Goal: Transaction & Acquisition: Purchase product/service

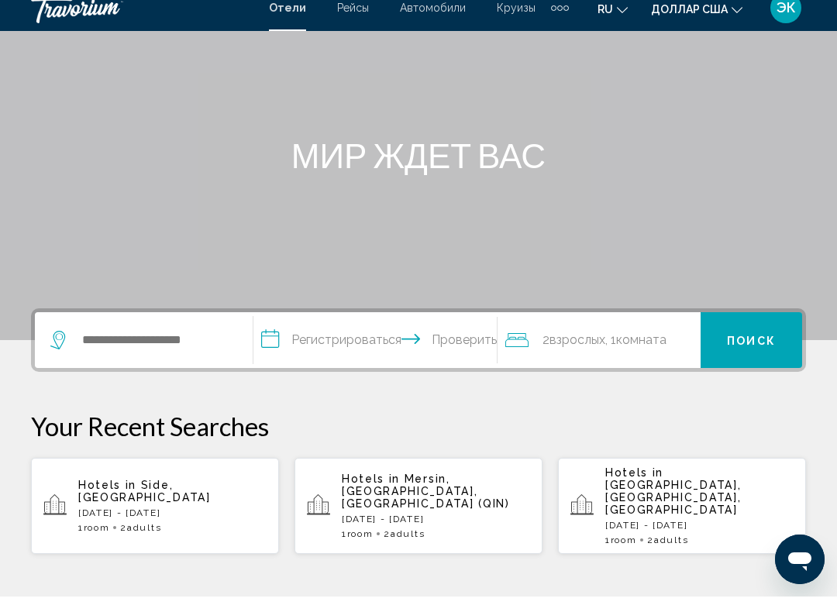
scroll to position [113, 0]
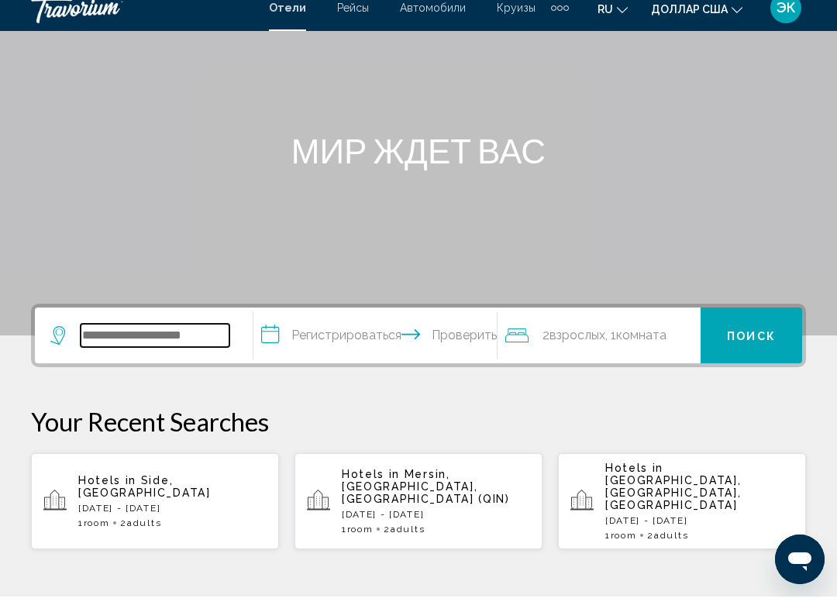
click at [218, 340] on input "Виджет поиска" at bounding box center [155, 351] width 149 height 23
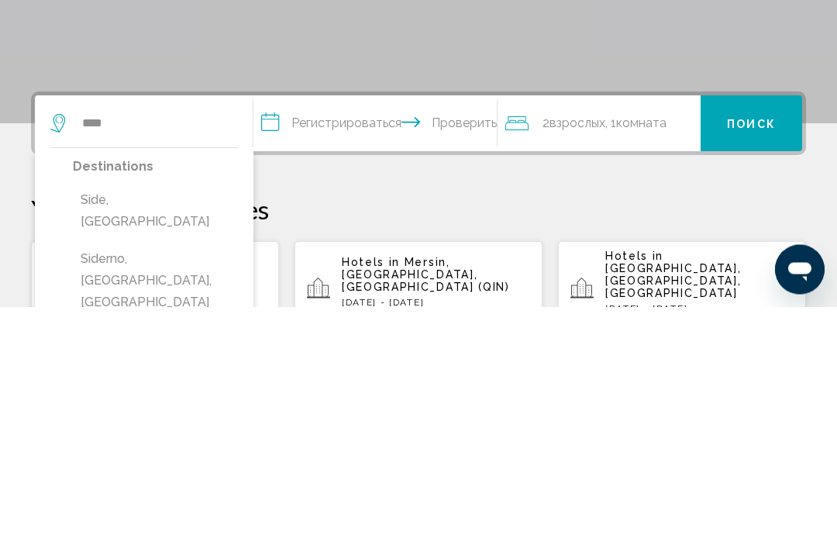
click at [135, 414] on button "Side, [GEOGRAPHIC_DATA]" at bounding box center [155, 439] width 165 height 51
type input "**********"
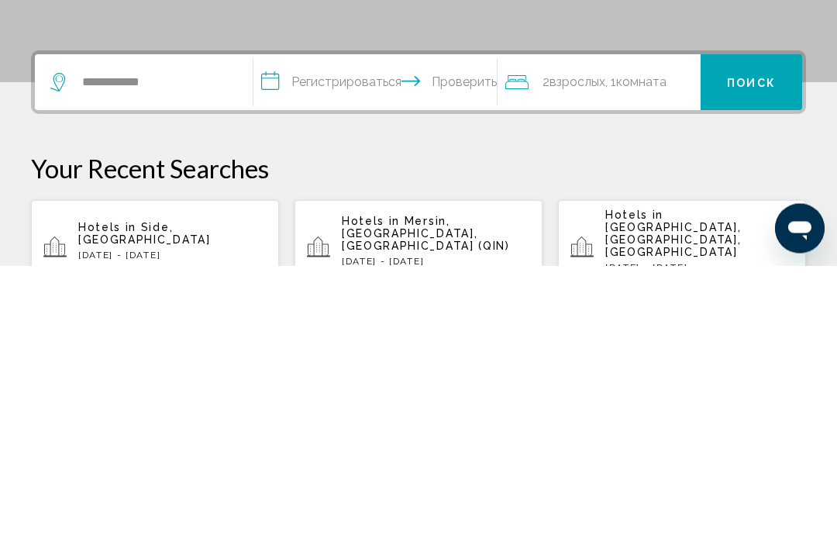
click at [379, 324] on input "**********" at bounding box center [378, 354] width 250 height 60
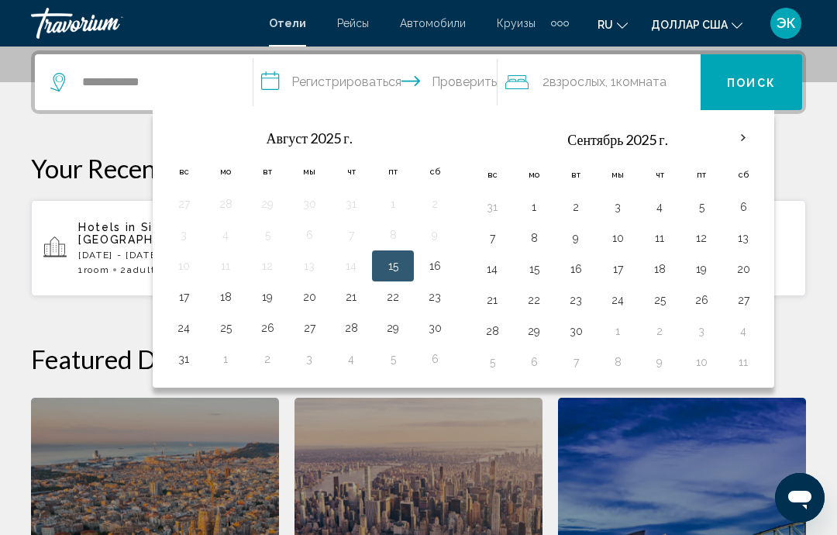
click at [753, 131] on th "В следующем месяце" at bounding box center [743, 138] width 42 height 34
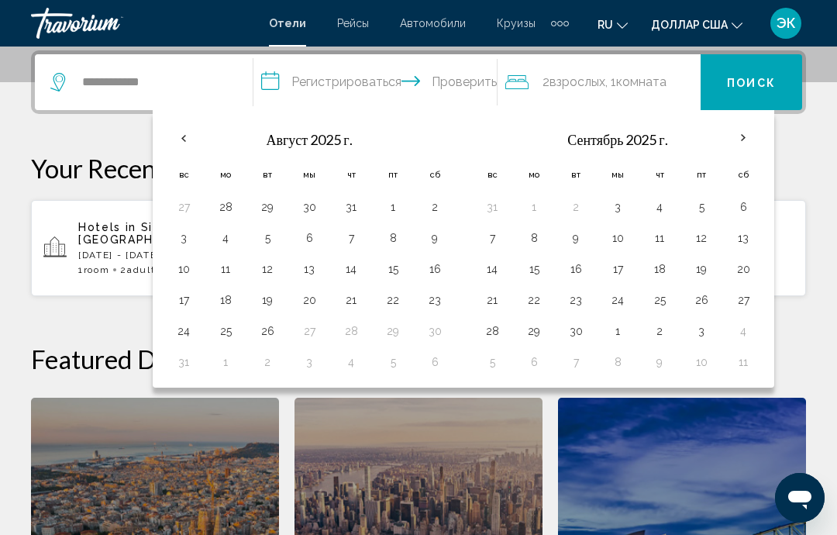
click at [748, 139] on th "В следующем месяце" at bounding box center [743, 138] width 42 height 34
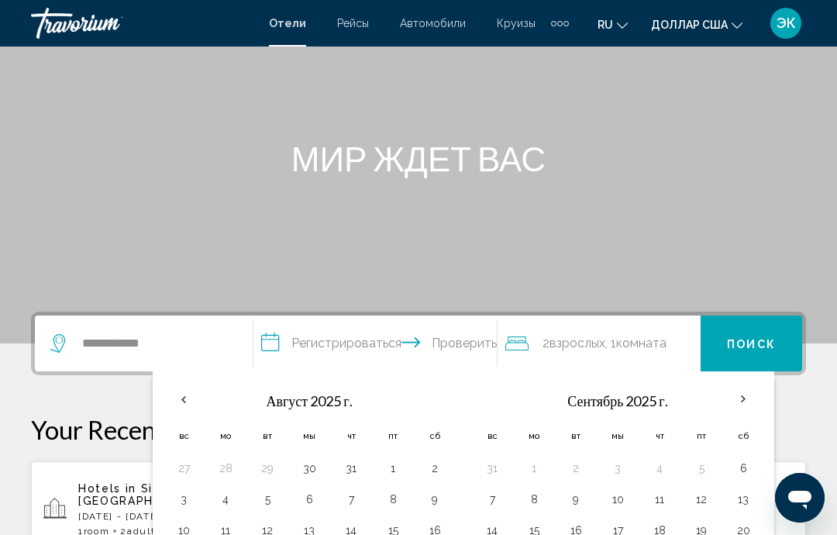
scroll to position [147, 0]
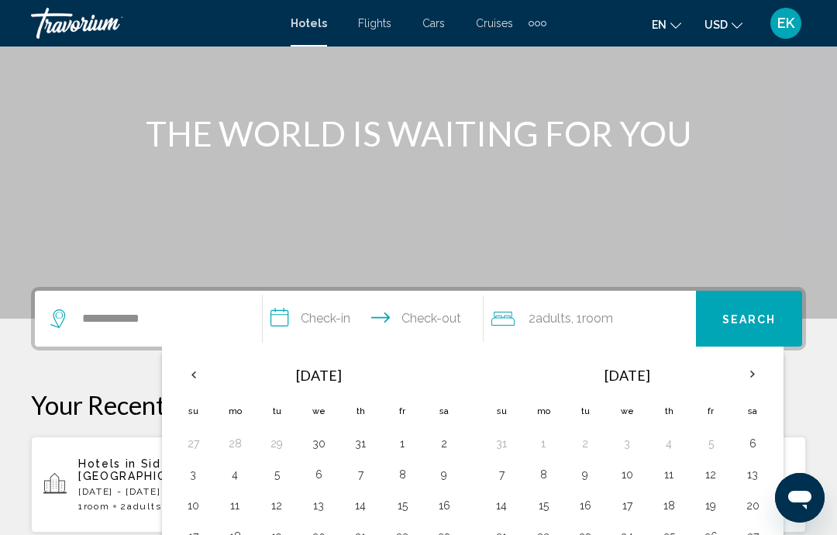
click at [754, 374] on th "Next month" at bounding box center [753, 374] width 42 height 34
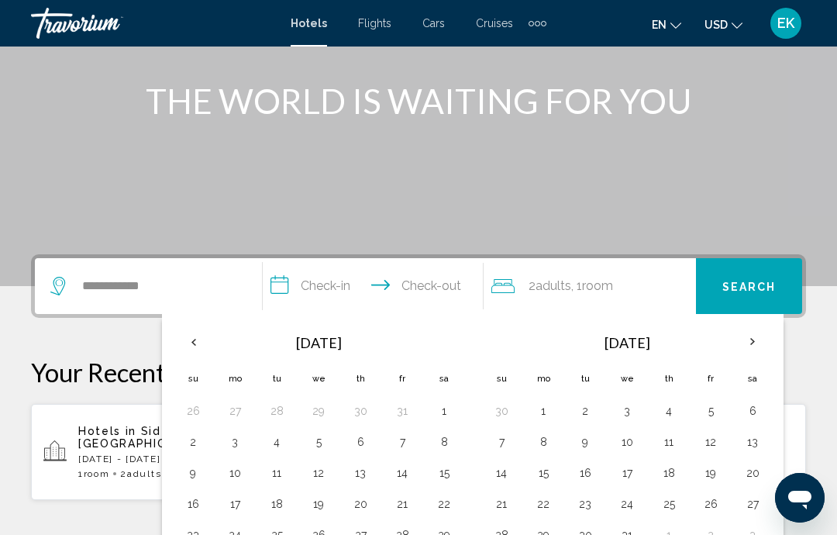
scroll to position [181, 0]
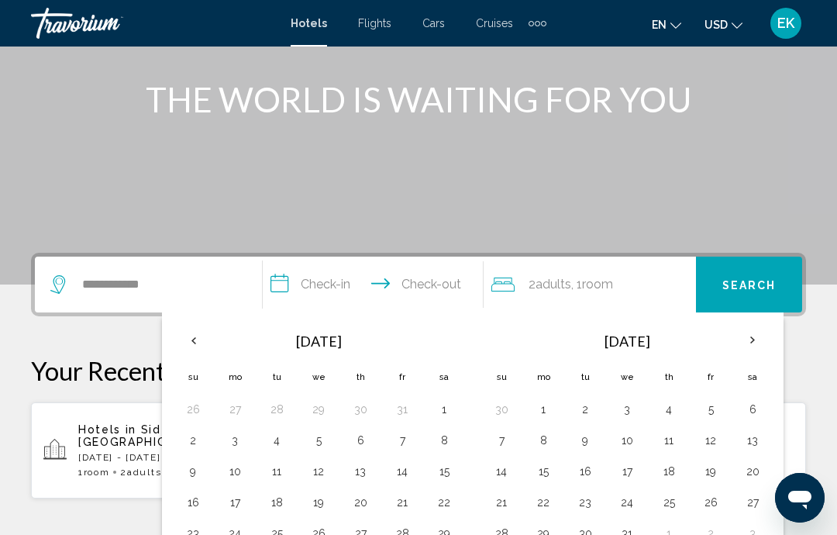
click at [198, 335] on th "Previous month" at bounding box center [193, 340] width 42 height 34
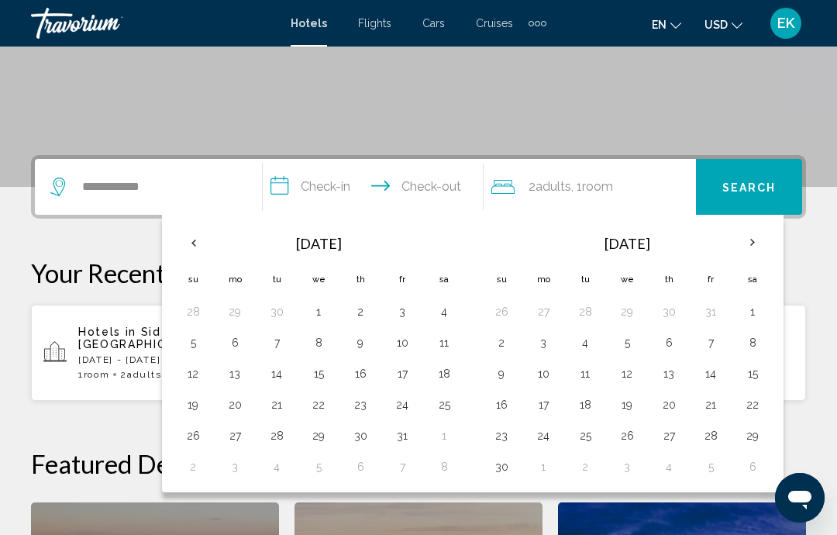
scroll to position [279, 0]
click at [363, 314] on button "2" at bounding box center [360, 311] width 25 height 22
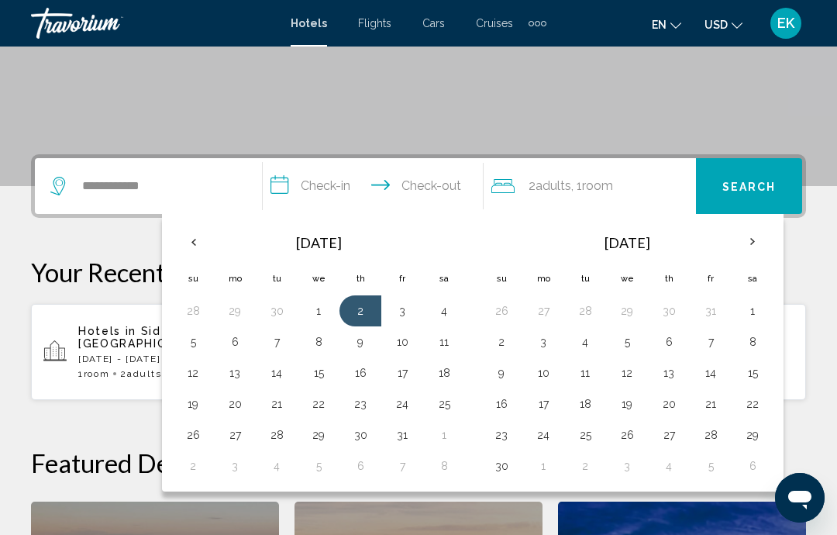
click at [402, 350] on button "10" at bounding box center [402, 342] width 25 height 22
type input "**********"
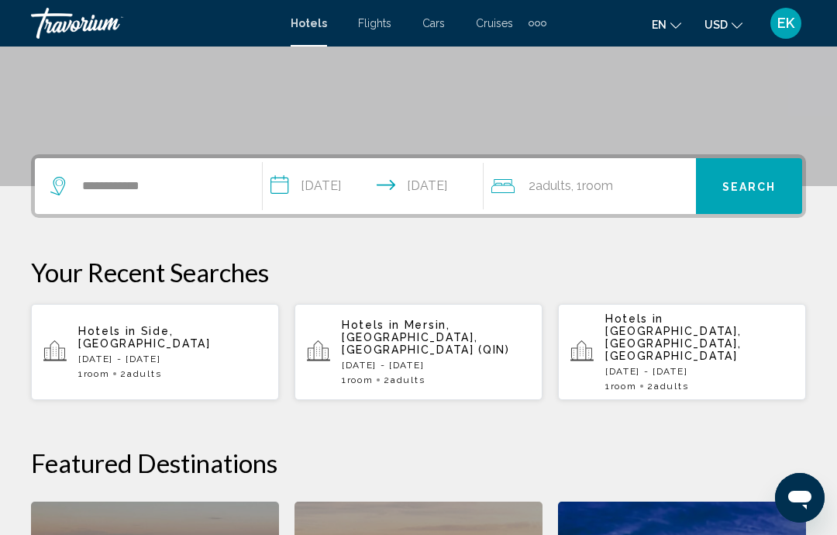
click at [748, 199] on button "Search" at bounding box center [749, 186] width 106 height 56
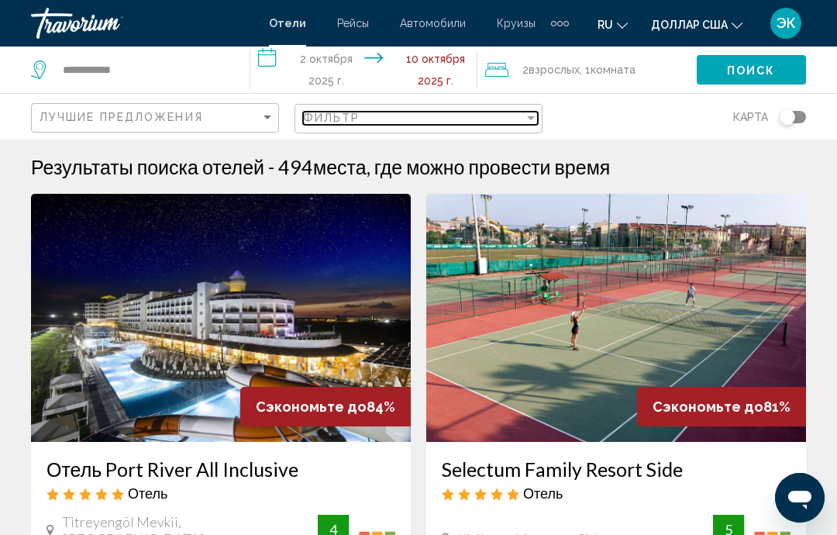
click at [536, 114] on div "Фильтр" at bounding box center [531, 118] width 14 height 12
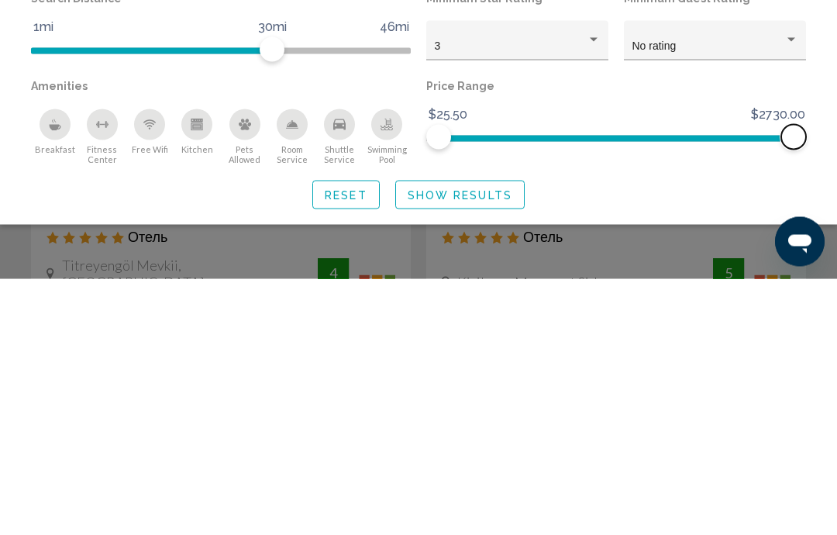
scroll to position [257, 0]
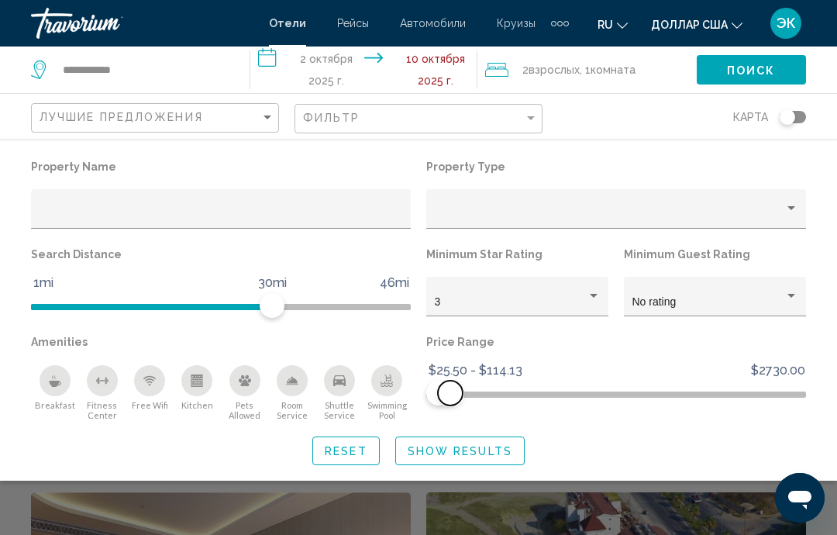
scroll to position [278, 0]
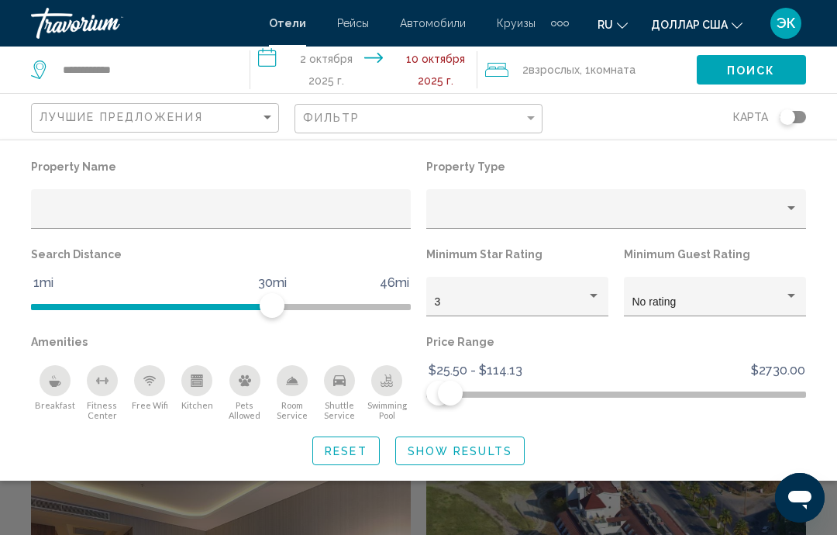
click at [482, 456] on span "Show Results" at bounding box center [460, 451] width 105 height 12
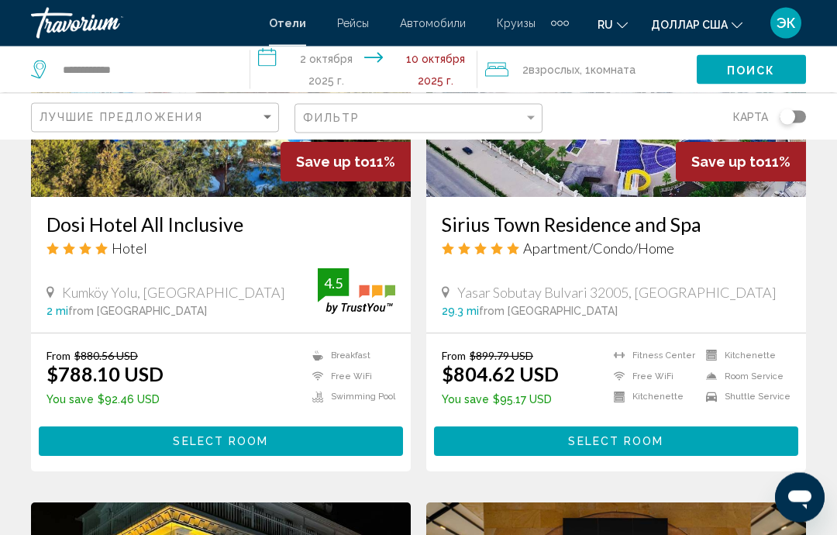
scroll to position [1339, 0]
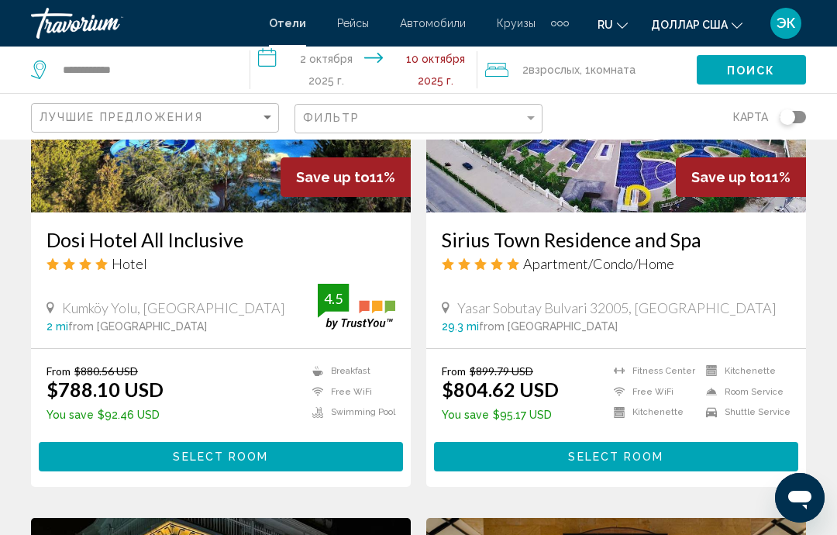
click at [634, 241] on h3 "Sirius Town Residence and Spa" at bounding box center [616, 239] width 349 height 23
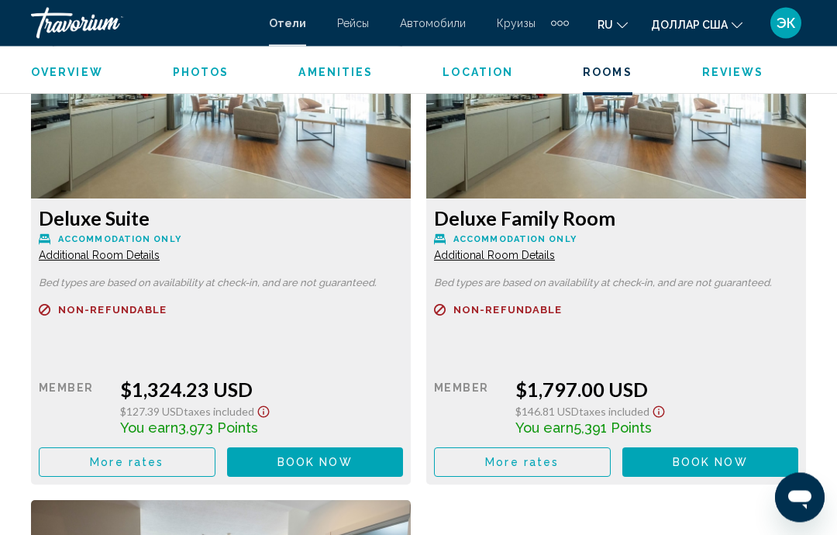
scroll to position [2972, 0]
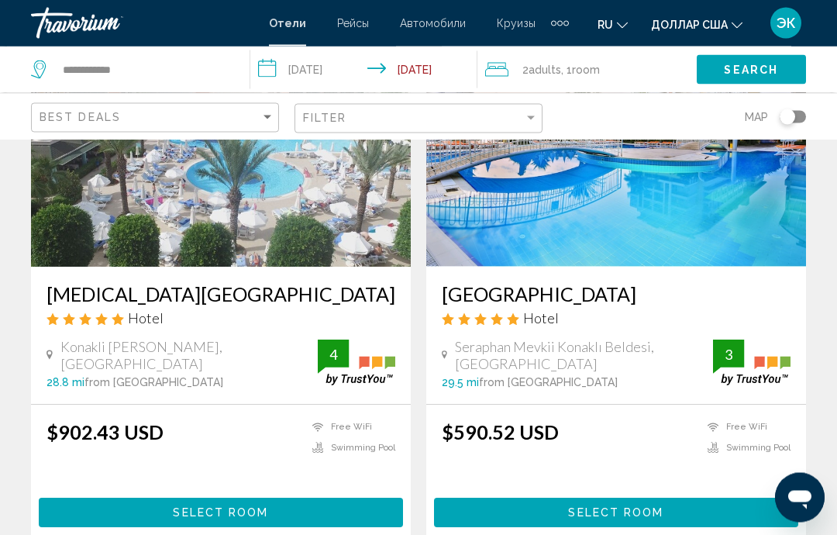
scroll to position [2391, 0]
click at [179, 300] on h3 "[MEDICAL_DATA][GEOGRAPHIC_DATA]" at bounding box center [221, 293] width 349 height 23
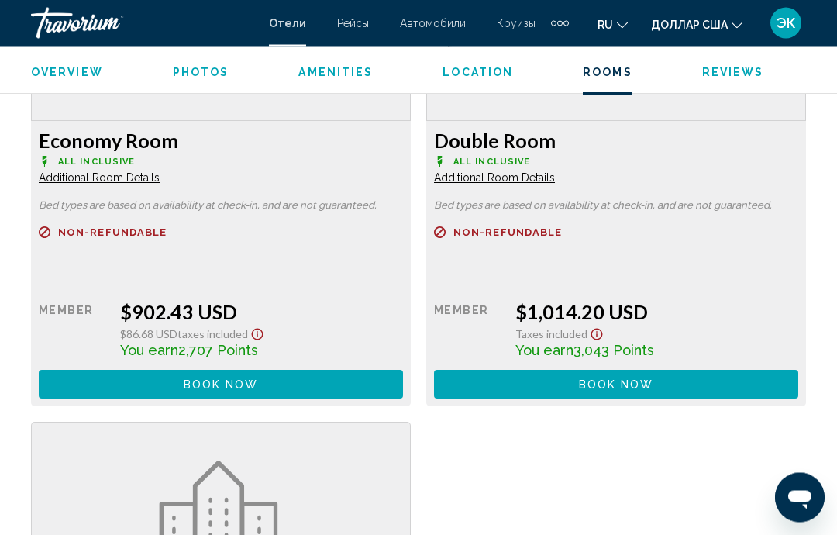
scroll to position [2456, 0]
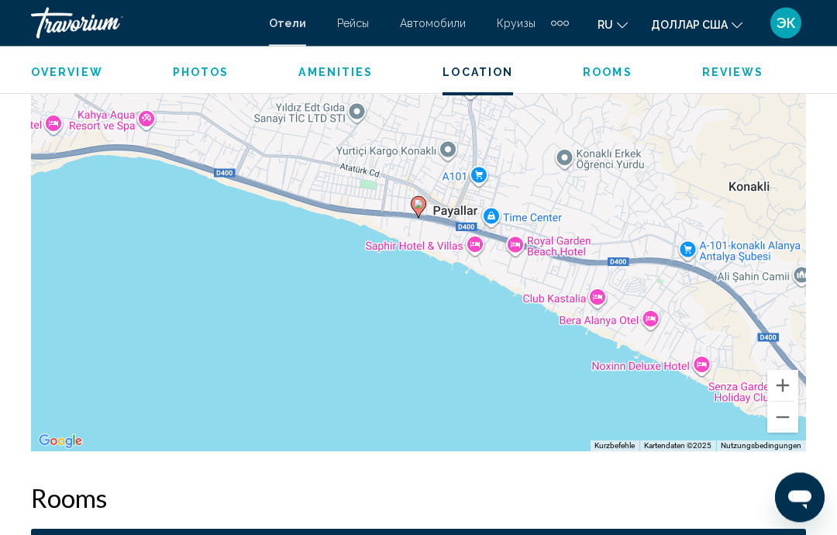
click at [777, 414] on button "Verkleinern" at bounding box center [782, 417] width 31 height 31
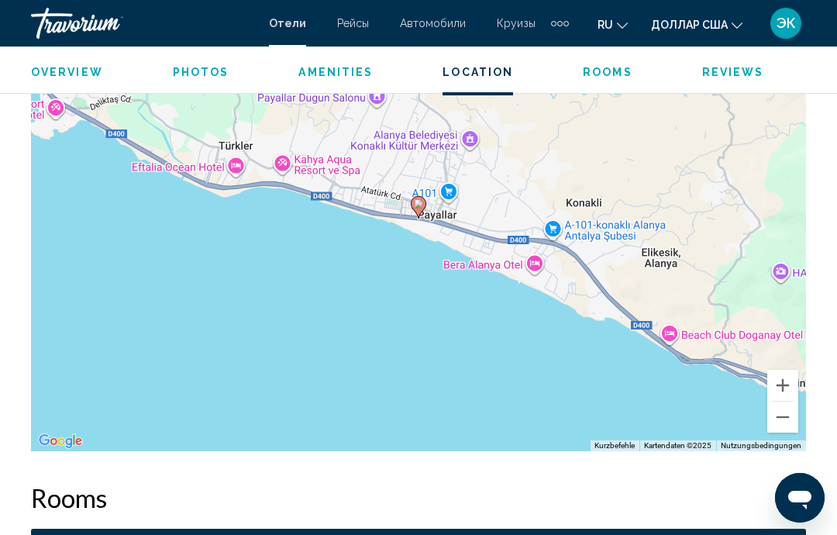
click at [774, 419] on button "Verkleinern" at bounding box center [782, 417] width 31 height 31
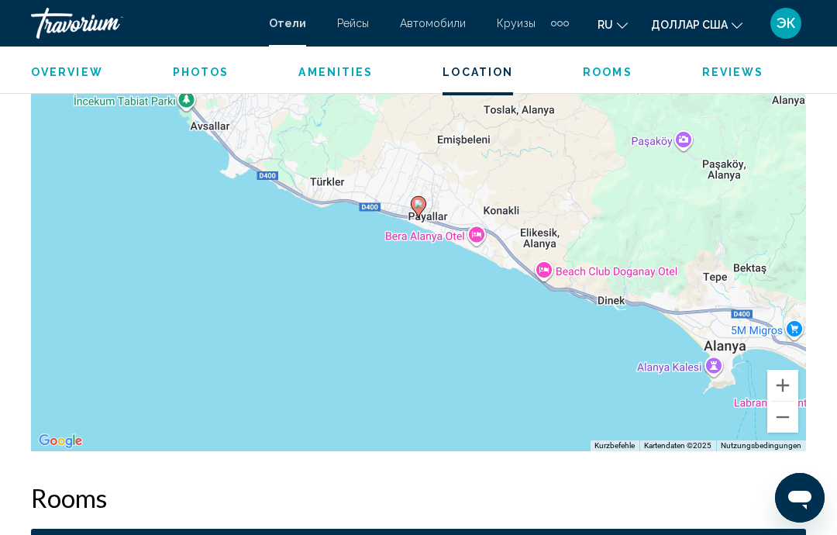
click at [777, 416] on button "Verkleinern" at bounding box center [782, 417] width 31 height 31
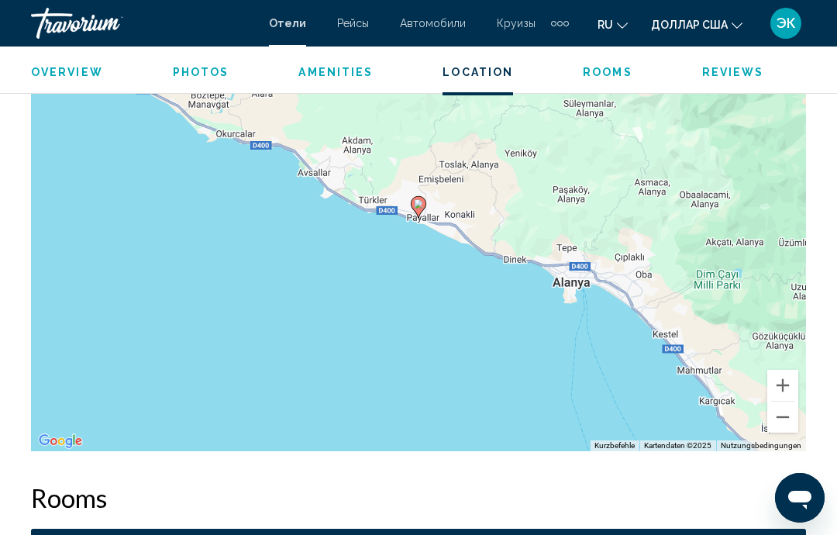
click at [781, 415] on button "Verkleinern" at bounding box center [782, 417] width 31 height 31
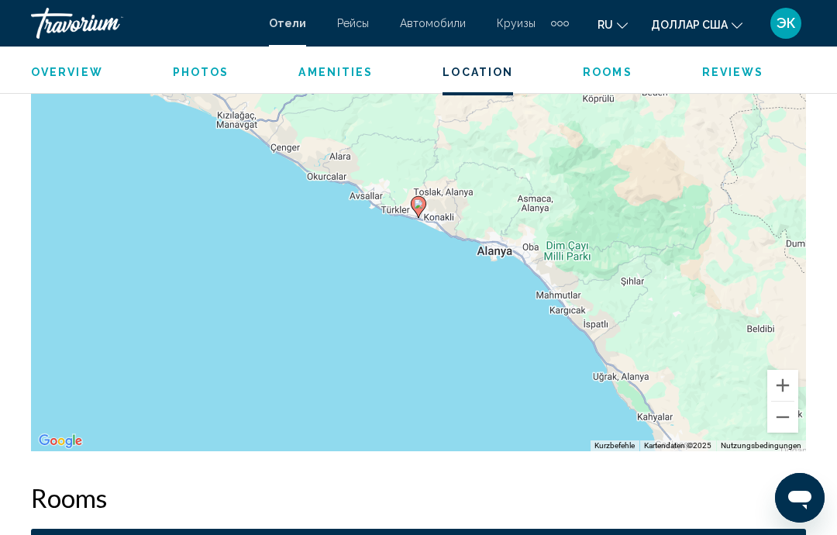
click at [775, 417] on button "Verkleinern" at bounding box center [782, 417] width 31 height 31
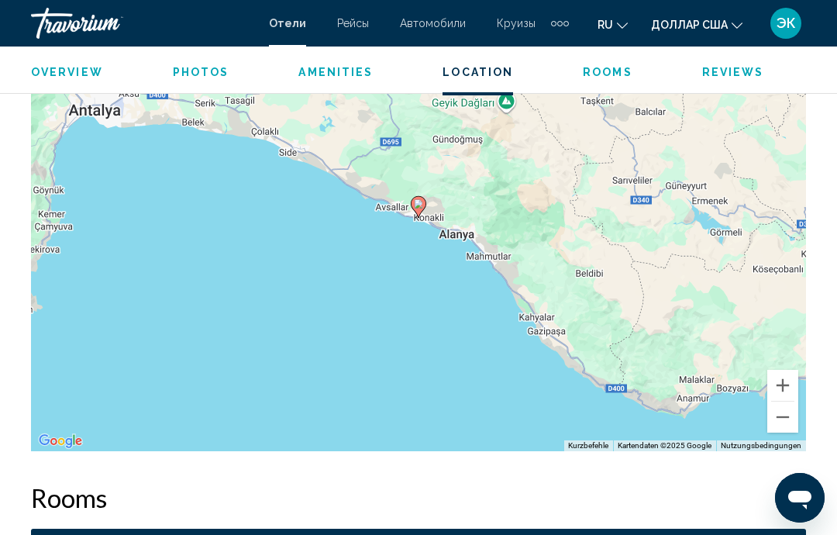
click at [779, 414] on button "Verkleinern" at bounding box center [782, 417] width 31 height 31
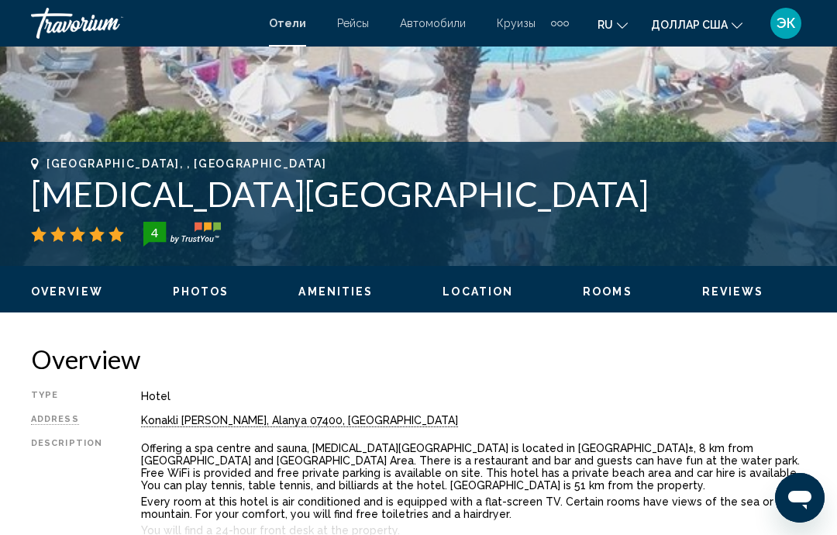
scroll to position [483, 0]
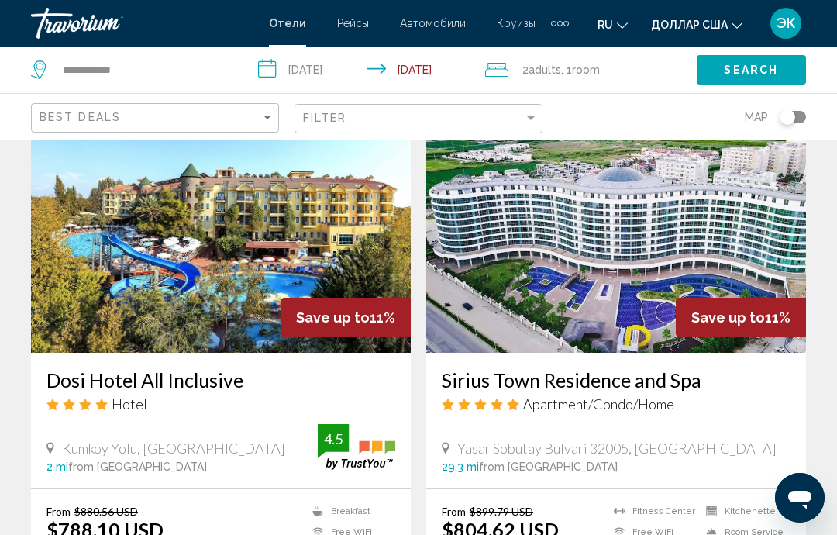
scroll to position [1155, 0]
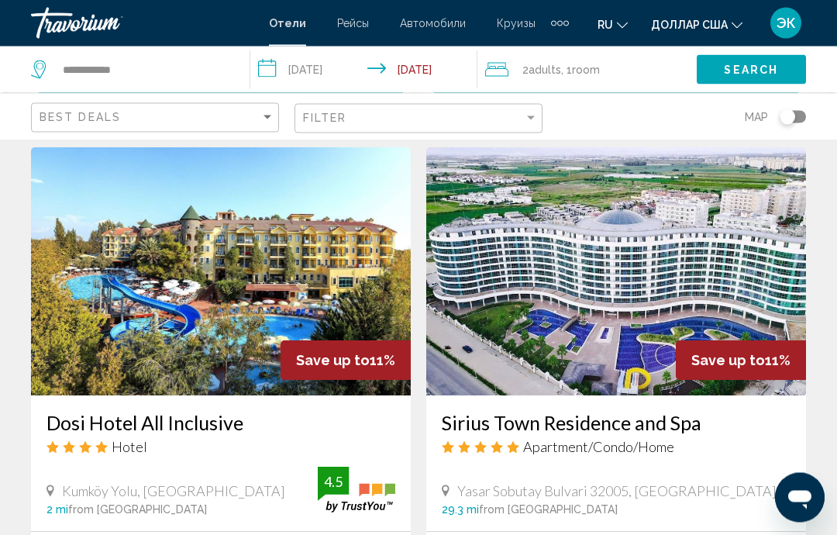
click at [226, 302] on img "Основное содержание" at bounding box center [221, 272] width 380 height 248
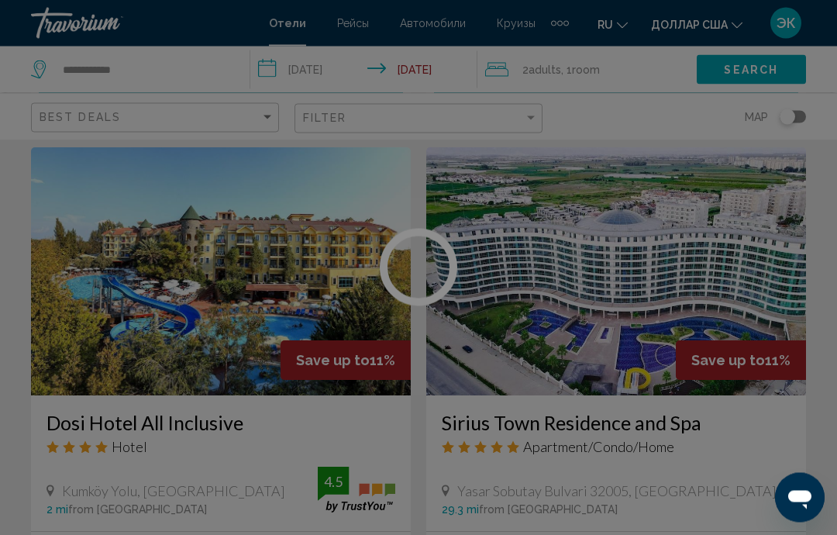
scroll to position [1156, 0]
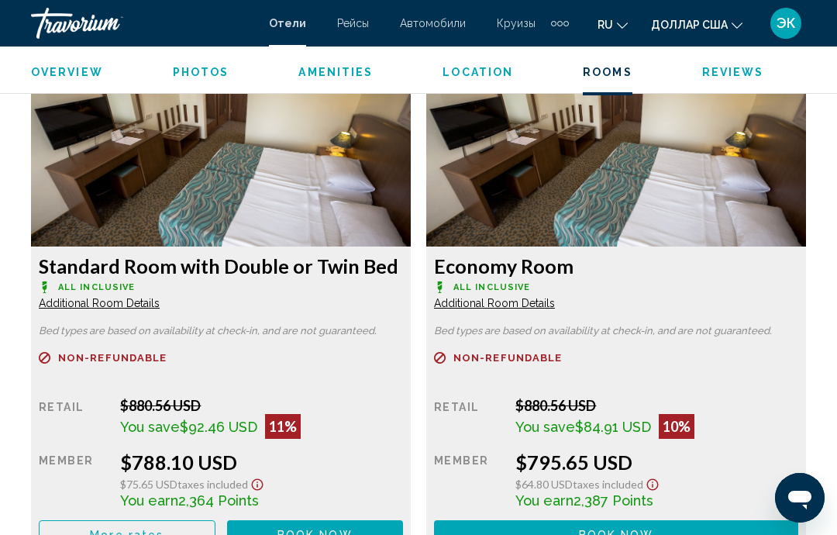
scroll to position [2397, 0]
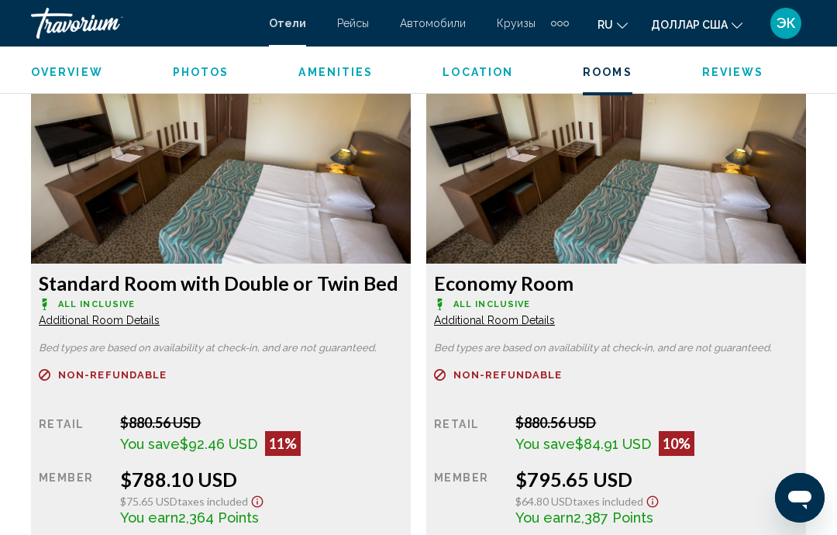
click at [287, 198] on img "Основное содержание" at bounding box center [221, 167] width 380 height 194
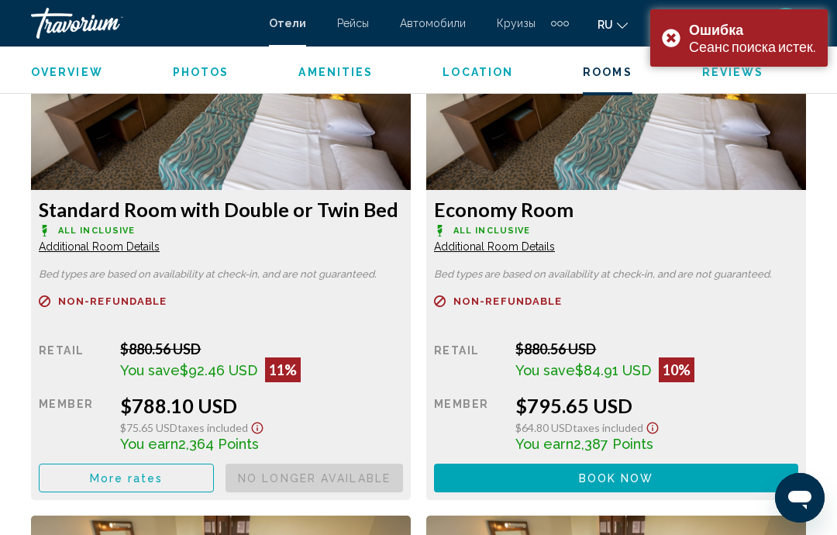
scroll to position [2472, 0]
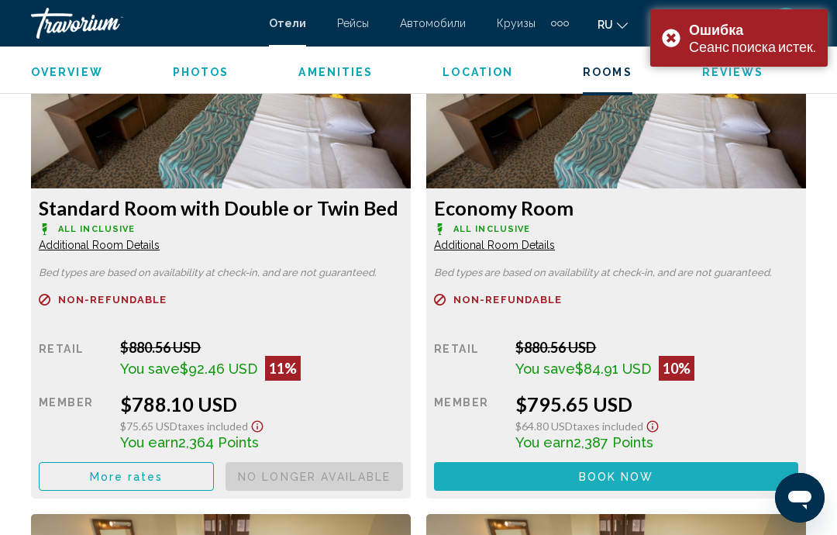
click at [0, 0] on span "Book now" at bounding box center [0, 0] width 0 height 0
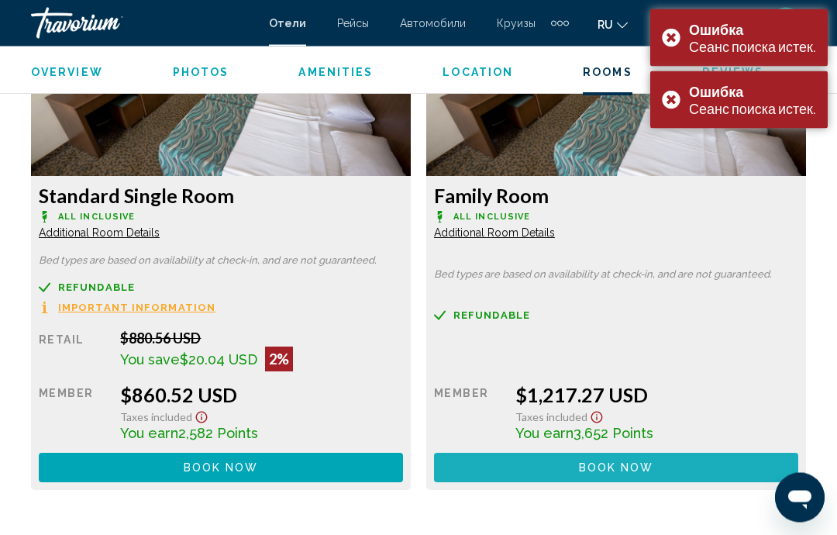
scroll to position [3004, 0]
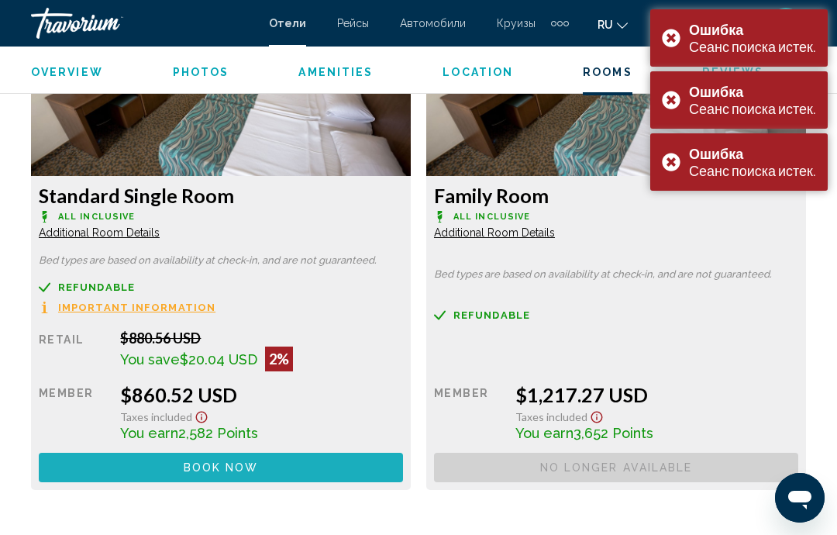
click at [0, 0] on span "Book now" at bounding box center [0, 0] width 0 height 0
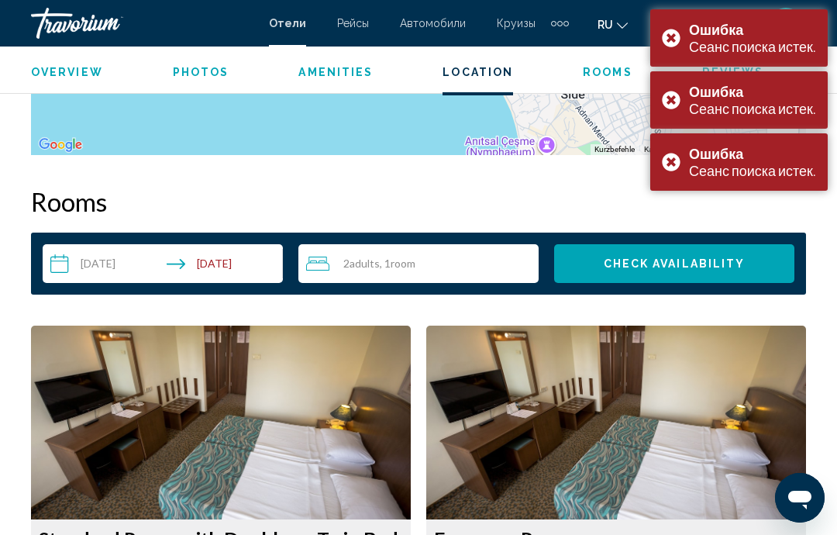
scroll to position [2136, 0]
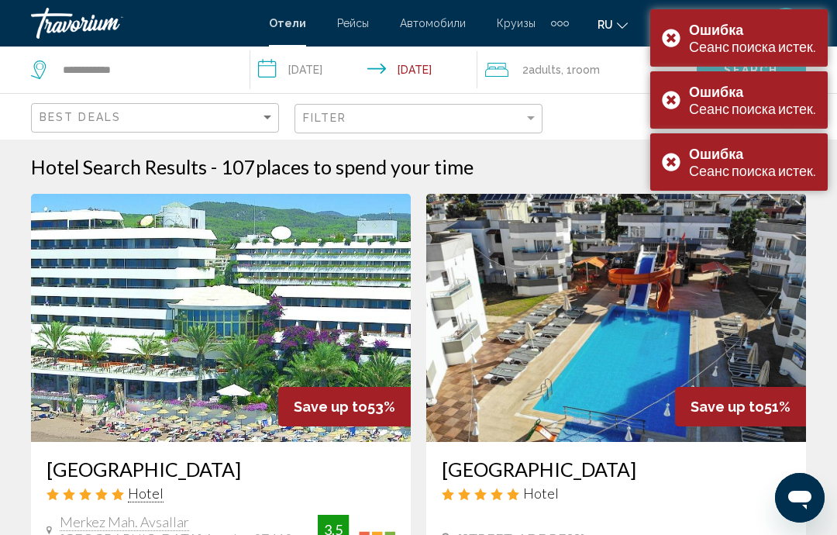
click at [671, 33] on div "Ошибка Сеанс поиска истек." at bounding box center [739, 37] width 178 height 57
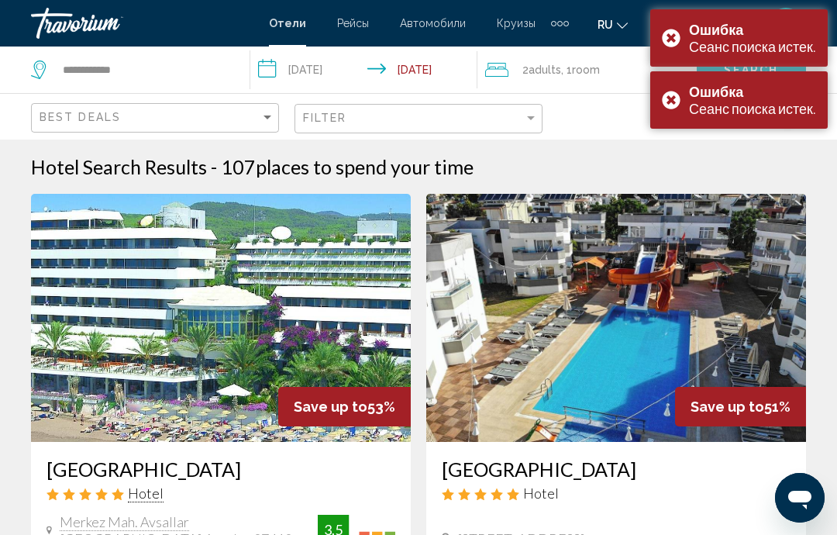
click at [664, 92] on div "2 Adult Adults , 1 Room rooms" at bounding box center [591, 70] width 212 height 47
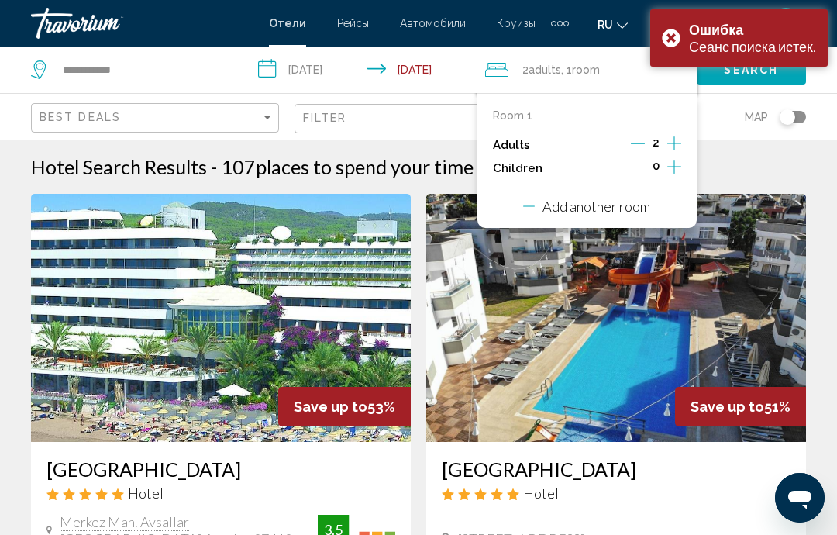
click at [676, 45] on div "Ошибка Сеанс поиска истек." at bounding box center [739, 37] width 178 height 57
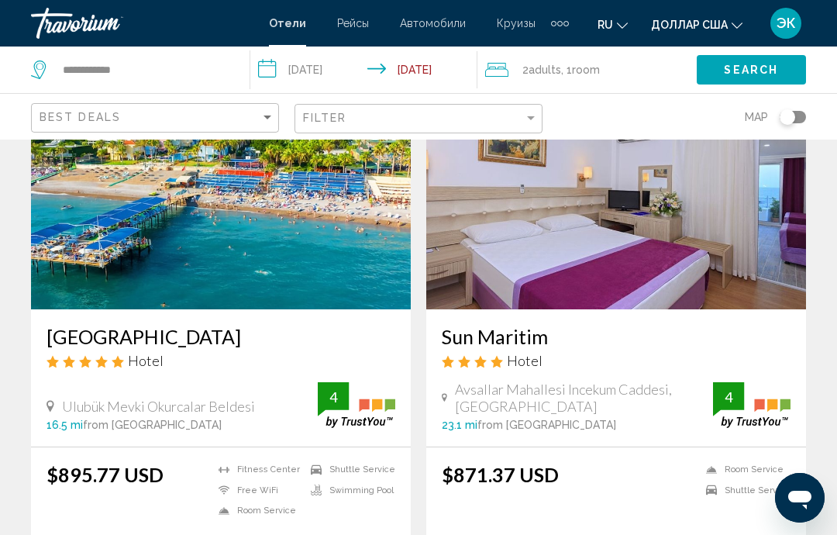
scroll to position [2901, 0]
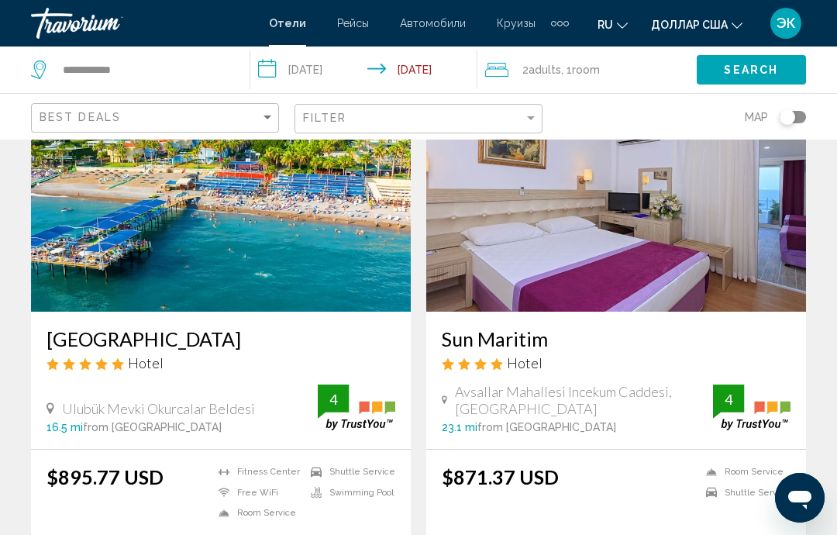
click at [698, 253] on img "Основное содержание" at bounding box center [616, 188] width 380 height 248
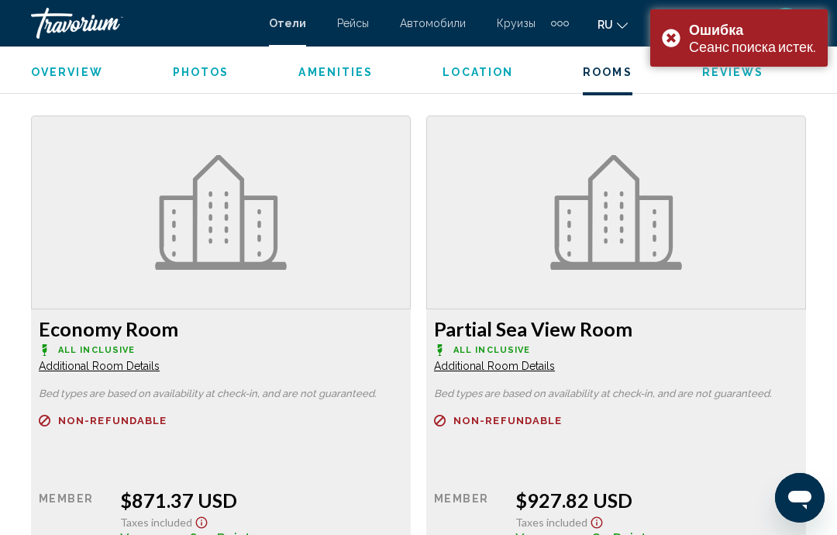
scroll to position [2342, 0]
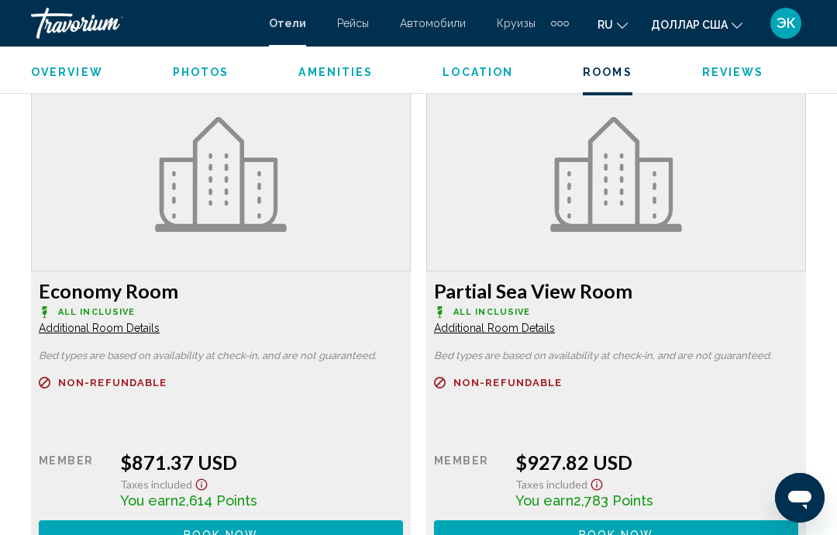
click at [301, 525] on button "Book now No longer available" at bounding box center [221, 534] width 364 height 29
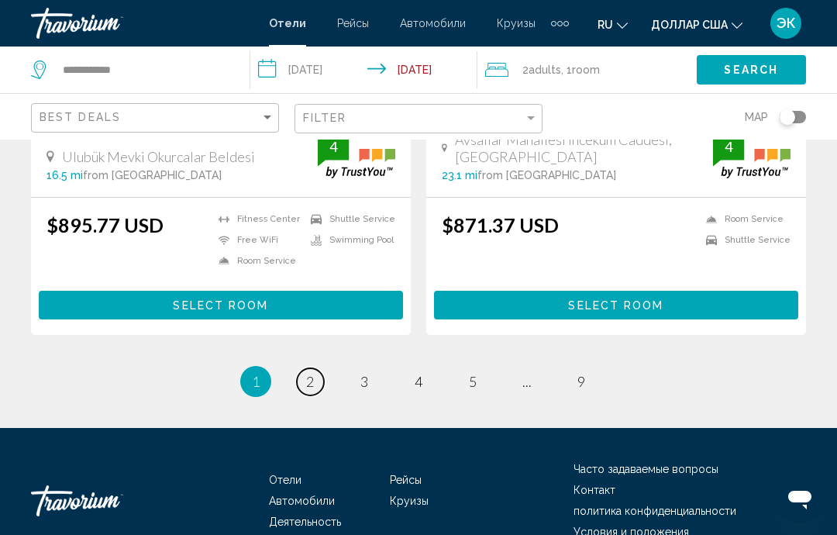
click at [315, 384] on link "page 2" at bounding box center [310, 381] width 27 height 27
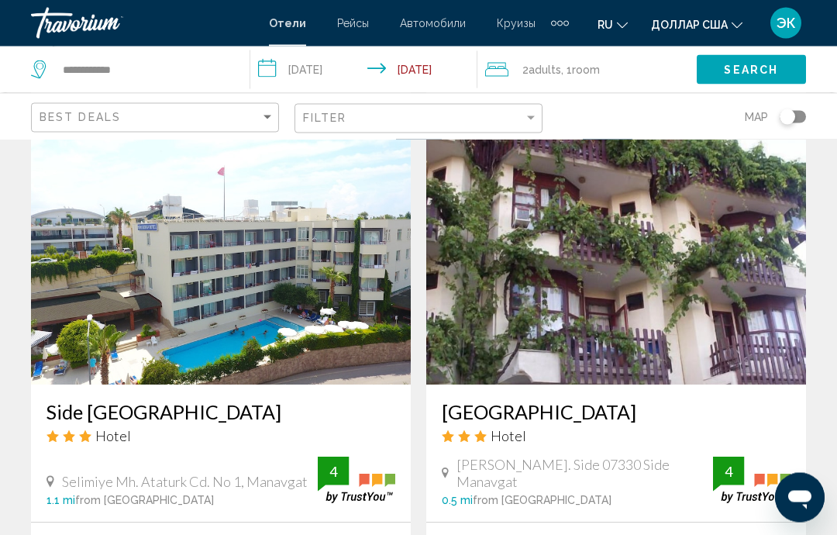
scroll to position [1760, 0]
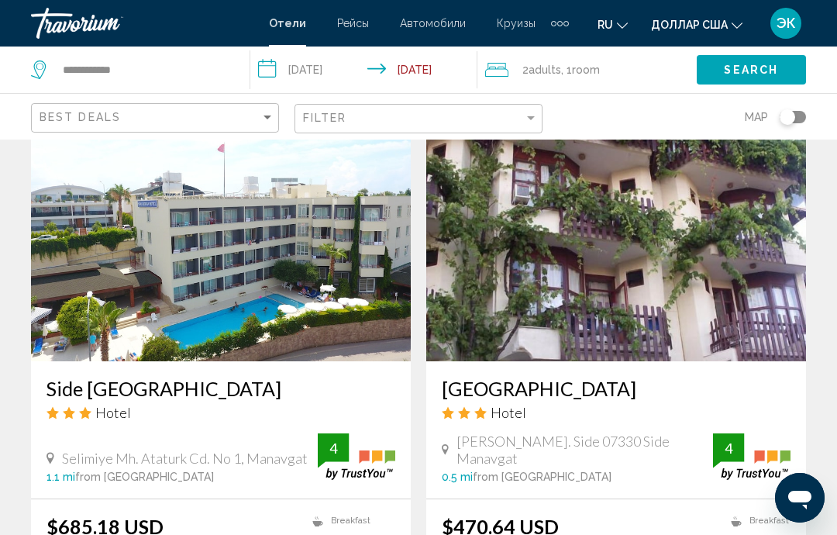
click at [753, 274] on img "Основное содержание" at bounding box center [616, 237] width 380 height 248
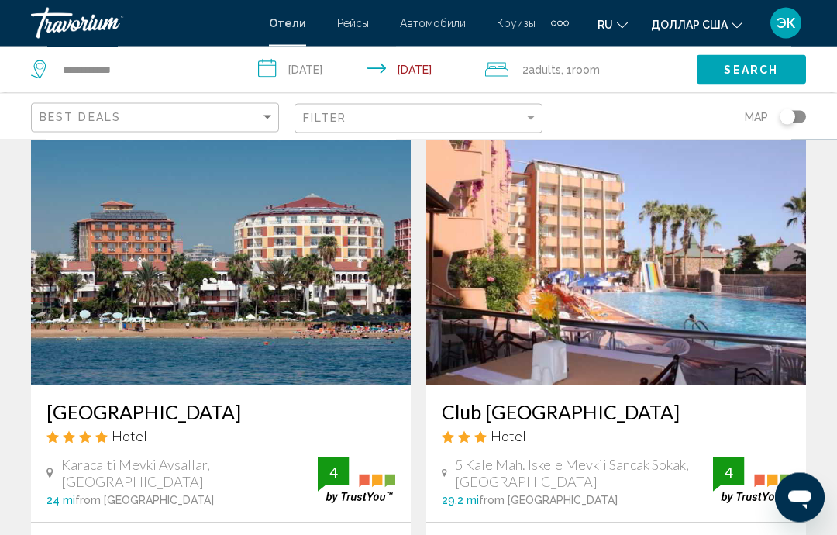
scroll to position [72, 0]
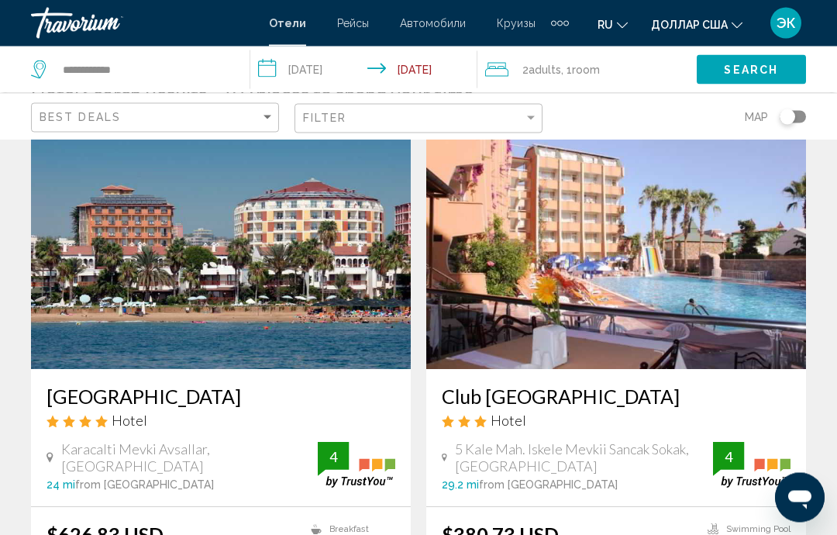
click at [293, 293] on img "Основное содержание" at bounding box center [221, 246] width 380 height 248
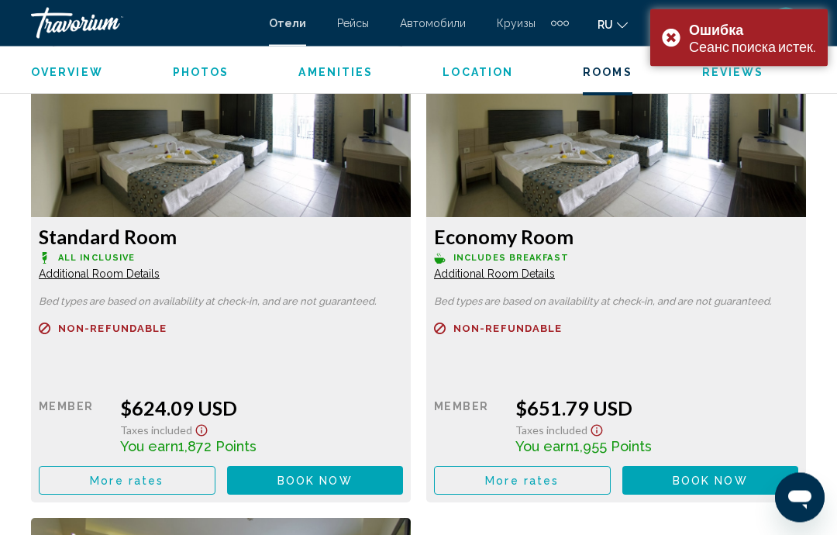
scroll to position [2449, 0]
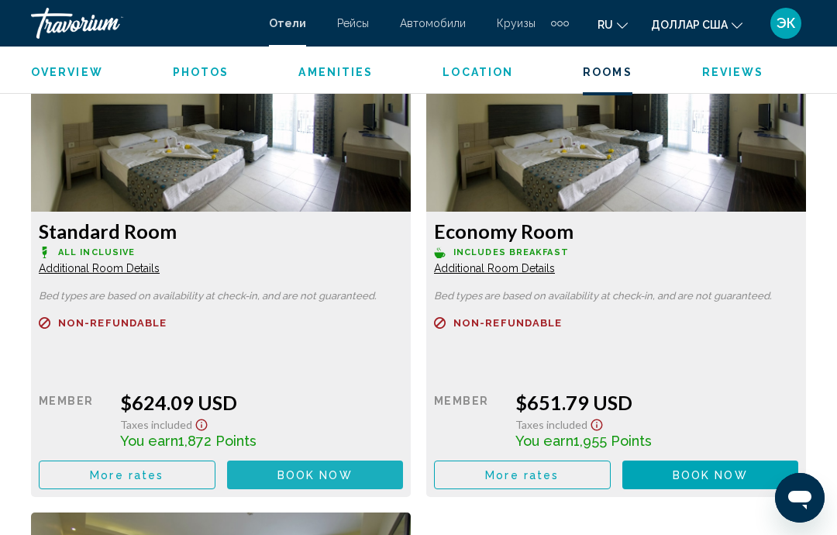
click at [327, 475] on span "Book now" at bounding box center [315, 475] width 75 height 12
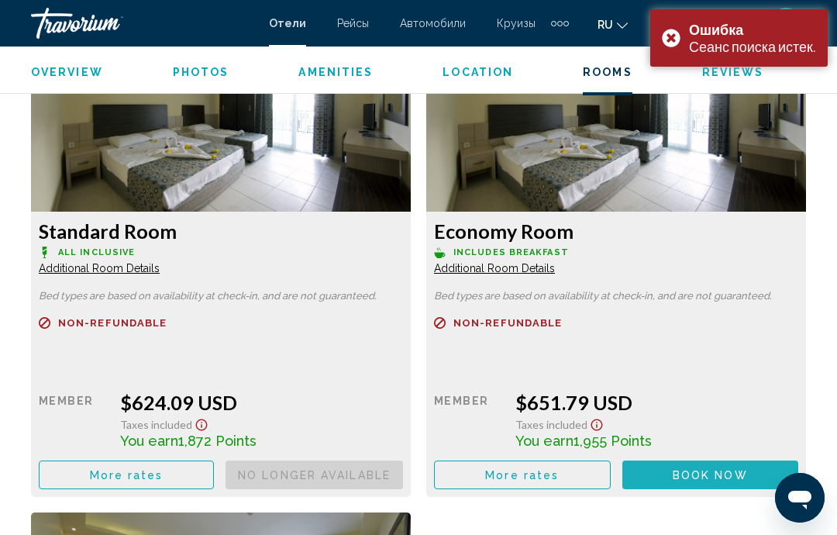
click at [0, 0] on span "Book now" at bounding box center [0, 0] width 0 height 0
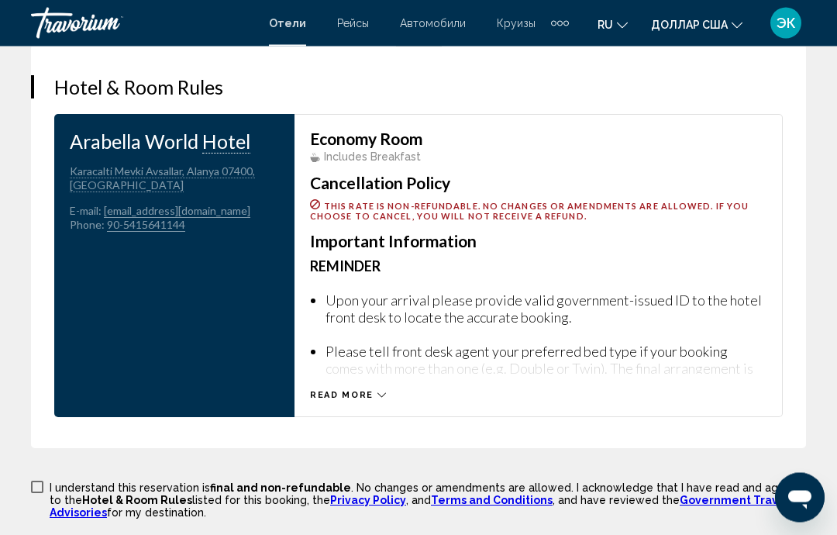
scroll to position [2394, 0]
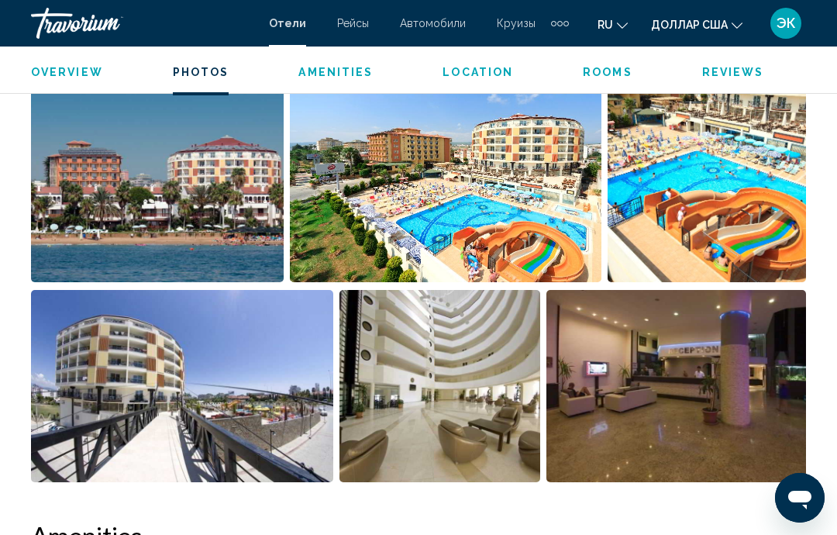
scroll to position [1013, 0]
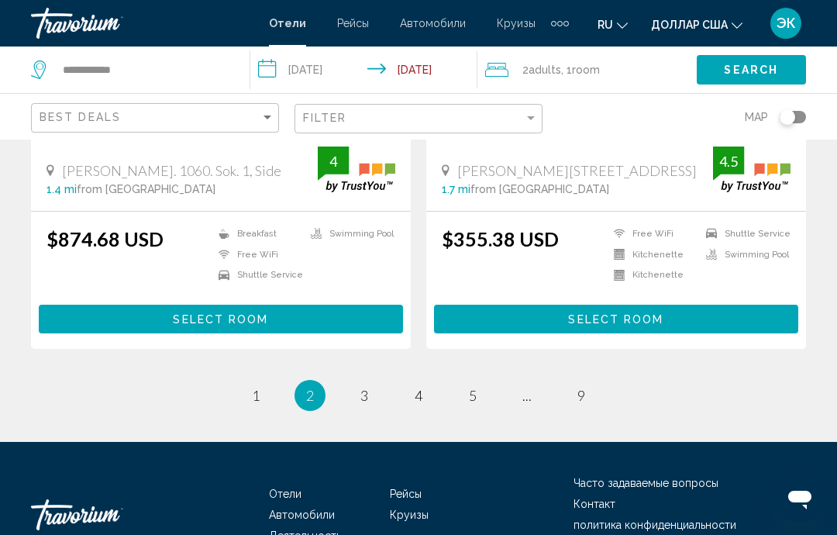
scroll to position [3171, 0]
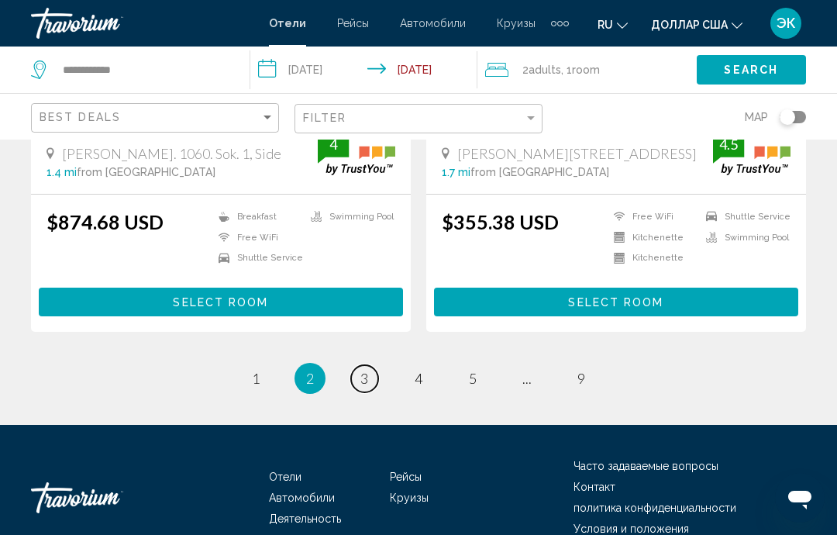
click at [360, 370] on span "3" at bounding box center [364, 378] width 8 height 17
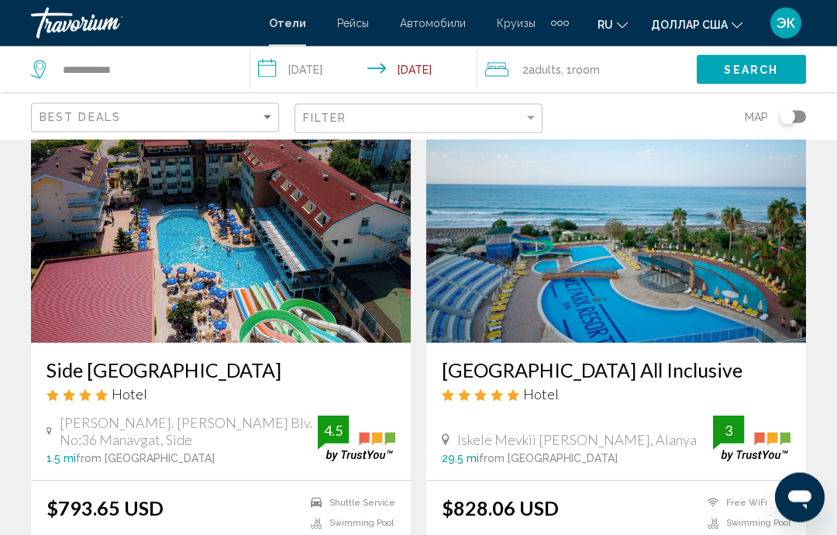
click at [707, 288] on img "Основное содержание" at bounding box center [616, 219] width 380 height 248
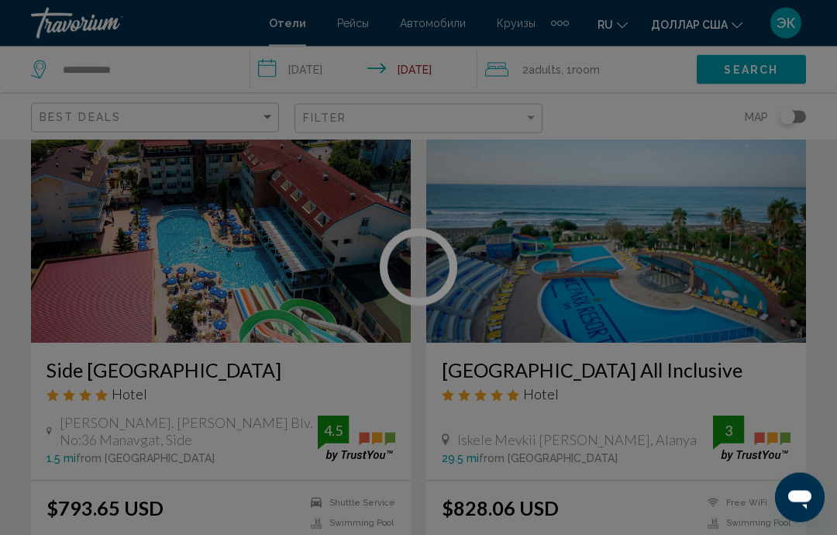
scroll to position [99, 0]
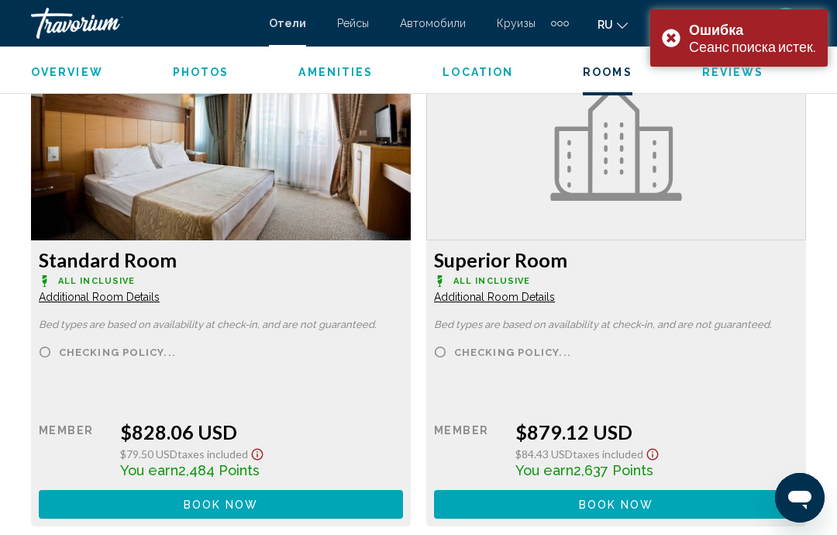
scroll to position [2421, 0]
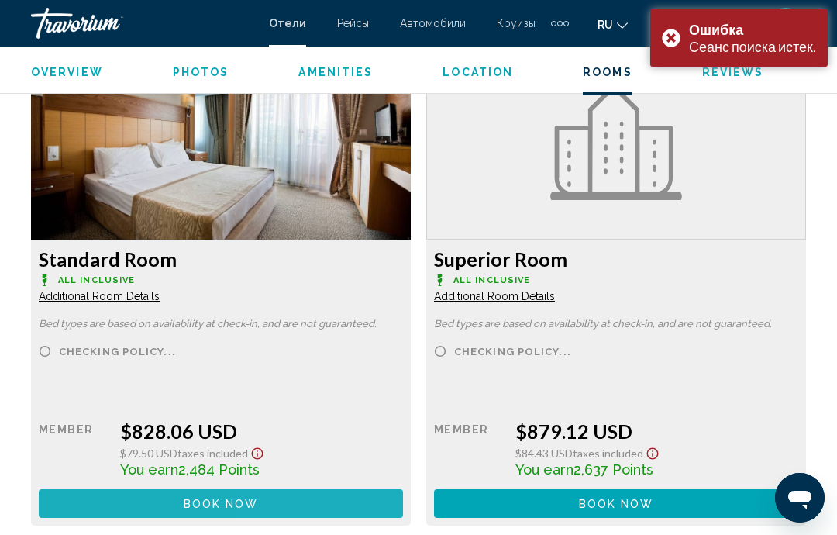
click at [319, 512] on button "Book now No longer available" at bounding box center [221, 503] width 364 height 29
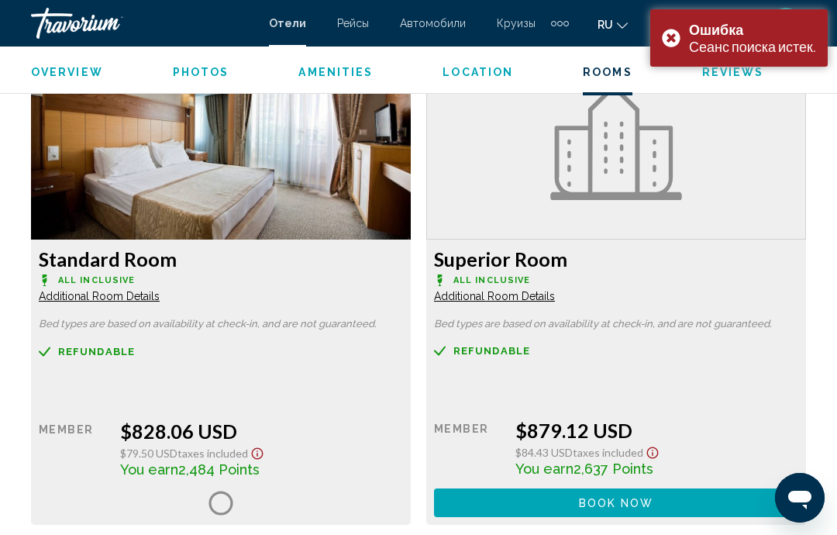
click at [668, 34] on button "доллар США доллар США ($) MXN (Mex$) CAD (Can$) GBP (£) EUR (€) AUD (A$) NZD (N…" at bounding box center [696, 24] width 91 height 22
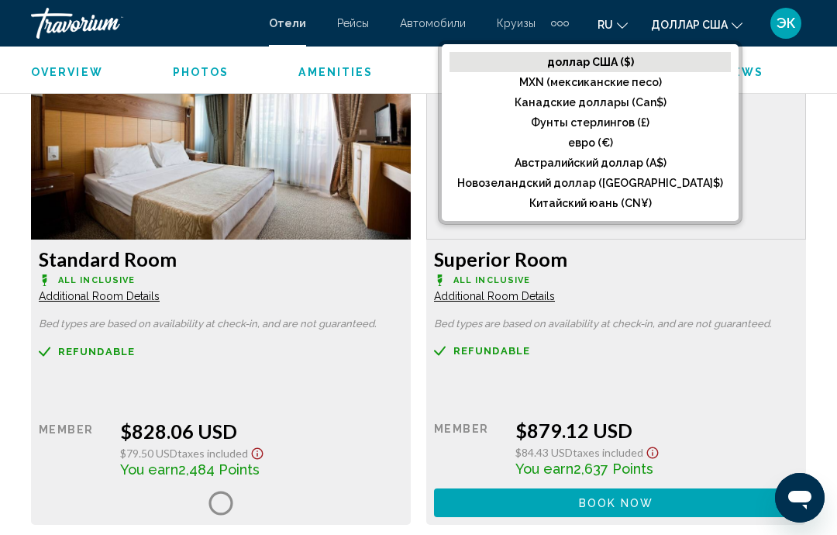
click at [785, 150] on div "Основное содержание" at bounding box center [616, 143] width 380 height 194
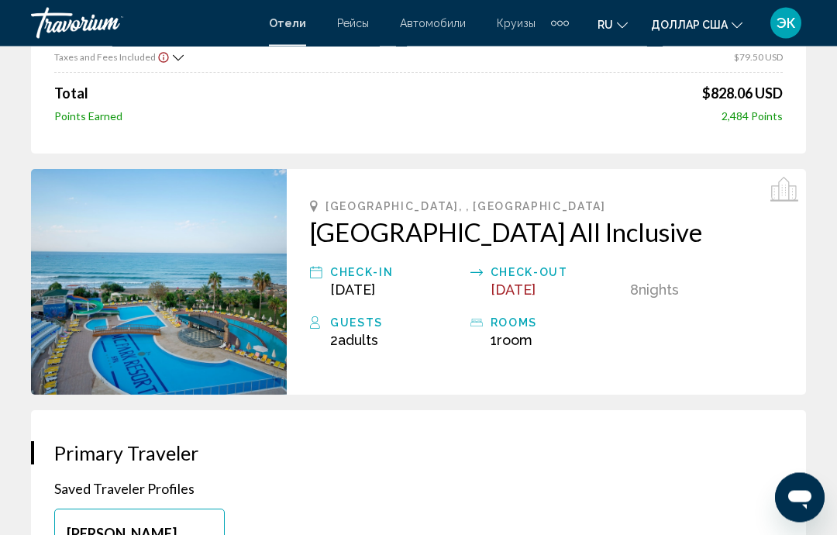
scroll to position [276, 0]
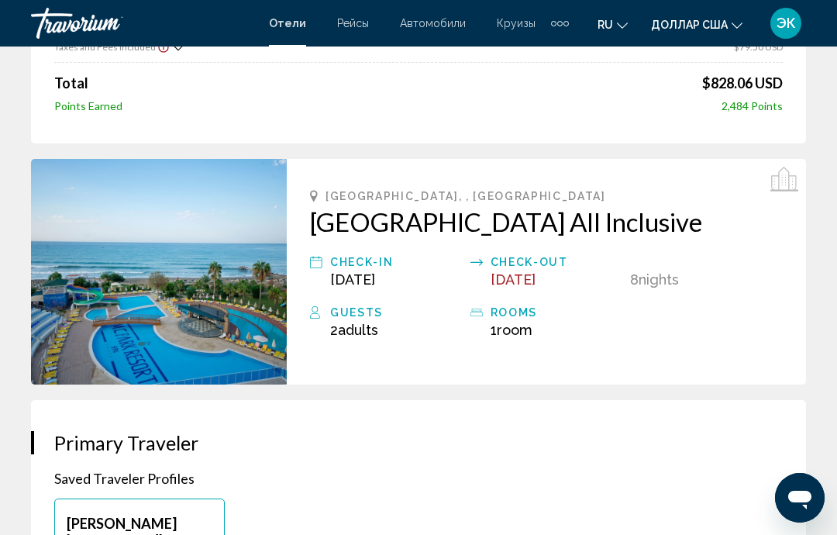
click at [218, 309] on img "Основное содержание" at bounding box center [159, 272] width 256 height 226
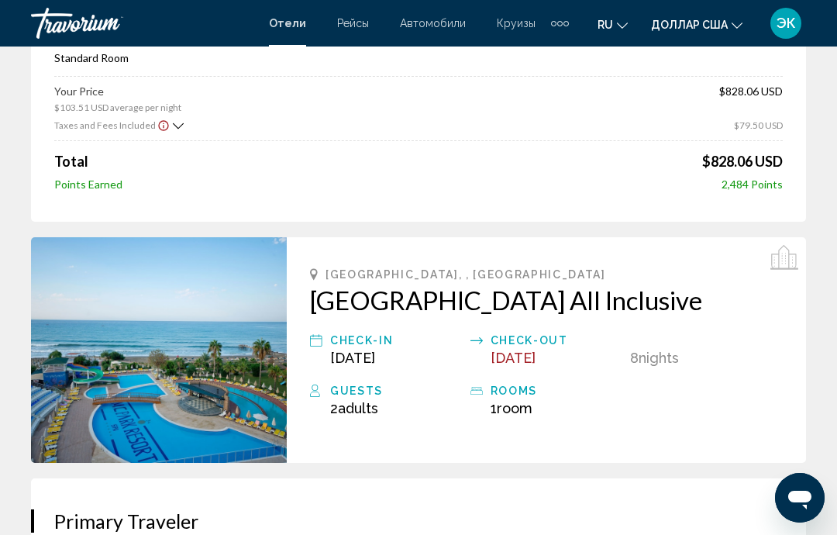
scroll to position [0, 0]
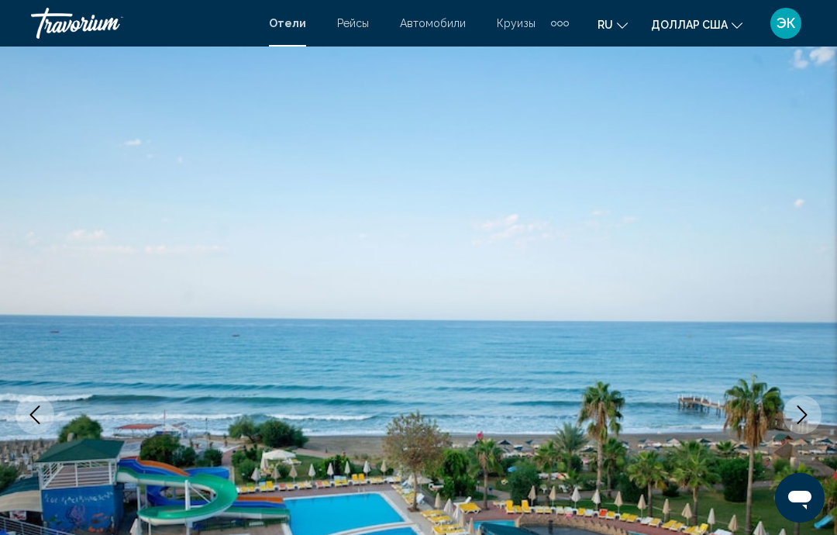
scroll to position [36, 0]
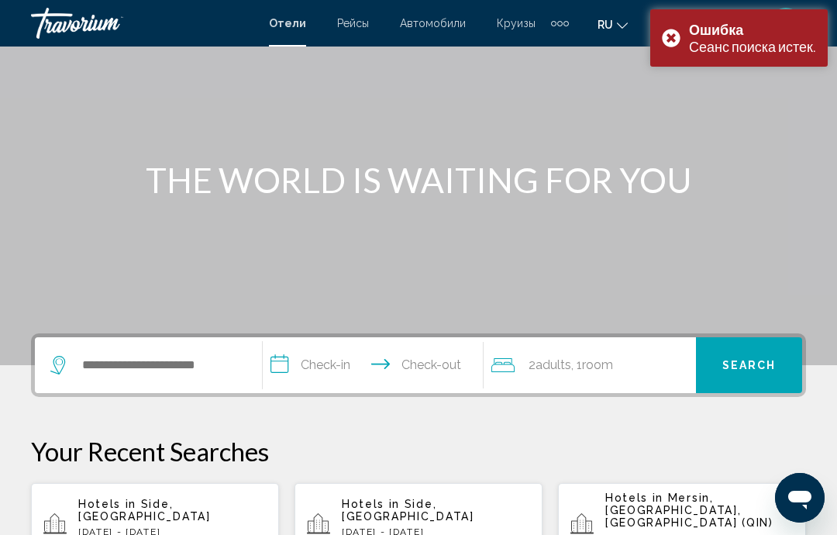
scroll to position [95, 0]
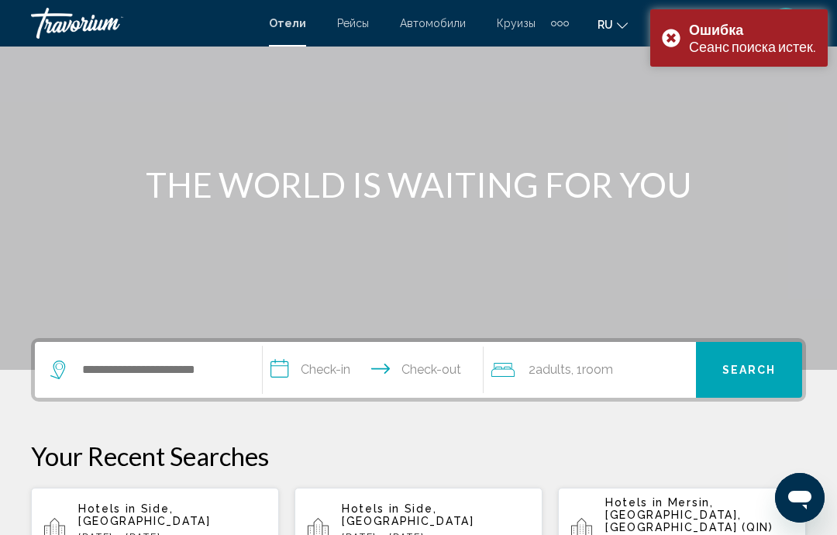
click at [665, 34] on div "Ошибка Сеанс поиска истек." at bounding box center [739, 37] width 178 height 57
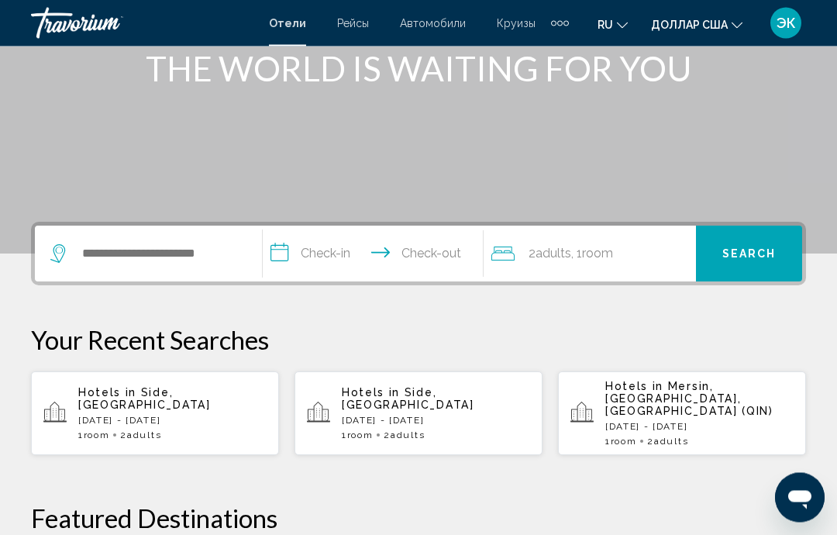
scroll to position [193, 0]
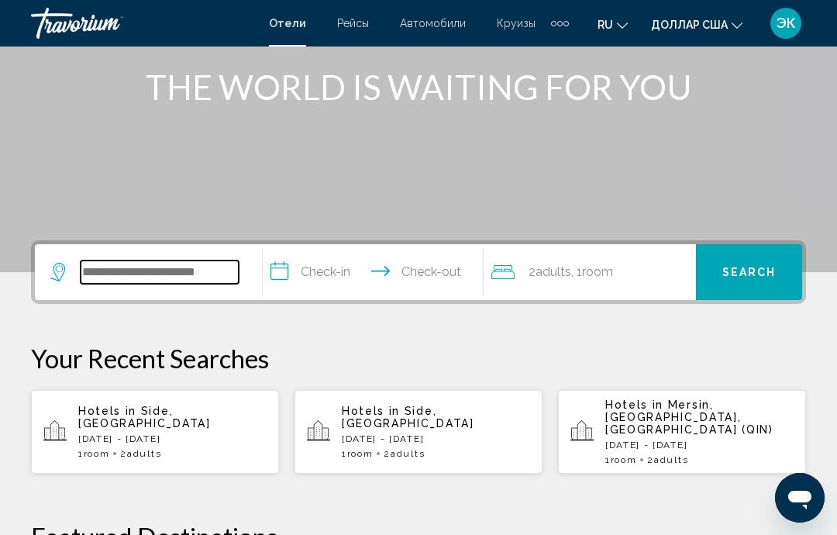
click at [231, 262] on input "Search widget" at bounding box center [160, 271] width 158 height 23
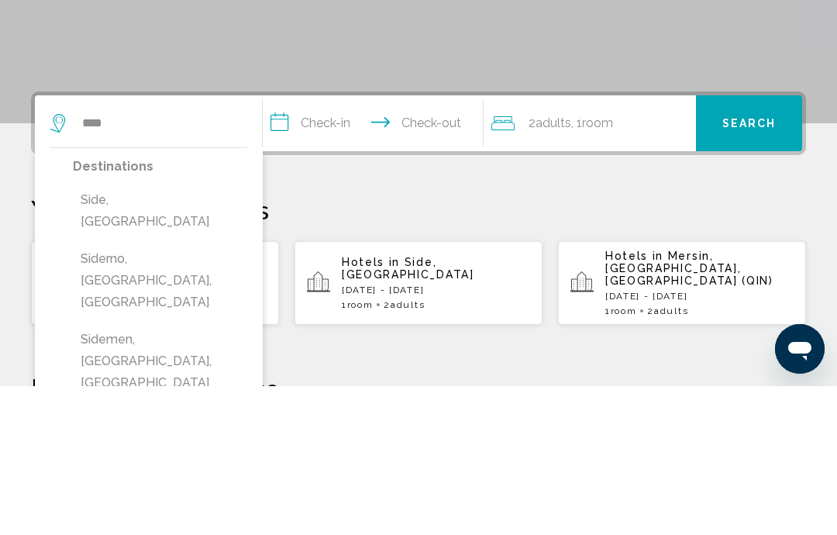
click at [129, 334] on button "Side, [GEOGRAPHIC_DATA]" at bounding box center [160, 359] width 174 height 51
type input "**********"
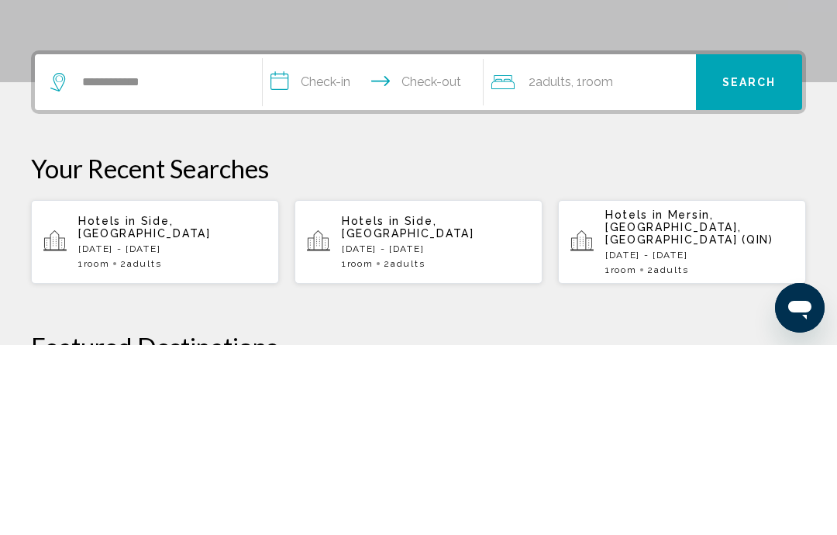
click at [433, 244] on input "**********" at bounding box center [376, 274] width 226 height 60
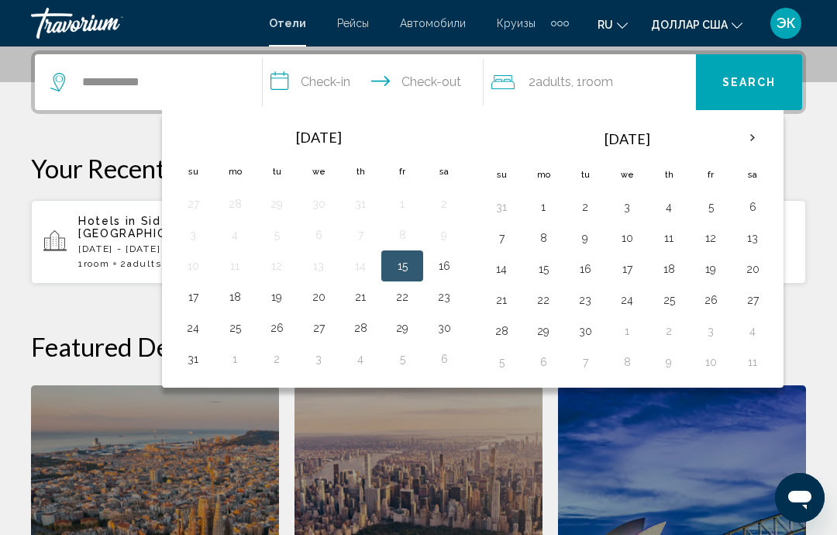
click at [755, 140] on th "Next month" at bounding box center [753, 138] width 42 height 34
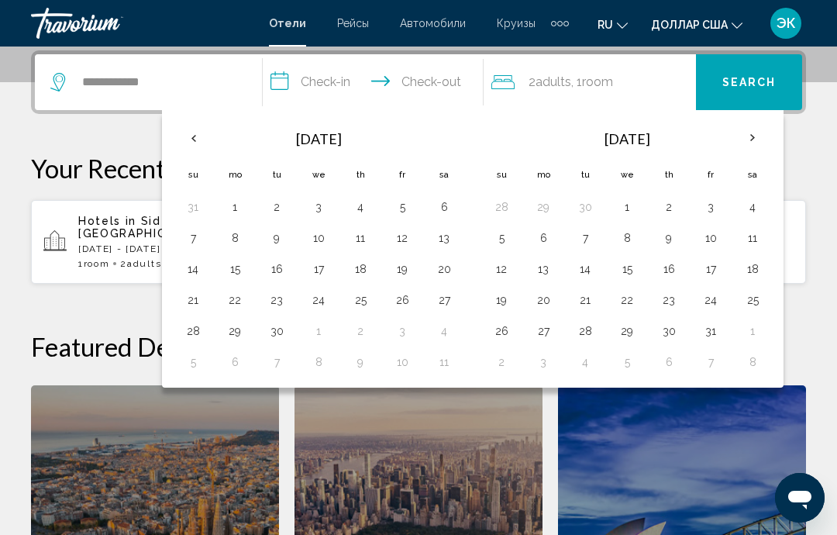
click at [675, 201] on button "2" at bounding box center [669, 207] width 25 height 22
click at [714, 236] on button "10" at bounding box center [710, 238] width 25 height 22
type input "**********"
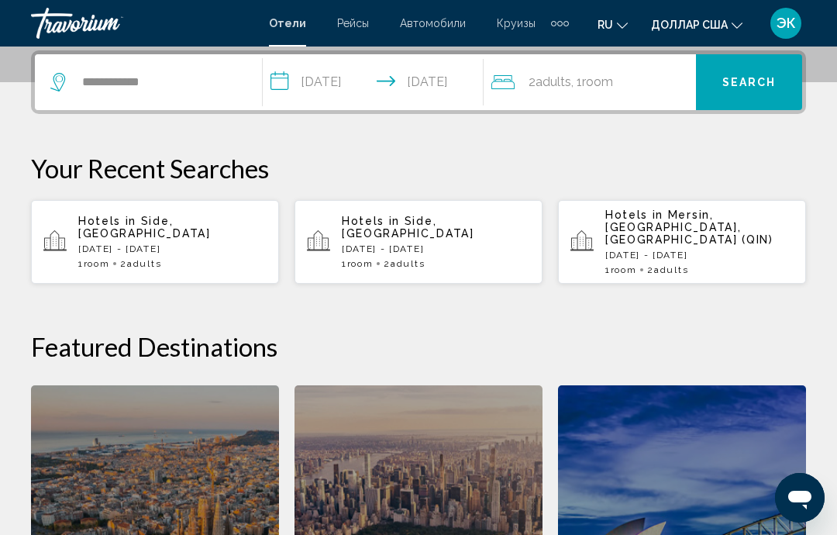
click at [747, 86] on span "Search" at bounding box center [749, 83] width 54 height 12
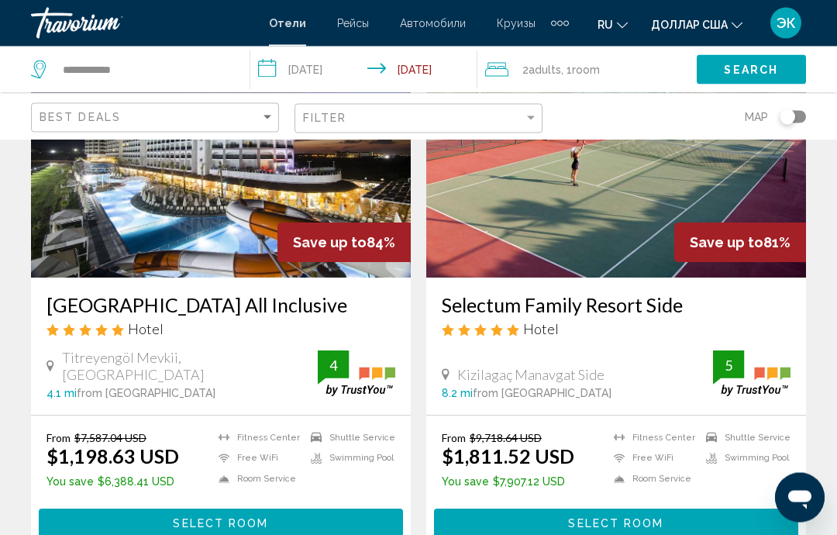
scroll to position [165, 0]
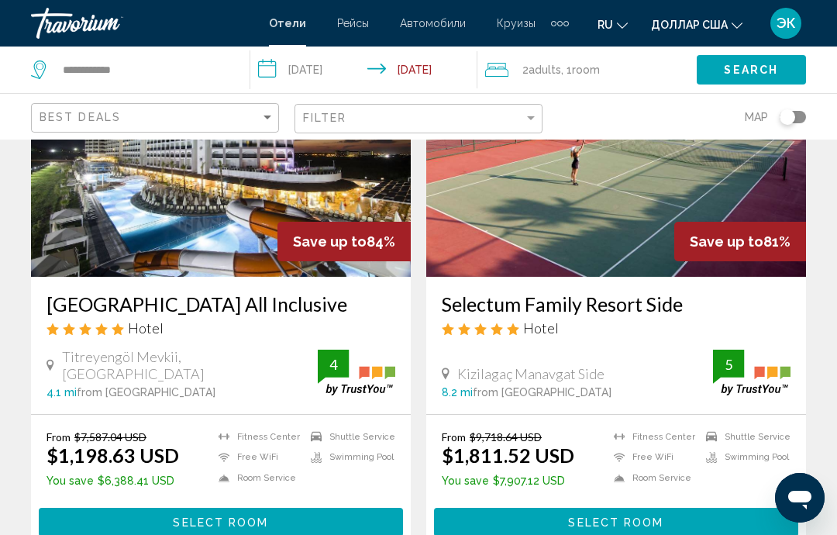
click at [327, 211] on img "Основное содержание" at bounding box center [221, 153] width 380 height 248
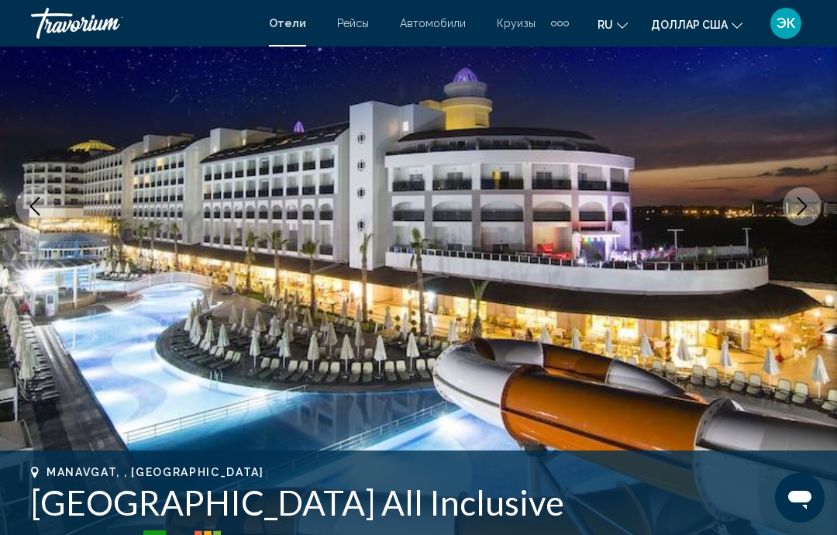
scroll to position [184, 0]
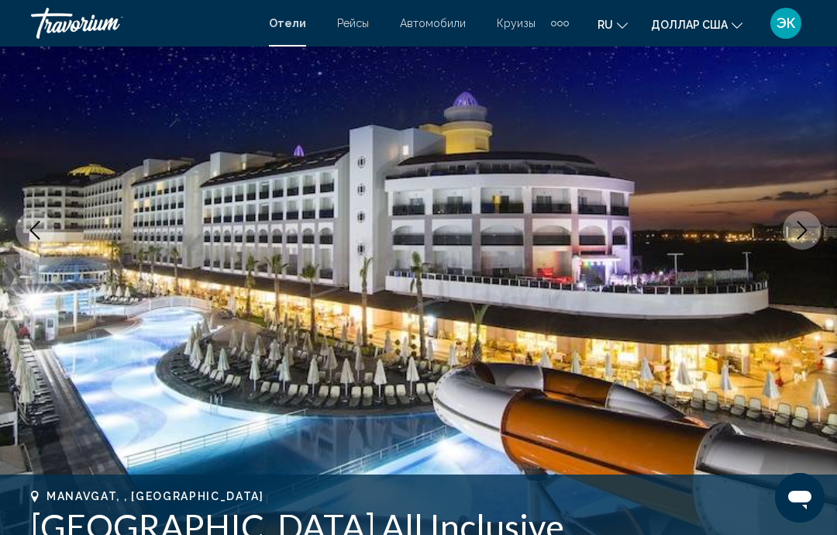
click at [808, 235] on icon "Next image" at bounding box center [802, 230] width 19 height 19
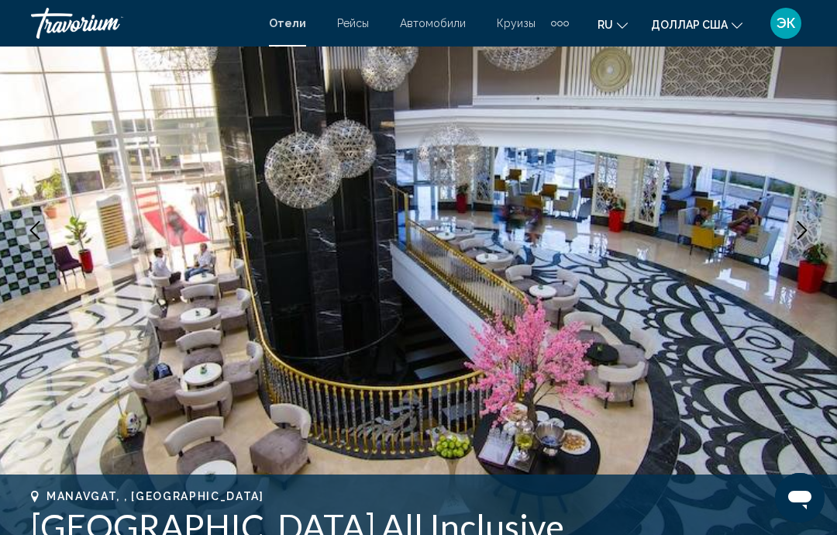
click at [805, 225] on icon "Next image" at bounding box center [802, 230] width 19 height 19
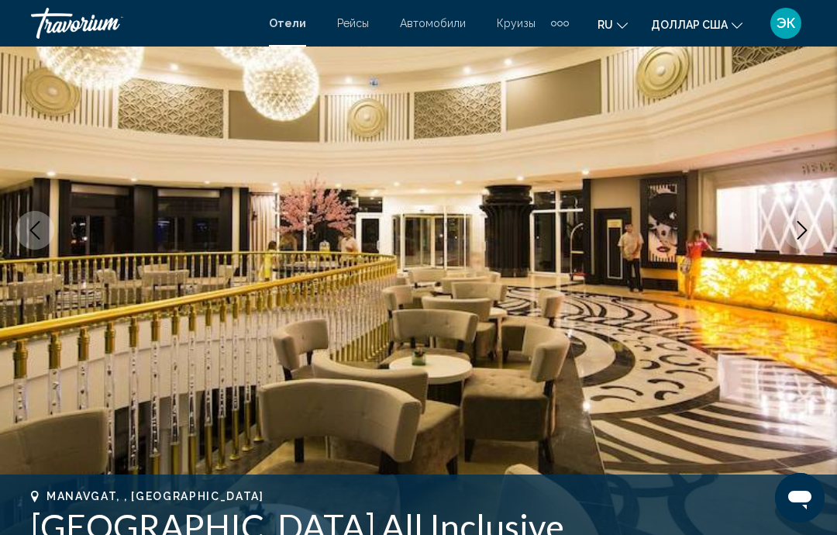
click at [798, 235] on icon "Next image" at bounding box center [802, 230] width 19 height 19
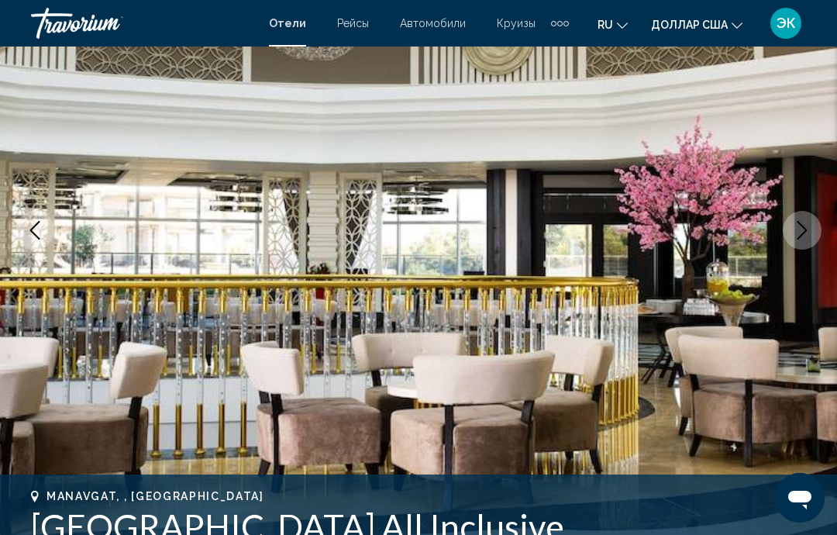
click at [797, 236] on icon "Next image" at bounding box center [802, 230] width 19 height 19
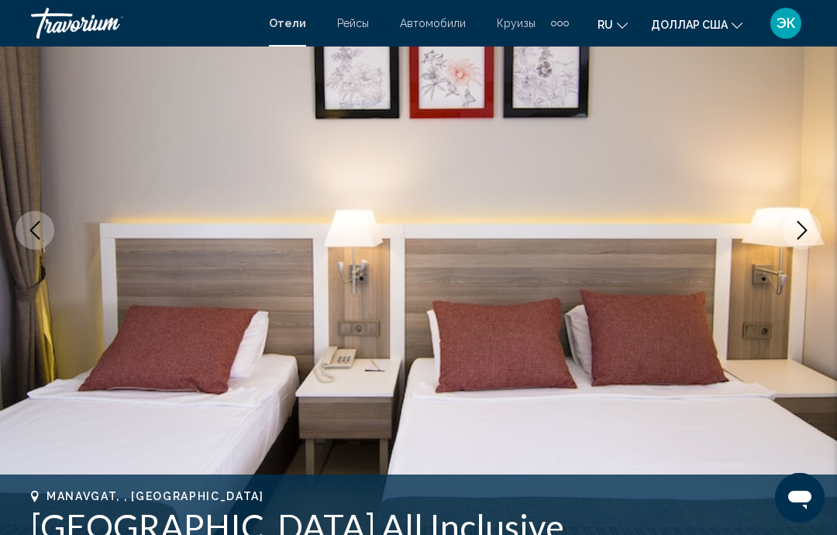
click at [794, 238] on icon "Next image" at bounding box center [802, 230] width 19 height 19
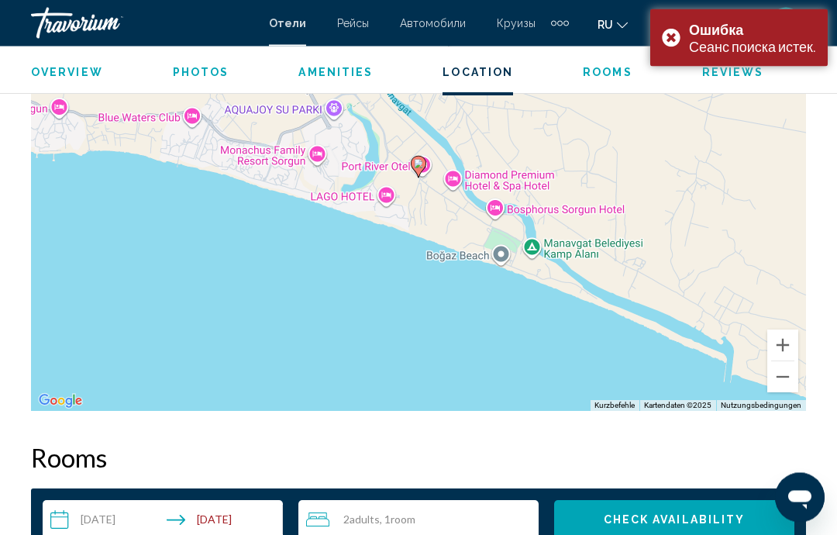
scroll to position [1885, 0]
click at [668, 33] on div "Ошибка Сеанс поиска истек." at bounding box center [739, 37] width 178 height 57
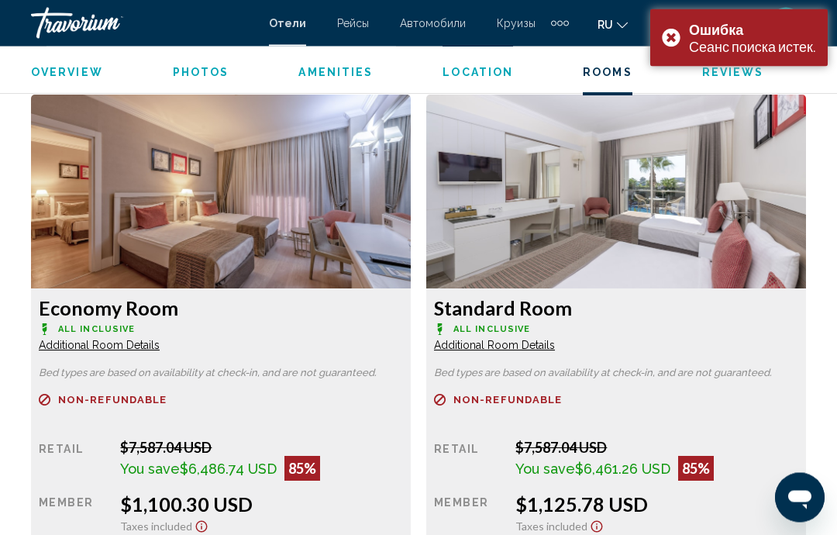
scroll to position [2373, 0]
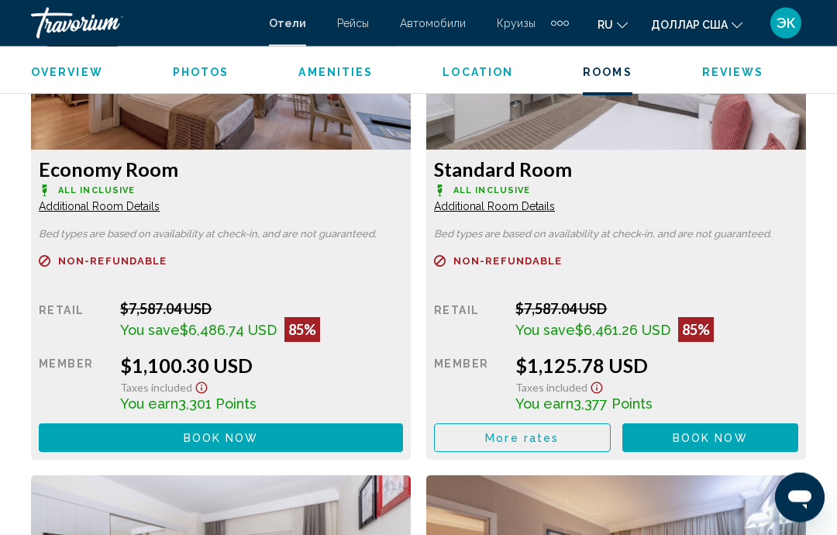
click at [403, 440] on button "Book now No longer available" at bounding box center [221, 438] width 364 height 29
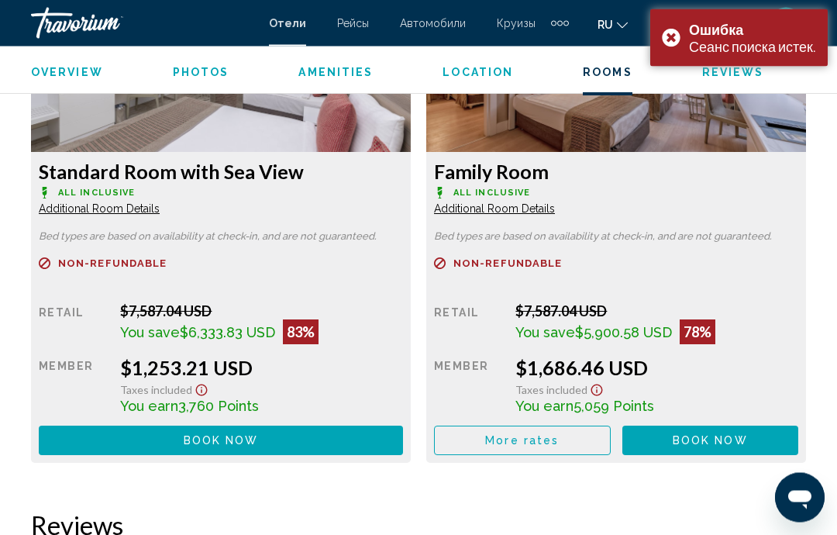
scroll to position [3028, 0]
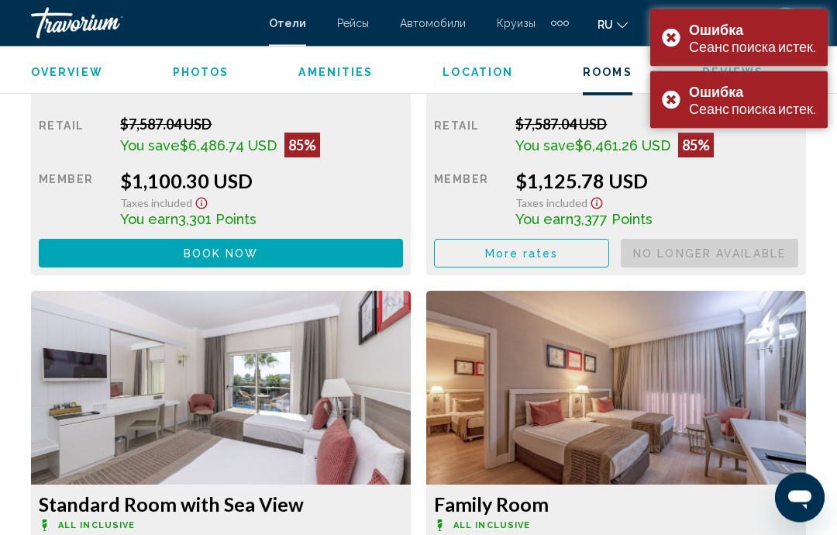
scroll to position [2688, 0]
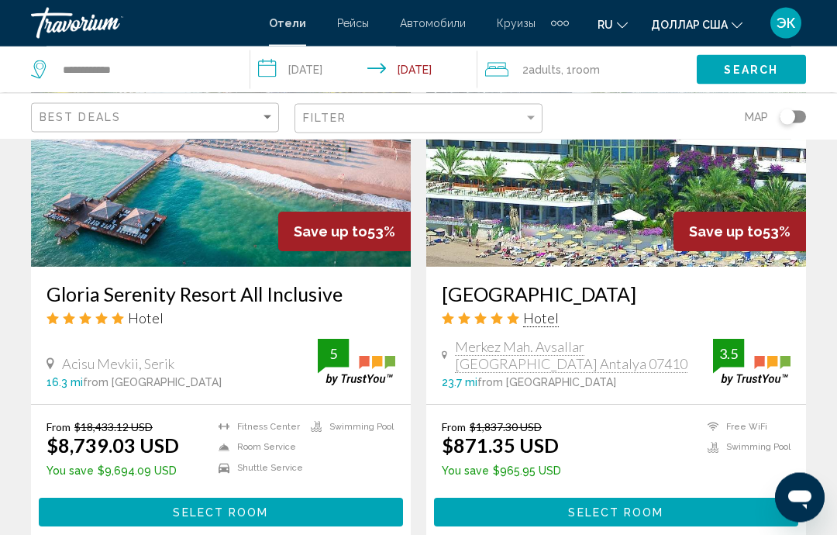
scroll to position [2378, 0]
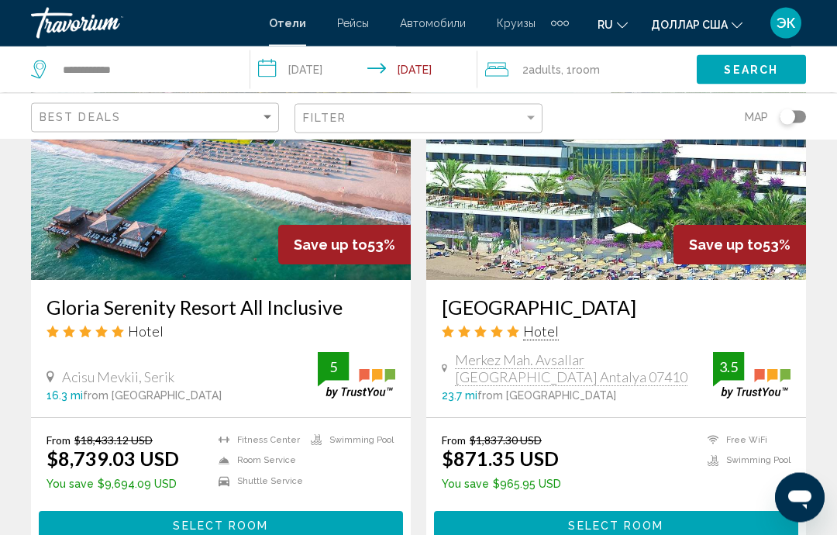
click at [629, 231] on img "Основное содержание" at bounding box center [616, 157] width 380 height 248
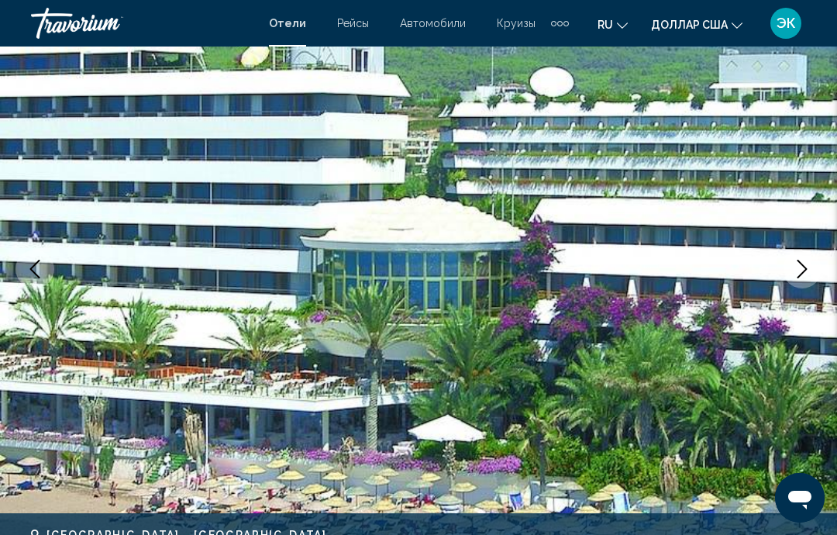
scroll to position [172, 0]
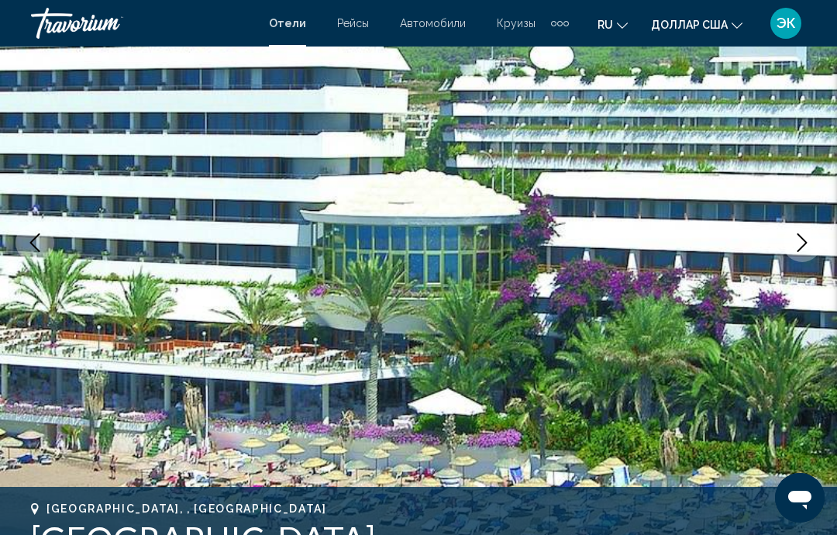
click at [798, 248] on icon "Next image" at bounding box center [802, 242] width 19 height 19
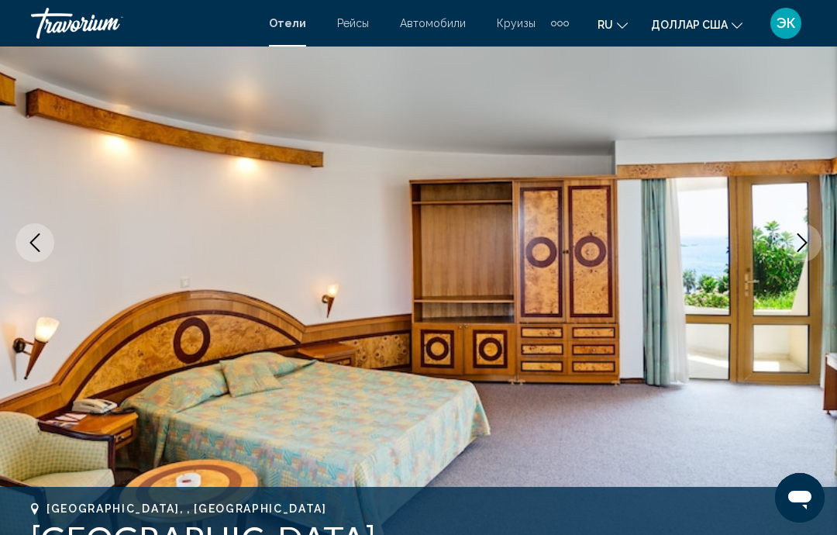
click at [808, 250] on icon "Next image" at bounding box center [802, 242] width 19 height 19
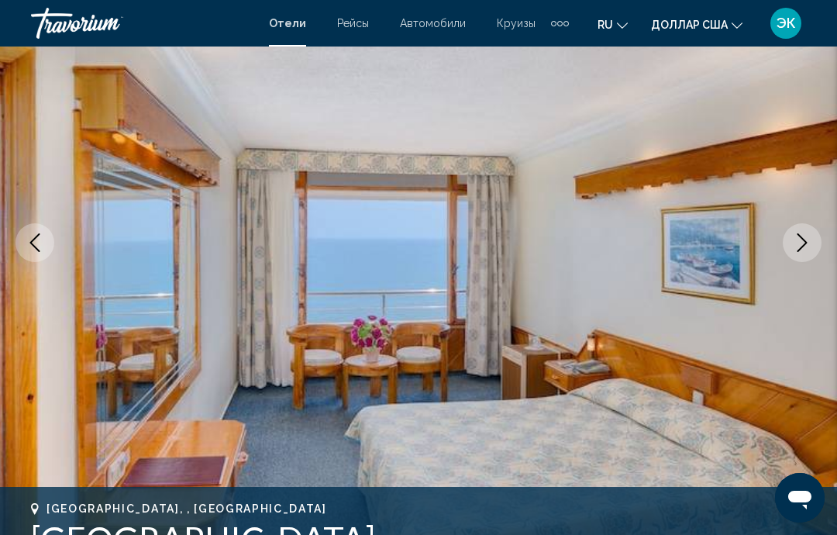
click at [812, 257] on button "Next image" at bounding box center [802, 242] width 39 height 39
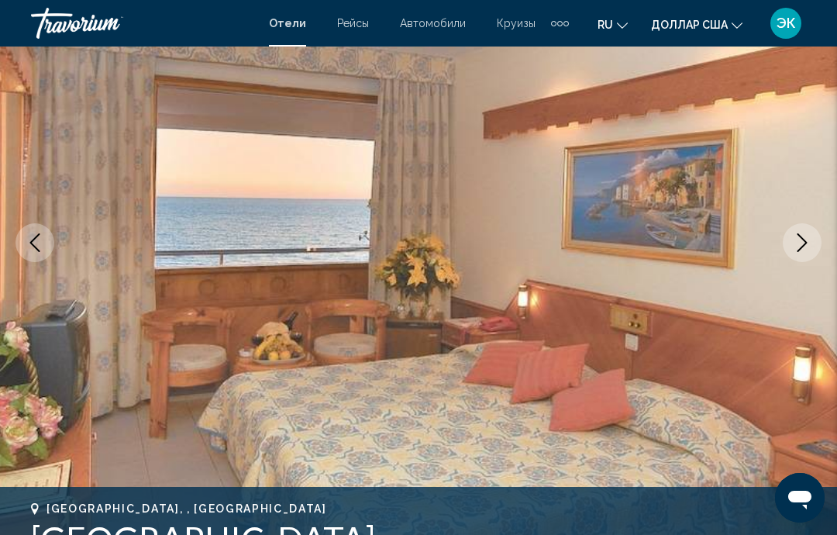
click at [808, 253] on button "Next image" at bounding box center [802, 242] width 39 height 39
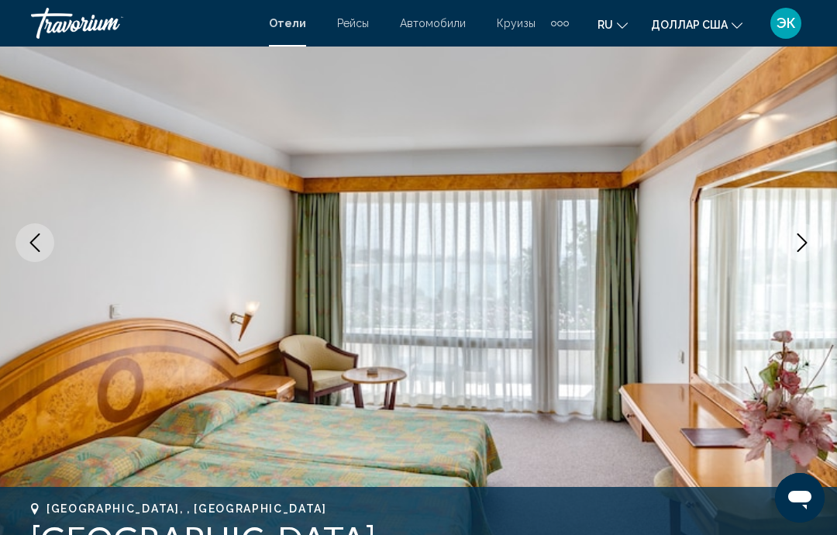
click at [808, 257] on button "Next image" at bounding box center [802, 242] width 39 height 39
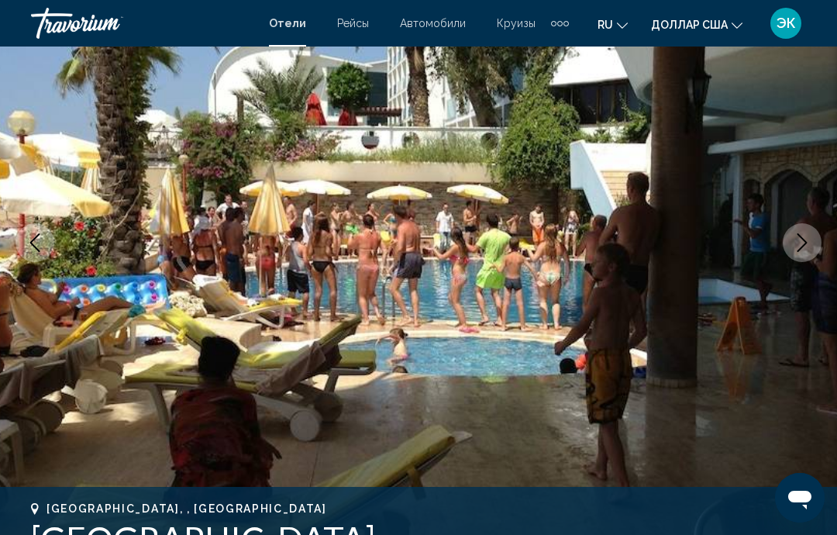
click at [805, 253] on button "Next image" at bounding box center [802, 242] width 39 height 39
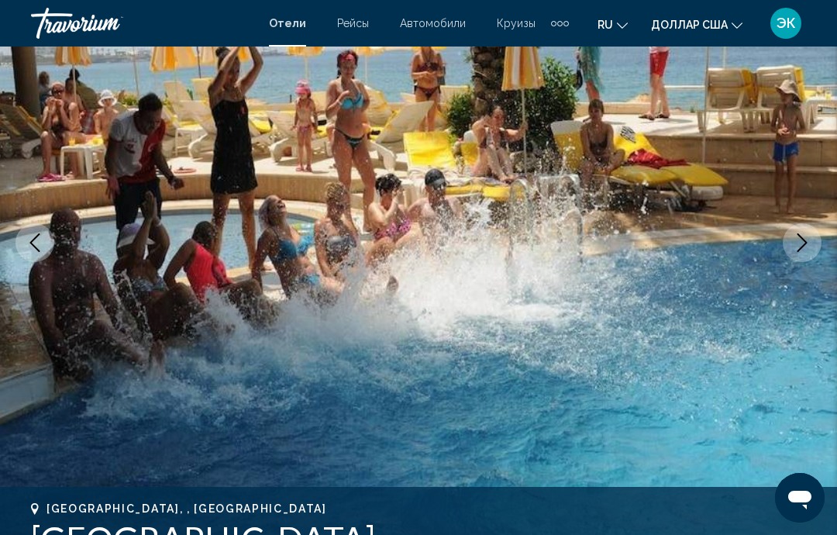
click at [801, 249] on icon "Next image" at bounding box center [803, 242] width 10 height 19
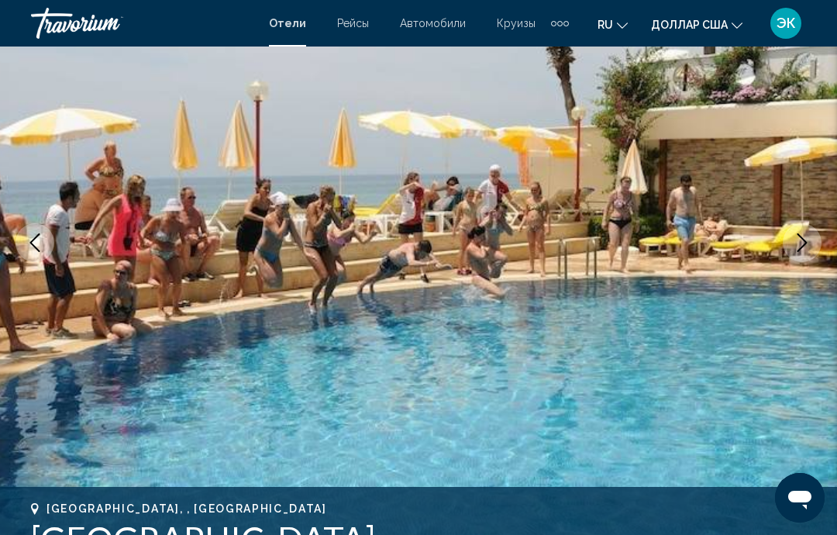
click at [800, 253] on button "Next image" at bounding box center [802, 242] width 39 height 39
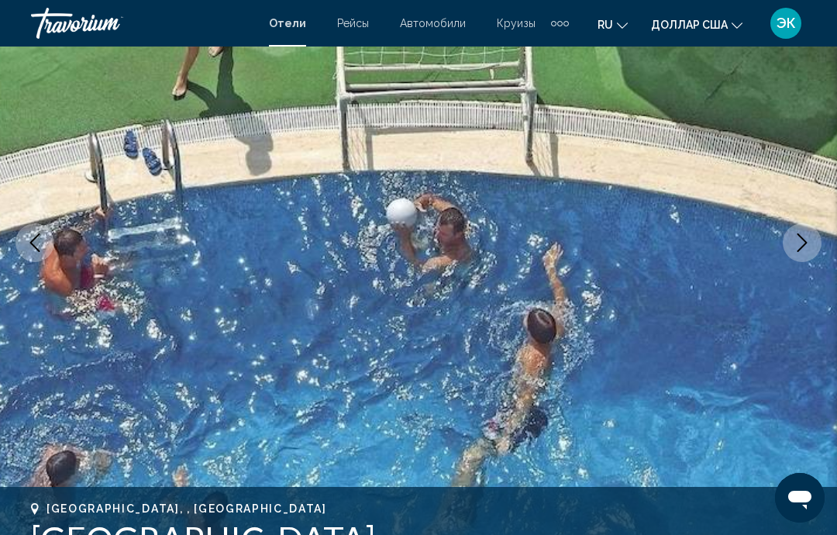
click at [802, 236] on icon "Next image" at bounding box center [802, 242] width 19 height 19
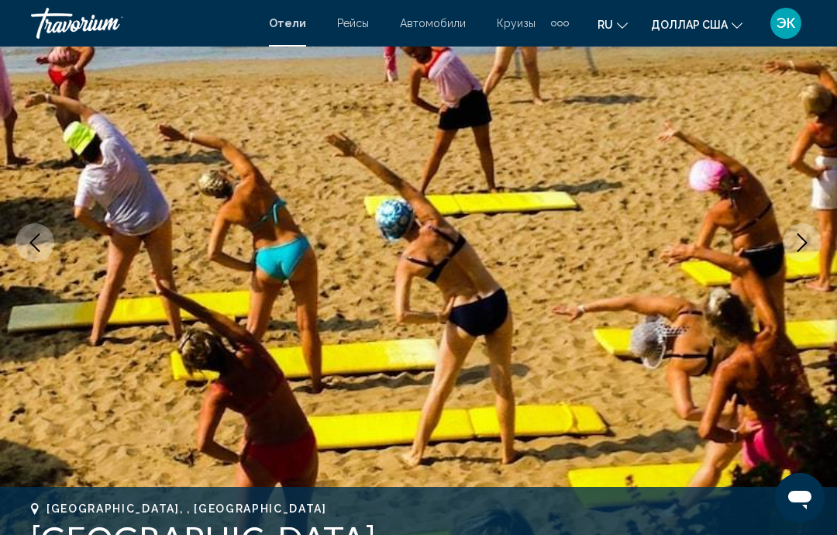
click at [802, 248] on icon "Next image" at bounding box center [803, 242] width 10 height 19
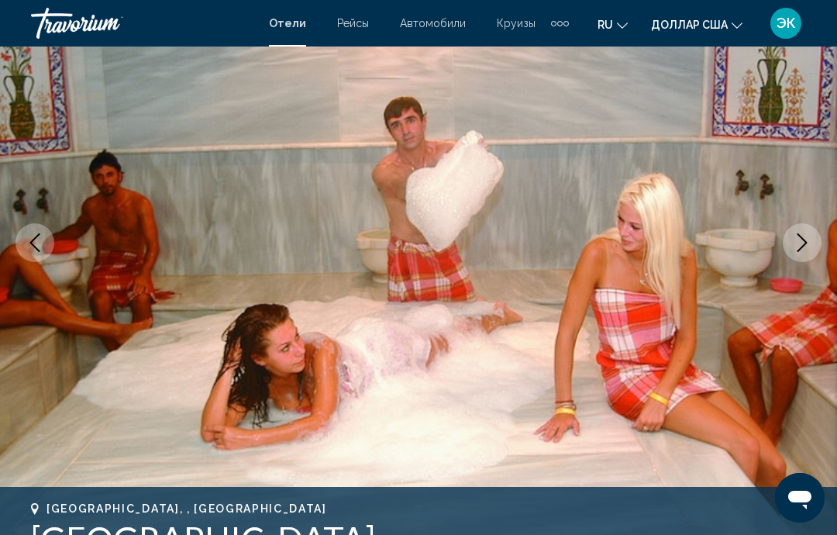
click at [799, 250] on icon "Next image" at bounding box center [803, 242] width 10 height 19
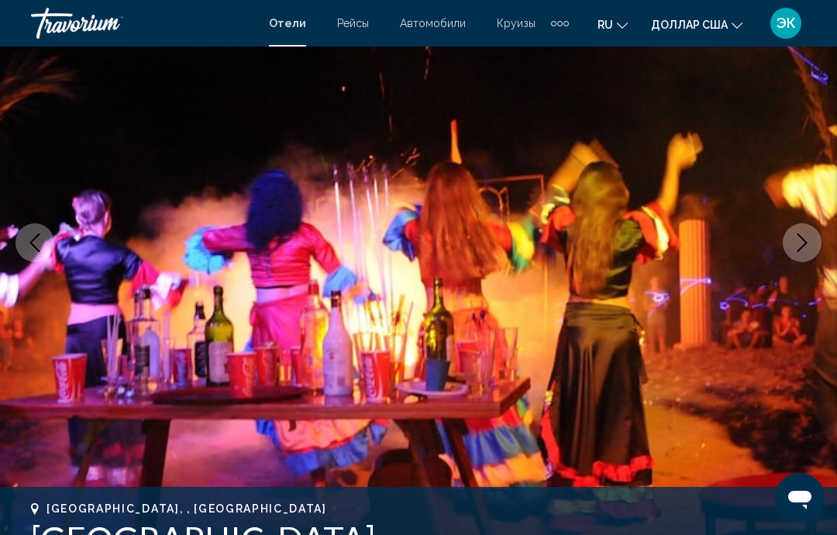
click at [798, 243] on icon "Next image" at bounding box center [802, 242] width 19 height 19
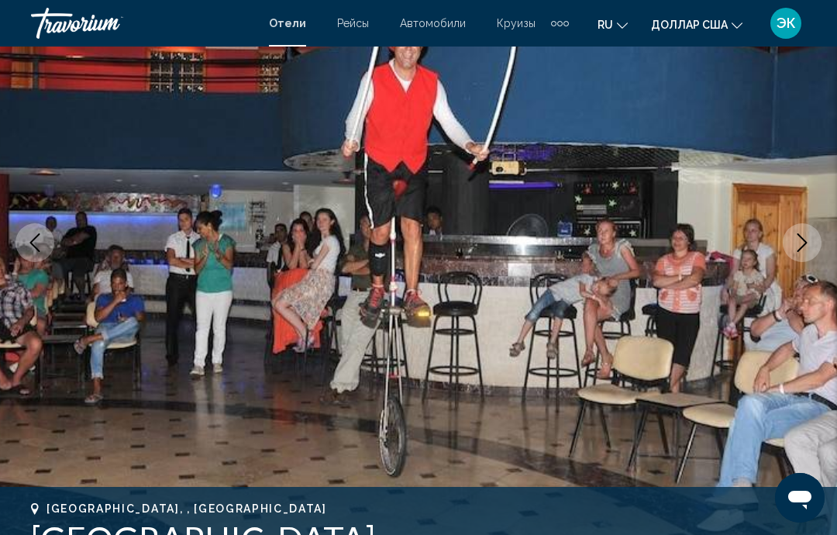
click at [798, 257] on button "Next image" at bounding box center [802, 242] width 39 height 39
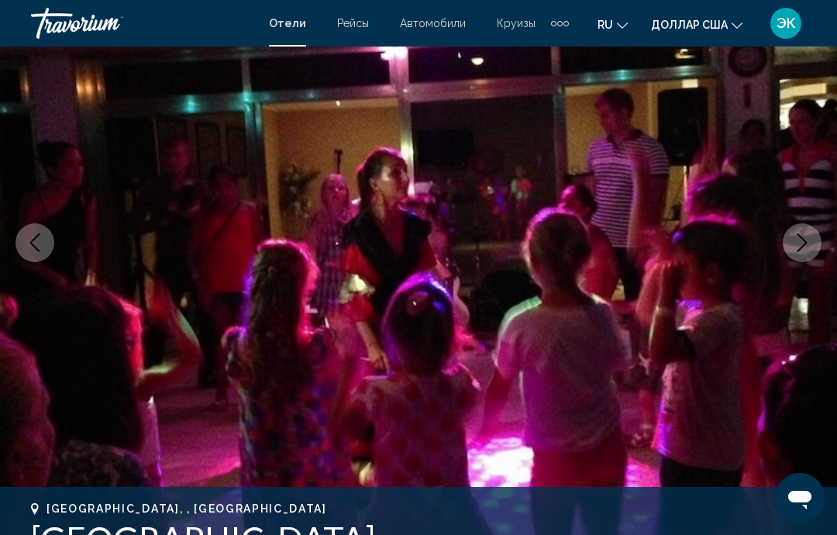
click at [802, 246] on icon "Next image" at bounding box center [803, 242] width 10 height 19
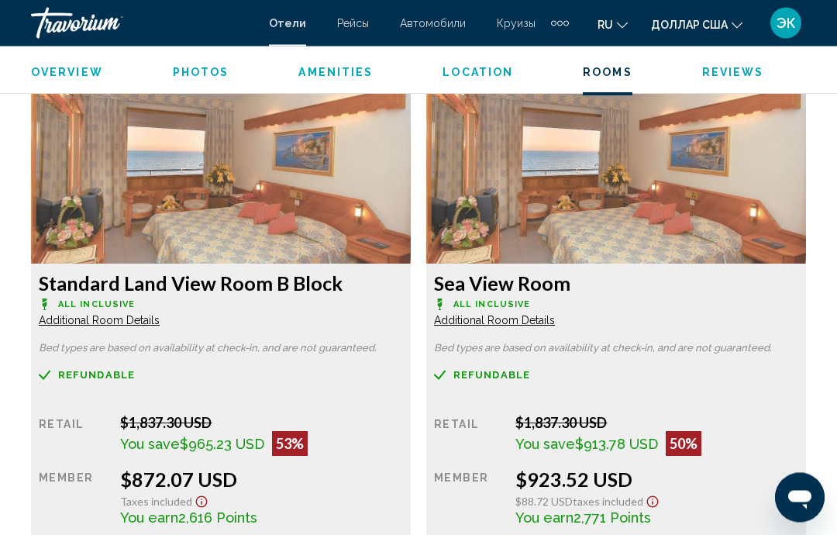
scroll to position [2885, 0]
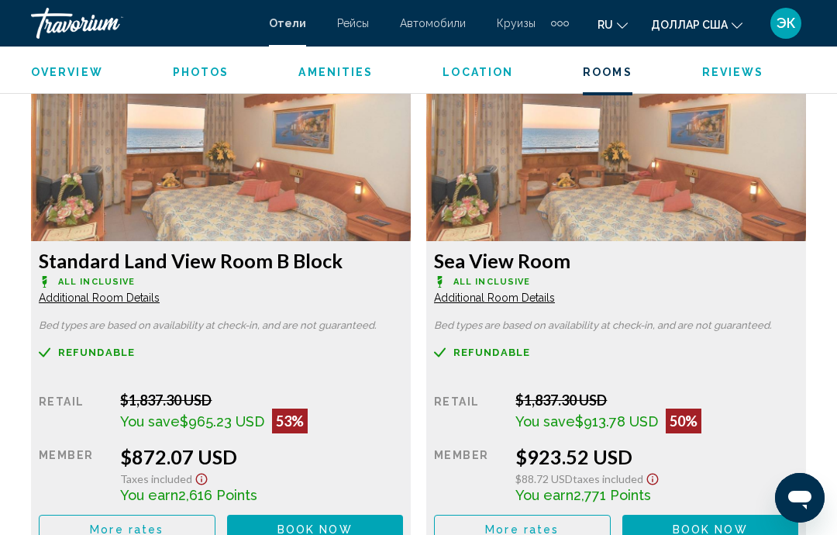
scroll to position [2949, 0]
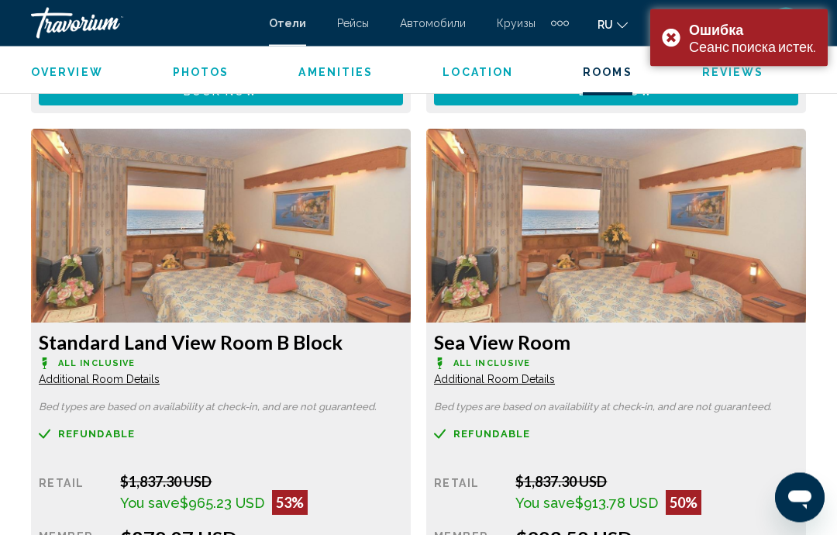
scroll to position [2842, 0]
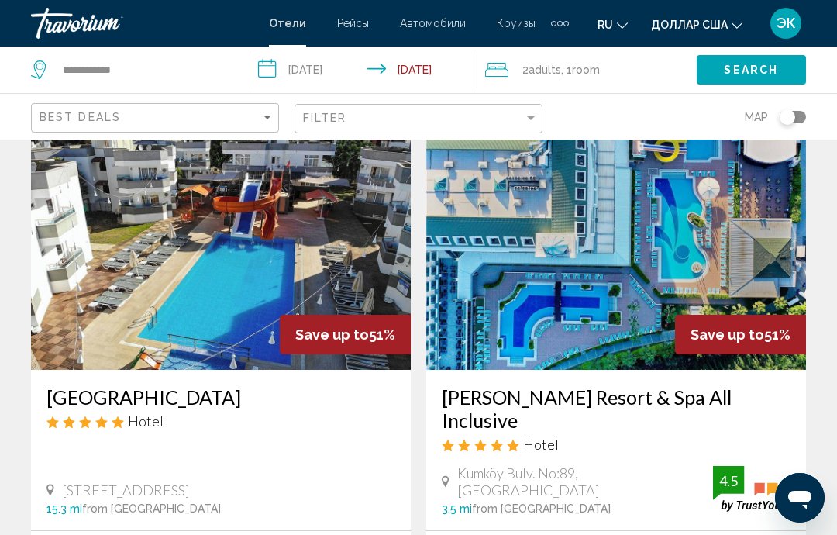
scroll to position [2822, 0]
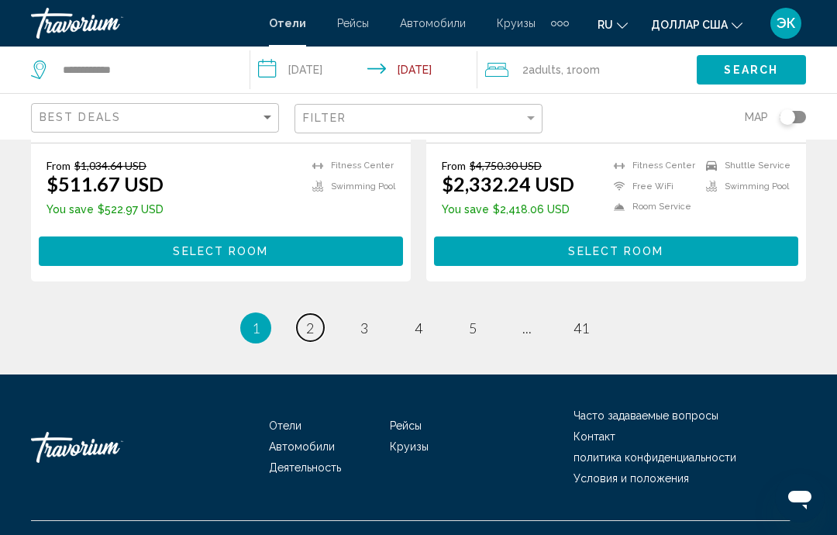
click at [319, 314] on link "page 2" at bounding box center [310, 327] width 27 height 27
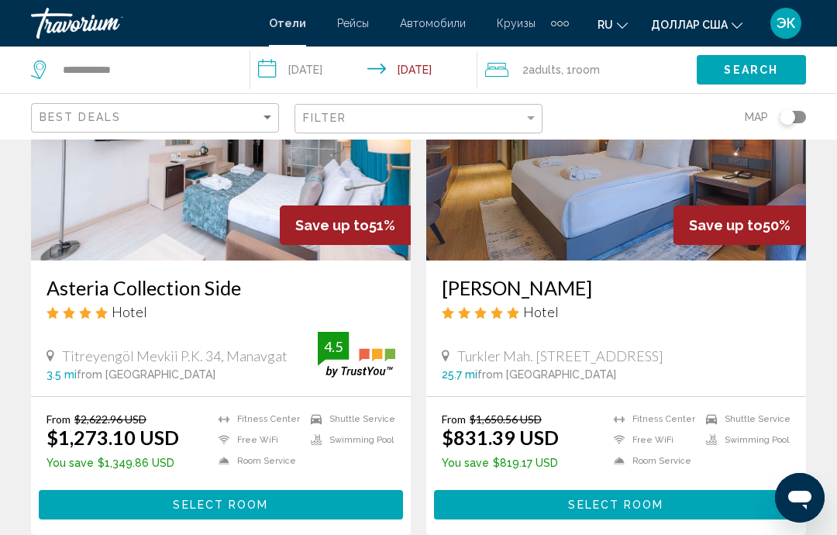
scroll to position [181, 0]
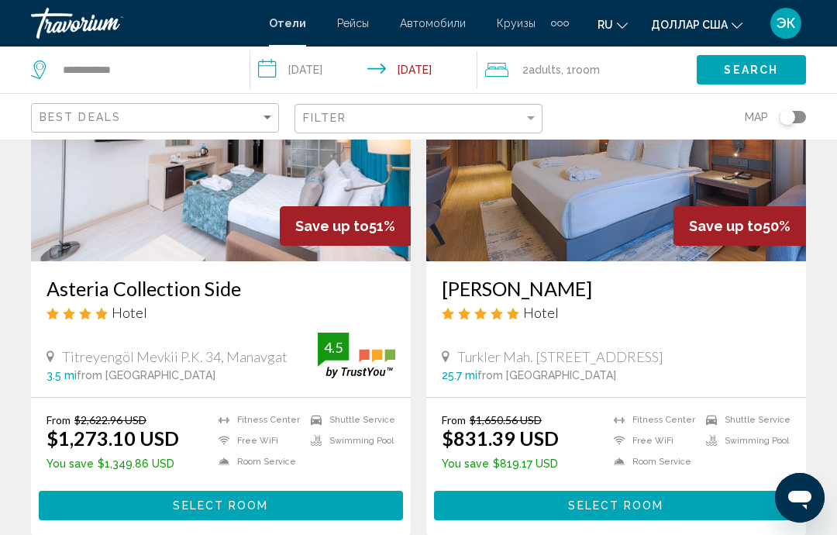
click at [633, 197] on img "Основное содержание" at bounding box center [616, 137] width 380 height 248
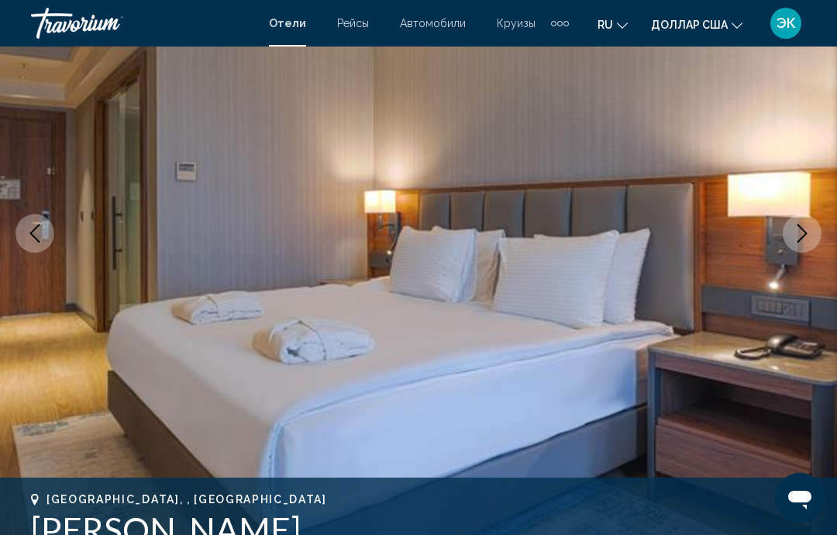
scroll to position [177, 0]
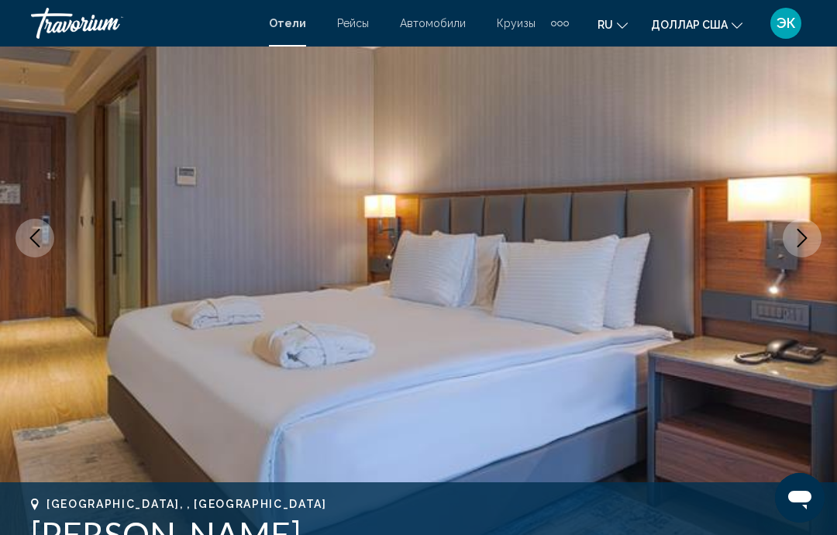
click at [806, 242] on icon "Next image" at bounding box center [802, 238] width 19 height 19
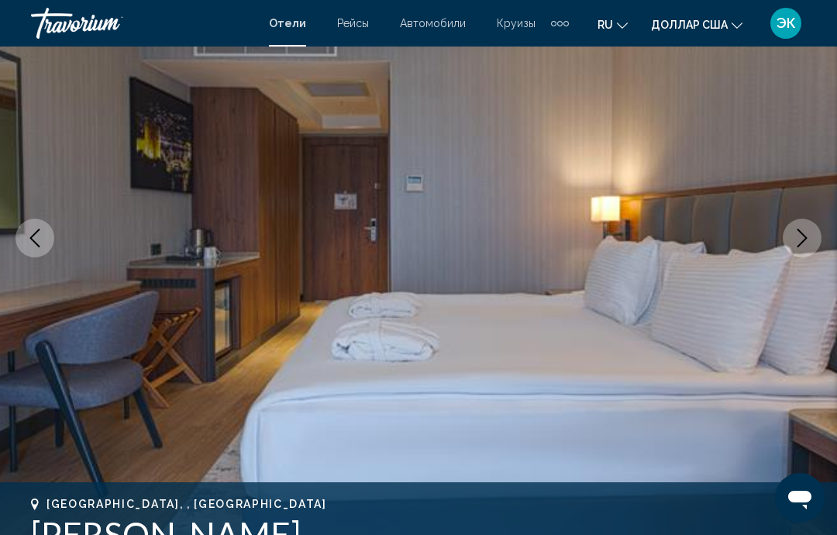
click at [805, 242] on icon "Next image" at bounding box center [802, 238] width 19 height 19
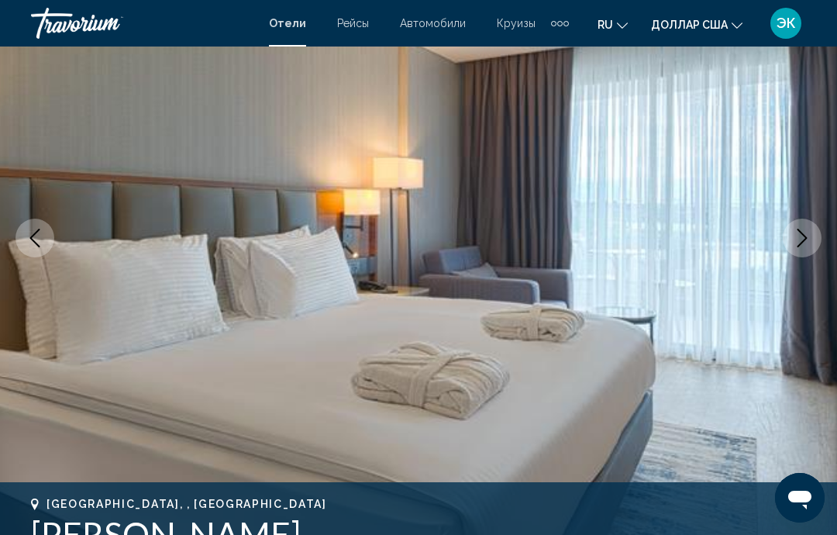
click at [803, 241] on icon "Next image" at bounding box center [803, 238] width 10 height 19
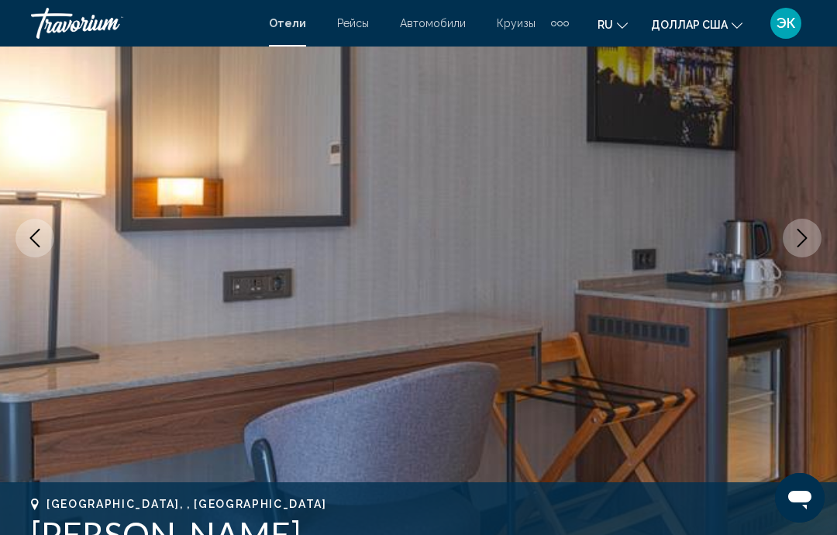
click at [801, 239] on icon "Next image" at bounding box center [802, 238] width 19 height 19
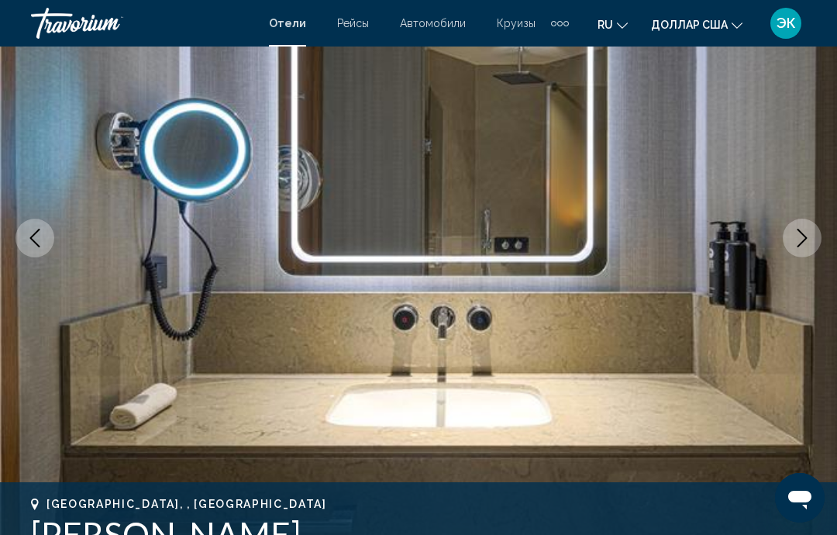
click at [802, 238] on icon "Next image" at bounding box center [802, 238] width 19 height 19
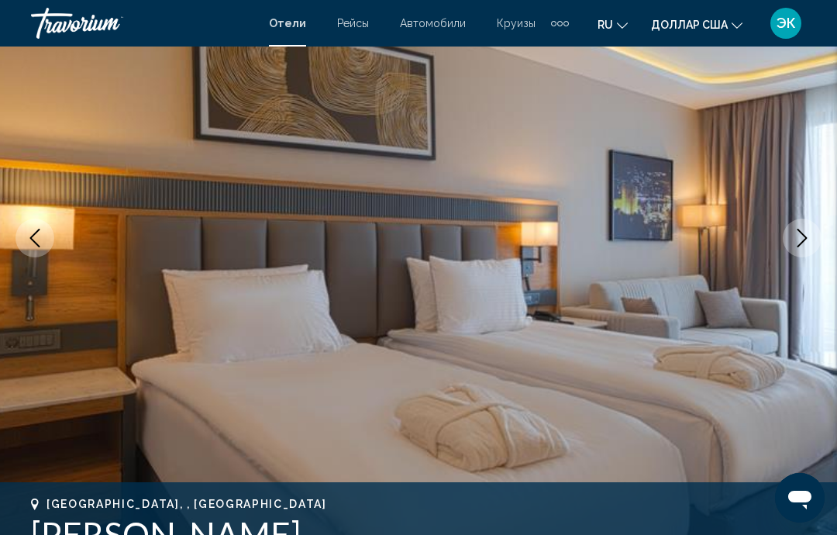
click at [805, 240] on icon "Next image" at bounding box center [803, 238] width 10 height 19
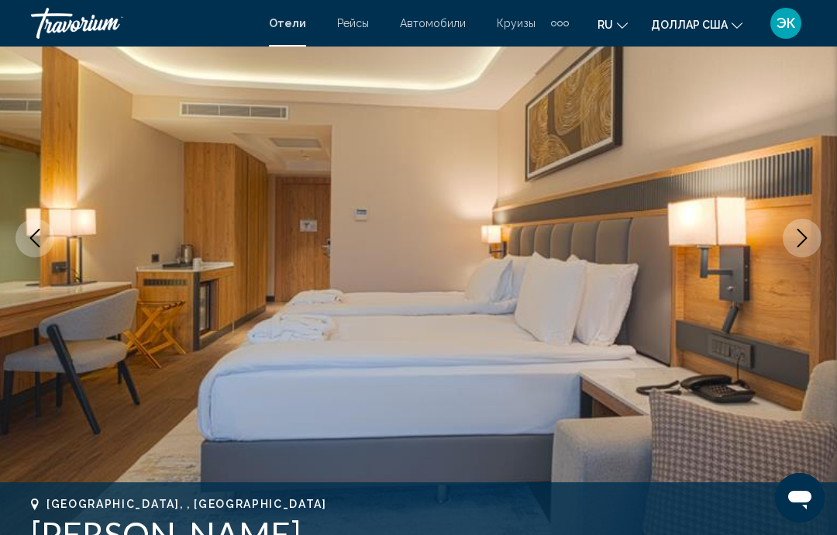
click at [810, 246] on icon "Next image" at bounding box center [802, 238] width 19 height 19
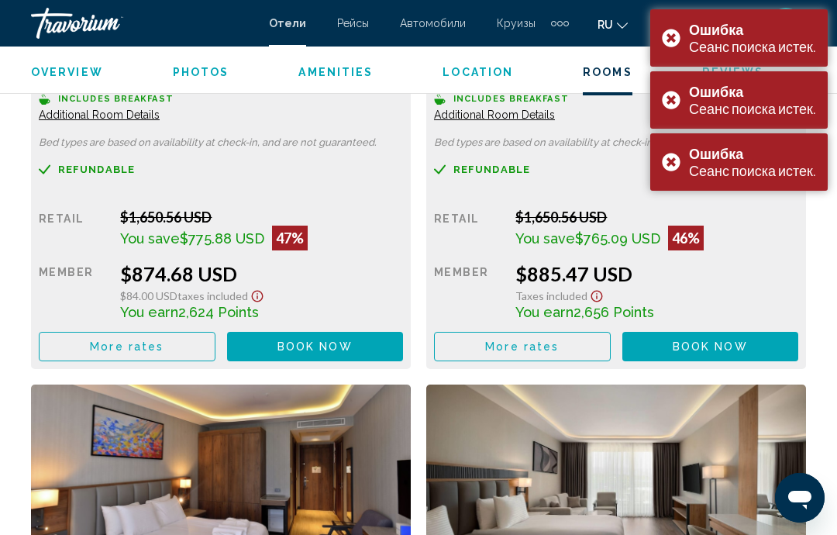
scroll to position [3053, 0]
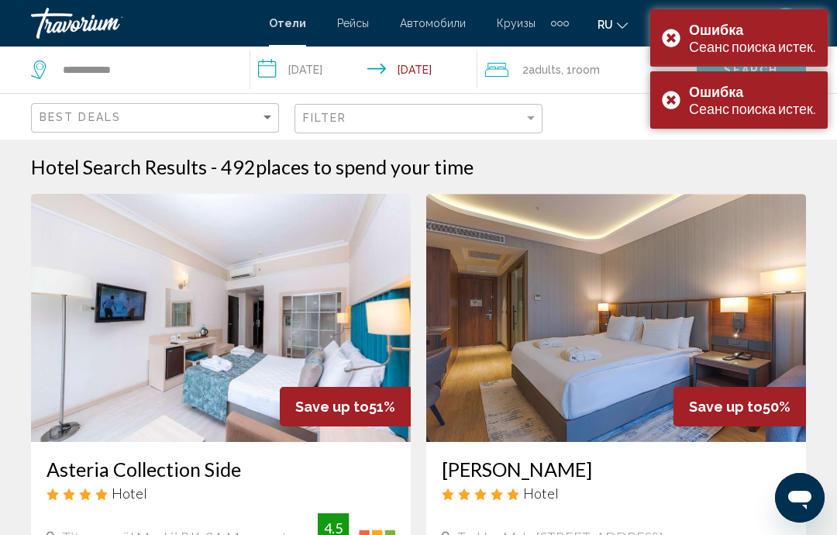
click at [671, 37] on div "Ошибка Сеанс поиска истек." at bounding box center [739, 37] width 178 height 57
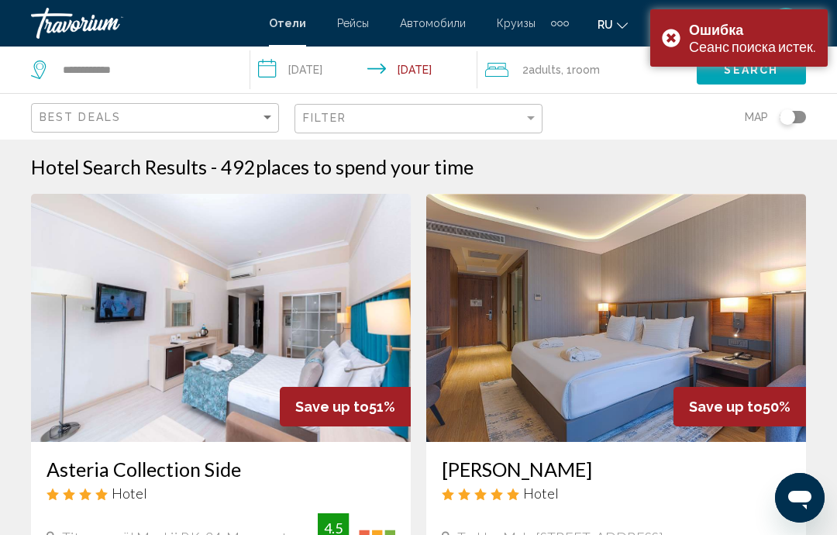
click at [675, 96] on div "Map" at bounding box center [682, 117] width 248 height 46
click at [675, 37] on div "Ошибка Сеанс поиска истек." at bounding box center [739, 37] width 178 height 57
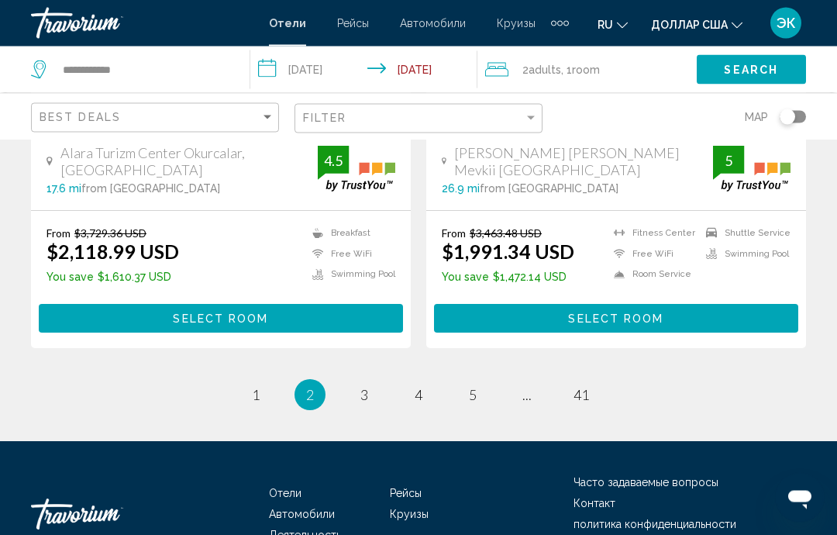
scroll to position [3215, 0]
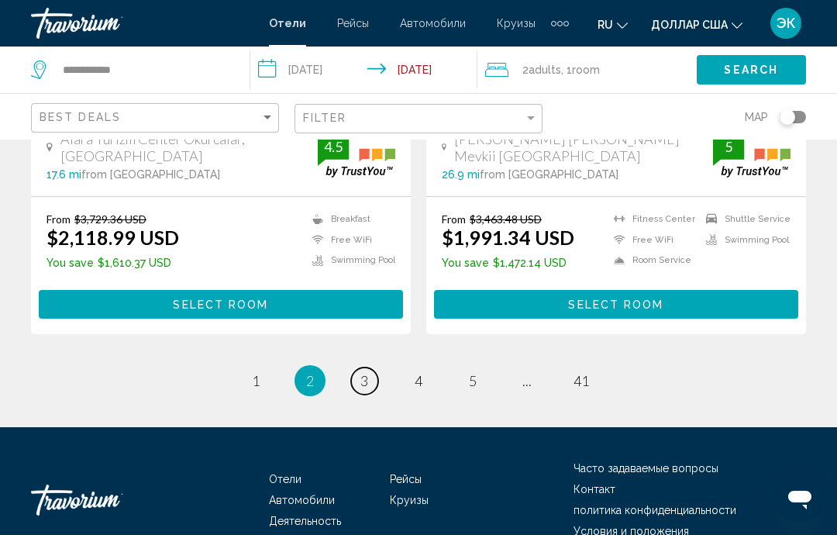
click at [368, 372] on span "3" at bounding box center [364, 380] width 8 height 17
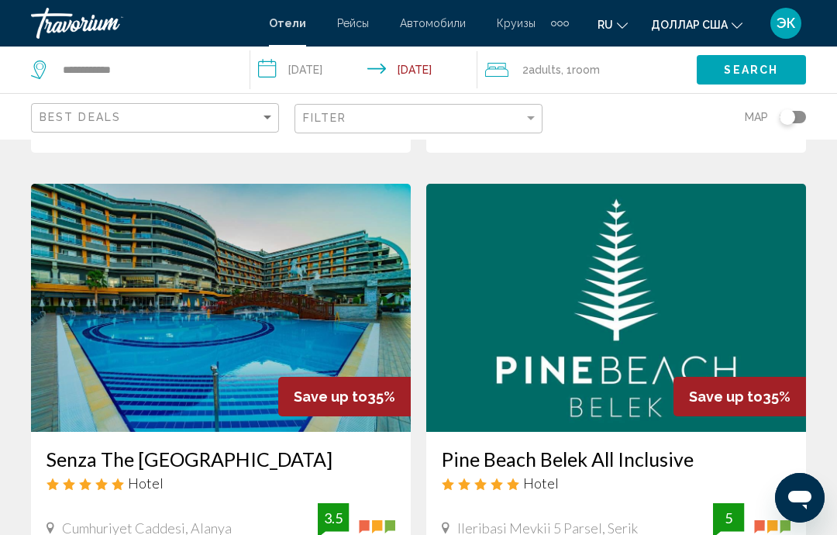
scroll to position [2855, 0]
click at [269, 240] on img "Основное содержание" at bounding box center [221, 308] width 380 height 248
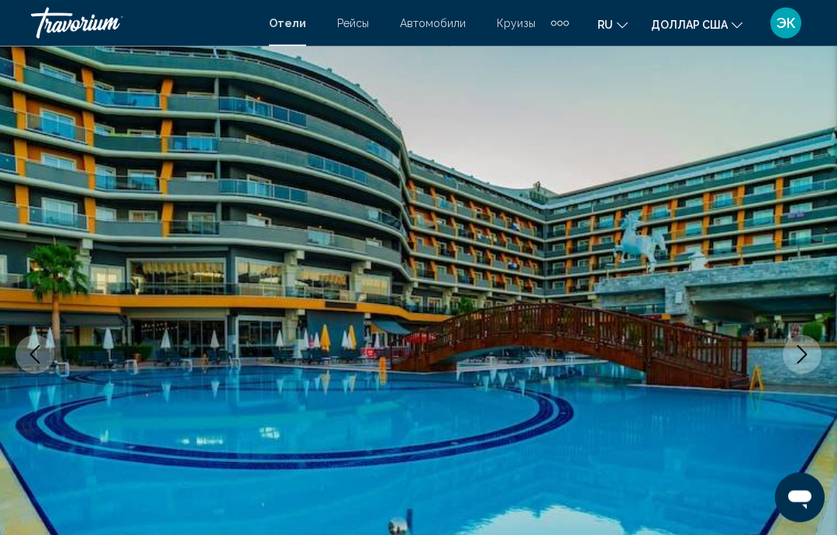
scroll to position [65, 0]
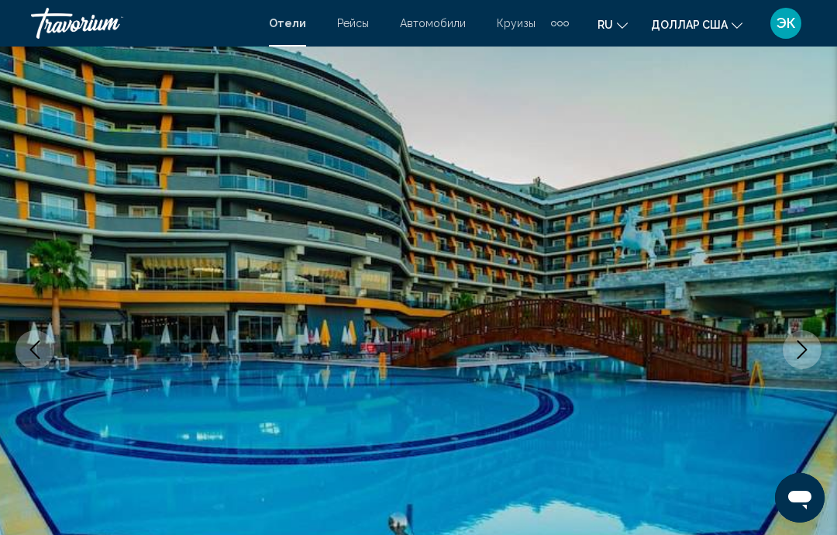
click at [811, 356] on icon "Next image" at bounding box center [802, 349] width 19 height 19
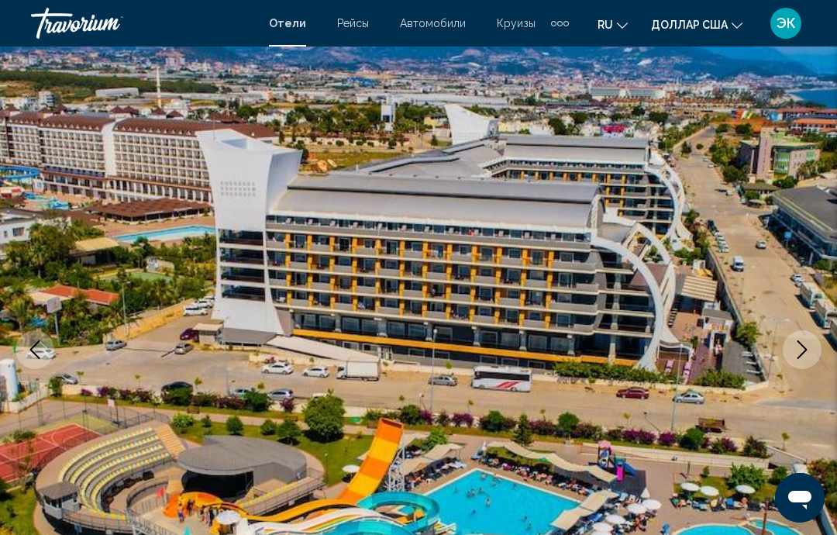
click at [809, 349] on icon "Next image" at bounding box center [802, 349] width 19 height 19
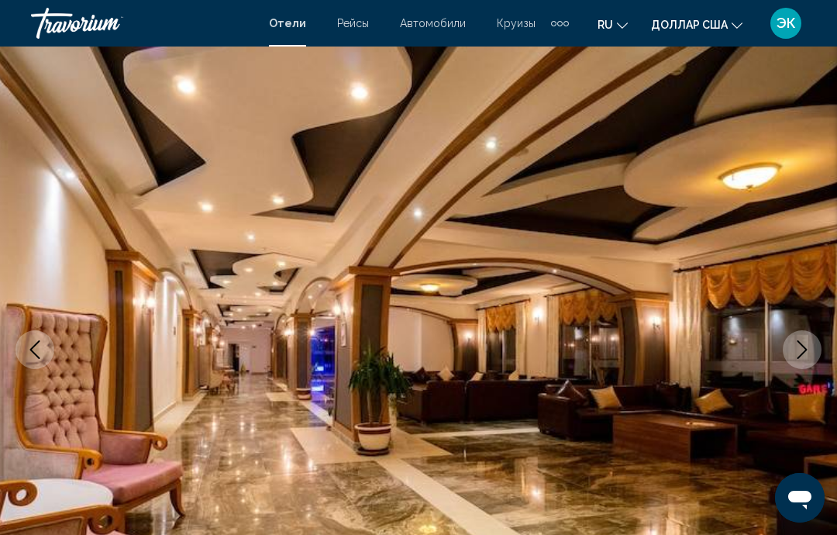
click at [809, 357] on icon "Next image" at bounding box center [802, 349] width 19 height 19
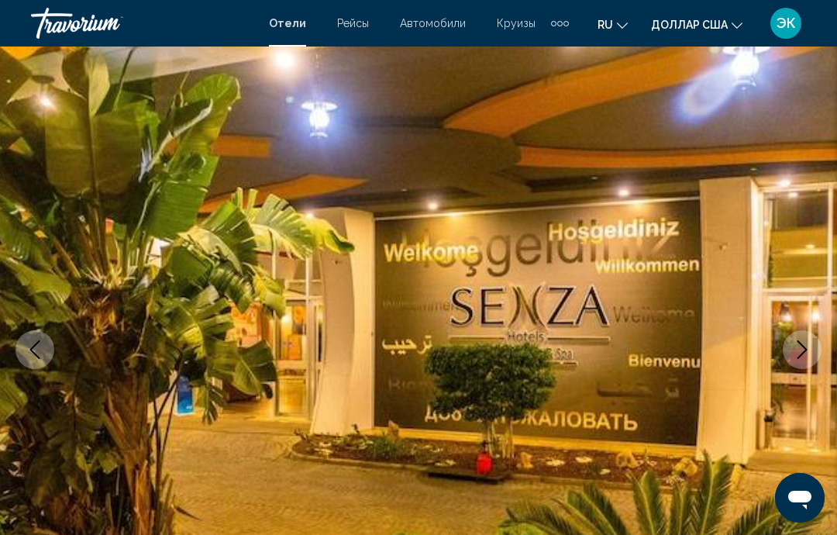
click at [802, 359] on button "Next image" at bounding box center [802, 349] width 39 height 39
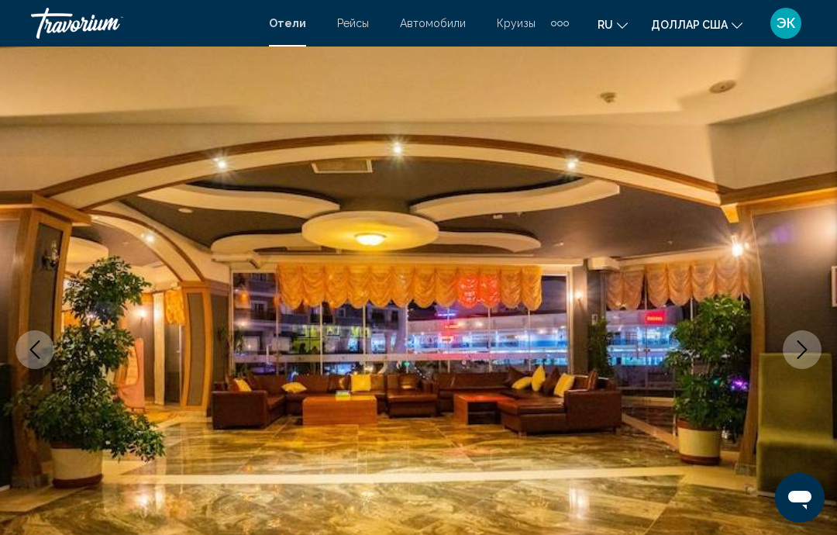
click at [800, 350] on icon "Next image" at bounding box center [802, 349] width 19 height 19
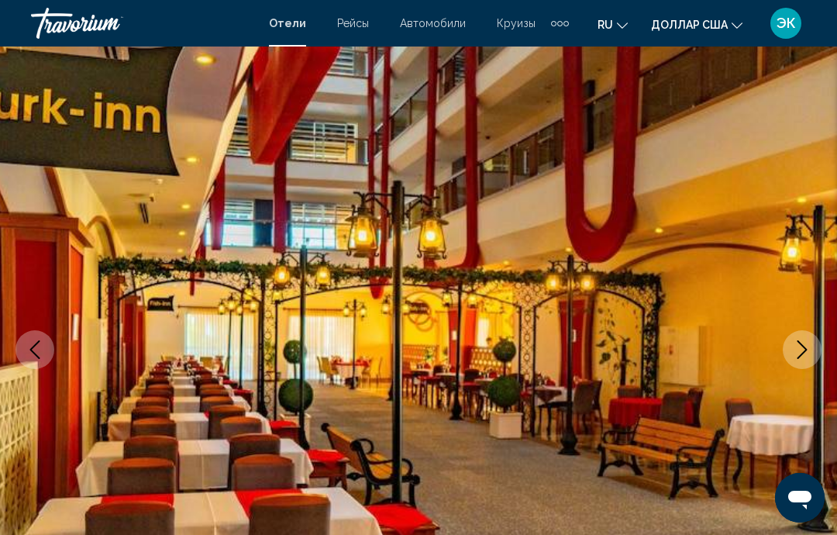
click at [805, 347] on icon "Next image" at bounding box center [803, 349] width 10 height 19
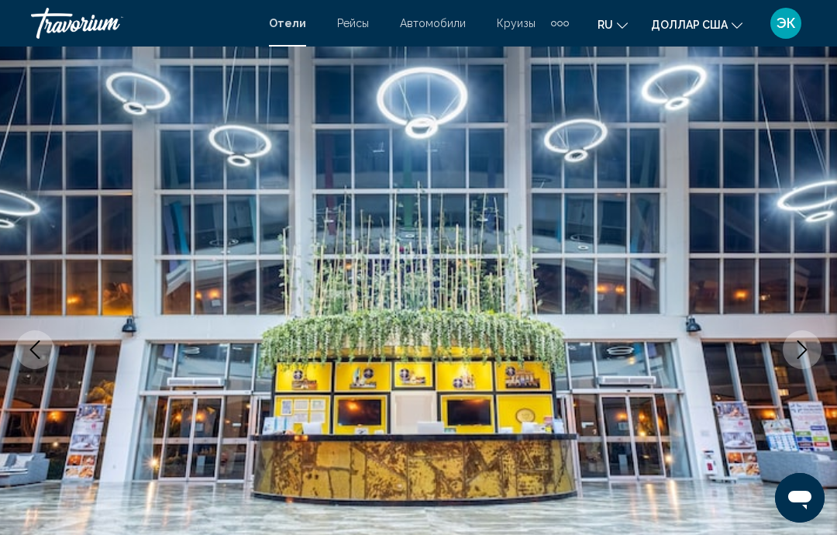
click at [805, 354] on icon "Next image" at bounding box center [802, 349] width 19 height 19
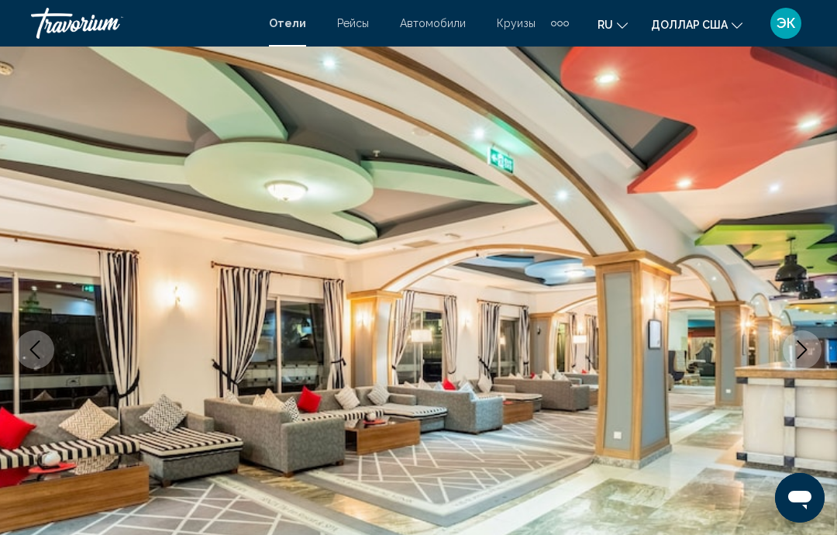
click at [798, 363] on button "Next image" at bounding box center [802, 349] width 39 height 39
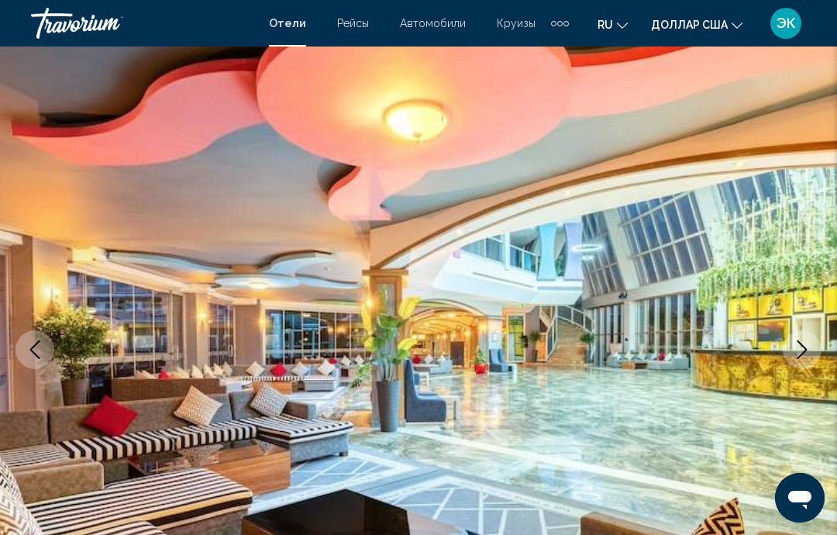
click at [804, 357] on icon "Next image" at bounding box center [802, 349] width 19 height 19
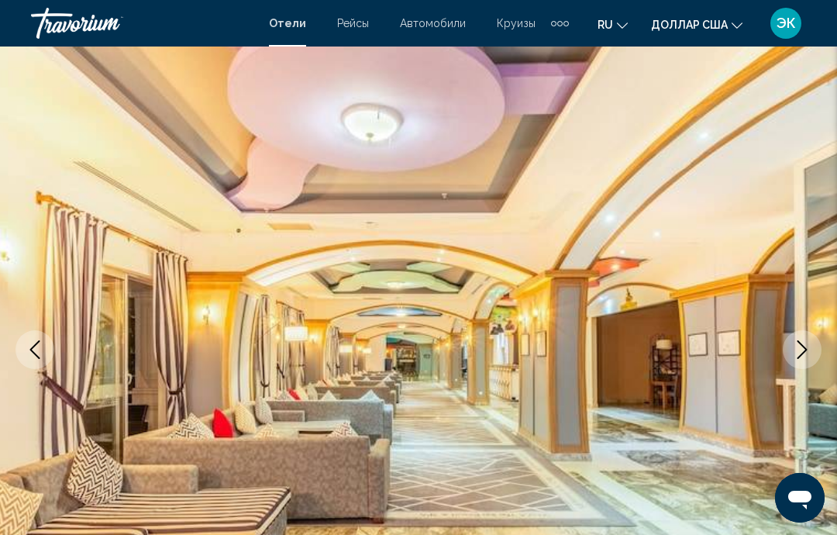
click at [802, 364] on button "Next image" at bounding box center [802, 349] width 39 height 39
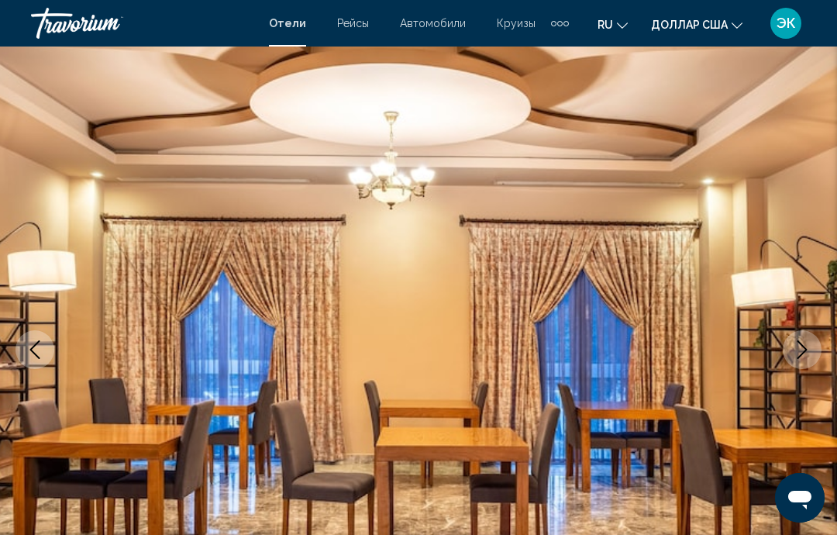
click at [800, 357] on icon "Next image" at bounding box center [802, 349] width 19 height 19
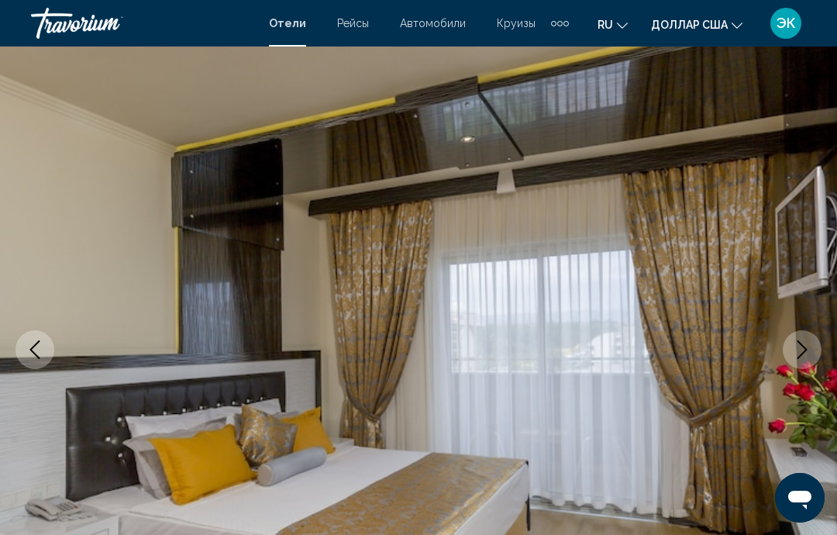
click at [800, 360] on button "Next image" at bounding box center [802, 349] width 39 height 39
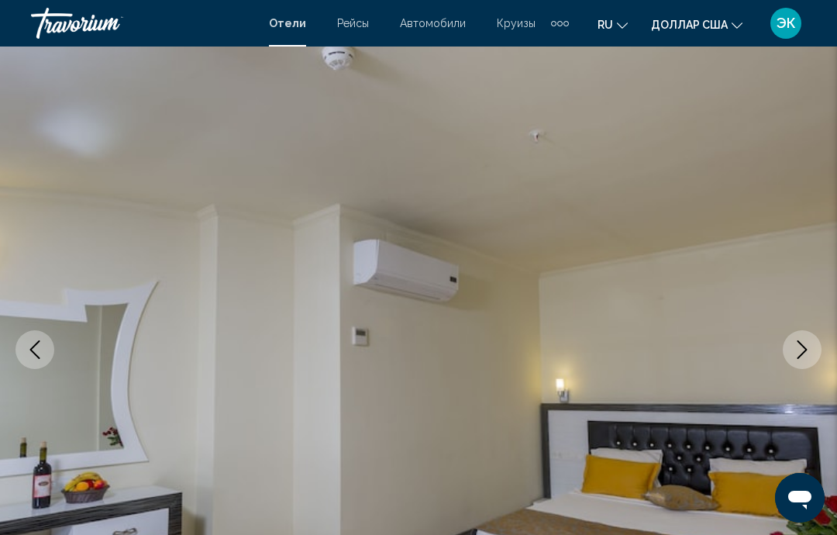
click at [805, 359] on button "Next image" at bounding box center [802, 349] width 39 height 39
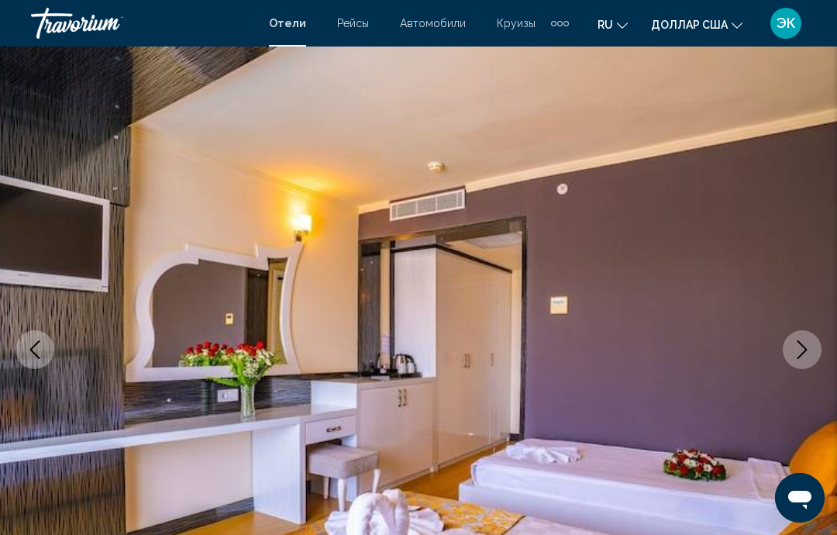
click at [808, 344] on icon "Next image" at bounding box center [802, 349] width 19 height 19
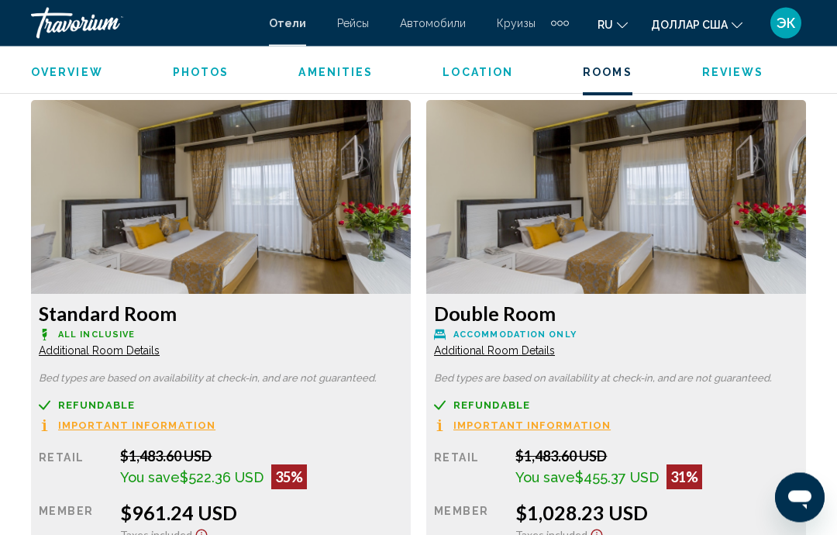
scroll to position [2367, 0]
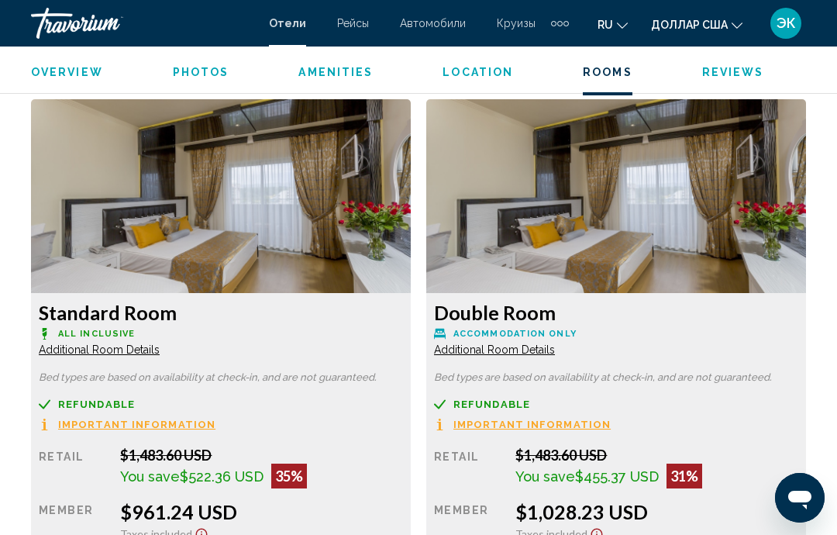
click at [411, 231] on img "Основное содержание" at bounding box center [221, 196] width 380 height 194
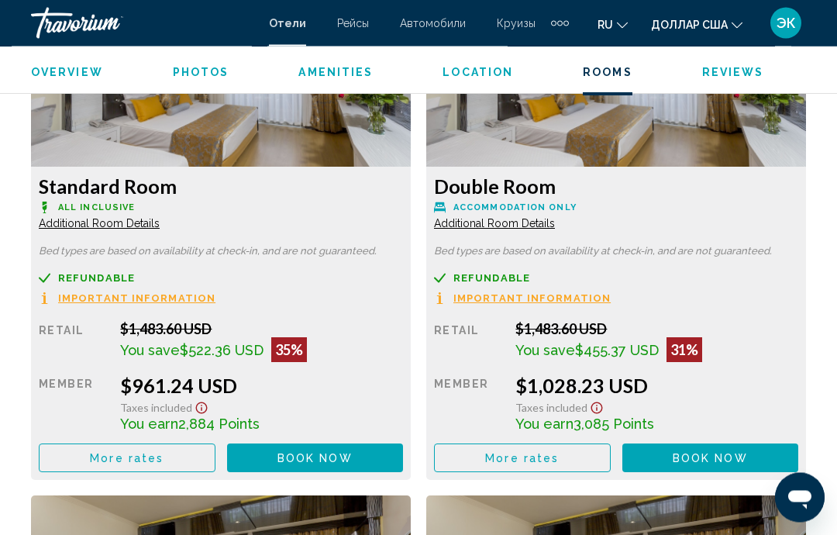
scroll to position [2494, 0]
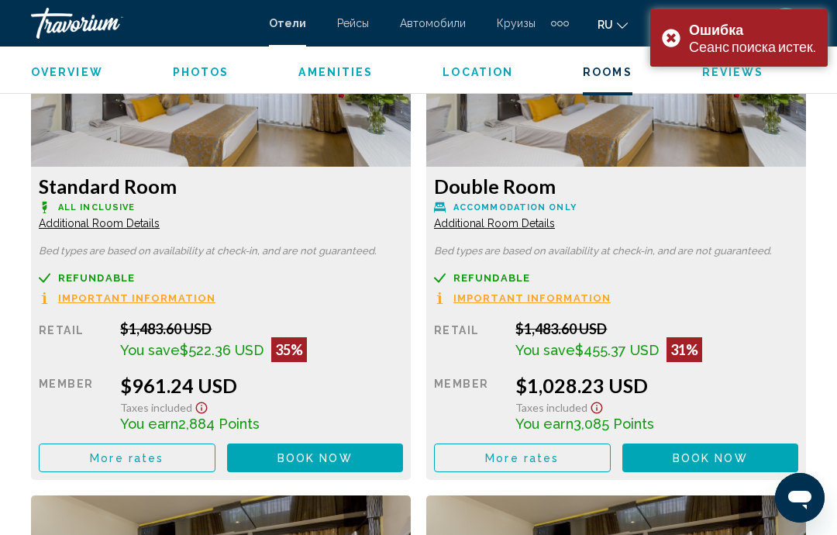
click at [353, 458] on span "Book now" at bounding box center [315, 458] width 75 height 12
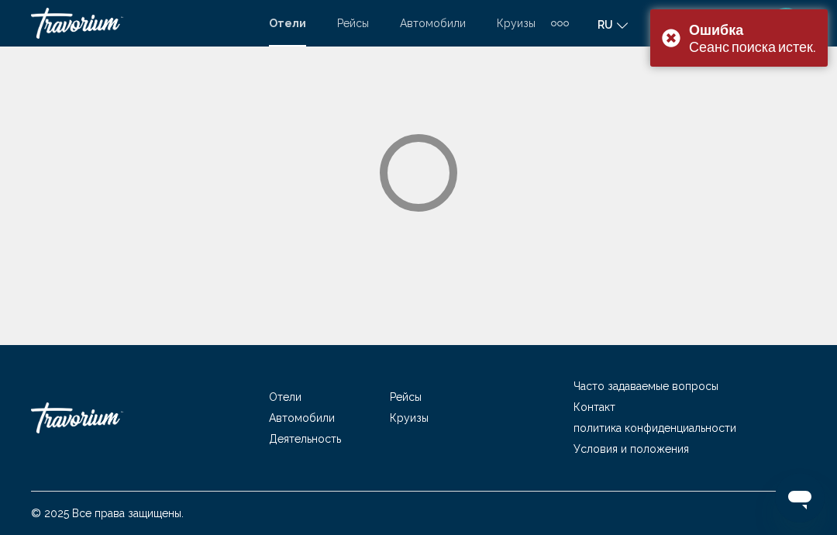
scroll to position [62, 0]
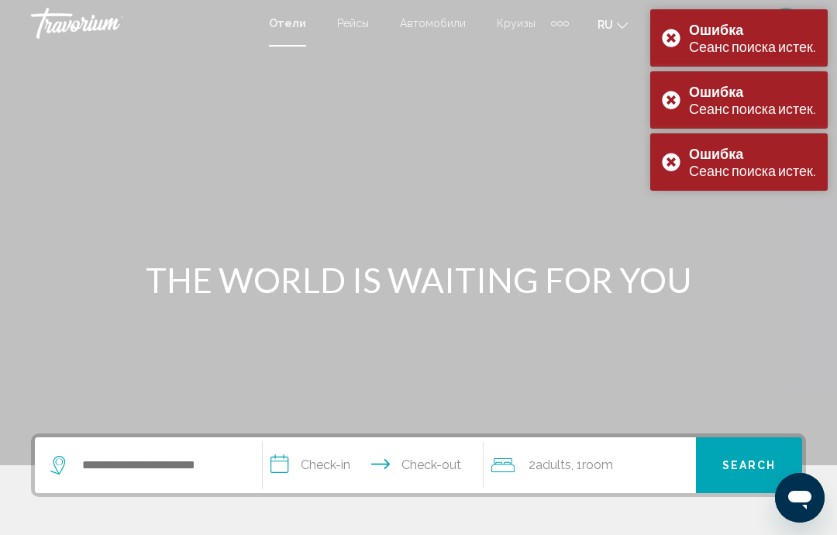
click at [671, 223] on div "Основное содержание" at bounding box center [418, 232] width 837 height 465
click at [667, 174] on div "Ошибка Сеанс поиска истек." at bounding box center [739, 161] width 178 height 57
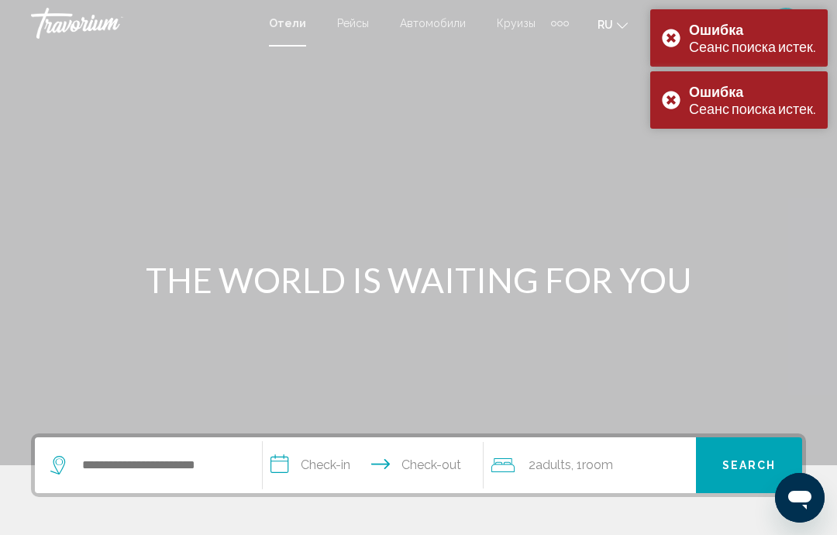
click at [672, 91] on div "Ошибка Сеанс поиска истек." at bounding box center [739, 99] width 178 height 57
click at [672, 163] on div "Основное содержание" at bounding box center [418, 232] width 837 height 465
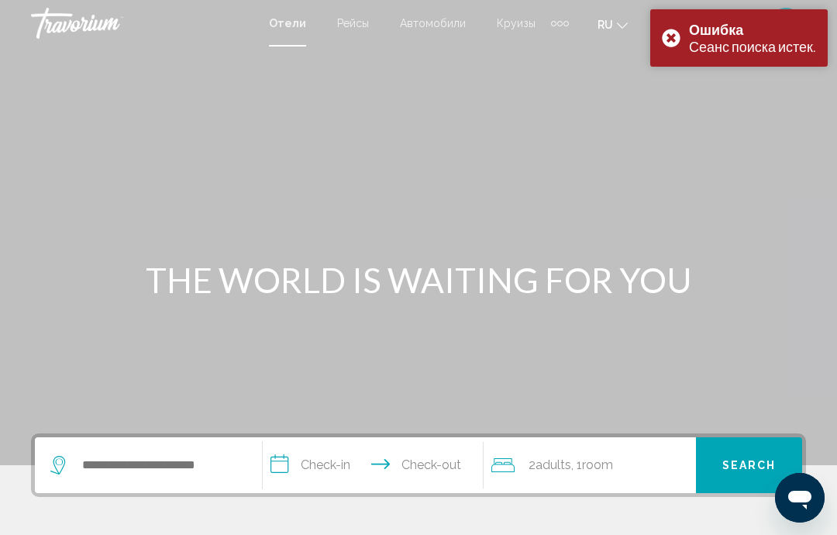
click at [676, 94] on div "Основное содержание" at bounding box center [418, 232] width 837 height 465
click at [664, 99] on div "Основное содержание" at bounding box center [418, 232] width 837 height 465
click at [670, 97] on div "Основное содержание" at bounding box center [418, 232] width 837 height 465
click at [667, 103] on div "Основное содержание" at bounding box center [418, 232] width 837 height 465
click at [664, 102] on div "Основное содержание" at bounding box center [418, 232] width 837 height 465
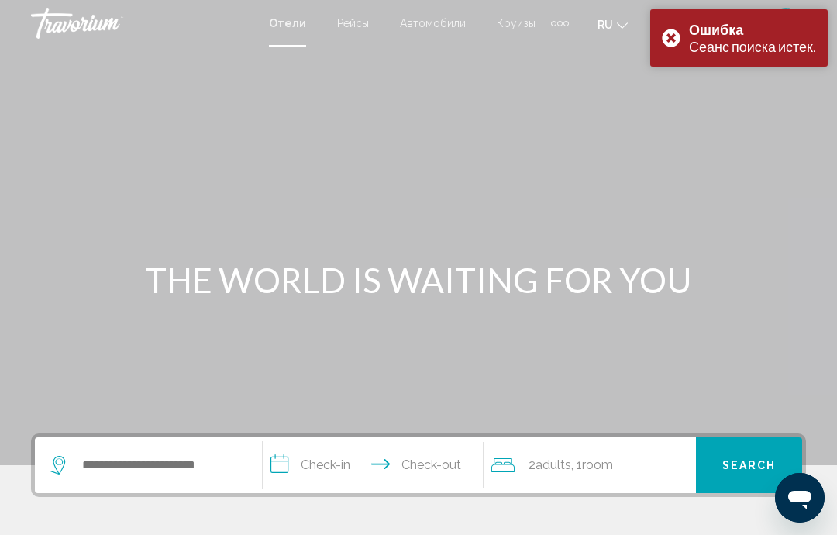
click at [681, 102] on div "Основное содержание" at bounding box center [418, 232] width 837 height 465
click at [678, 102] on div "Основное содержание" at bounding box center [418, 232] width 837 height 465
click at [673, 107] on div "Основное содержание" at bounding box center [418, 232] width 837 height 465
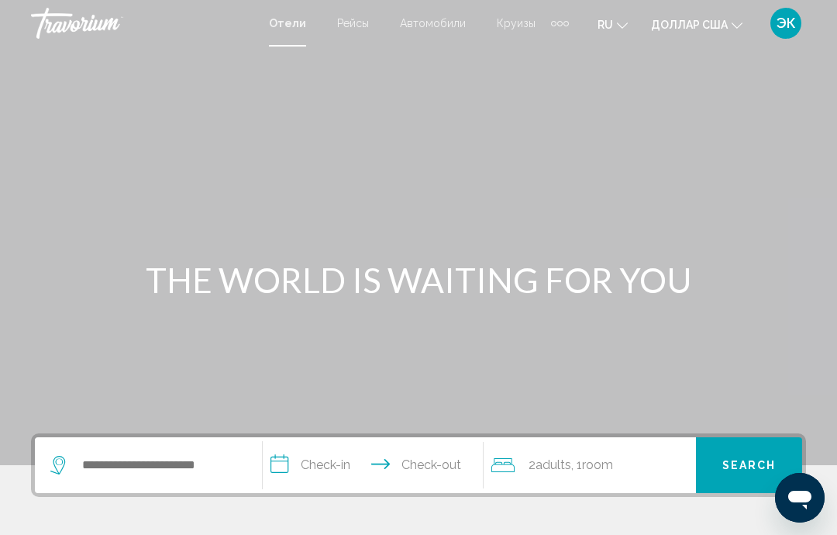
click at [667, 107] on div "Основное содержание" at bounding box center [418, 232] width 837 height 465
click at [674, 109] on div "Основное содержание" at bounding box center [418, 232] width 837 height 465
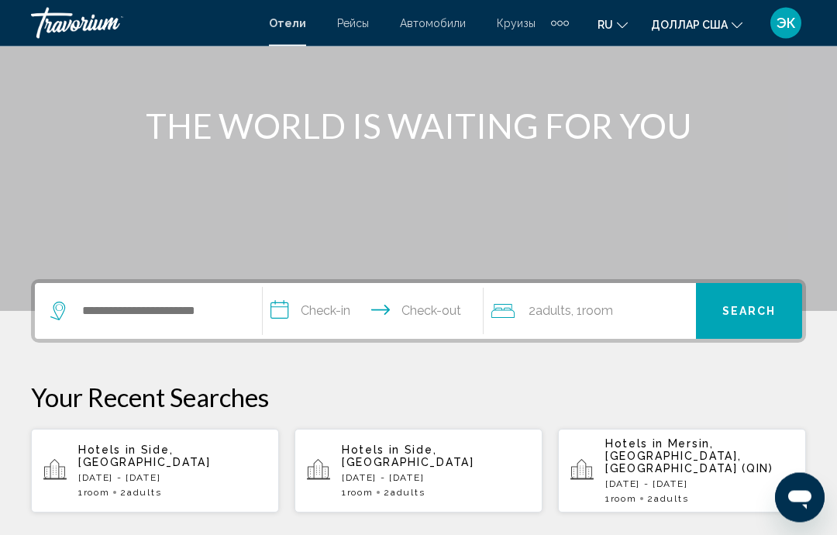
scroll to position [154, 0]
click at [215, 310] on input "Search widget" at bounding box center [160, 310] width 158 height 23
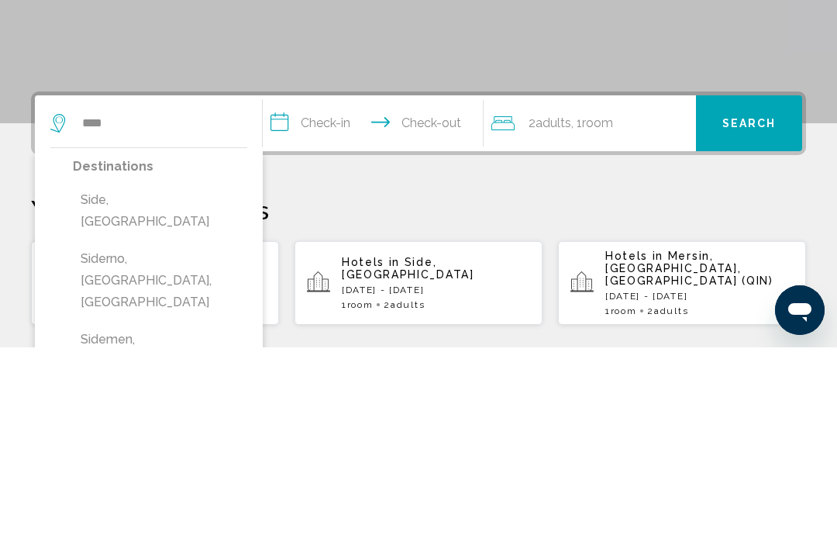
click at [138, 373] on button "Side, [GEOGRAPHIC_DATA]" at bounding box center [160, 398] width 174 height 51
type input "**********"
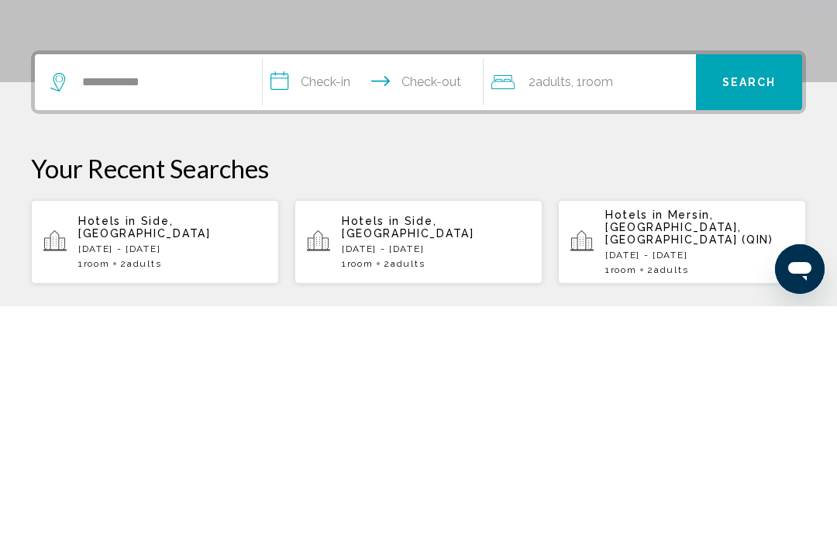
click at [423, 283] on input "**********" at bounding box center [376, 313] width 226 height 60
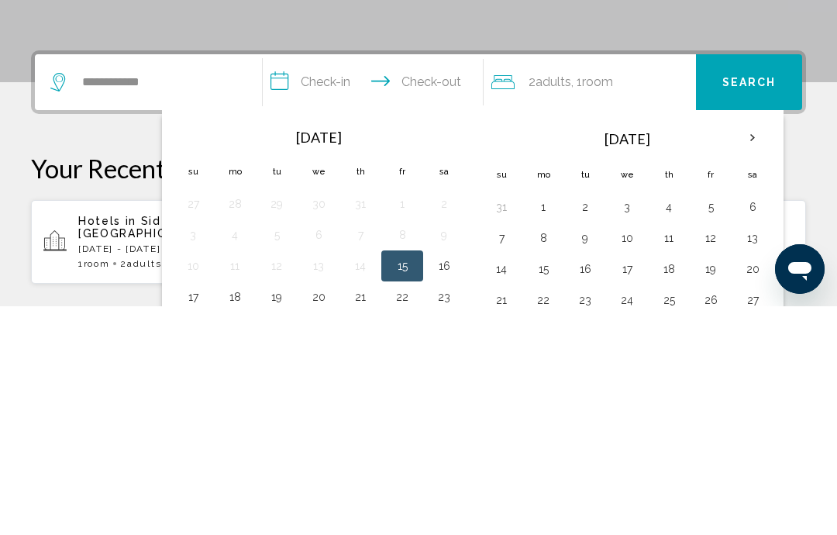
scroll to position [383, 0]
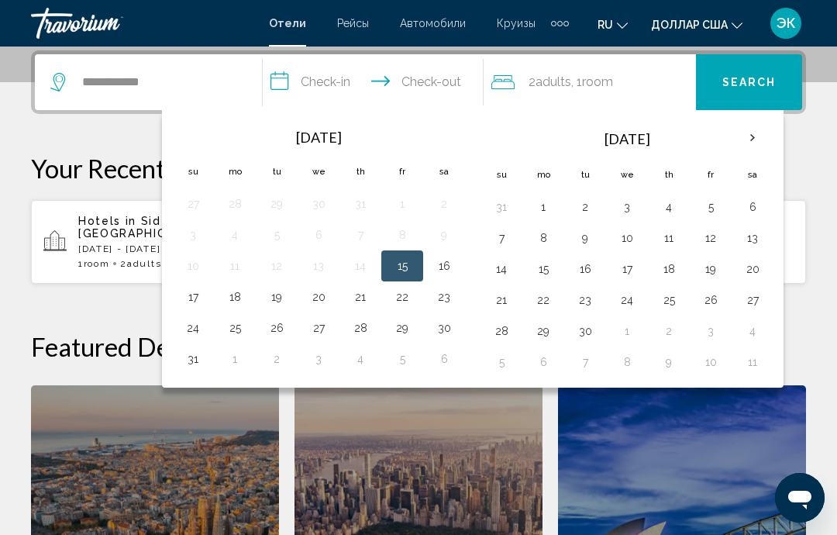
click at [760, 138] on th "Next month" at bounding box center [753, 138] width 42 height 34
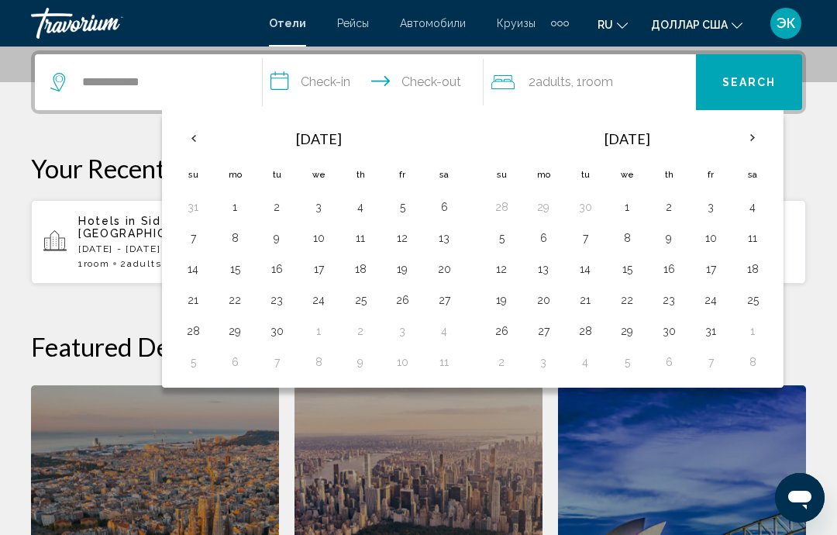
click at [673, 212] on button "2" at bounding box center [669, 207] width 25 height 22
click at [713, 235] on button "10" at bounding box center [710, 238] width 25 height 22
type input "**********"
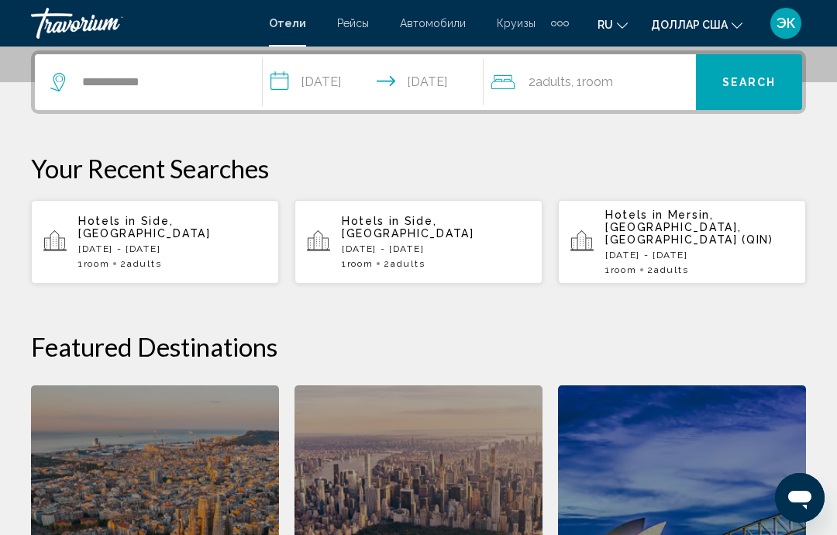
click at [750, 95] on button "Search" at bounding box center [749, 82] width 106 height 56
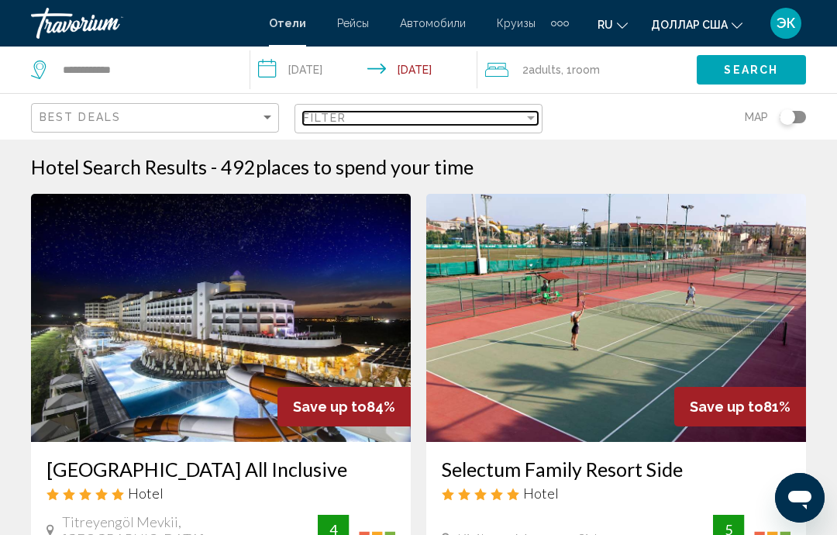
click at [530, 112] on div "Filter" at bounding box center [531, 118] width 14 height 12
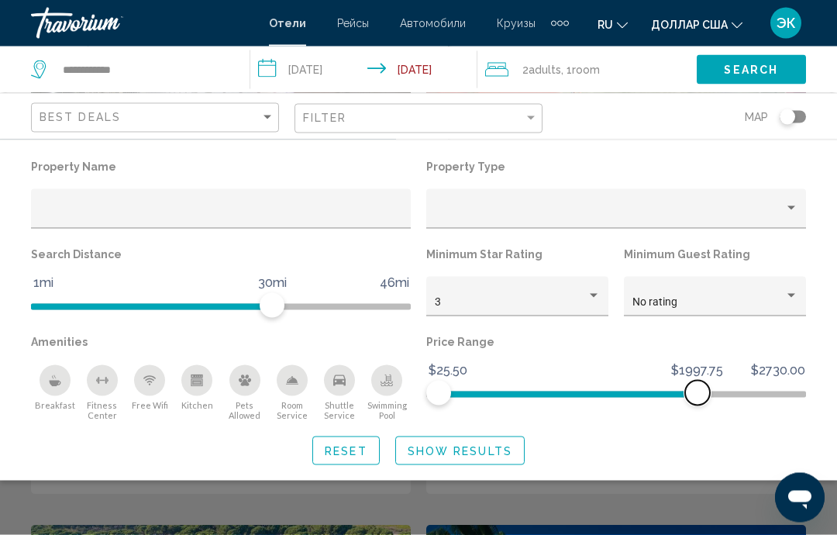
scroll to position [222, 0]
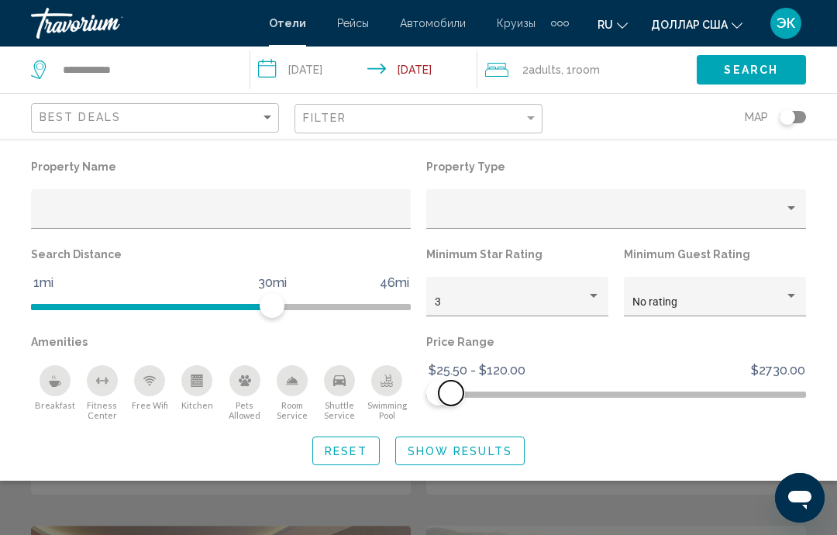
scroll to position [264, 0]
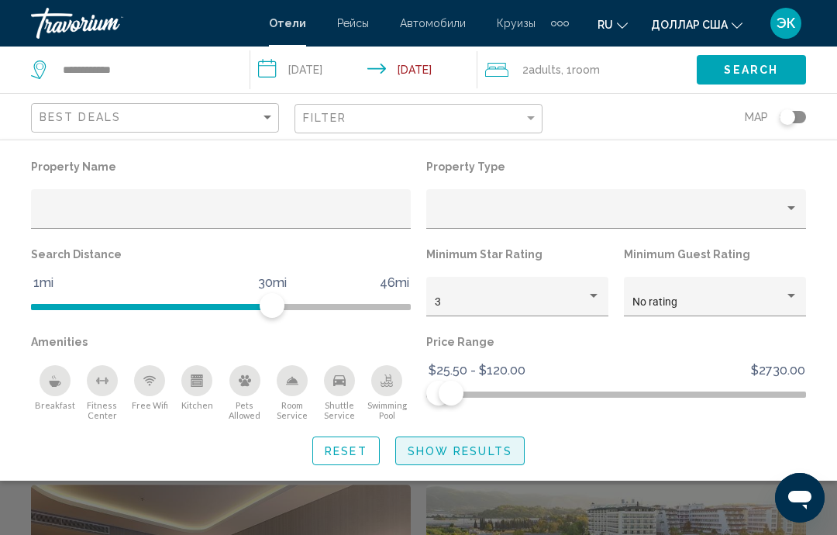
click at [492, 452] on span "Show Results" at bounding box center [460, 451] width 105 height 12
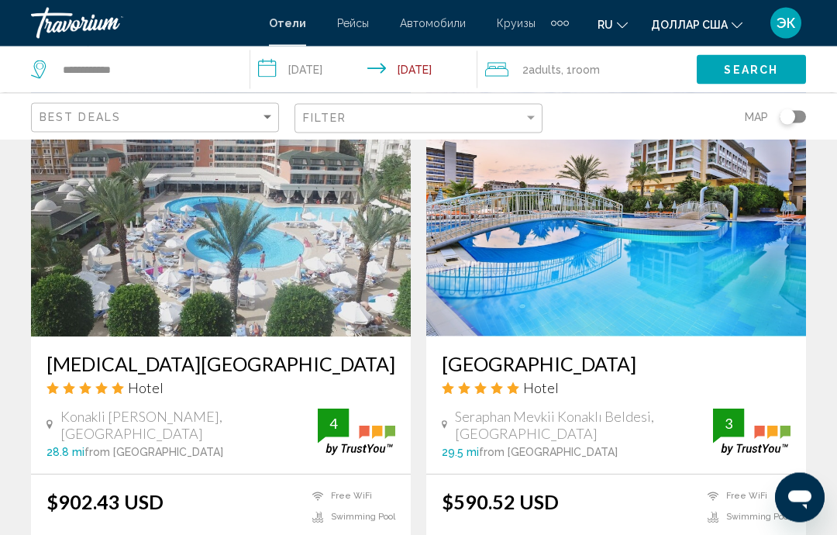
scroll to position [2859, 0]
click at [284, 254] on img "Основное содержание" at bounding box center [221, 212] width 380 height 248
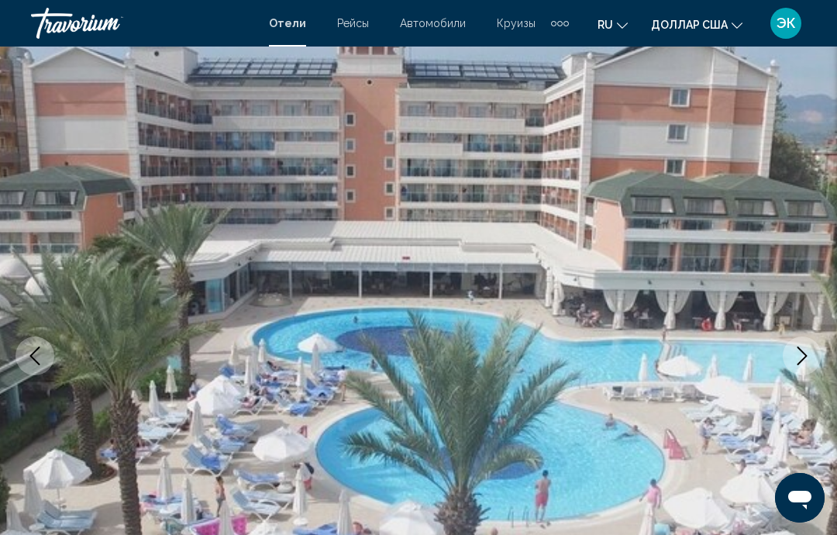
scroll to position [57, 0]
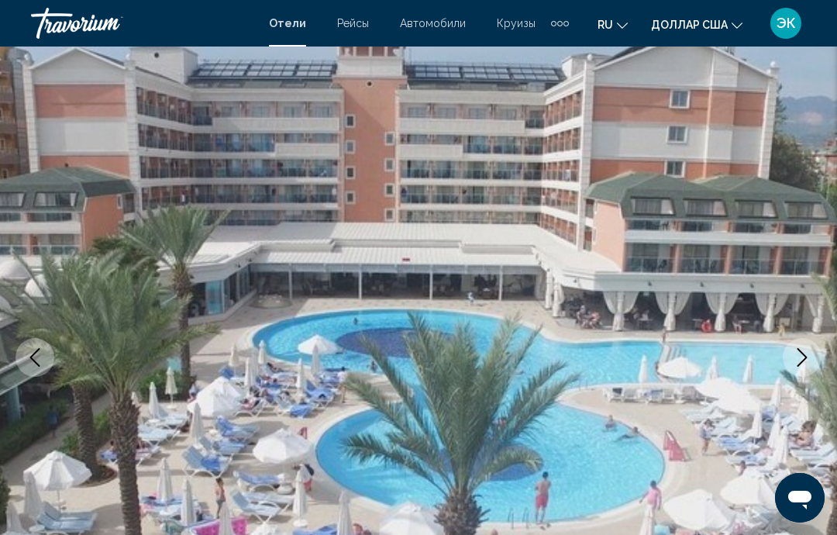
click at [804, 359] on icon "Next image" at bounding box center [802, 357] width 19 height 19
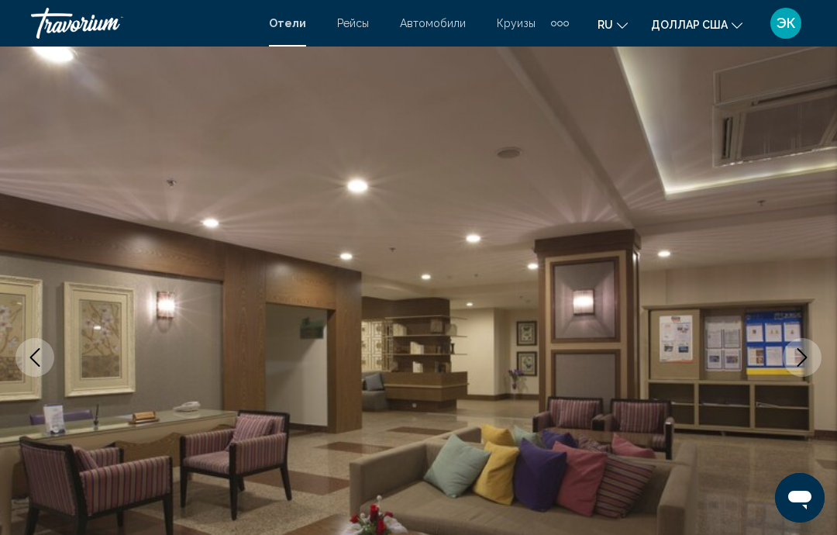
click at [804, 363] on icon "Next image" at bounding box center [802, 357] width 19 height 19
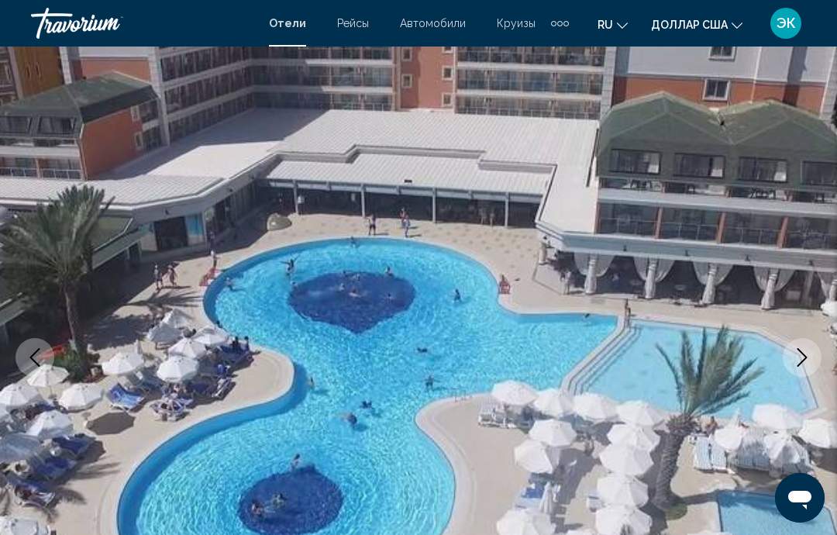
click at [802, 356] on icon "Next image" at bounding box center [802, 357] width 19 height 19
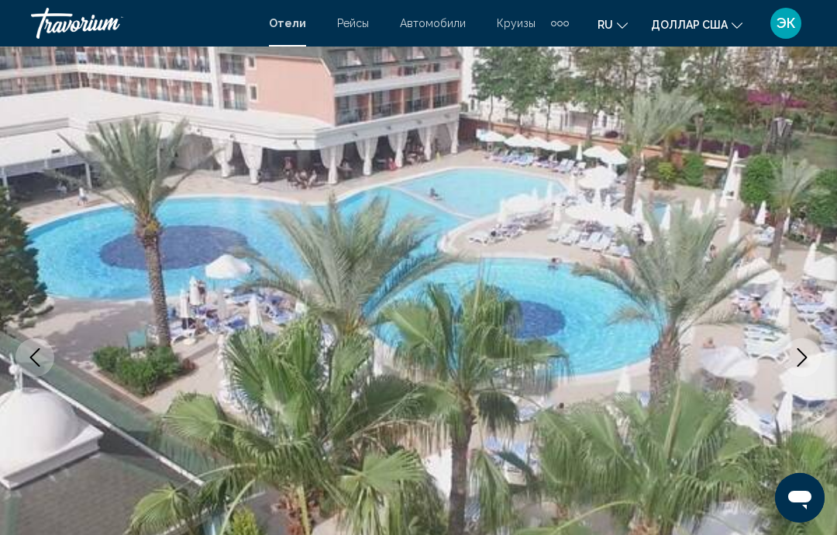
click at [799, 356] on icon "Next image" at bounding box center [802, 357] width 19 height 19
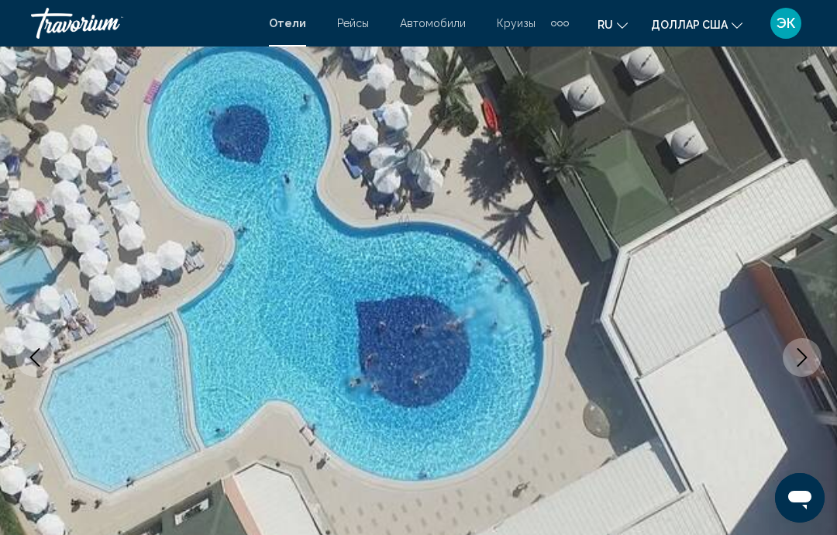
click at [802, 343] on button "Next image" at bounding box center [802, 357] width 39 height 39
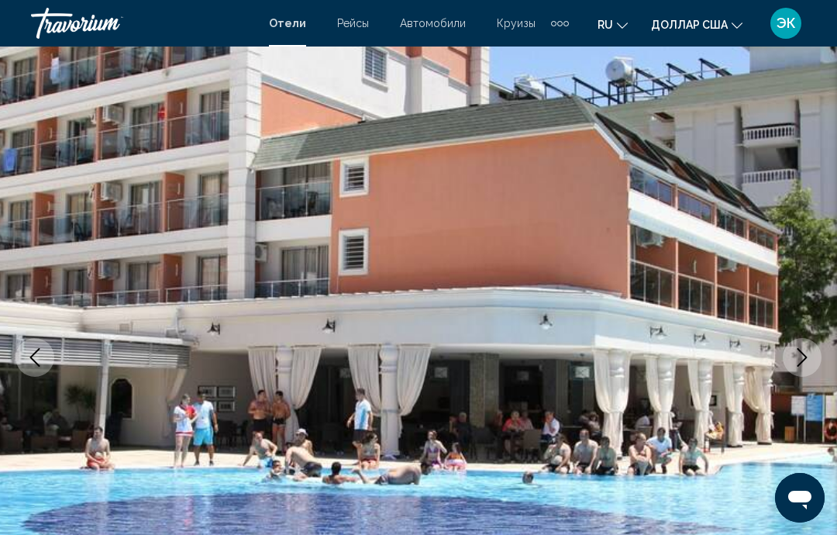
click at [802, 357] on icon "Next image" at bounding box center [802, 357] width 19 height 19
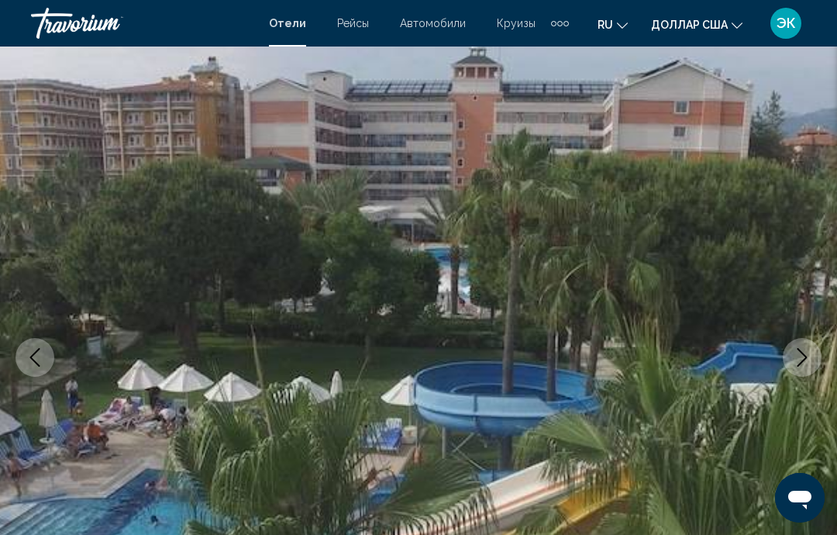
click at [805, 355] on icon "Next image" at bounding box center [803, 357] width 10 height 19
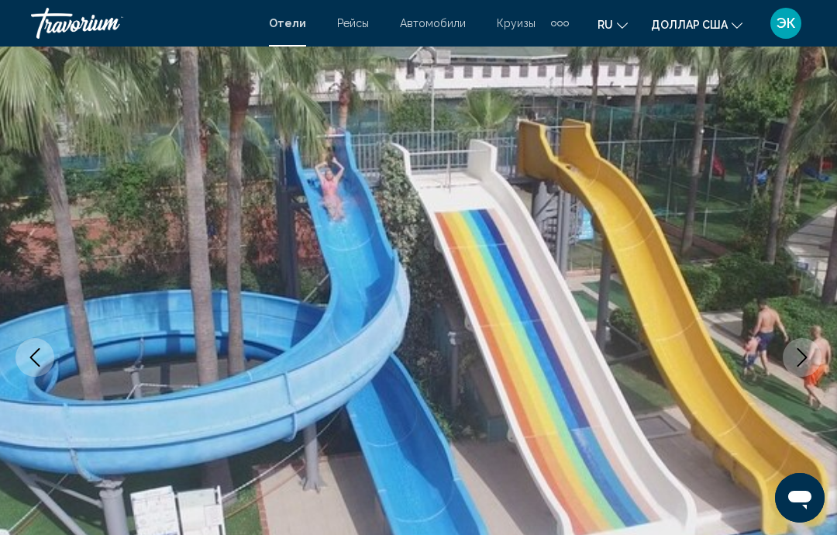
click at [805, 362] on icon "Next image" at bounding box center [802, 357] width 19 height 19
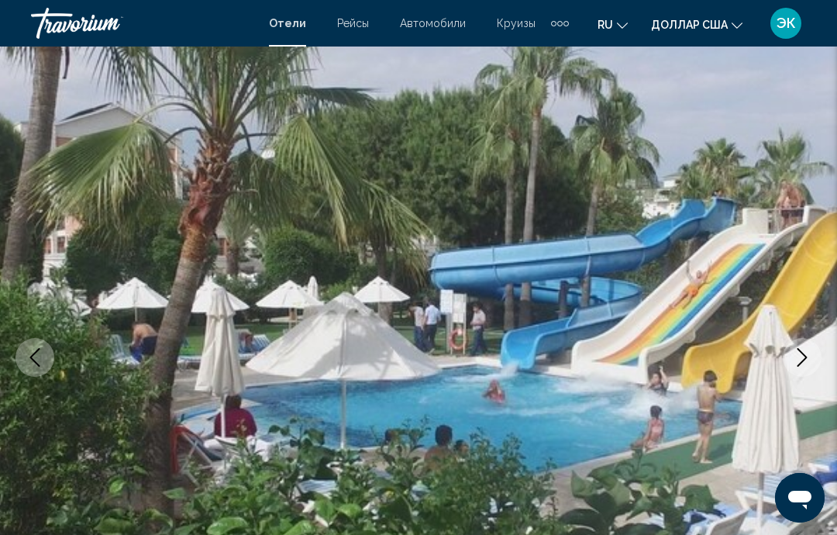
click at [801, 366] on icon "Next image" at bounding box center [802, 357] width 19 height 19
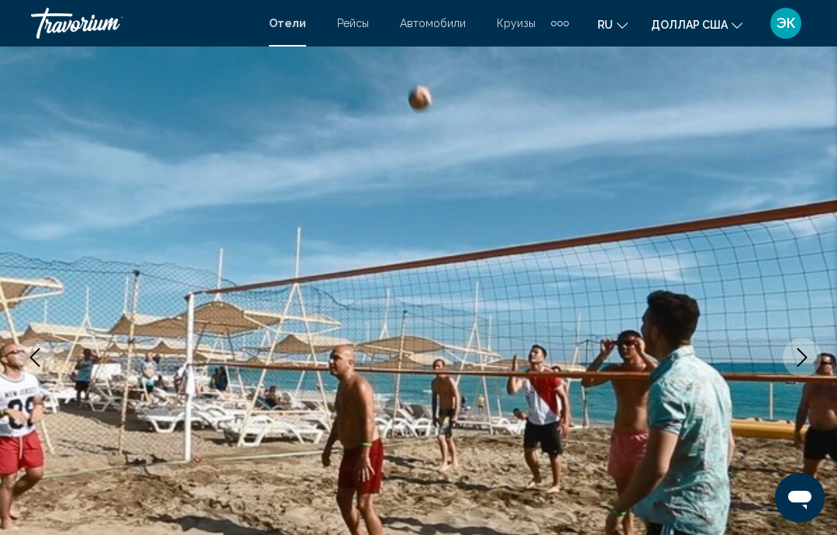
click at [801, 361] on icon "Next image" at bounding box center [802, 357] width 19 height 19
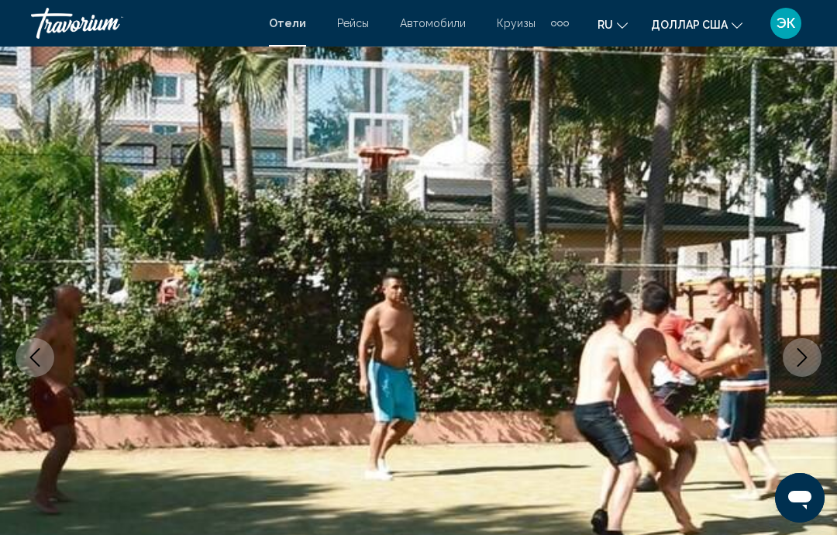
click at [801, 363] on icon "Next image" at bounding box center [803, 357] width 10 height 19
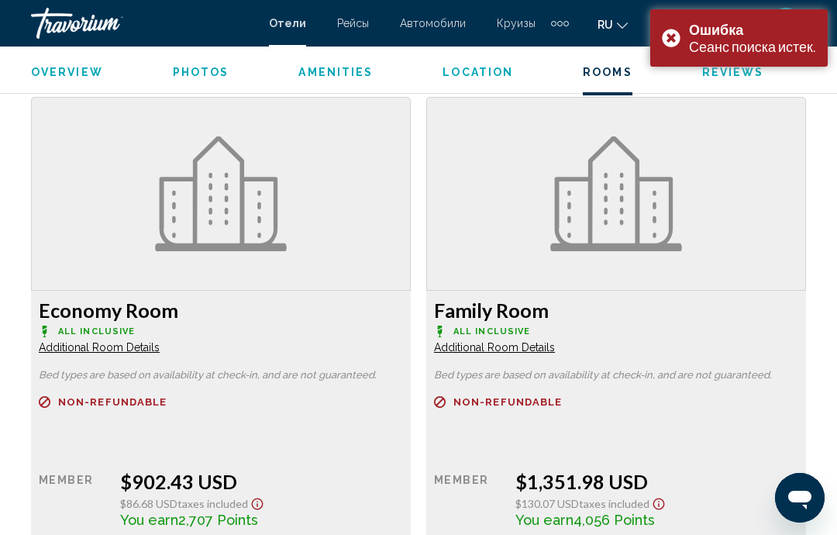
scroll to position [2347, 0]
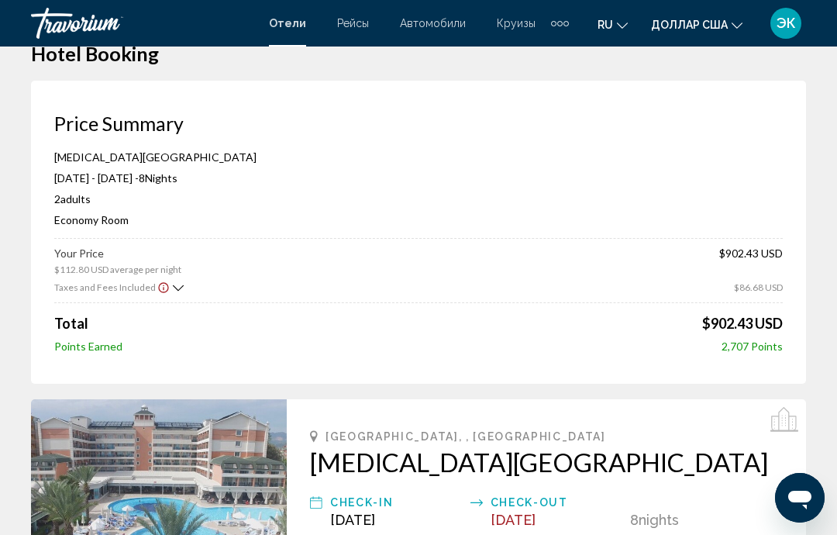
scroll to position [35, 0]
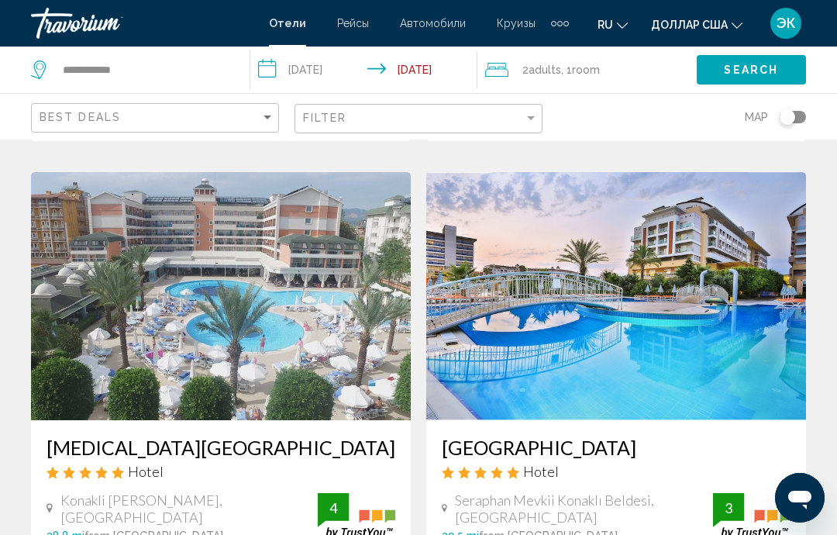
scroll to position [2784, 0]
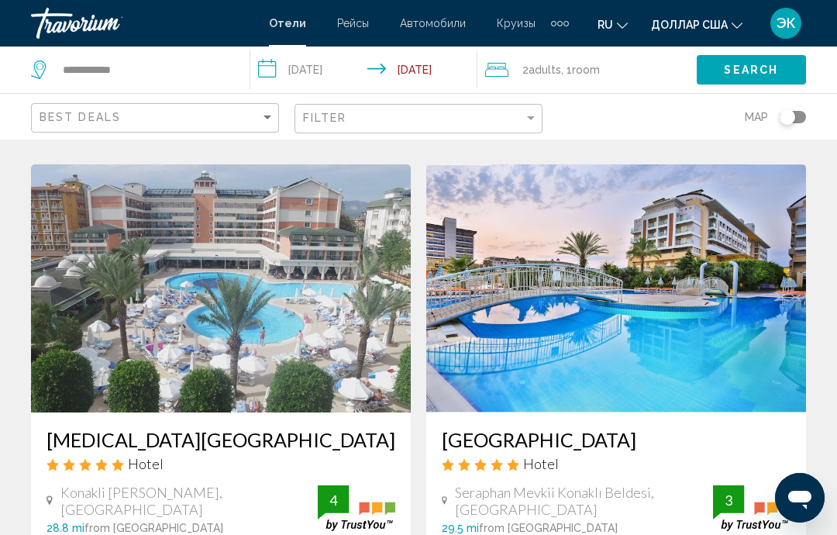
click at [744, 339] on img "Основное содержание" at bounding box center [616, 288] width 380 height 248
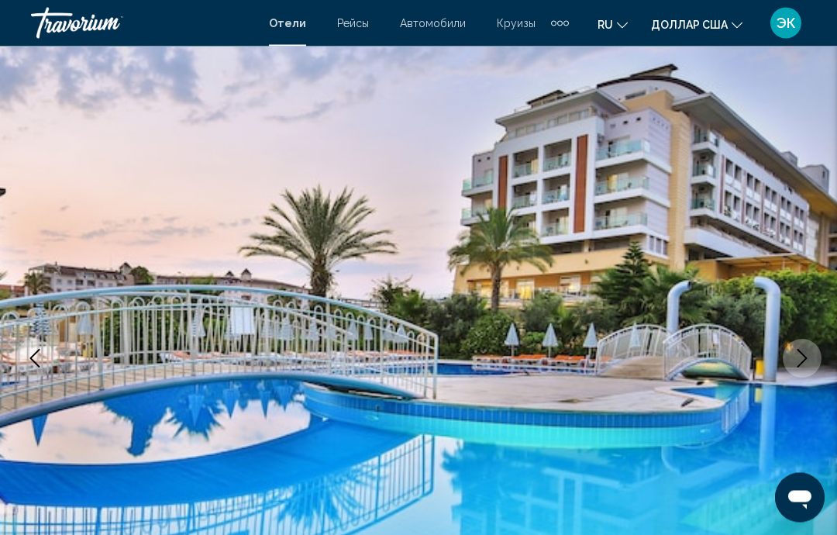
scroll to position [58, 0]
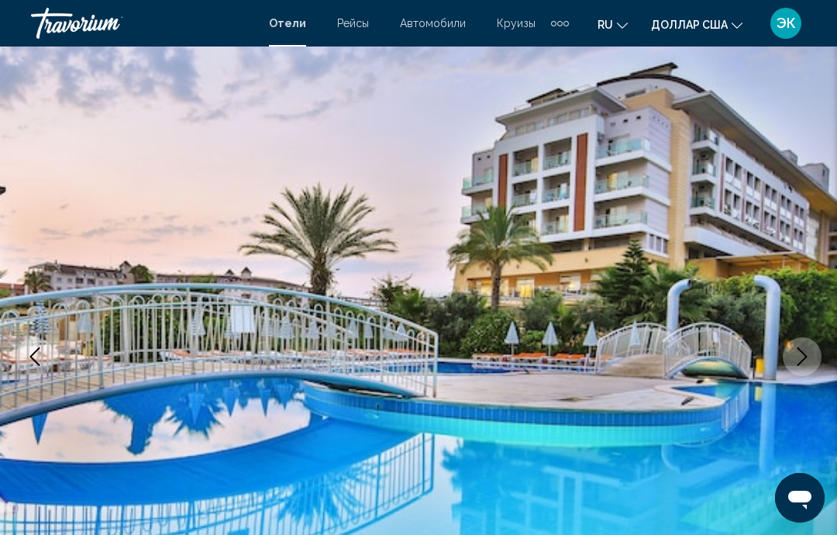
click at [801, 370] on button "Next image" at bounding box center [802, 356] width 39 height 39
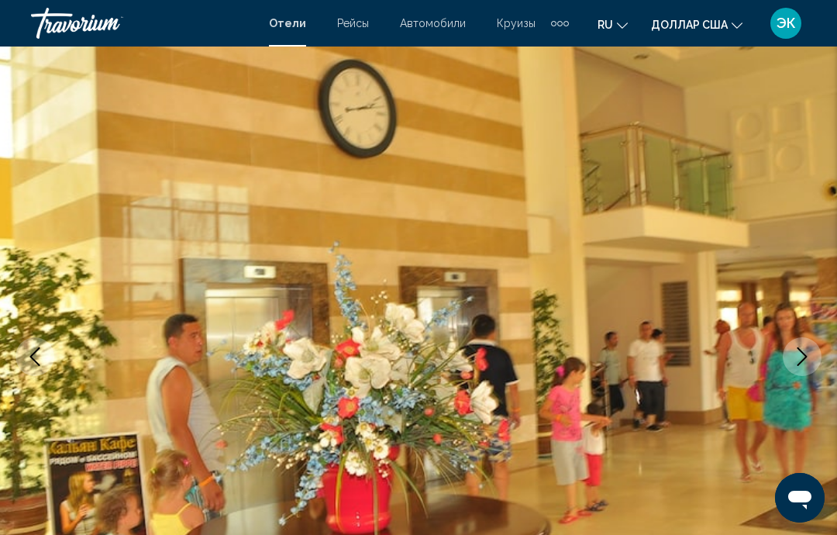
click at [809, 361] on icon "Next image" at bounding box center [802, 356] width 19 height 19
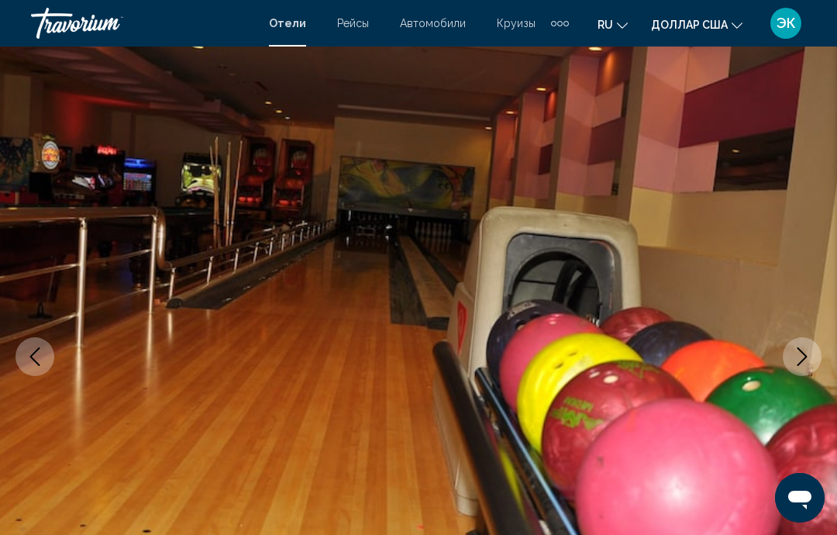
click at [801, 353] on icon "Next image" at bounding box center [802, 356] width 19 height 19
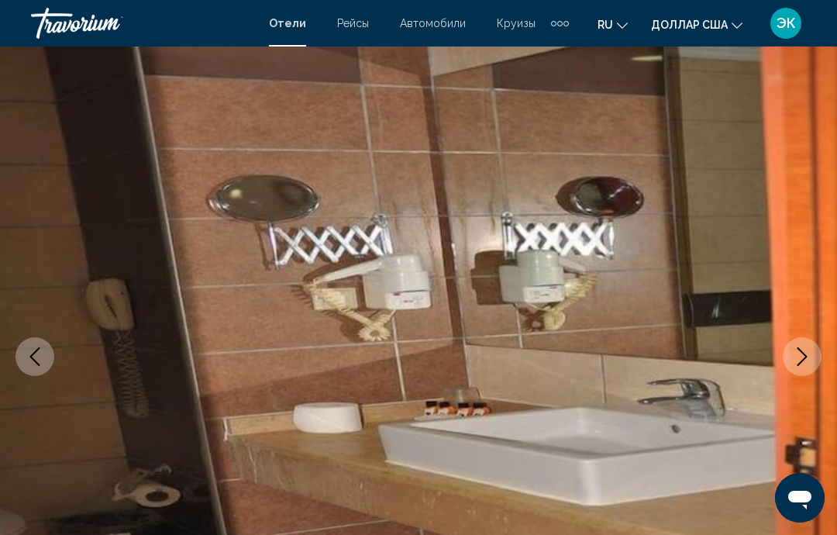
click at [798, 354] on icon "Next image" at bounding box center [802, 356] width 19 height 19
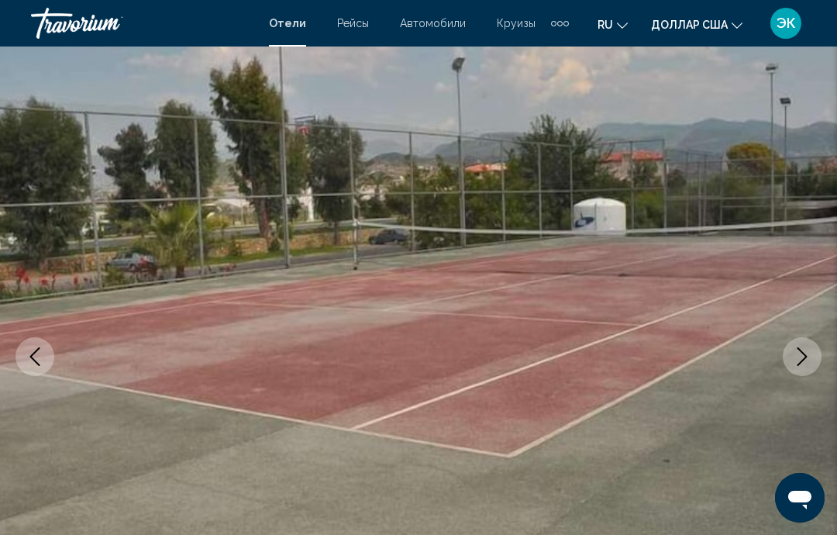
click at [799, 353] on icon "Next image" at bounding box center [802, 356] width 19 height 19
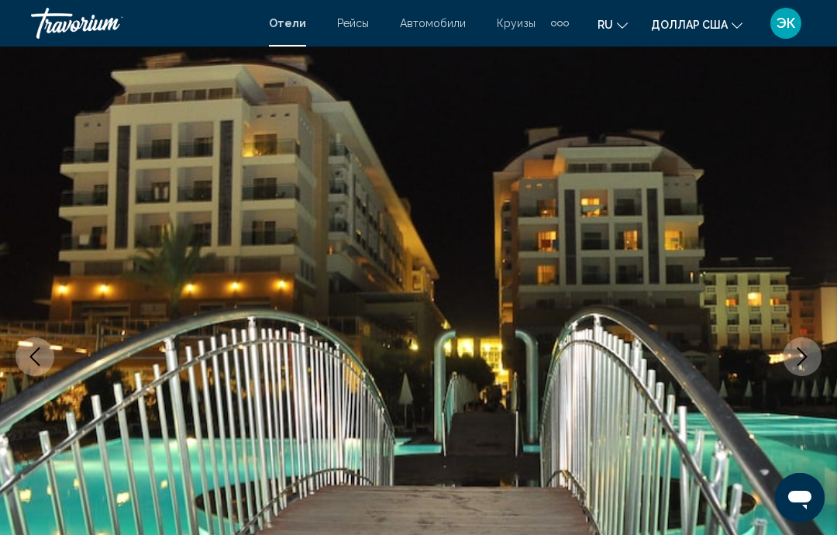
click at [800, 358] on icon "Next image" at bounding box center [802, 356] width 19 height 19
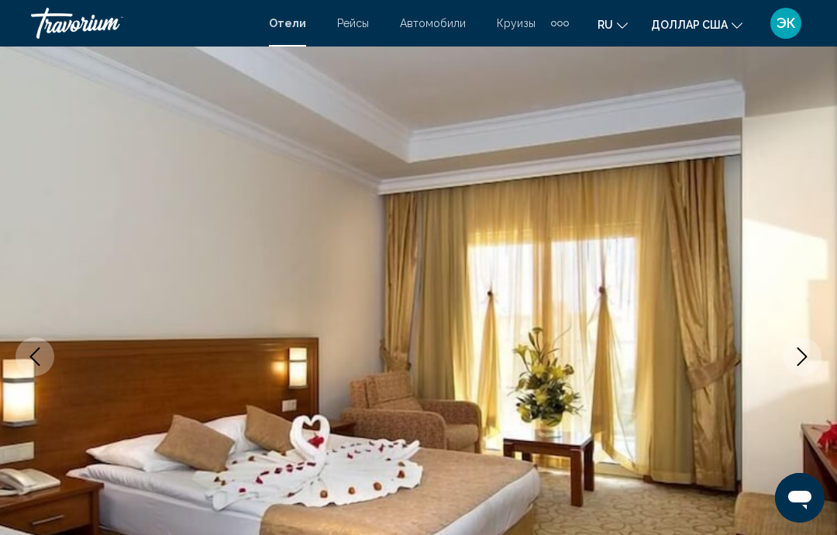
click at [802, 364] on icon "Next image" at bounding box center [802, 356] width 19 height 19
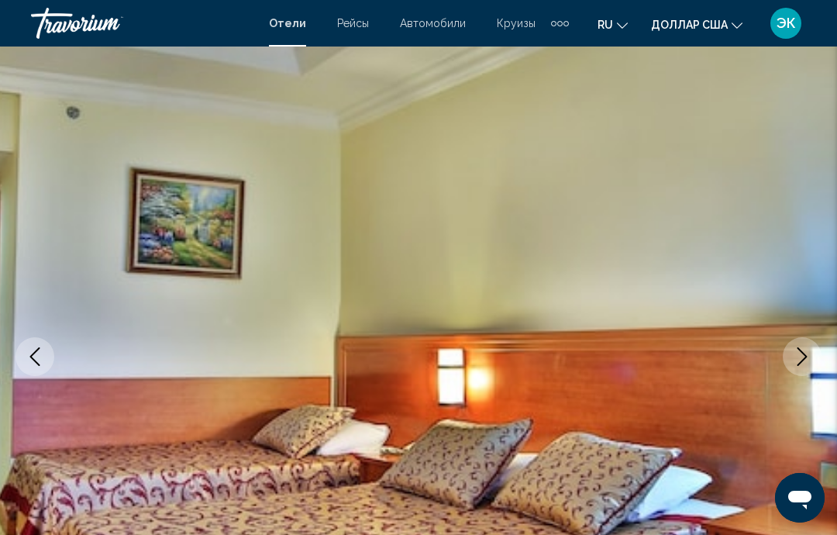
click at [799, 374] on button "Next image" at bounding box center [802, 356] width 39 height 39
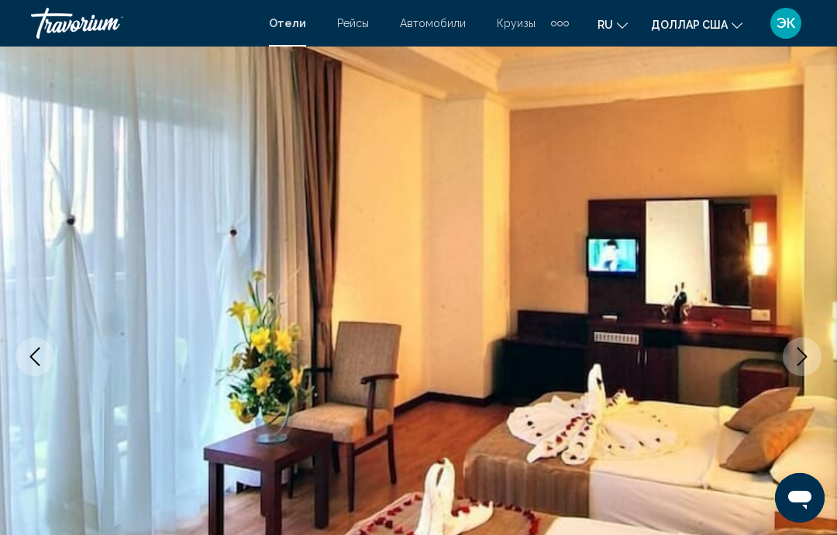
click at [804, 360] on icon "Next image" at bounding box center [803, 356] width 10 height 19
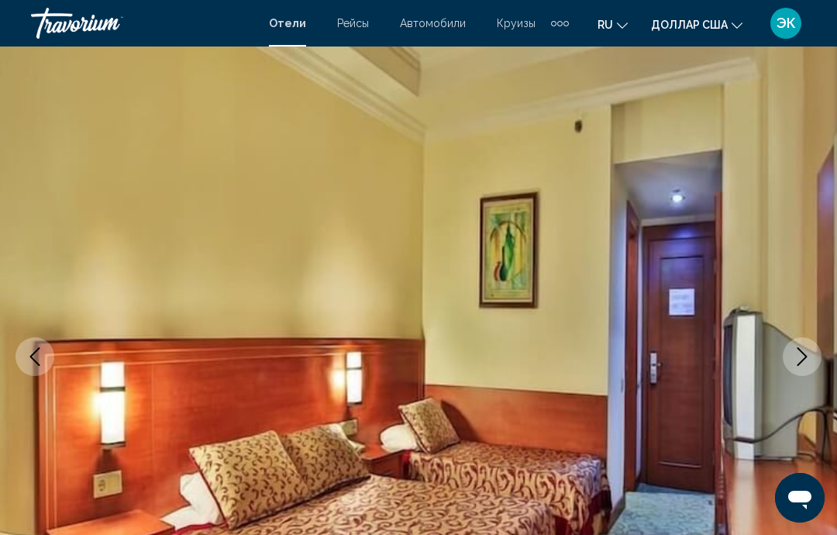
click at [798, 352] on icon "Next image" at bounding box center [802, 356] width 19 height 19
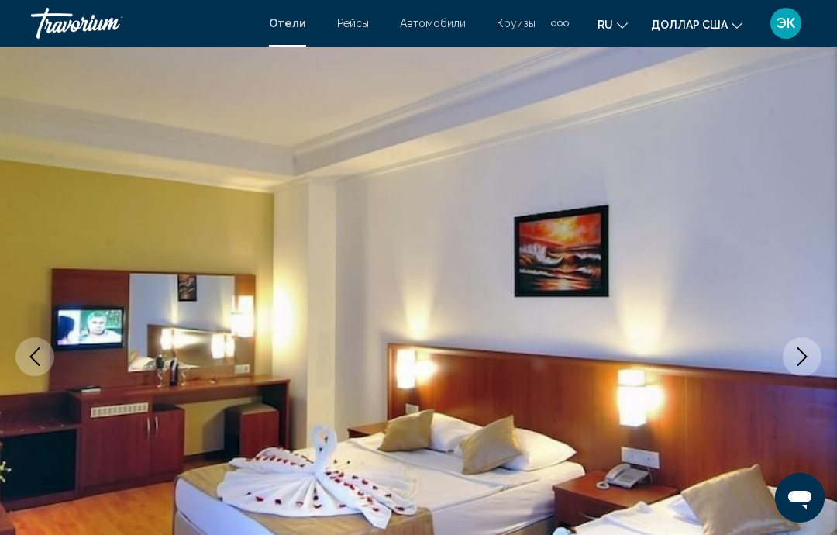
click at [798, 360] on icon "Next image" at bounding box center [802, 356] width 19 height 19
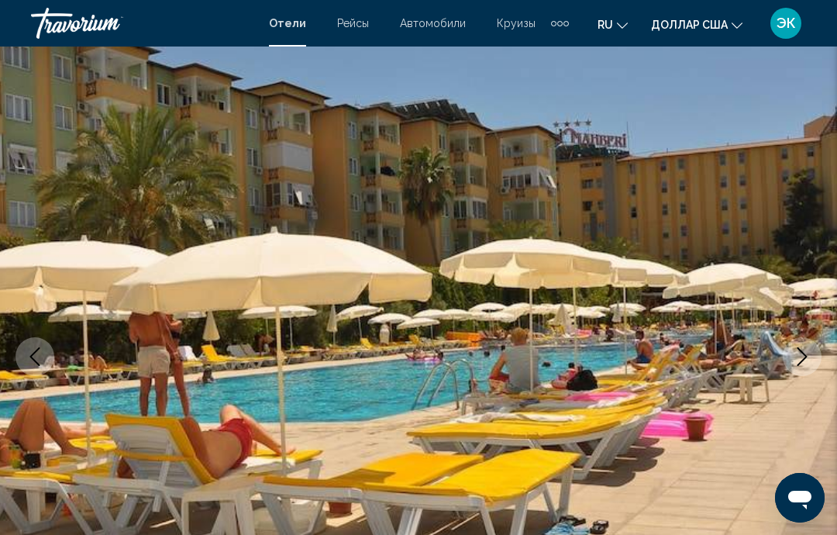
click at [798, 364] on icon "Next image" at bounding box center [802, 356] width 19 height 19
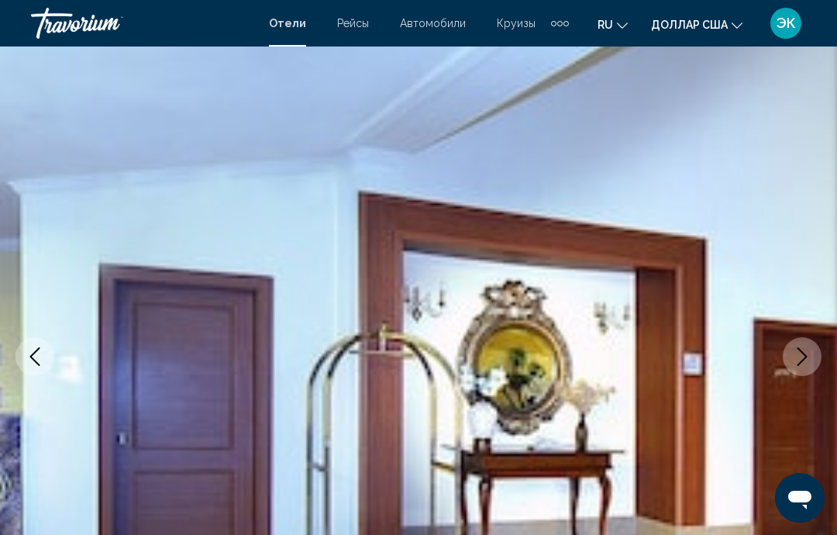
click at [799, 360] on icon "Next image" at bounding box center [802, 356] width 19 height 19
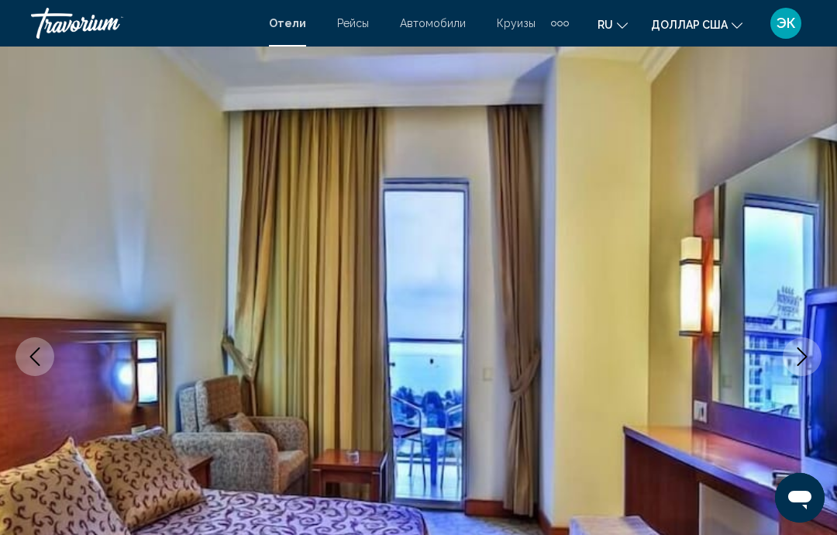
click at [803, 353] on icon "Next image" at bounding box center [803, 356] width 10 height 19
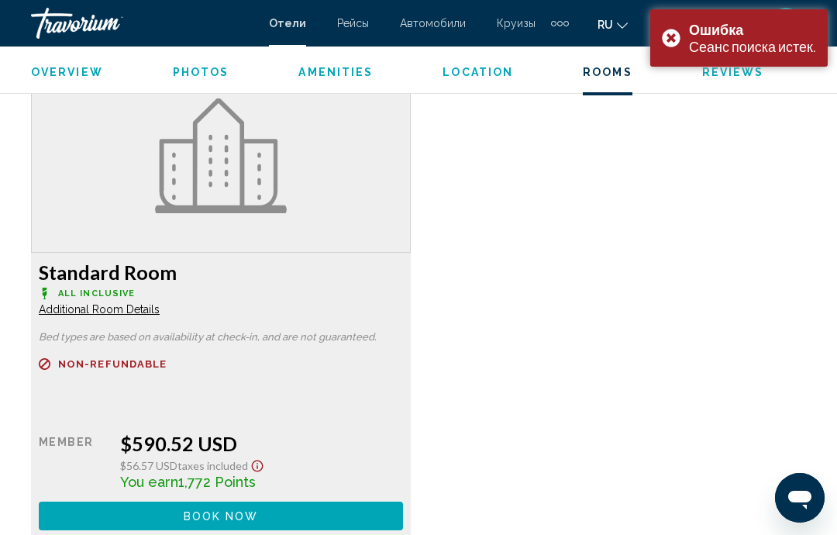
scroll to position [2425, 0]
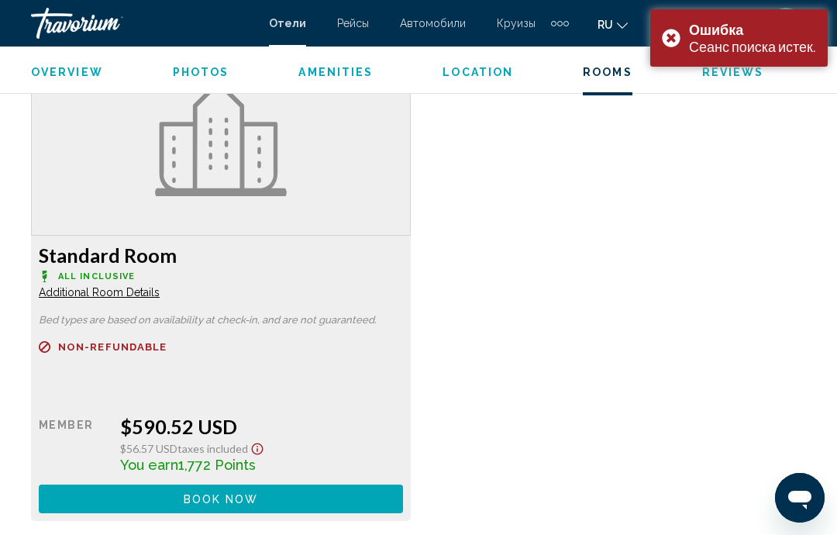
click at [260, 489] on button "Book now No longer available" at bounding box center [221, 498] width 364 height 29
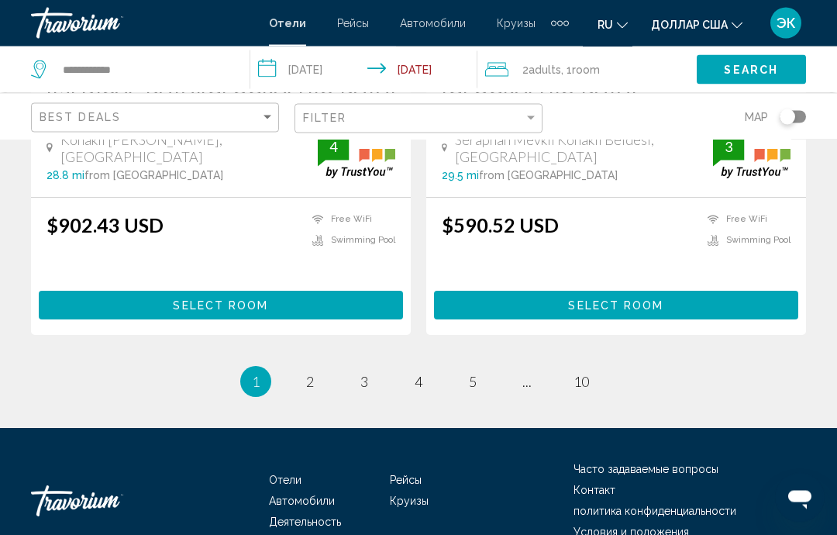
scroll to position [3156, 0]
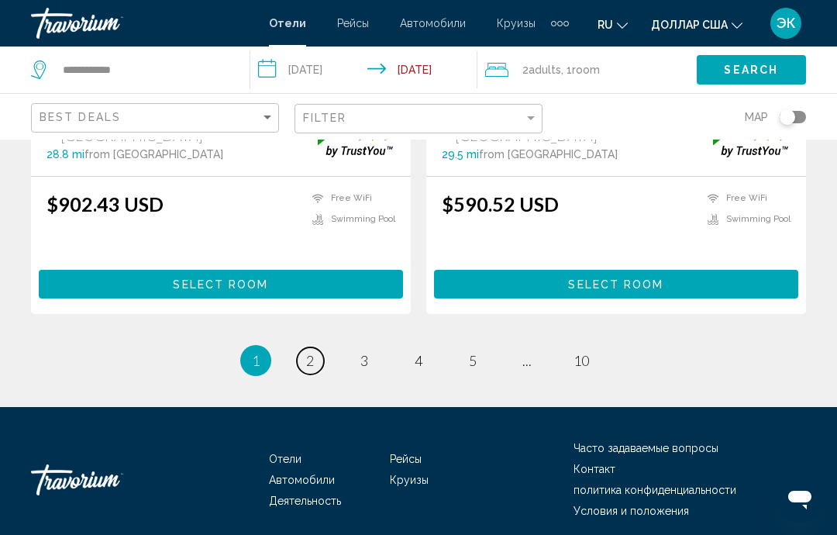
click at [302, 356] on link "page 2" at bounding box center [310, 360] width 27 height 27
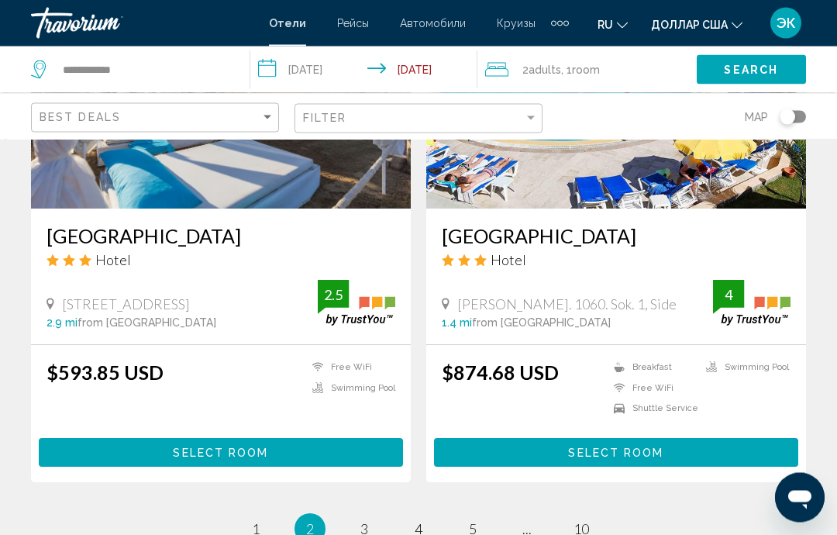
scroll to position [3042, 0]
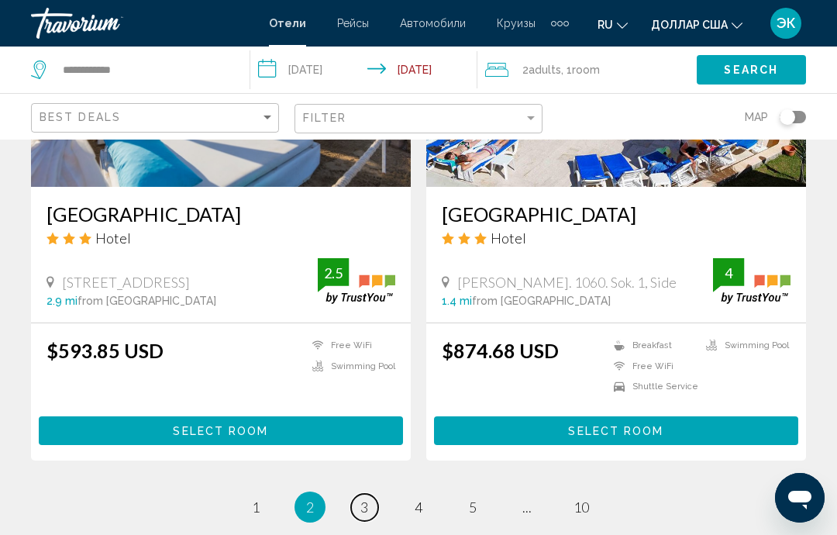
click at [362, 498] on span "3" at bounding box center [364, 506] width 8 height 17
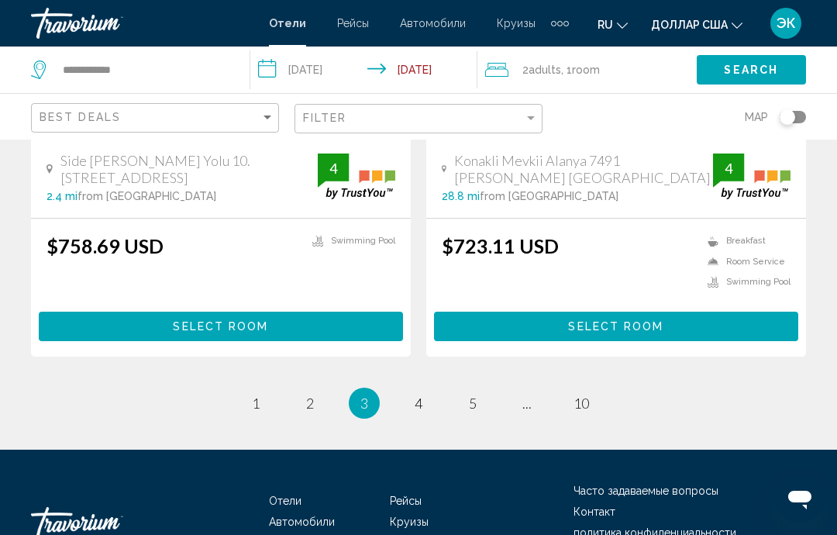
scroll to position [3198, 0]
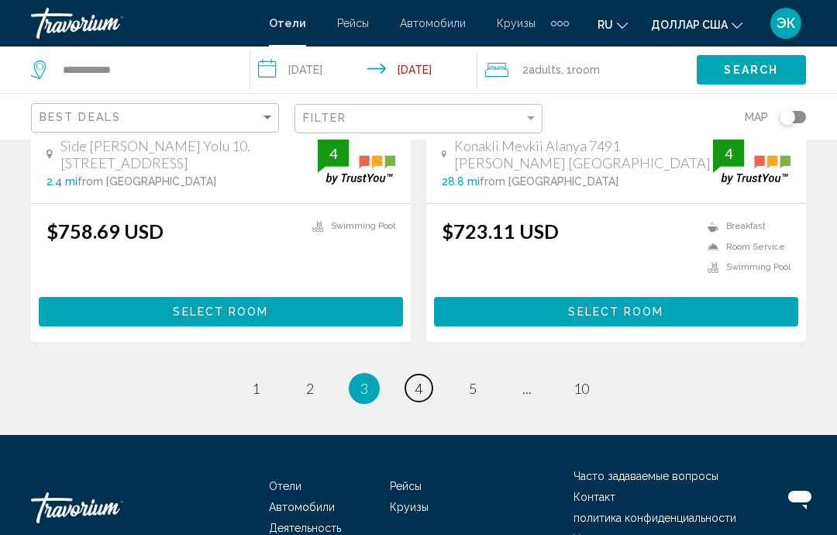
click at [412, 374] on link "page 4" at bounding box center [418, 387] width 27 height 27
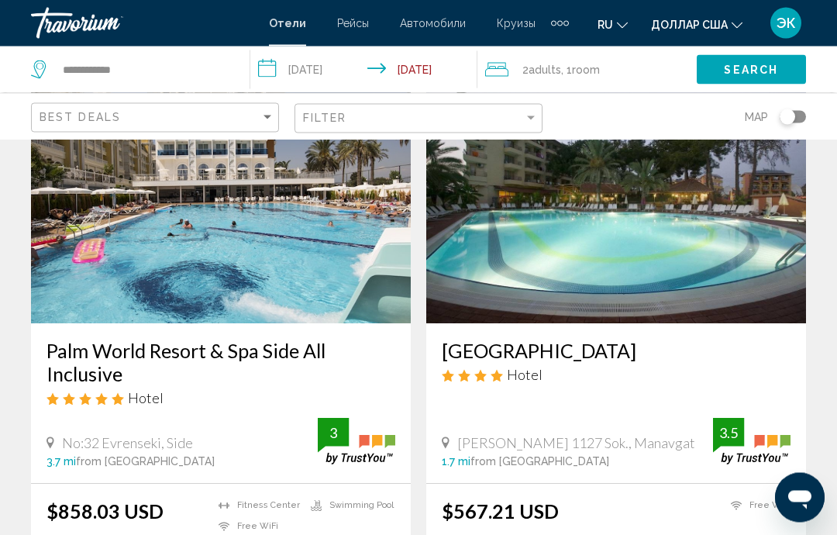
scroll to position [2907, 0]
click at [262, 283] on img "Основное содержание" at bounding box center [221, 199] width 380 height 248
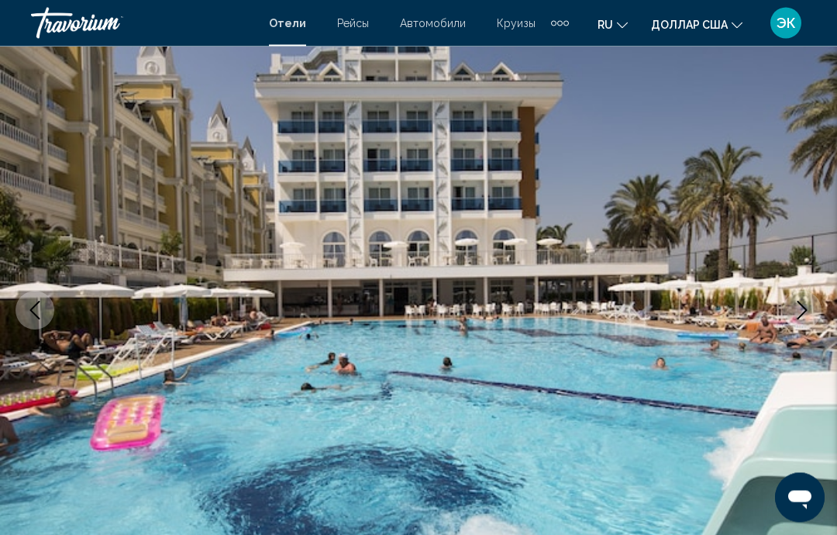
scroll to position [131, 0]
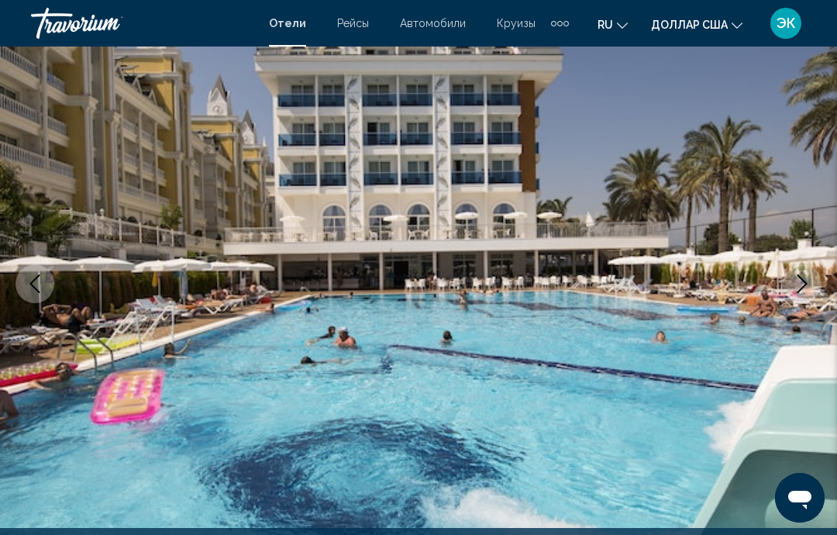
click at [784, 387] on img "Основное содержание" at bounding box center [418, 284] width 837 height 736
click at [804, 287] on icon "Next image" at bounding box center [803, 283] width 10 height 19
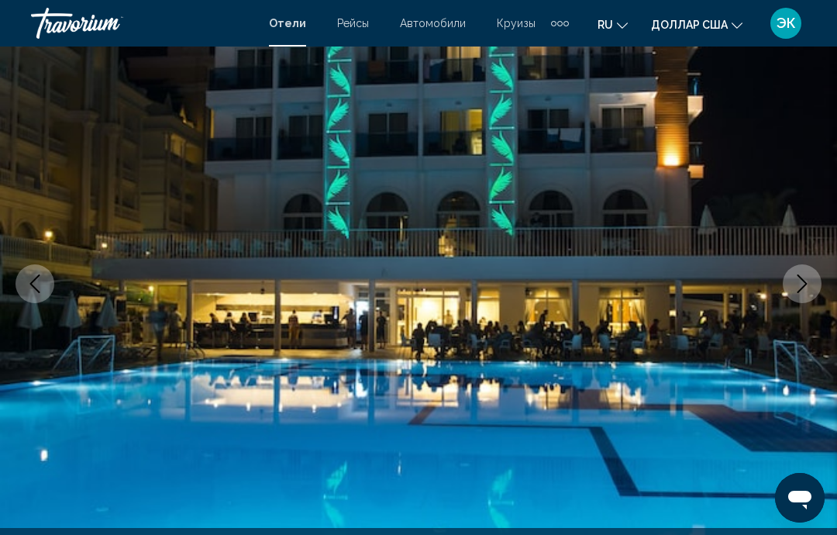
click at [807, 288] on icon "Next image" at bounding box center [802, 283] width 19 height 19
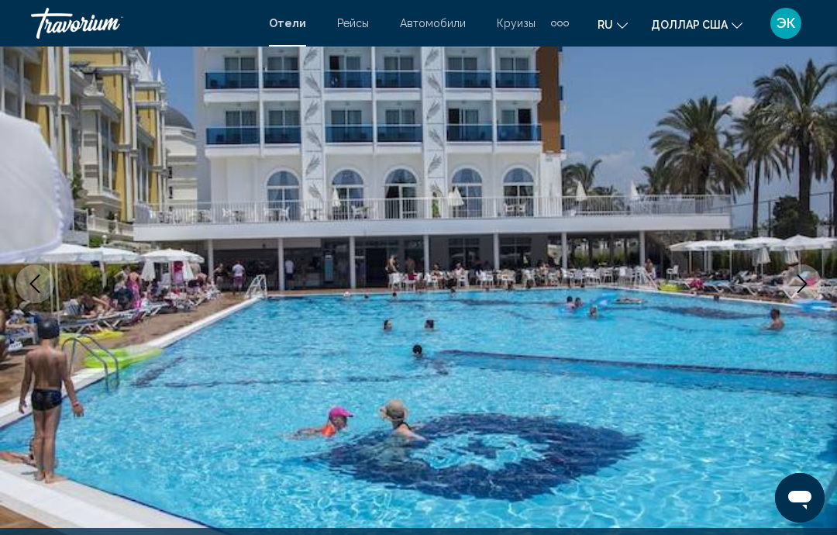
click at [802, 283] on icon "Next image" at bounding box center [802, 283] width 19 height 19
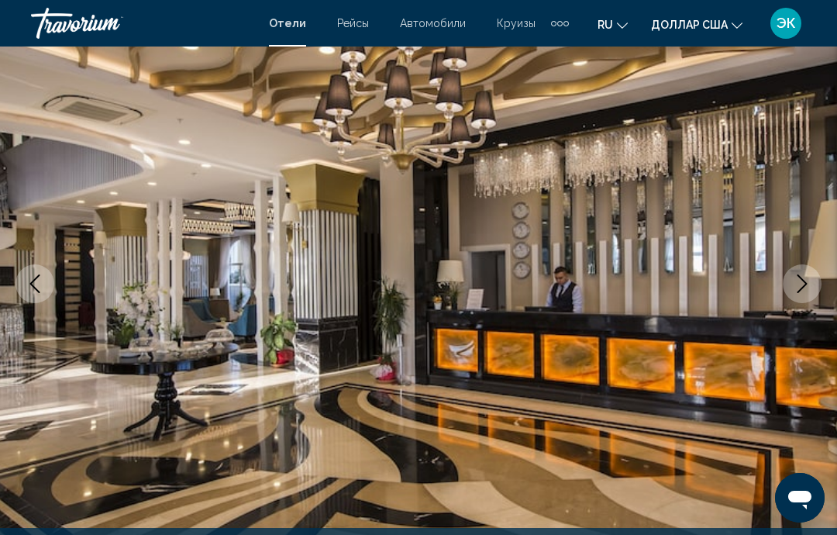
click at [798, 280] on icon "Next image" at bounding box center [802, 283] width 19 height 19
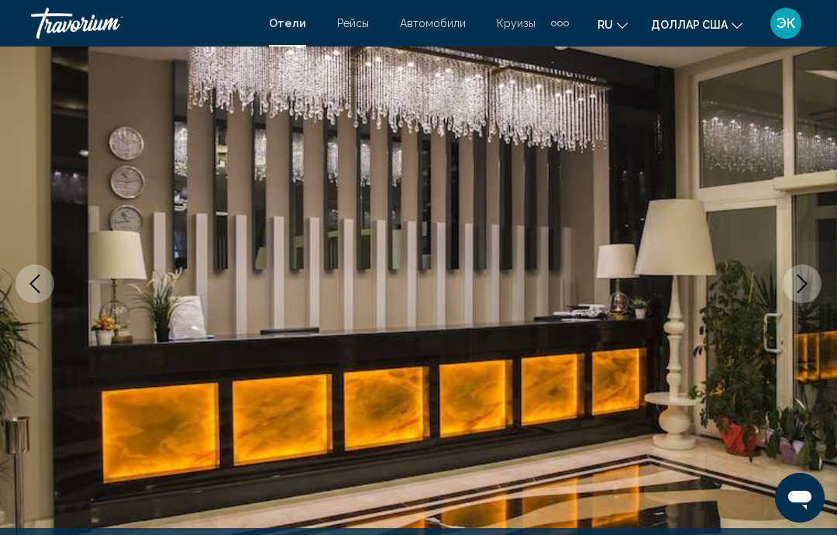
click at [802, 285] on icon "Next image" at bounding box center [802, 283] width 19 height 19
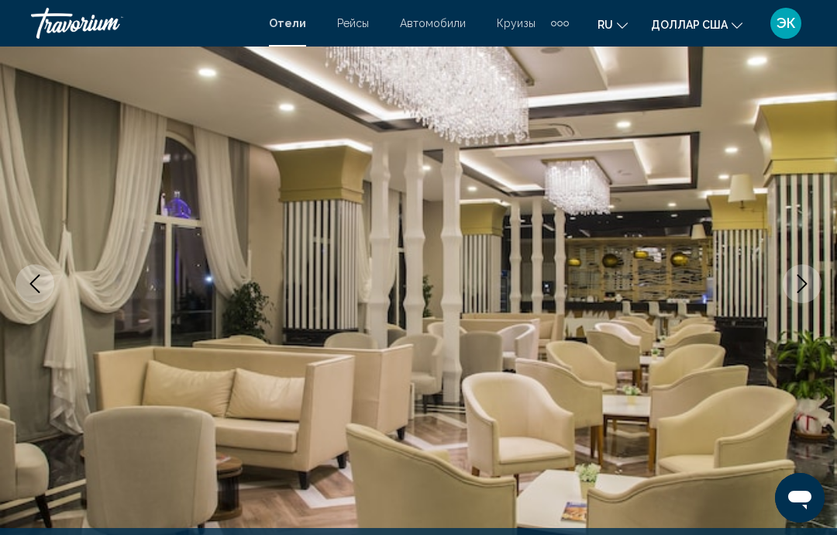
click at [799, 288] on icon "Next image" at bounding box center [802, 283] width 19 height 19
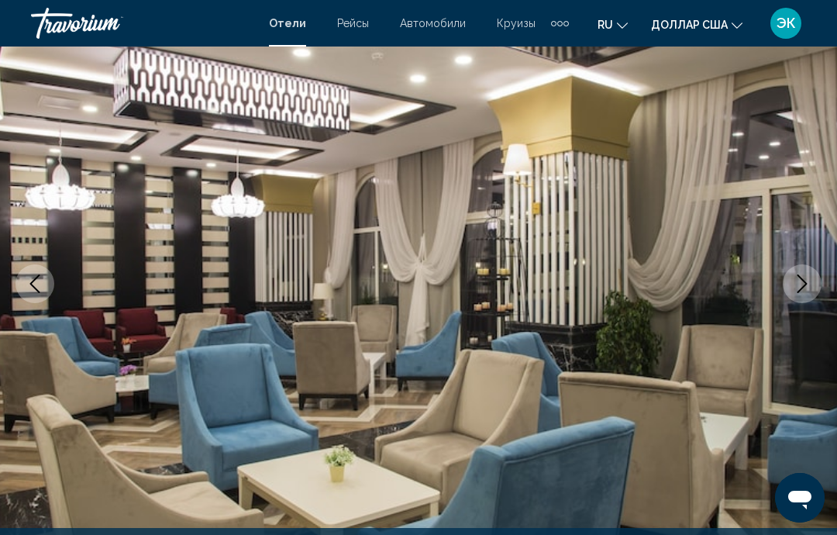
click at [798, 282] on icon "Next image" at bounding box center [802, 283] width 19 height 19
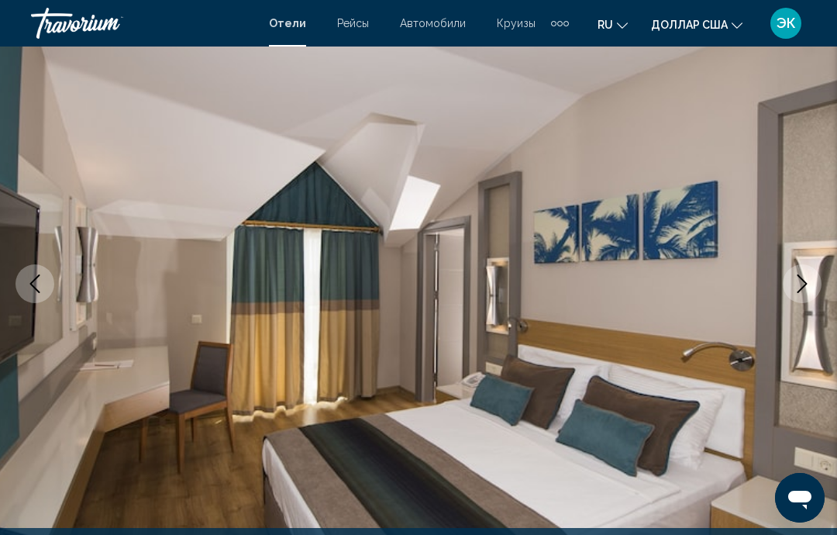
click at [807, 275] on icon "Next image" at bounding box center [802, 283] width 19 height 19
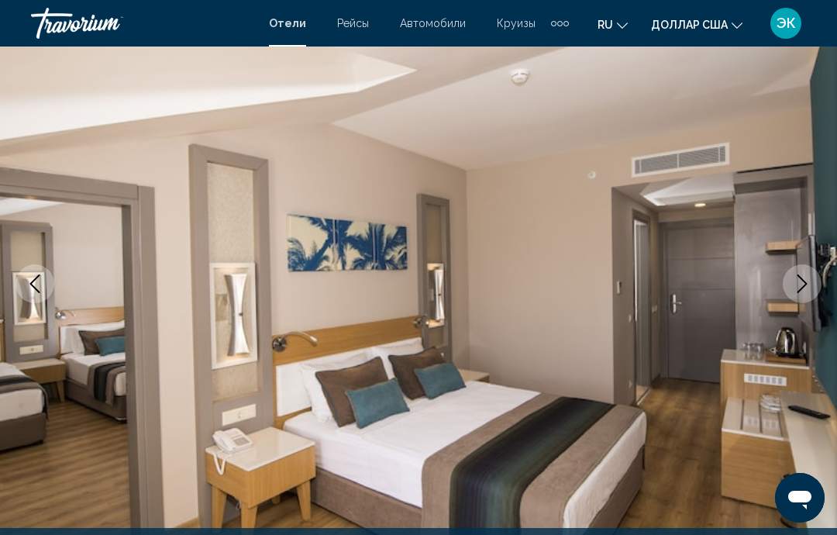
click at [805, 283] on icon "Next image" at bounding box center [802, 283] width 19 height 19
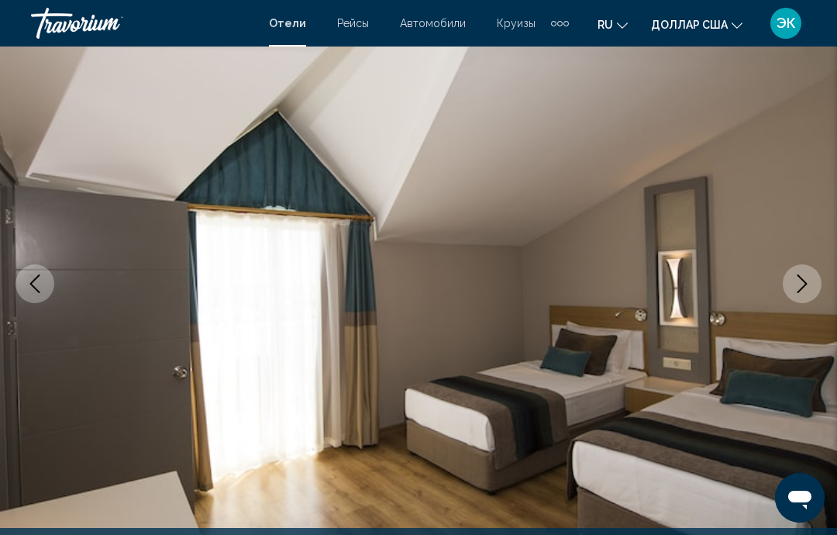
click at [805, 286] on icon "Next image" at bounding box center [802, 283] width 19 height 19
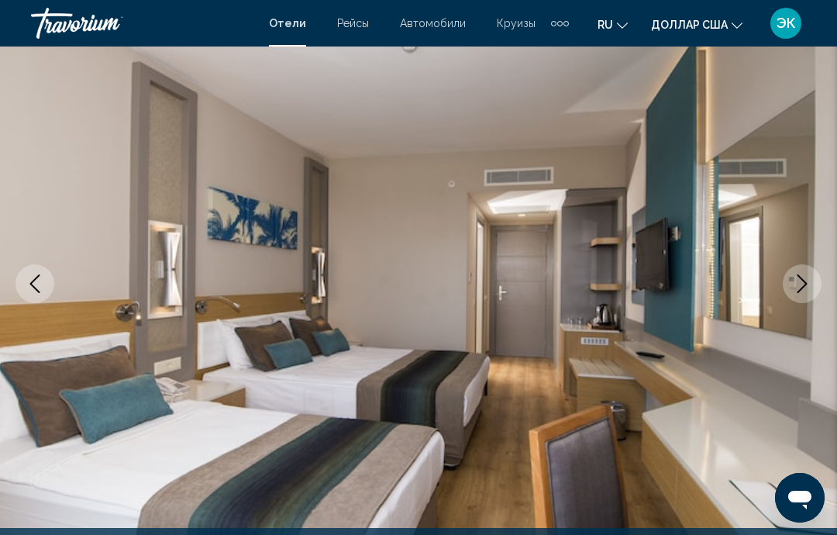
click at [810, 283] on icon "Next image" at bounding box center [802, 283] width 19 height 19
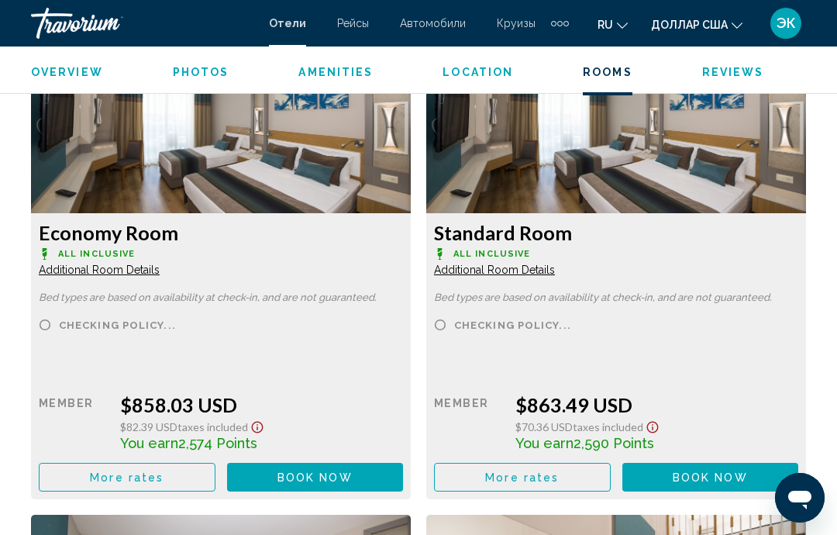
scroll to position [2453, 0]
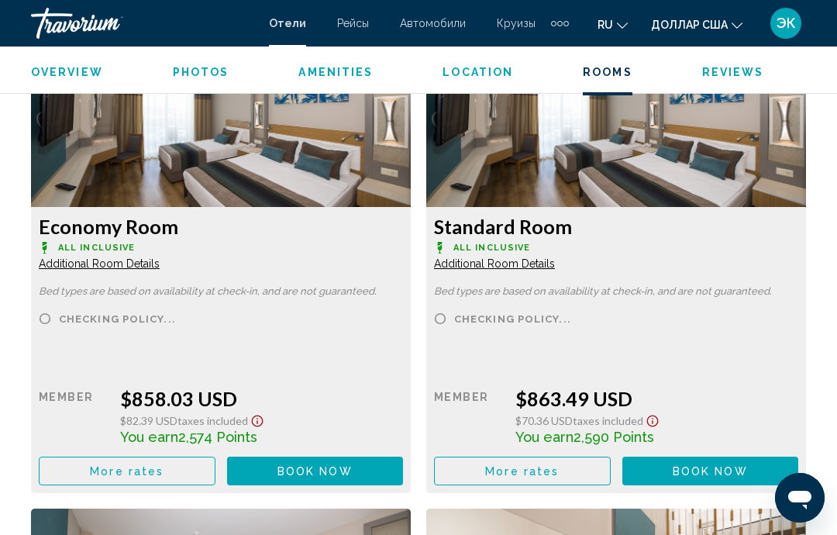
click at [353, 471] on span "Book now" at bounding box center [315, 471] width 75 height 12
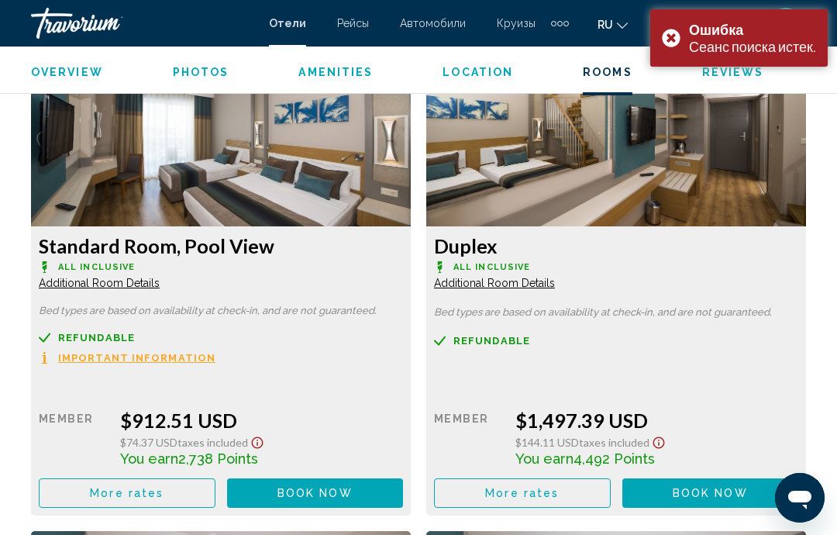
scroll to position [2928, 0]
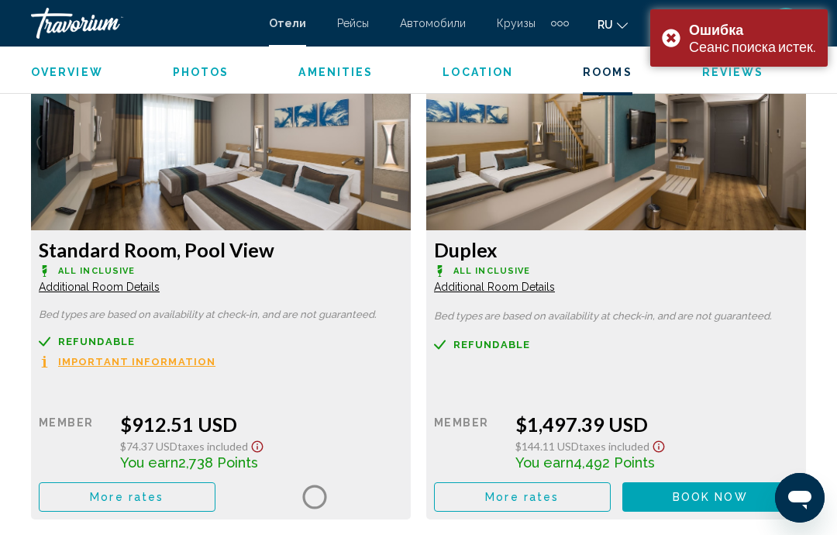
scroll to position [62, 0]
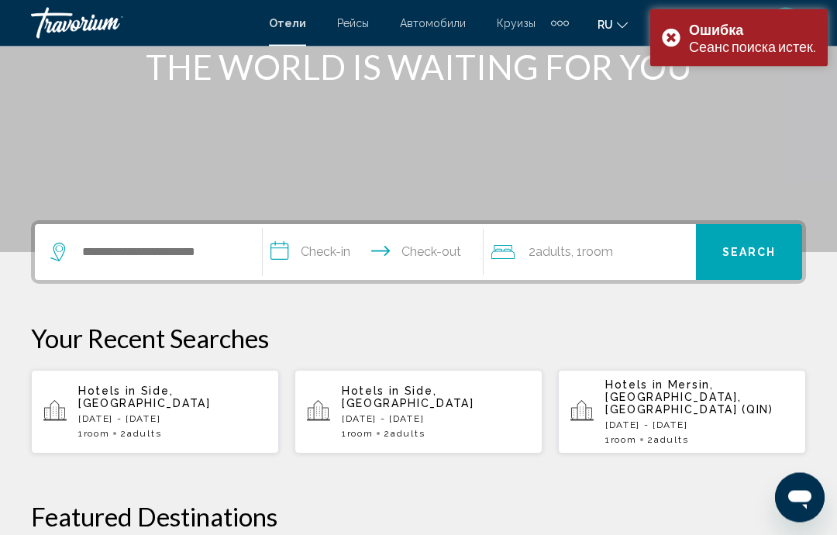
scroll to position [211, 0]
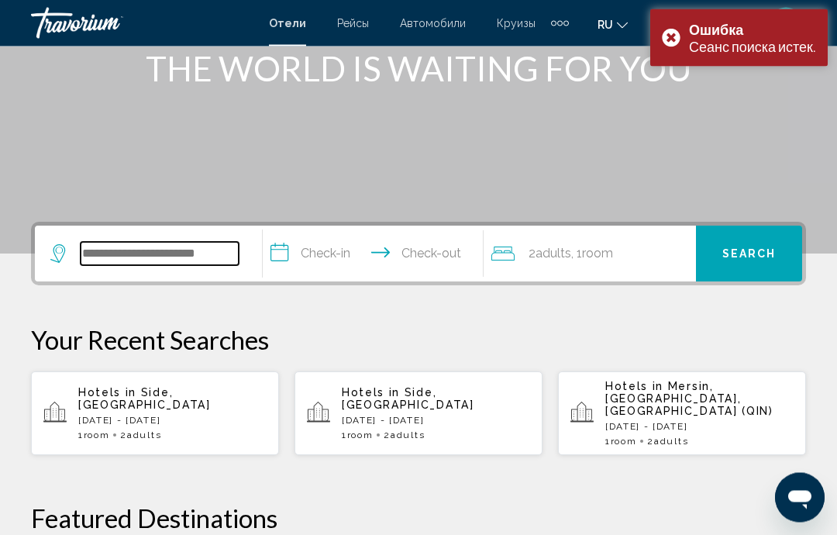
click at [182, 253] on input "Search widget" at bounding box center [160, 254] width 158 height 23
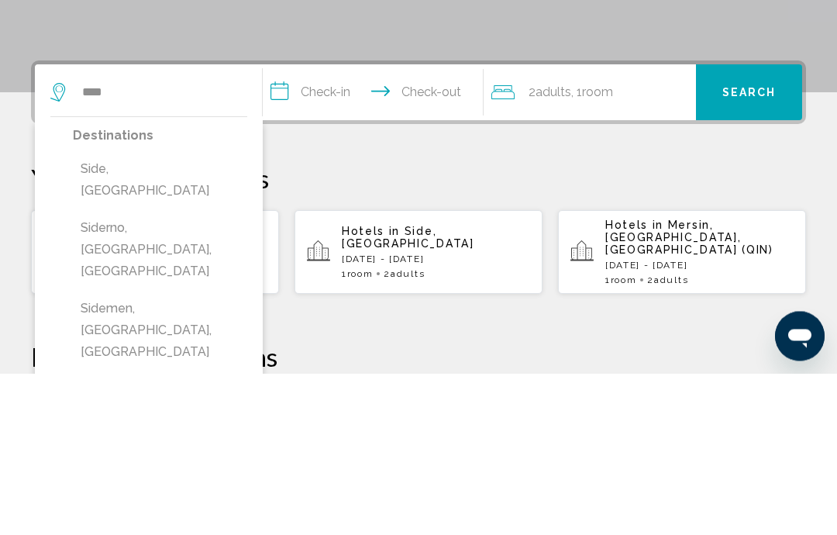
click at [144, 316] on button "Side, [GEOGRAPHIC_DATA]" at bounding box center [160, 341] width 174 height 51
type input "**********"
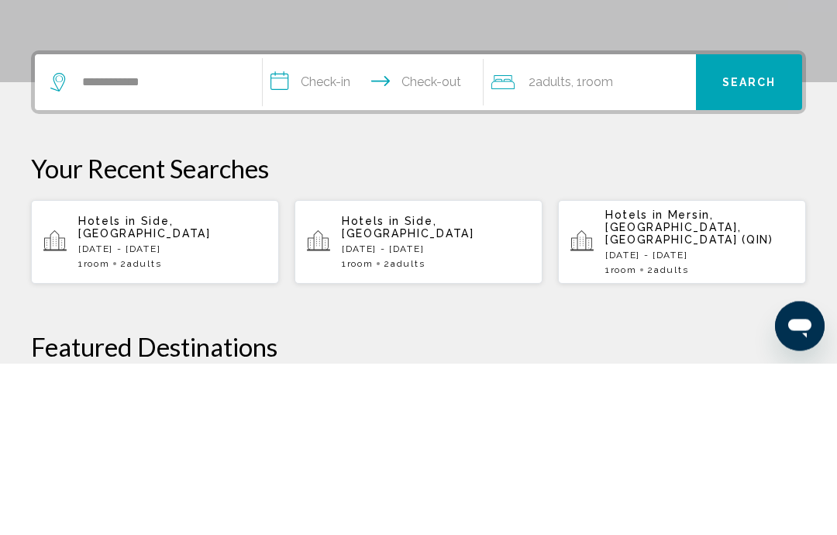
click at [379, 226] on input "**********" at bounding box center [376, 256] width 226 height 60
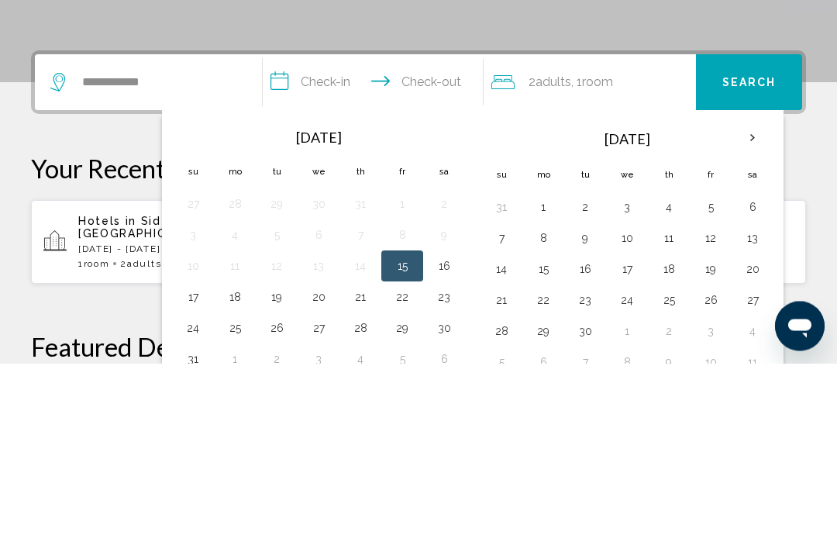
scroll to position [383, 0]
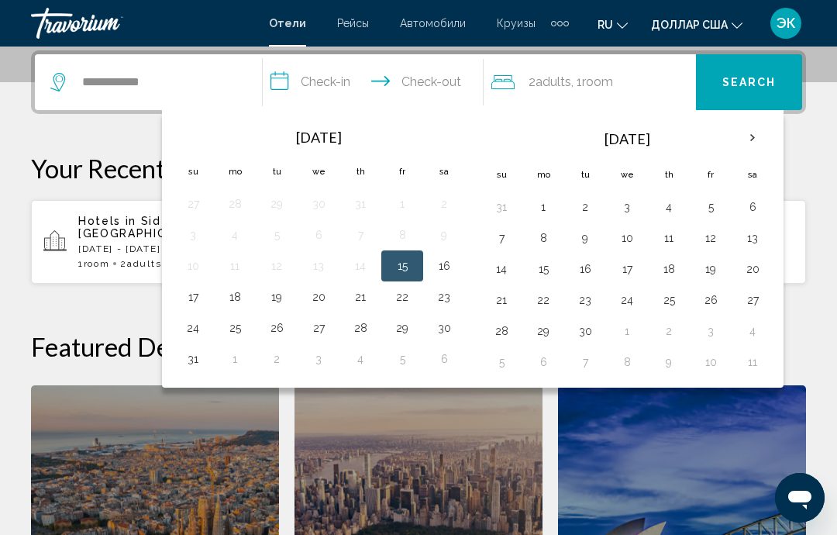
click at [754, 133] on th "Next month" at bounding box center [753, 138] width 42 height 34
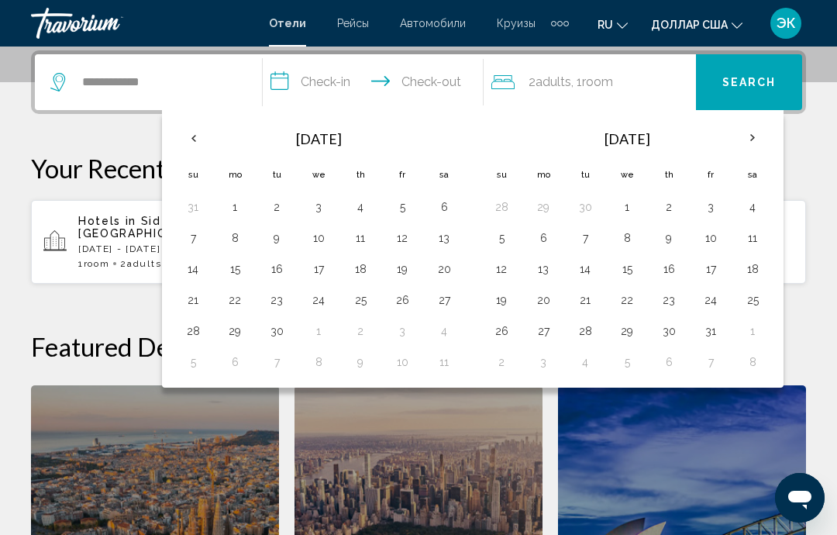
click at [670, 245] on button "9" at bounding box center [669, 238] width 25 height 22
click at [671, 209] on button "2" at bounding box center [669, 207] width 25 height 22
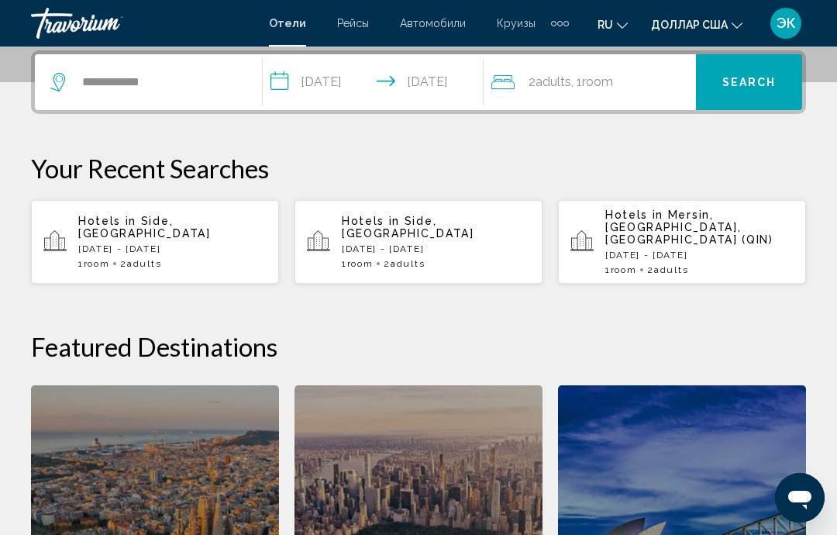
click at [442, 73] on input "**********" at bounding box center [376, 84] width 226 height 60
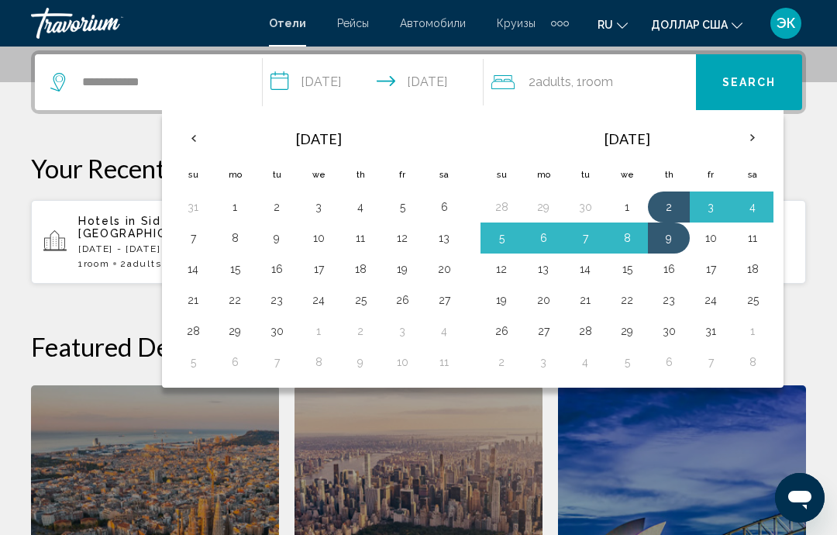
click at [709, 236] on button "10" at bounding box center [710, 238] width 25 height 22
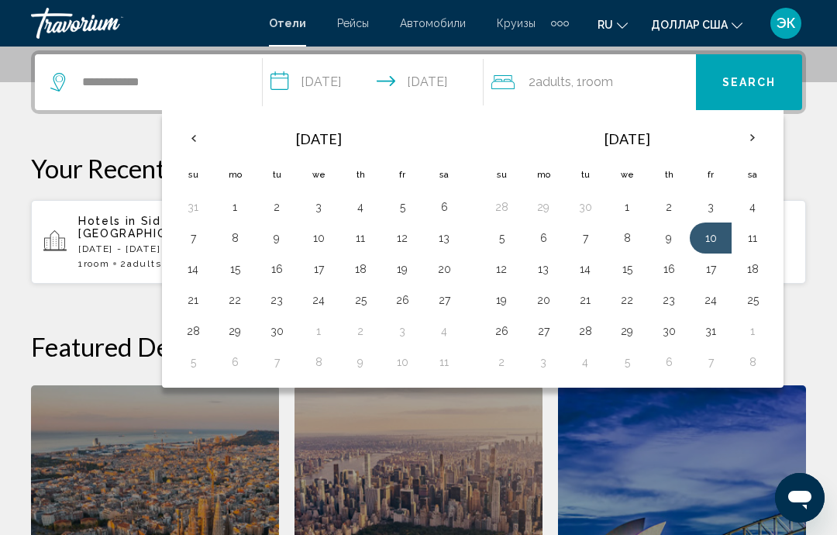
click at [667, 203] on button "2" at bounding box center [669, 207] width 25 height 22
type input "**********"
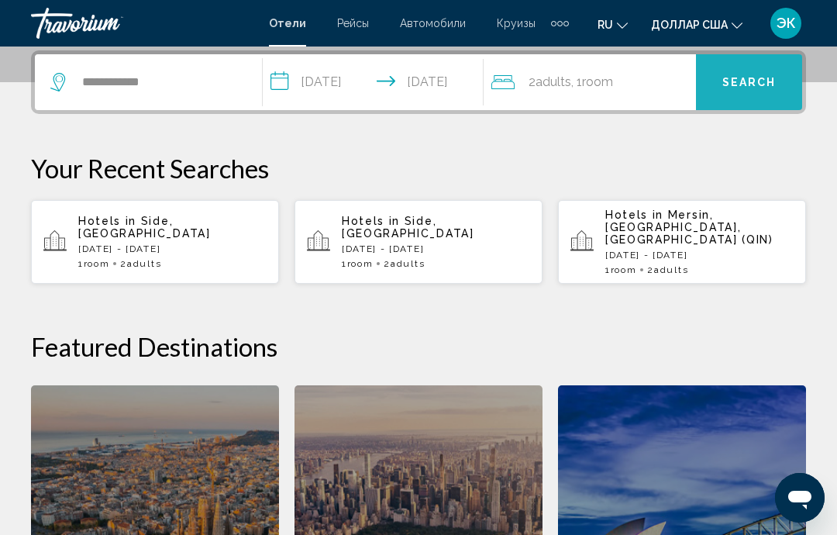
click at [750, 85] on span "Search" at bounding box center [749, 83] width 54 height 12
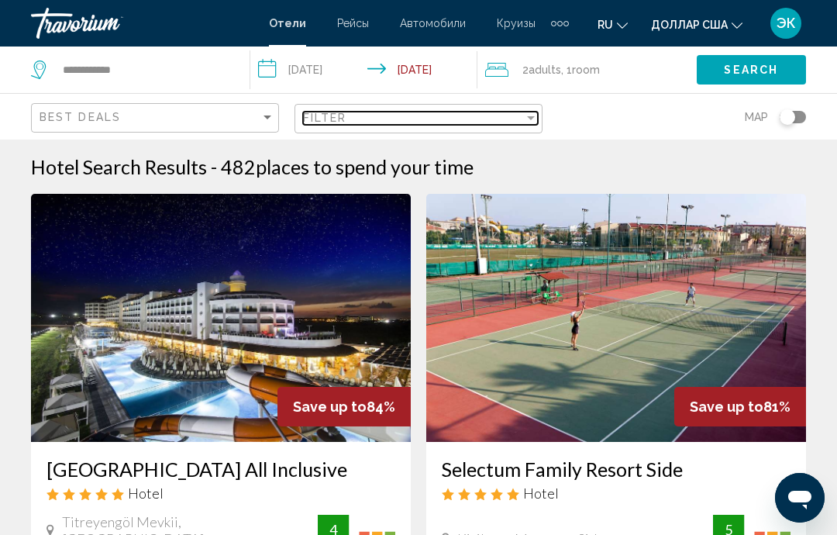
click at [530, 119] on div "Filter" at bounding box center [531, 118] width 14 height 12
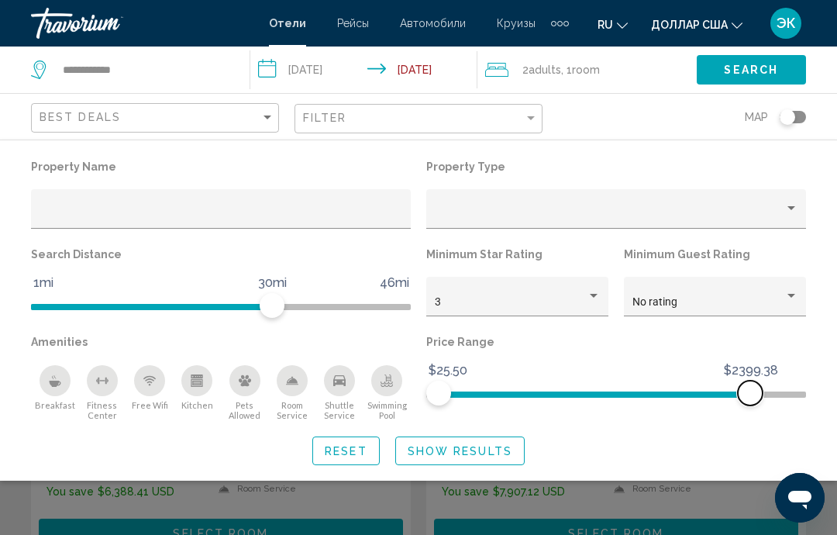
scroll to position [211, 0]
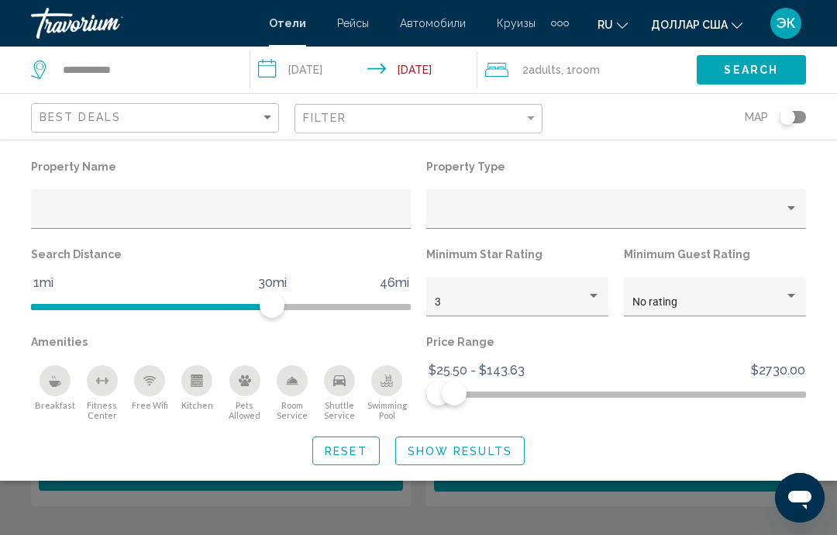
click at [482, 446] on span "Show Results" at bounding box center [460, 451] width 105 height 12
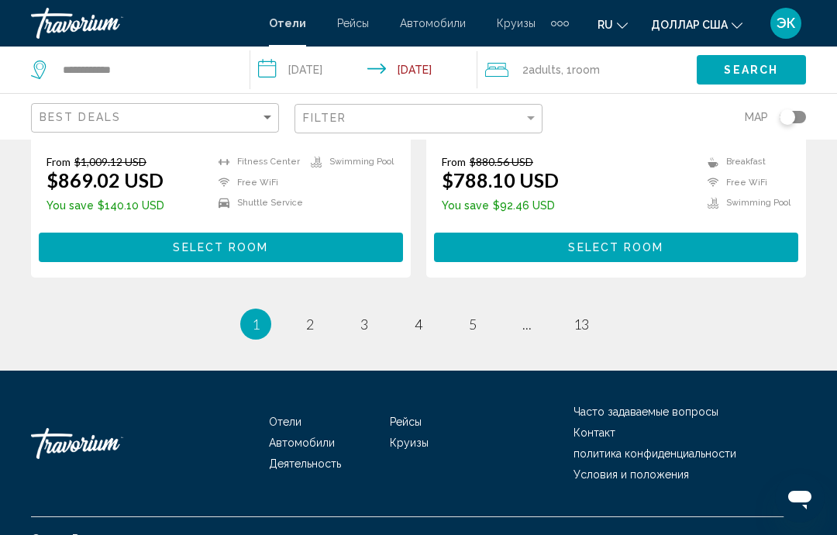
scroll to position [3166, 0]
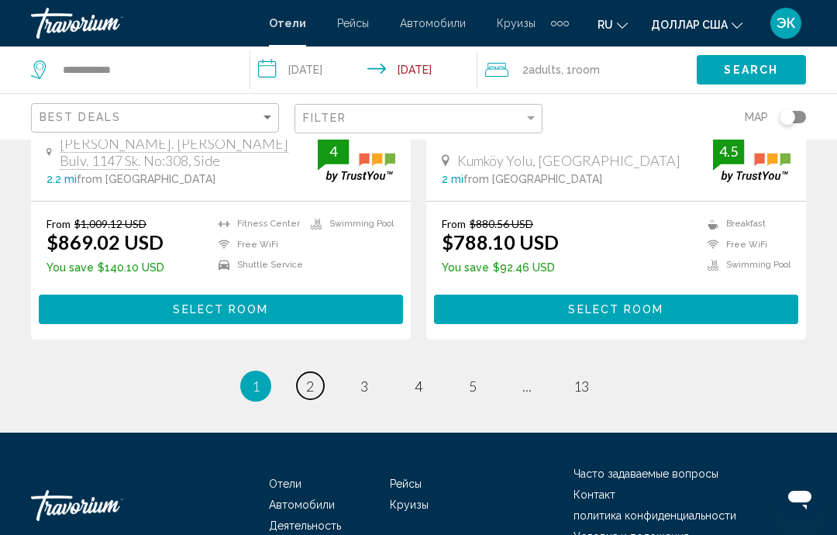
click at [315, 372] on link "page 2" at bounding box center [310, 385] width 27 height 27
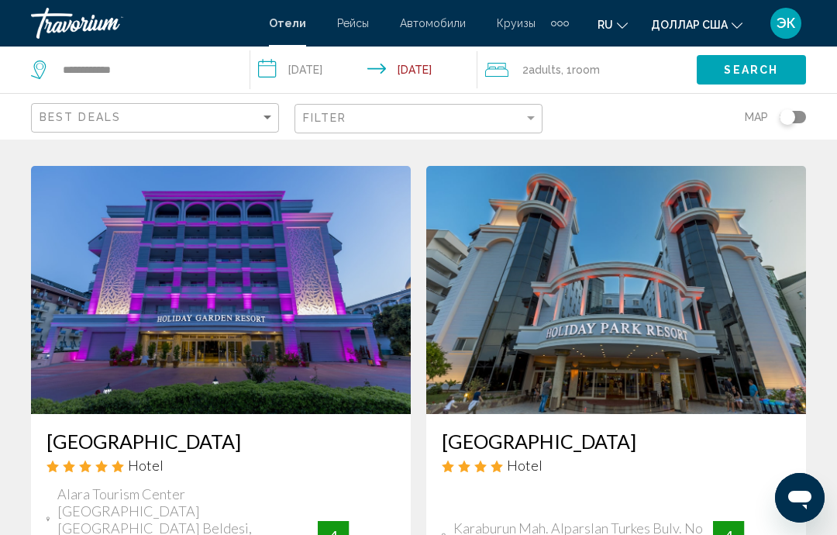
scroll to position [2811, 0]
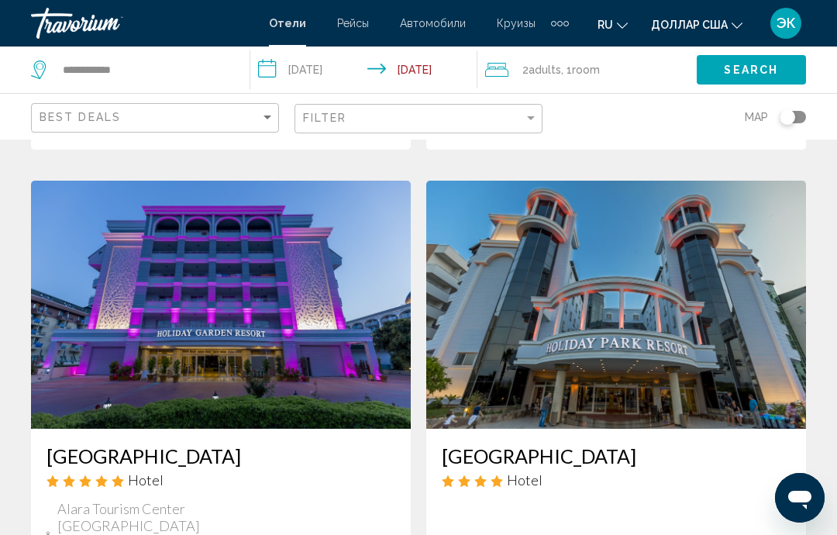
click at [724, 336] on img "Основное содержание" at bounding box center [616, 305] width 380 height 248
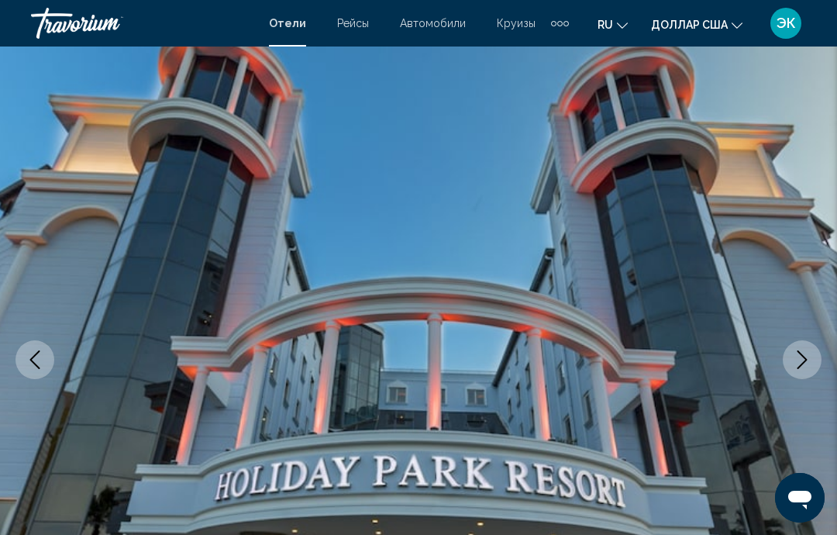
scroll to position [53, 0]
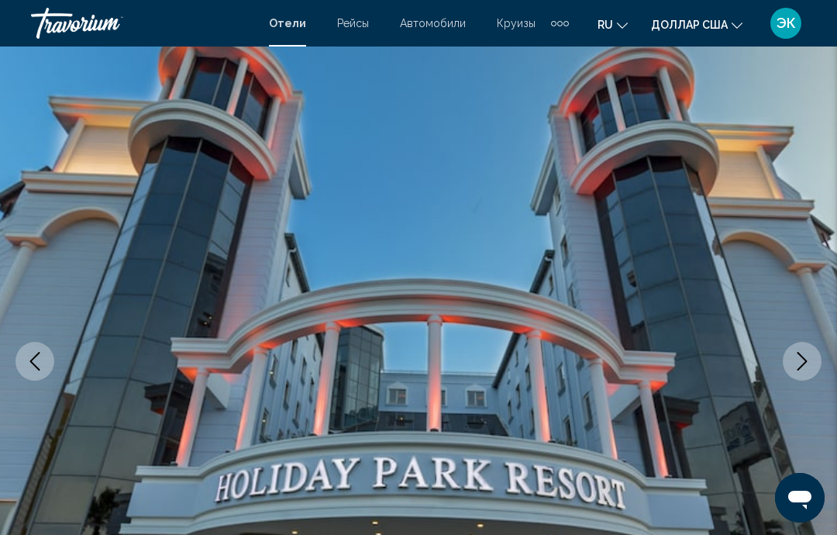
click at [801, 367] on icon "Next image" at bounding box center [803, 361] width 10 height 19
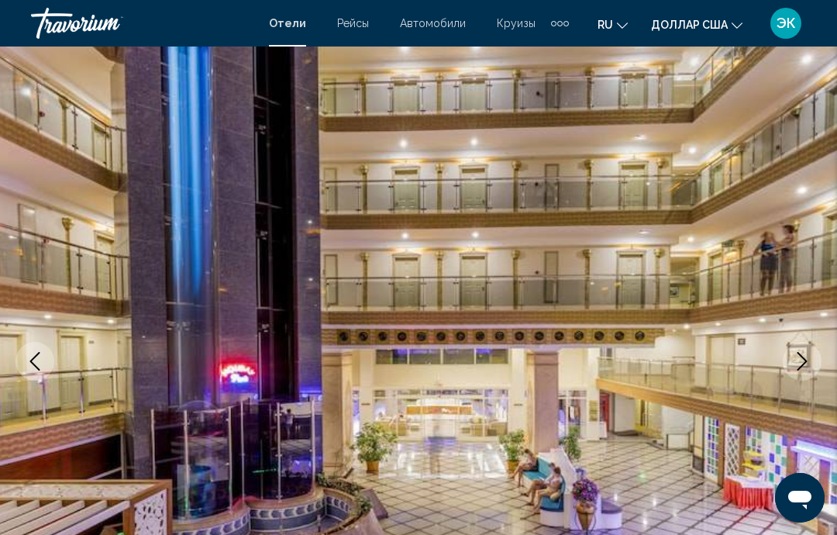
click at [802, 364] on icon "Next image" at bounding box center [802, 361] width 19 height 19
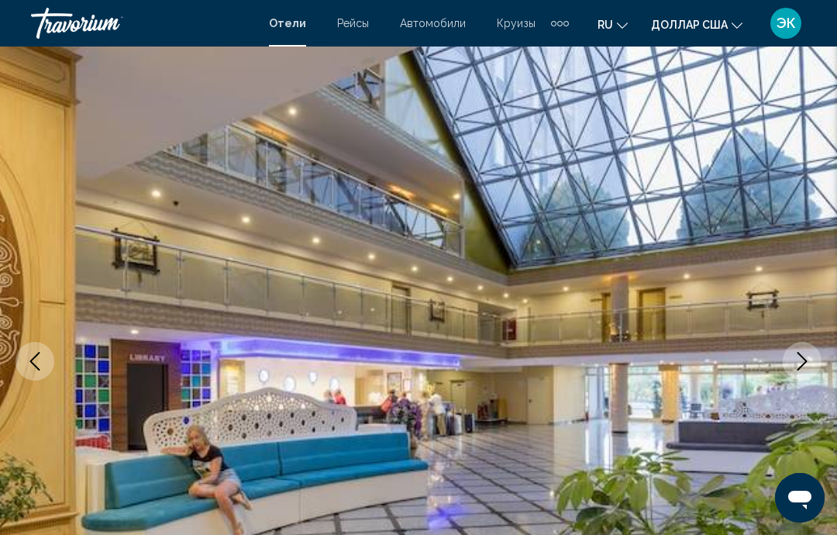
click at [805, 361] on icon "Next image" at bounding box center [802, 361] width 19 height 19
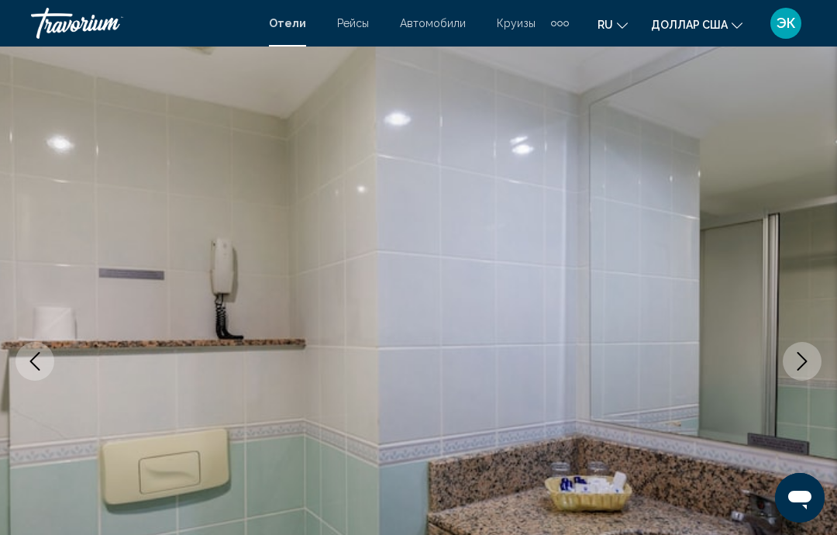
click at [804, 368] on icon "Next image" at bounding box center [802, 361] width 19 height 19
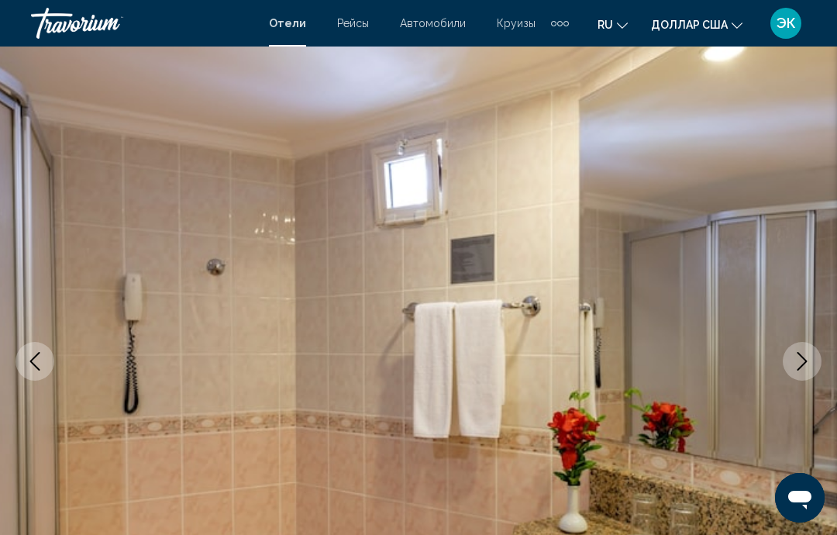
click at [804, 352] on icon "Next image" at bounding box center [802, 361] width 19 height 19
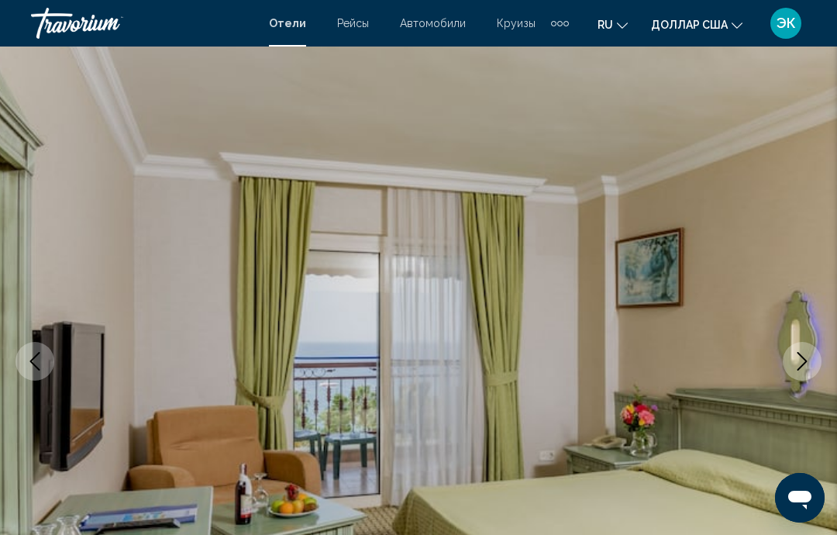
click at [802, 367] on icon "Next image" at bounding box center [803, 361] width 10 height 19
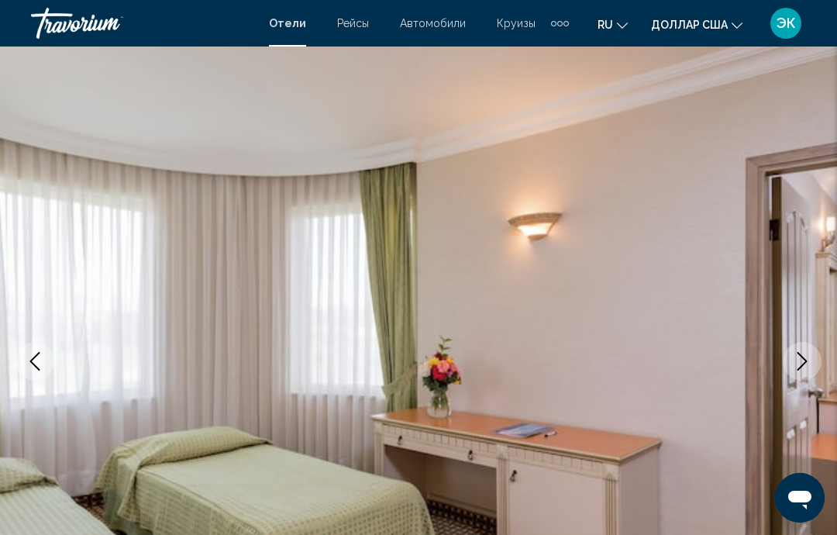
click at [799, 371] on button "Next image" at bounding box center [802, 361] width 39 height 39
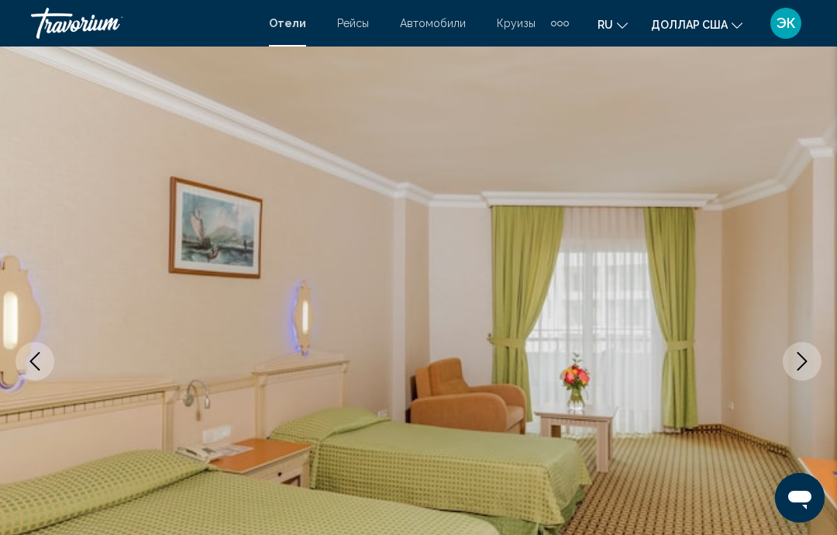
click at [804, 364] on icon "Next image" at bounding box center [803, 361] width 10 height 19
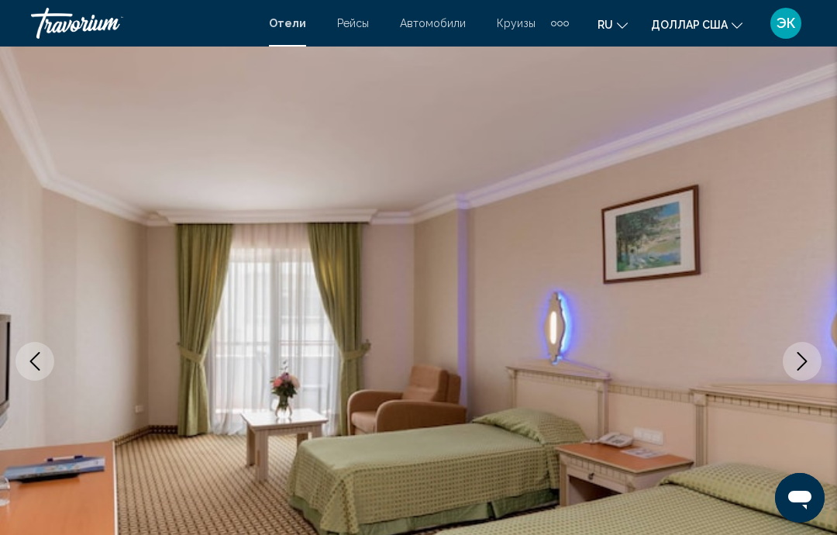
click at [805, 357] on icon "Next image" at bounding box center [802, 361] width 19 height 19
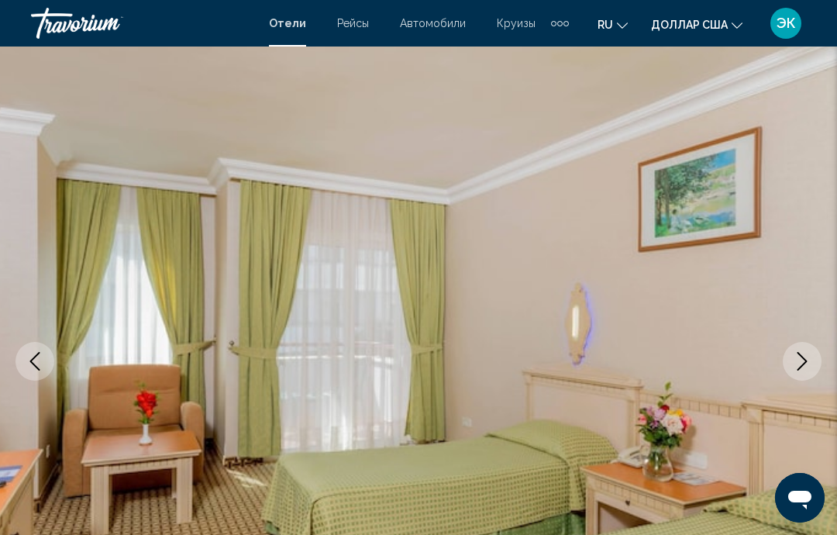
click at [805, 364] on icon "Next image" at bounding box center [802, 361] width 19 height 19
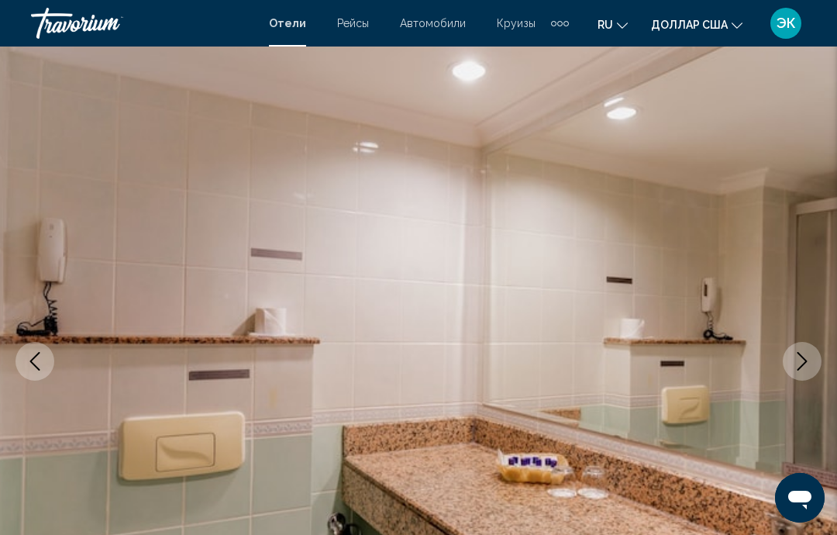
click at [808, 355] on icon "Next image" at bounding box center [802, 361] width 19 height 19
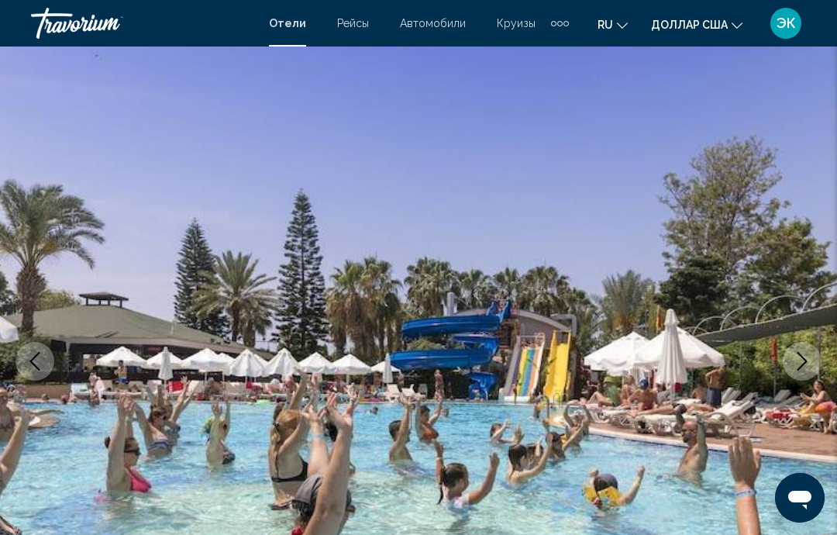
click at [804, 367] on icon "Next image" at bounding box center [802, 361] width 19 height 19
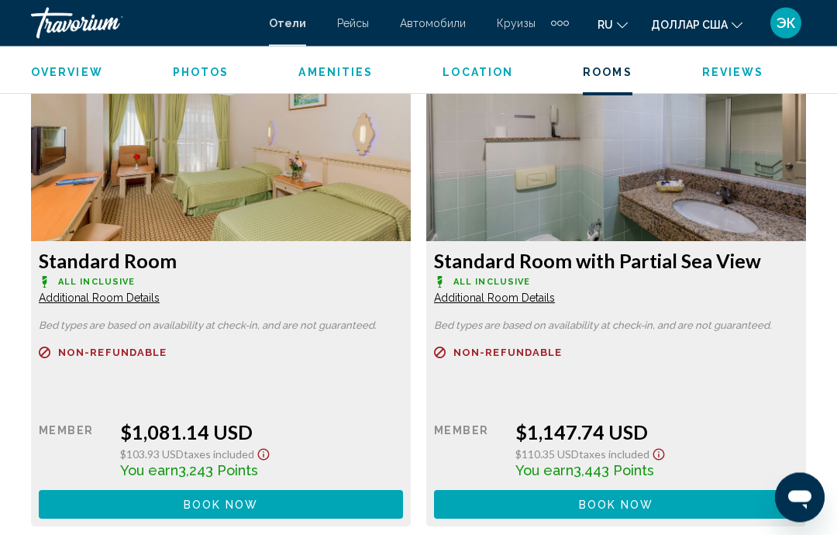
scroll to position [2391, 0]
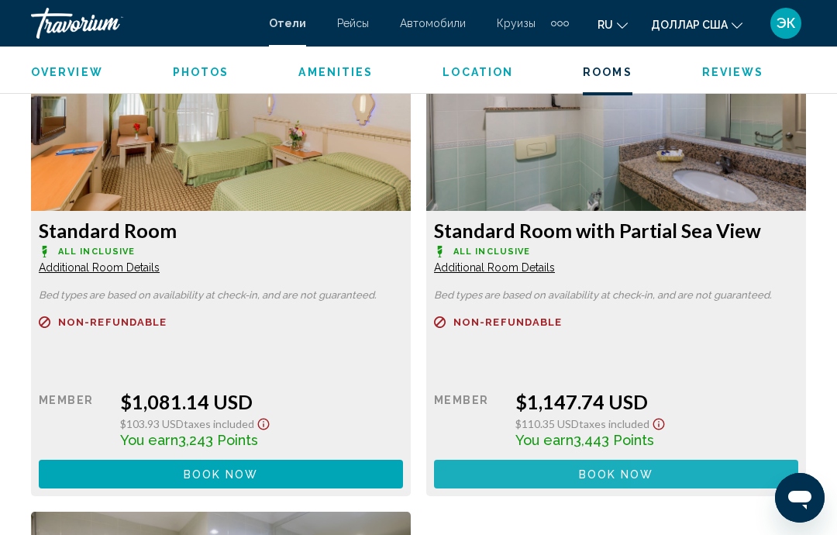
click at [403, 474] on button "Book now No longer available" at bounding box center [221, 474] width 364 height 29
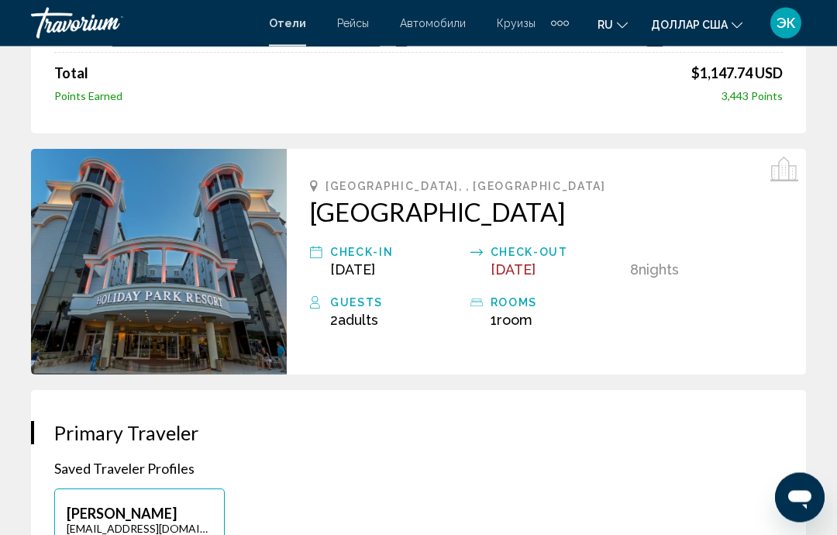
scroll to position [271, 0]
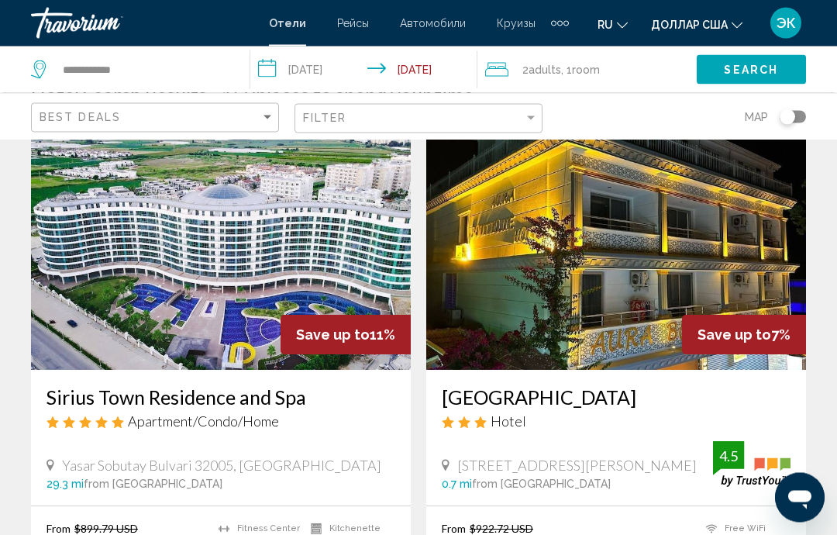
scroll to position [81, 0]
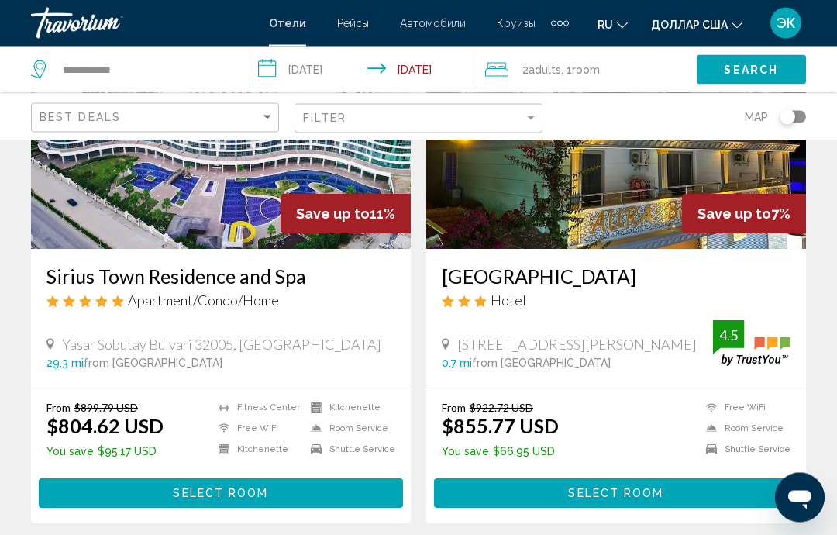
click at [201, 185] on img "Основное содержание" at bounding box center [221, 126] width 380 height 248
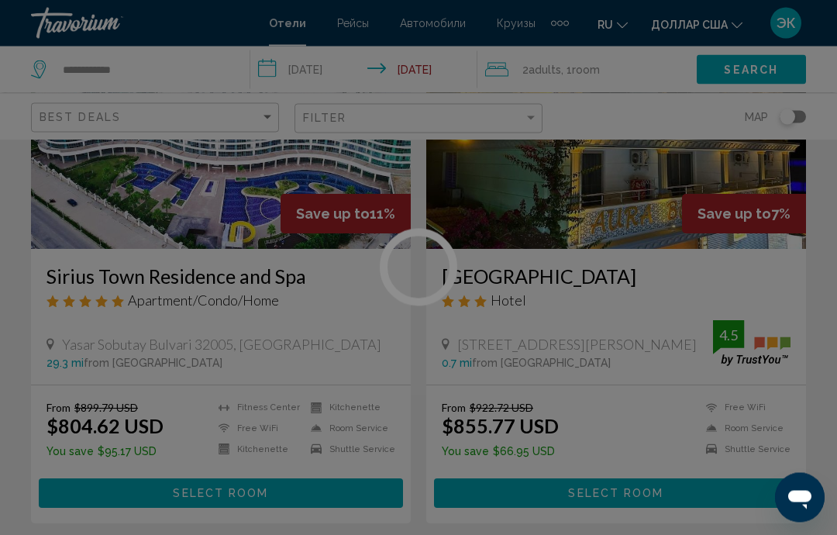
scroll to position [193, 0]
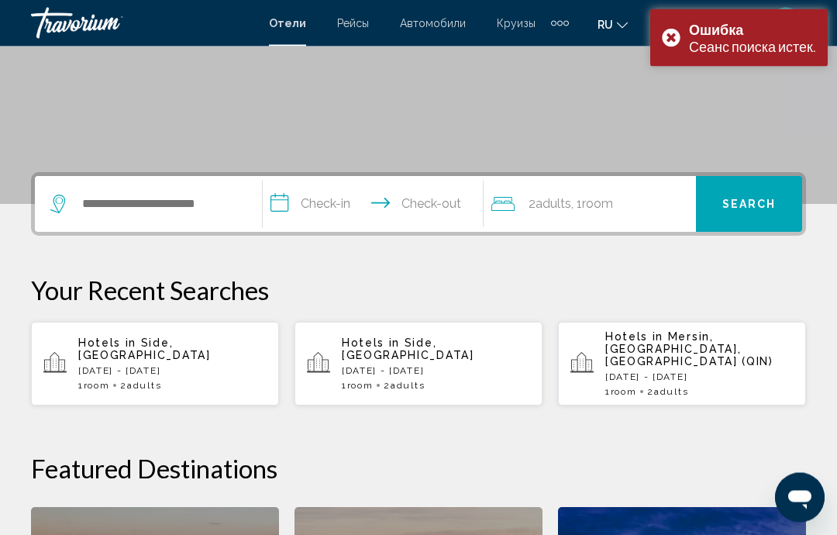
scroll to position [261, 0]
click at [667, 36] on div "Ошибка Сеанс поиска истек." at bounding box center [739, 37] width 178 height 57
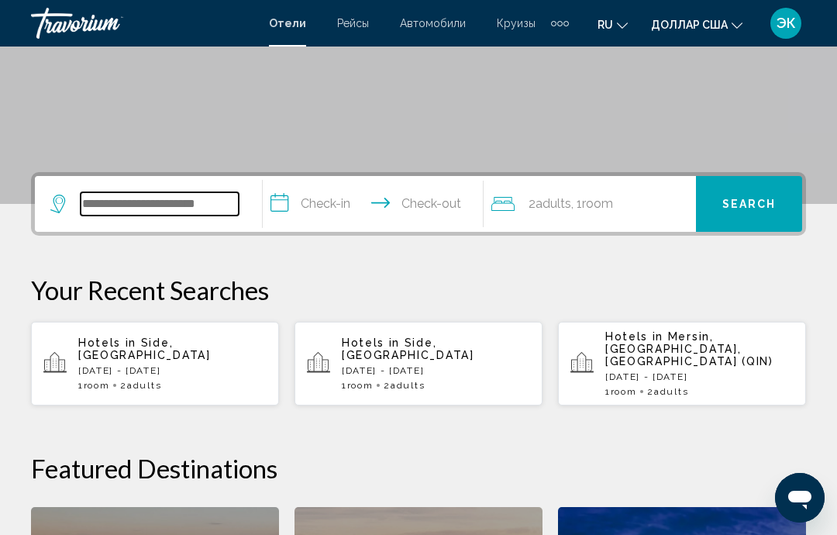
click at [196, 199] on input "Search widget" at bounding box center [160, 203] width 158 height 23
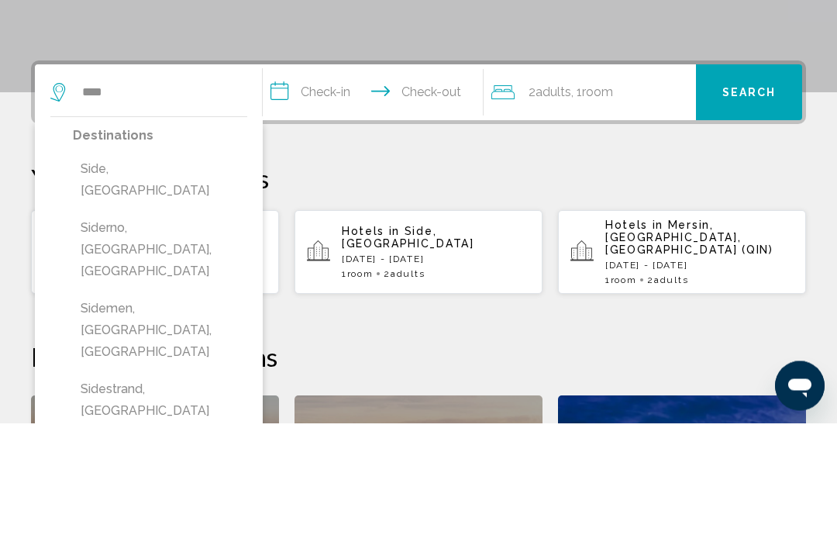
click at [154, 267] on button "Side, [GEOGRAPHIC_DATA]" at bounding box center [160, 292] width 174 height 51
type input "**********"
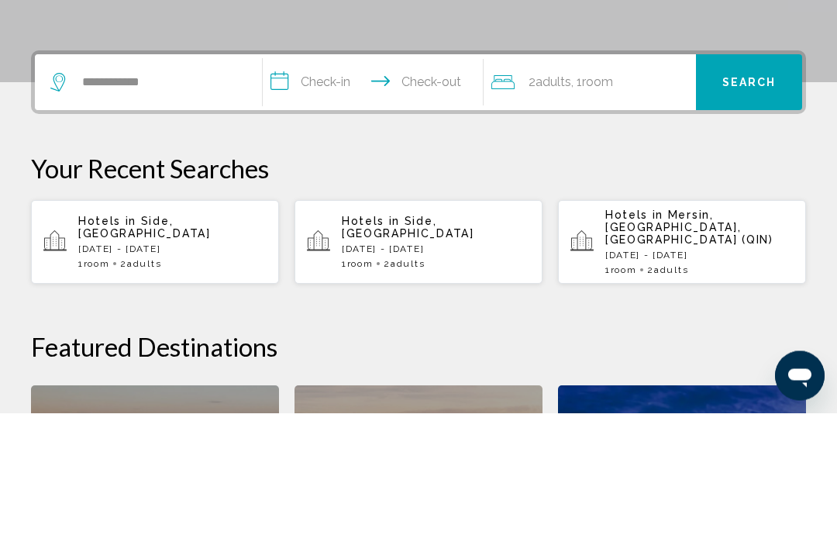
click at [381, 177] on input "**********" at bounding box center [376, 207] width 226 height 60
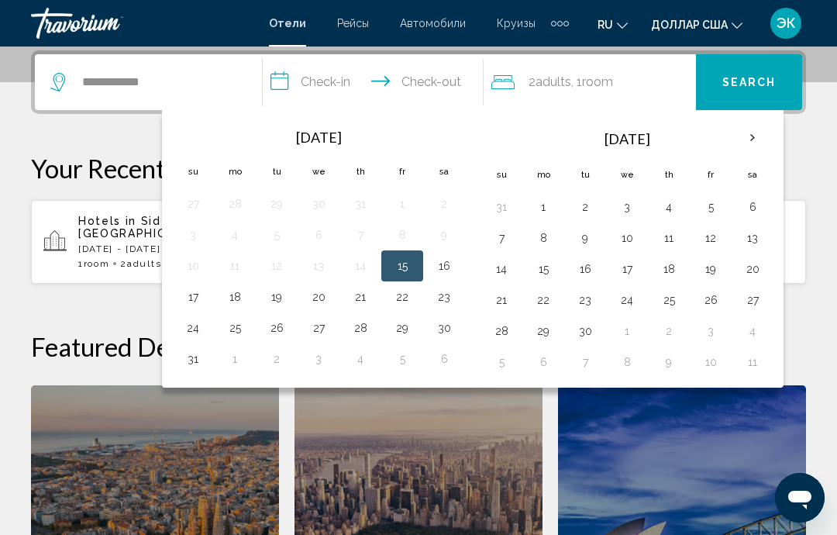
click at [756, 136] on th "Next month" at bounding box center [753, 138] width 42 height 34
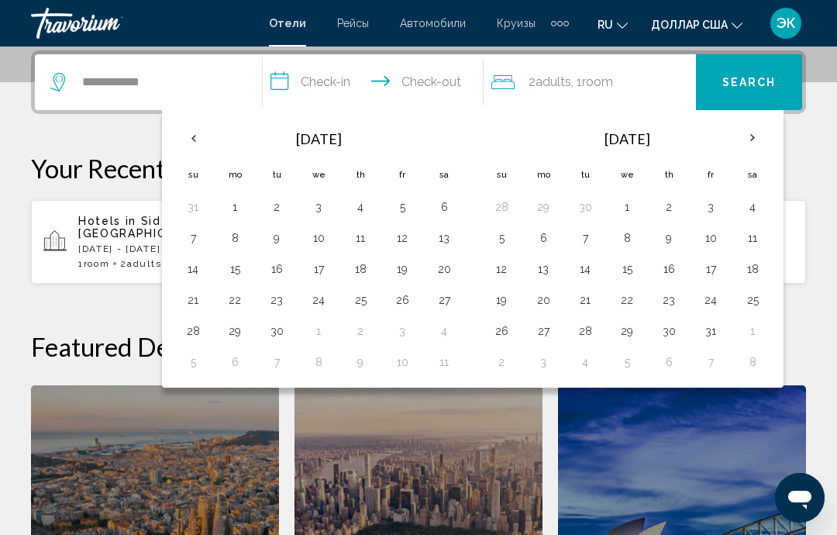
click at [677, 198] on button "2" at bounding box center [669, 207] width 25 height 22
click at [713, 240] on button "10" at bounding box center [710, 238] width 25 height 22
type input "**********"
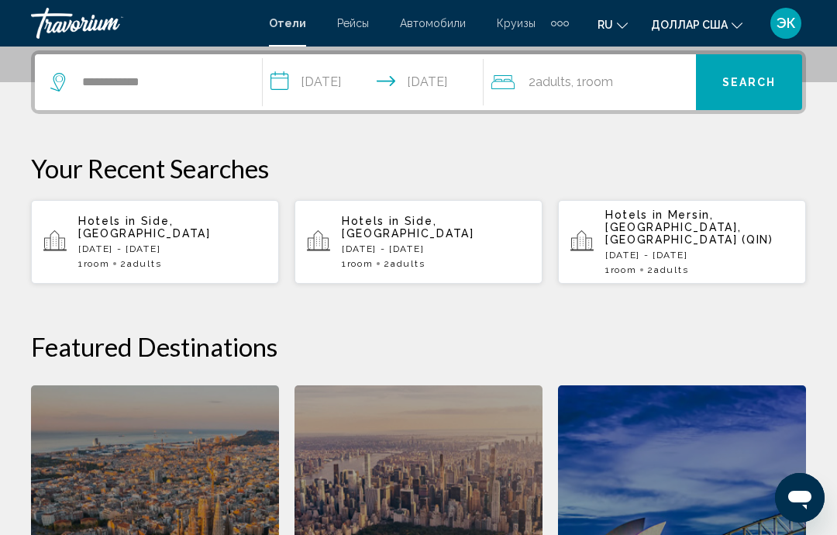
click at [746, 96] on button "Search" at bounding box center [749, 82] width 106 height 56
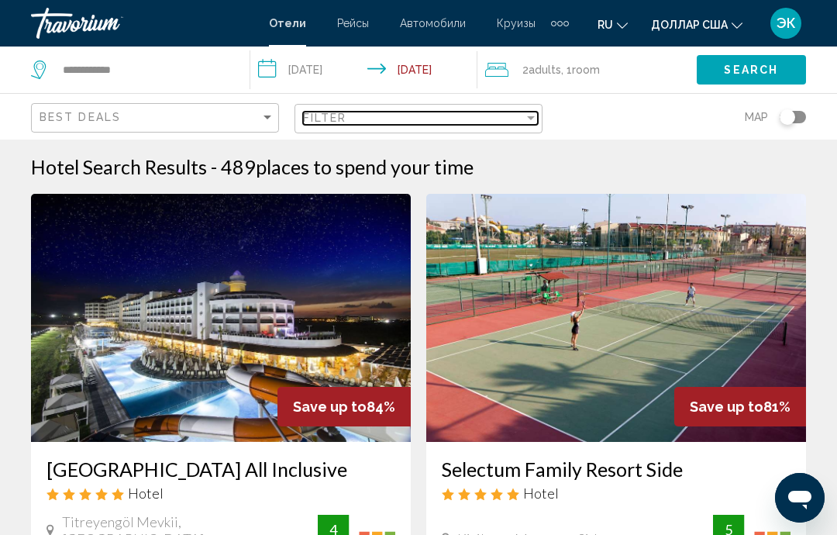
click at [522, 122] on div "Filter" at bounding box center [413, 118] width 221 height 12
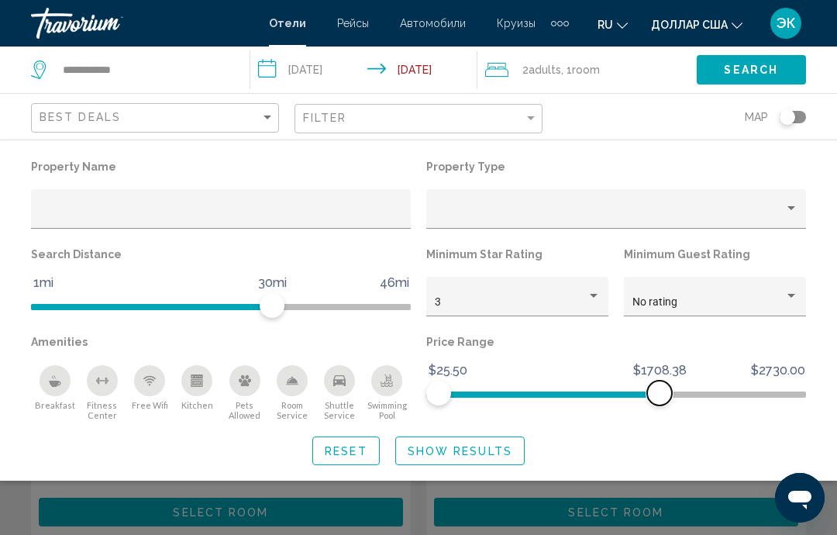
scroll to position [237, 0]
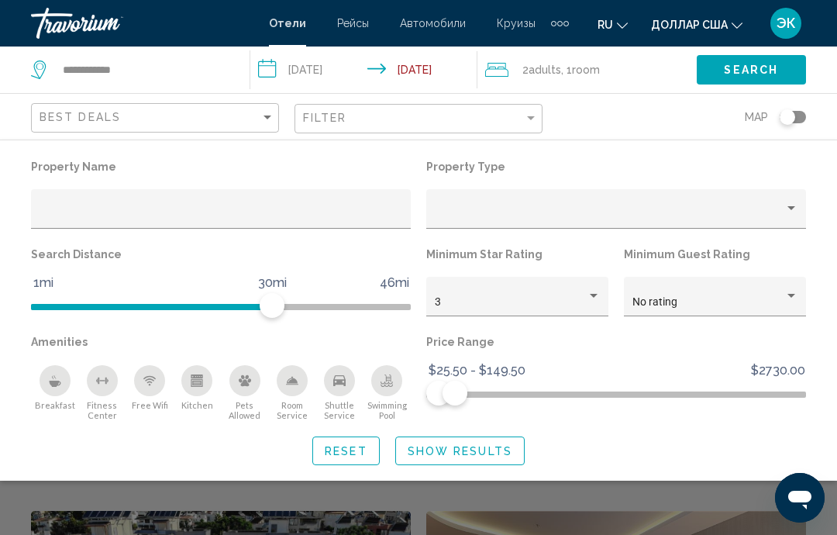
click at [486, 455] on span "Show Results" at bounding box center [460, 451] width 105 height 12
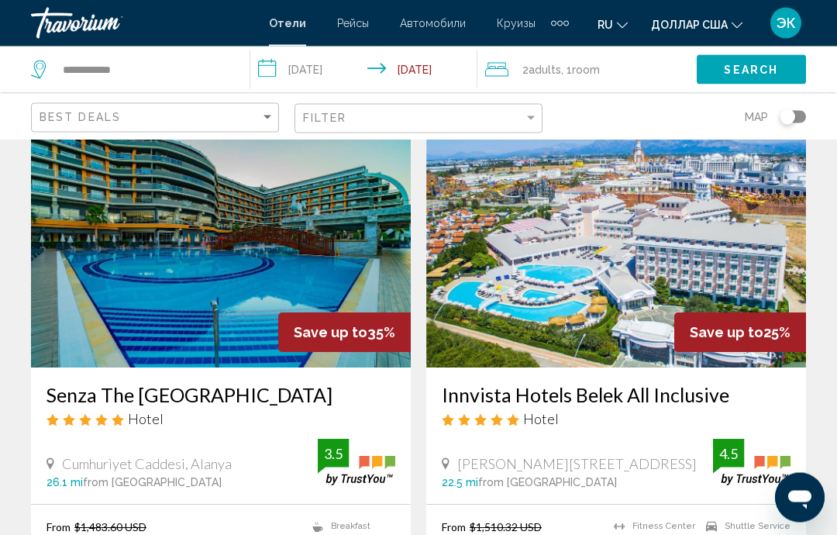
scroll to position [1738, 0]
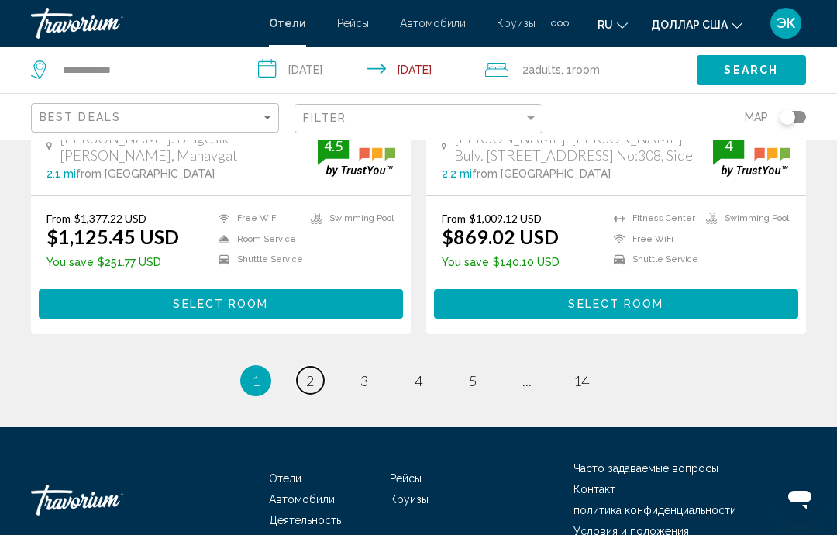
click at [312, 372] on span "2" at bounding box center [310, 380] width 8 height 17
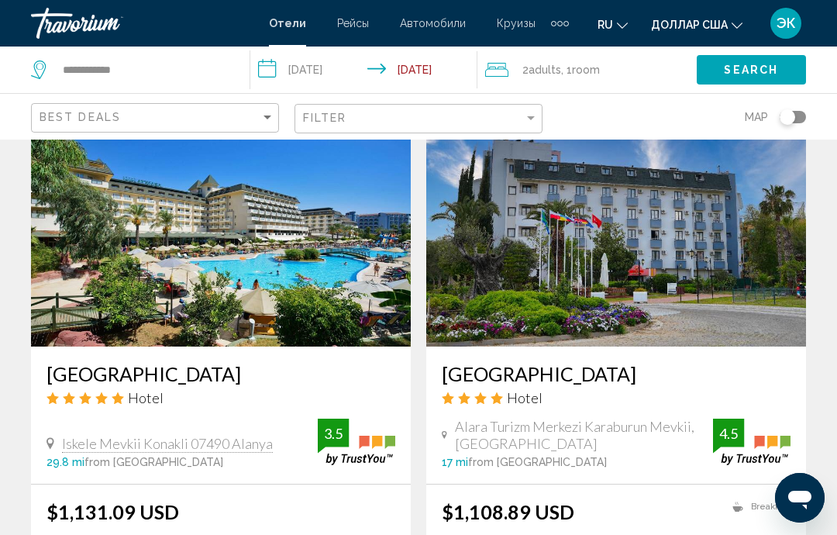
scroll to position [2349, 0]
click at [300, 239] on img "Основное содержание" at bounding box center [221, 223] width 380 height 248
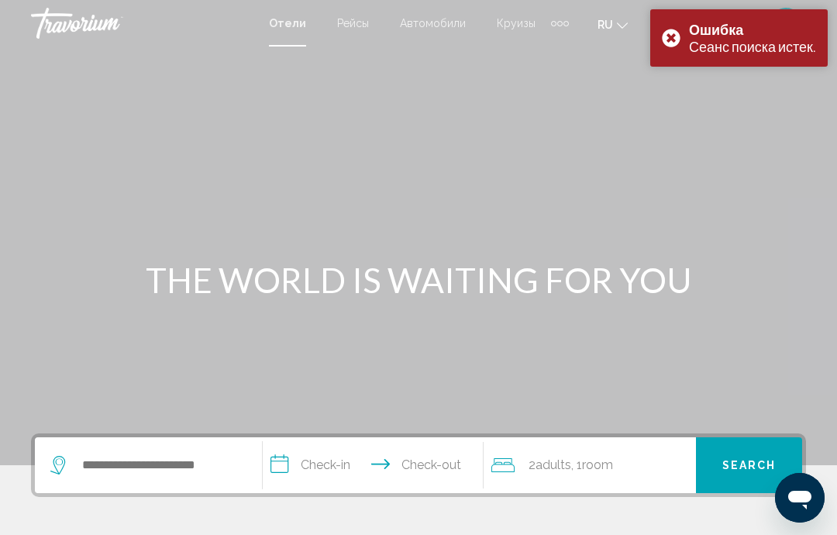
click at [676, 30] on div "Ошибка Сеанс поиска истек." at bounding box center [739, 37] width 178 height 57
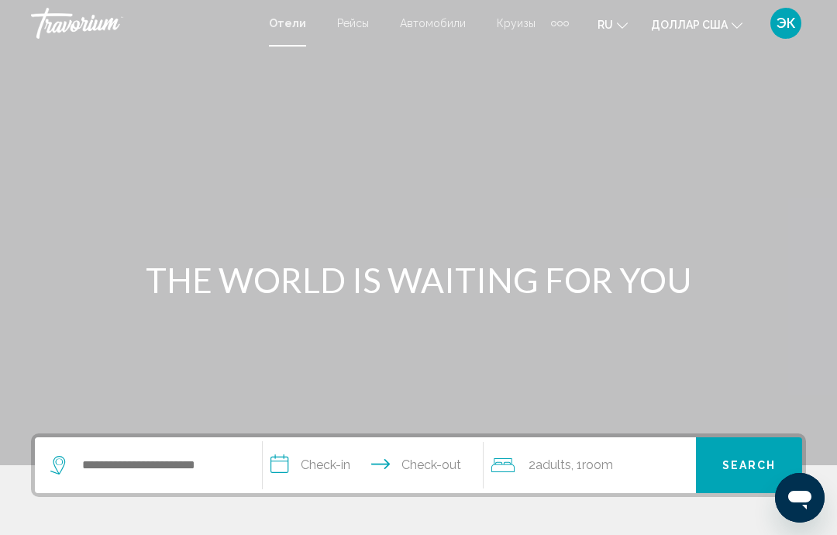
click at [785, 26] on font "ЭК" at bounding box center [786, 23] width 19 height 16
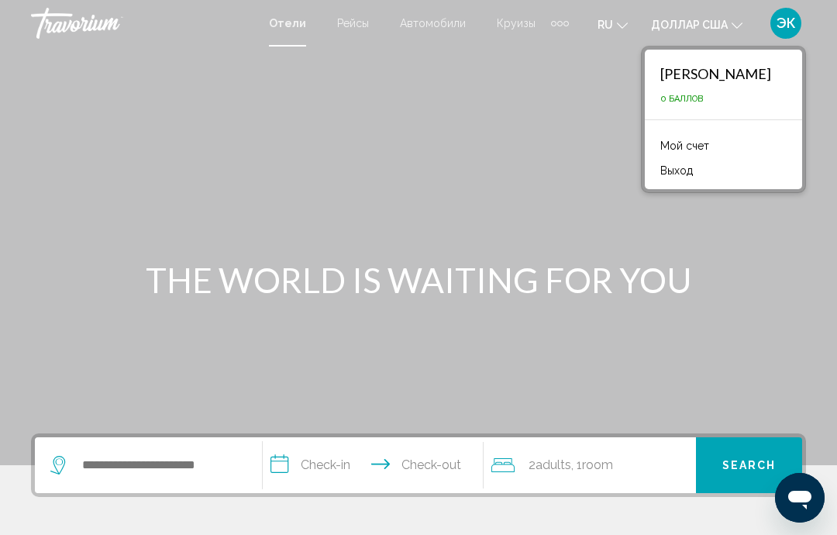
click at [768, 228] on div "Основное содержание" at bounding box center [418, 232] width 837 height 465
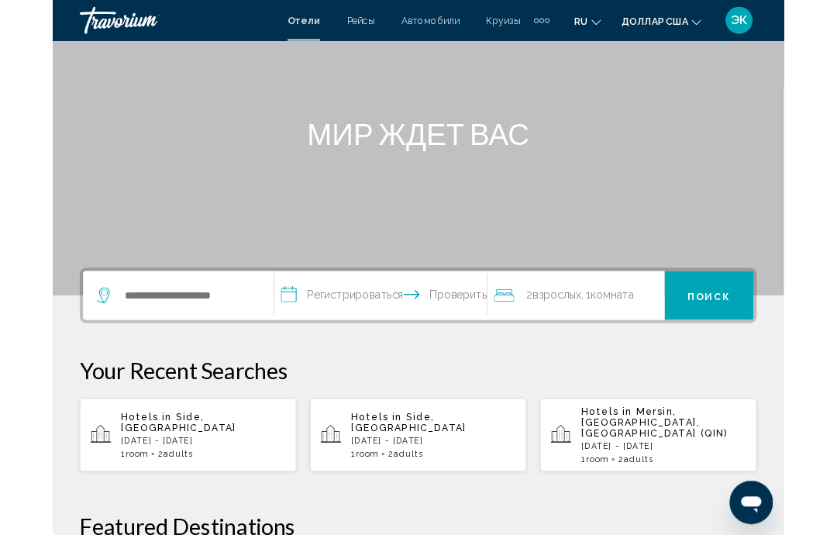
scroll to position [124, 0]
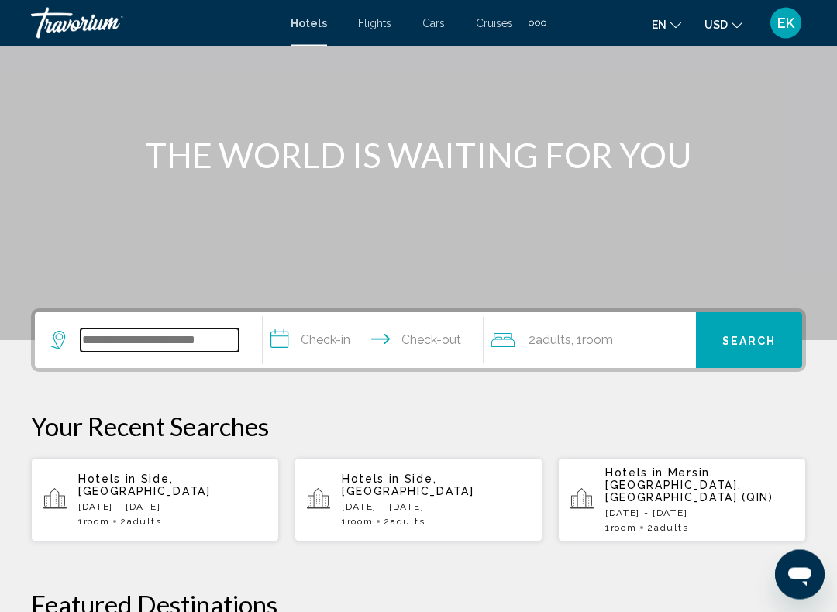
click at [195, 336] on input "Search widget" at bounding box center [160, 340] width 158 height 23
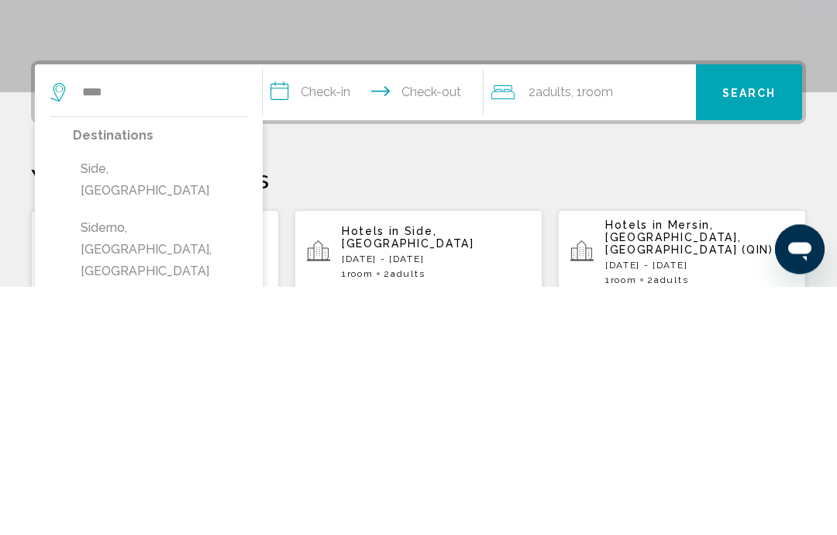
click at [144, 403] on button "Side, [GEOGRAPHIC_DATA]" at bounding box center [160, 428] width 174 height 51
type input "**********"
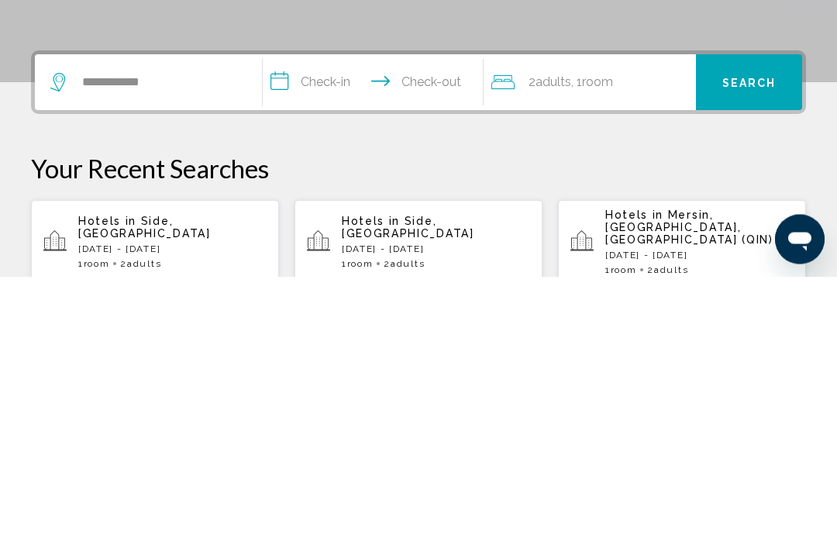
click at [376, 313] on input "**********" at bounding box center [376, 343] width 226 height 60
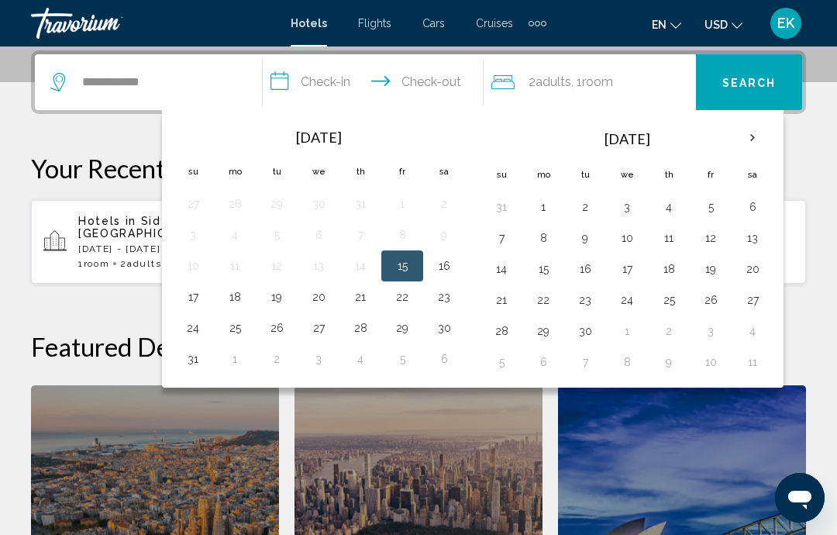
click at [760, 143] on th "Next month" at bounding box center [753, 138] width 42 height 34
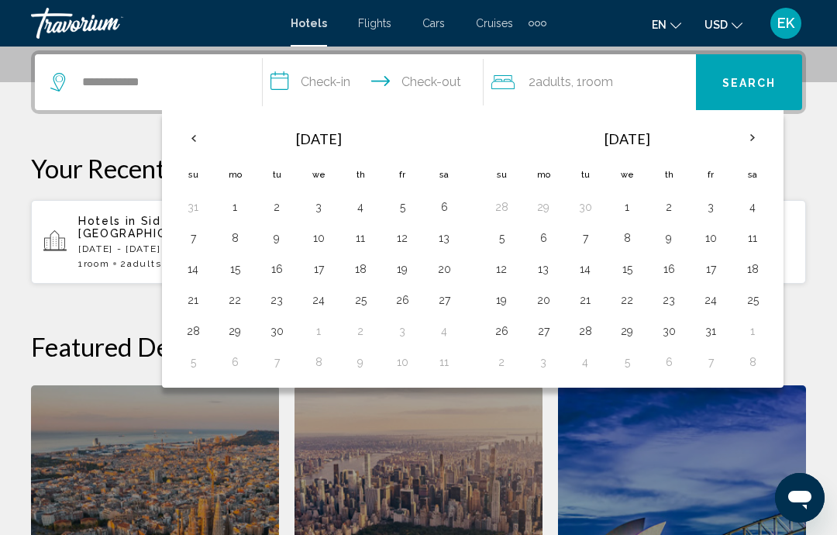
click at [678, 208] on button "2" at bounding box center [669, 207] width 25 height 22
click at [712, 235] on button "10" at bounding box center [710, 238] width 25 height 22
type input "**********"
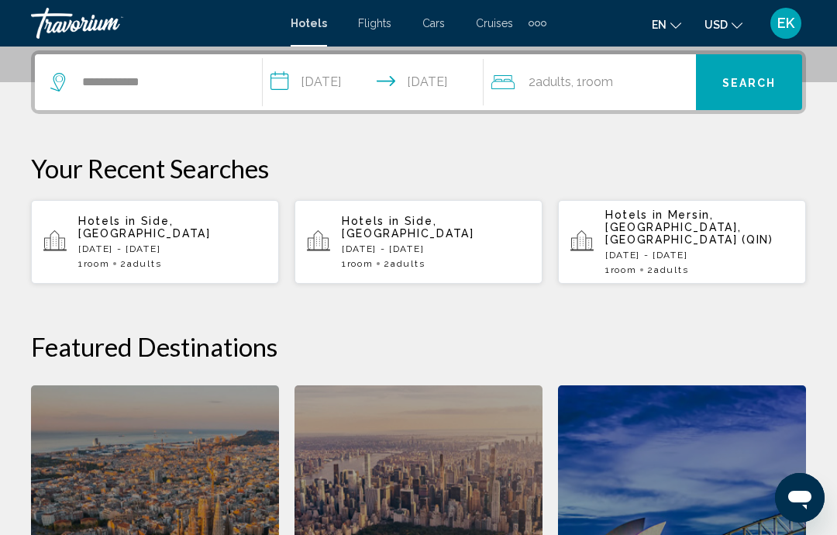
click at [752, 95] on button "Search" at bounding box center [749, 82] width 106 height 56
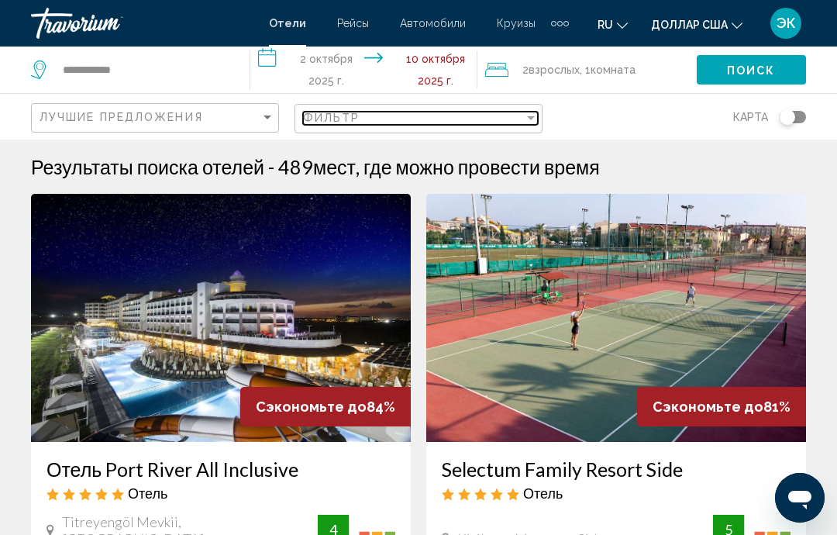
click at [529, 119] on div "Фильтр" at bounding box center [531, 118] width 8 height 4
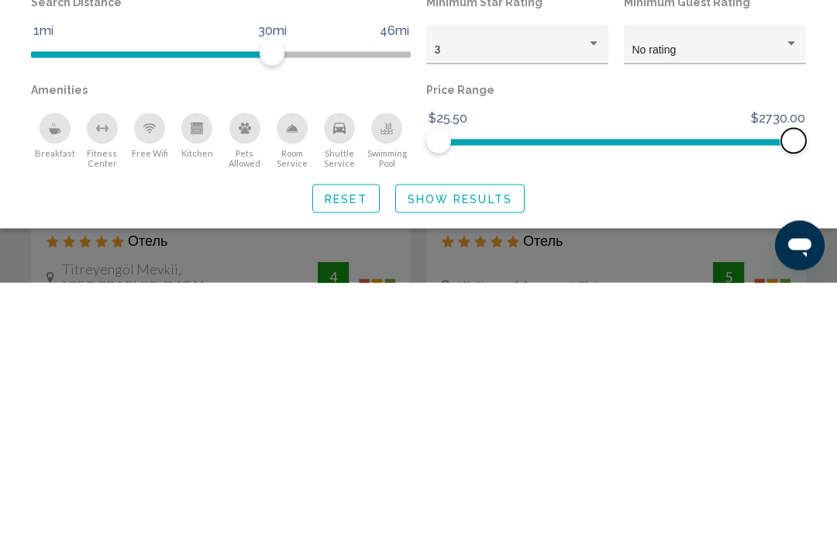
scroll to position [253, 0]
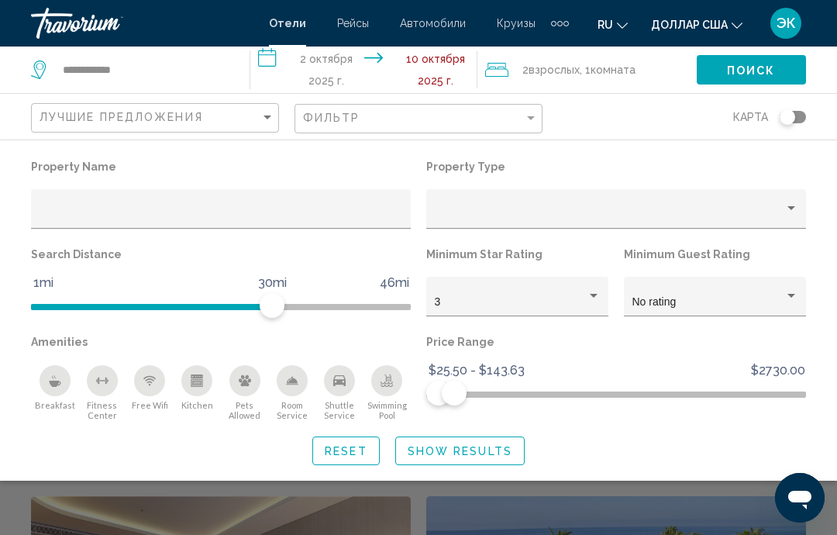
click at [492, 448] on span "Show Results" at bounding box center [460, 451] width 105 height 12
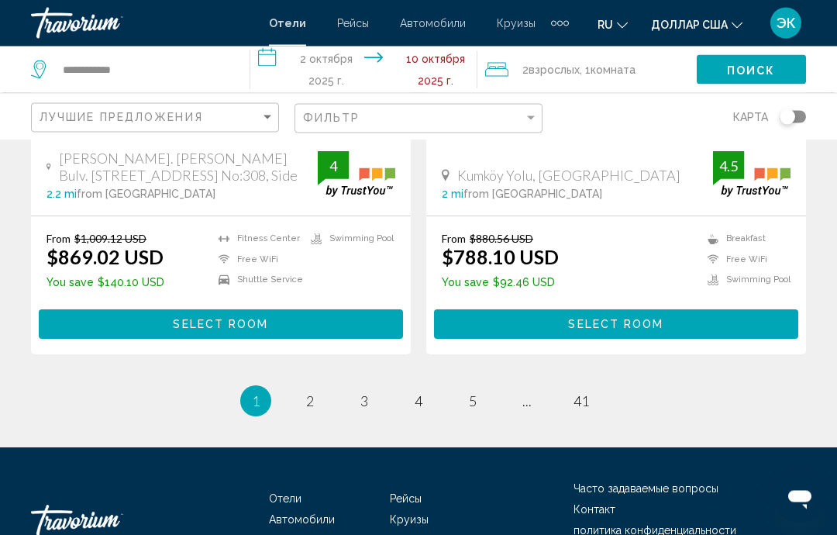
scroll to position [3173, 0]
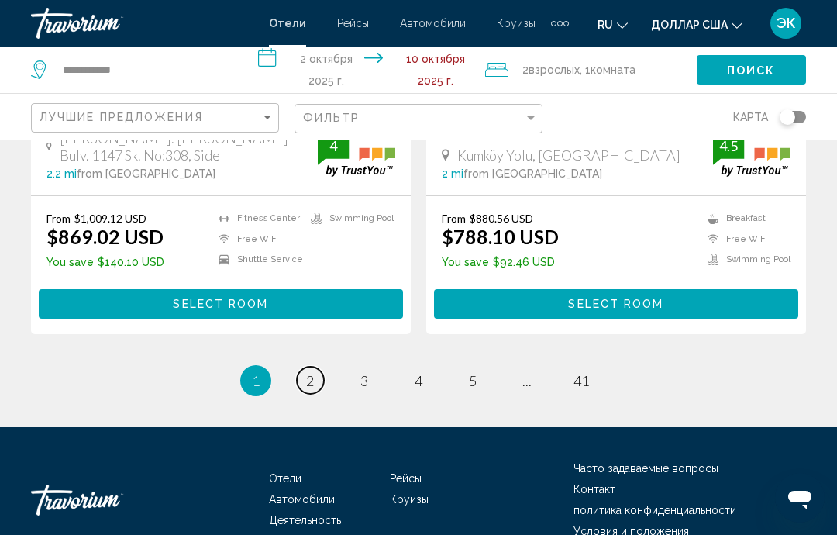
click at [316, 367] on link "страница 2" at bounding box center [310, 380] width 27 height 27
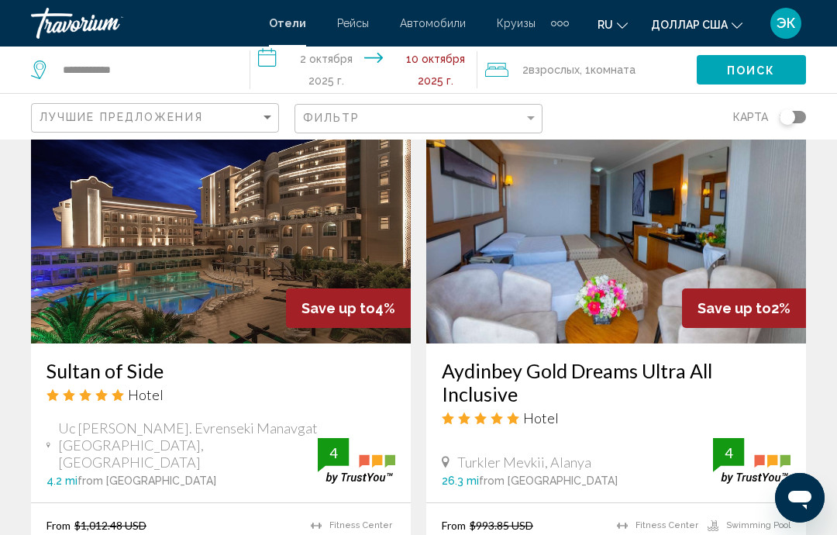
scroll to position [642, 0]
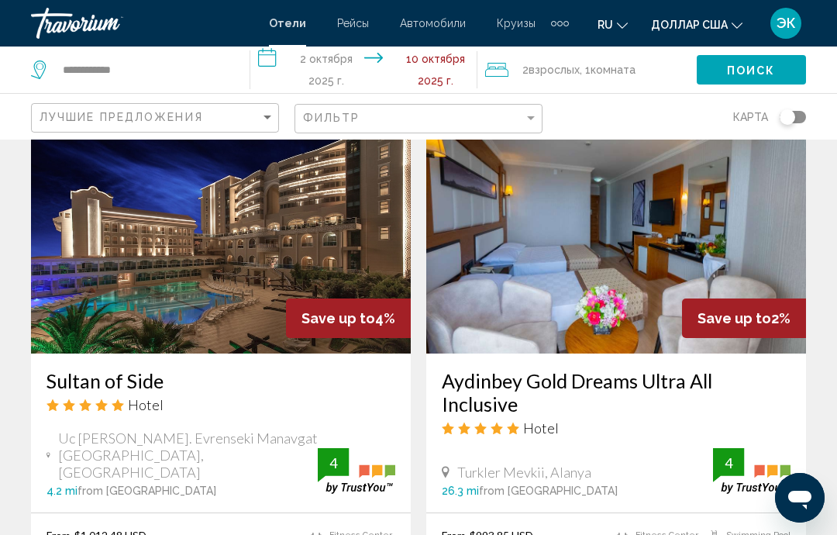
click at [249, 277] on img "Основное содержание" at bounding box center [221, 229] width 380 height 248
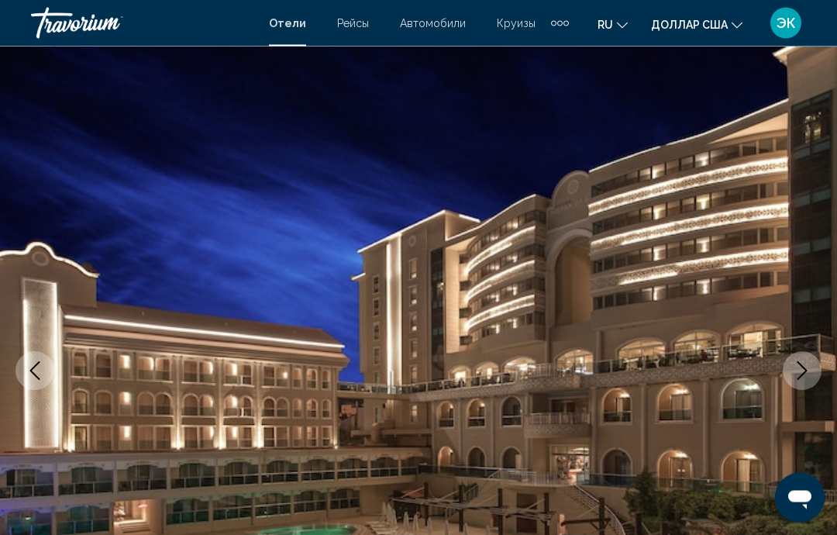
scroll to position [49, 0]
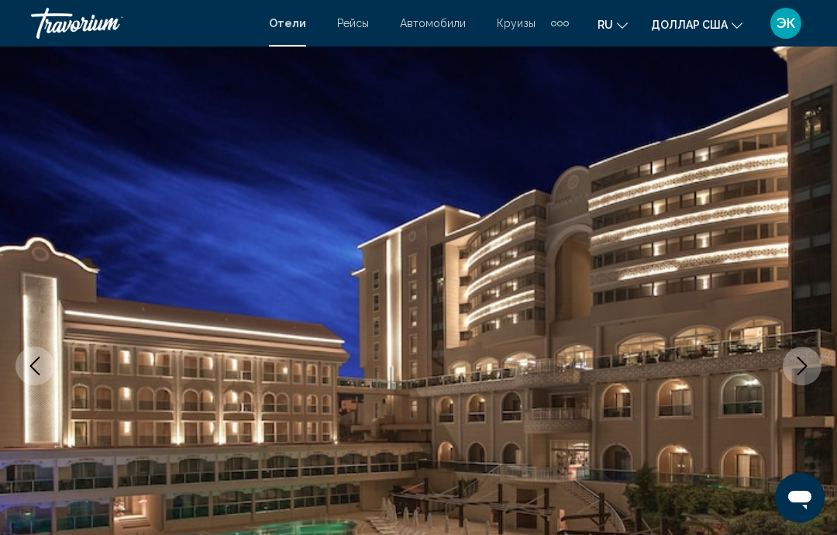
click at [805, 374] on icon "Next image" at bounding box center [802, 366] width 19 height 19
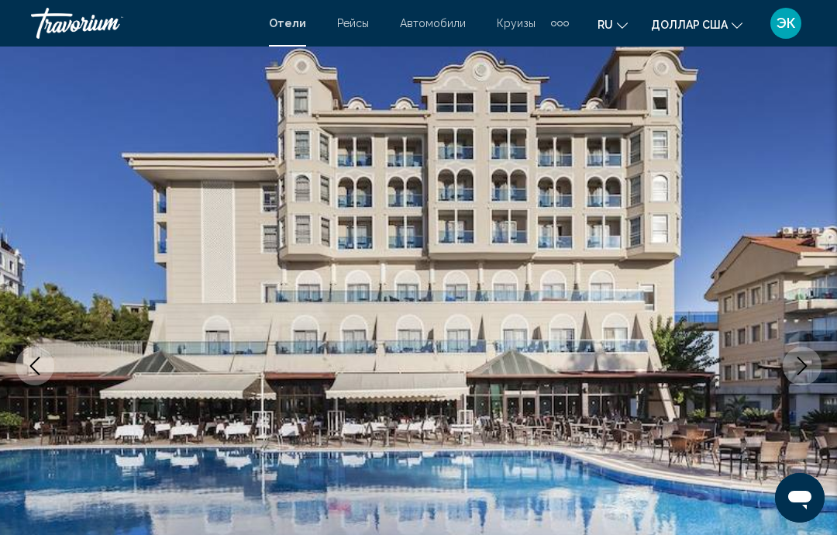
click at [800, 369] on icon "Next image" at bounding box center [802, 366] width 19 height 19
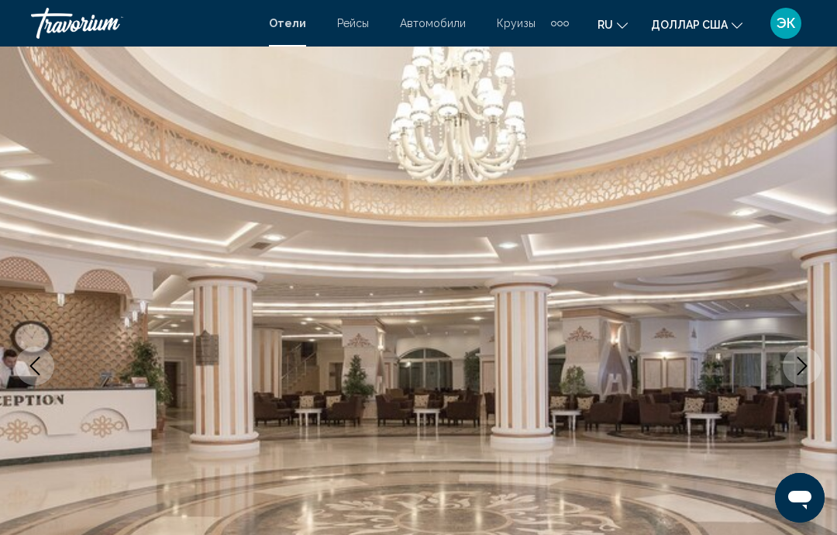
click at [799, 372] on icon "Next image" at bounding box center [802, 366] width 19 height 19
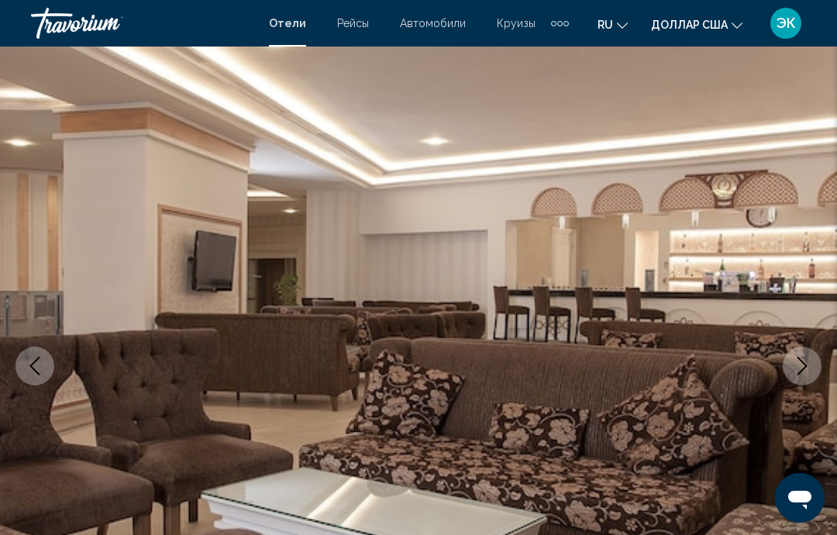
click at [804, 363] on icon "Next image" at bounding box center [803, 366] width 10 height 19
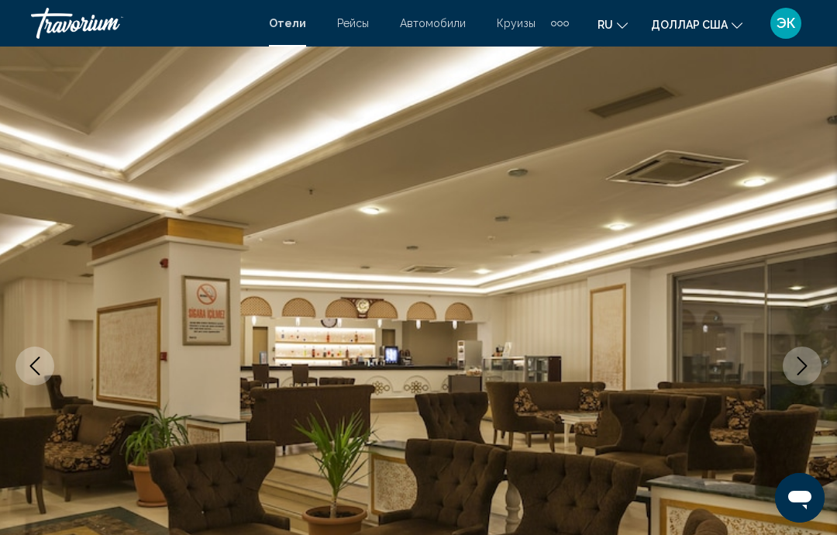
click at [805, 376] on button "Next image" at bounding box center [802, 365] width 39 height 39
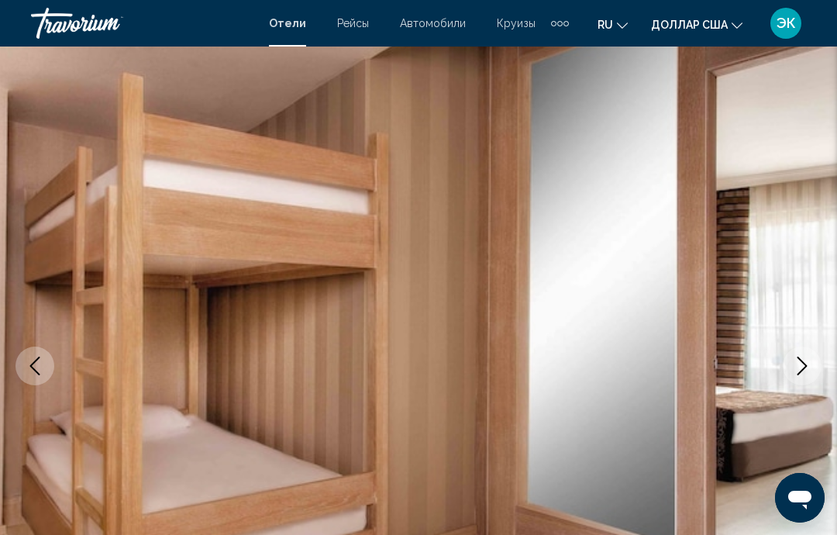
click at [805, 371] on icon "Next image" at bounding box center [802, 366] width 19 height 19
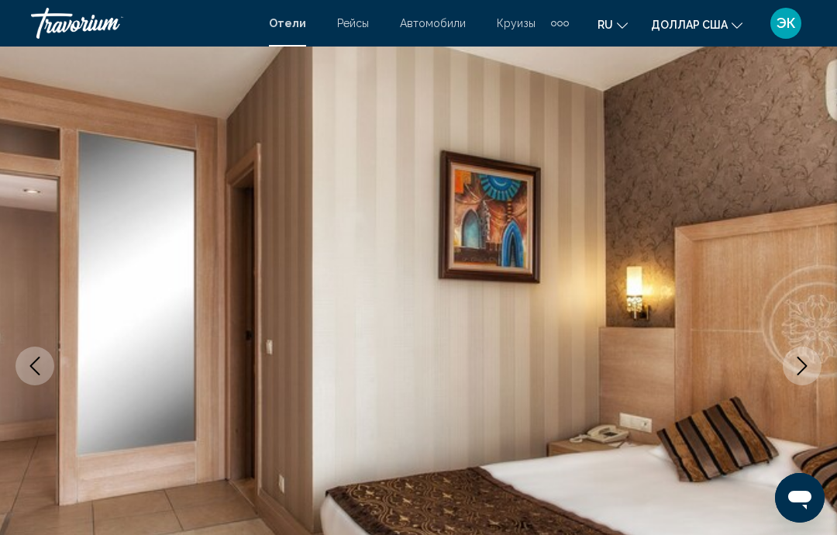
click at [803, 370] on icon "Next image" at bounding box center [803, 366] width 10 height 19
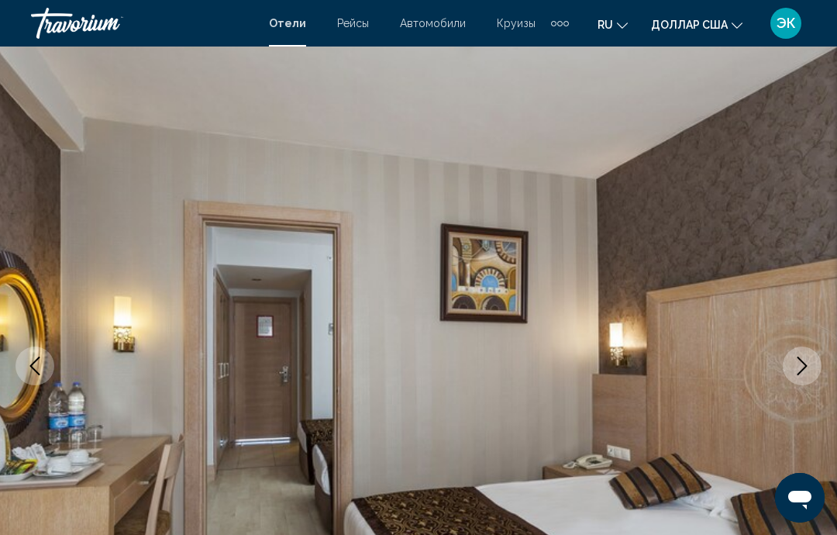
click at [801, 367] on icon "Next image" at bounding box center [802, 366] width 19 height 19
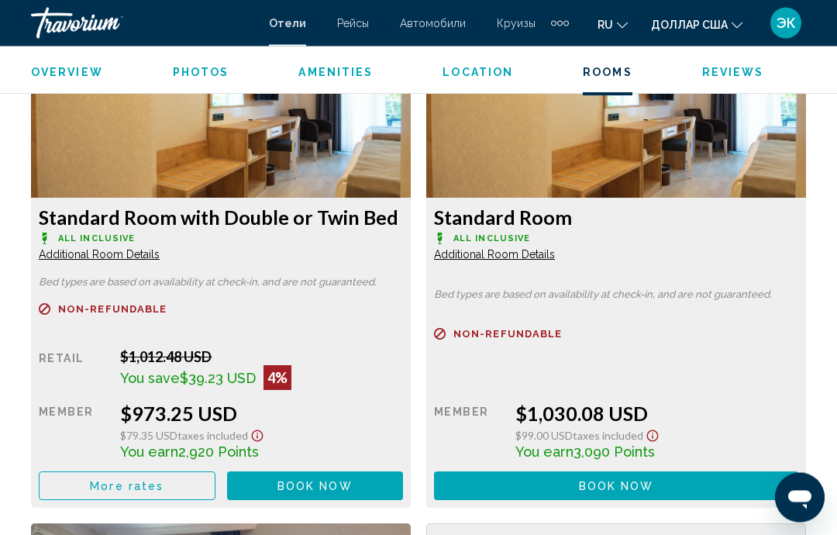
scroll to position [2463, 0]
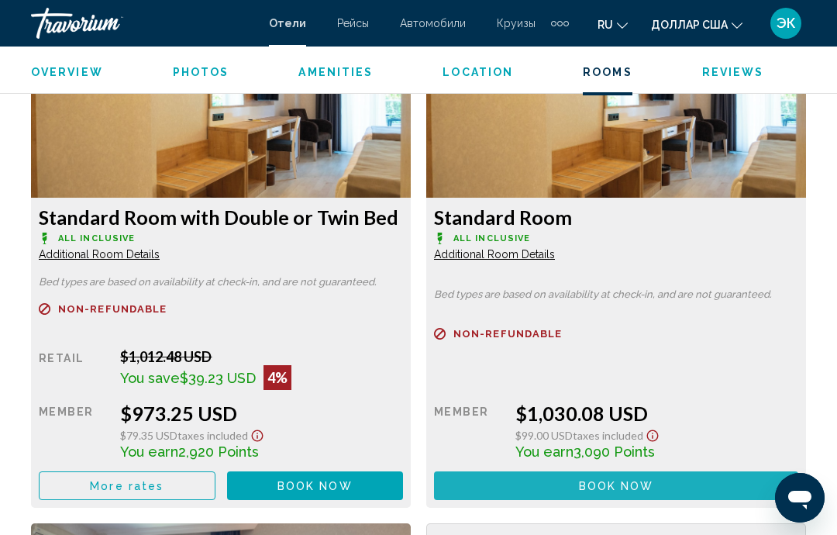
click at [404, 482] on button "Book now No longer available" at bounding box center [315, 485] width 177 height 29
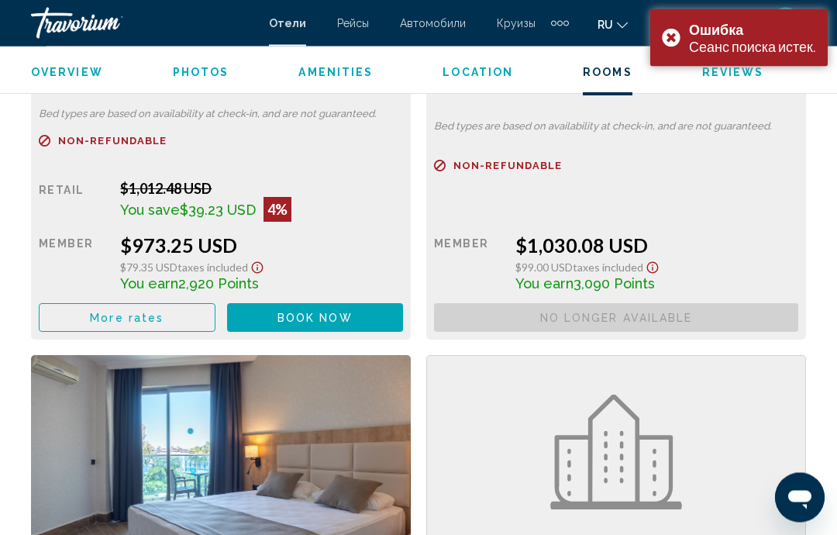
click at [347, 312] on span "Book now" at bounding box center [315, 318] width 75 height 12
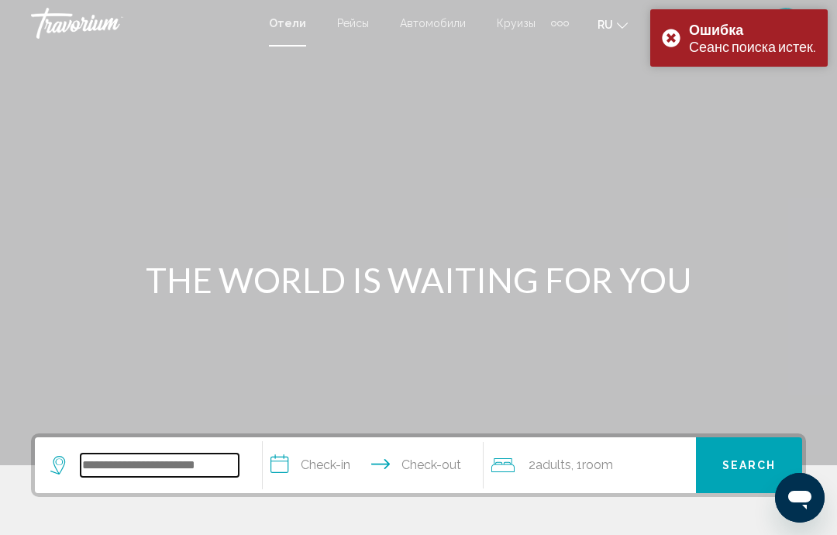
click at [178, 454] on input "Search widget" at bounding box center [160, 464] width 158 height 23
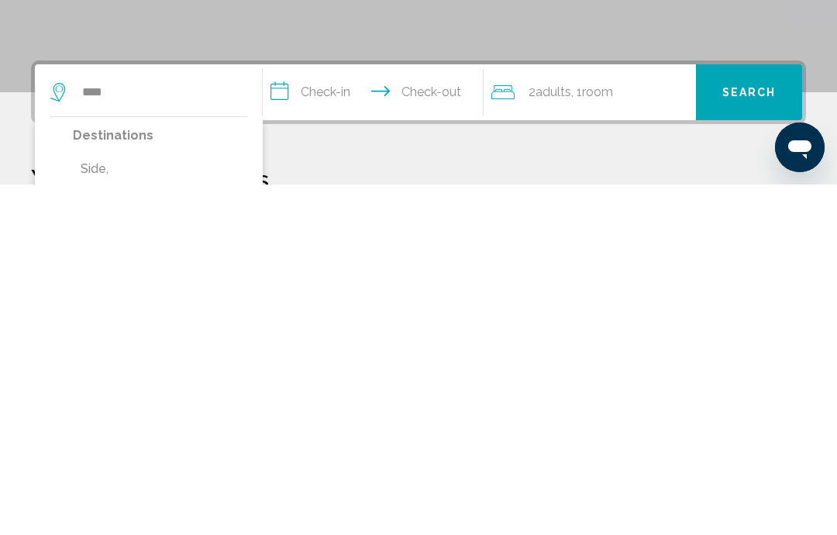
click at [142, 505] on button "Side, [GEOGRAPHIC_DATA]" at bounding box center [160, 530] width 174 height 51
type input "**********"
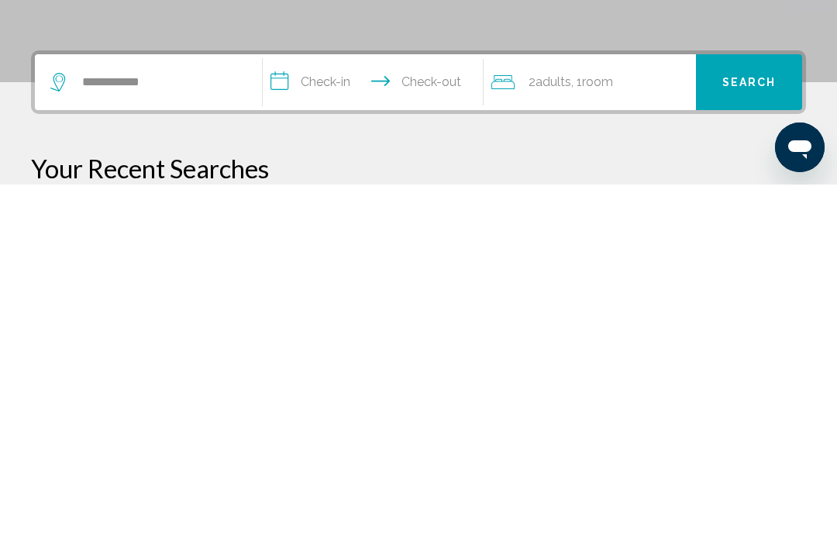
click at [381, 405] on input "**********" at bounding box center [376, 435] width 226 height 60
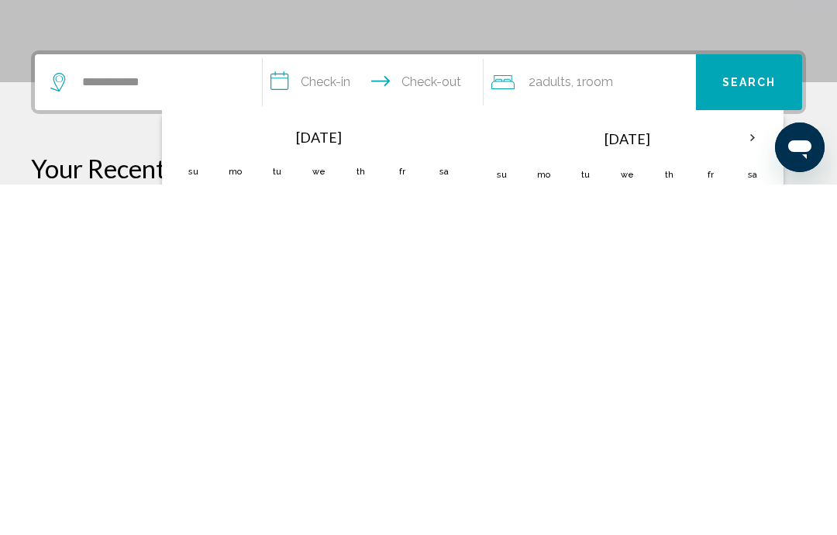
scroll to position [383, 0]
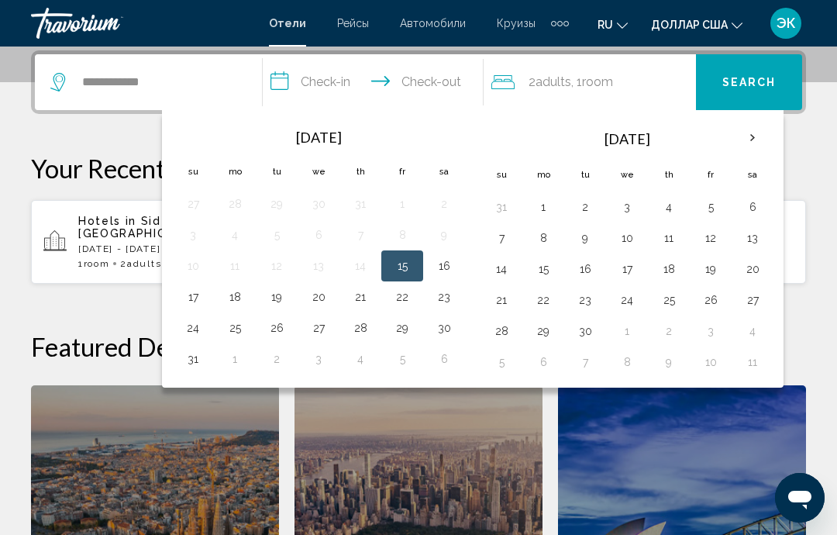
click at [760, 140] on th "Next month" at bounding box center [753, 138] width 42 height 34
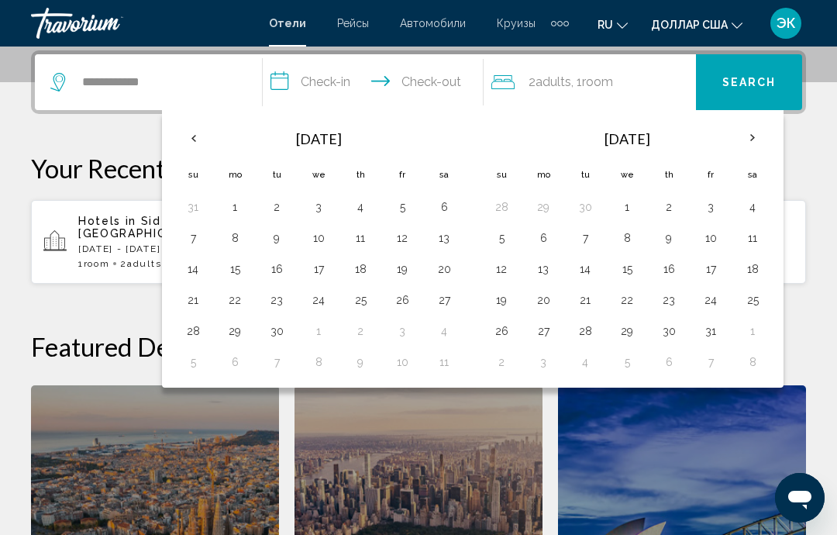
click at [671, 208] on button "2" at bounding box center [669, 207] width 25 height 22
click at [708, 231] on button "10" at bounding box center [710, 238] width 25 height 22
type input "**********"
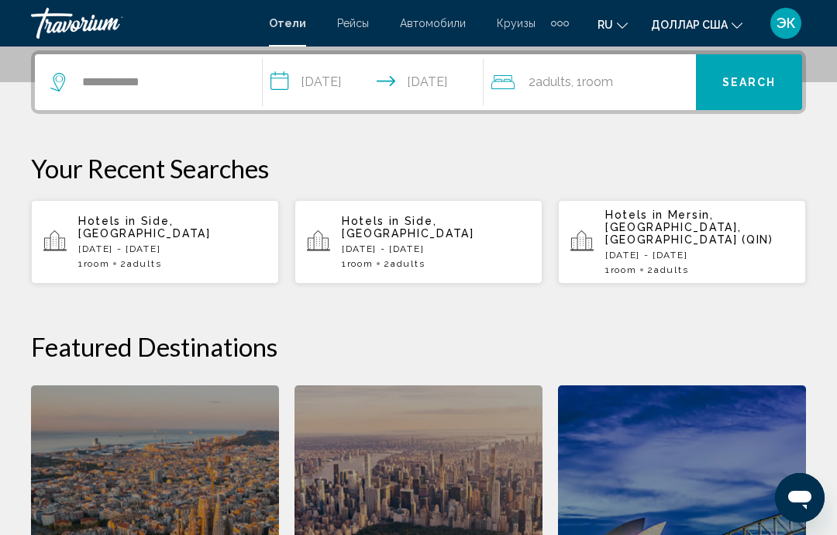
click at [751, 98] on button "Search" at bounding box center [749, 82] width 106 height 56
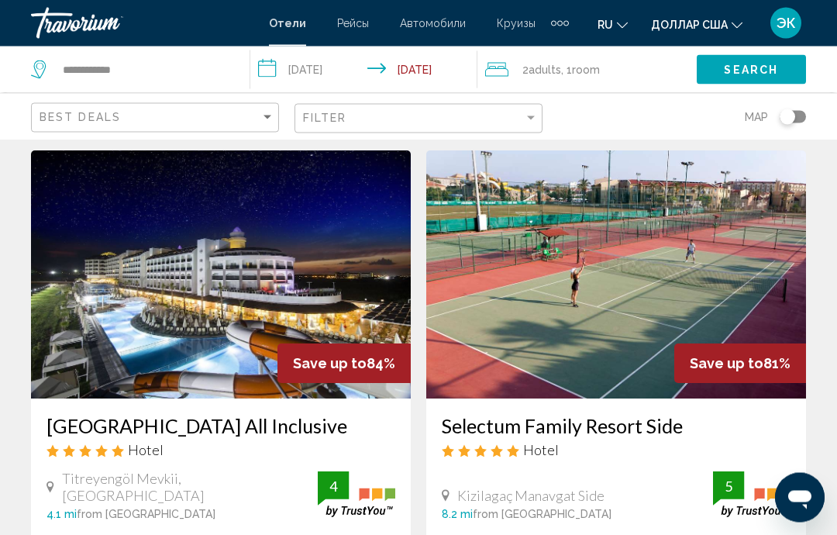
scroll to position [14, 0]
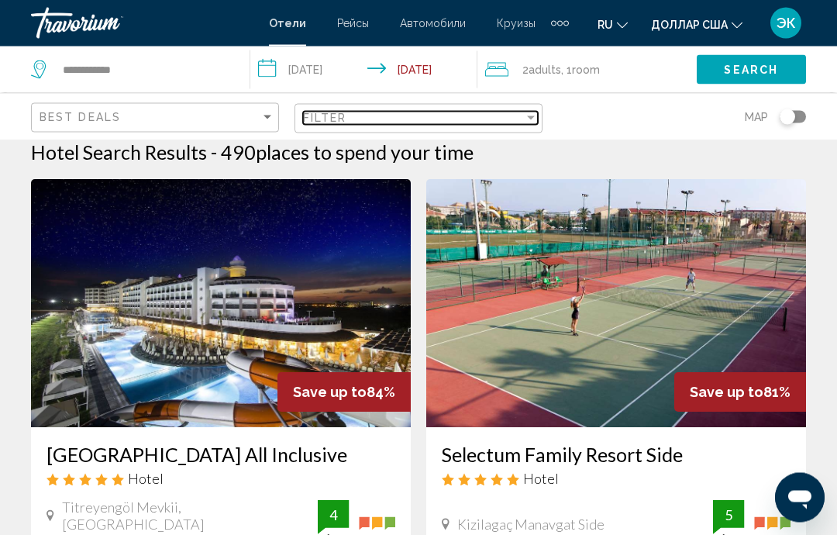
click at [536, 115] on div "Filter" at bounding box center [531, 118] width 14 height 12
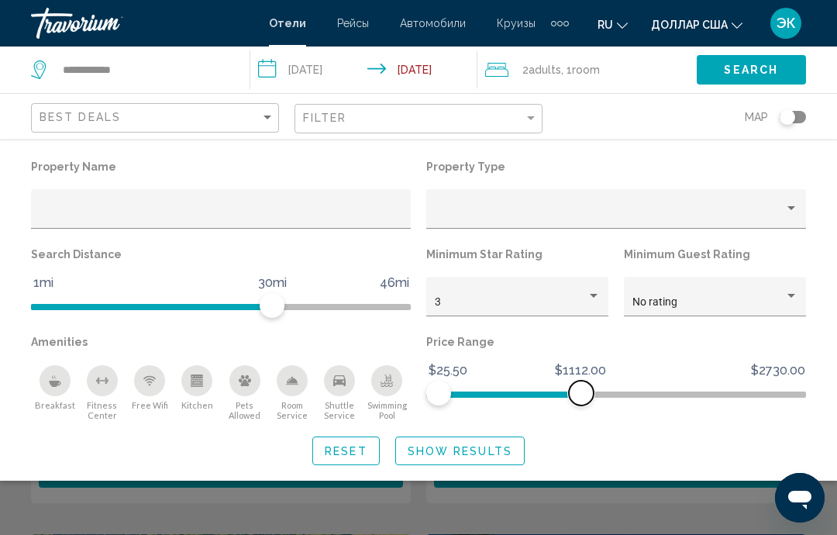
scroll to position [276, 0]
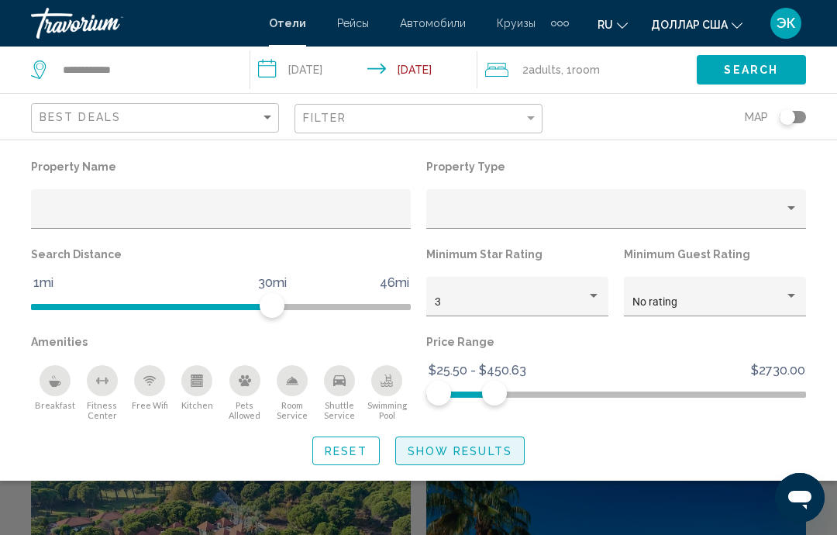
click at [492, 448] on span "Show Results" at bounding box center [460, 451] width 105 height 12
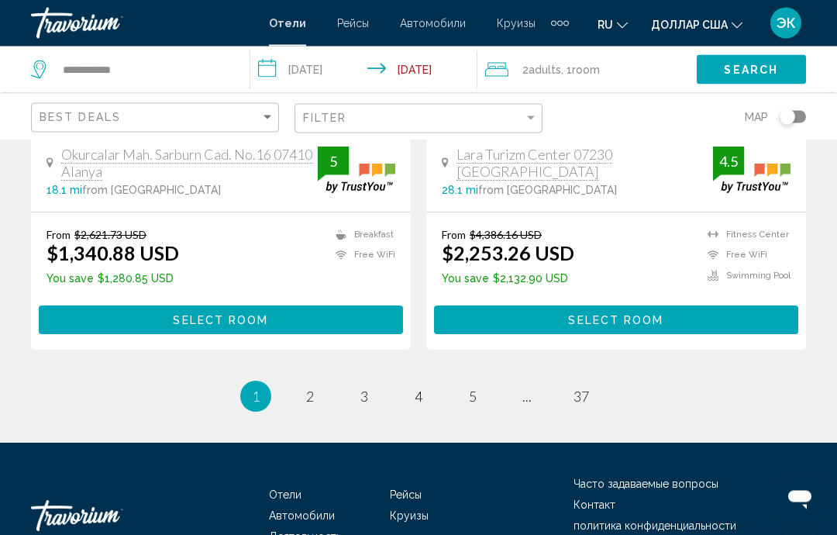
scroll to position [3170, 0]
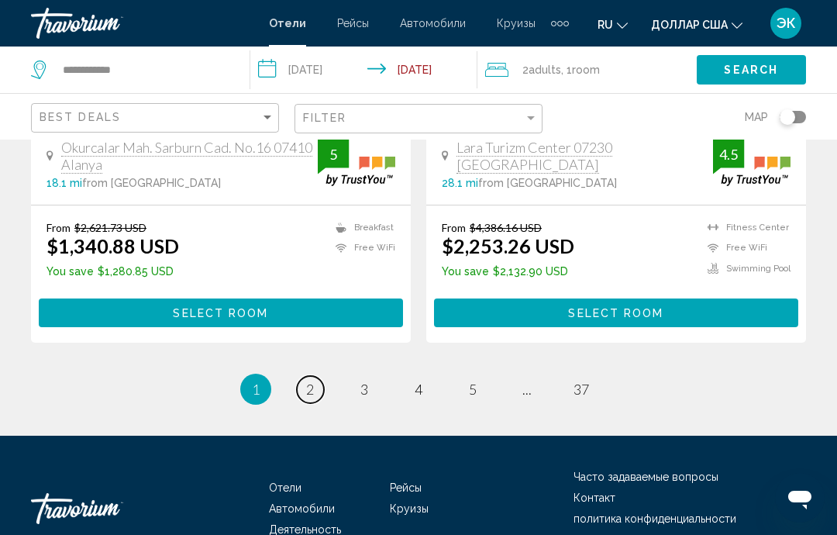
click at [315, 376] on link "page 2" at bounding box center [310, 389] width 27 height 27
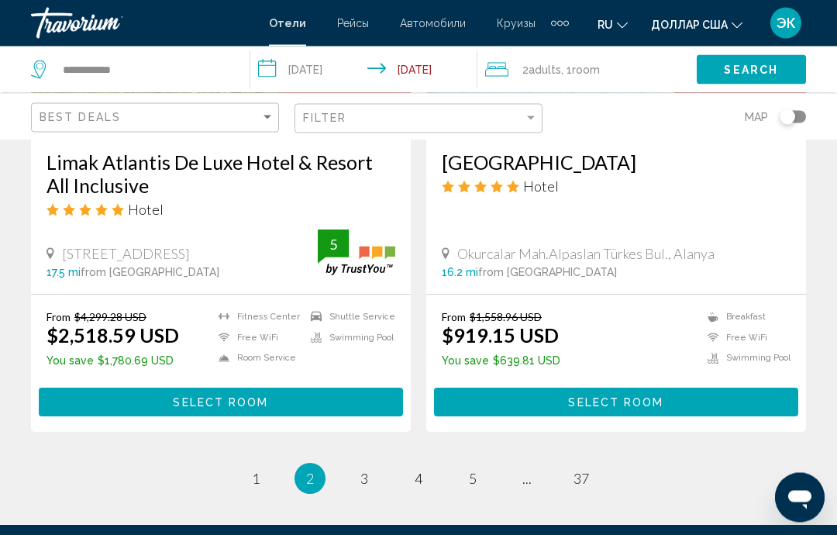
scroll to position [3135, 0]
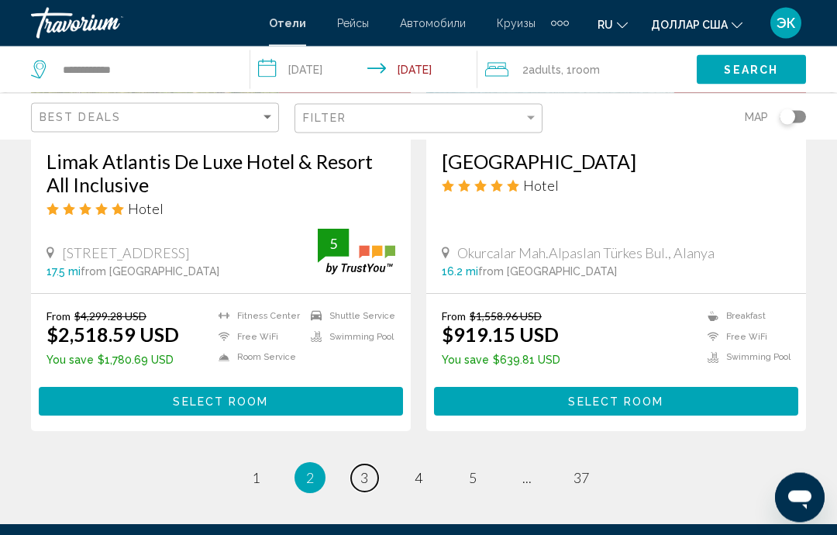
click at [367, 470] on span "3" at bounding box center [364, 478] width 8 height 17
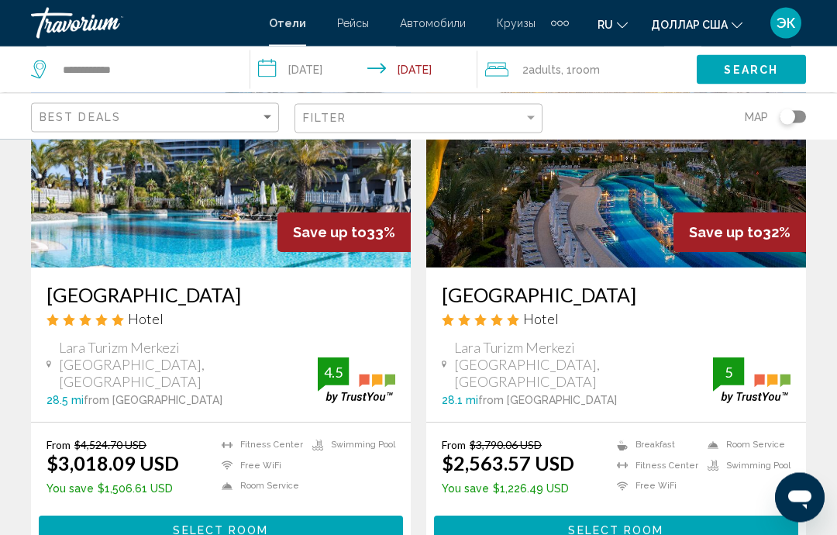
scroll to position [3004, 0]
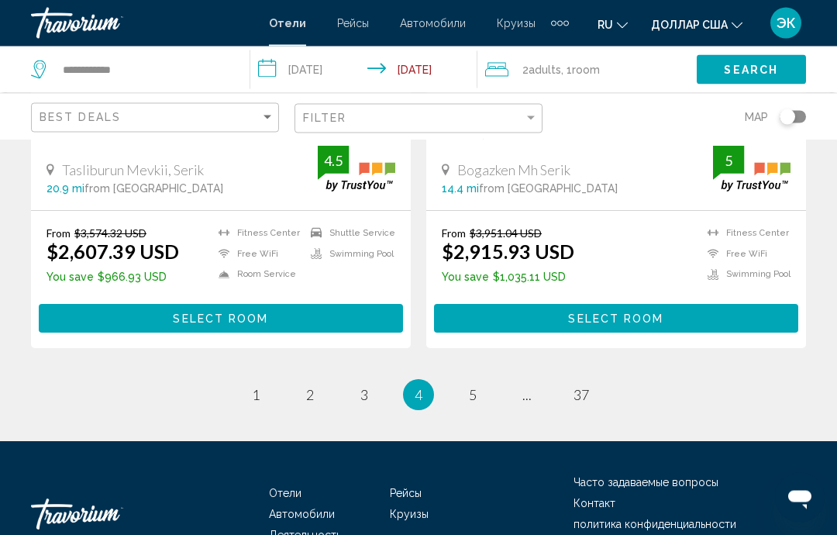
scroll to position [3217, 0]
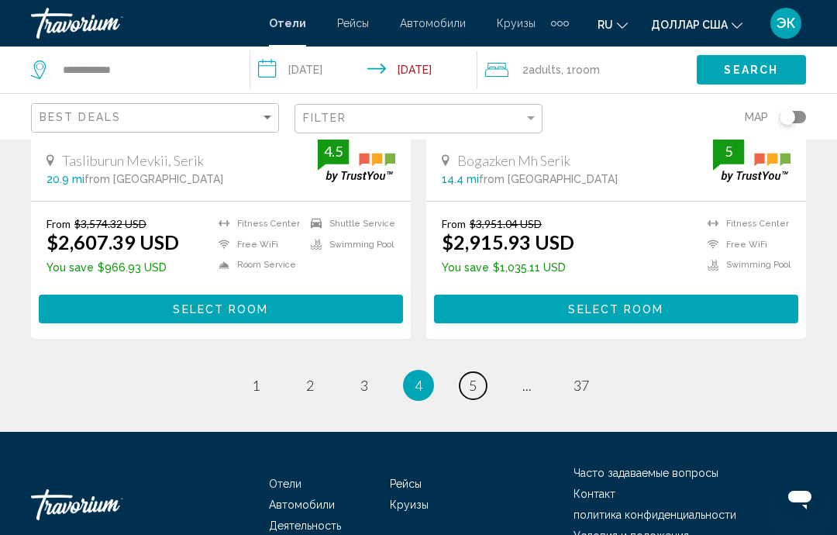
click at [475, 374] on link "page 5" at bounding box center [473, 385] width 27 height 27
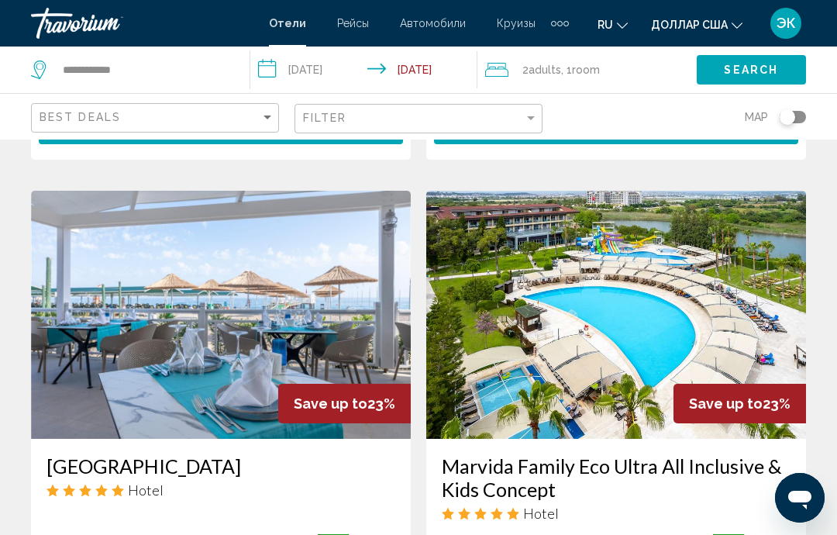
scroll to position [2221, 0]
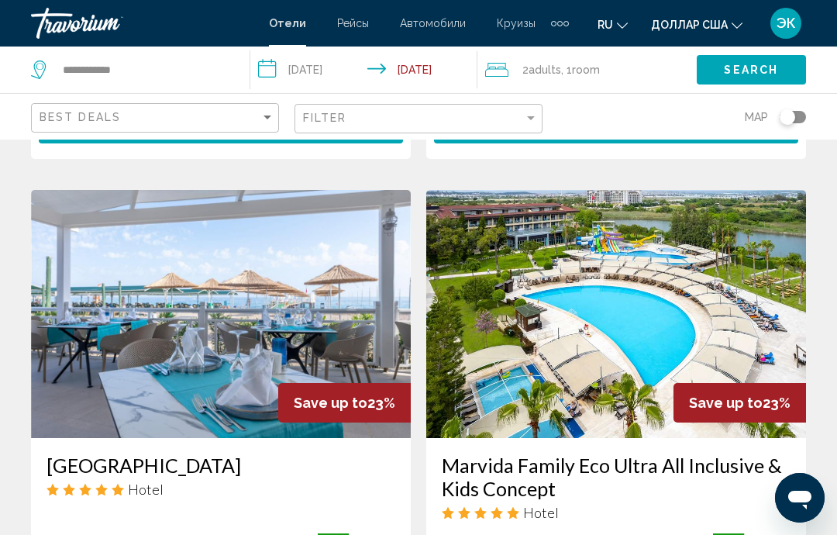
click at [802, 122] on button "Toggle map" at bounding box center [787, 117] width 38 height 14
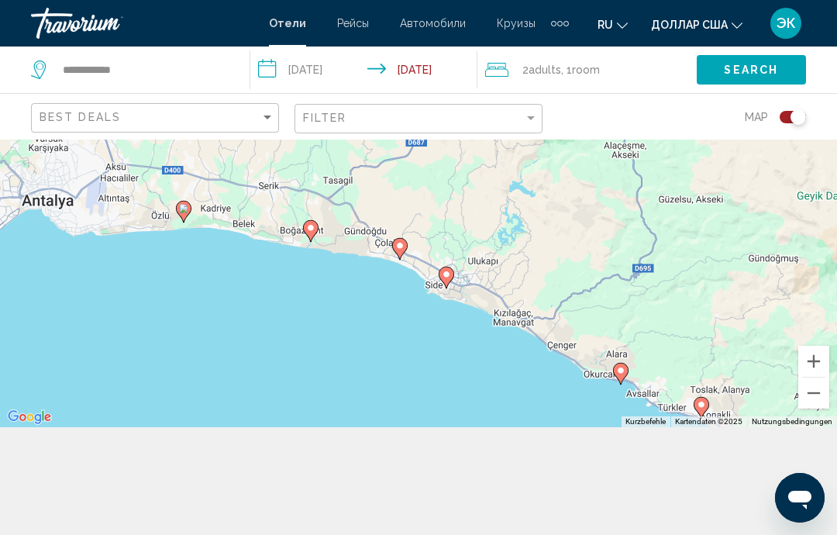
scroll to position [0, 0]
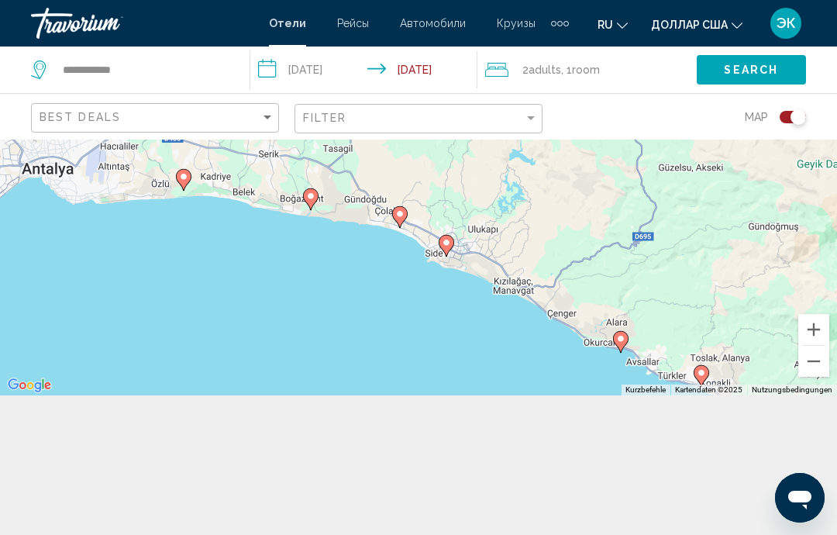
scroll to position [202, 0]
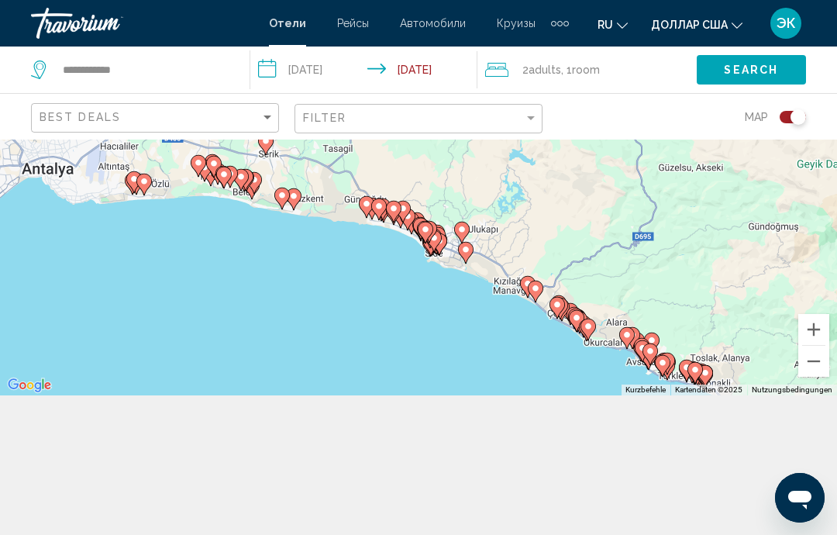
click at [799, 122] on div "Toggle map" at bounding box center [799, 117] width 16 height 16
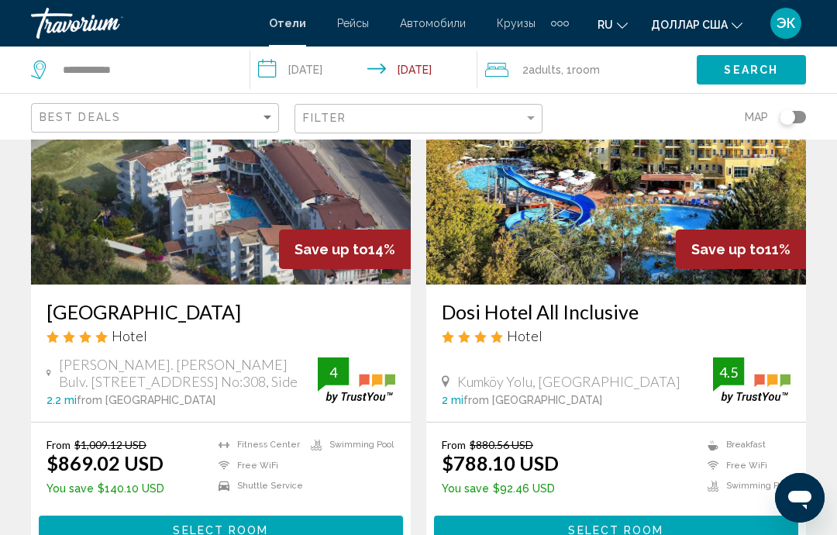
scroll to position [3170, 0]
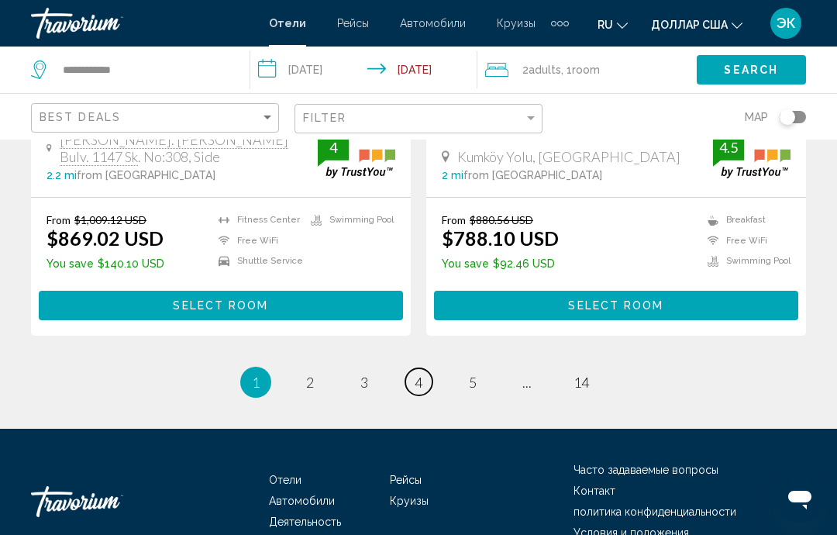
click at [419, 374] on span "4" at bounding box center [419, 382] width 8 height 17
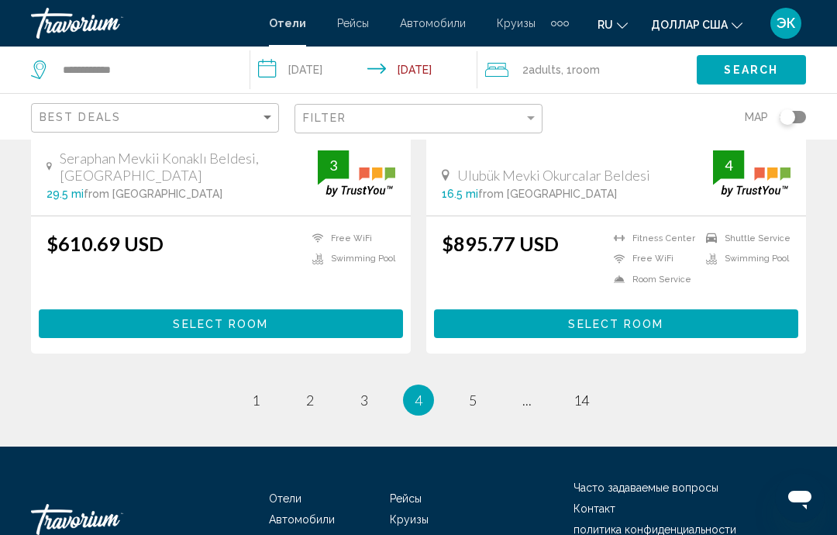
scroll to position [3155, 0]
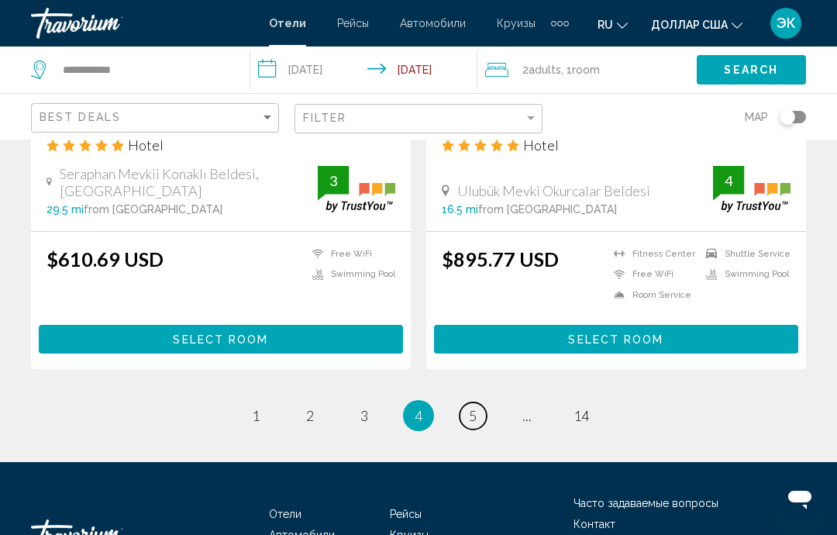
click at [479, 402] on link "page 5" at bounding box center [473, 415] width 27 height 27
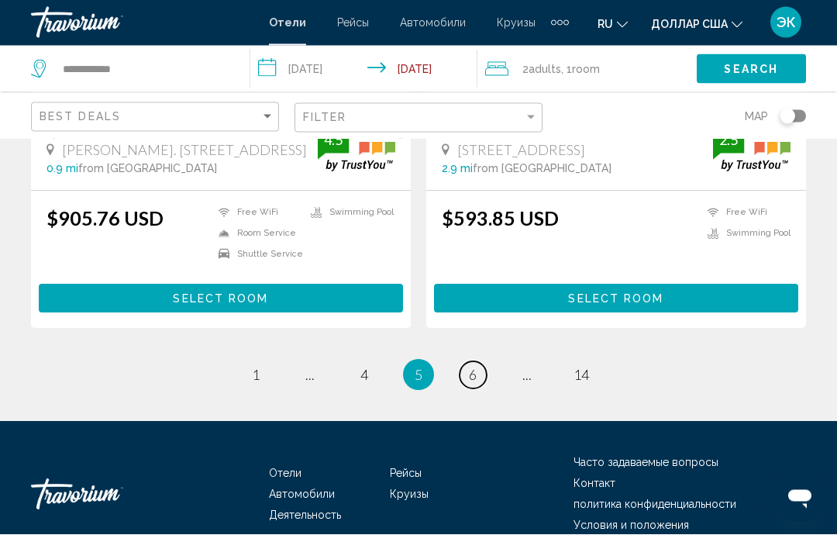
scroll to position [3175, 0]
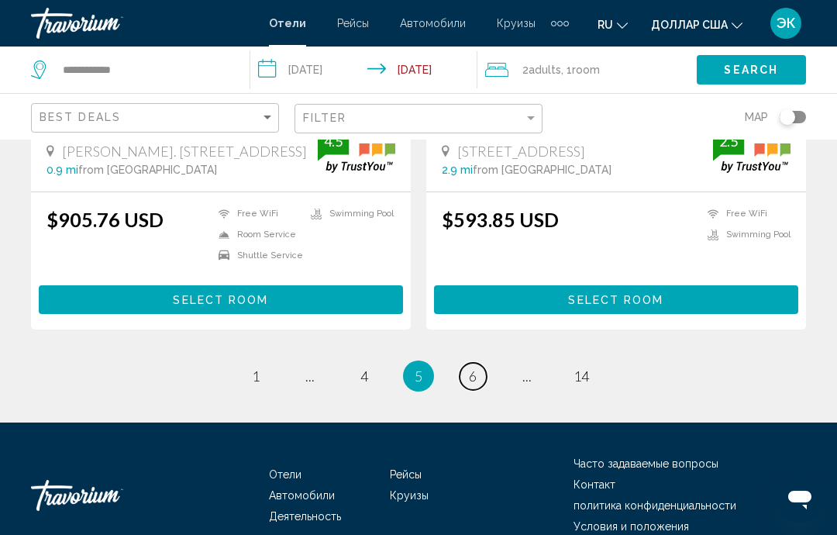
click at [476, 367] on span "6" at bounding box center [473, 375] width 8 height 17
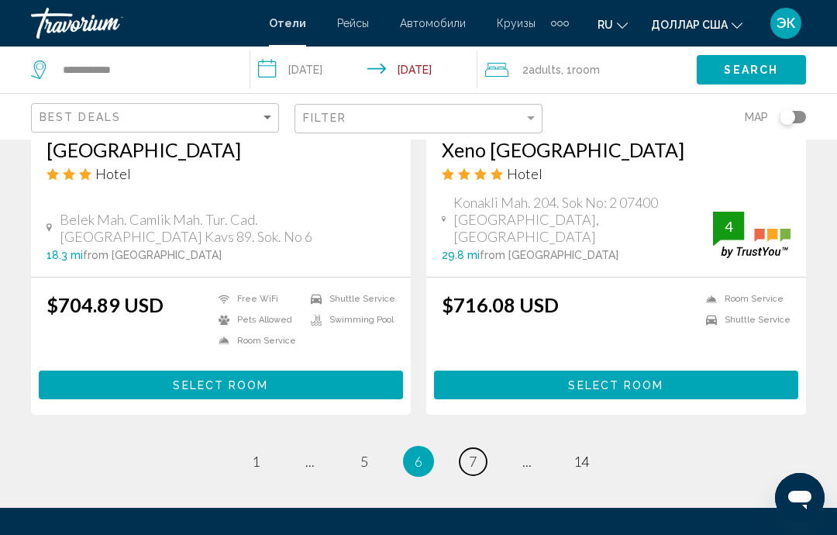
scroll to position [3197, 0]
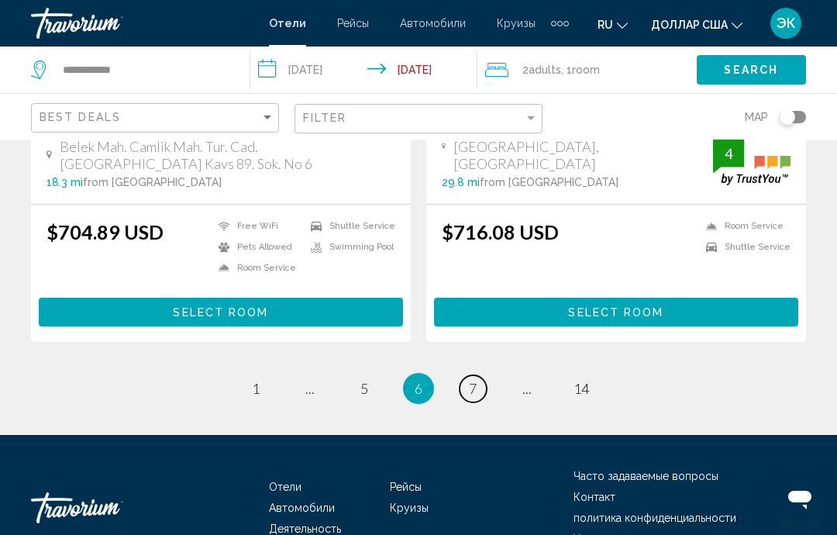
click at [474, 375] on link "page 7" at bounding box center [473, 388] width 27 height 27
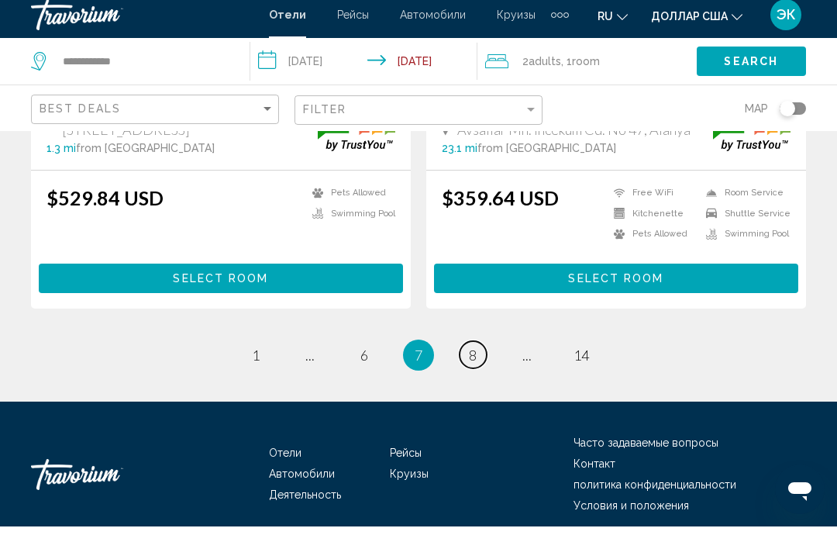
scroll to position [3172, 0]
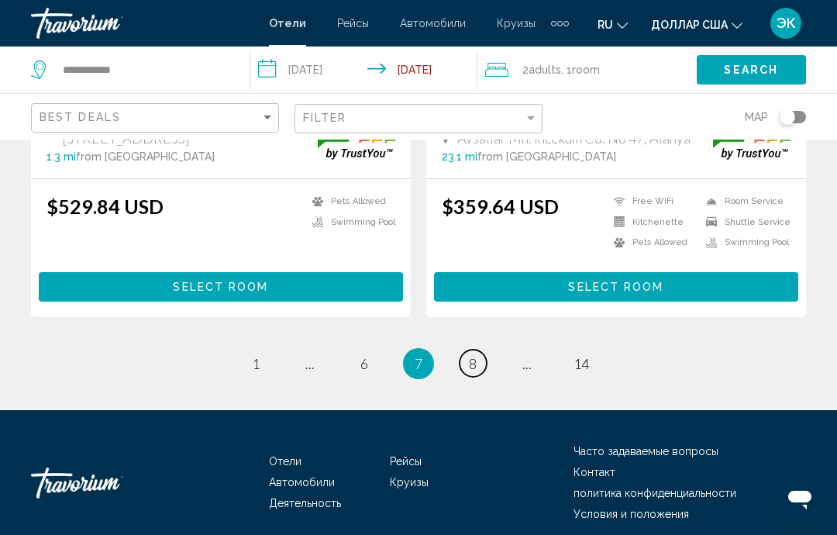
click at [480, 363] on link "page 8" at bounding box center [473, 363] width 27 height 27
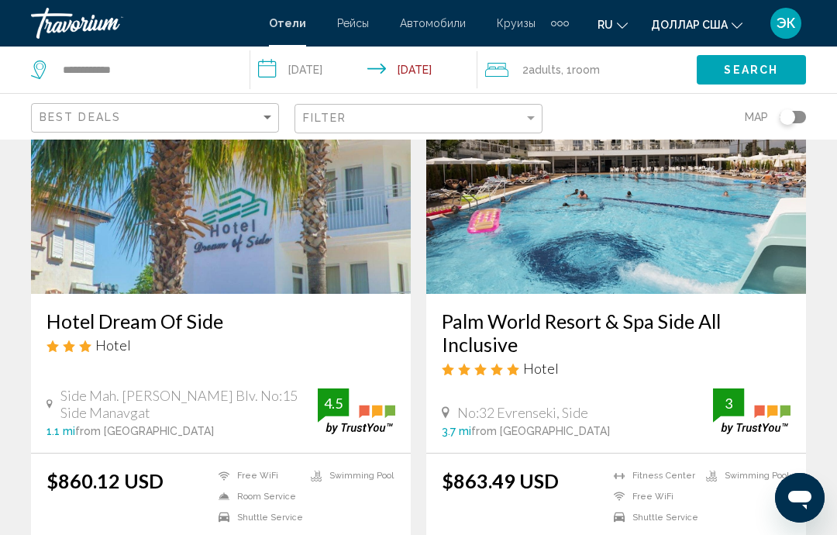
scroll to position [143, 0]
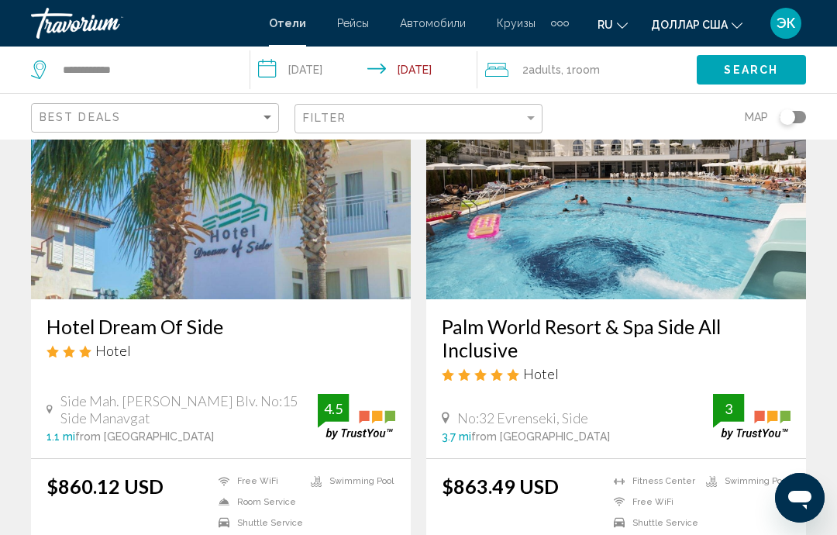
click at [709, 249] on img "Основное содержание" at bounding box center [616, 175] width 380 height 248
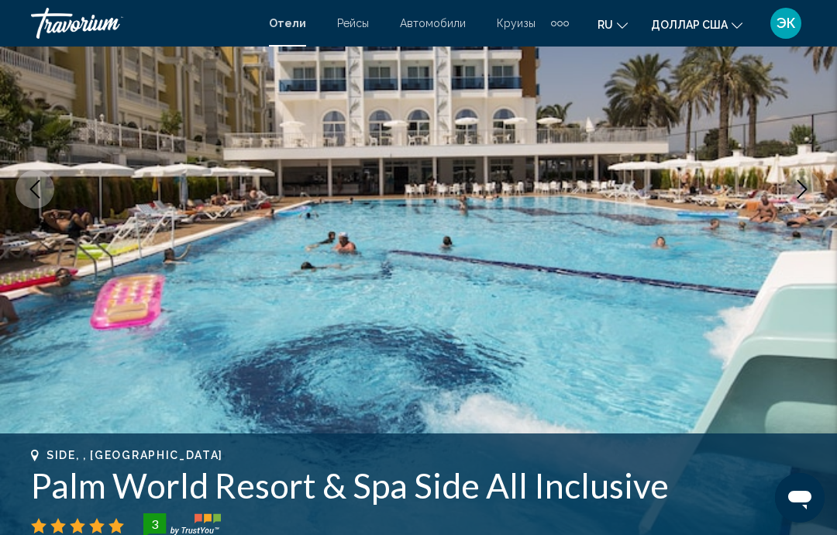
scroll to position [219, 0]
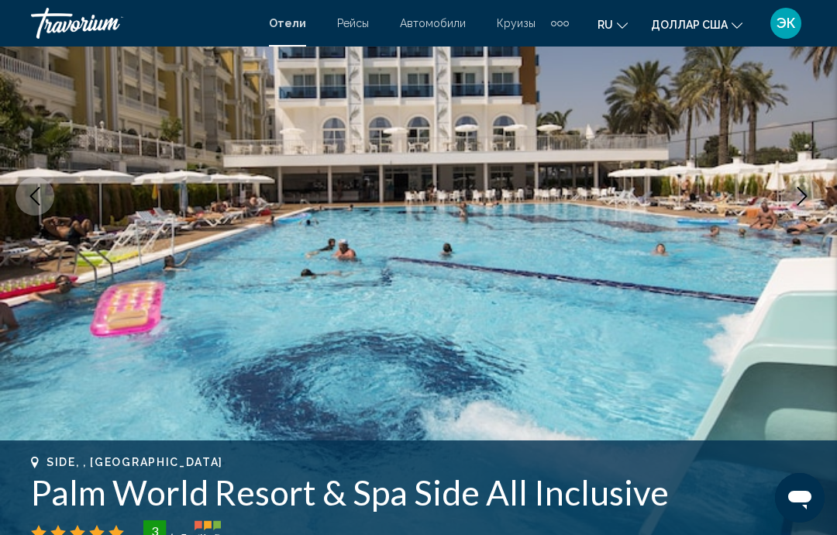
click at [798, 198] on icon "Next image" at bounding box center [802, 196] width 19 height 19
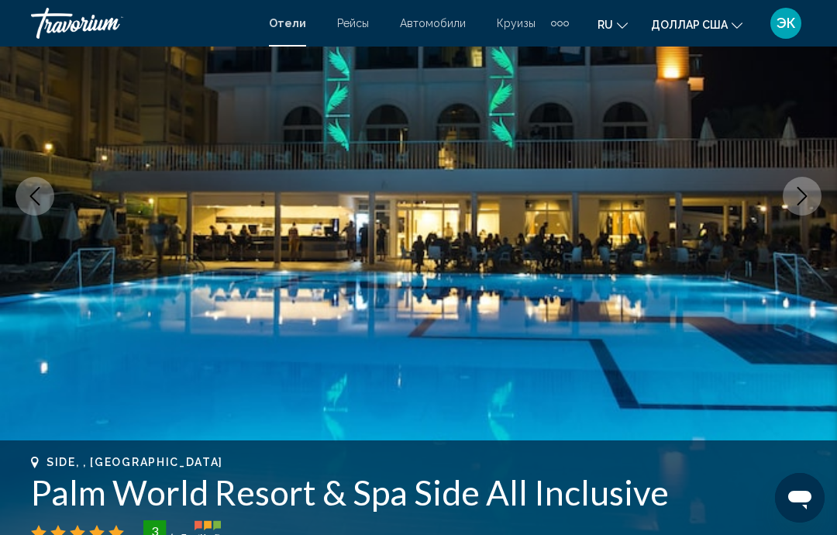
click at [803, 209] on button "Next image" at bounding box center [802, 196] width 39 height 39
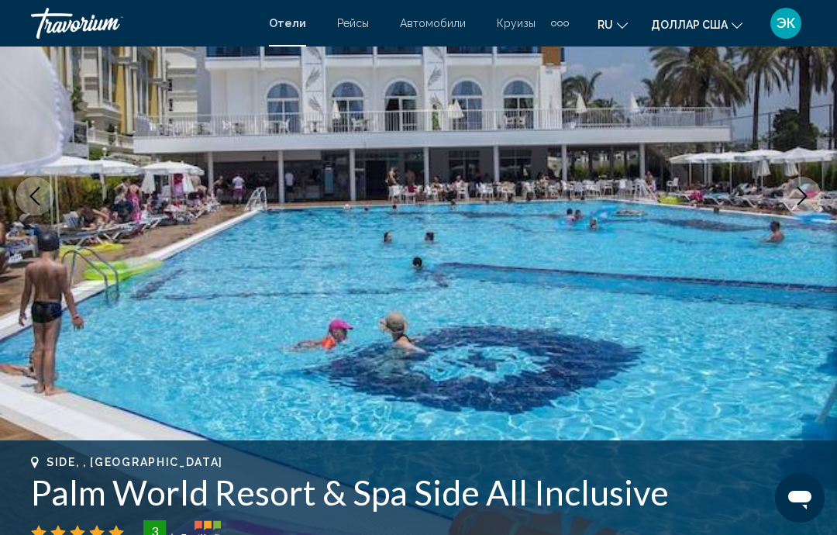
click at [800, 202] on icon "Next image" at bounding box center [802, 196] width 19 height 19
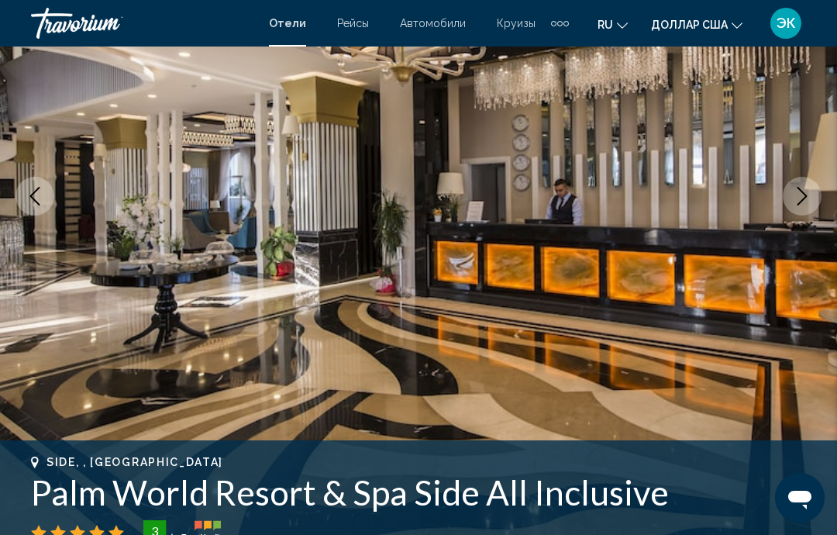
click at [803, 199] on icon "Next image" at bounding box center [803, 196] width 10 height 19
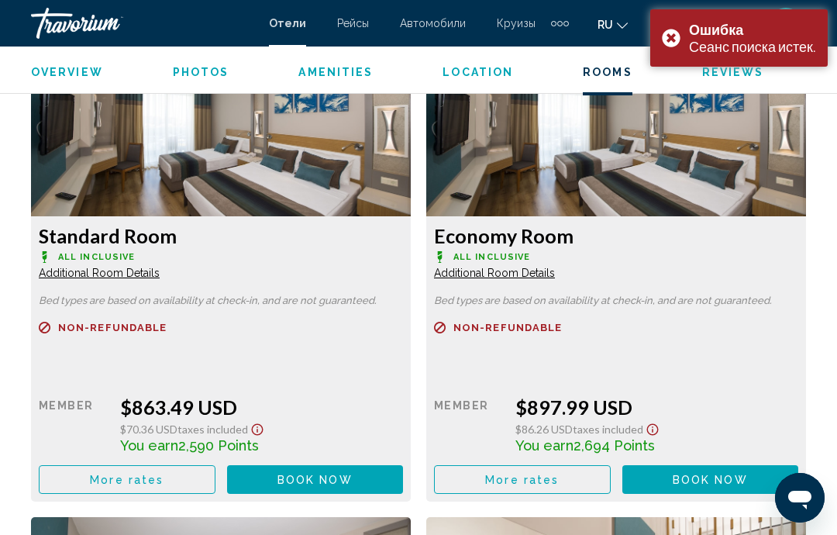
scroll to position [2446, 0]
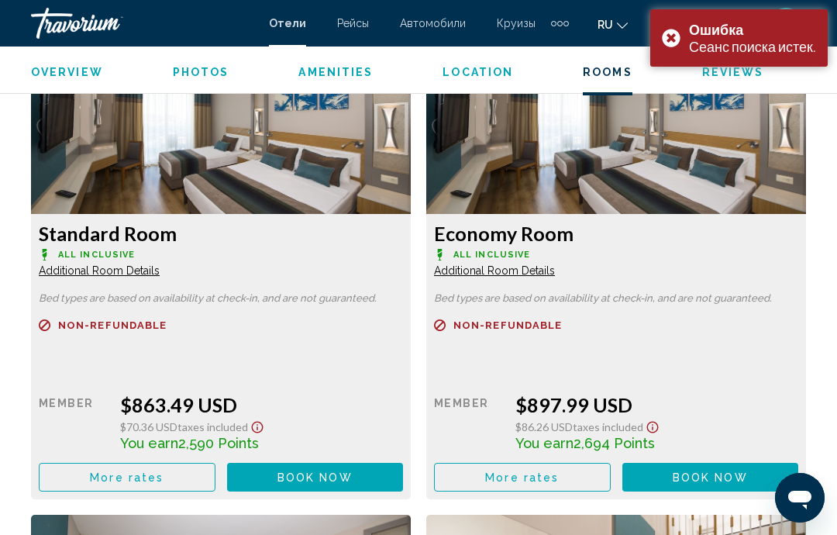
click at [353, 477] on span "Book now" at bounding box center [315, 477] width 75 height 12
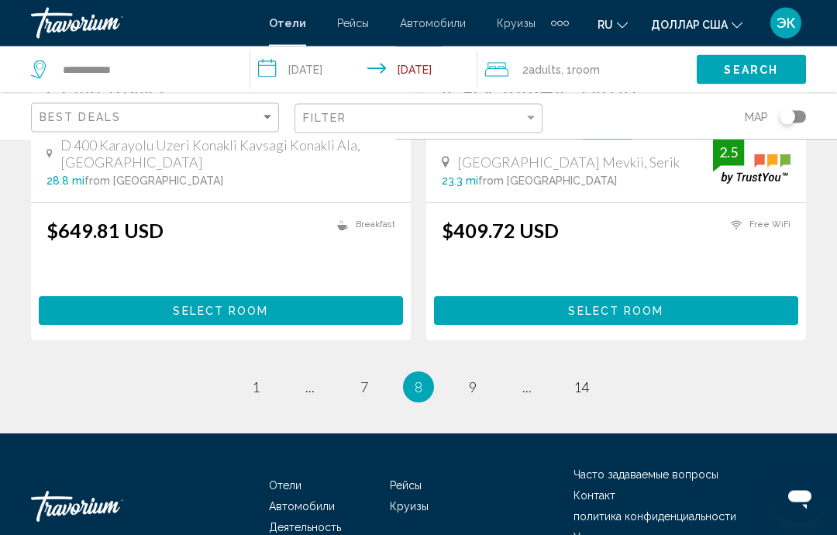
scroll to position [3195, 0]
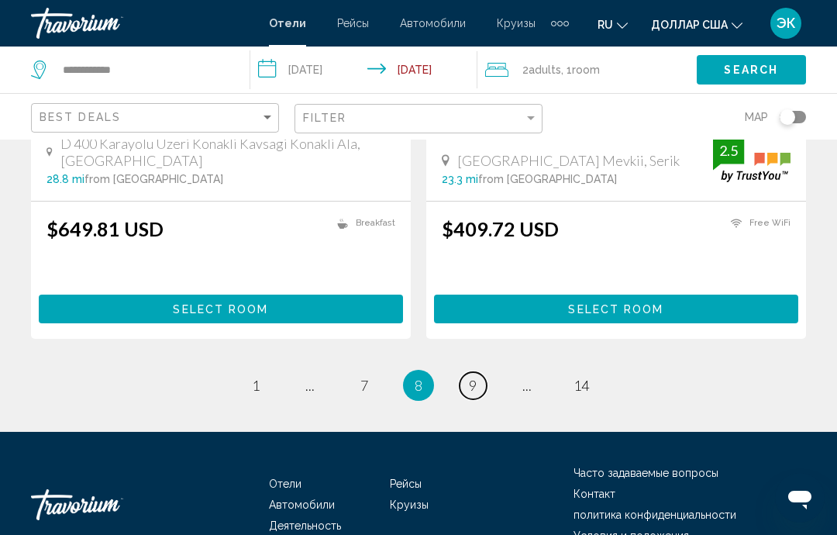
click at [484, 372] on link "page 9" at bounding box center [473, 385] width 27 height 27
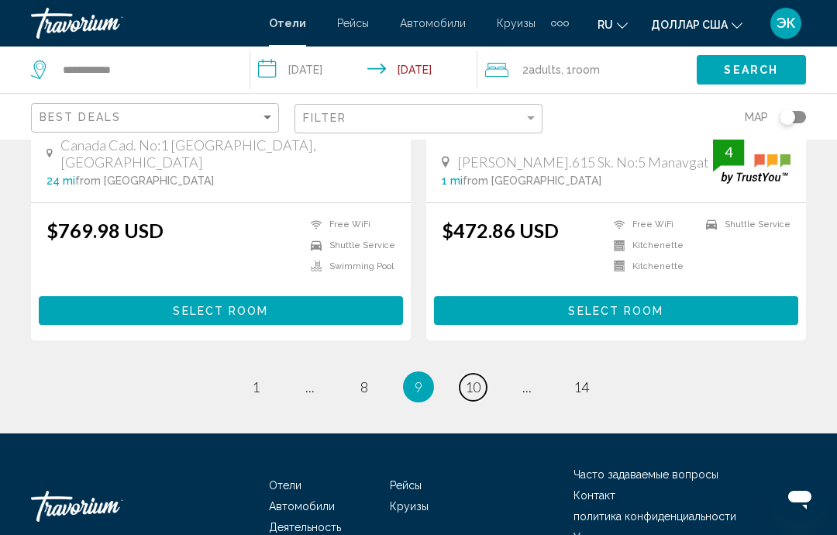
click at [475, 378] on span "10" at bounding box center [473, 386] width 16 height 17
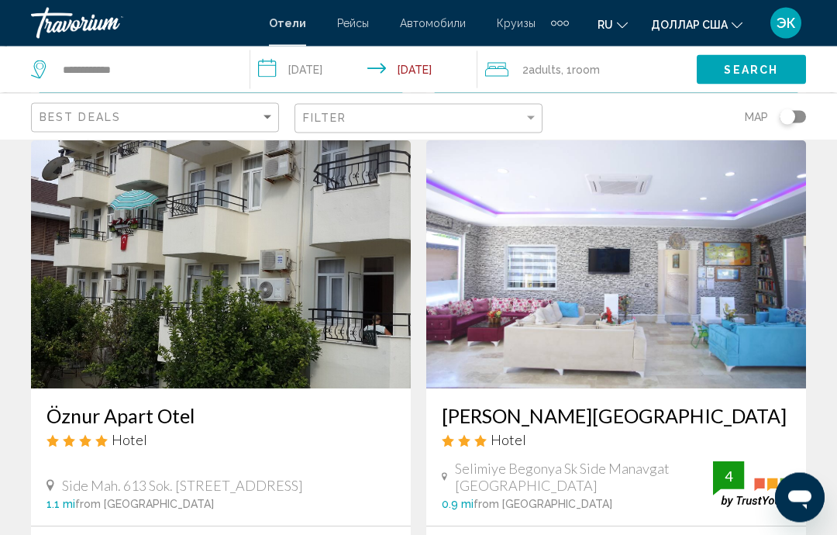
scroll to position [1717, 0]
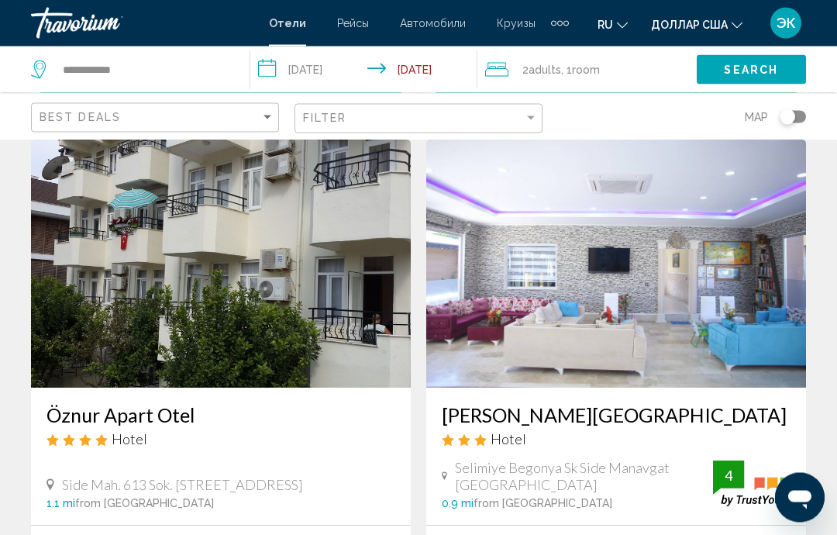
click at [751, 320] on img "Основное содержание" at bounding box center [616, 264] width 380 height 248
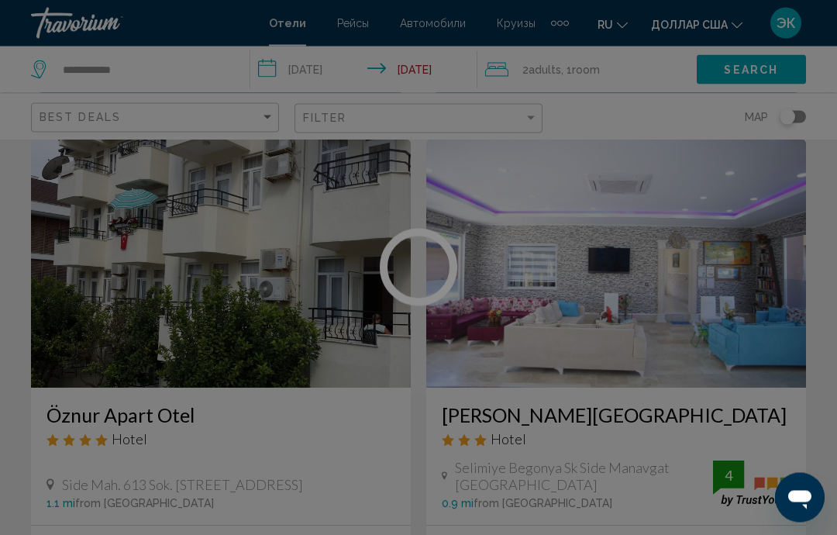
scroll to position [1718, 0]
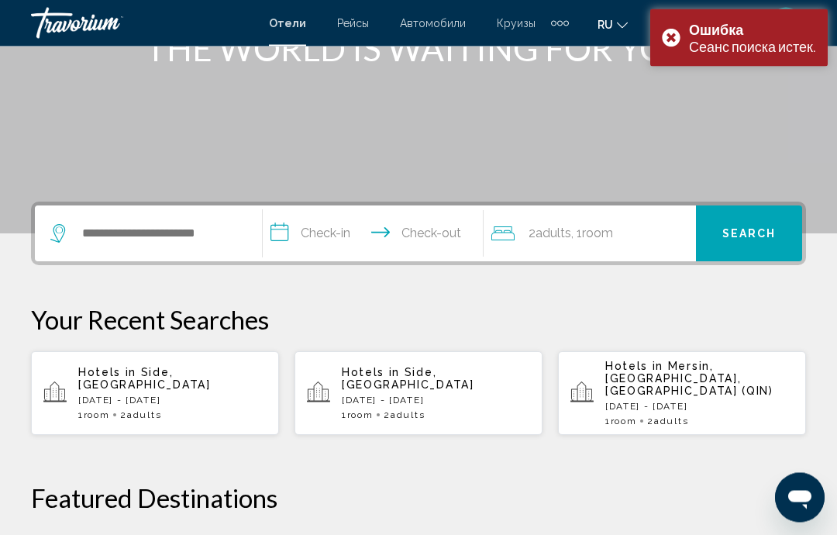
scroll to position [233, 0]
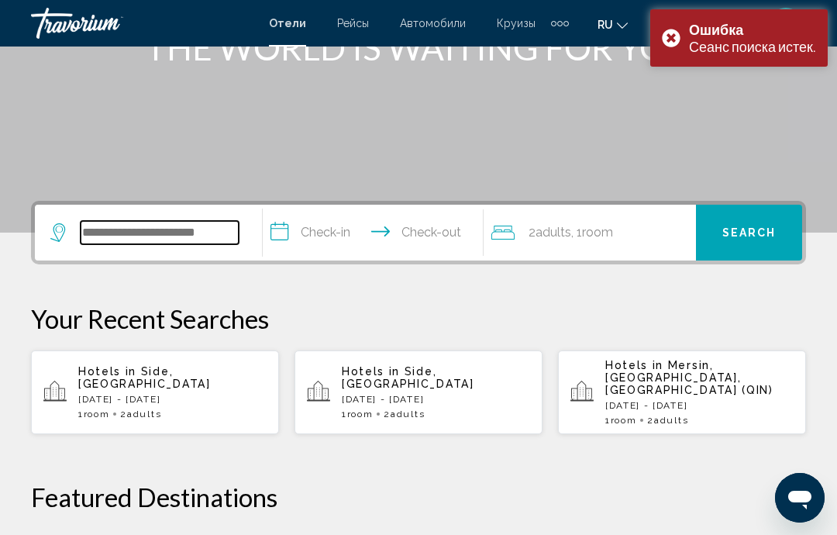
click at [218, 229] on input "Search widget" at bounding box center [160, 232] width 158 height 23
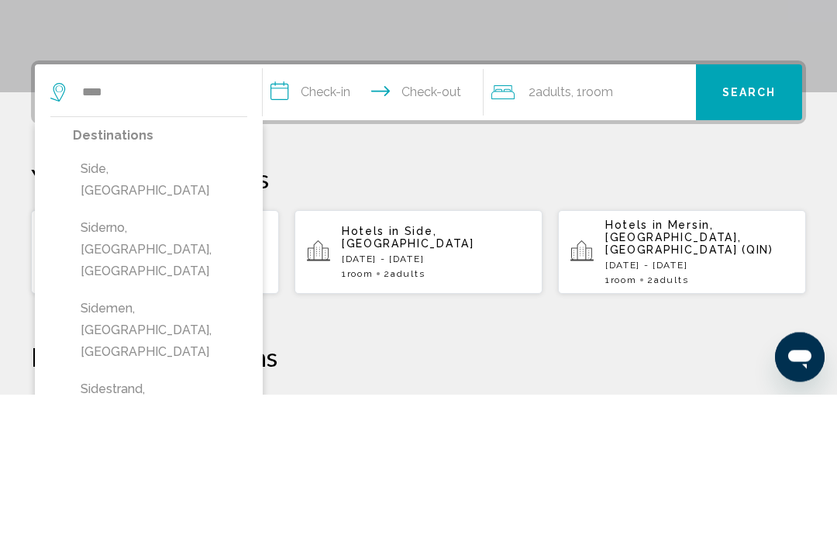
click at [146, 295] on button "Side, [GEOGRAPHIC_DATA]" at bounding box center [160, 320] width 174 height 51
type input "**********"
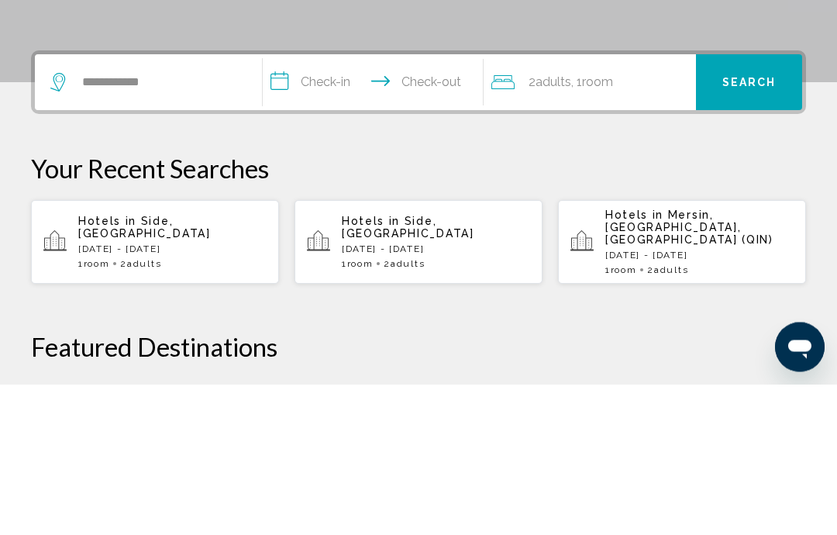
click at [388, 205] on input "**********" at bounding box center [376, 235] width 226 height 60
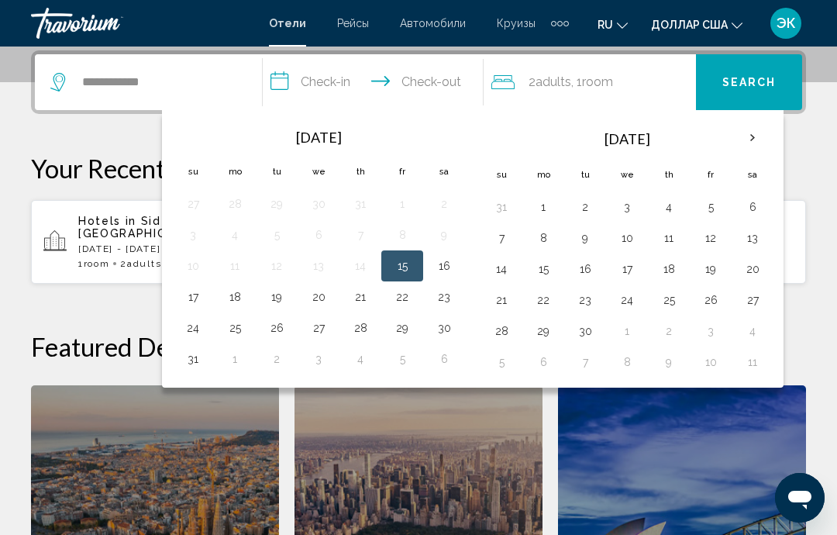
click at [755, 152] on th "Next month" at bounding box center [753, 138] width 42 height 34
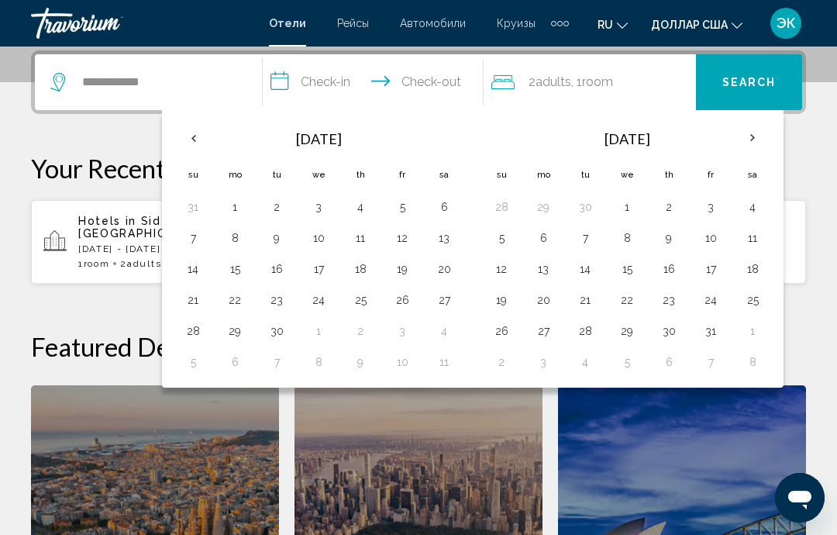
click at [677, 204] on button "2" at bounding box center [669, 207] width 25 height 22
click at [717, 237] on button "10" at bounding box center [710, 238] width 25 height 22
type input "**********"
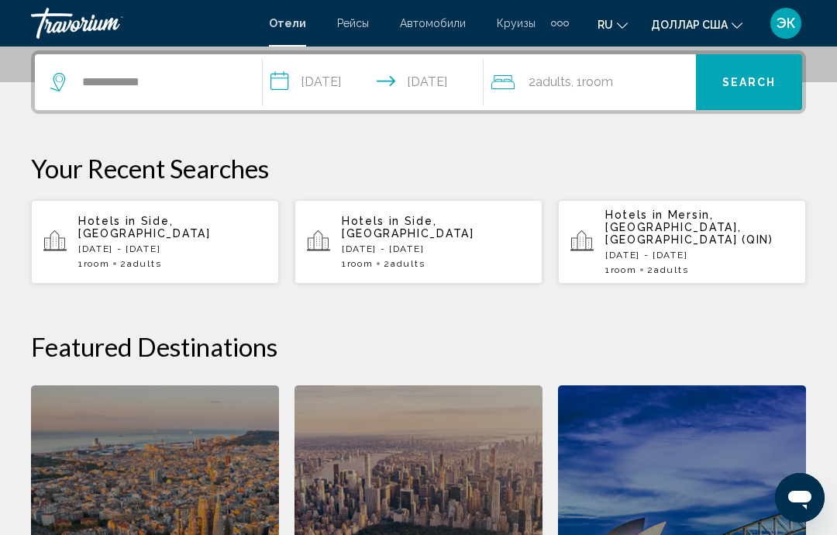
click at [749, 97] on button "Search" at bounding box center [749, 82] width 106 height 56
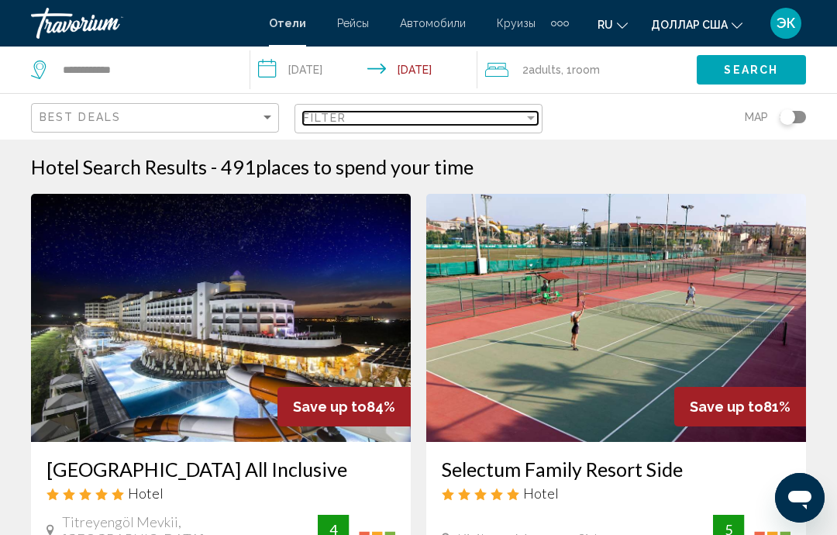
click at [530, 122] on div "Filter" at bounding box center [531, 118] width 14 height 12
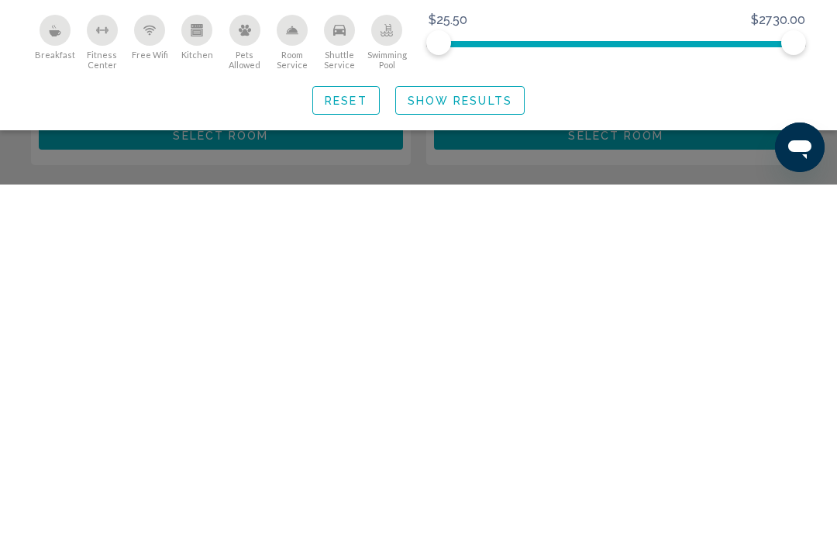
scroll to position [227, 0]
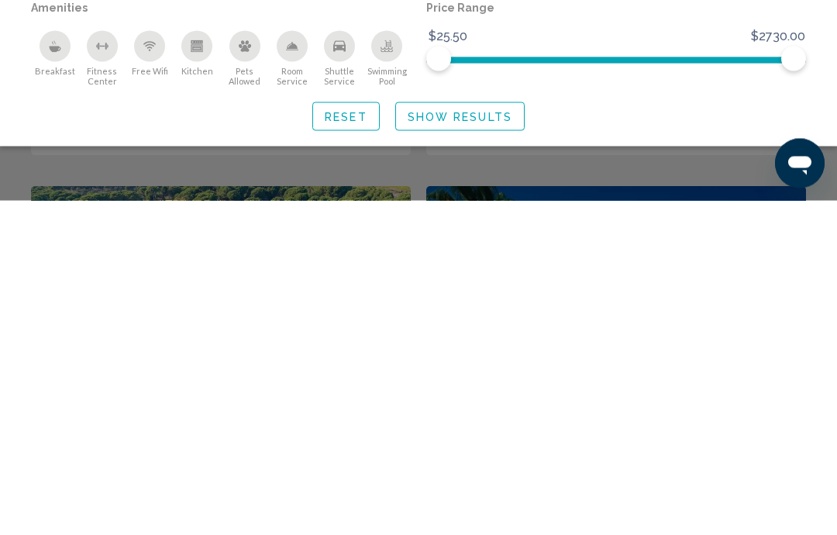
click at [657, 233] on div "Search widget" at bounding box center [418, 384] width 837 height 302
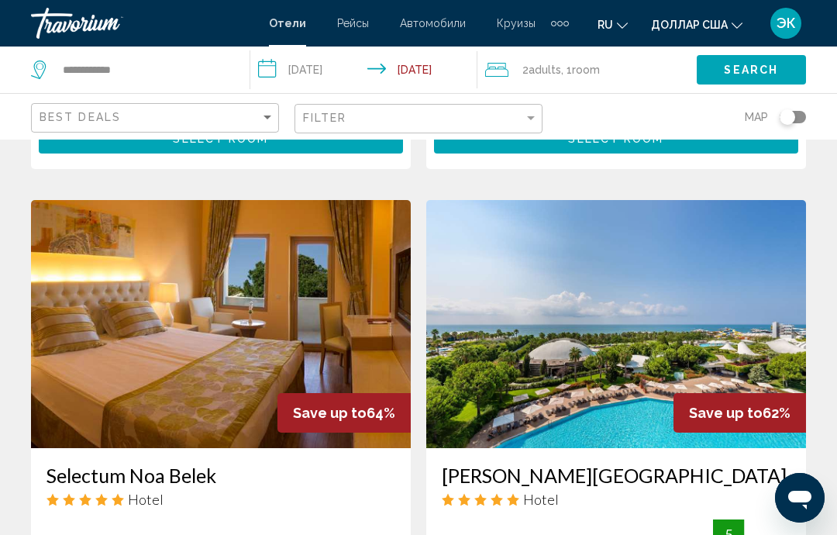
scroll to position [1108, 0]
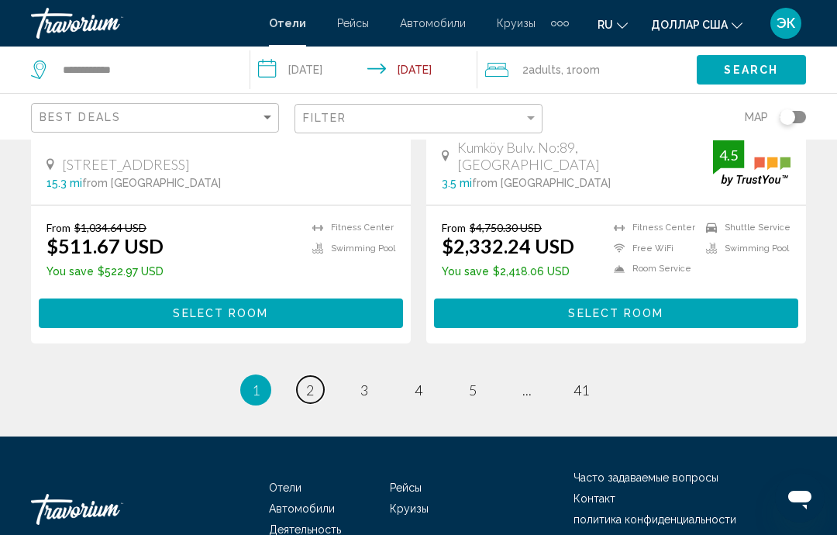
click at [308, 381] on span "2" at bounding box center [310, 389] width 8 height 17
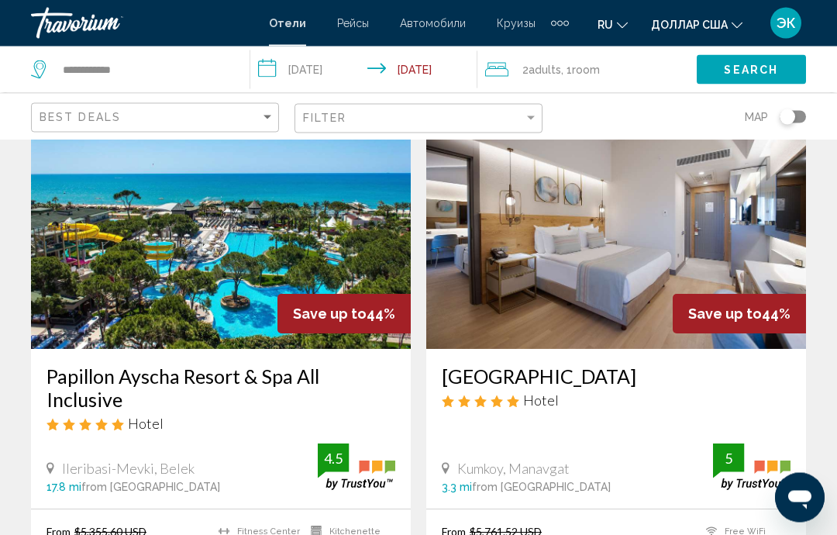
scroll to position [2352, 0]
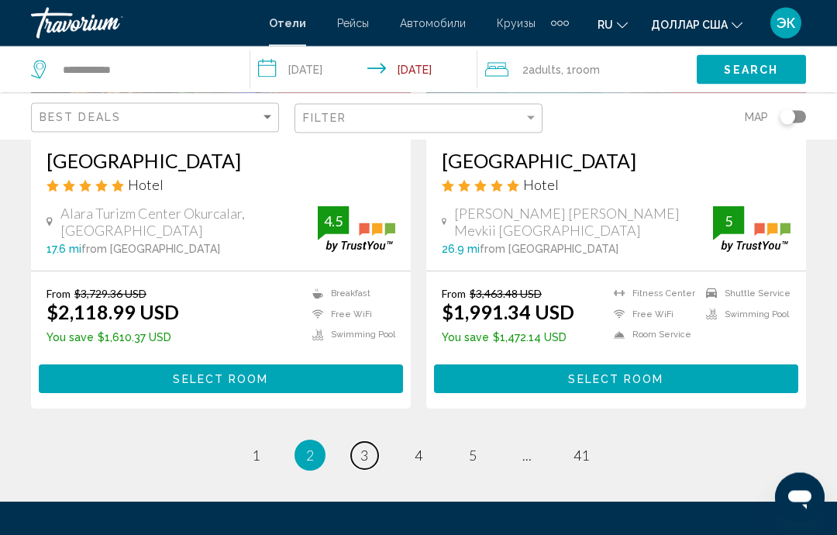
click at [367, 447] on span "3" at bounding box center [364, 455] width 8 height 17
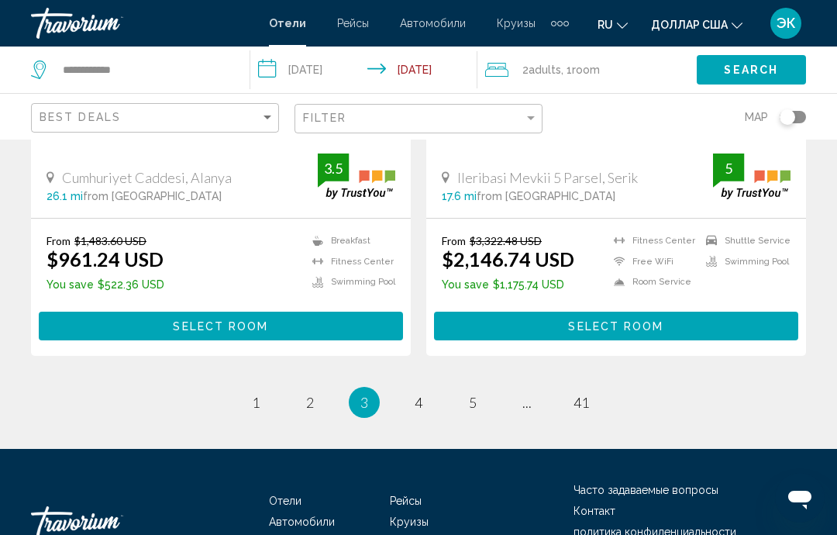
scroll to position [3192, 0]
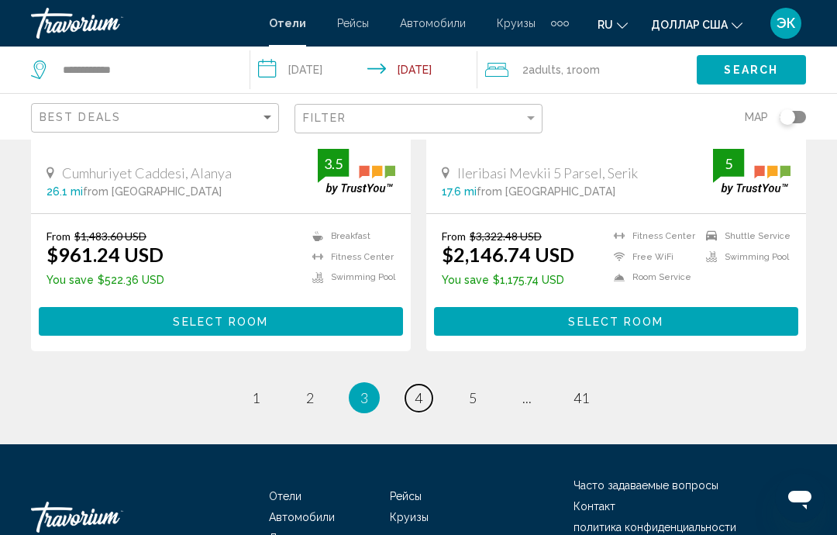
click at [420, 389] on span "4" at bounding box center [419, 397] width 8 height 17
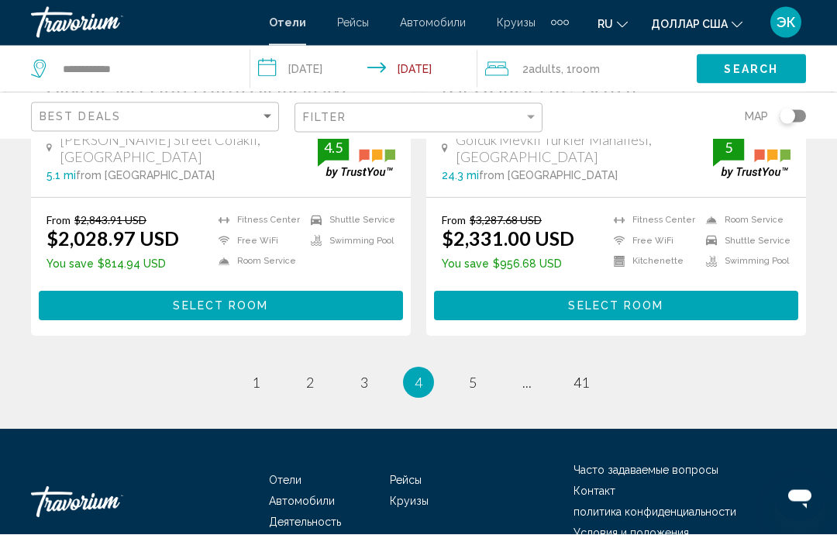
scroll to position [3239, 0]
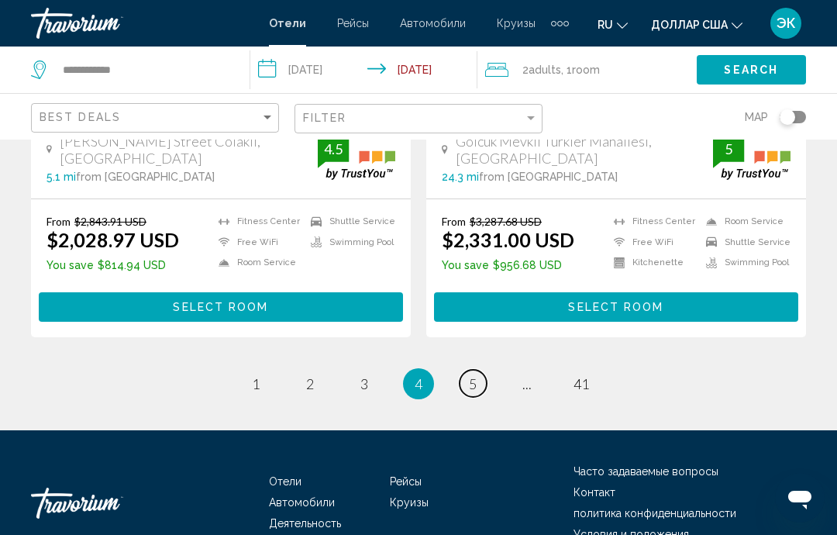
click at [473, 375] on span "5" at bounding box center [473, 383] width 8 height 17
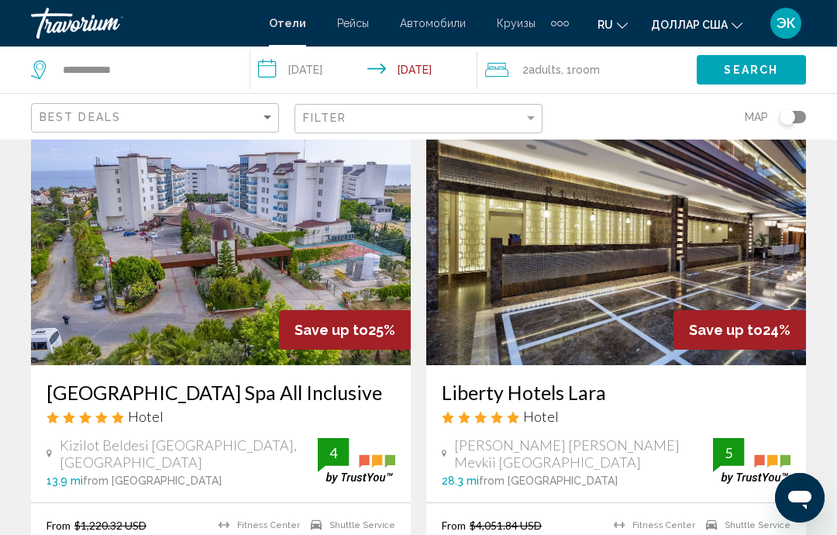
scroll to position [2868, 0]
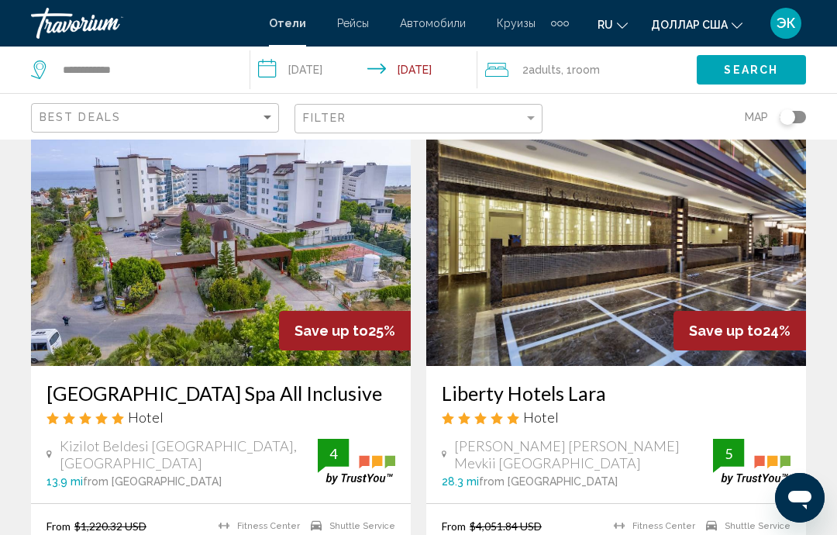
click at [253, 281] on img "Основное содержание" at bounding box center [221, 242] width 380 height 248
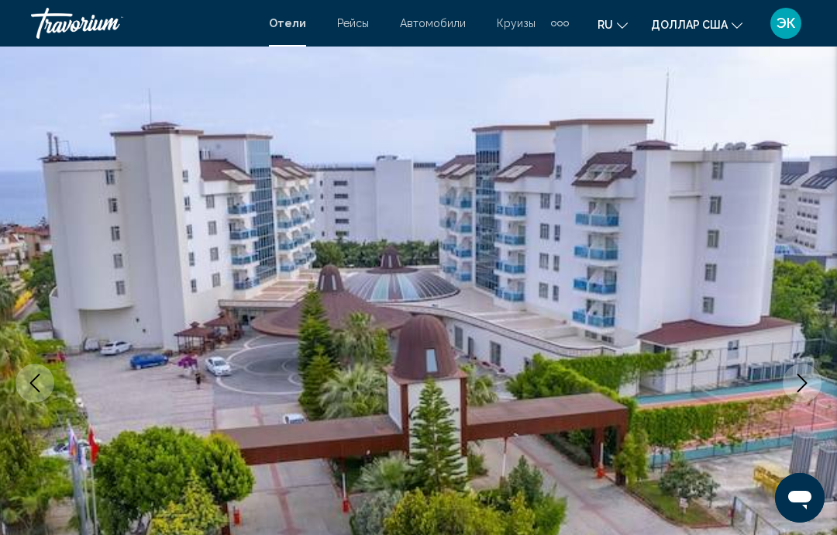
scroll to position [34, 0]
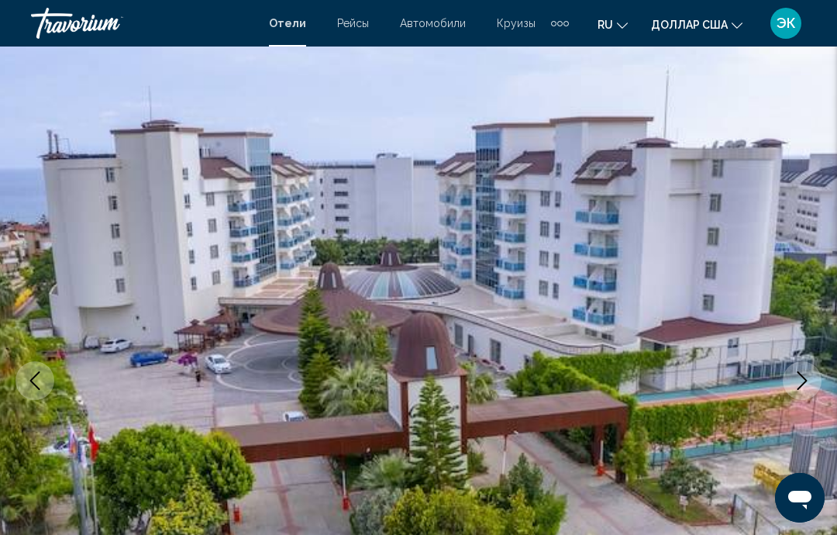
click at [805, 388] on icon "Next image" at bounding box center [802, 380] width 19 height 19
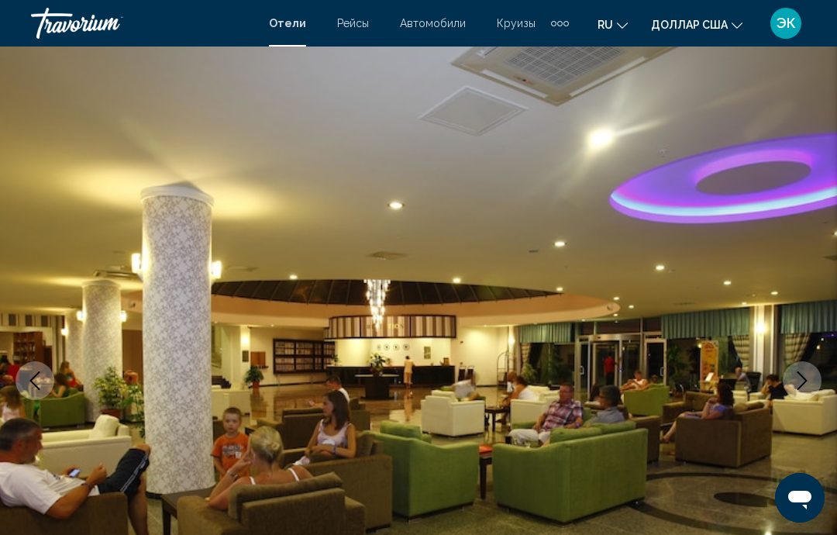
click at [802, 388] on icon "Next image" at bounding box center [802, 380] width 19 height 19
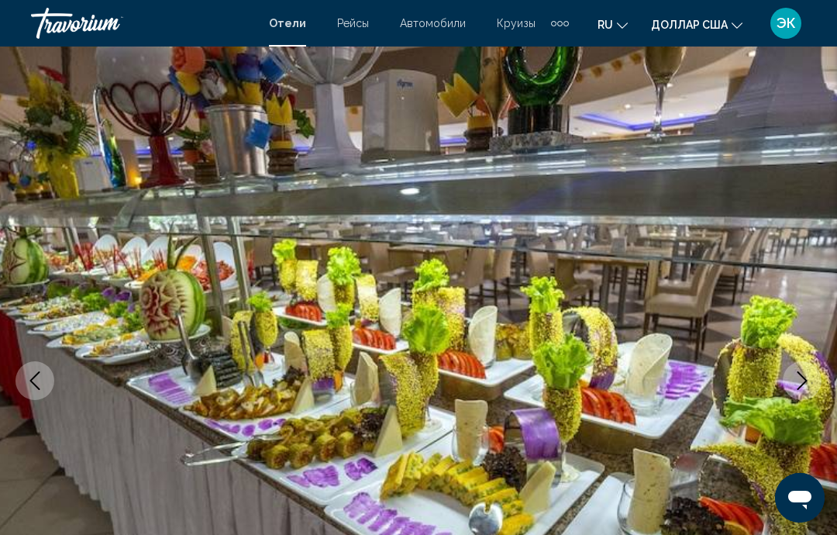
click at [803, 385] on icon "Next image" at bounding box center [802, 380] width 19 height 19
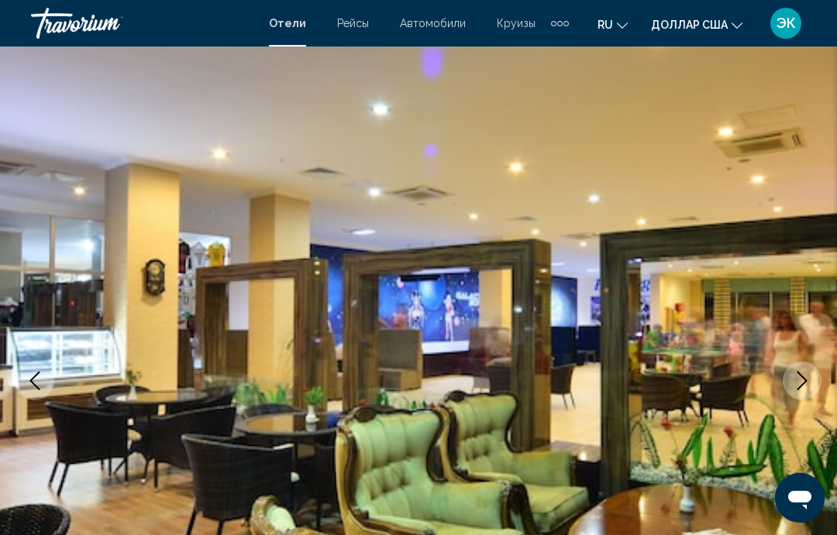
click at [804, 386] on icon "Next image" at bounding box center [802, 380] width 19 height 19
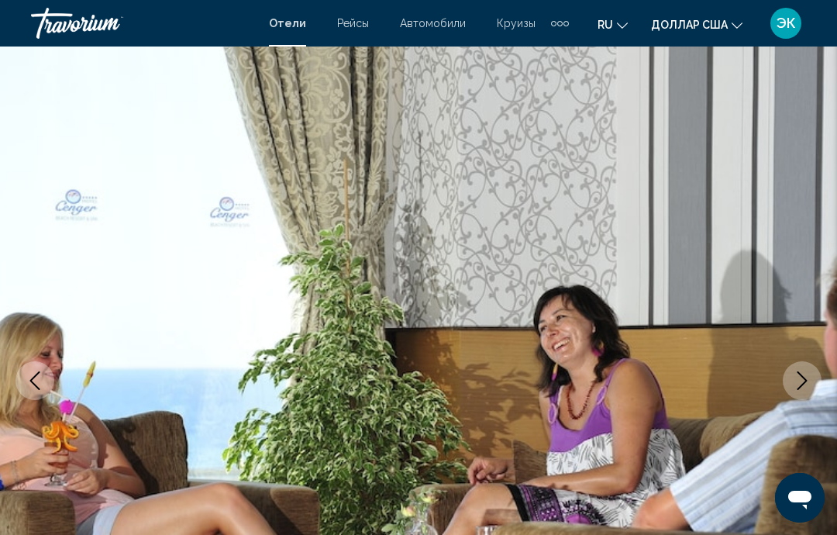
click at [802, 384] on icon "Next image" at bounding box center [803, 380] width 10 height 19
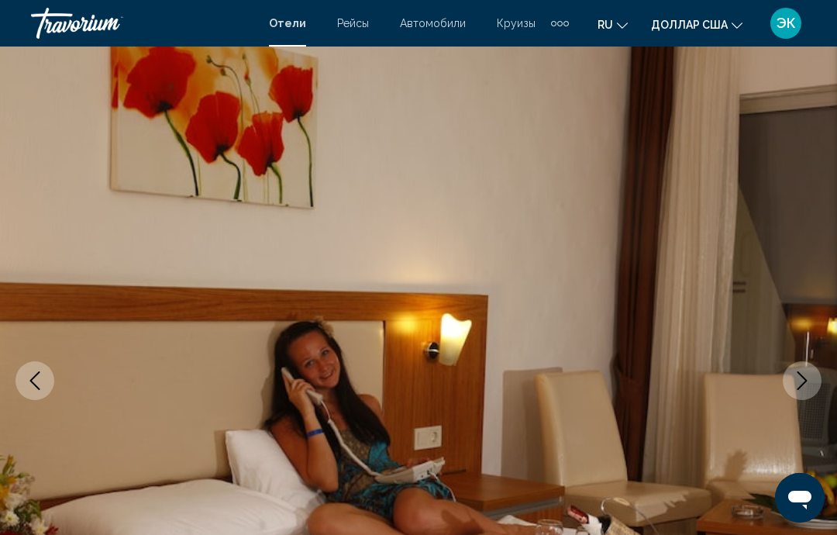
click at [802, 383] on icon "Next image" at bounding box center [802, 380] width 19 height 19
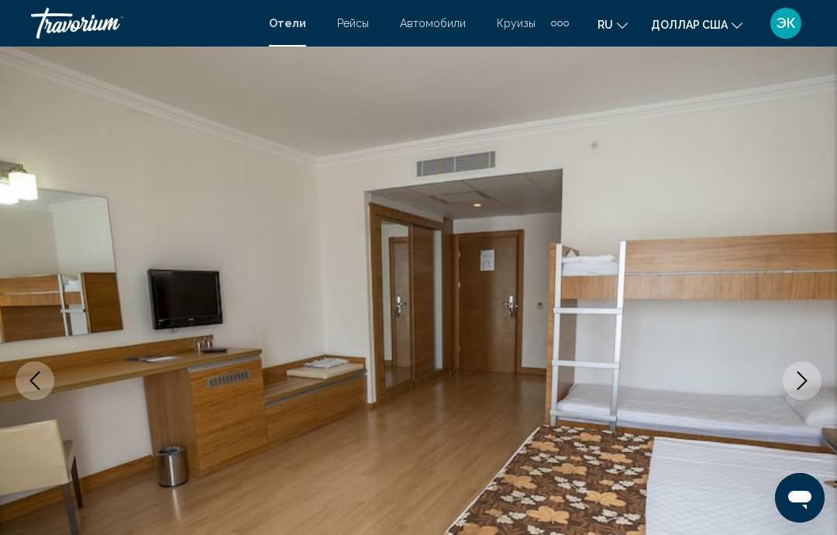
click at [800, 389] on icon "Next image" at bounding box center [802, 380] width 19 height 19
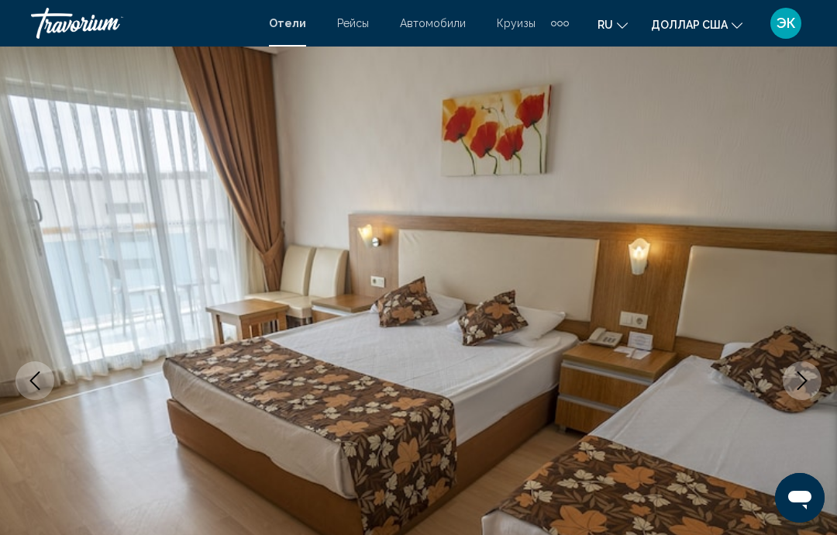
click at [799, 395] on button "Next image" at bounding box center [802, 380] width 39 height 39
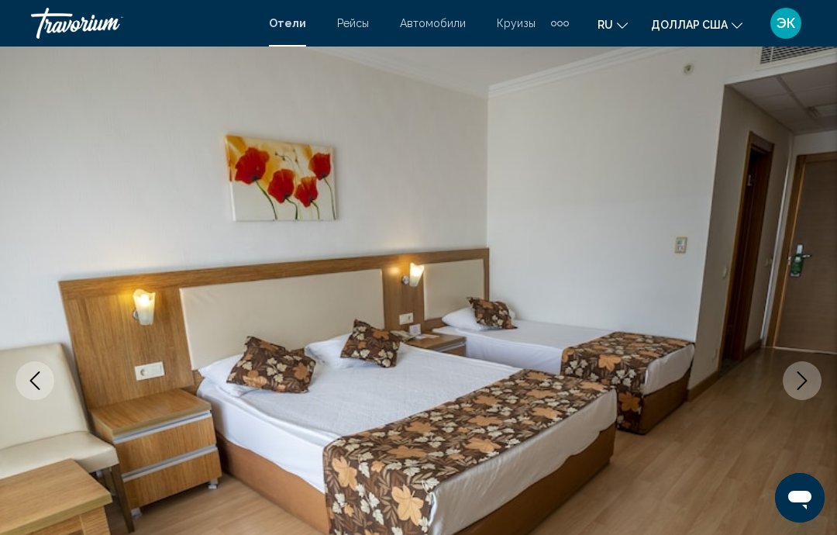
click at [800, 388] on icon "Next image" at bounding box center [803, 380] width 10 height 19
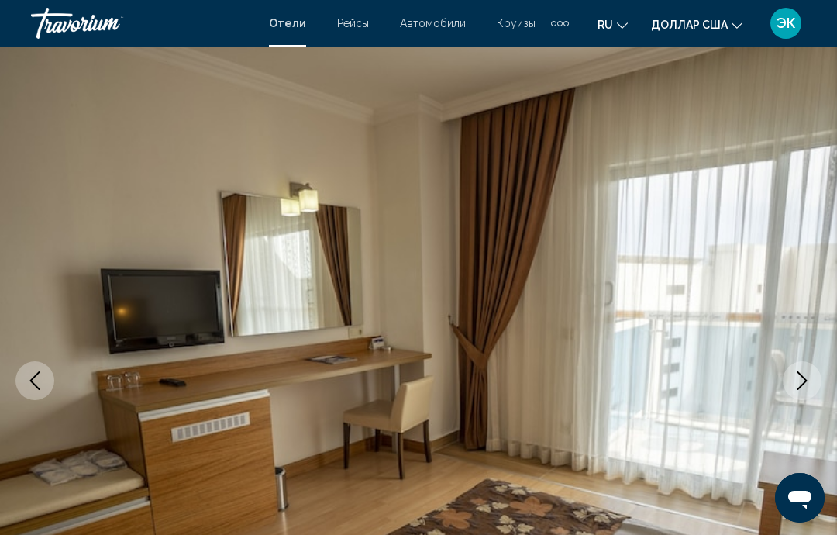
click at [799, 385] on icon "Next image" at bounding box center [802, 380] width 19 height 19
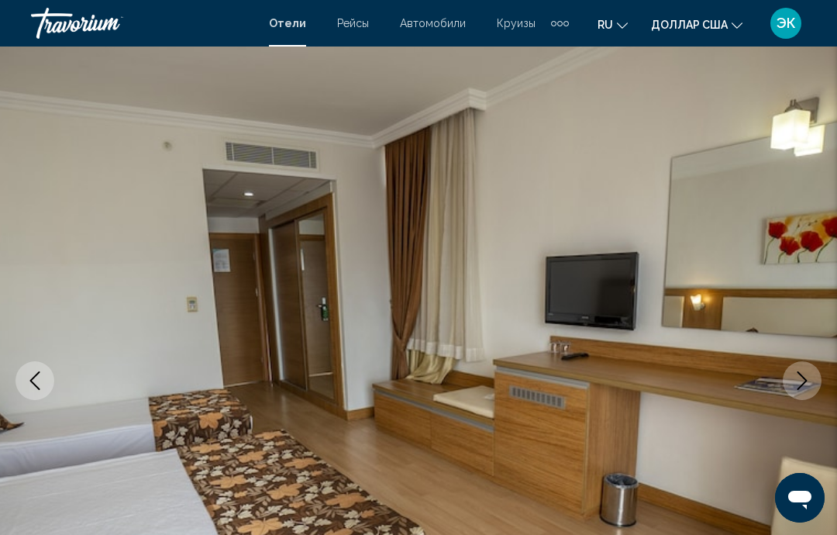
click at [803, 381] on icon "Next image" at bounding box center [802, 380] width 19 height 19
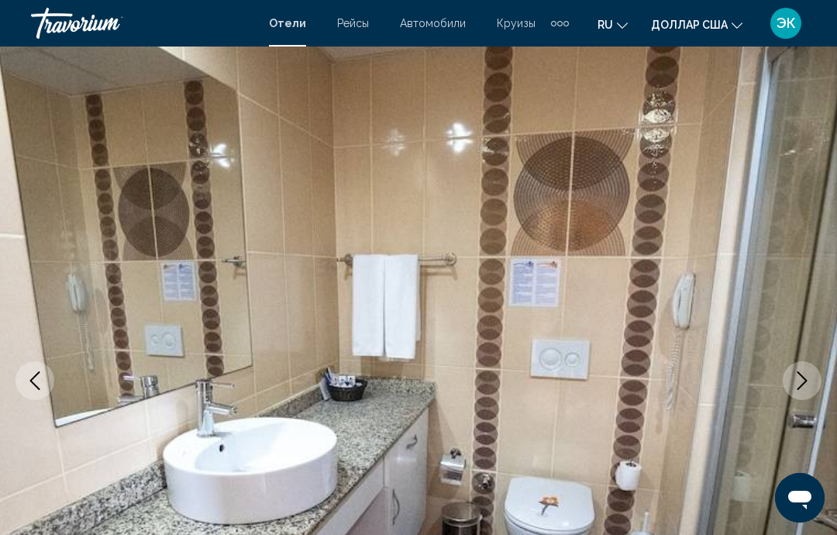
click at [803, 382] on icon "Next image" at bounding box center [802, 380] width 19 height 19
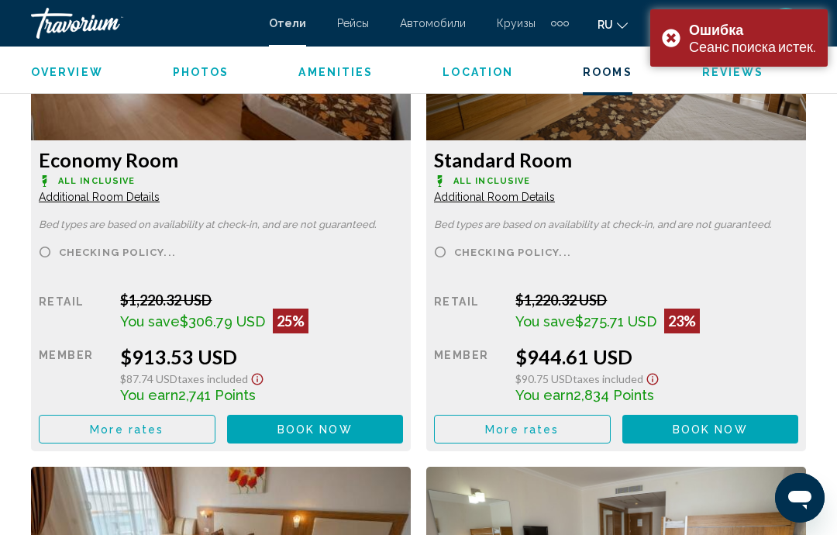
scroll to position [2475, 0]
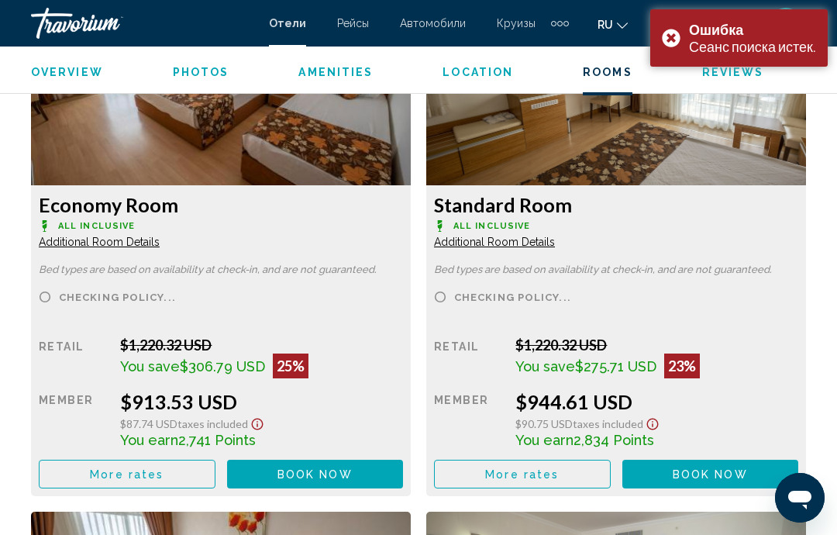
click at [353, 471] on span "Book now" at bounding box center [315, 474] width 75 height 12
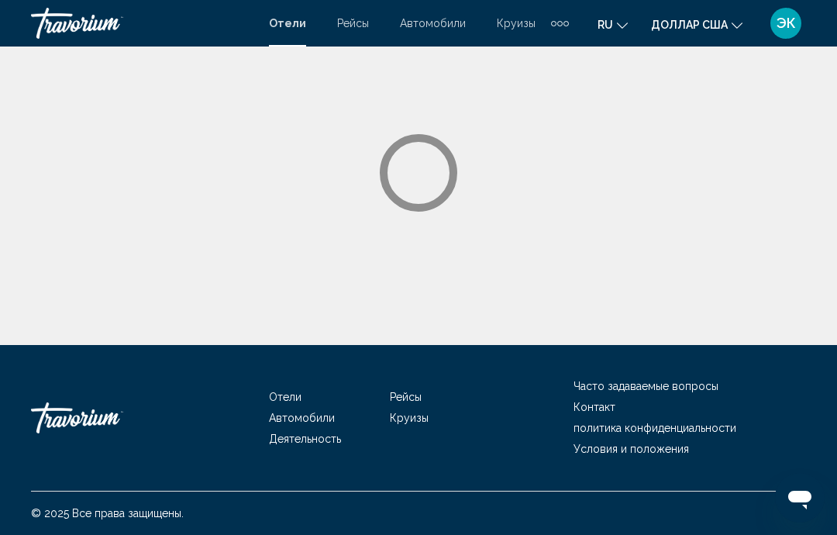
scroll to position [62, 0]
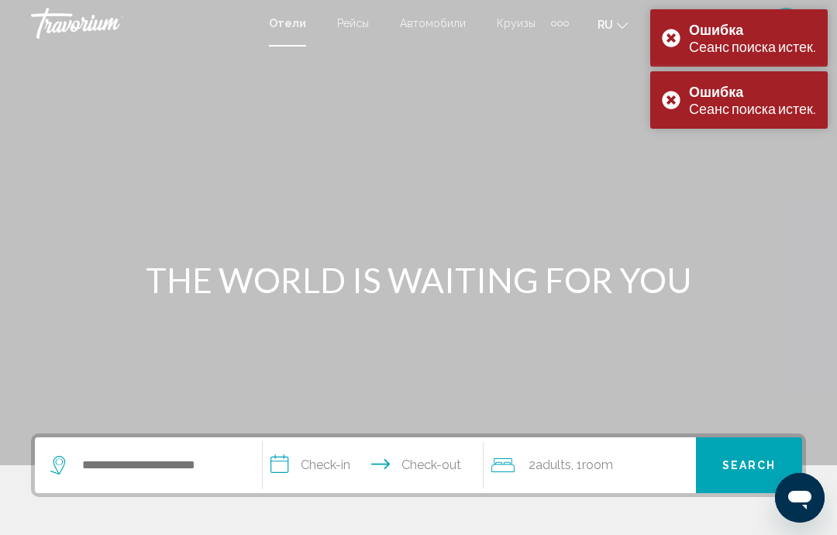
click at [667, 171] on div "Основное содержание" at bounding box center [418, 232] width 837 height 465
click at [682, 167] on div "Основное содержание" at bounding box center [418, 232] width 837 height 465
click at [680, 163] on div "Основное содержание" at bounding box center [418, 232] width 837 height 465
click at [677, 152] on div "Основное содержание" at bounding box center [418, 232] width 837 height 465
click at [680, 167] on div "Основное содержание" at bounding box center [418, 232] width 837 height 465
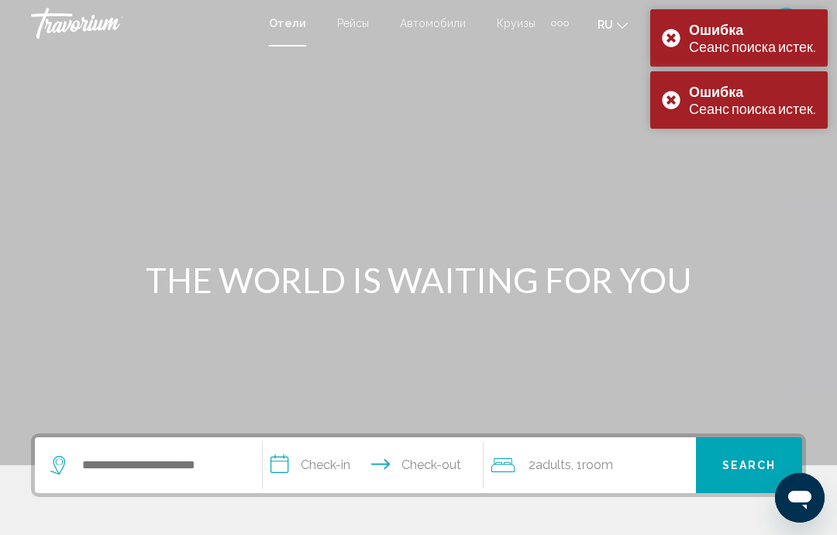
click at [680, 102] on div "Ошибка Сеанс поиска истек." at bounding box center [739, 99] width 178 height 57
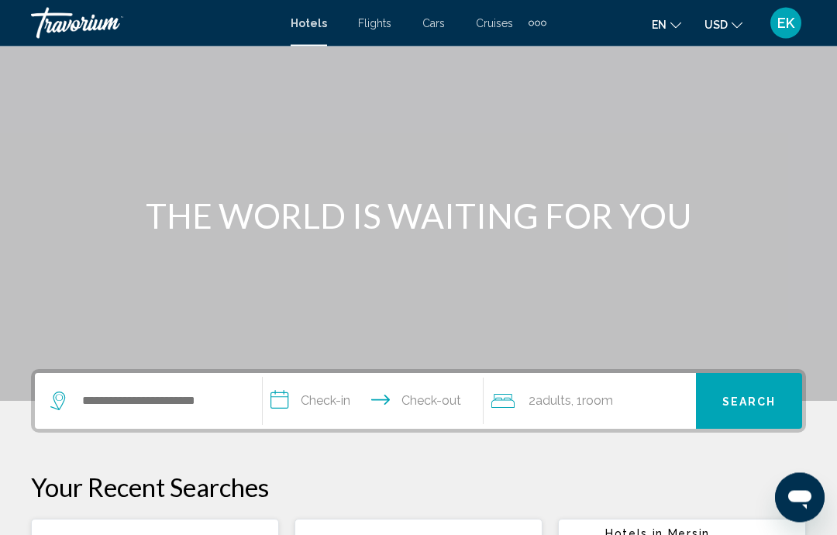
scroll to position [66, 0]
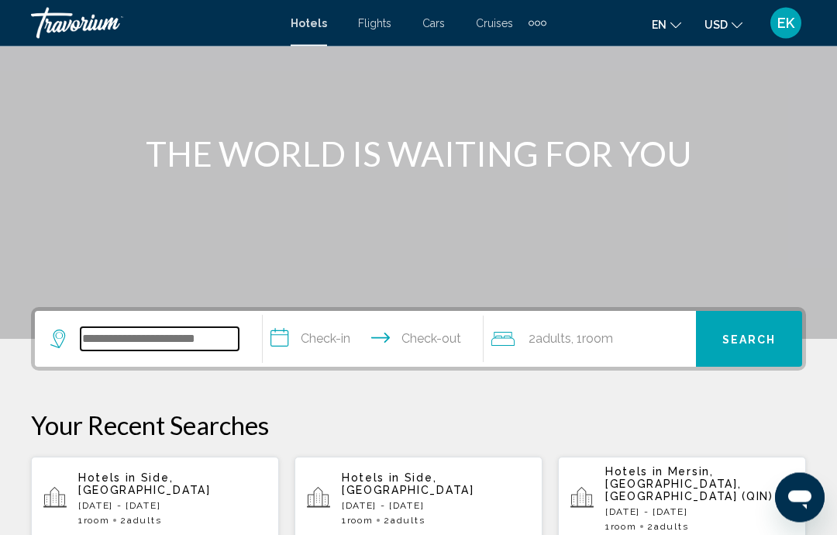
click at [217, 338] on input "Search widget" at bounding box center [160, 339] width 158 height 23
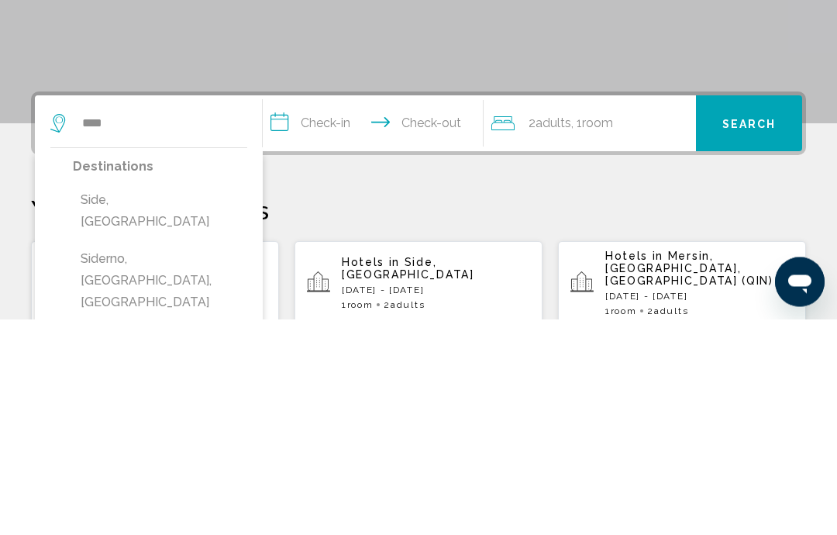
click at [157, 402] on button "Side, [GEOGRAPHIC_DATA]" at bounding box center [160, 427] width 174 height 51
type input "**********"
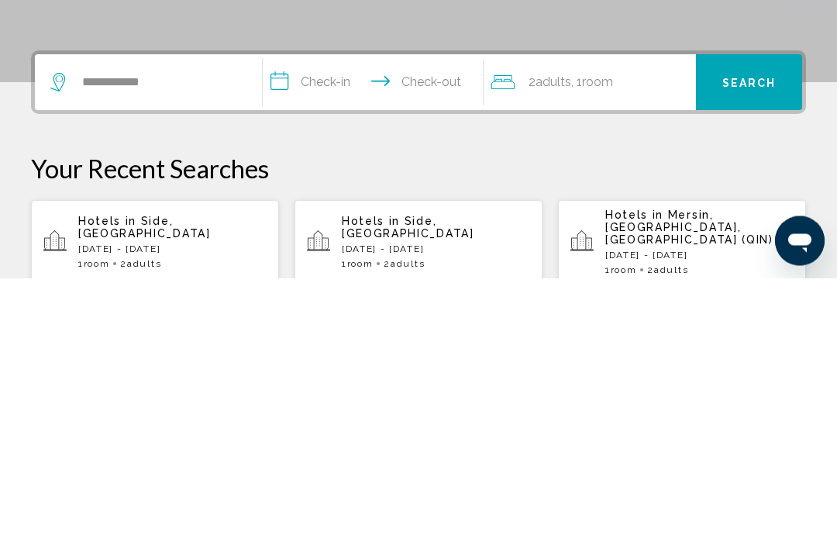
click at [457, 312] on input "**********" at bounding box center [376, 342] width 226 height 60
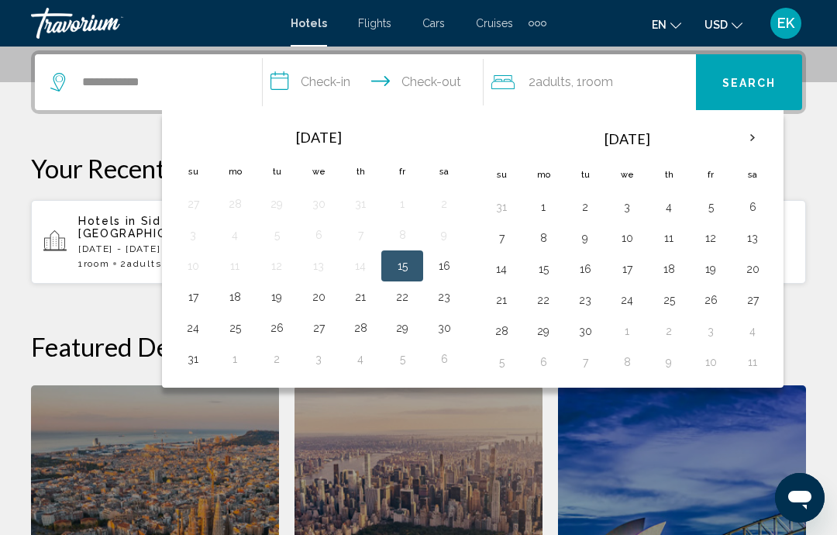
click at [755, 139] on th "Next month" at bounding box center [753, 138] width 42 height 34
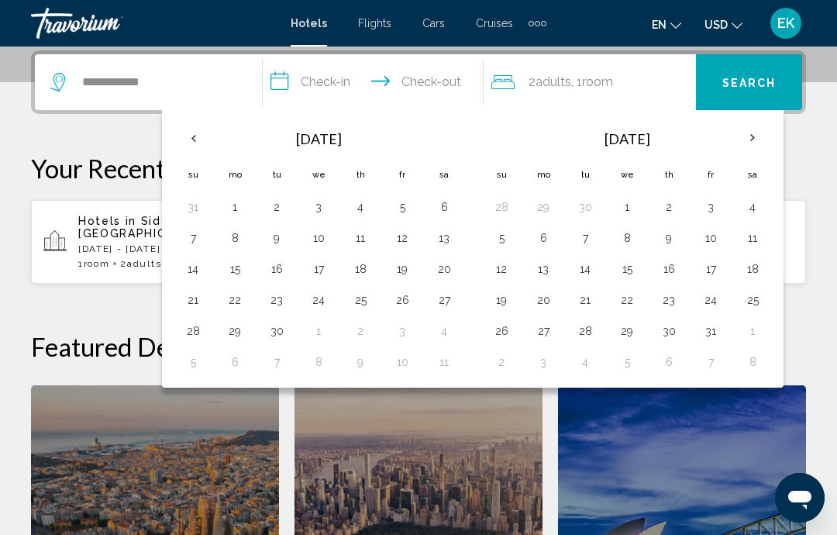
click at [673, 212] on button "2" at bounding box center [669, 207] width 25 height 22
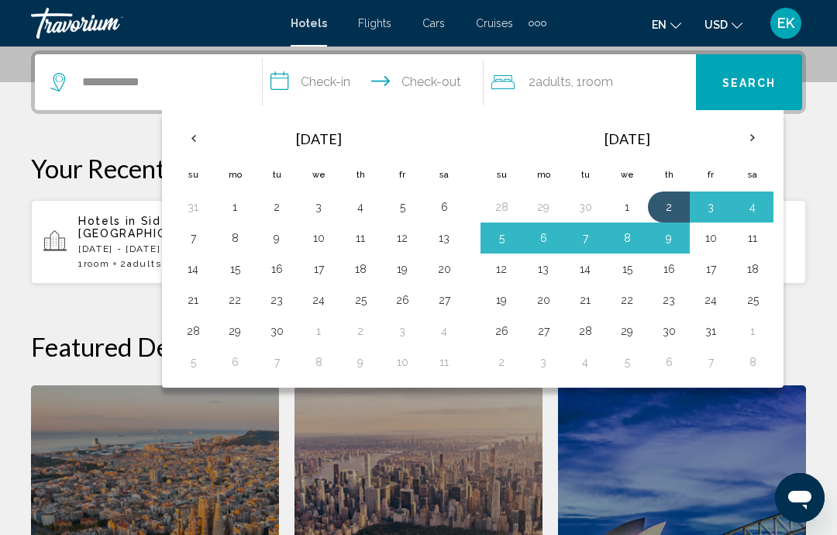
click at [712, 244] on button "10" at bounding box center [710, 238] width 25 height 22
type input "**********"
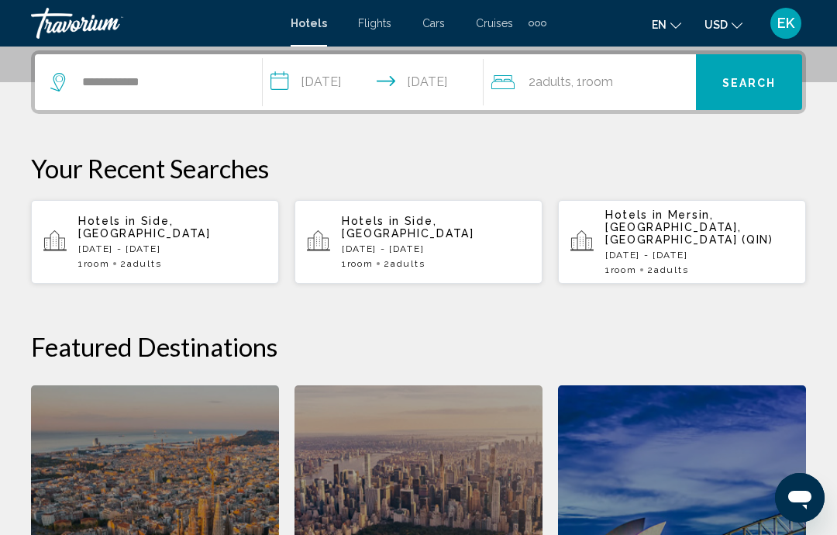
click at [757, 84] on span "Search" at bounding box center [749, 83] width 54 height 12
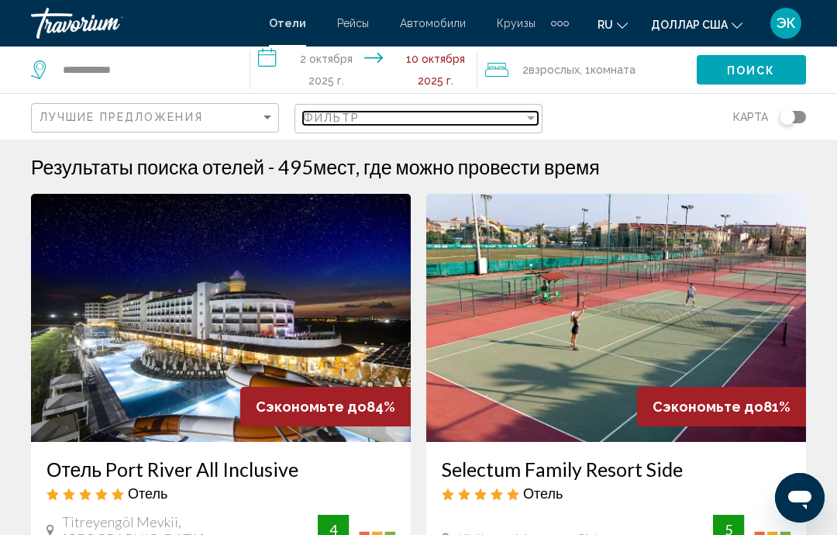
click at [534, 117] on div "Фильтр" at bounding box center [531, 118] width 8 height 4
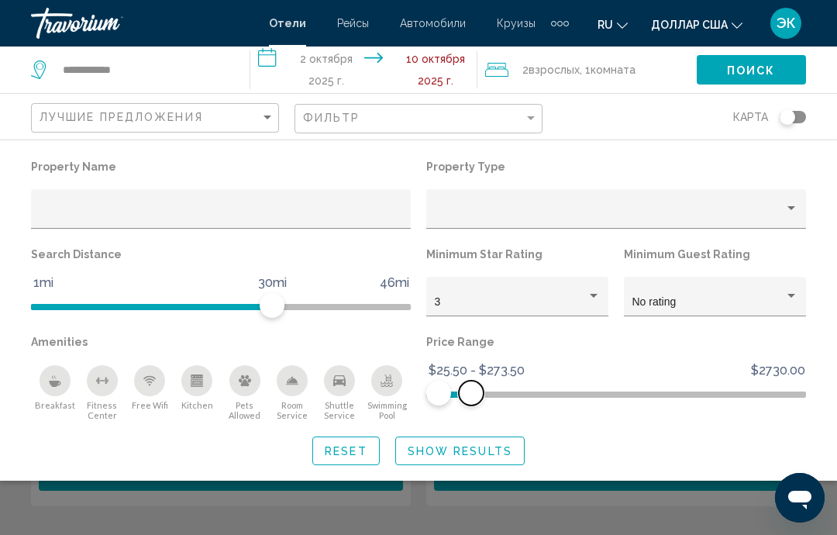
scroll to position [243, 0]
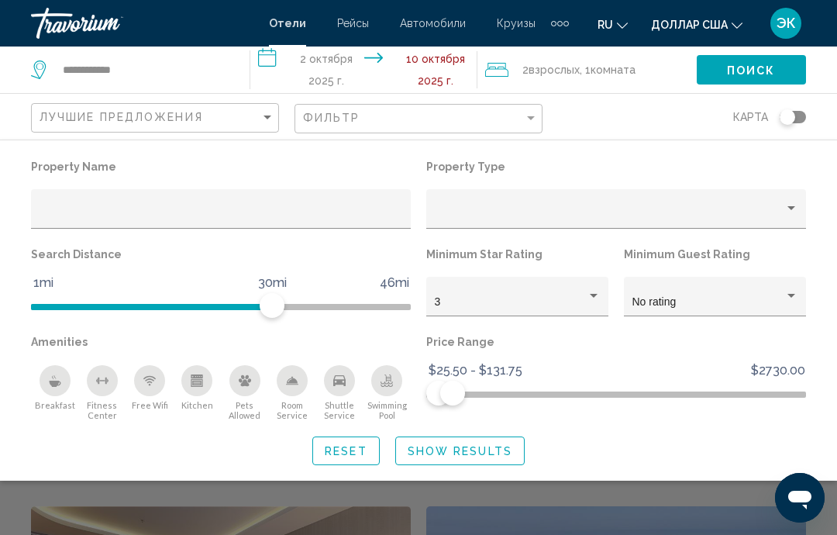
click at [494, 450] on span "Show Results" at bounding box center [460, 451] width 105 height 12
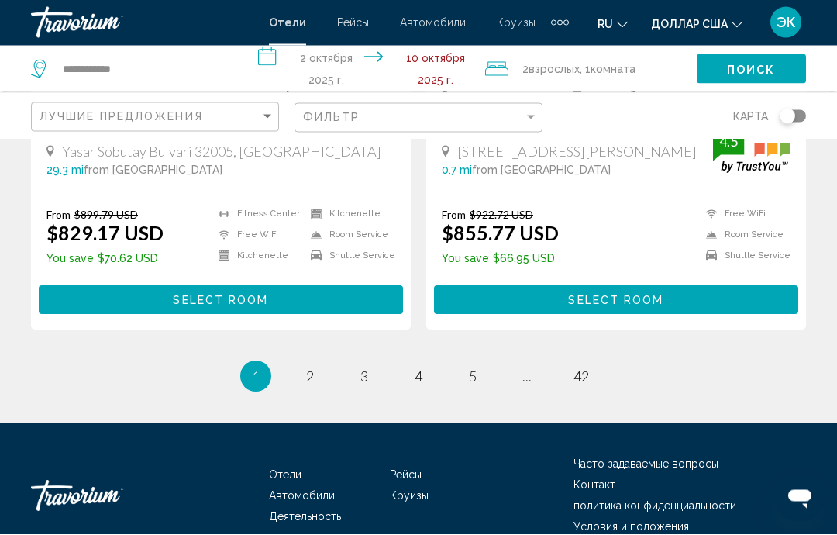
scroll to position [3174, 0]
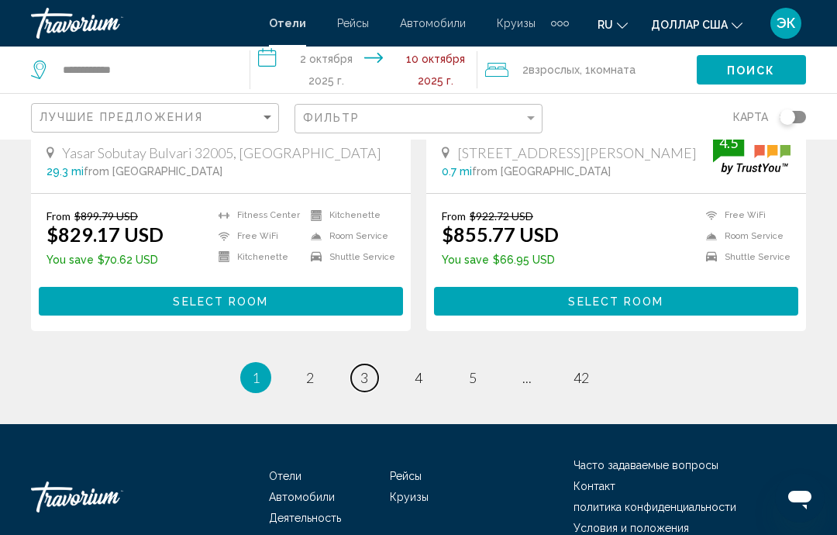
click at [371, 364] on link "страница 3" at bounding box center [364, 377] width 27 height 27
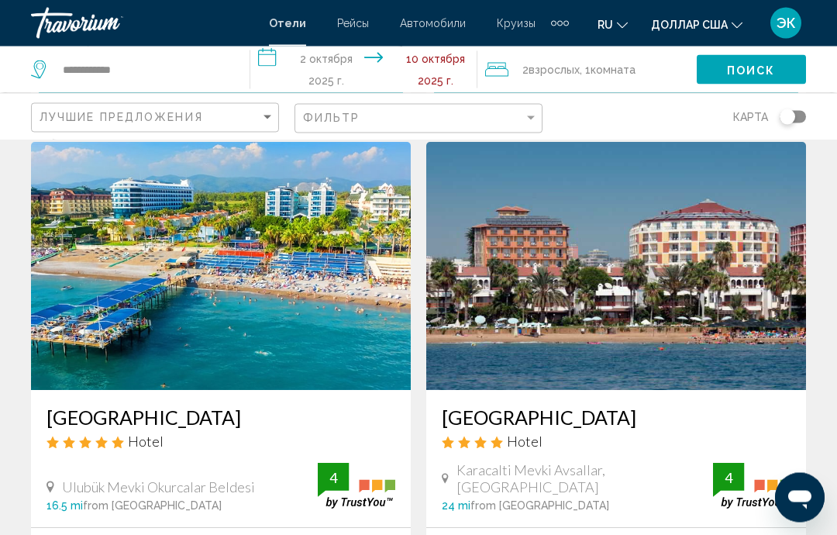
scroll to position [1748, 0]
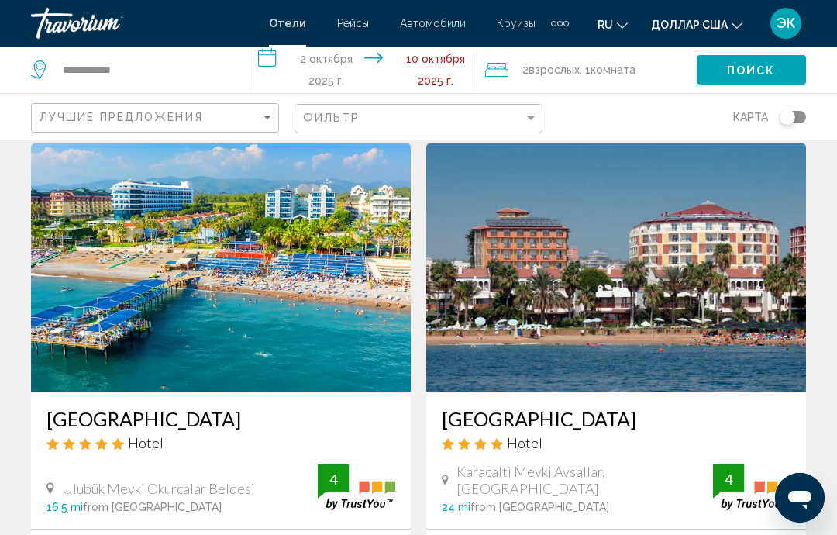
click at [728, 314] on img "Основное содержание" at bounding box center [616, 267] width 380 height 248
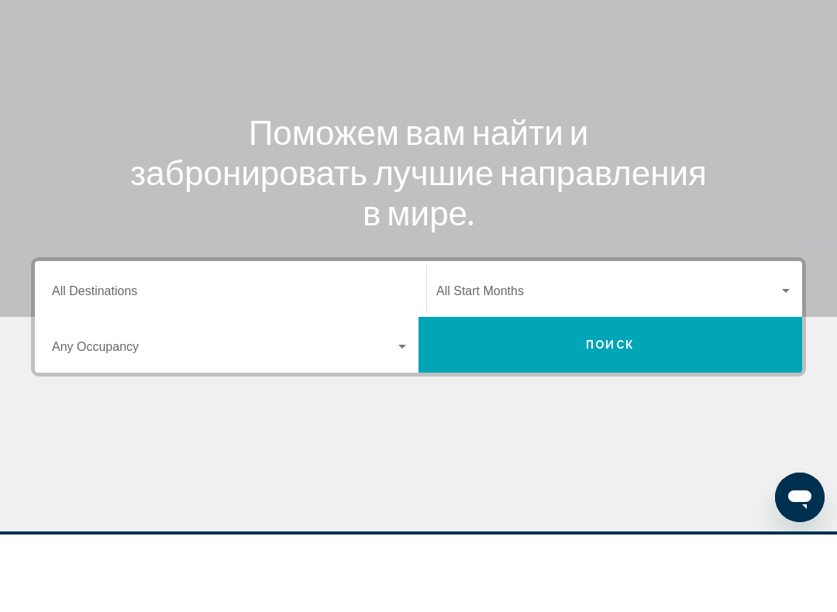
scroll to position [84, 0]
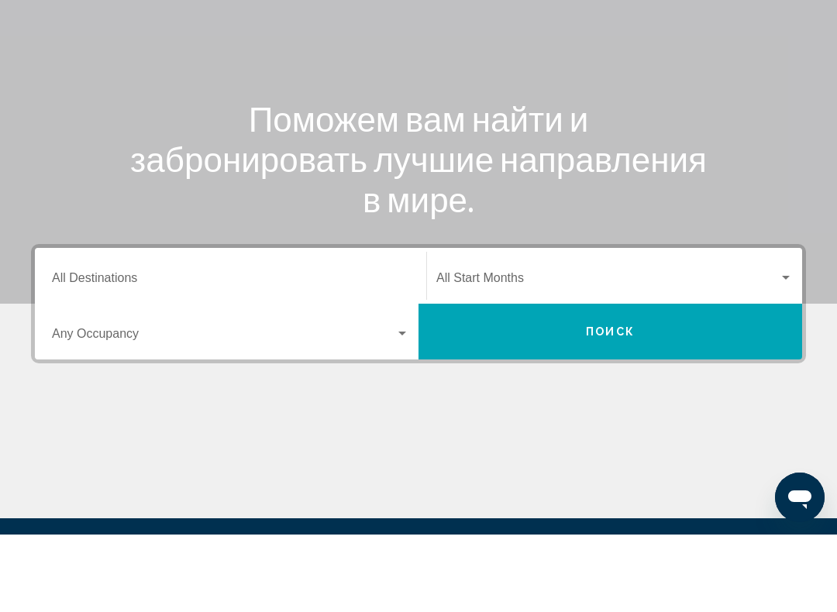
click at [400, 405] on div "Виджет поиска" at bounding box center [402, 411] width 14 height 12
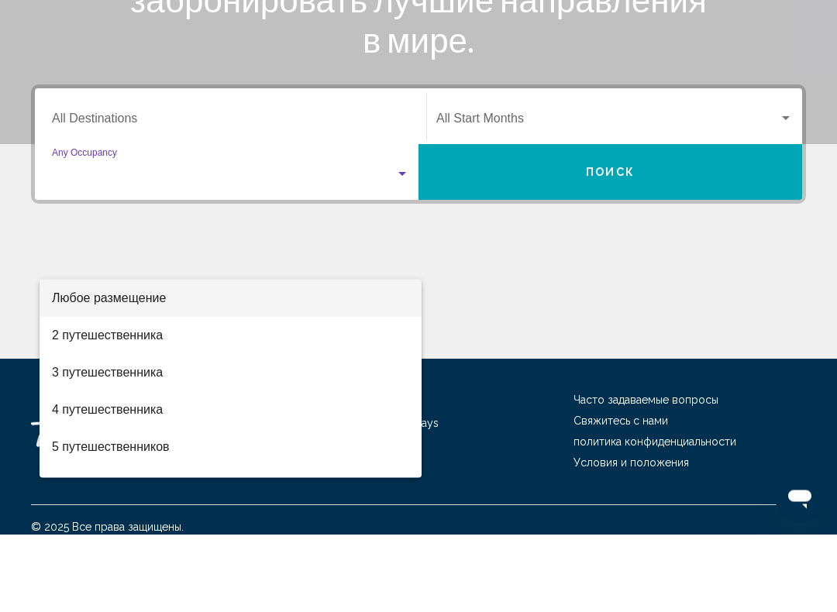
scroll to position [257, 0]
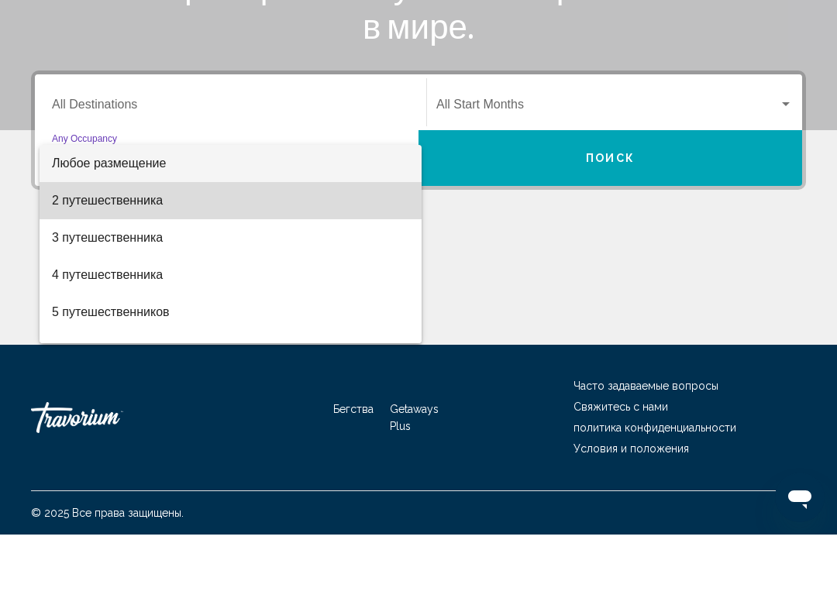
click at [147, 271] on font "2 путешественника" at bounding box center [107, 277] width 111 height 13
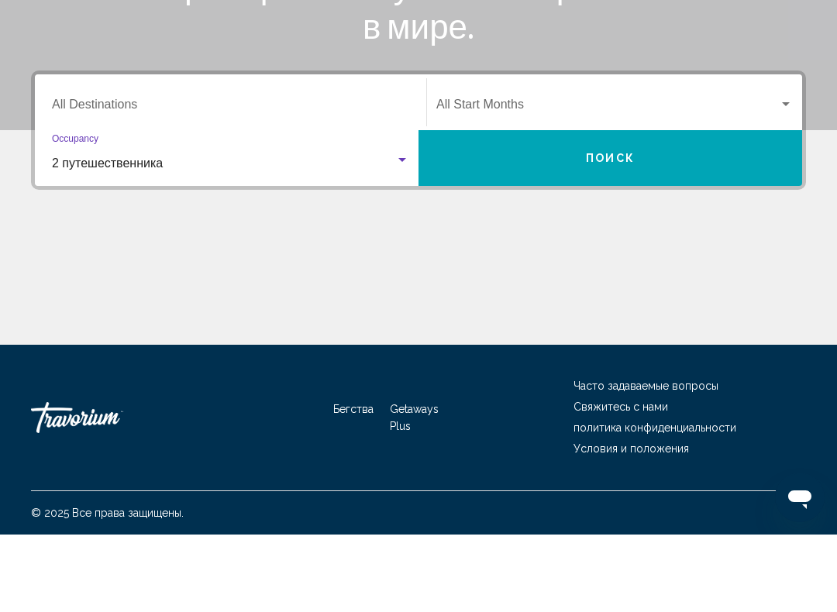
click at [304, 178] on input "Destination All Destinations" at bounding box center [230, 185] width 357 height 14
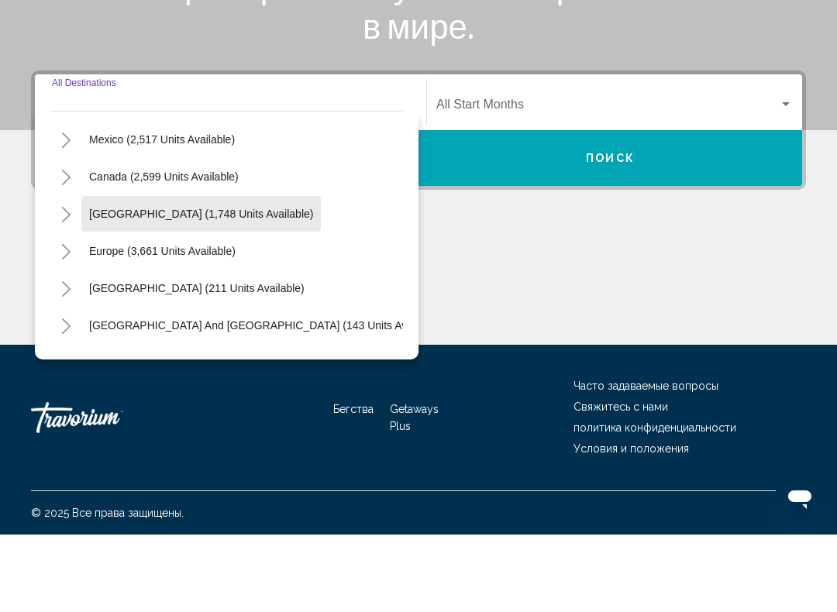
scroll to position [84, 0]
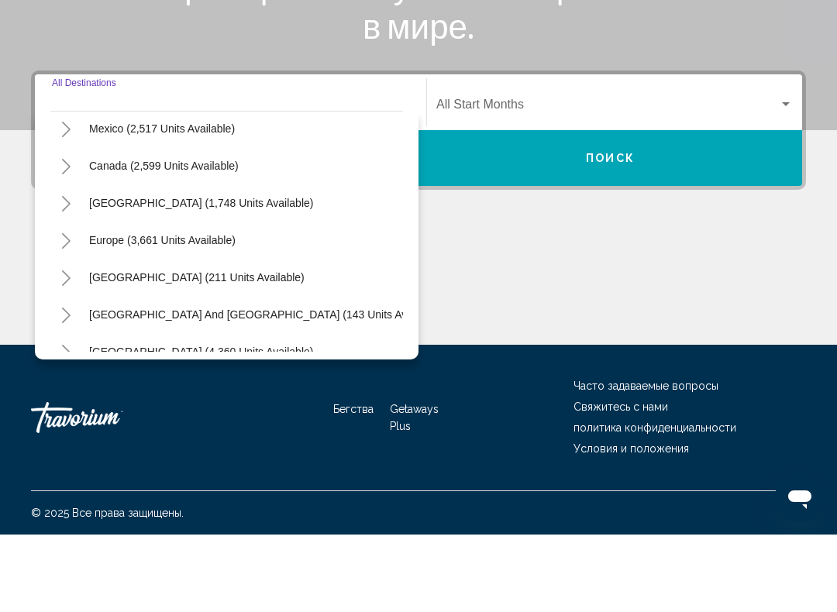
click at [224, 312] on span "Europe (3,661 units available)" at bounding box center [162, 318] width 147 height 12
type input "**********"
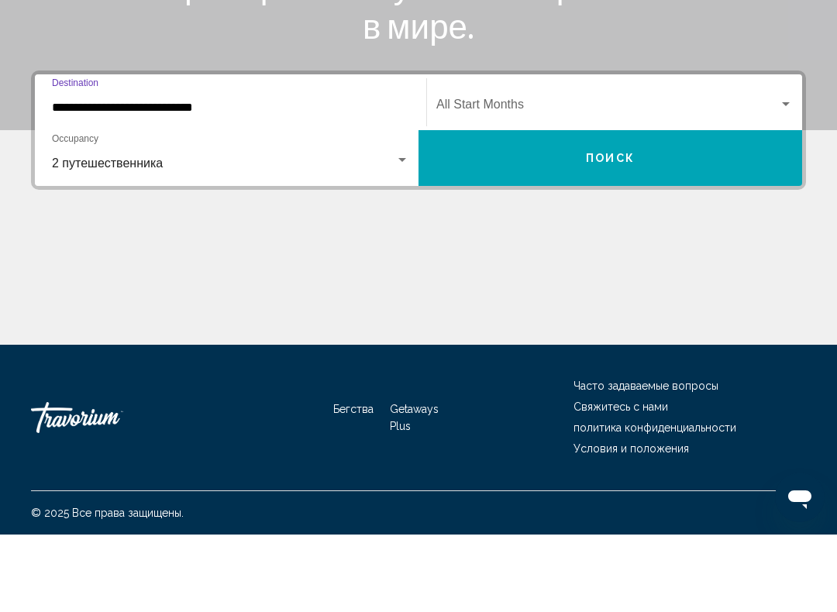
click at [780, 178] on div "Виджет поиска" at bounding box center [614, 185] width 357 height 14
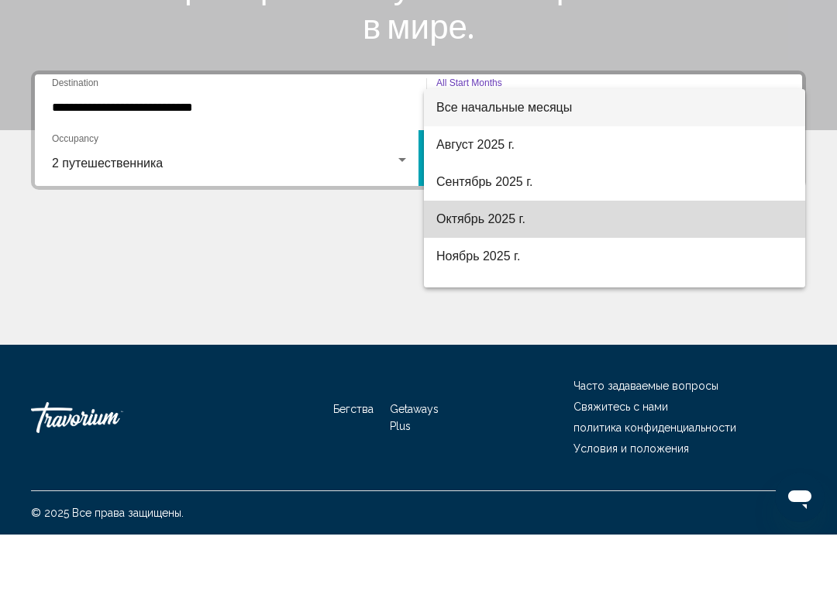
click at [496, 290] on font "Октябрь 2025 г." at bounding box center [480, 296] width 89 height 13
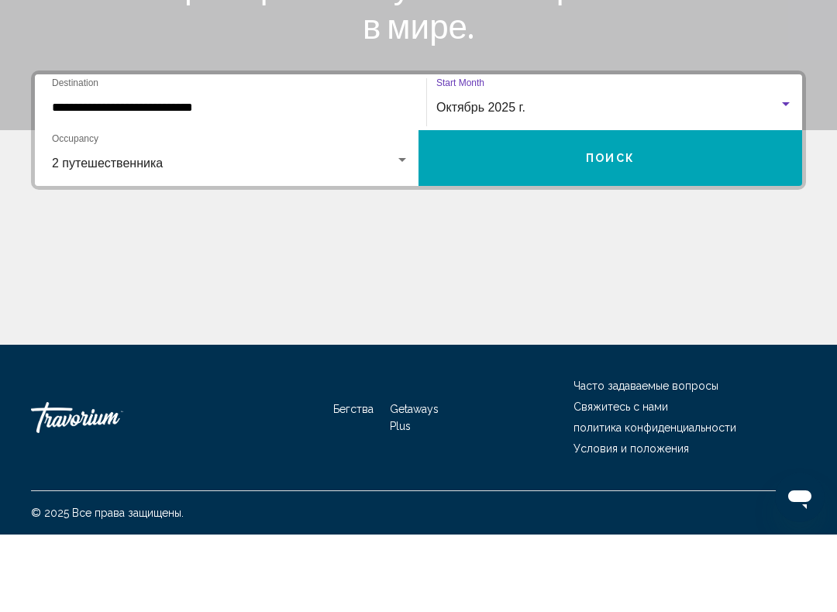
click at [606, 230] on span "Поиск" at bounding box center [610, 236] width 49 height 12
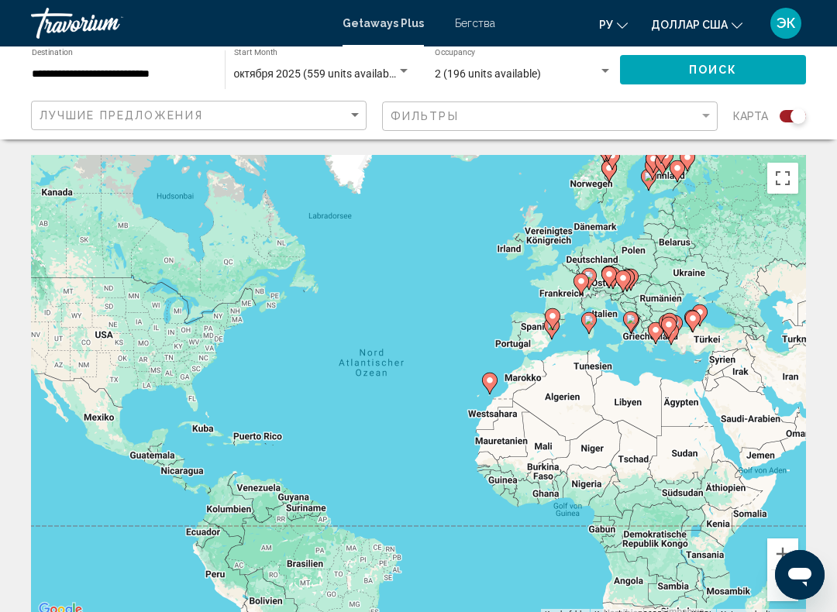
click at [608, 71] on div "Search widget" at bounding box center [606, 71] width 8 height 4
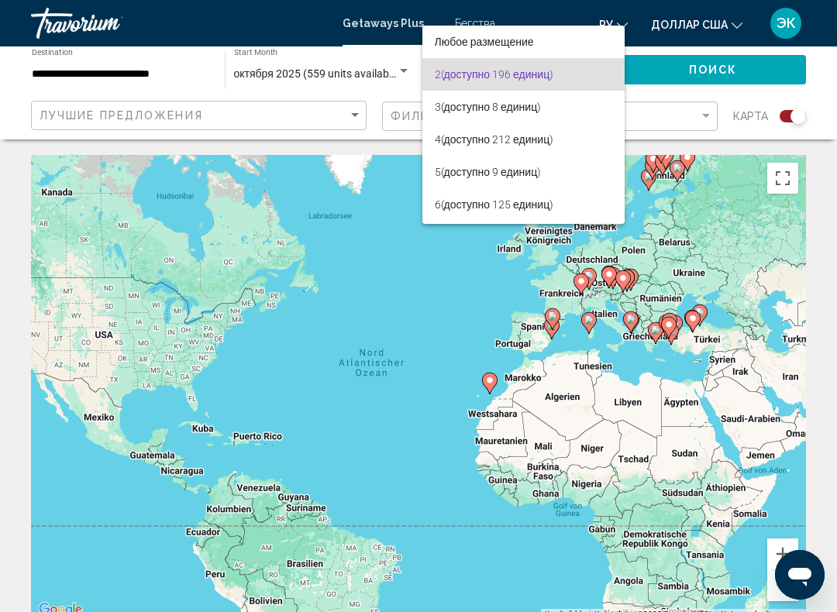
click at [823, 80] on div at bounding box center [418, 306] width 837 height 612
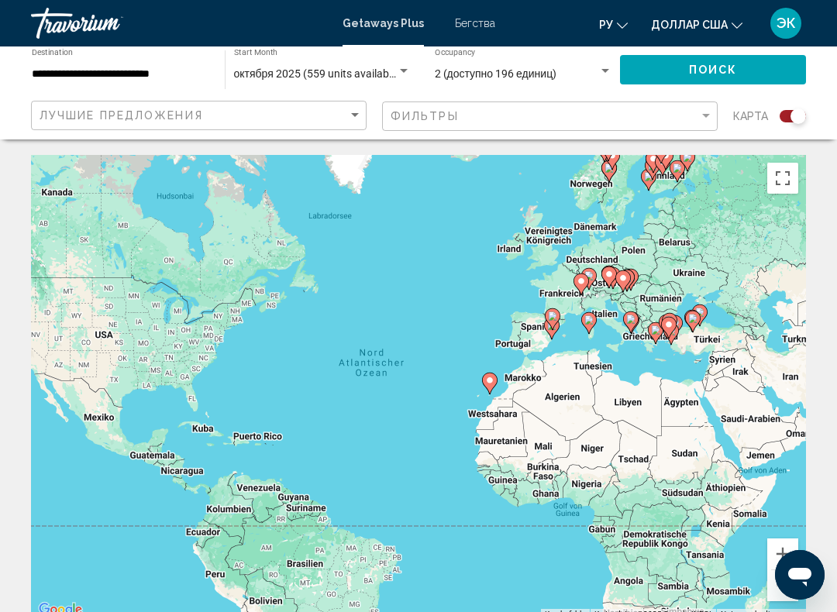
click at [407, 74] on div "Search widget" at bounding box center [404, 71] width 14 height 12
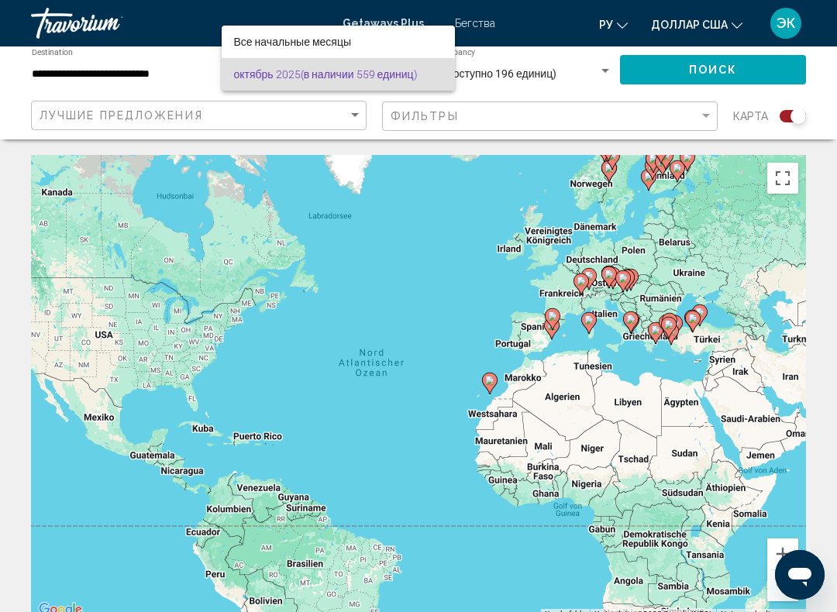
click at [584, 88] on div at bounding box center [418, 306] width 837 height 612
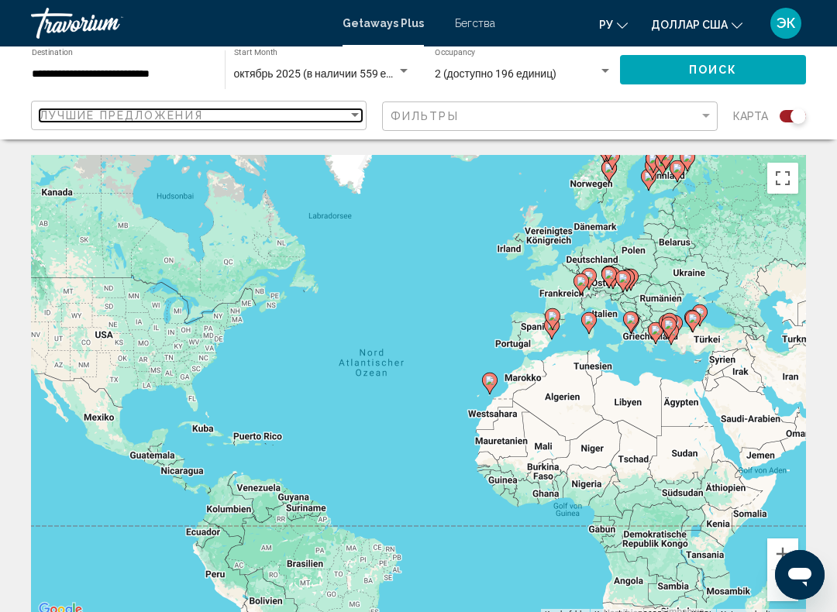
click at [353, 116] on div "Sort by" at bounding box center [355, 115] width 8 height 4
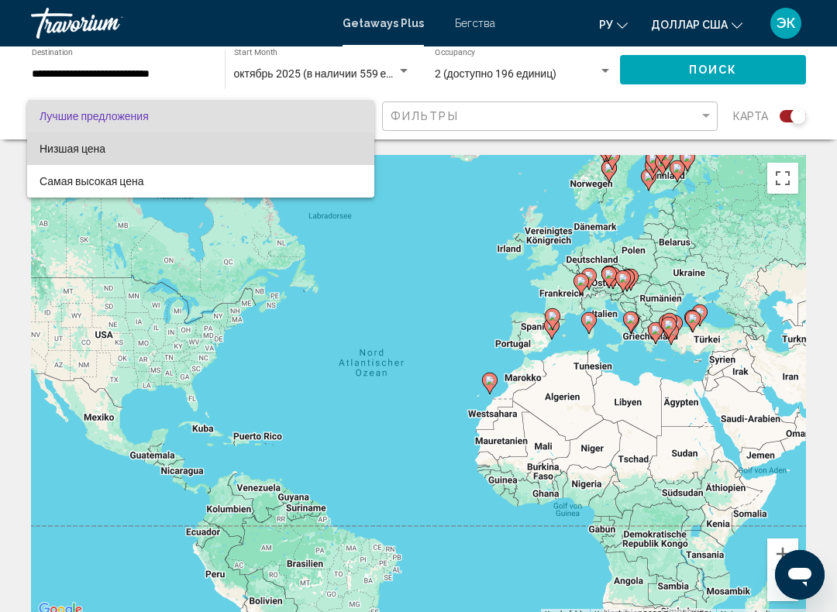
click at [83, 151] on font "Низшая цена" at bounding box center [73, 149] width 66 height 12
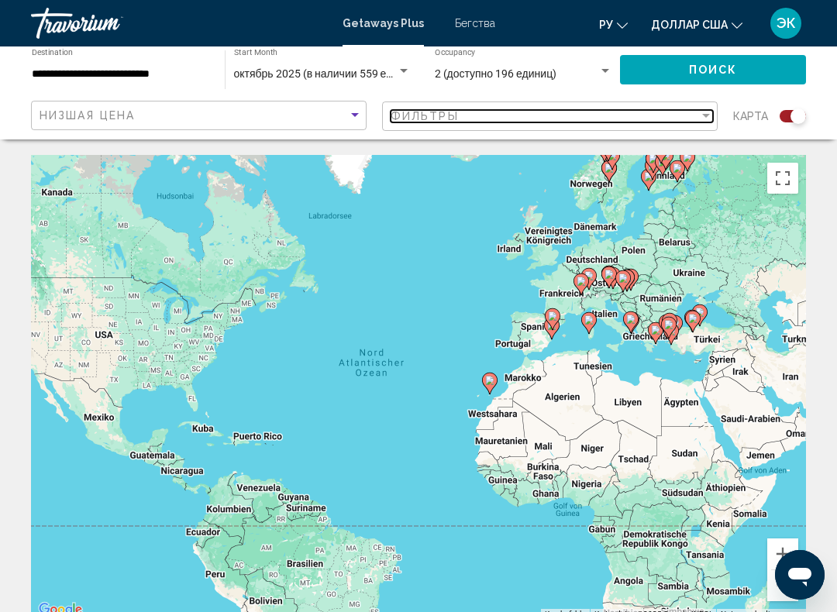
click at [697, 118] on div "Фильтры" at bounding box center [545, 116] width 309 height 12
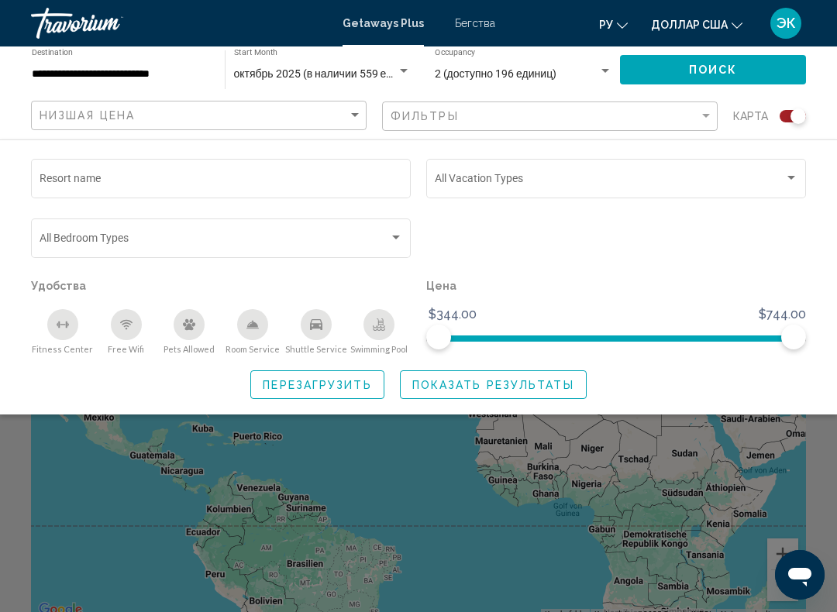
click at [785, 184] on div "Search widget" at bounding box center [791, 178] width 14 height 12
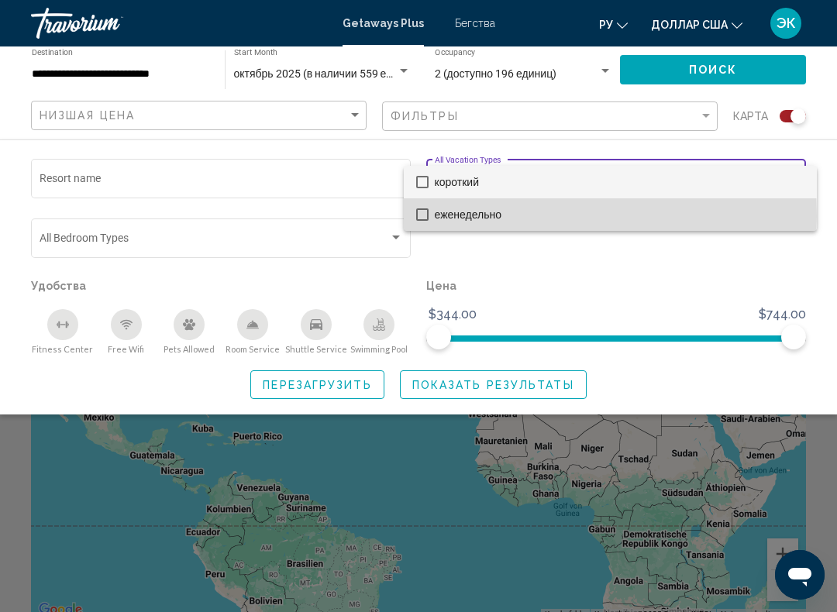
click at [426, 216] on mat-pseudo-checkbox at bounding box center [422, 215] width 12 height 12
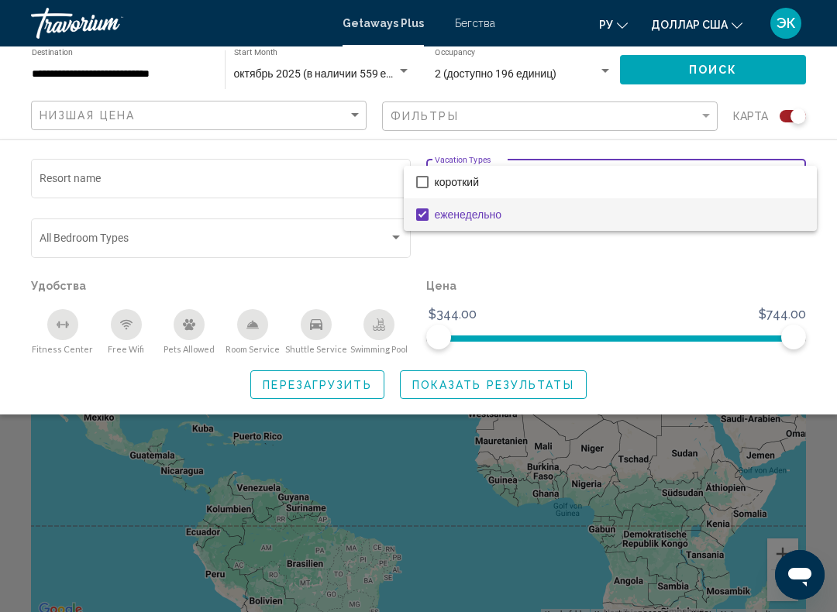
click at [704, 275] on div at bounding box center [418, 306] width 837 height 612
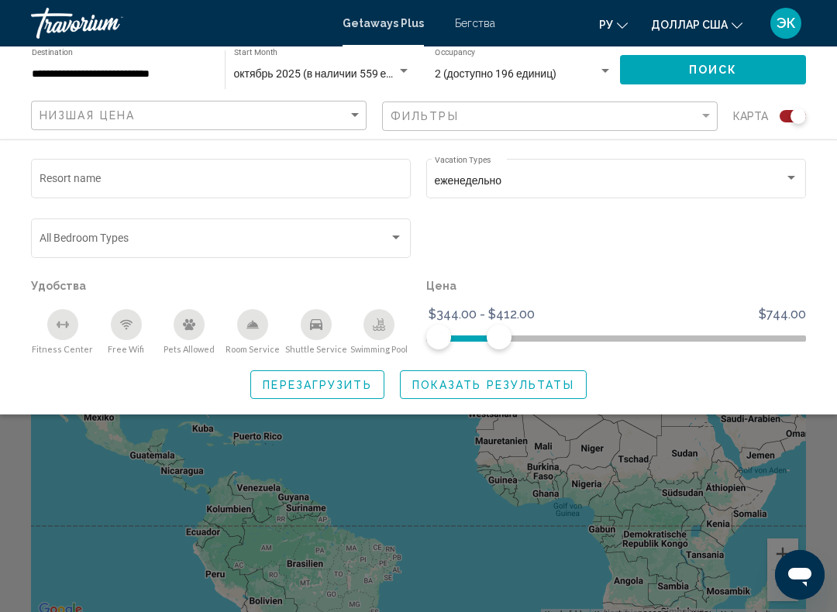
click at [529, 382] on span "Показать результаты" at bounding box center [493, 385] width 162 height 12
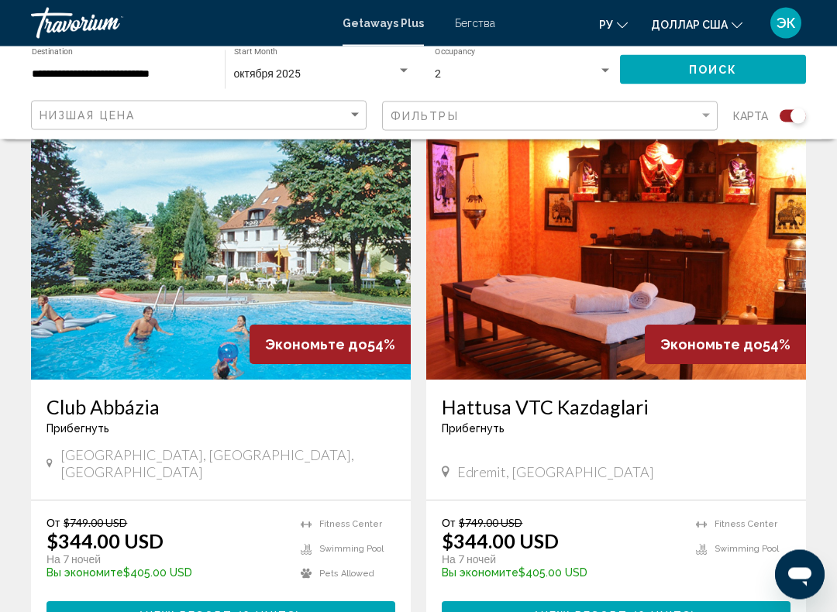
scroll to position [2150, 0]
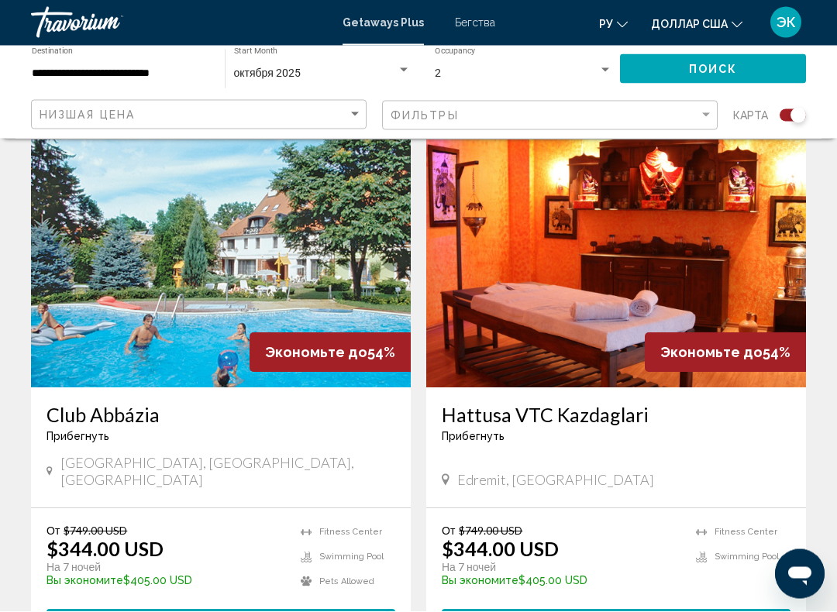
click at [736, 307] on img "Основное содержание" at bounding box center [616, 265] width 380 height 248
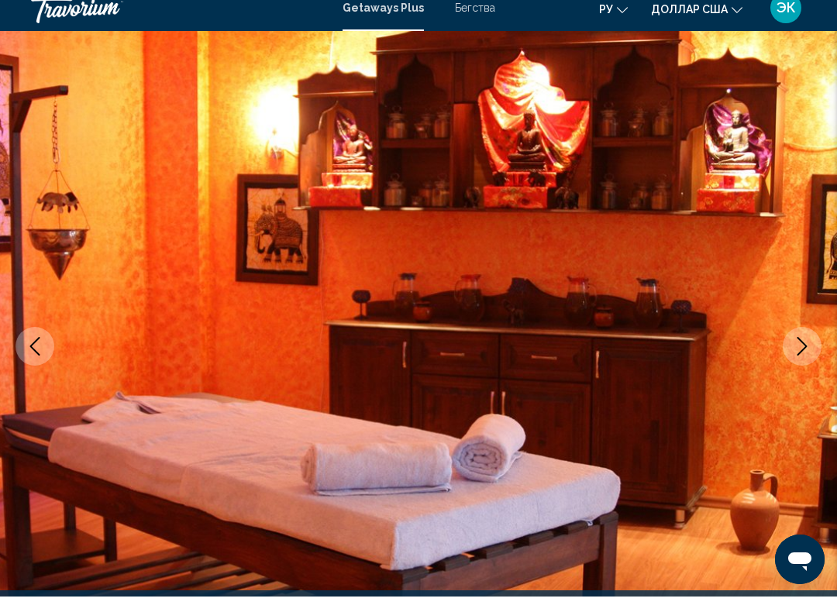
scroll to position [107, 0]
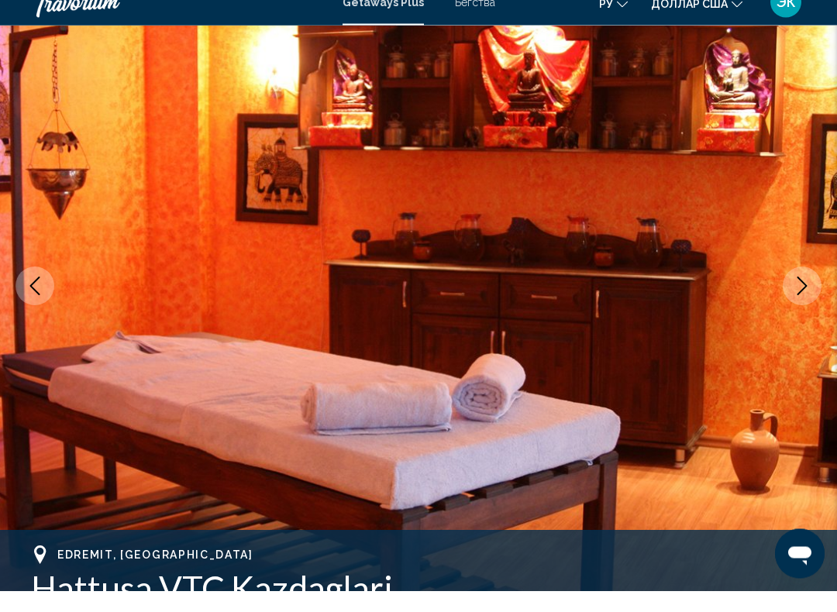
click at [798, 298] on icon "Next image" at bounding box center [802, 307] width 19 height 19
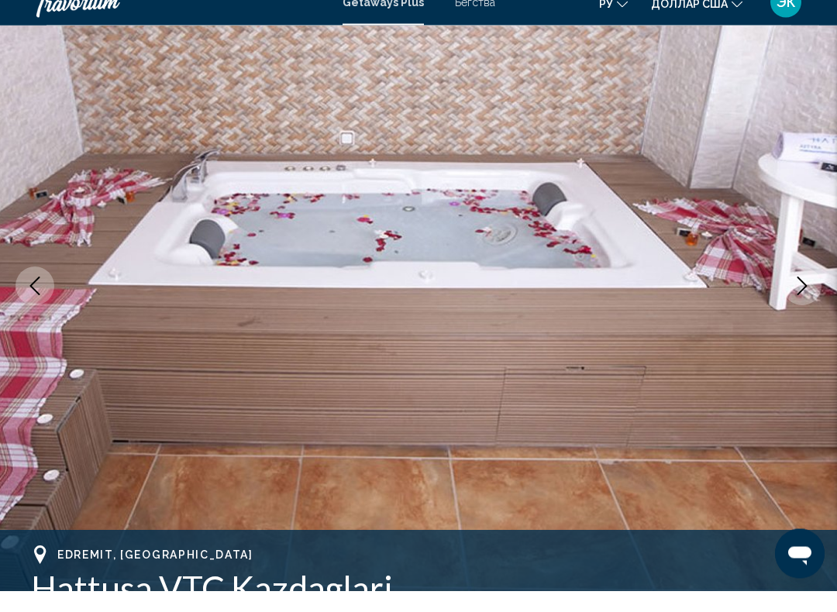
click at [807, 298] on button "Next image" at bounding box center [802, 307] width 39 height 39
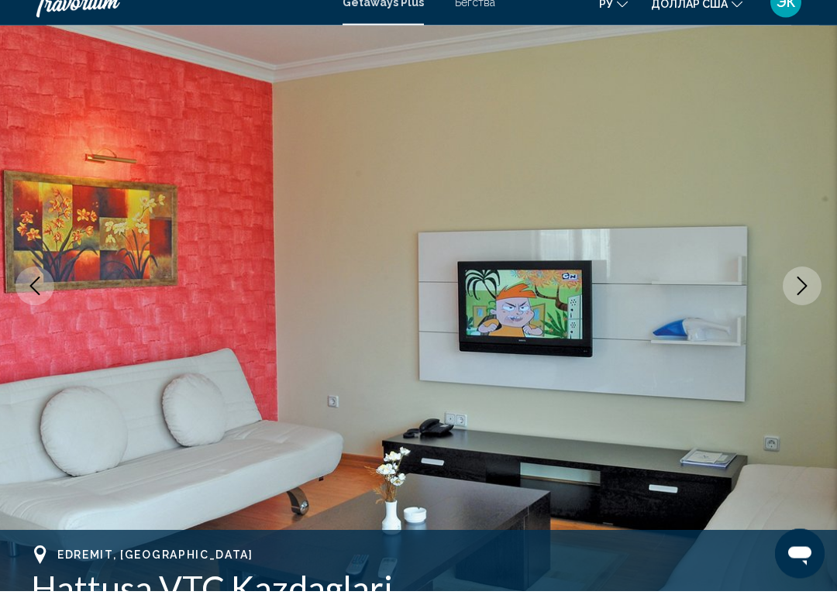
click at [803, 298] on icon "Next image" at bounding box center [802, 307] width 19 height 19
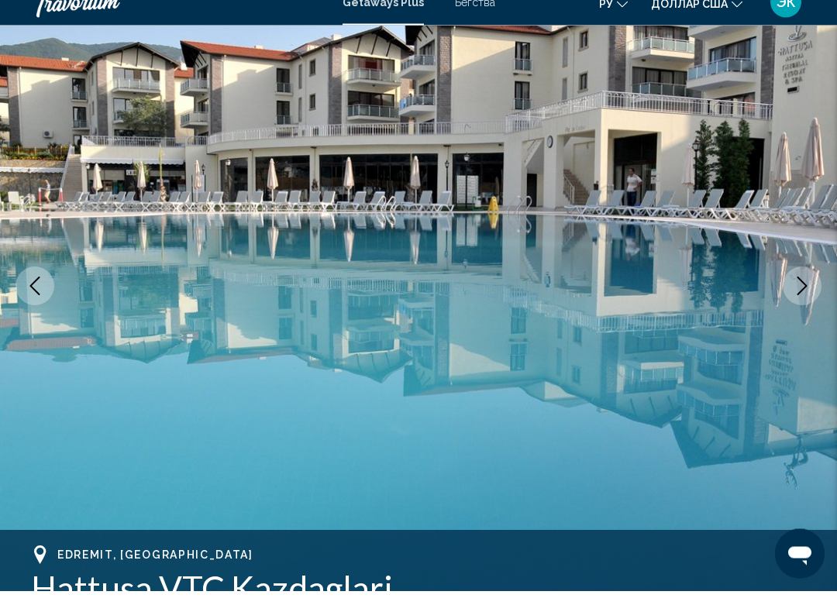
click at [806, 298] on icon "Next image" at bounding box center [802, 307] width 19 height 19
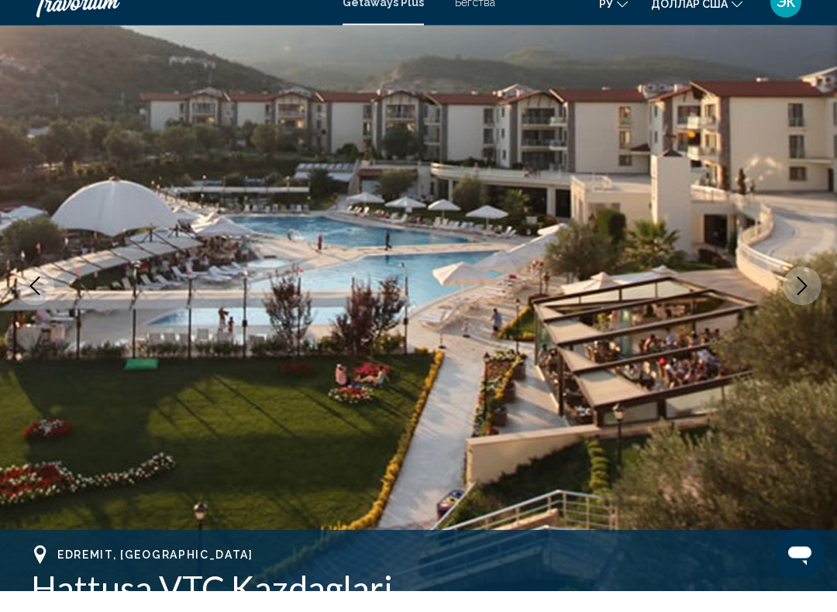
click at [805, 297] on button "Next image" at bounding box center [802, 307] width 39 height 39
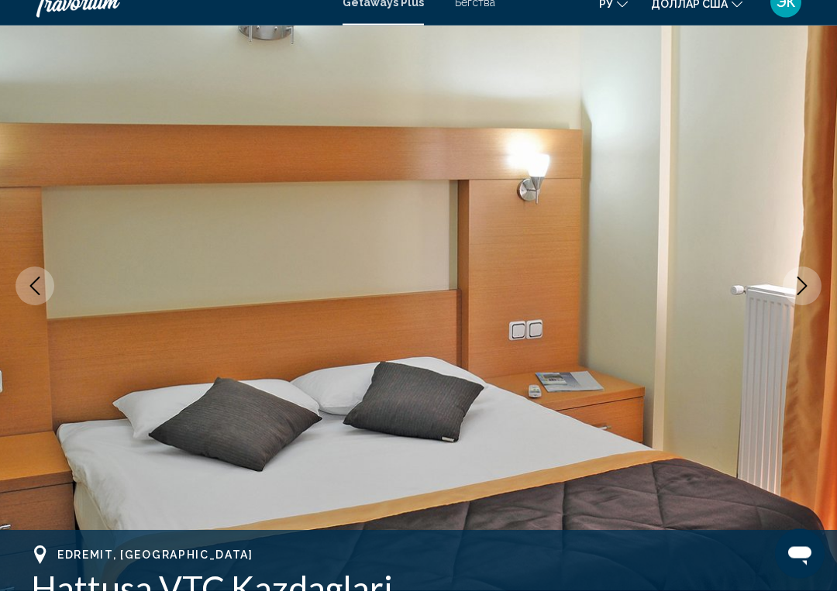
click at [804, 298] on icon "Next image" at bounding box center [802, 307] width 19 height 19
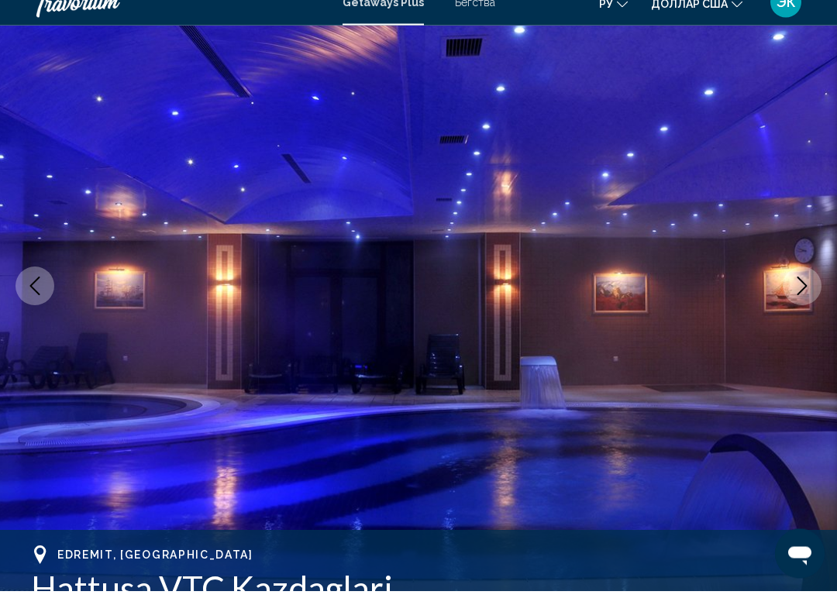
click at [805, 298] on icon "Next image" at bounding box center [802, 307] width 19 height 19
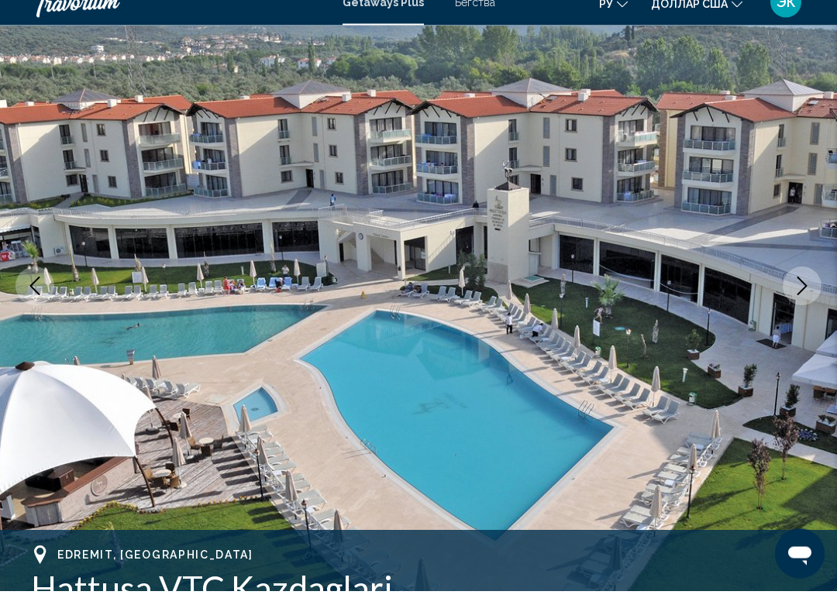
click at [799, 298] on icon "Next image" at bounding box center [803, 307] width 10 height 19
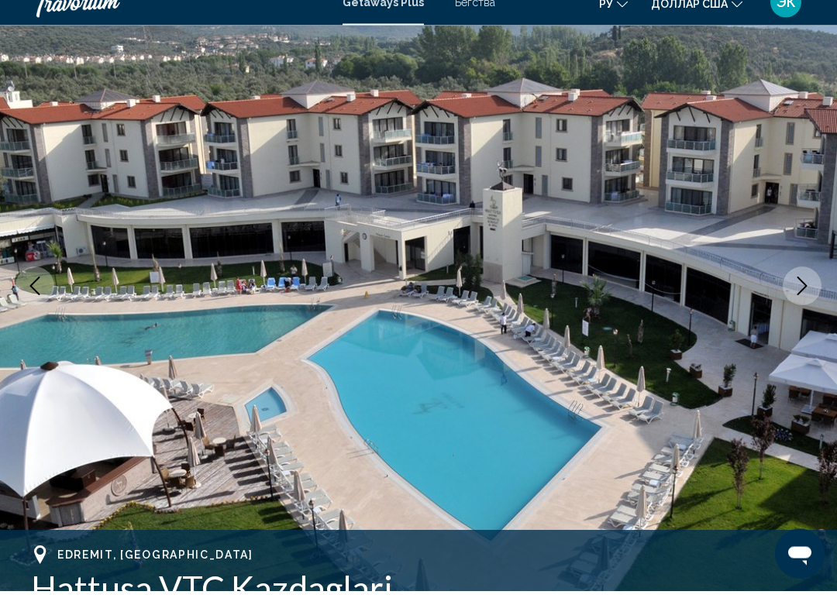
click at [803, 298] on icon "Next image" at bounding box center [802, 307] width 19 height 19
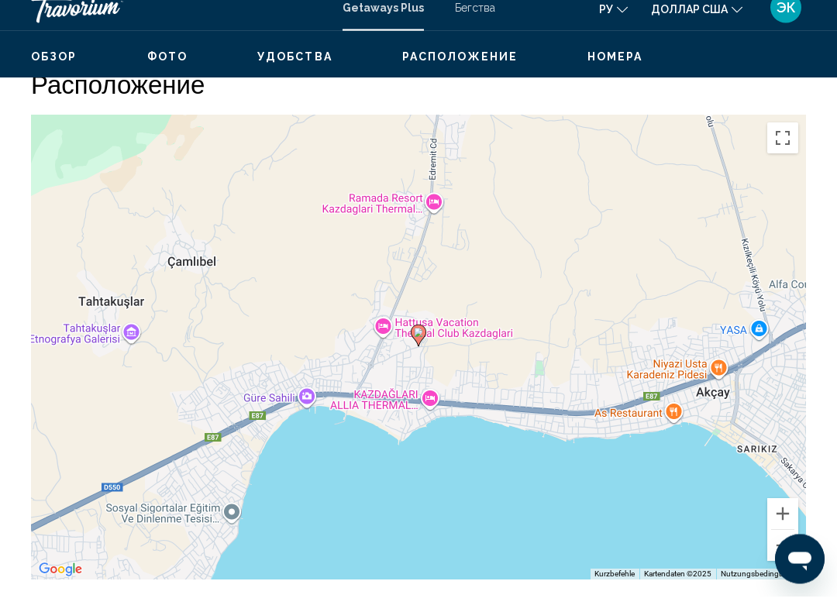
scroll to position [2411, 0]
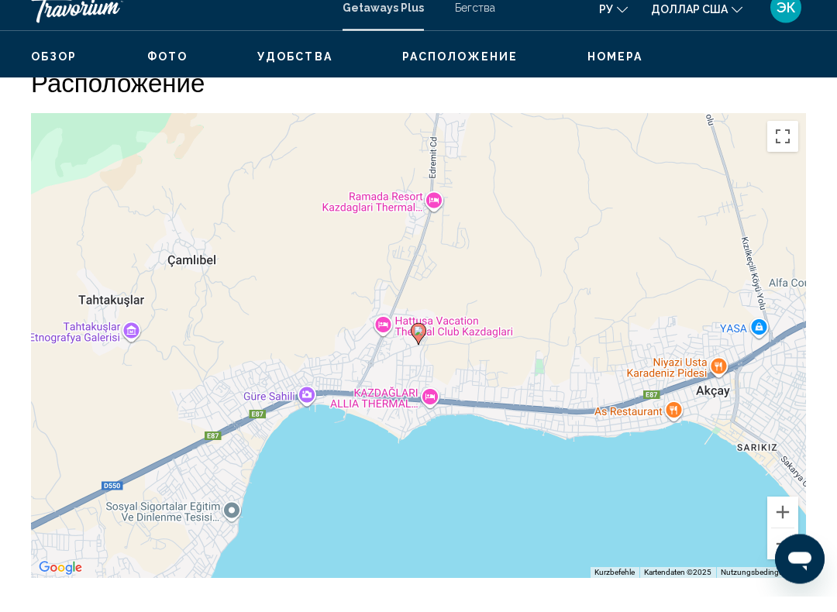
click at [781, 545] on button "Verkleinern" at bounding box center [782, 560] width 31 height 31
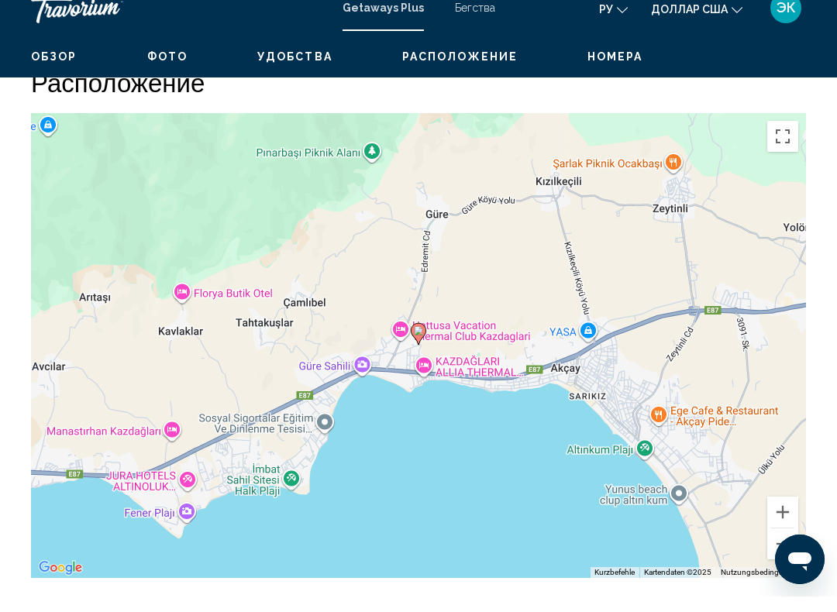
click at [777, 544] on button "Verkleinern" at bounding box center [782, 559] width 31 height 31
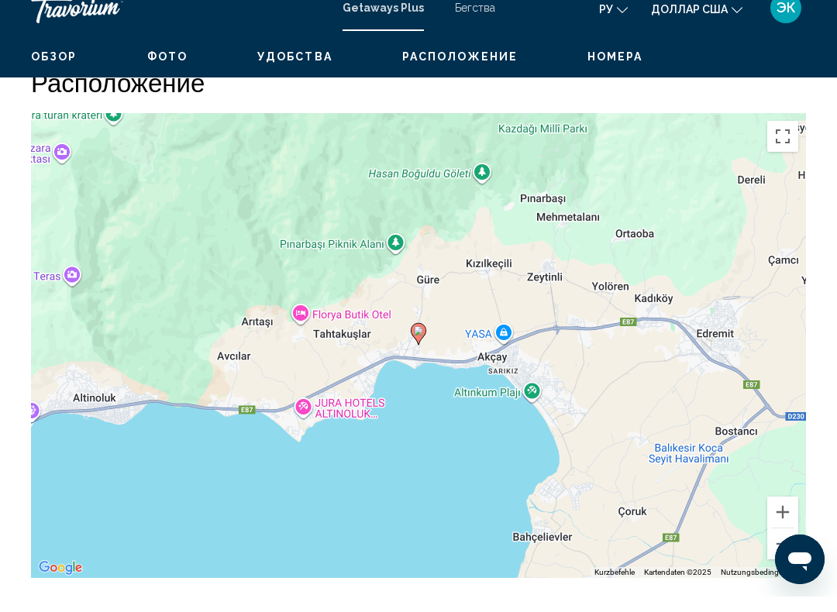
click at [782, 544] on button "Verkleinern" at bounding box center [782, 559] width 31 height 31
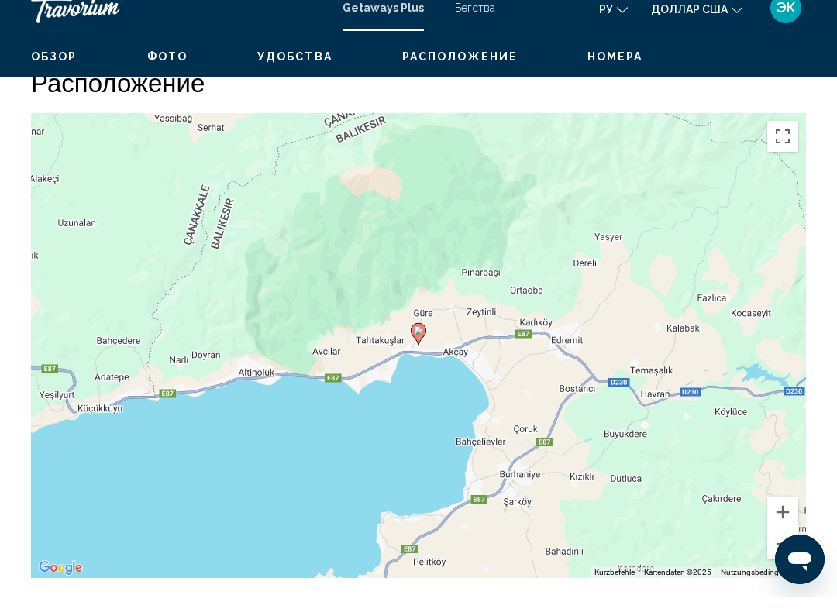
click at [782, 544] on button "Verkleinern" at bounding box center [782, 559] width 31 height 31
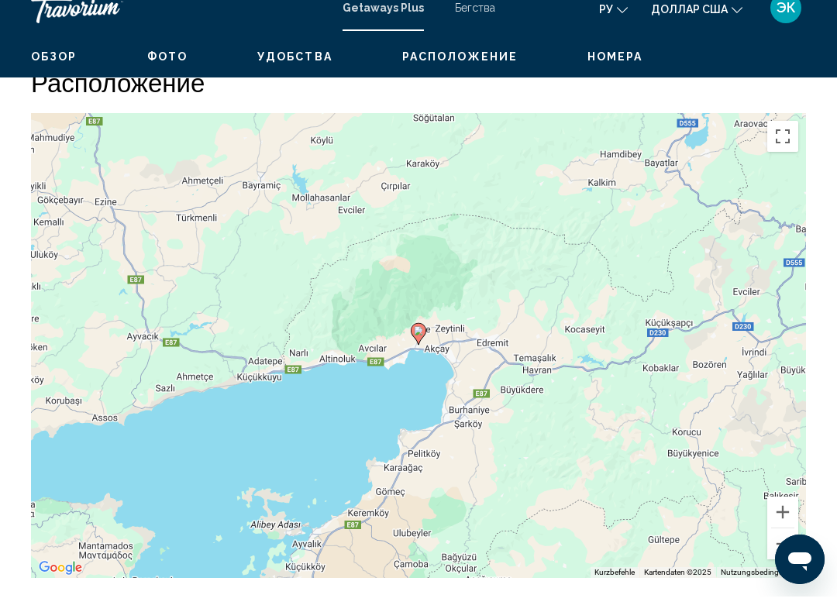
click at [781, 544] on button "Verkleinern" at bounding box center [782, 559] width 31 height 31
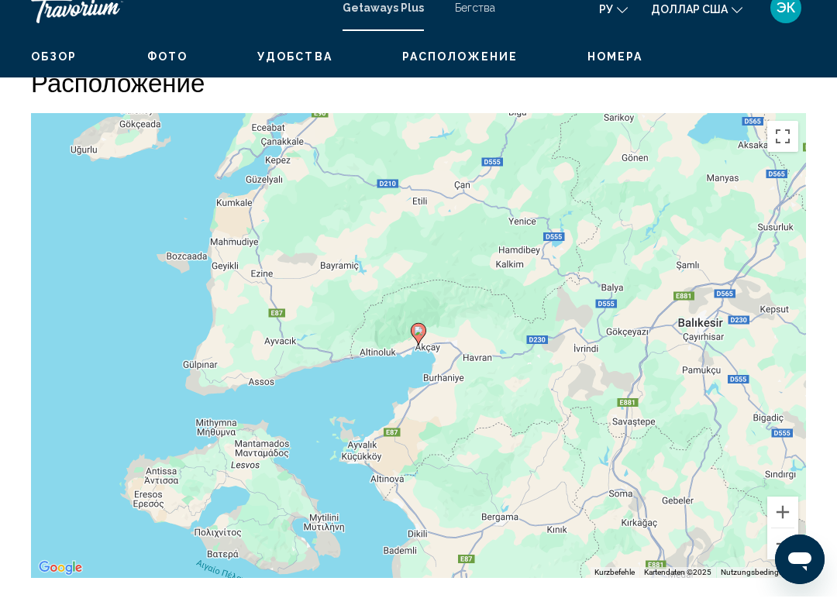
click at [785, 544] on button "Verkleinern" at bounding box center [782, 559] width 31 height 31
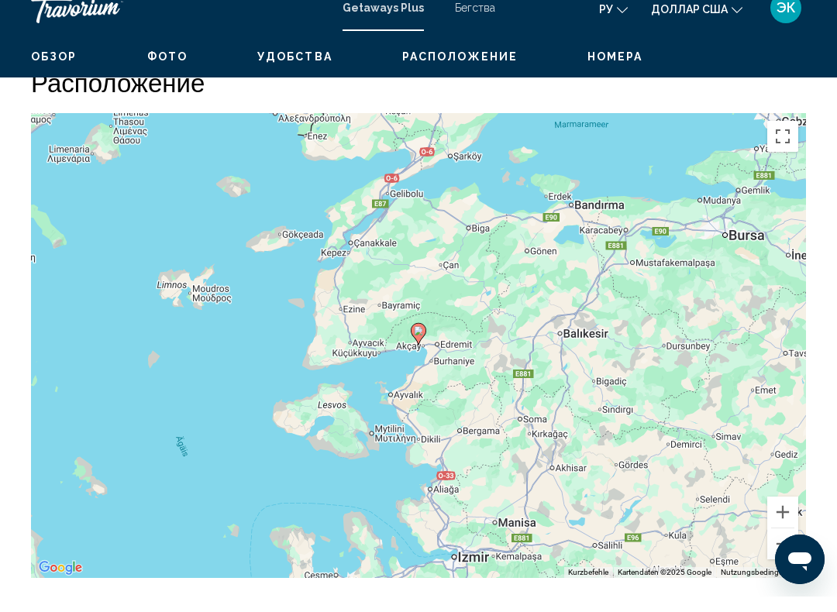
click at [781, 544] on button "Verkleinern" at bounding box center [782, 559] width 31 height 31
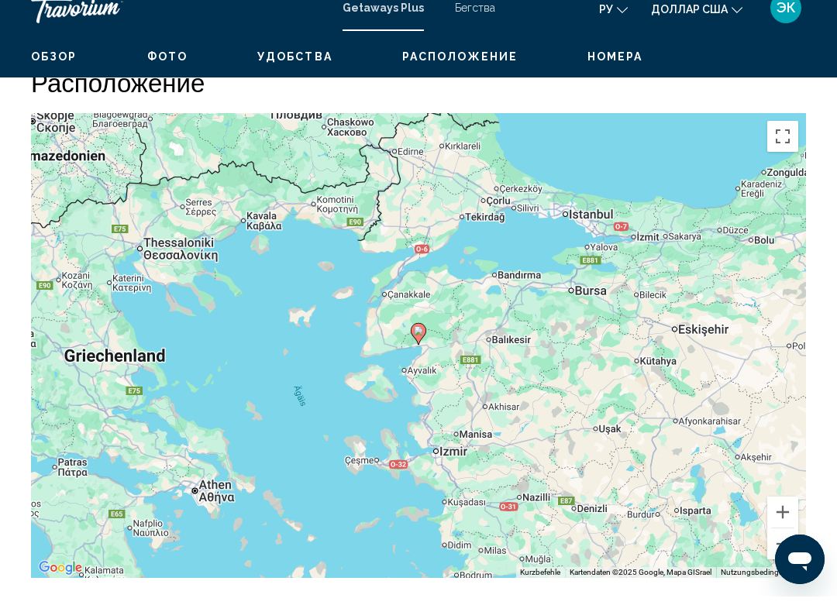
click at [788, 544] on button "Verkleinern" at bounding box center [782, 559] width 31 height 31
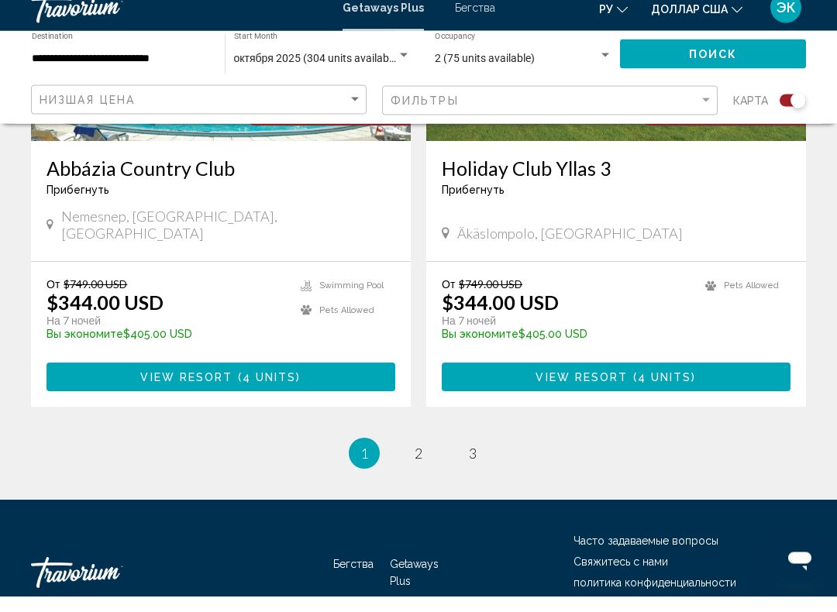
scroll to position [3474, 0]
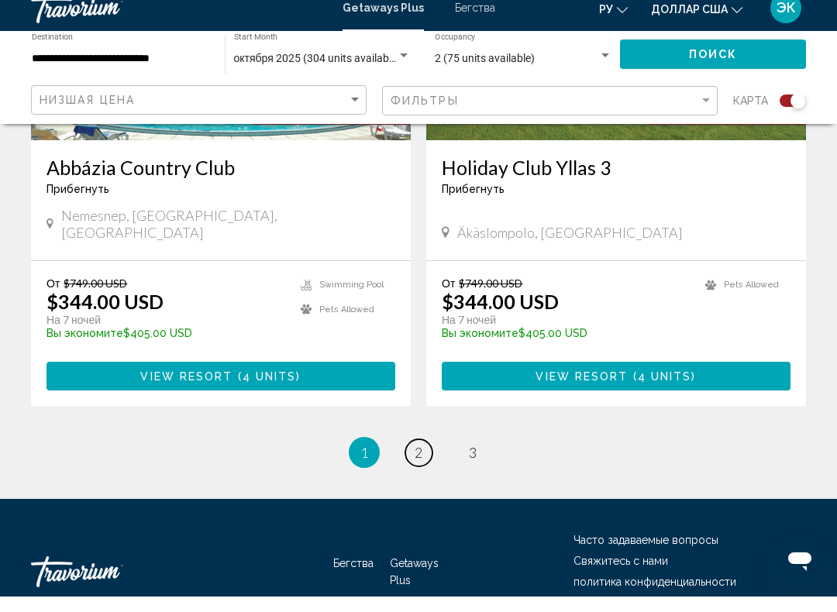
click at [425, 455] on link "page 2" at bounding box center [418, 468] width 27 height 27
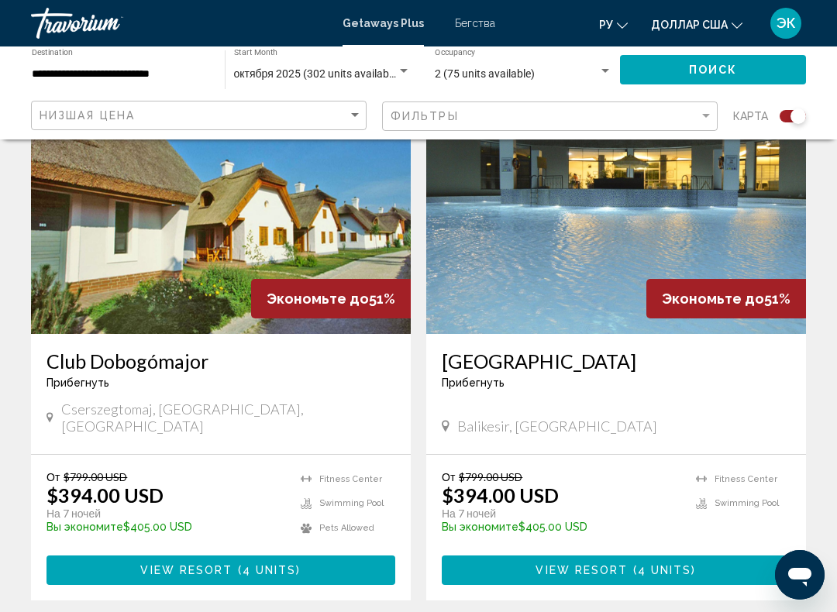
scroll to position [2721, 0]
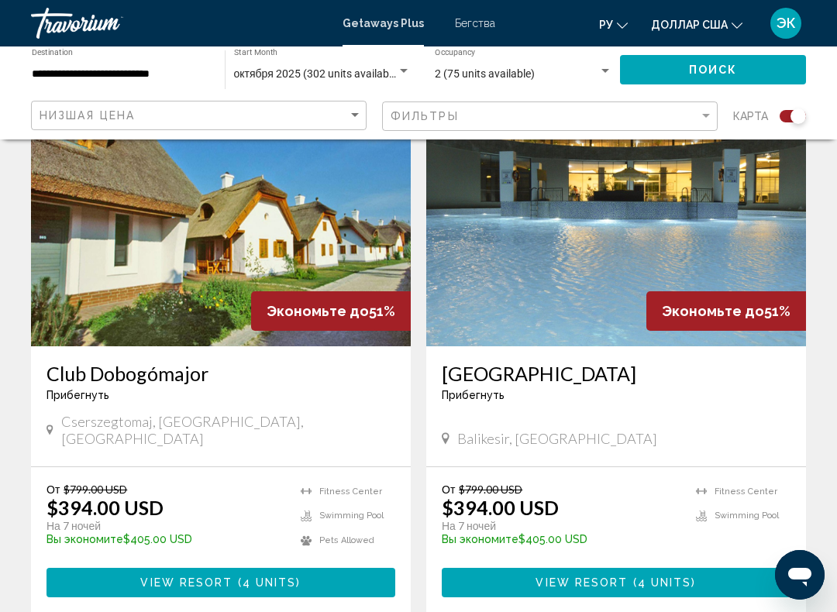
click at [635, 285] on img "Основное содержание" at bounding box center [616, 222] width 380 height 248
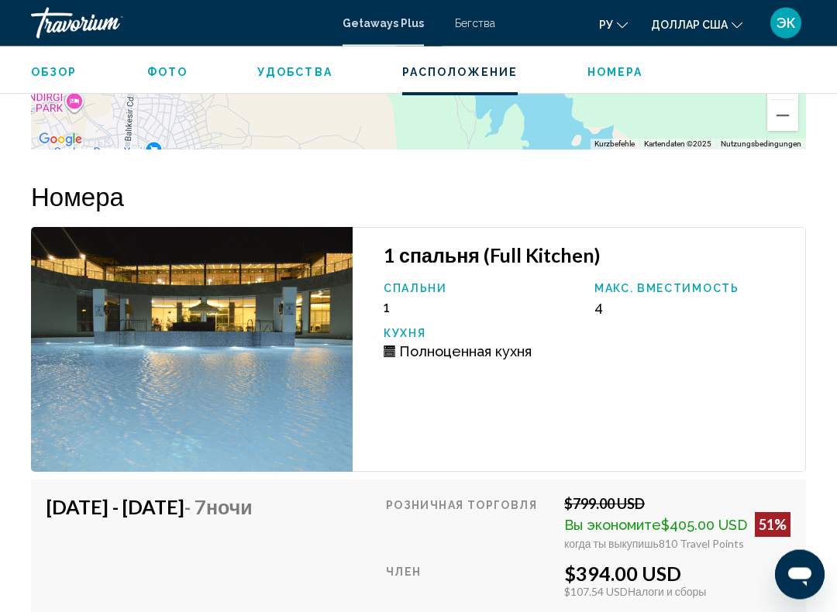
scroll to position [93, 0]
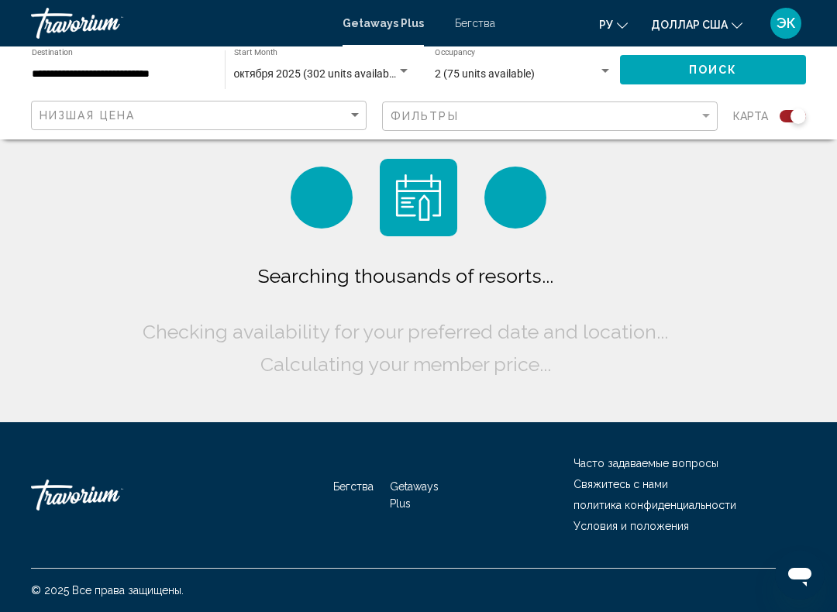
click at [484, 29] on font "Бегства" at bounding box center [475, 23] width 40 height 12
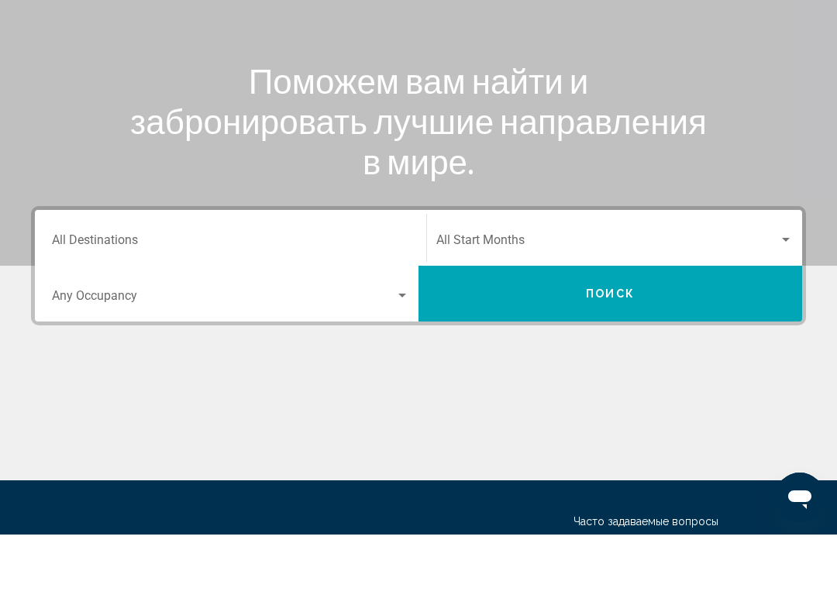
click at [788, 312] on div "Search widget" at bounding box center [786, 318] width 14 height 12
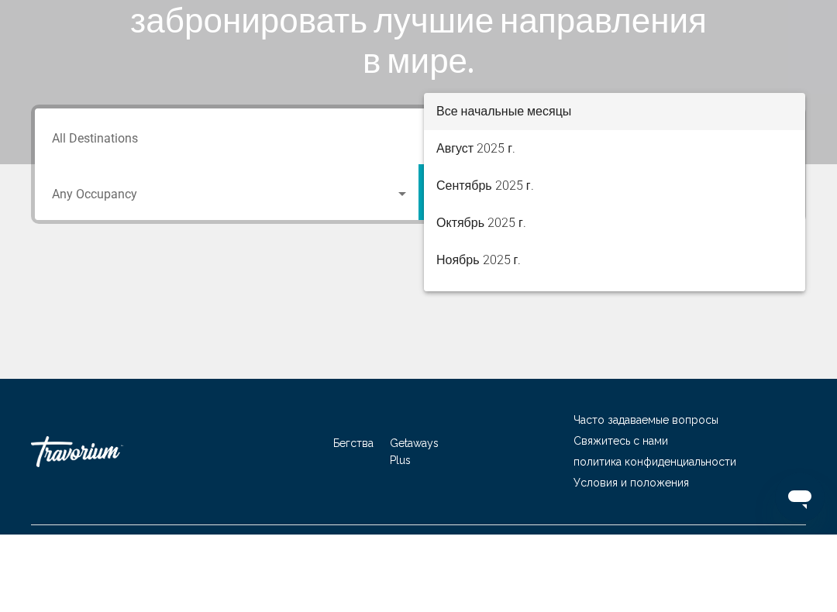
scroll to position [257, 0]
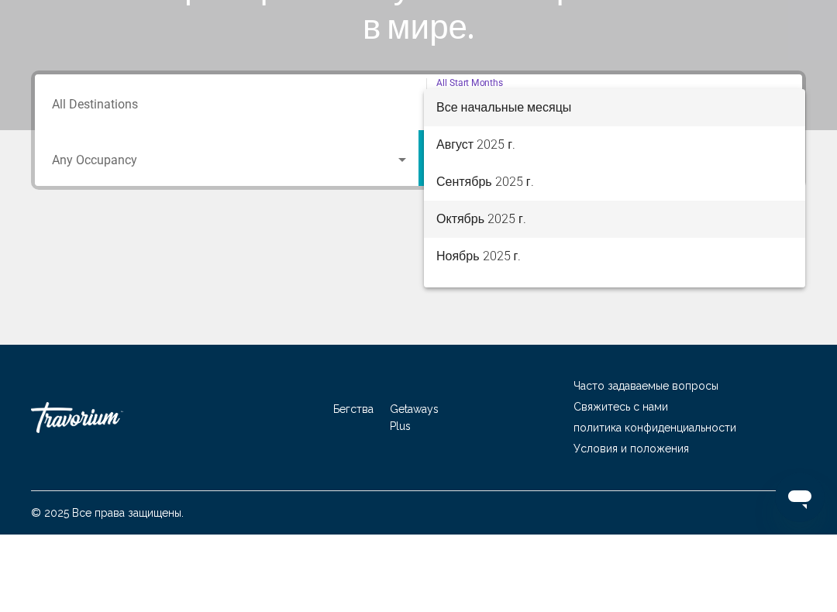
click at [515, 289] on font "Октябрь 2025 г." at bounding box center [481, 296] width 90 height 15
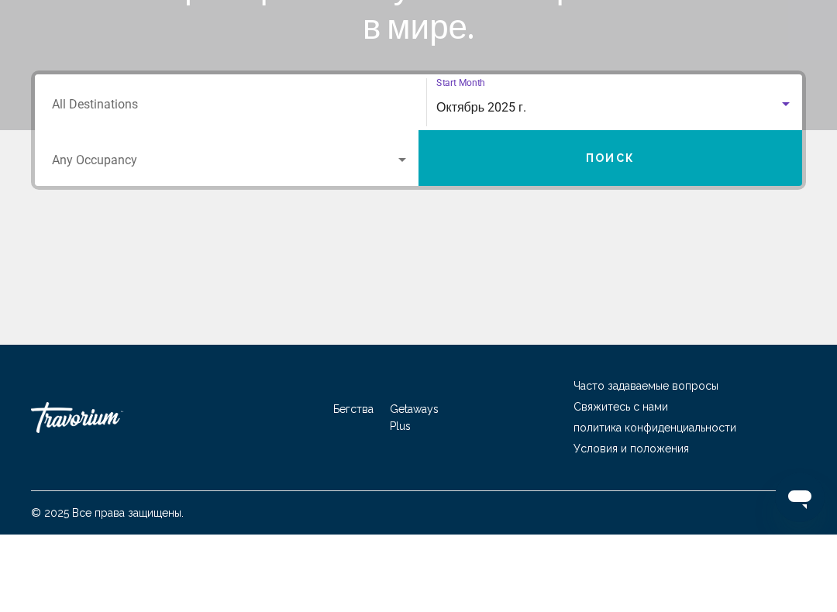
click at [394, 234] on span "Search widget" at bounding box center [223, 241] width 343 height 14
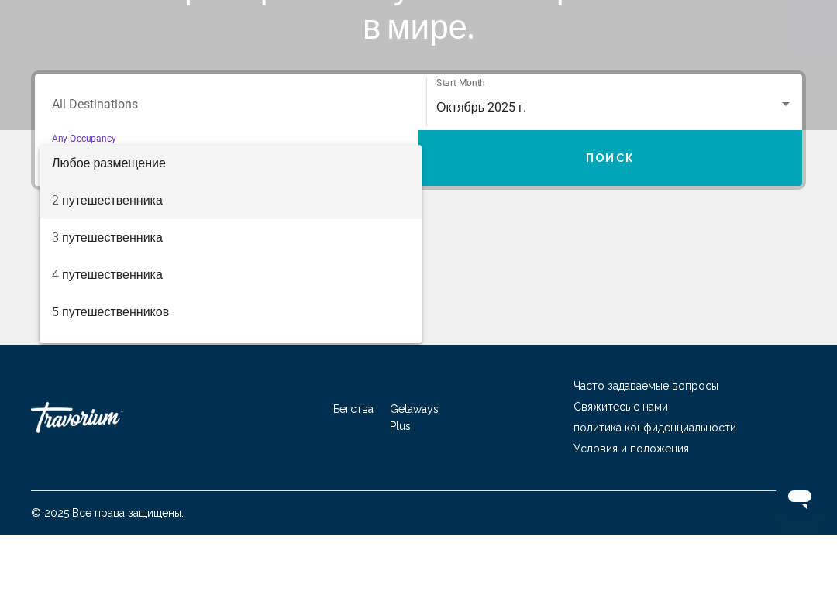
click at [153, 271] on font "2 путешественника" at bounding box center [107, 278] width 111 height 15
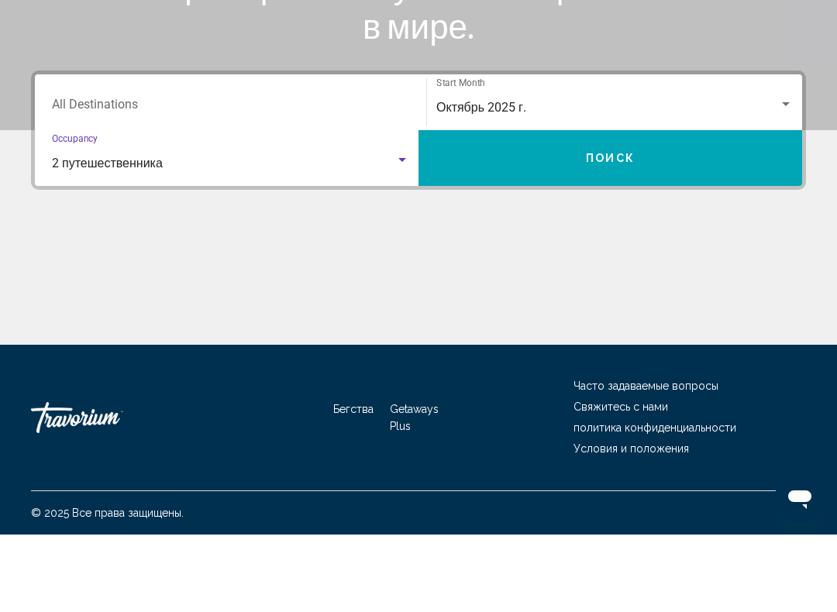
click at [350, 178] on input "Destination All Destinations" at bounding box center [230, 185] width 357 height 14
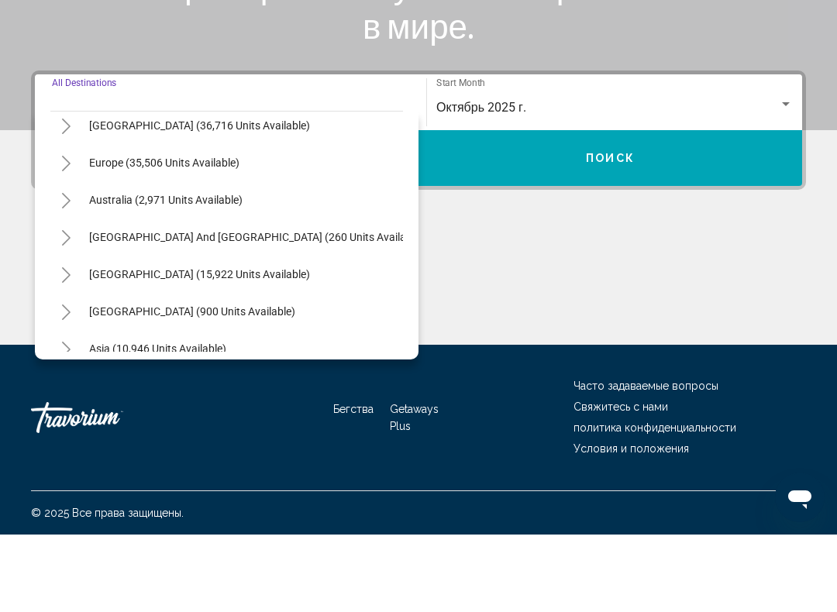
scroll to position [160, 0]
click at [210, 235] on span "Europe (35,506 units available)" at bounding box center [164, 241] width 150 height 12
type input "**********"
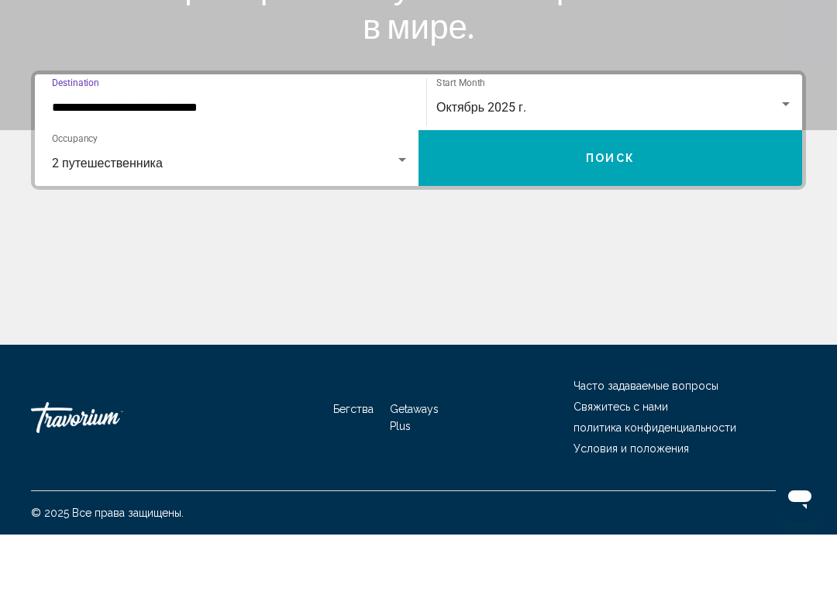
click at [683, 208] on button "Поиск" at bounding box center [611, 236] width 384 height 56
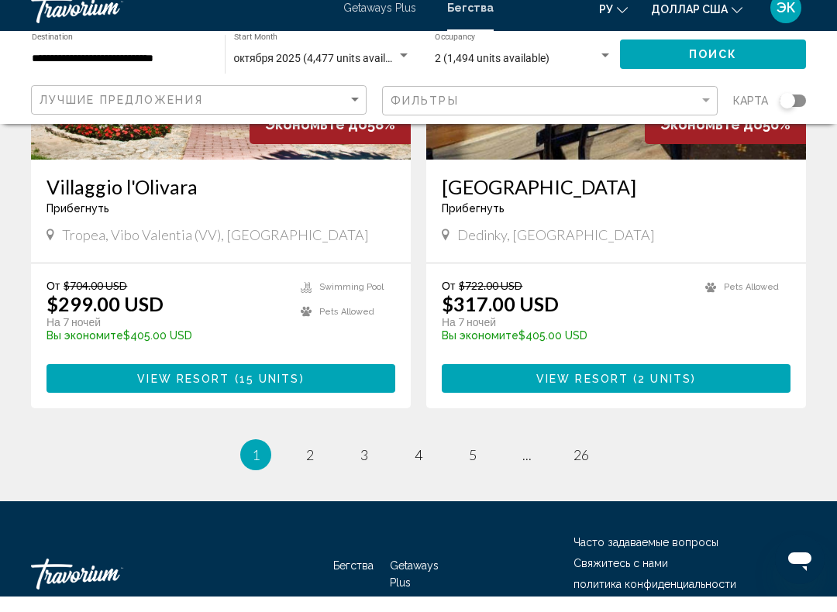
scroll to position [3019, 0]
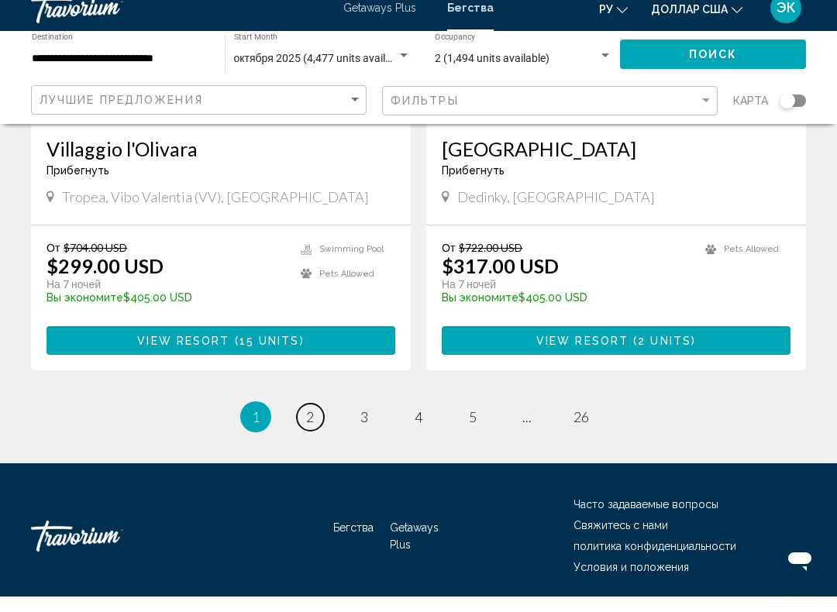
click at [305, 419] on link "page 2" at bounding box center [310, 432] width 27 height 27
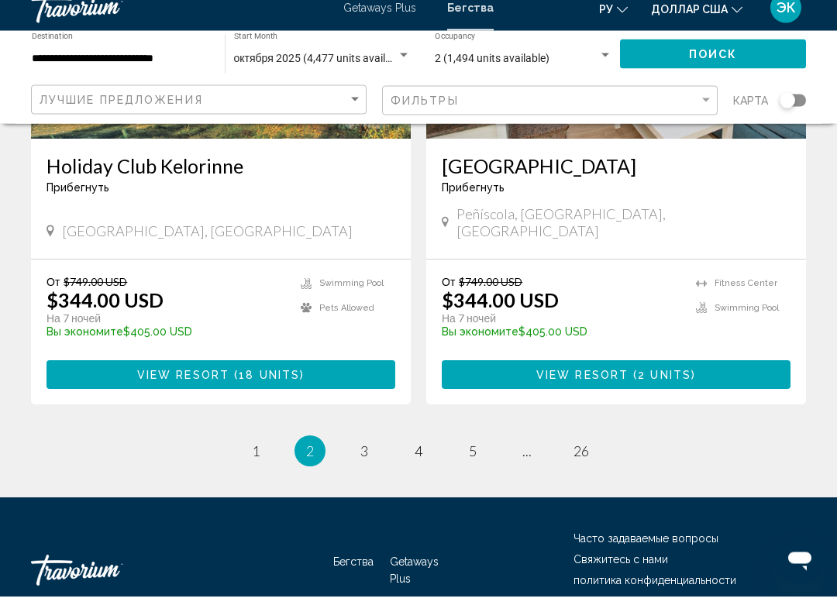
scroll to position [3018, 0]
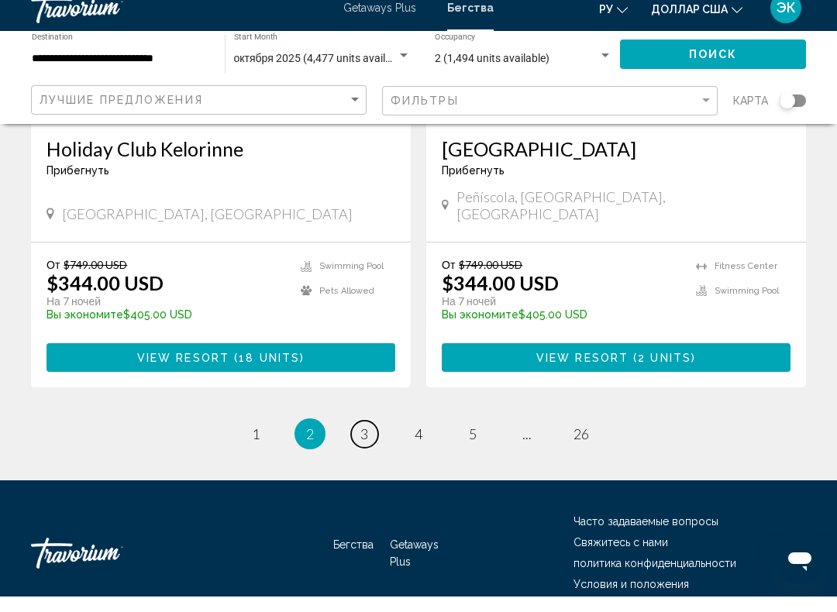
click at [360, 441] on span "3" at bounding box center [364, 449] width 8 height 17
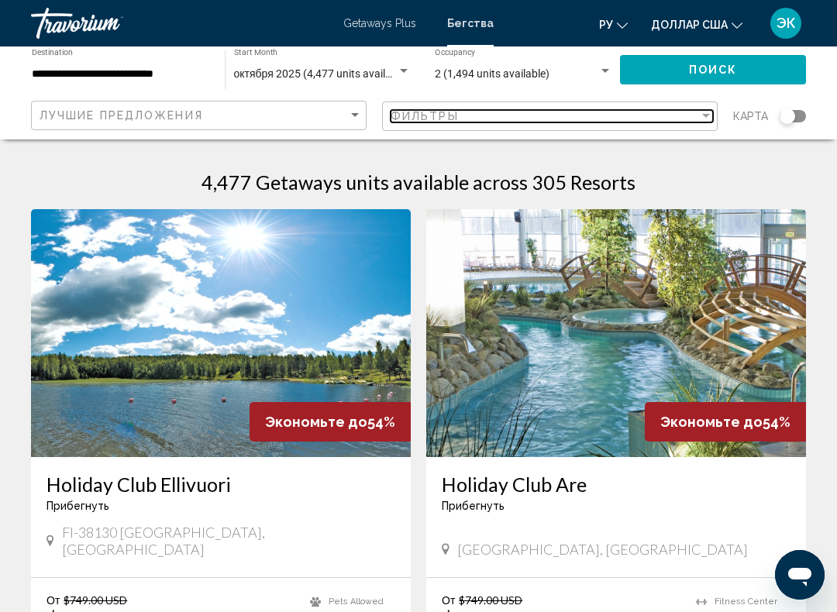
click at [710, 121] on div "Filter" at bounding box center [706, 116] width 14 height 12
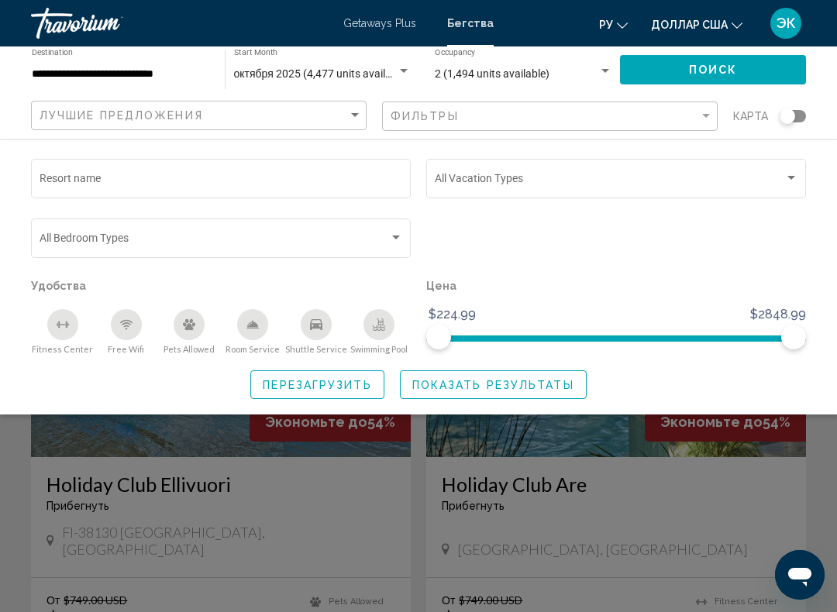
click at [797, 182] on div "Search widget" at bounding box center [791, 178] width 14 height 12
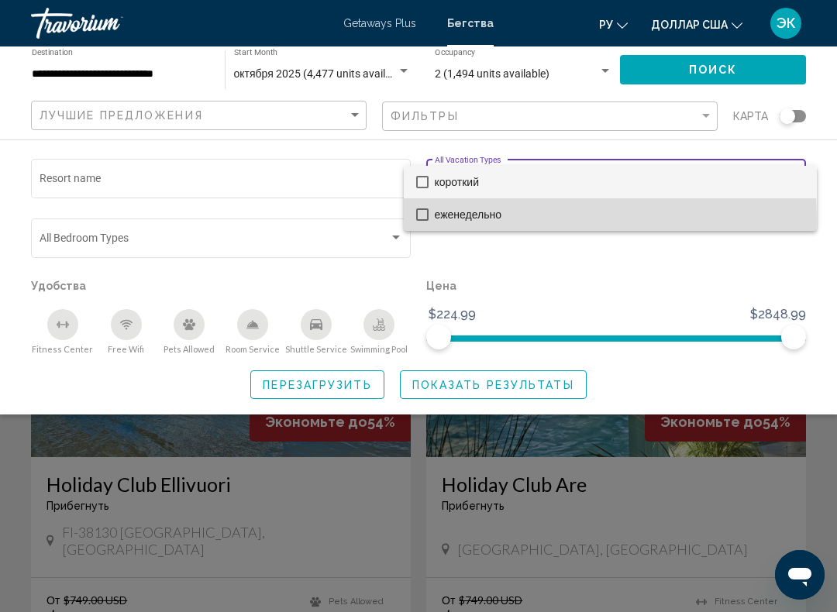
click at [419, 222] on mat-option "еженедельно" at bounding box center [610, 214] width 413 height 33
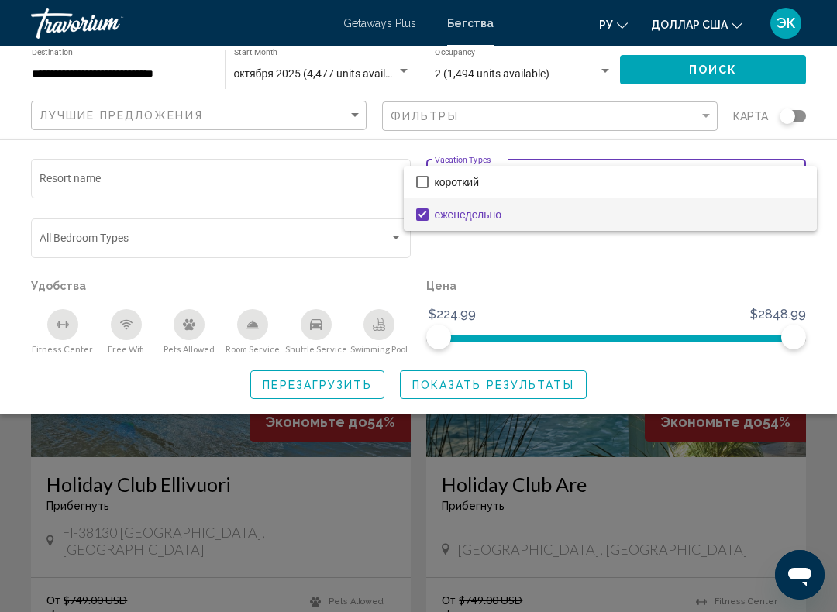
click at [667, 299] on div at bounding box center [418, 306] width 837 height 612
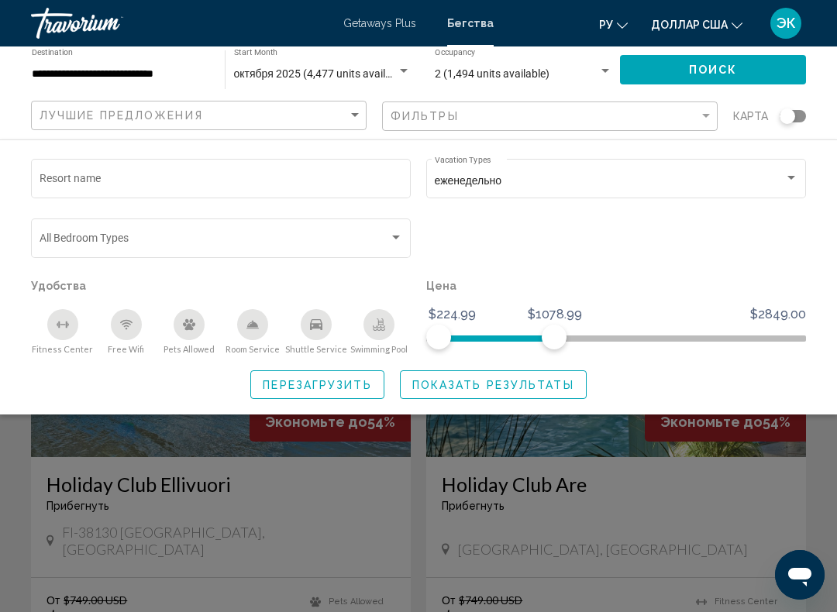
click at [552, 388] on span "Показать результаты" at bounding box center [493, 385] width 162 height 12
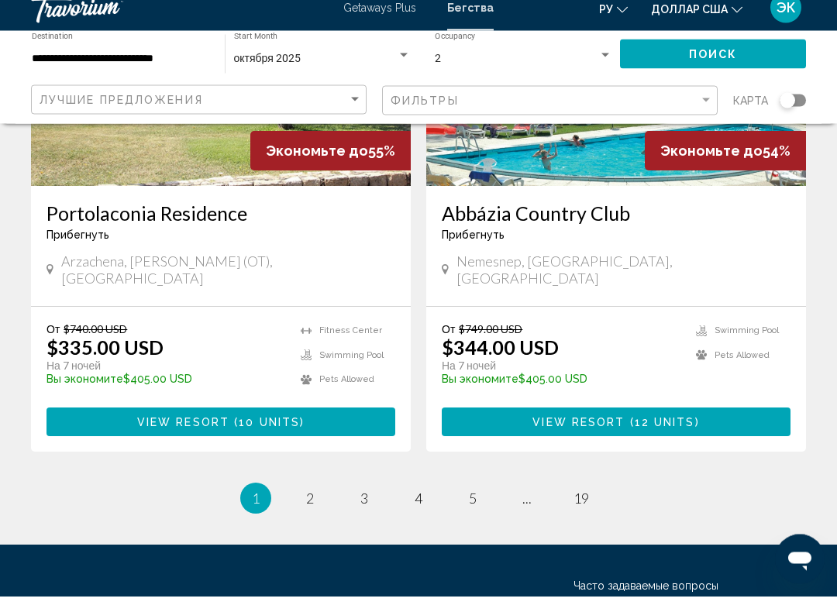
scroll to position [3018, 0]
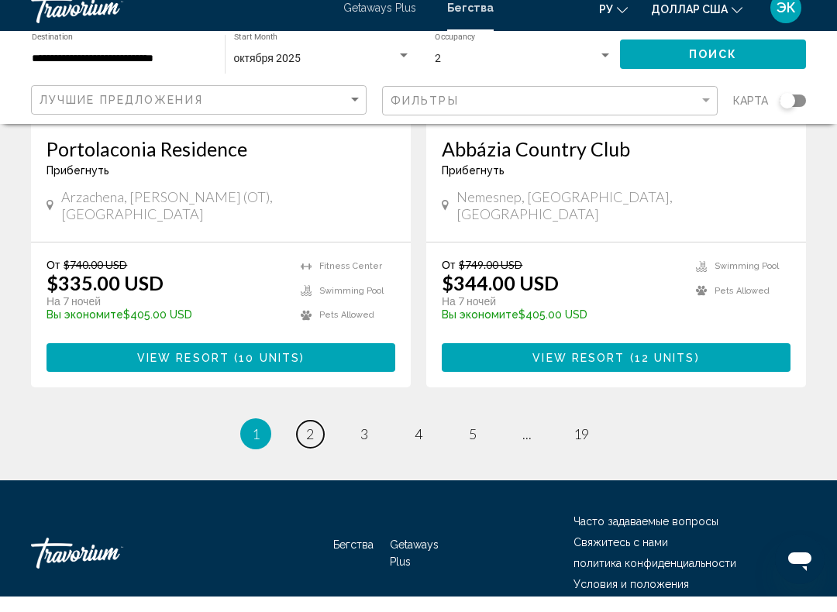
click at [316, 436] on link "page 2" at bounding box center [310, 449] width 27 height 27
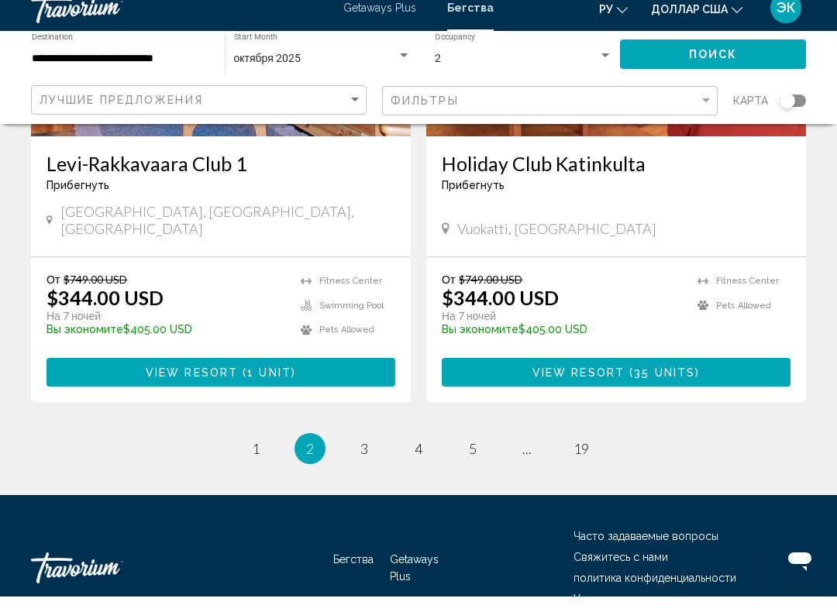
scroll to position [3018, 0]
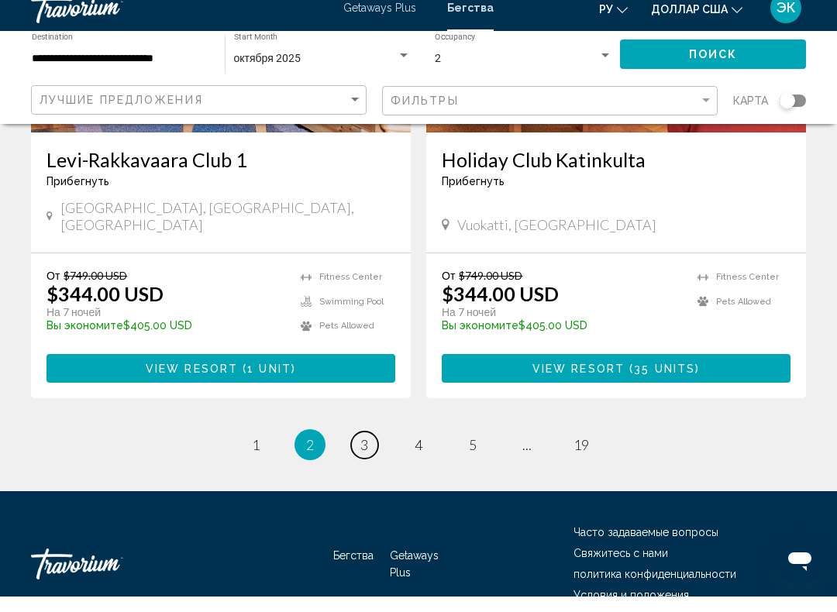
click at [368, 452] on span "3" at bounding box center [364, 460] width 8 height 17
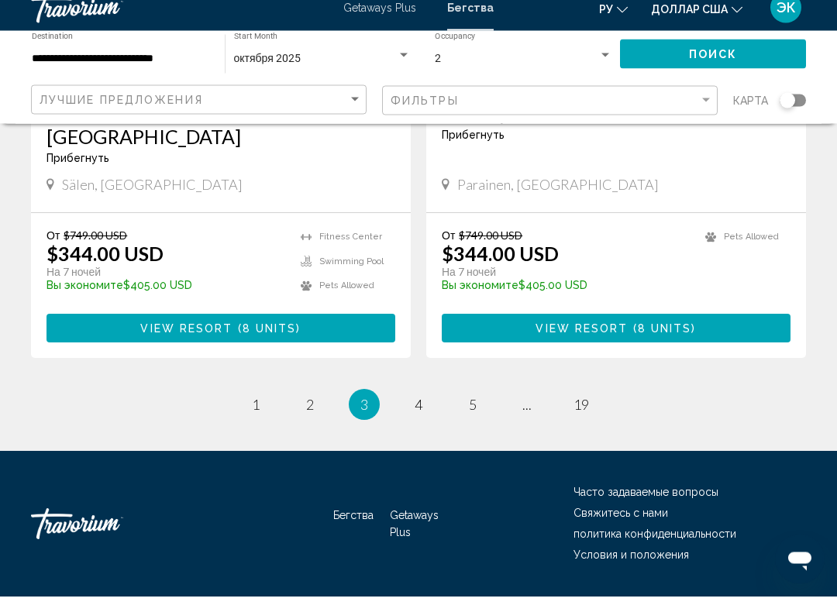
scroll to position [3018, 0]
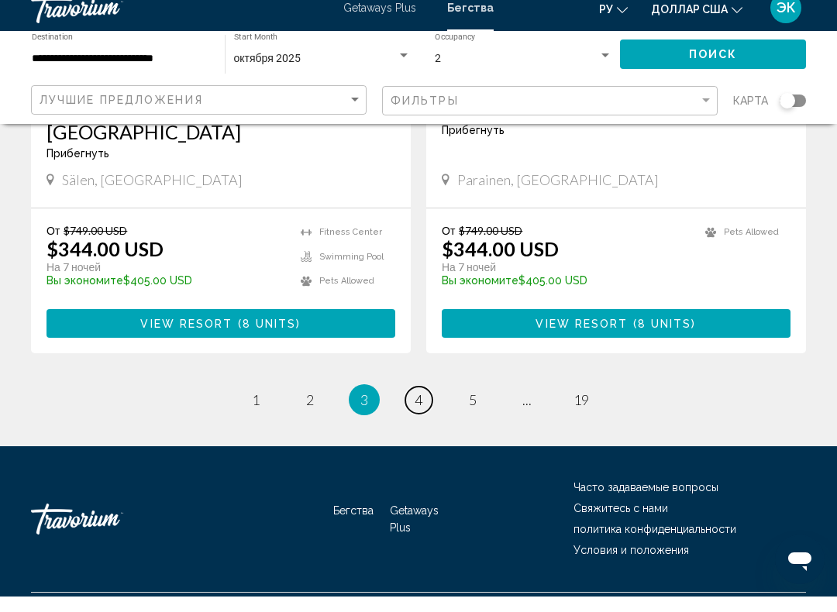
click at [413, 402] on link "page 4" at bounding box center [418, 415] width 27 height 27
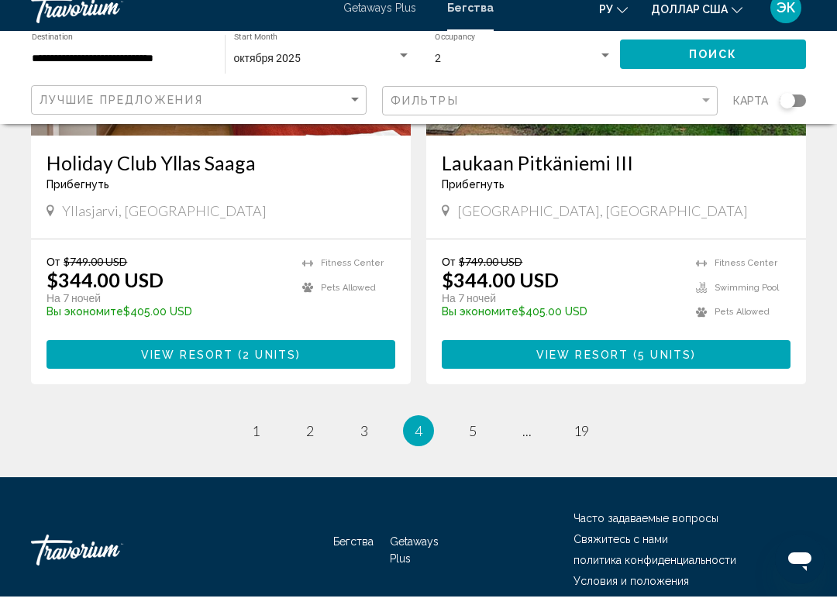
scroll to position [3004, 0]
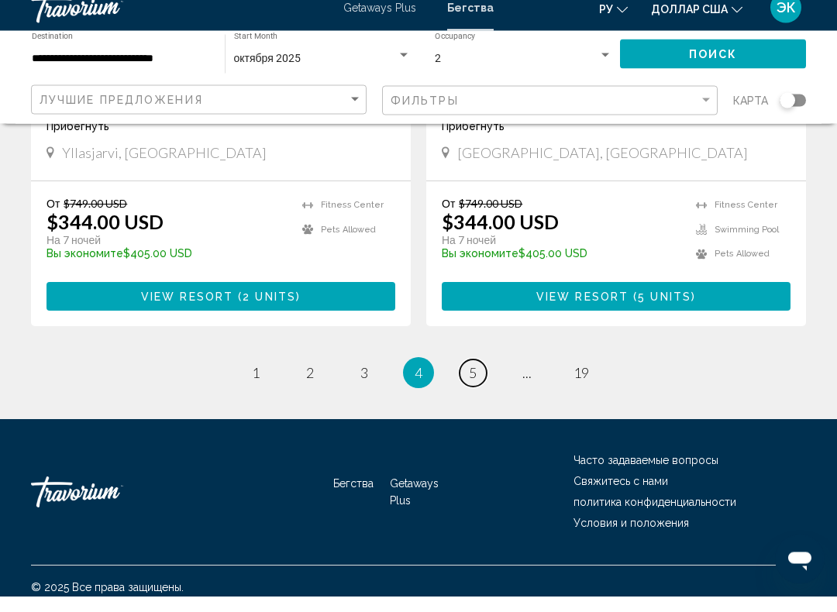
click at [477, 376] on link "page 5" at bounding box center [473, 389] width 27 height 27
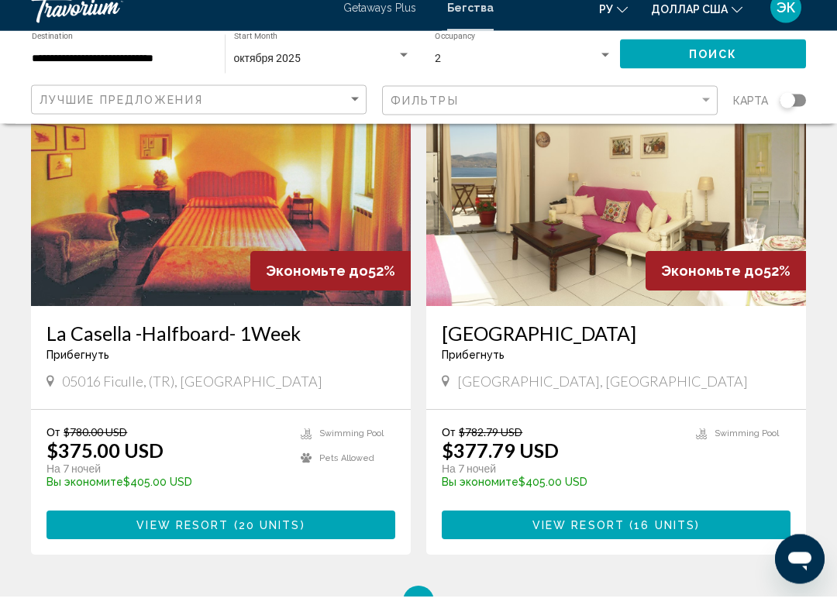
scroll to position [2811, 0]
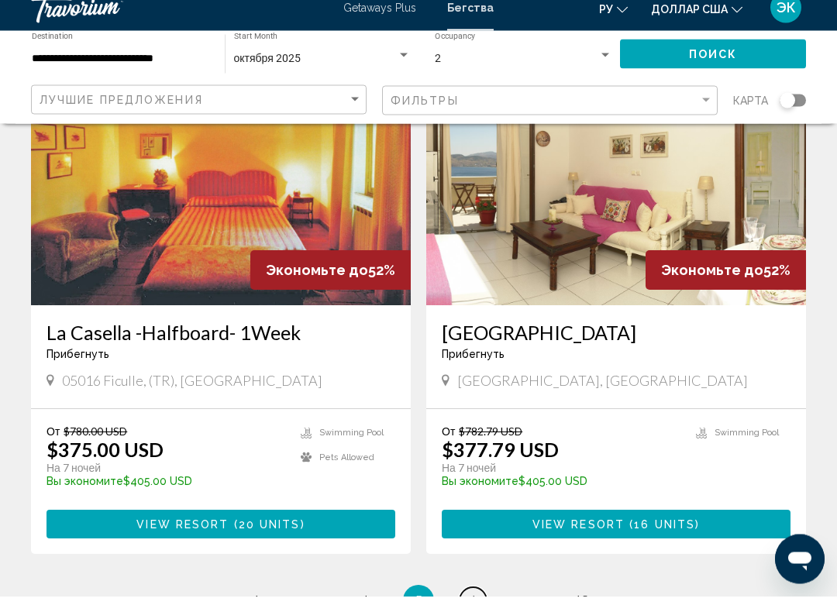
click at [475, 604] on link "page 6" at bounding box center [473, 617] width 27 height 27
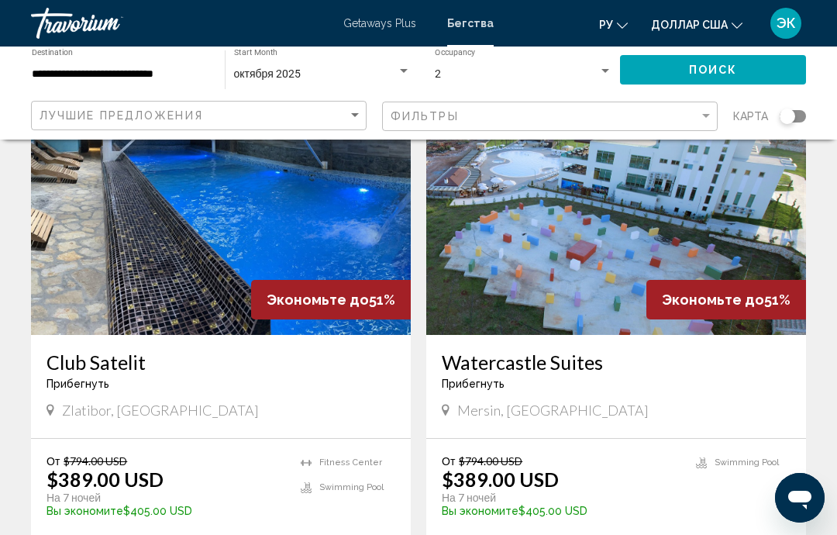
scroll to position [1725, 0]
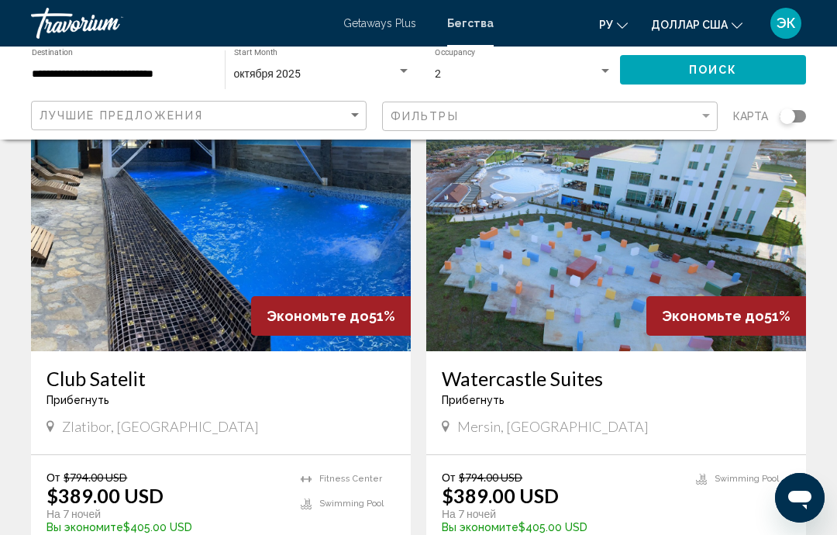
click at [612, 250] on img "Основное содержание" at bounding box center [616, 227] width 380 height 248
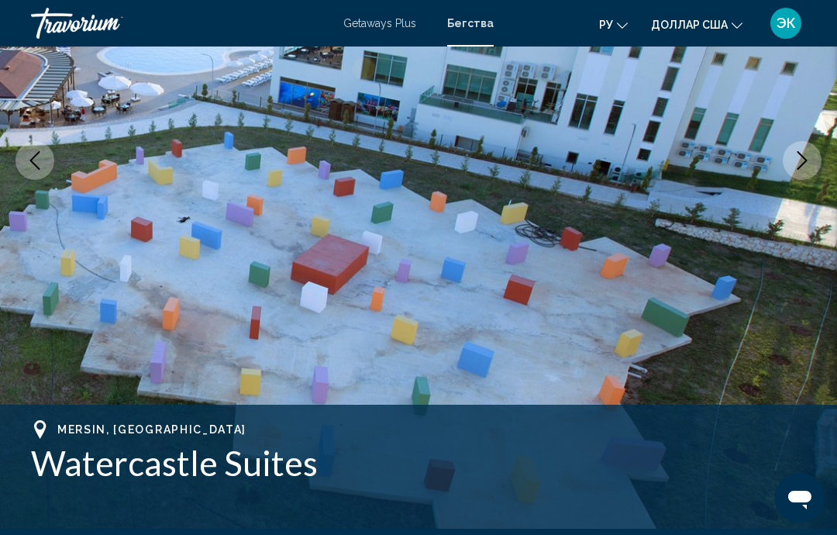
scroll to position [251, 0]
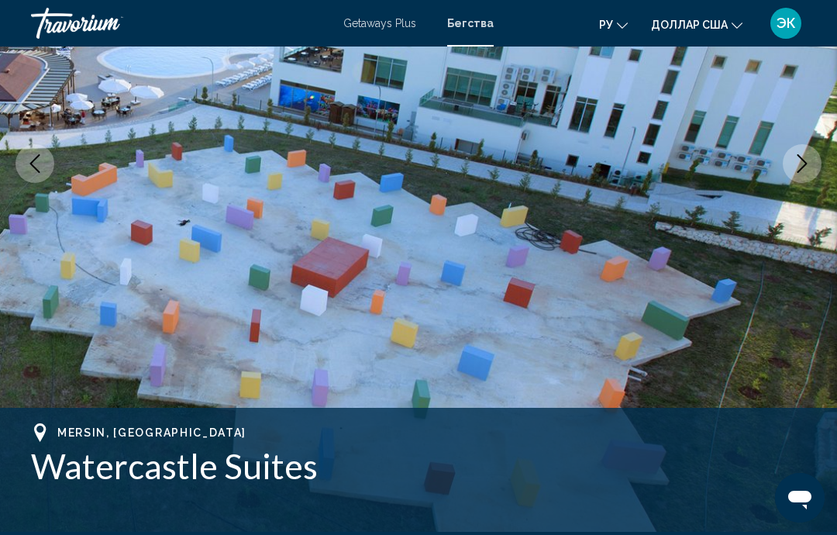
click at [807, 174] on button "Next image" at bounding box center [802, 163] width 39 height 39
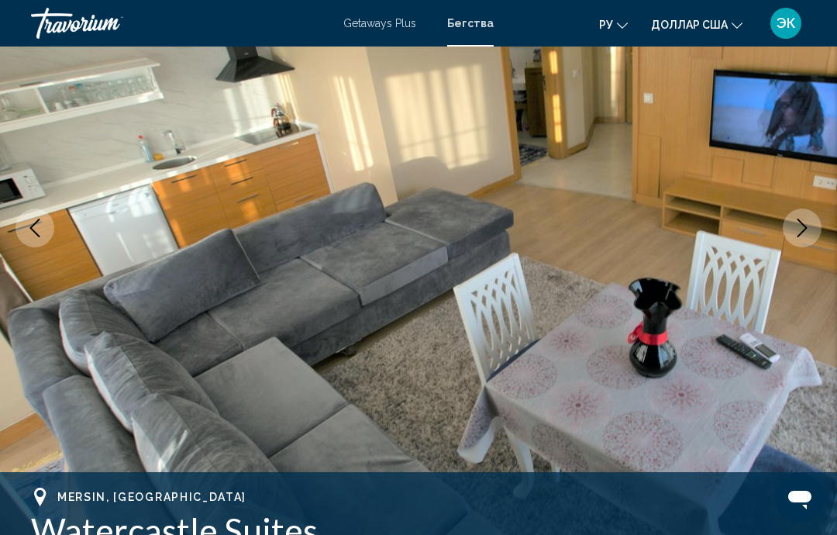
scroll to position [178, 0]
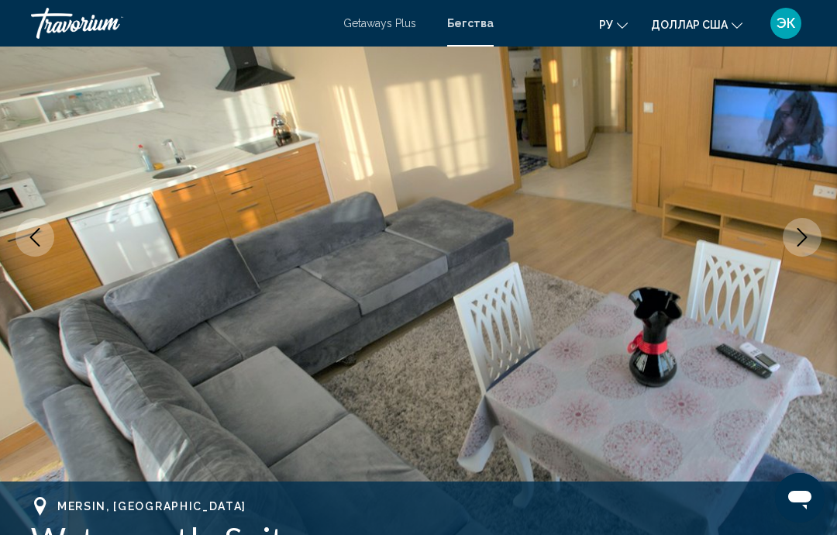
click at [808, 234] on icon "Next image" at bounding box center [802, 237] width 19 height 19
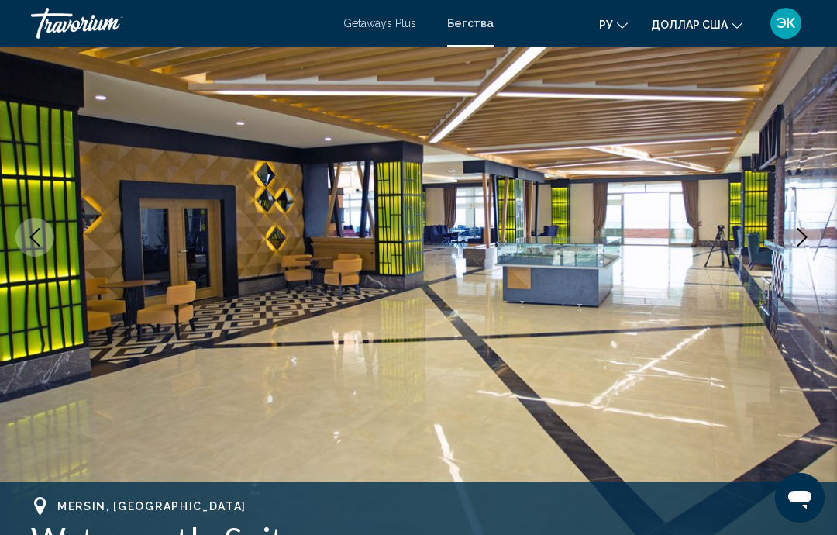
click at [801, 247] on button "Next image" at bounding box center [802, 237] width 39 height 39
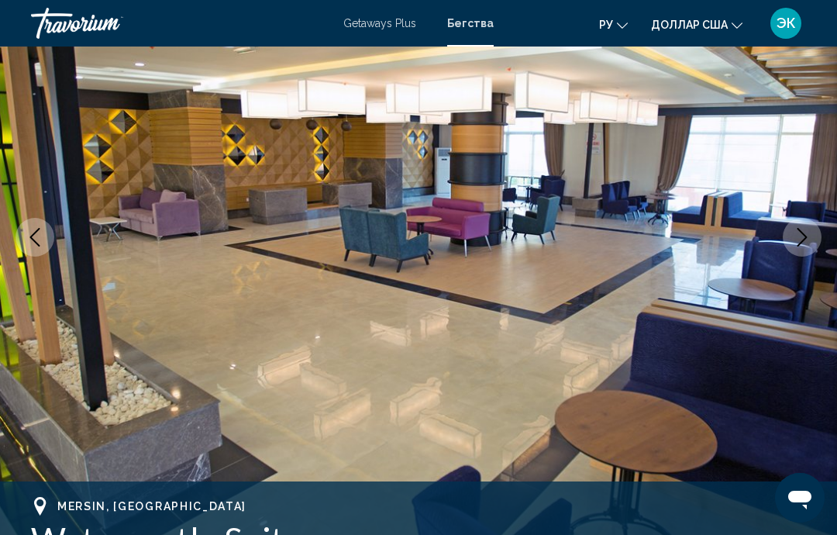
click at [808, 241] on icon "Next image" at bounding box center [802, 237] width 19 height 19
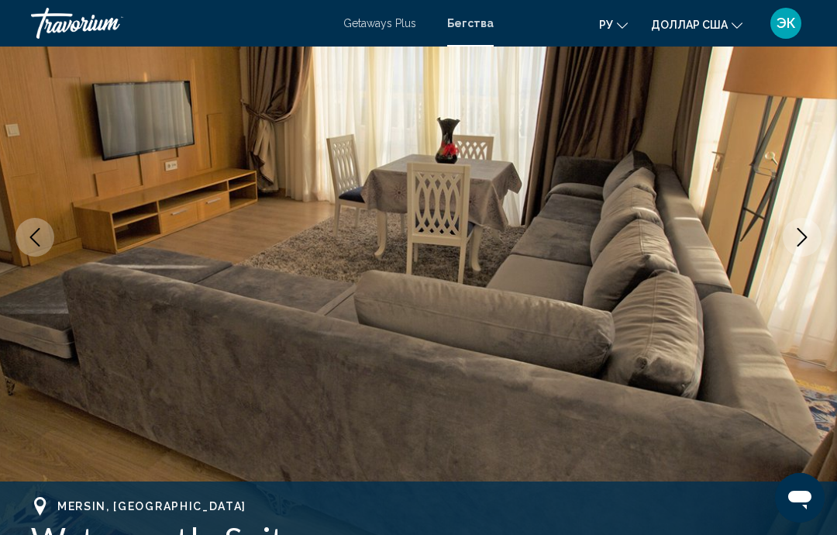
click at [804, 236] on icon "Next image" at bounding box center [802, 237] width 19 height 19
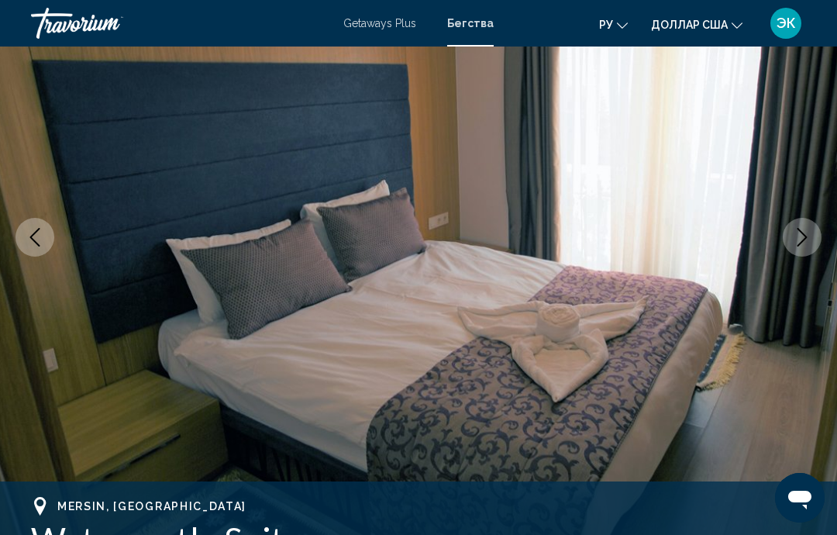
click at [805, 237] on icon "Next image" at bounding box center [802, 237] width 19 height 19
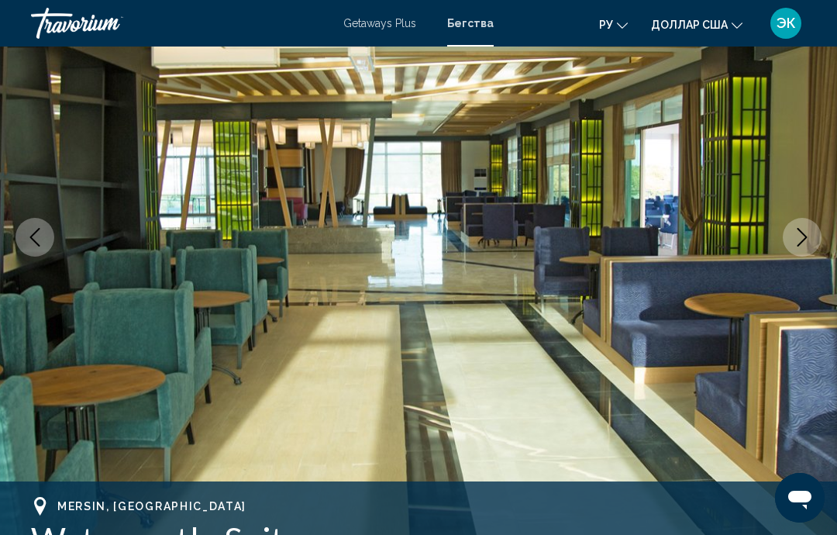
click at [806, 240] on icon "Next image" at bounding box center [802, 237] width 19 height 19
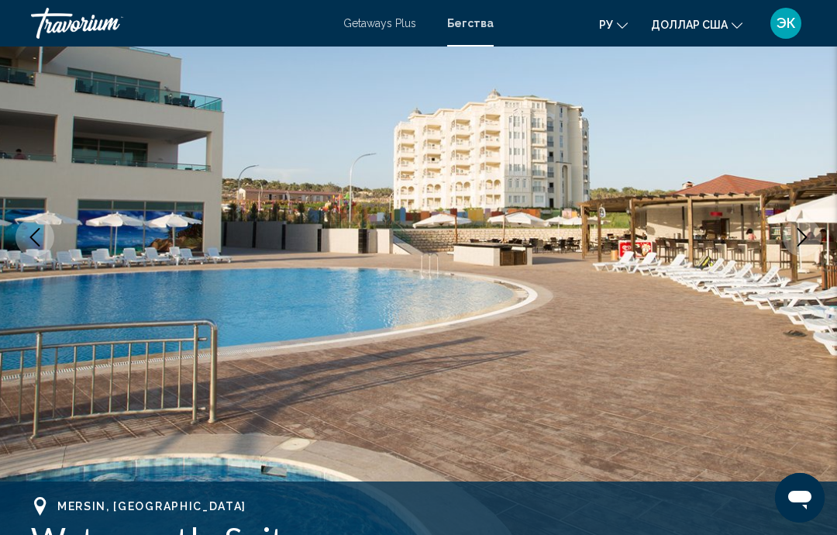
click at [808, 250] on button "Next image" at bounding box center [802, 237] width 39 height 39
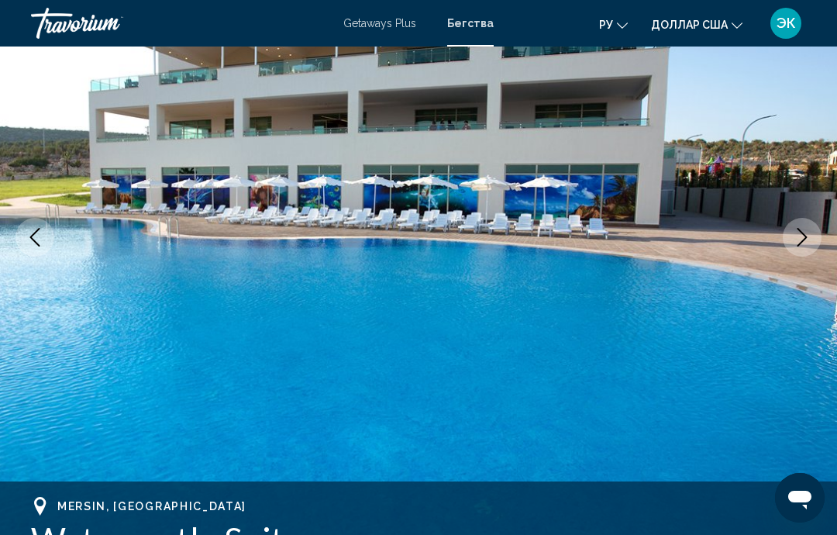
click at [805, 241] on icon "Next image" at bounding box center [802, 237] width 19 height 19
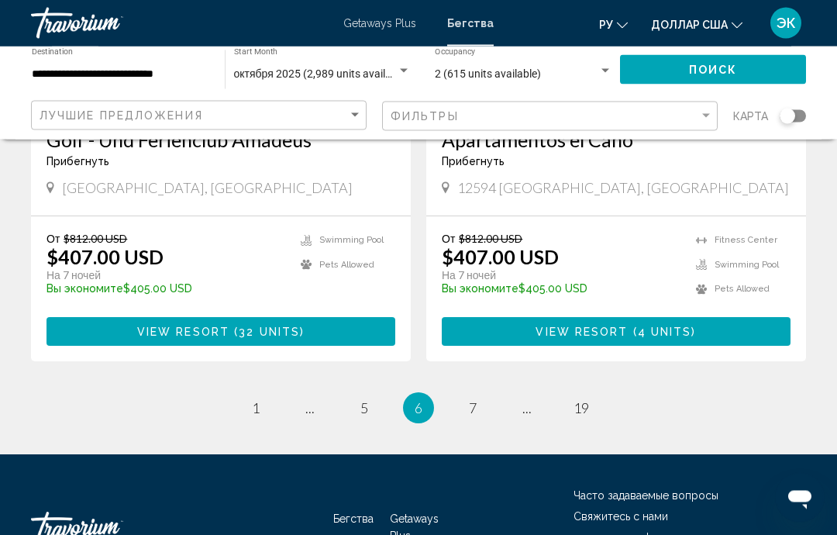
scroll to position [3096, 0]
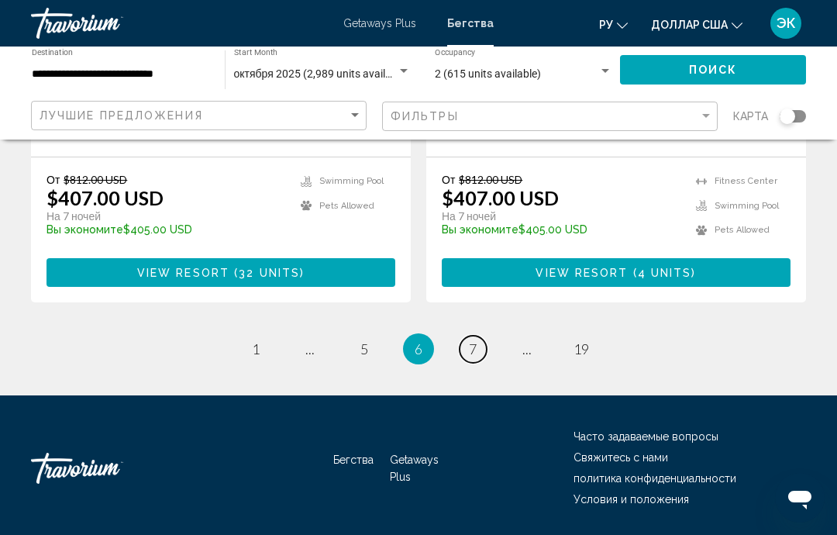
click at [467, 336] on link "page 7" at bounding box center [473, 349] width 27 height 27
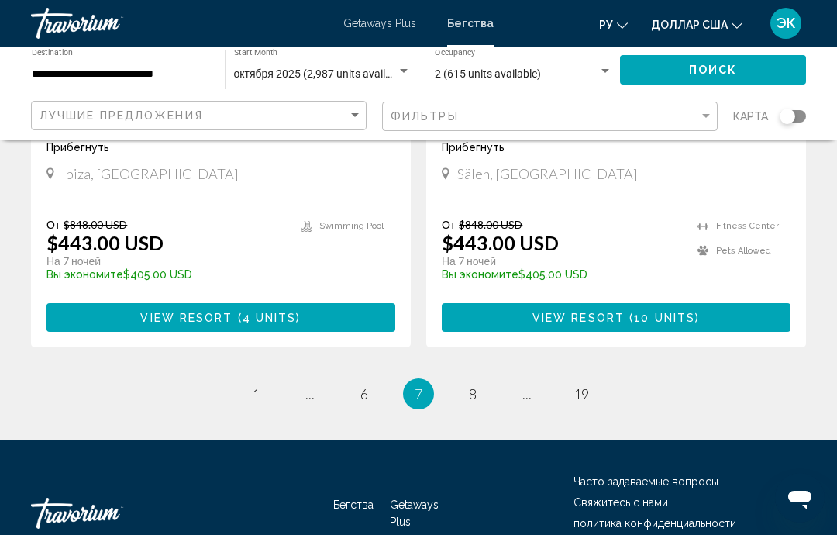
scroll to position [3034, 0]
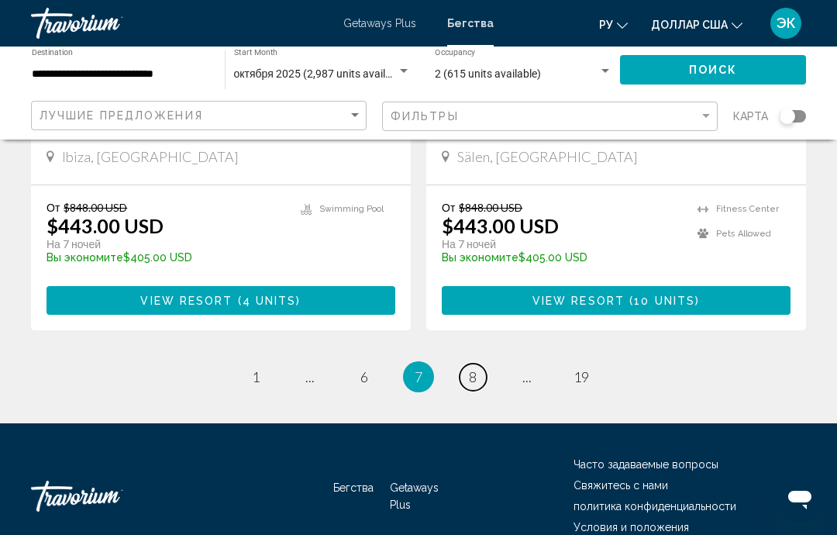
click at [476, 368] on span "8" at bounding box center [473, 376] width 8 height 17
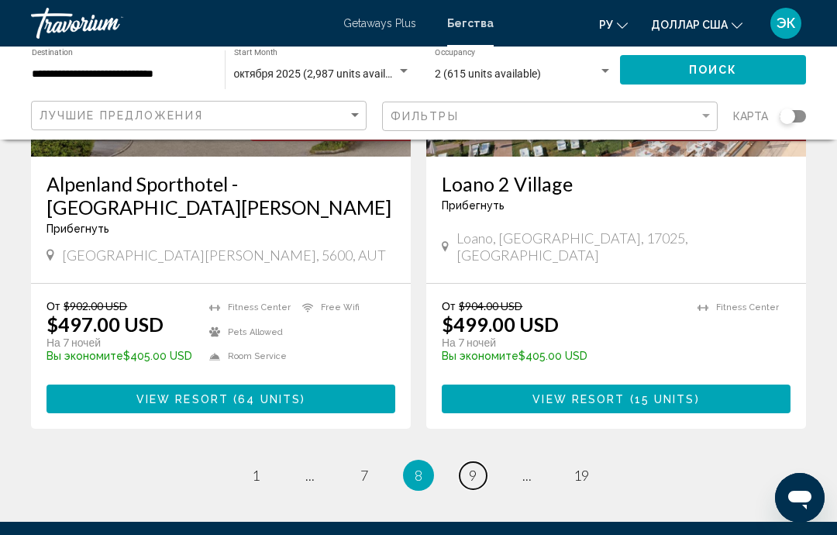
click at [471, 467] on span "9" at bounding box center [473, 475] width 8 height 17
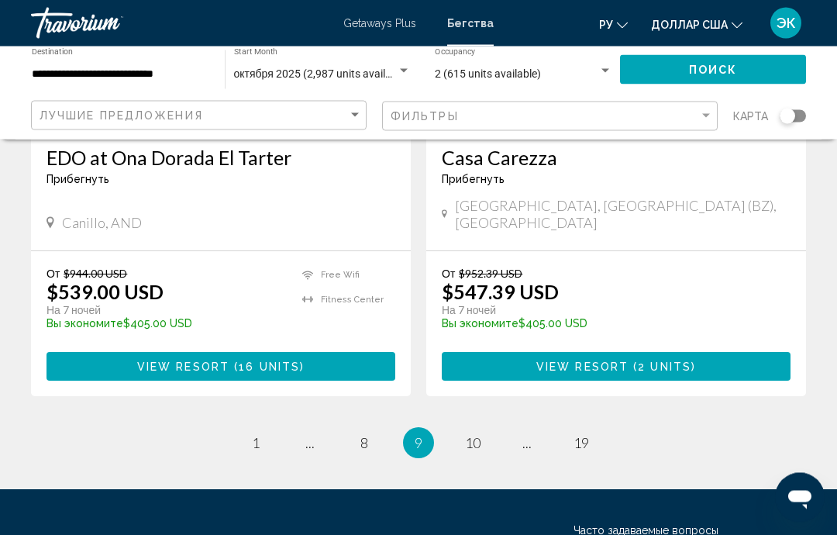
scroll to position [3035, 0]
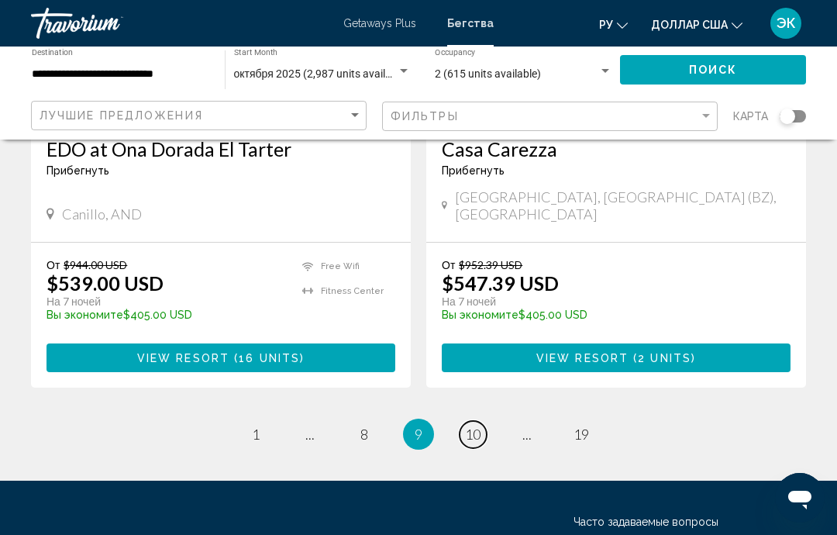
click at [485, 421] on link "page 10" at bounding box center [473, 434] width 27 height 27
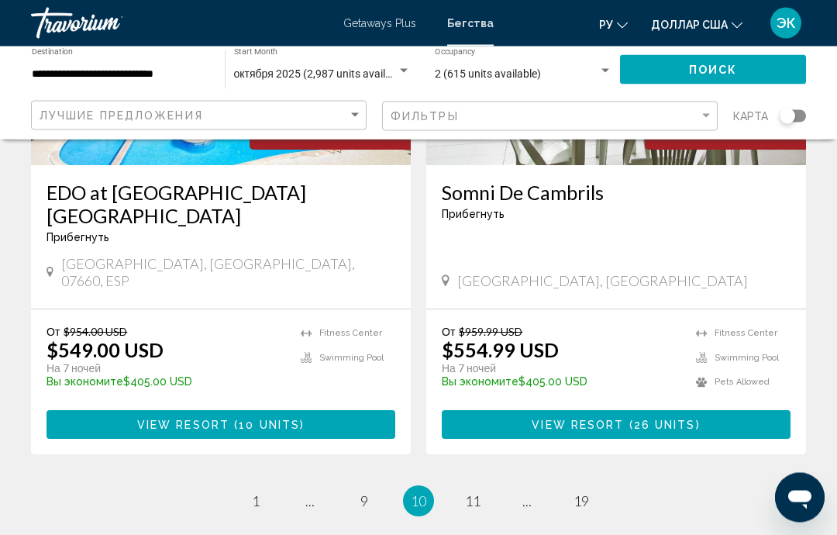
scroll to position [3057, 0]
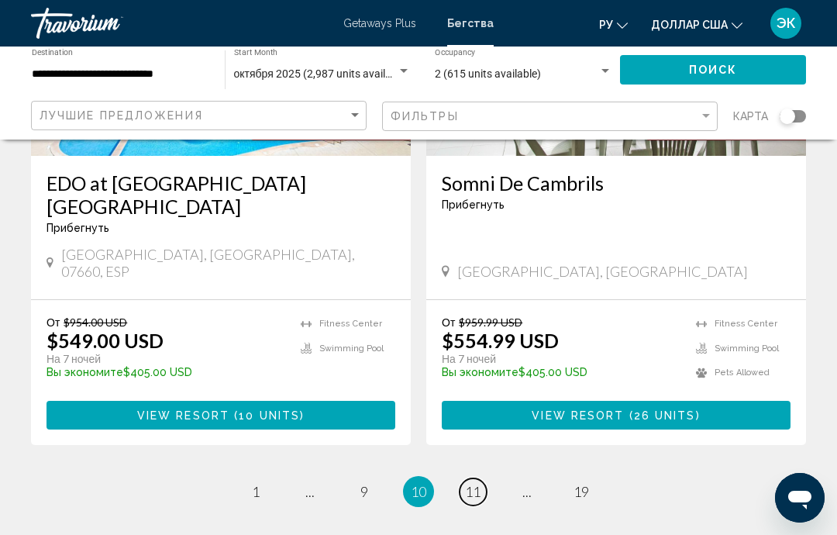
click at [473, 483] on span "11" at bounding box center [473, 491] width 16 height 17
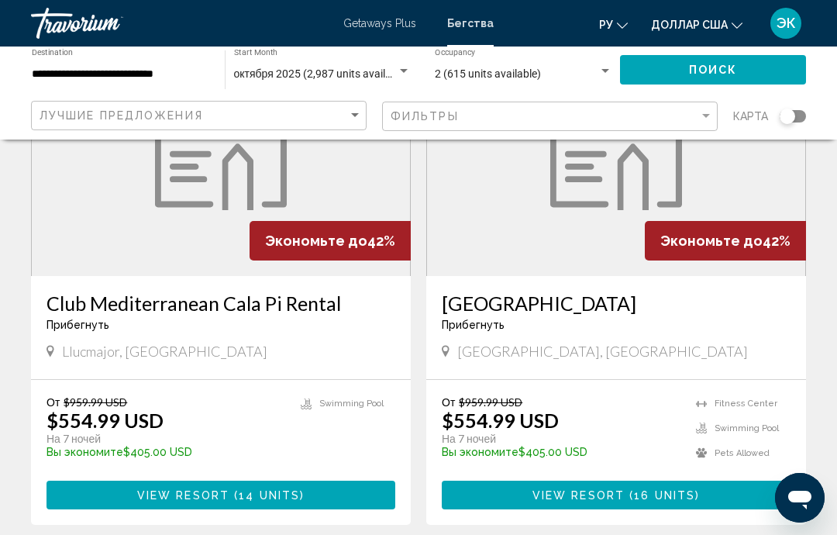
scroll to position [190, 0]
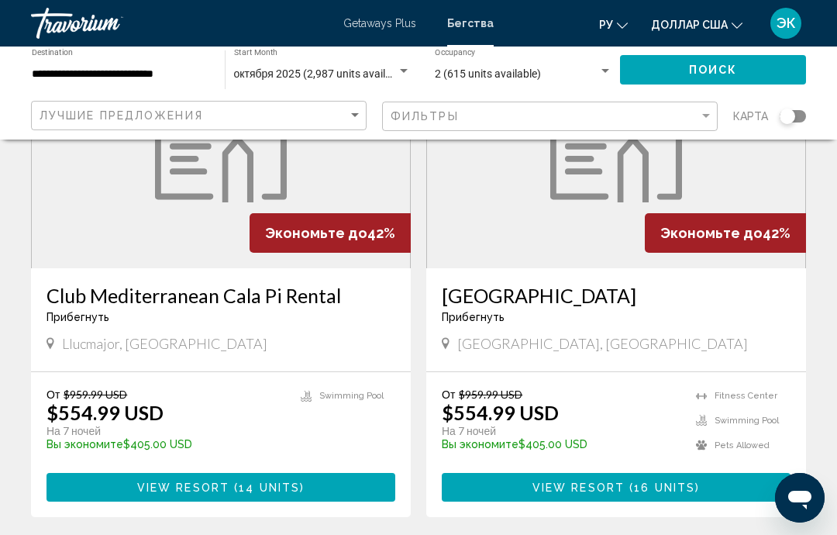
click at [579, 300] on h3 "Patara Prince Hotel" at bounding box center [616, 295] width 349 height 23
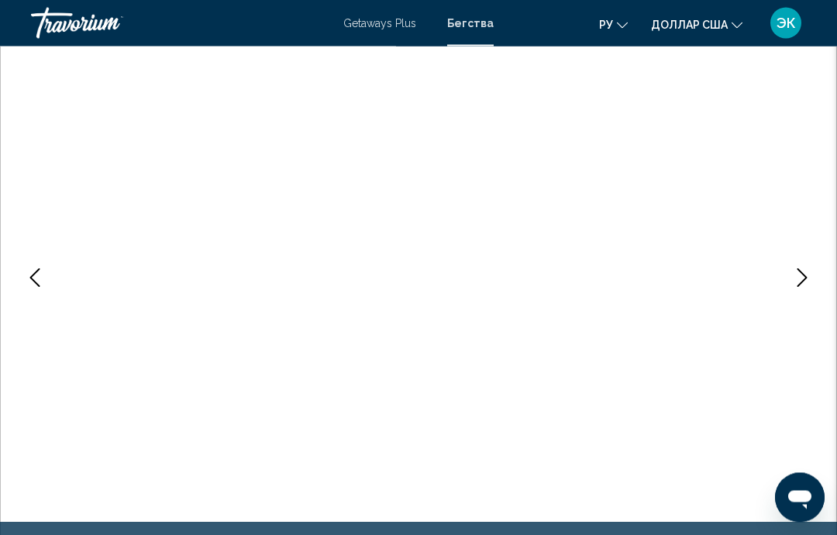
click at [801, 284] on icon "Next image" at bounding box center [803, 278] width 10 height 19
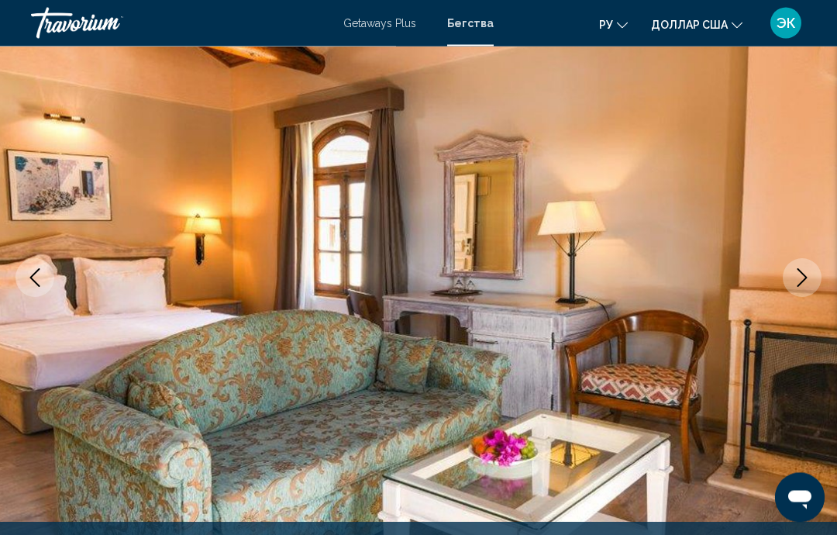
scroll to position [137, 0]
click at [802, 271] on icon "Next image" at bounding box center [802, 277] width 19 height 19
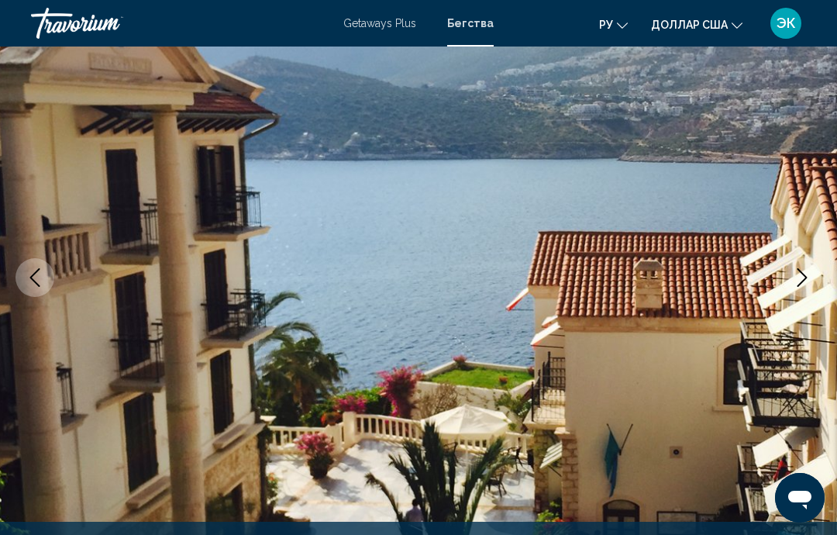
click at [798, 275] on icon "Next image" at bounding box center [802, 277] width 19 height 19
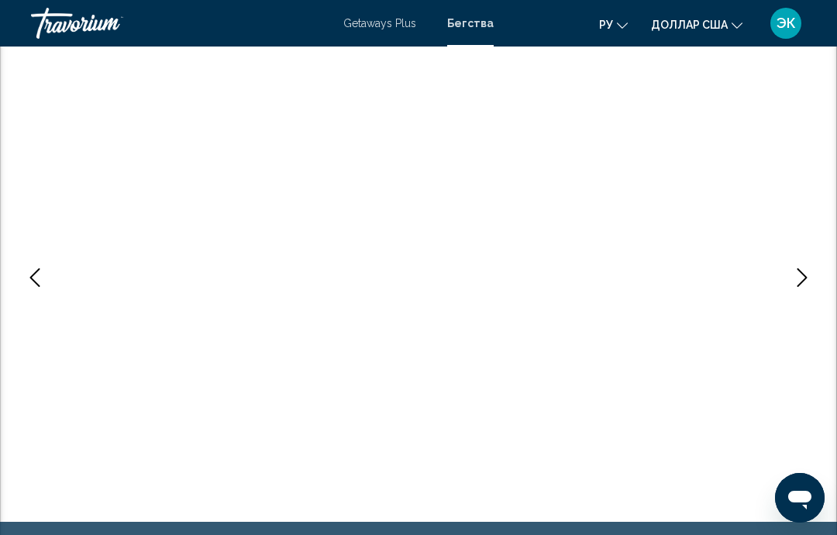
click at [804, 278] on icon "Next image" at bounding box center [802, 277] width 19 height 19
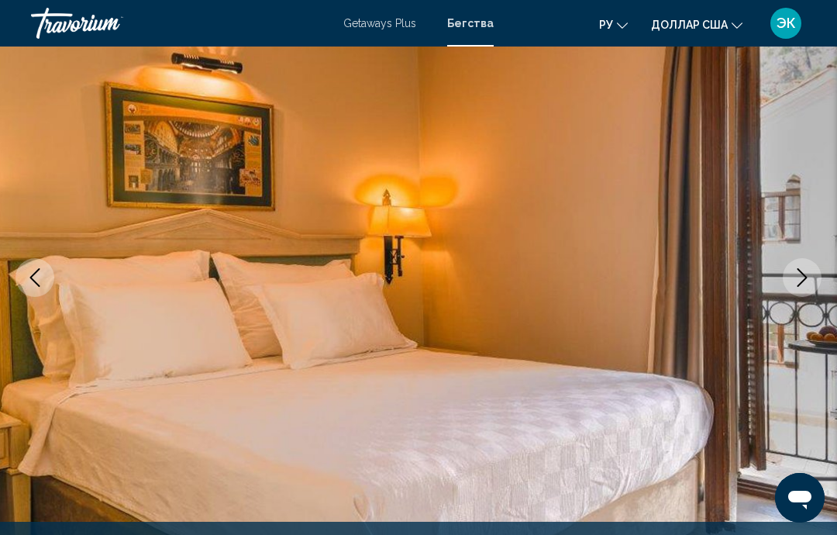
click at [796, 278] on icon "Next image" at bounding box center [802, 277] width 19 height 19
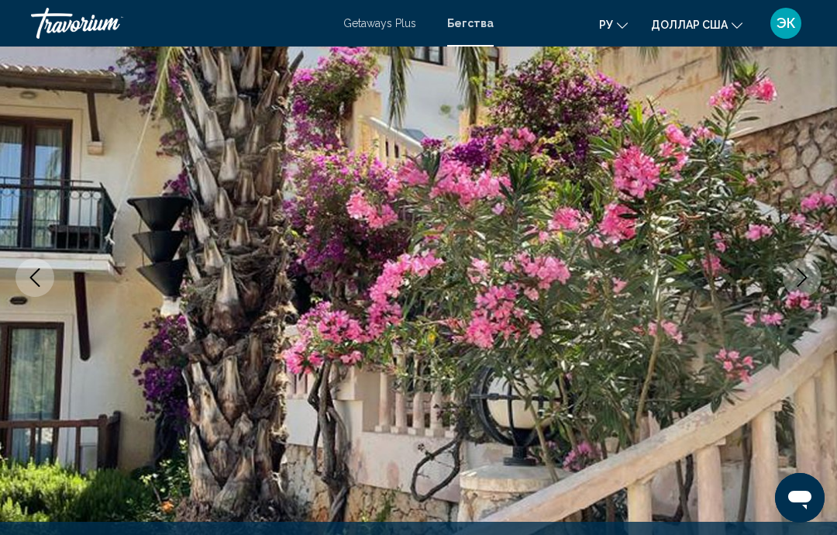
click at [798, 282] on icon "Next image" at bounding box center [802, 277] width 19 height 19
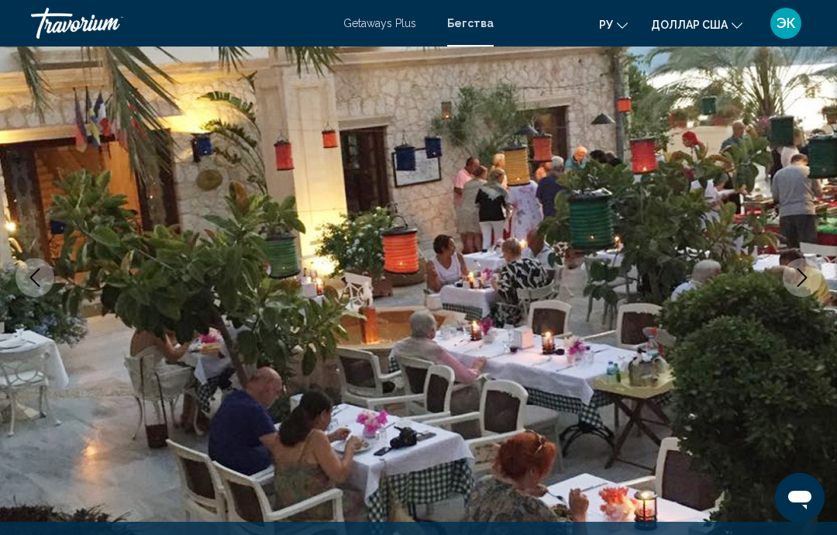
click at [804, 272] on icon "Next image" at bounding box center [802, 277] width 19 height 19
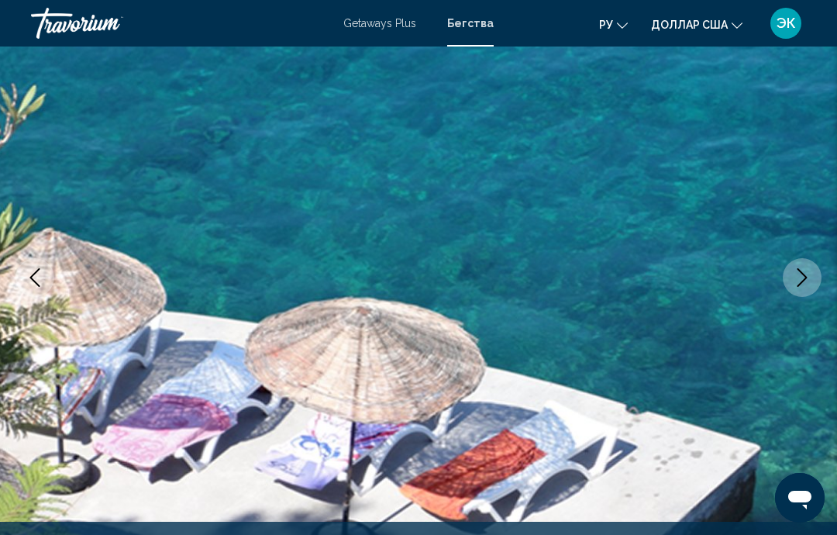
click at [801, 279] on icon "Next image" at bounding box center [802, 277] width 19 height 19
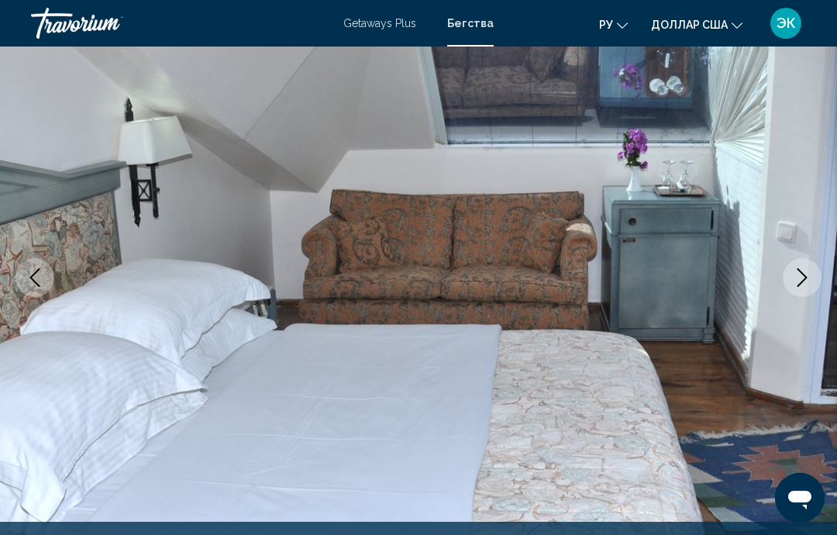
click at [801, 274] on icon "Next image" at bounding box center [802, 277] width 19 height 19
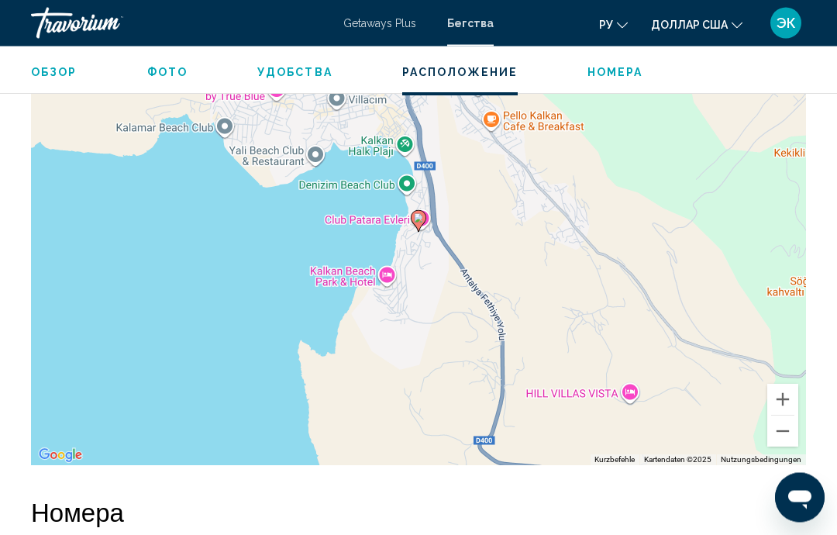
click at [784, 432] on button "Verkleinern" at bounding box center [782, 431] width 31 height 31
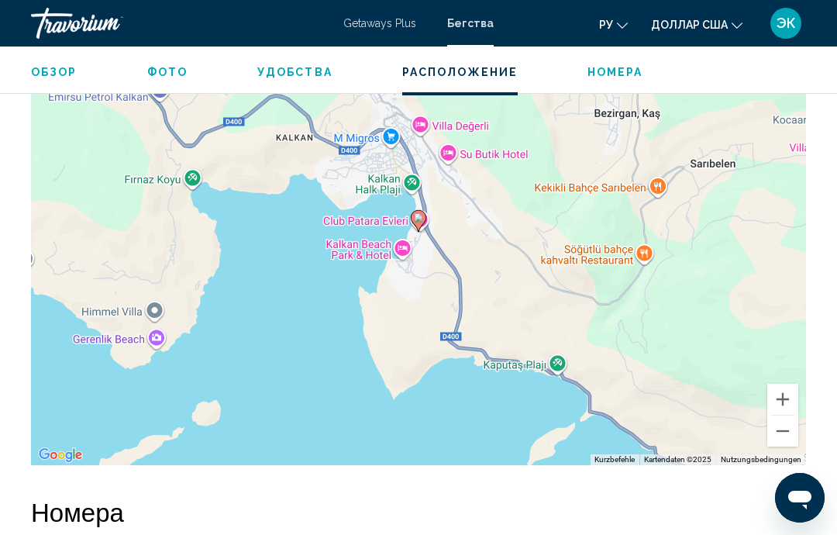
click at [786, 429] on button "Verkleinern" at bounding box center [782, 430] width 31 height 31
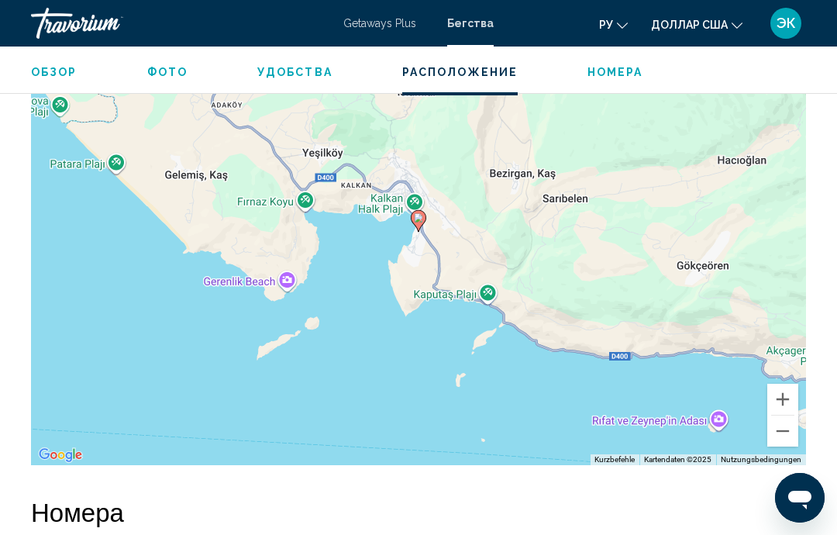
click at [785, 435] on button "Verkleinern" at bounding box center [782, 430] width 31 height 31
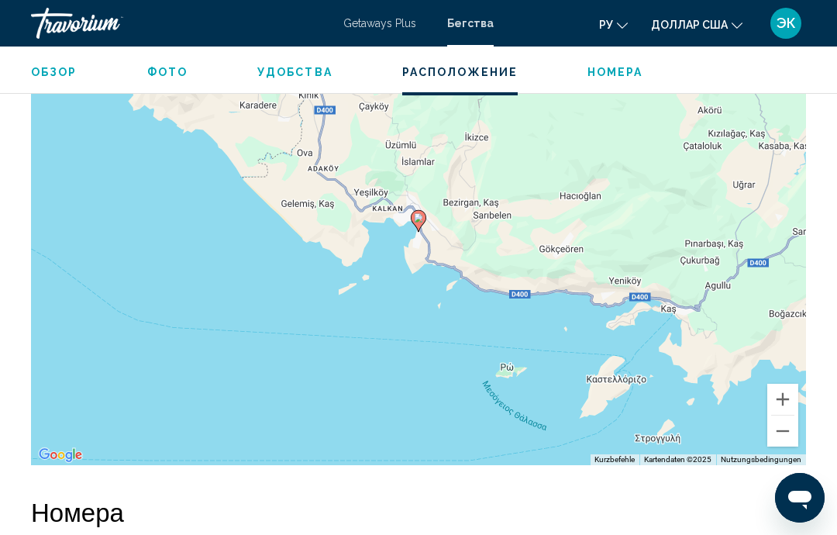
click at [781, 430] on button "Verkleinern" at bounding box center [782, 430] width 31 height 31
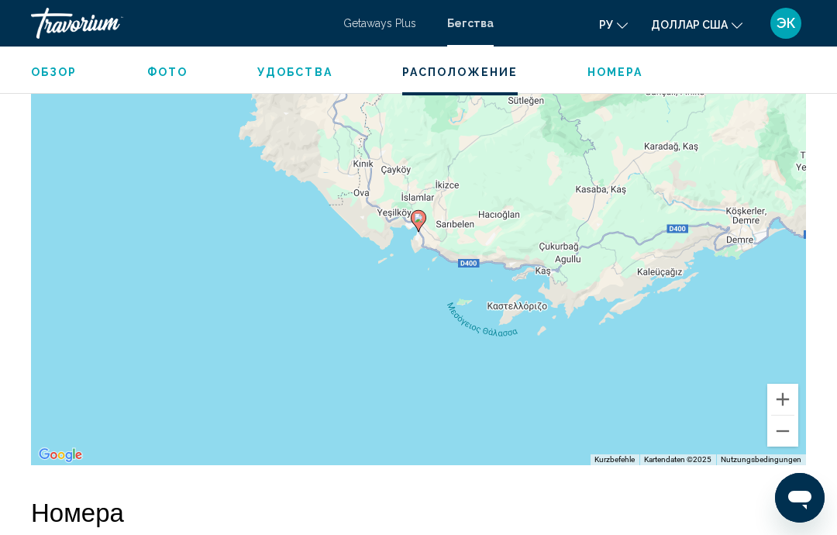
click at [787, 433] on button "Verkleinern" at bounding box center [782, 430] width 31 height 31
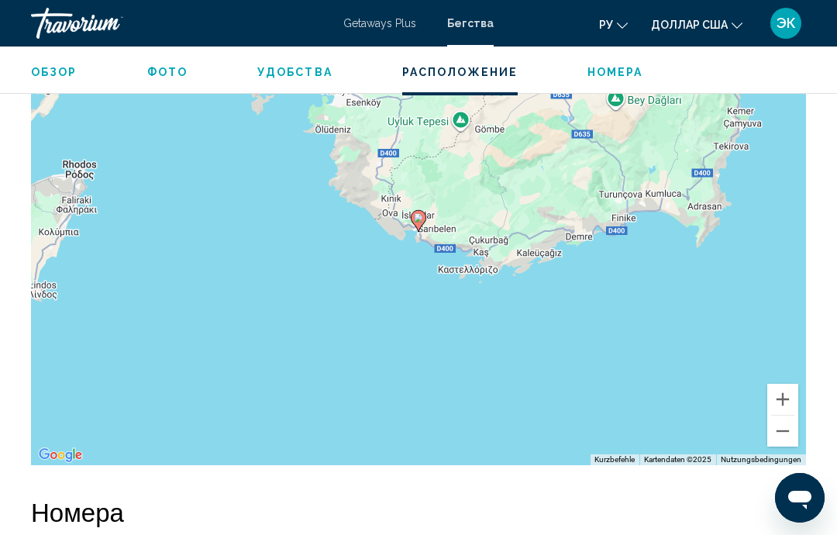
click at [786, 433] on button "Verkleinern" at bounding box center [782, 430] width 31 height 31
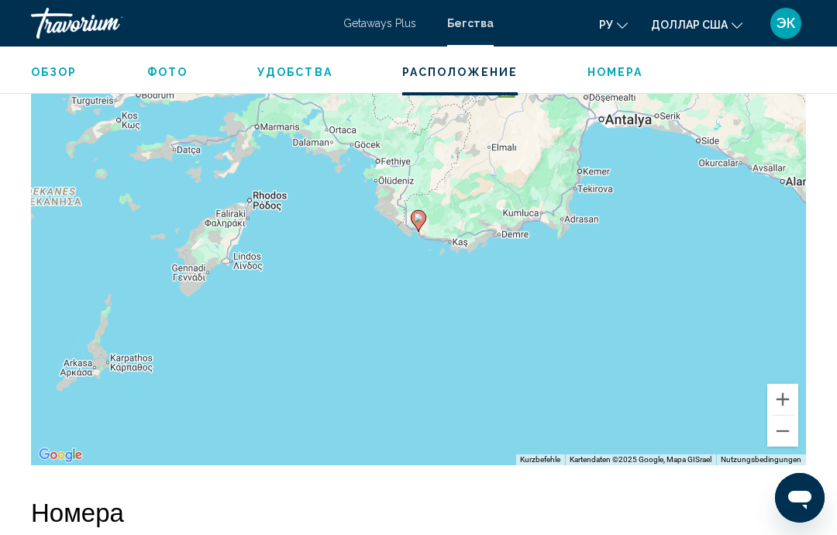
click at [782, 434] on button "Verkleinern" at bounding box center [782, 430] width 31 height 31
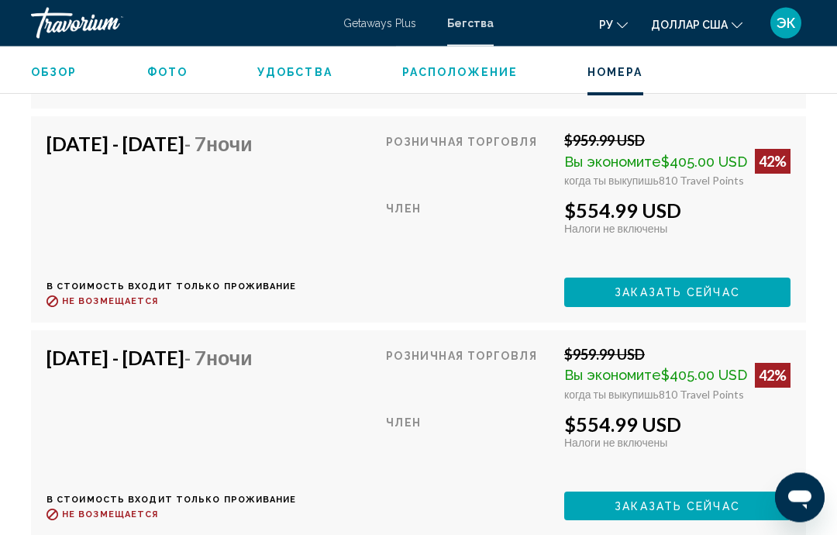
scroll to position [3037, 0]
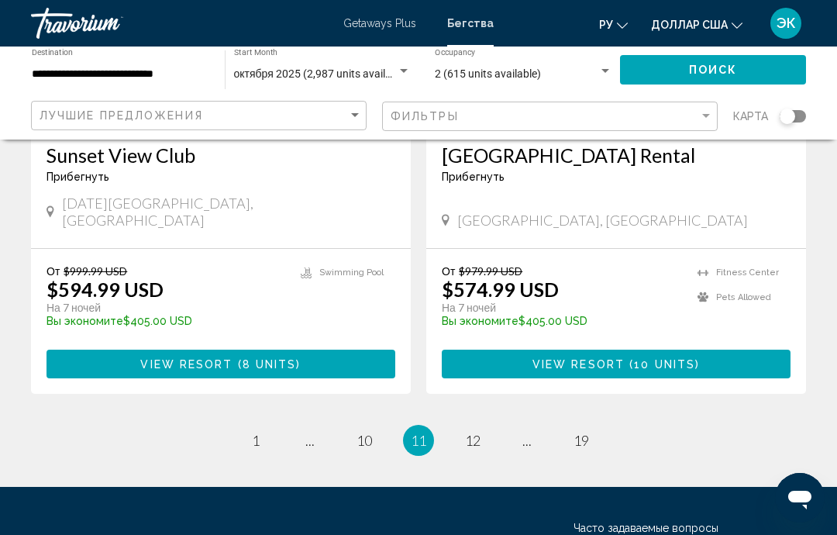
scroll to position [3035, 0]
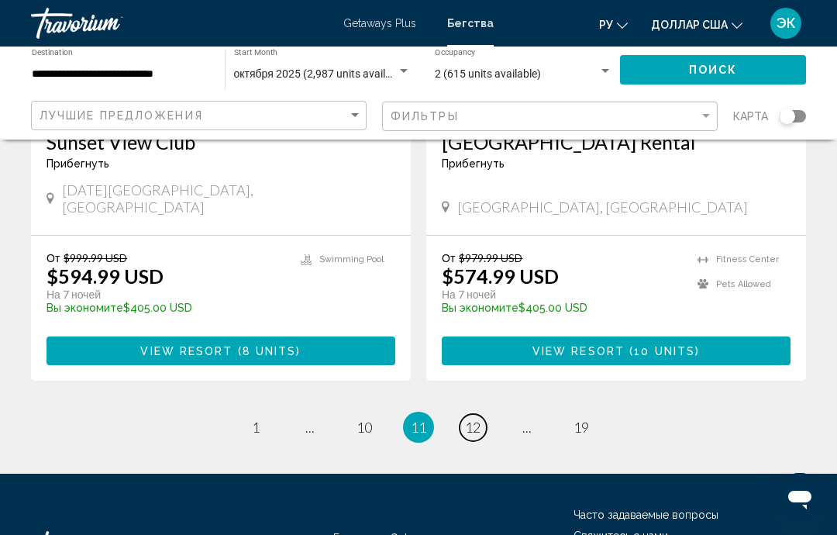
click at [464, 414] on link "page 12" at bounding box center [473, 427] width 27 height 27
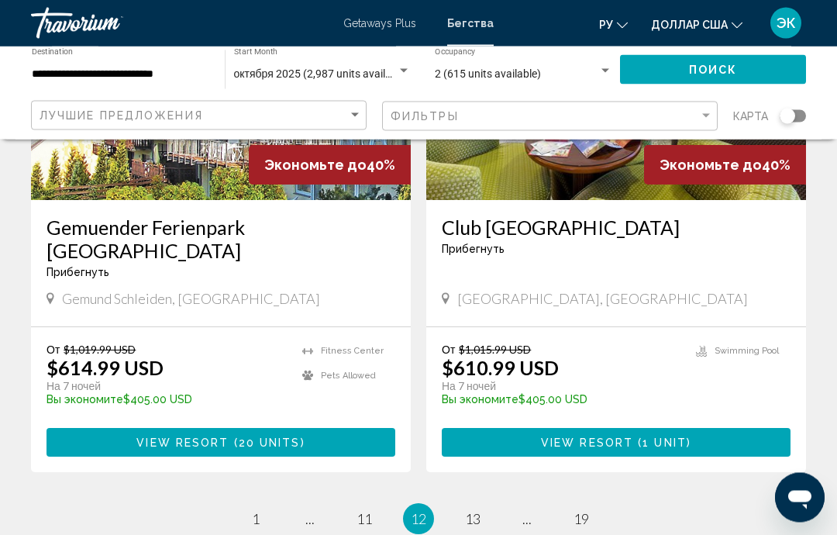
scroll to position [2980, 0]
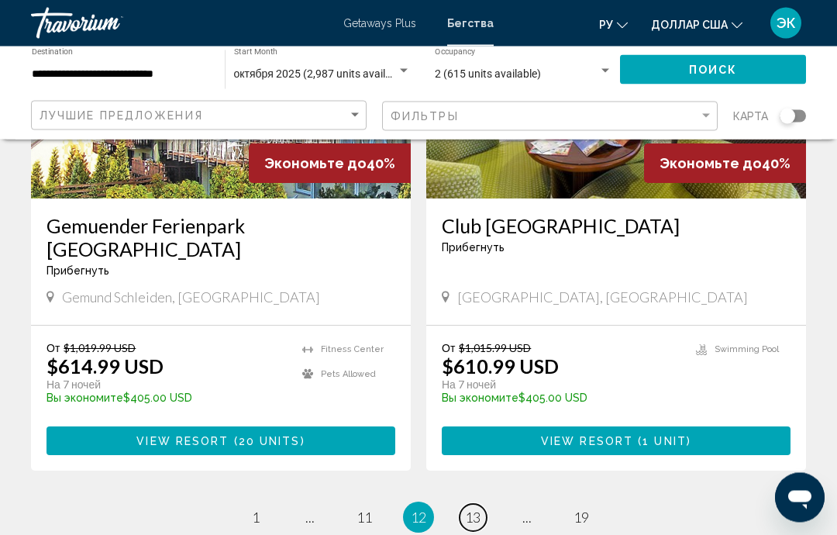
click at [470, 509] on span "13" at bounding box center [473, 517] width 16 height 17
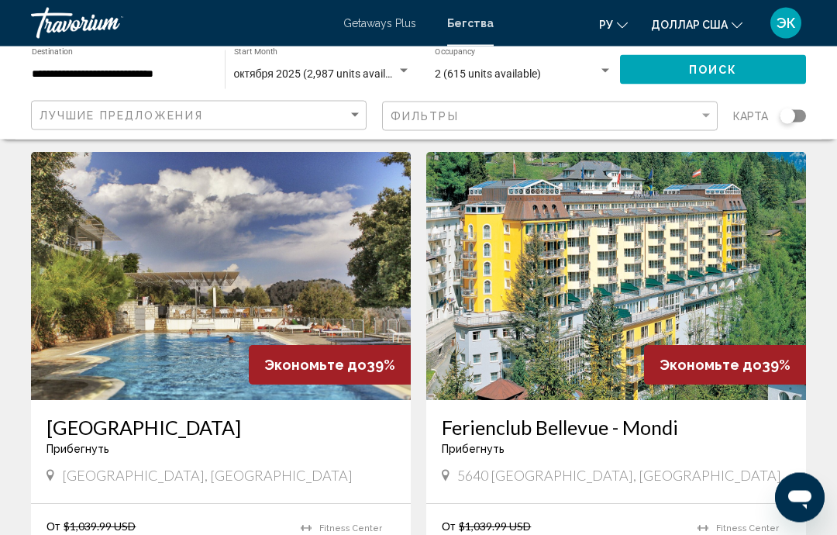
scroll to position [2222, 0]
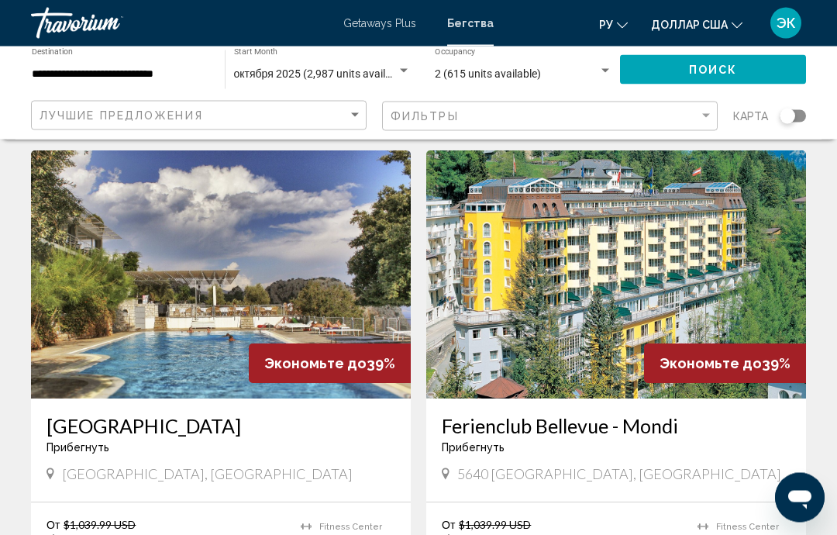
click at [231, 282] on img "Основное содержание" at bounding box center [221, 275] width 380 height 248
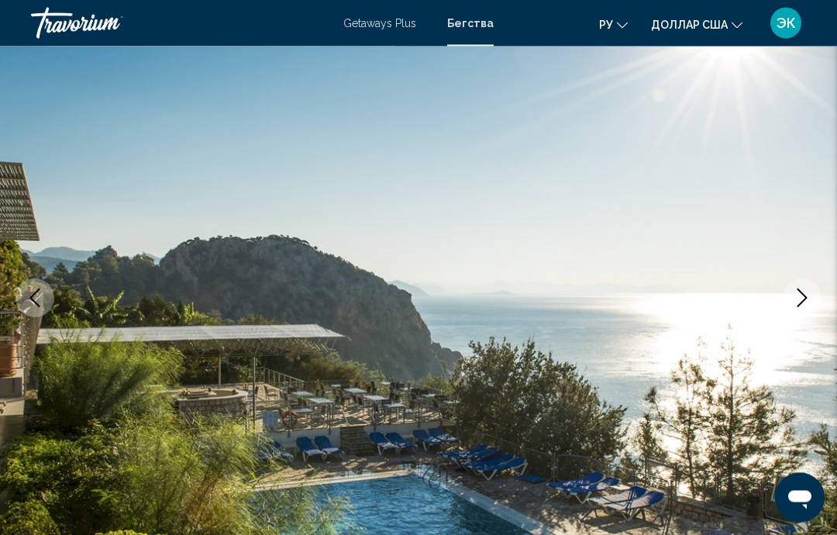
click at [798, 303] on icon "Next image" at bounding box center [802, 298] width 19 height 19
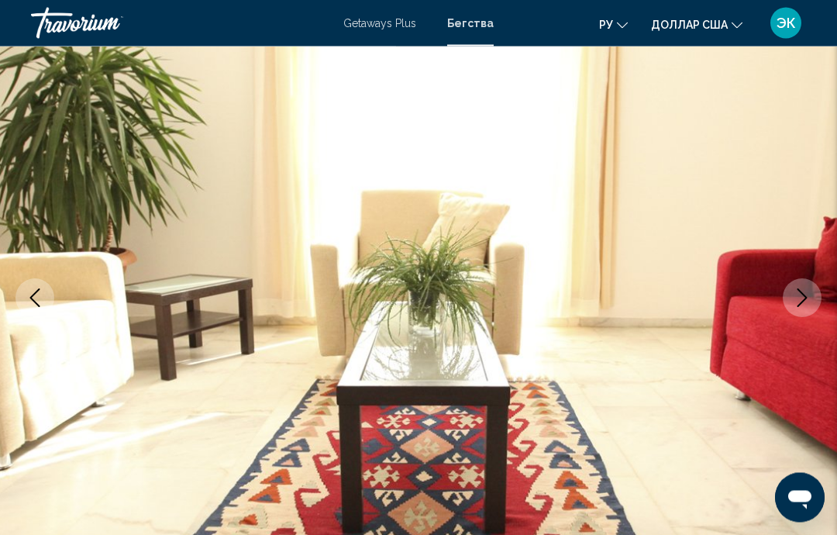
scroll to position [117, 0]
click at [805, 293] on icon "Next image" at bounding box center [802, 297] width 19 height 19
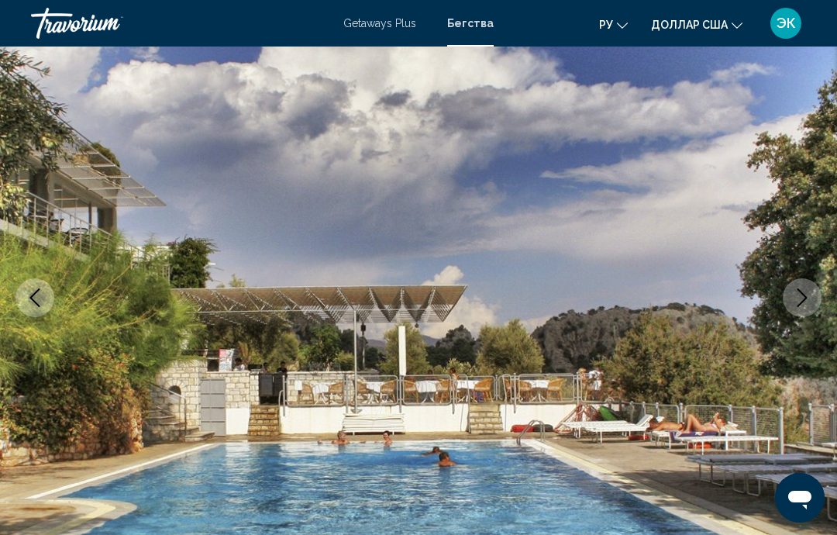
click at [804, 308] on button "Next image" at bounding box center [802, 297] width 39 height 39
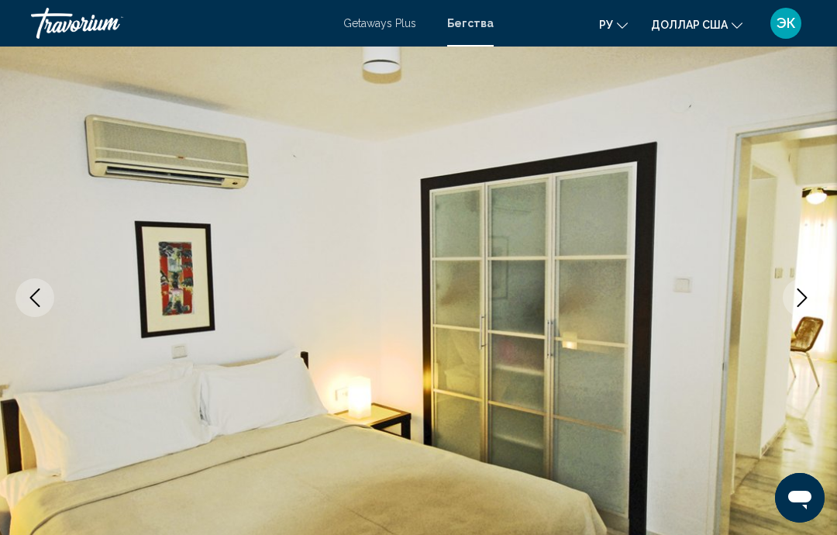
click at [805, 312] on button "Next image" at bounding box center [802, 297] width 39 height 39
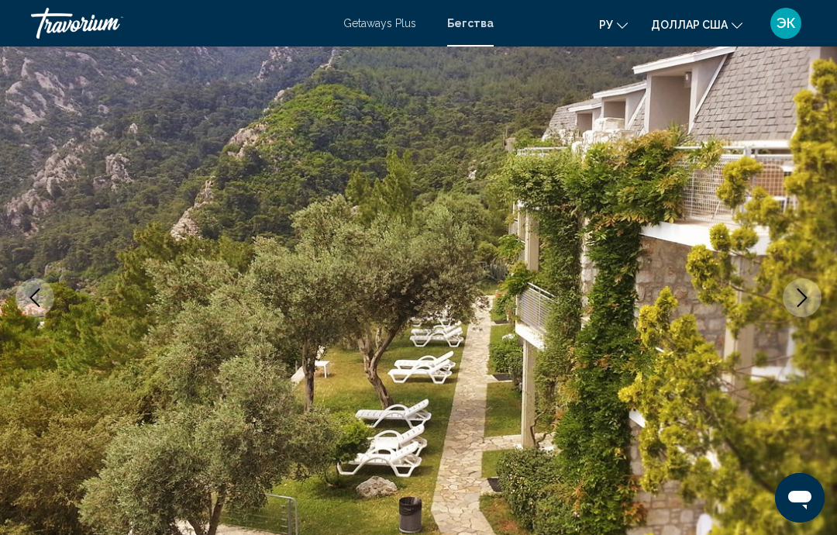
click at [804, 300] on icon "Next image" at bounding box center [803, 297] width 10 height 19
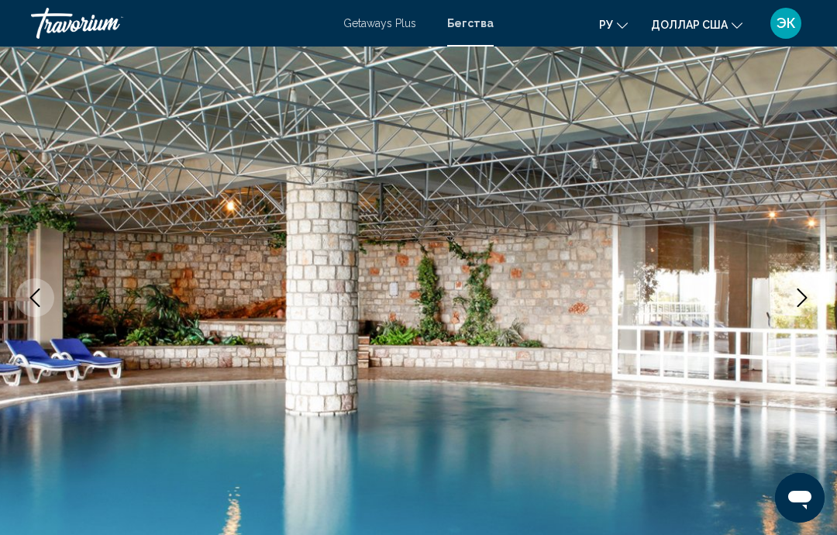
click at [803, 299] on icon "Next image" at bounding box center [802, 297] width 19 height 19
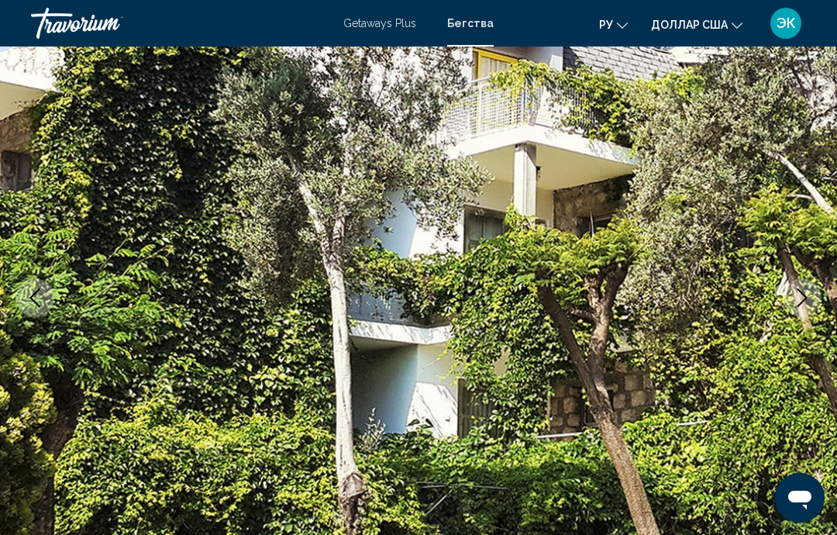
click at [808, 304] on icon "Next image" at bounding box center [802, 297] width 19 height 19
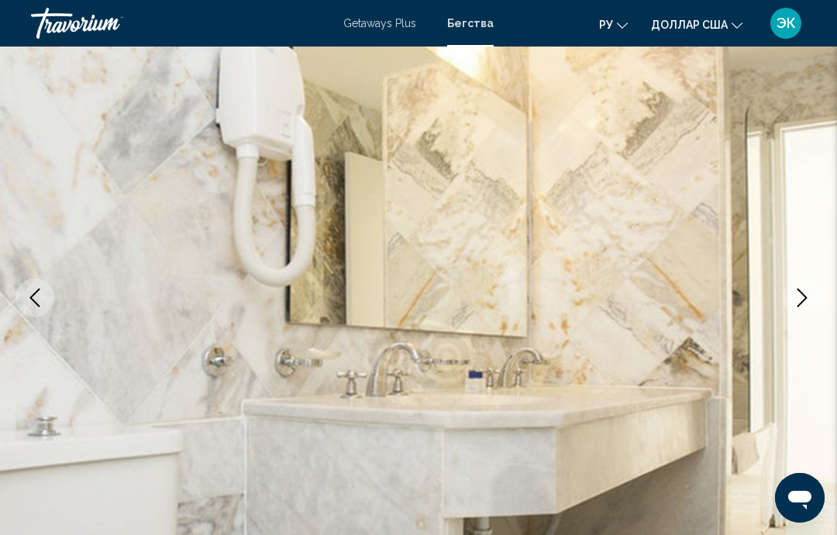
click at [806, 296] on icon "Next image" at bounding box center [802, 297] width 19 height 19
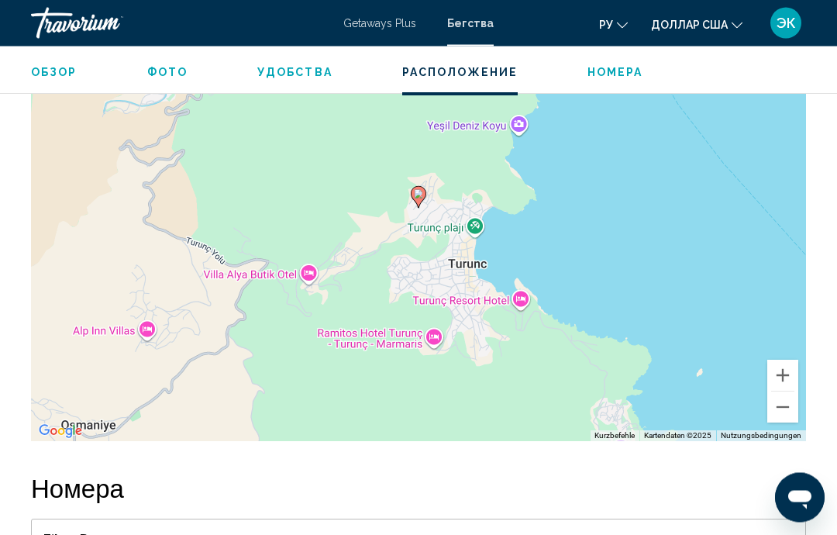
scroll to position [2566, 0]
click at [776, 398] on button "Verkleinern" at bounding box center [782, 406] width 31 height 31
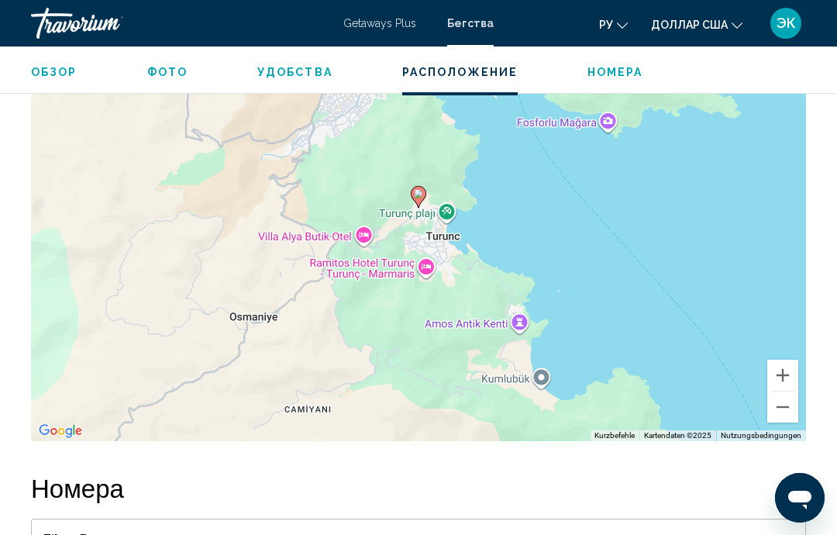
click at [781, 402] on button "Verkleinern" at bounding box center [782, 406] width 31 height 31
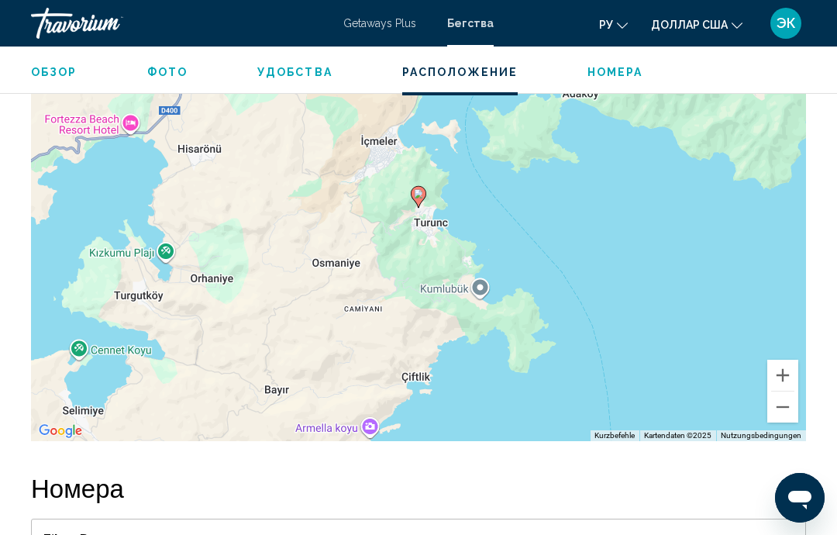
click at [782, 398] on button "Verkleinern" at bounding box center [782, 406] width 31 height 31
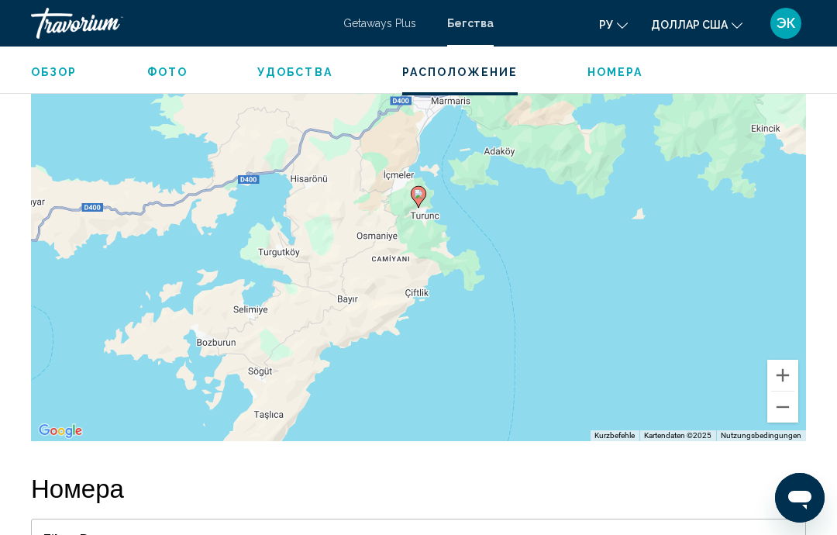
click at [782, 398] on button "Verkleinern" at bounding box center [782, 406] width 31 height 31
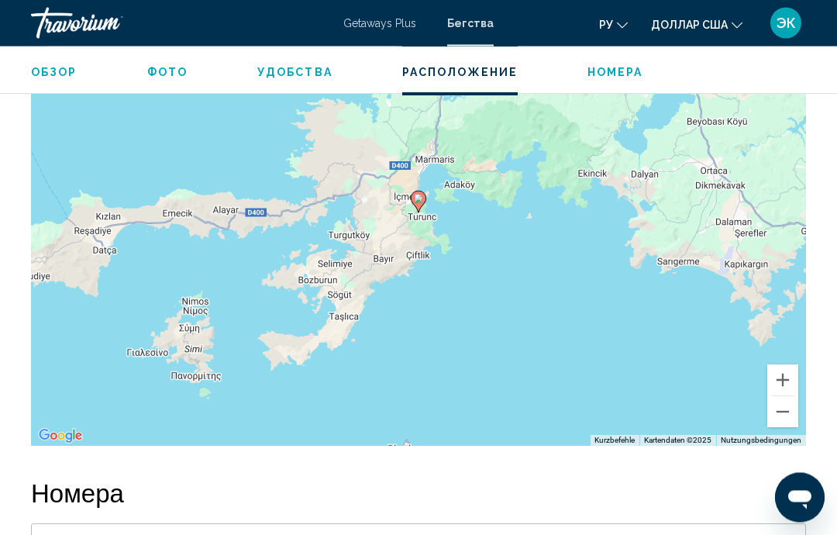
scroll to position [2558, 0]
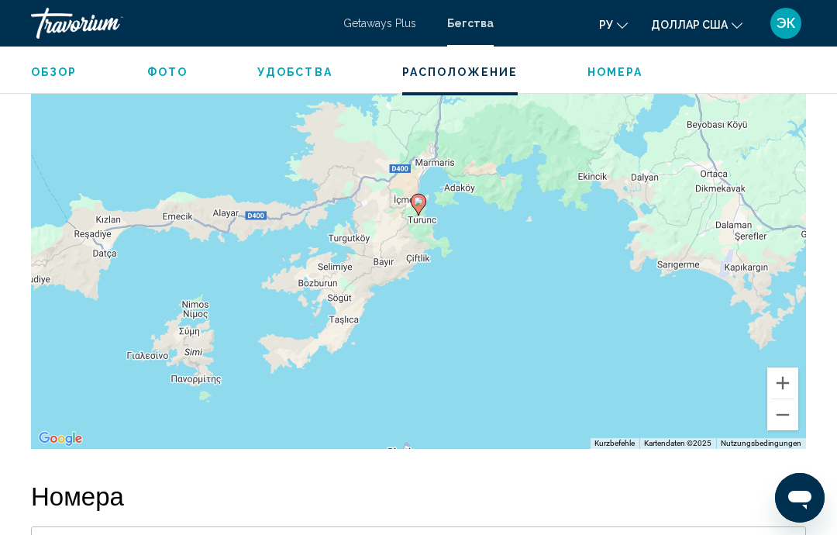
click at [783, 400] on button "Verkleinern" at bounding box center [782, 414] width 31 height 31
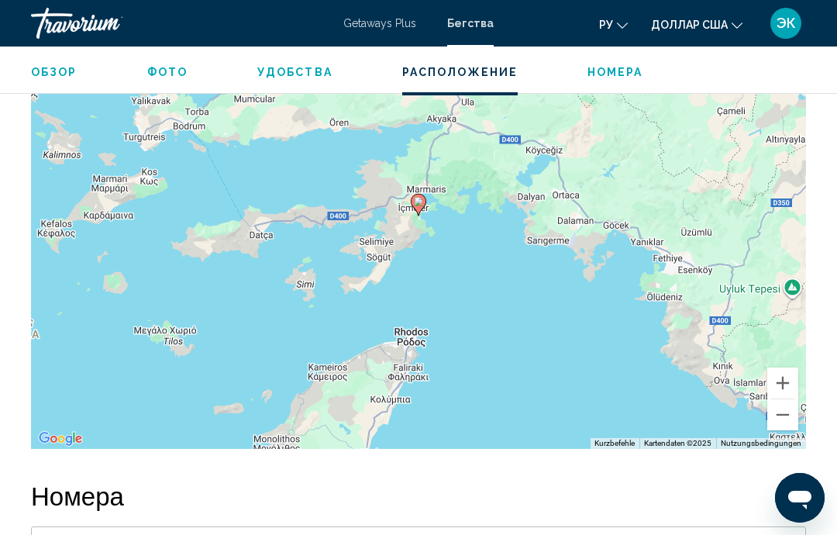
click at [780, 405] on button "Verkleinern" at bounding box center [782, 414] width 31 height 31
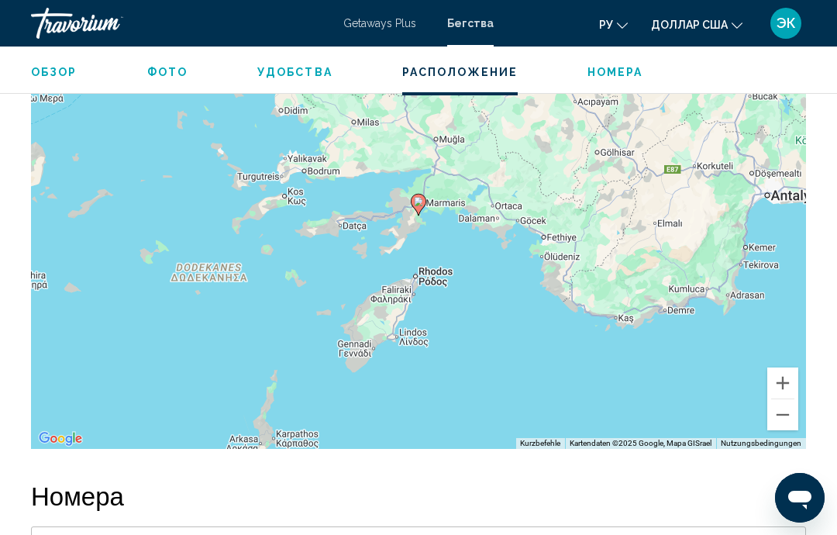
click at [781, 404] on button "Verkleinern" at bounding box center [782, 414] width 31 height 31
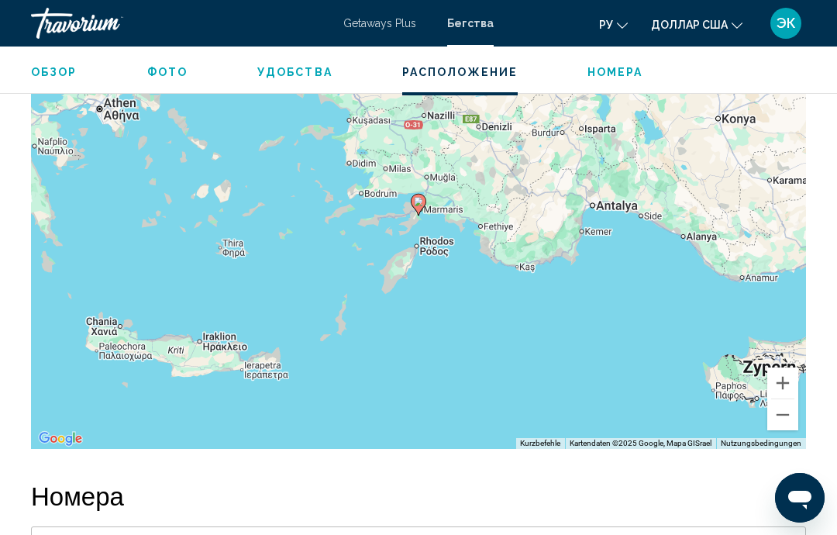
click at [779, 403] on button "Verkleinern" at bounding box center [782, 414] width 31 height 31
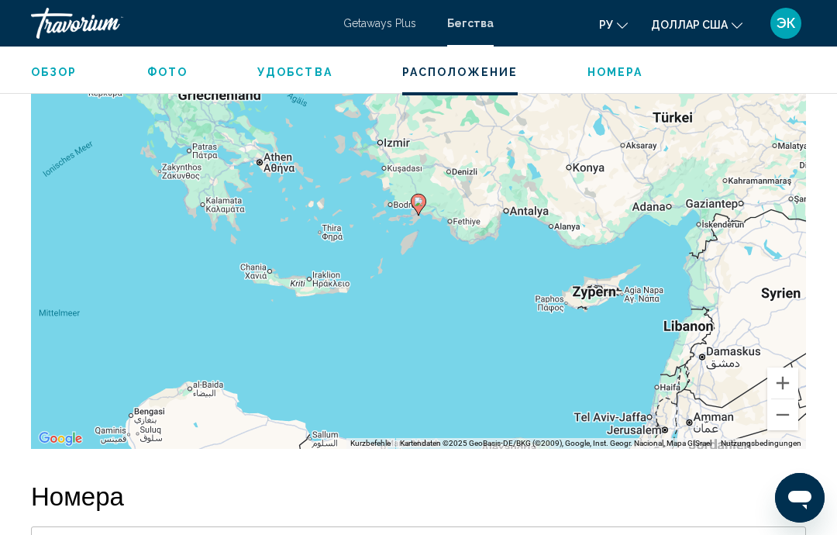
click at [781, 367] on button "Vergrößern" at bounding box center [782, 382] width 31 height 31
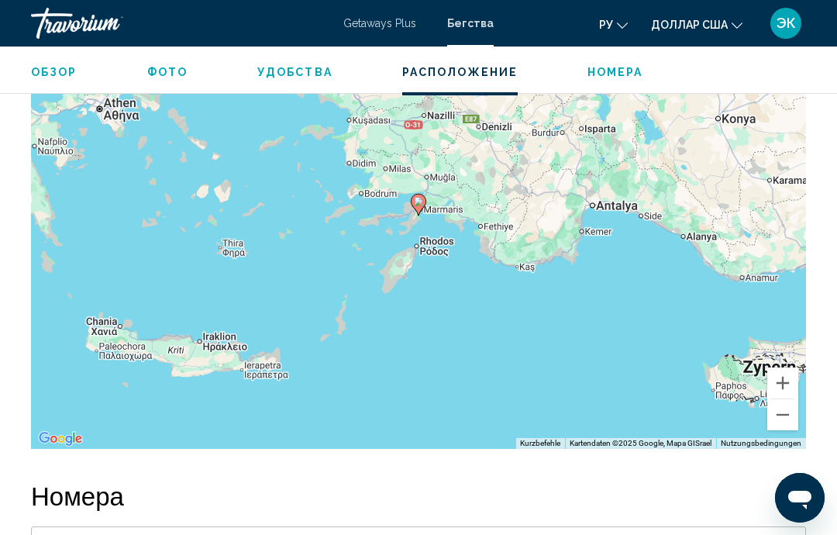
click at [786, 371] on button "Vergrößern" at bounding box center [782, 382] width 31 height 31
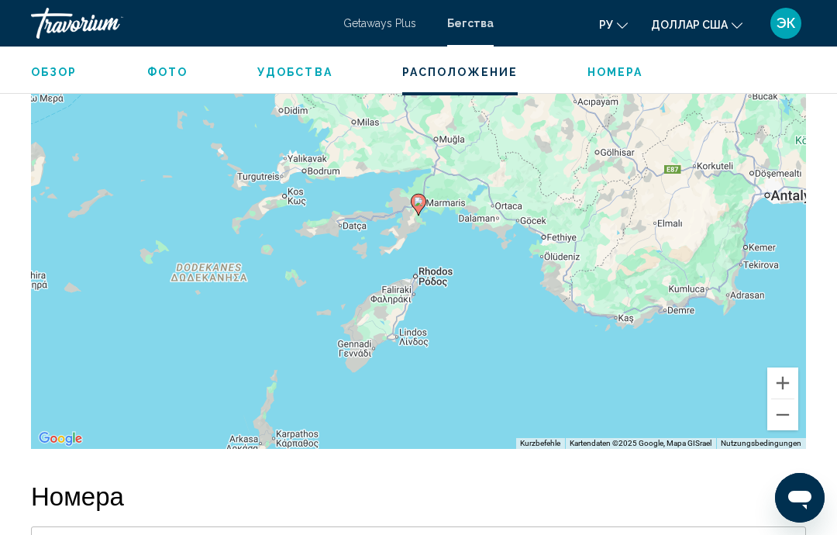
click at [786, 367] on button "Vergrößern" at bounding box center [782, 382] width 31 height 31
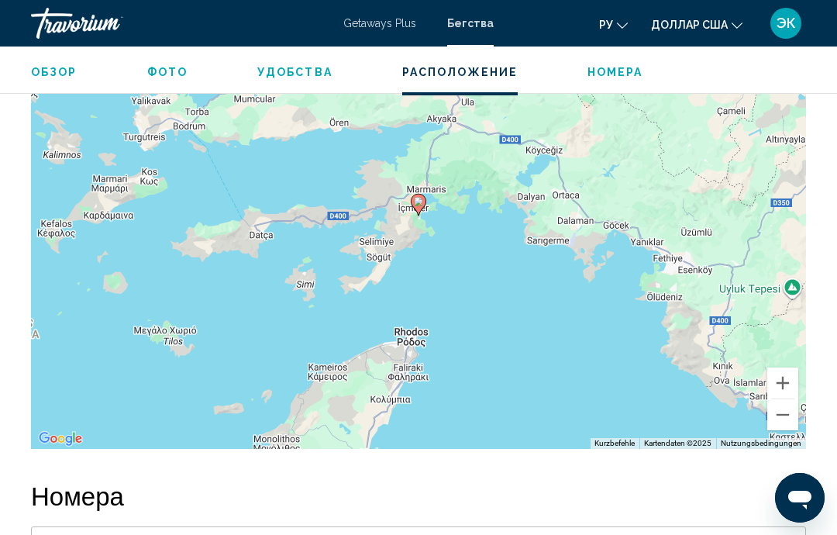
click at [788, 367] on button "Vergrößern" at bounding box center [782, 382] width 31 height 31
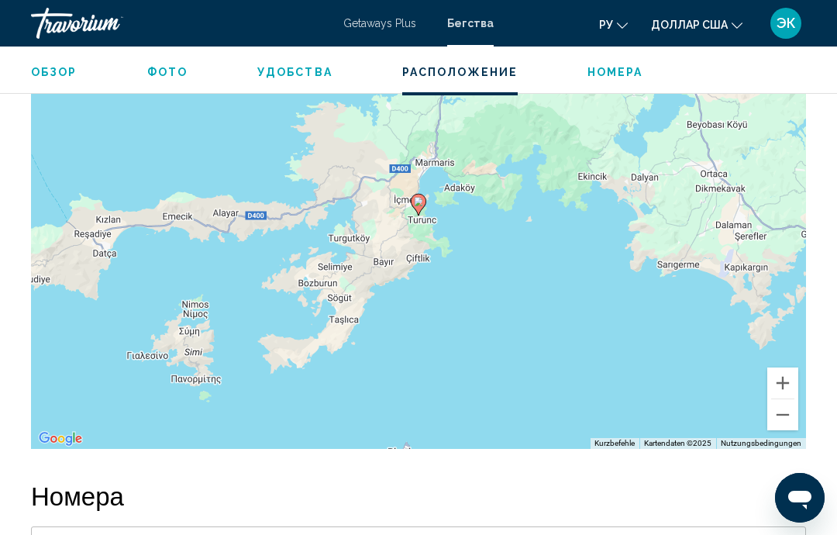
click at [784, 367] on button "Vergrößern" at bounding box center [782, 382] width 31 height 31
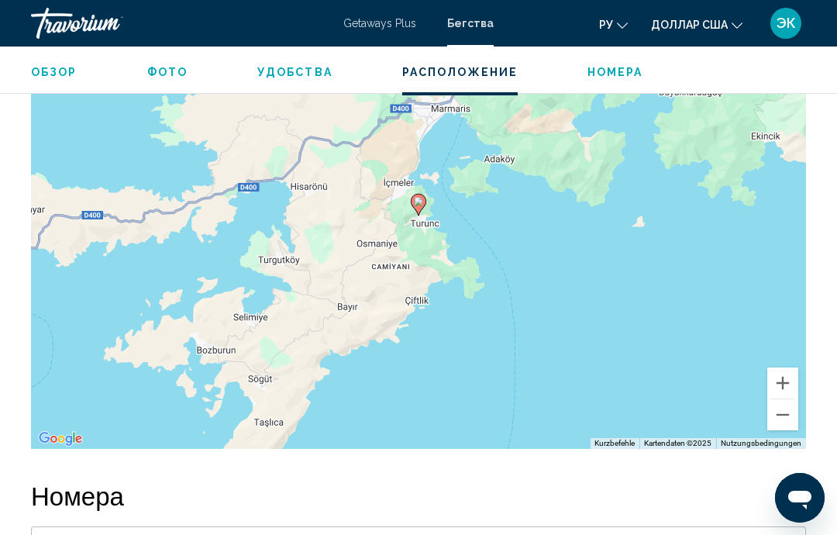
click at [789, 367] on button "Vergrößern" at bounding box center [782, 382] width 31 height 31
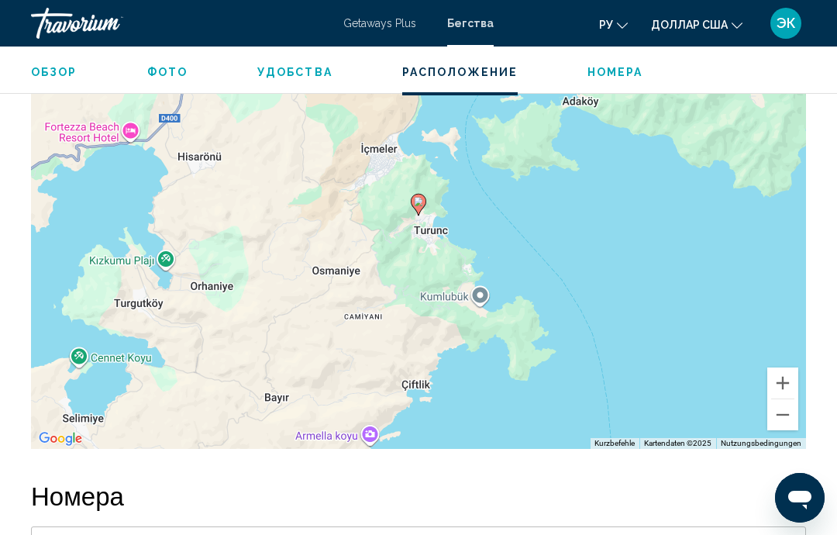
click at [790, 367] on button "Vergrößern" at bounding box center [782, 382] width 31 height 31
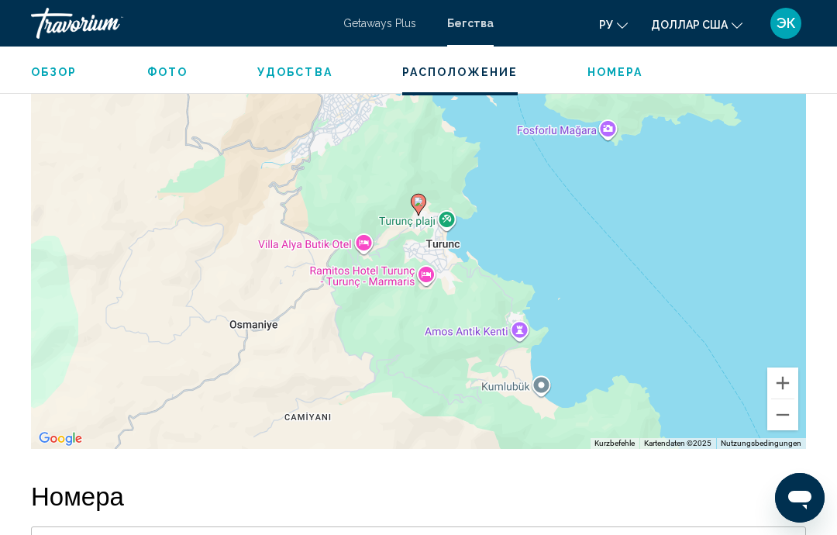
click at [792, 367] on button "Vergrößern" at bounding box center [782, 382] width 31 height 31
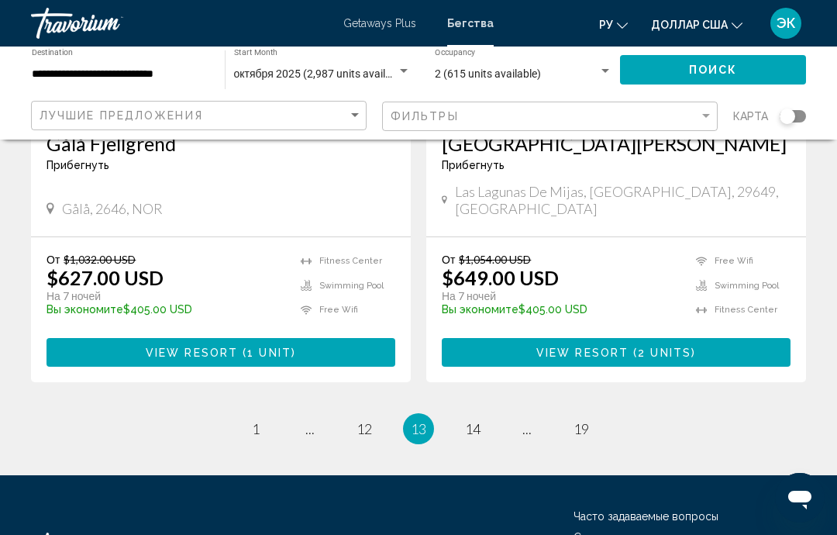
scroll to position [3034, 0]
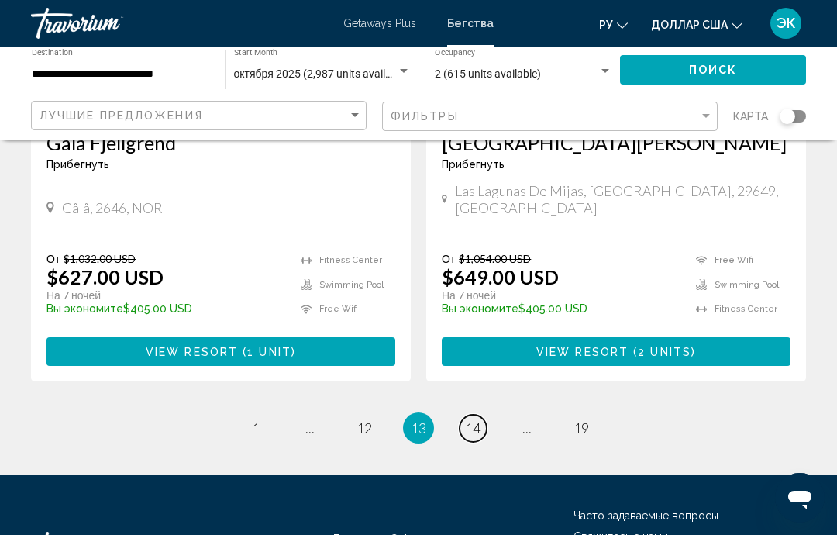
click at [471, 419] on span "14" at bounding box center [473, 427] width 16 height 17
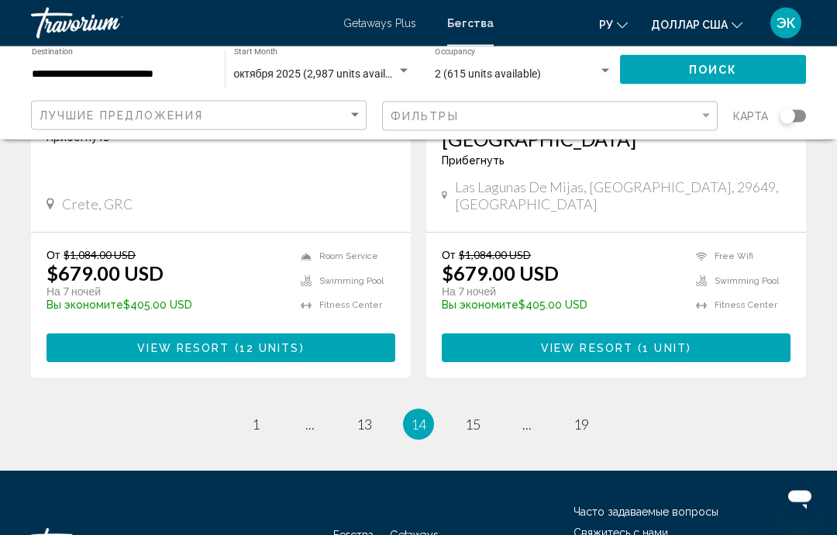
scroll to position [3104, 0]
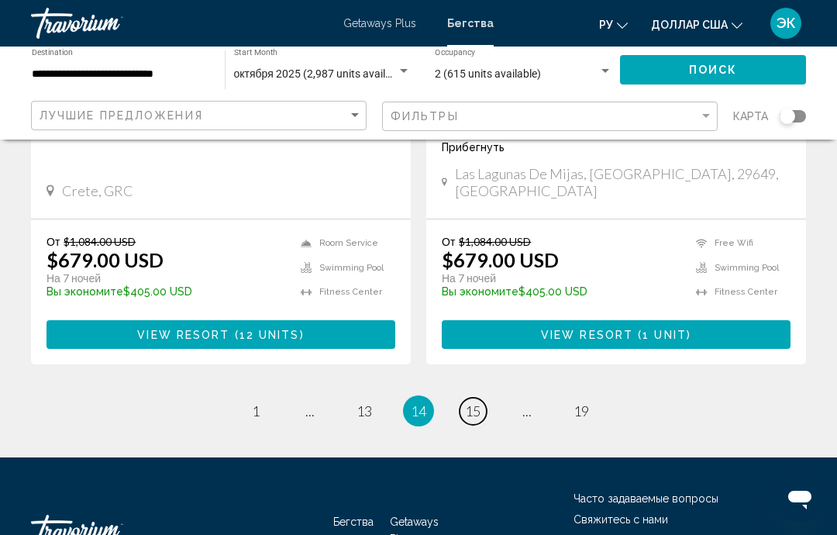
click at [471, 398] on link "page 15" at bounding box center [473, 411] width 27 height 27
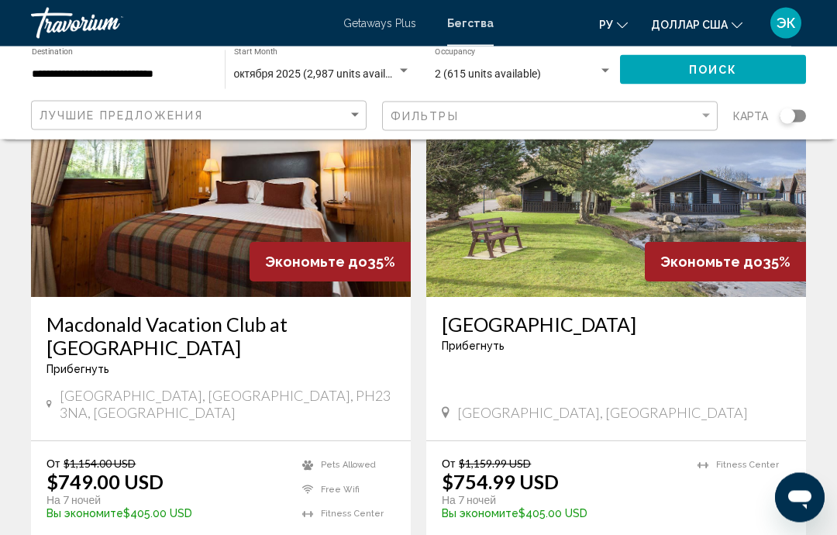
scroll to position [2946, 0]
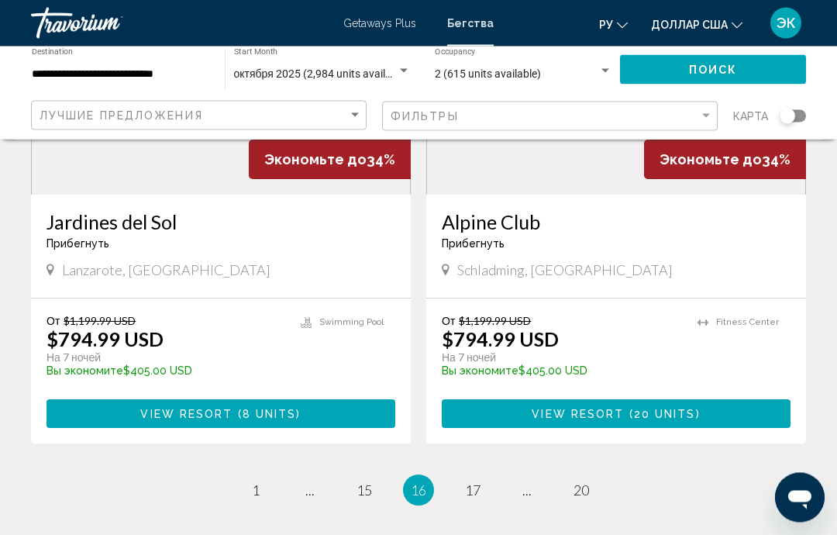
scroll to position [3004, 0]
click at [468, 481] on span "17" at bounding box center [473, 489] width 16 height 17
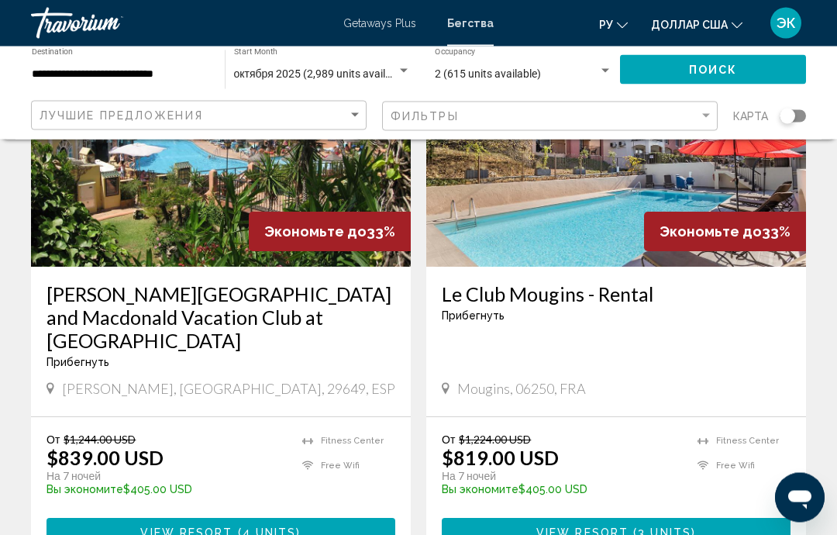
scroll to position [191, 0]
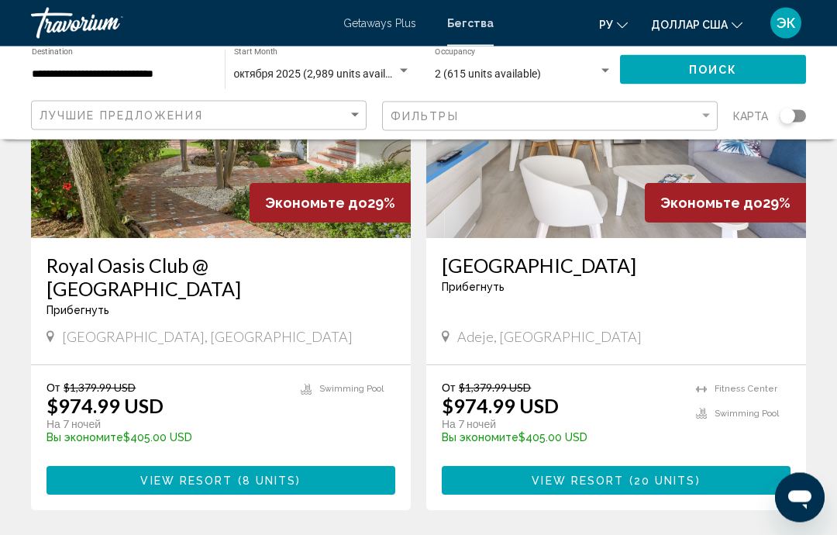
scroll to position [2924, 0]
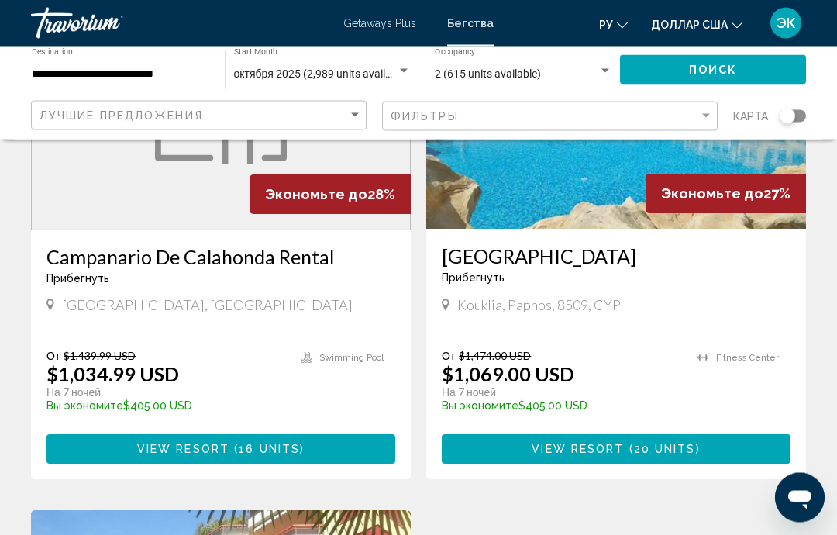
scroll to position [2408, 0]
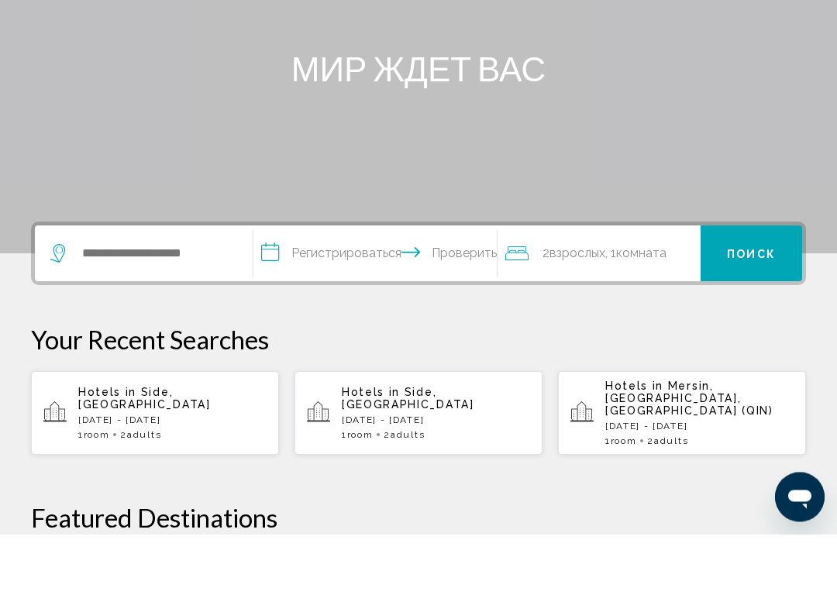
scroll to position [134, 0]
click at [188, 303] on div "Виджет поиска" at bounding box center [143, 331] width 187 height 56
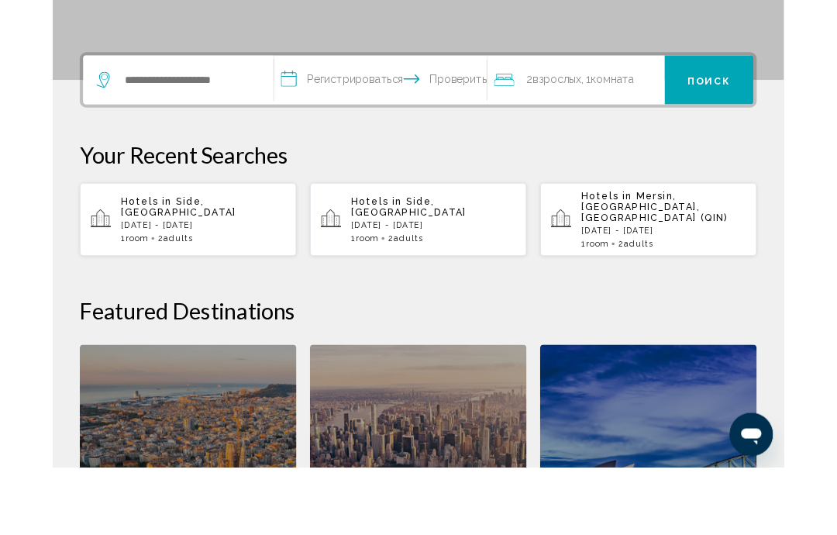
scroll to position [305, 0]
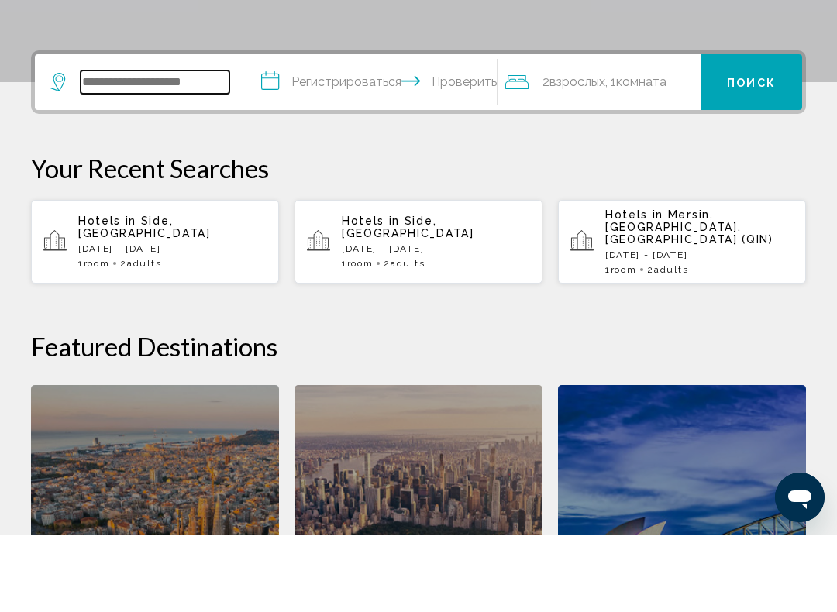
click at [218, 148] on input "Виджет поиска" at bounding box center [155, 159] width 149 height 23
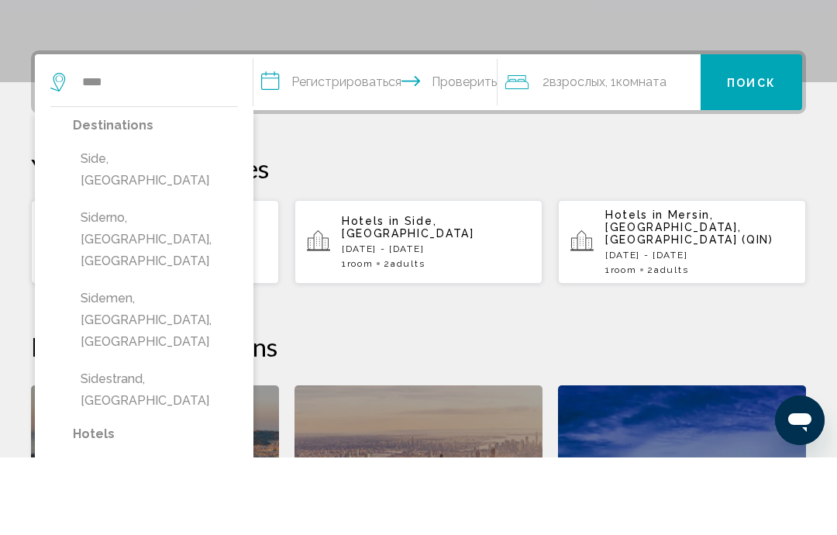
click at [149, 222] on button "Side, [GEOGRAPHIC_DATA]" at bounding box center [155, 247] width 165 height 51
type input "**********"
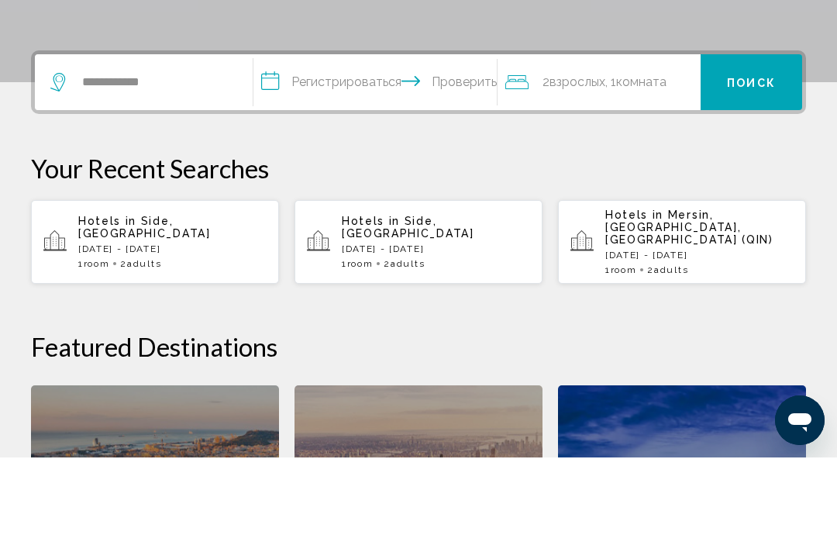
click at [367, 132] on input "**********" at bounding box center [378, 162] width 250 height 60
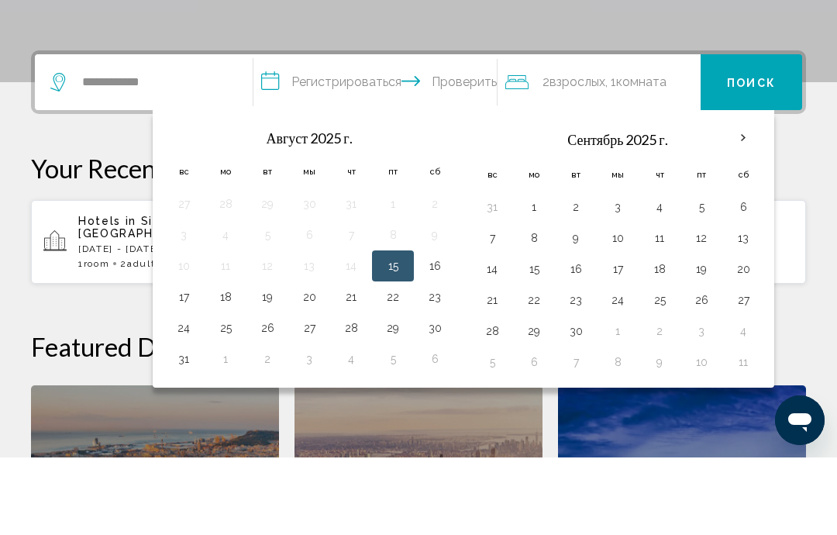
scroll to position [383, 0]
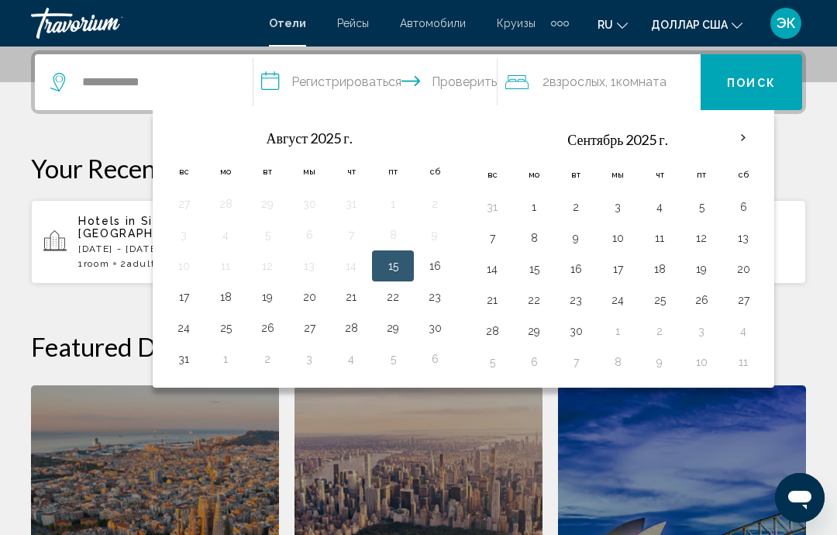
click at [743, 145] on th "В следующем месяце" at bounding box center [743, 138] width 42 height 34
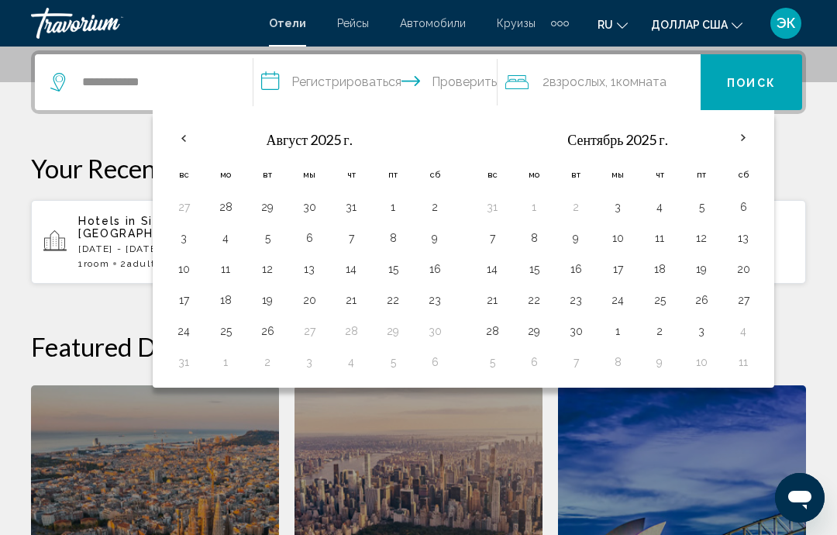
click at [752, 134] on th "В следующем месяце" at bounding box center [743, 138] width 42 height 34
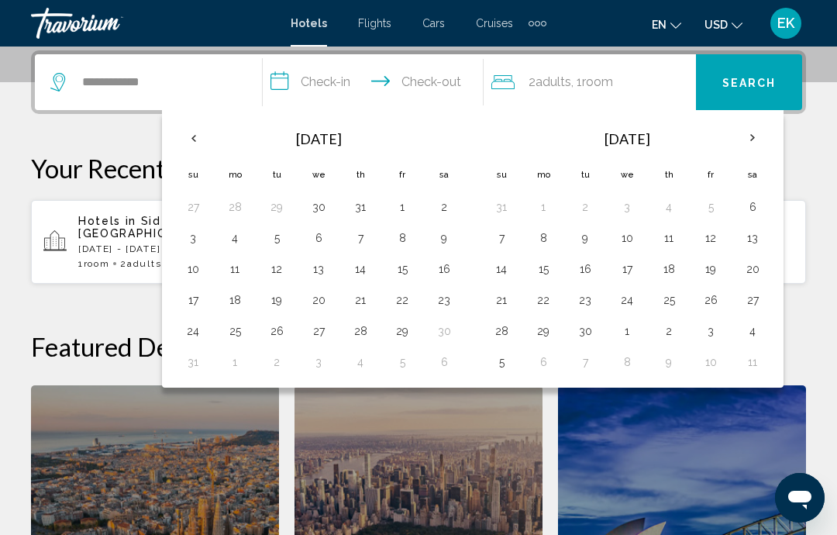
click at [746, 147] on th "Next month" at bounding box center [753, 138] width 42 height 34
click at [196, 136] on th "Previous month" at bounding box center [193, 138] width 42 height 34
click at [360, 209] on button "2" at bounding box center [360, 207] width 25 height 22
click at [402, 238] on button "10" at bounding box center [402, 238] width 25 height 22
type input "**********"
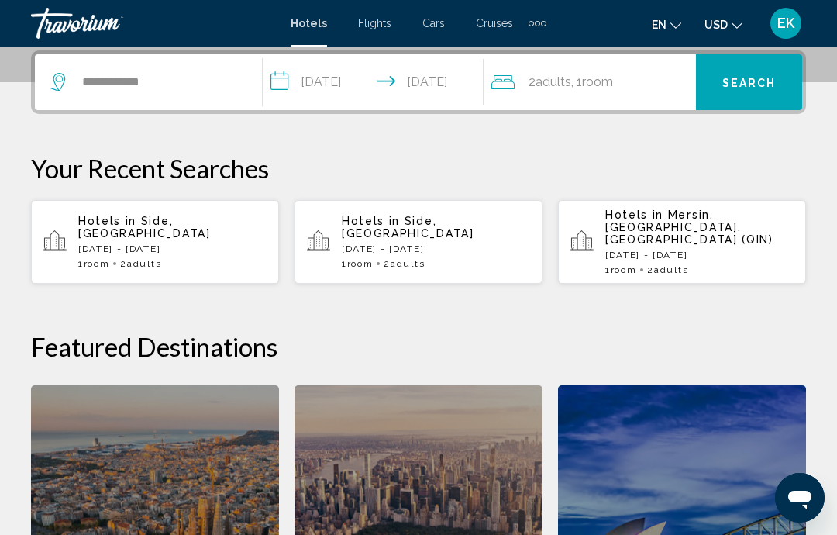
click at [749, 86] on span "Search" at bounding box center [749, 83] width 54 height 12
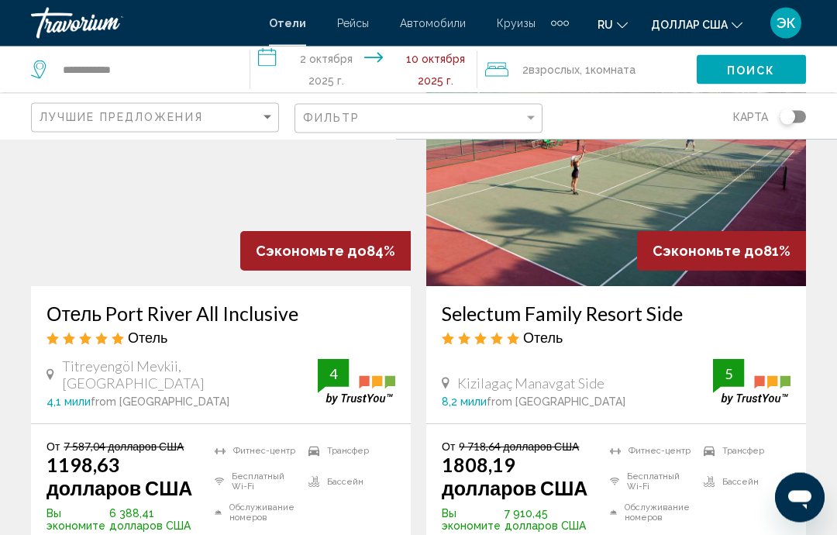
scroll to position [156, 0]
click at [191, 246] on img "Основное содержание" at bounding box center [221, 162] width 380 height 248
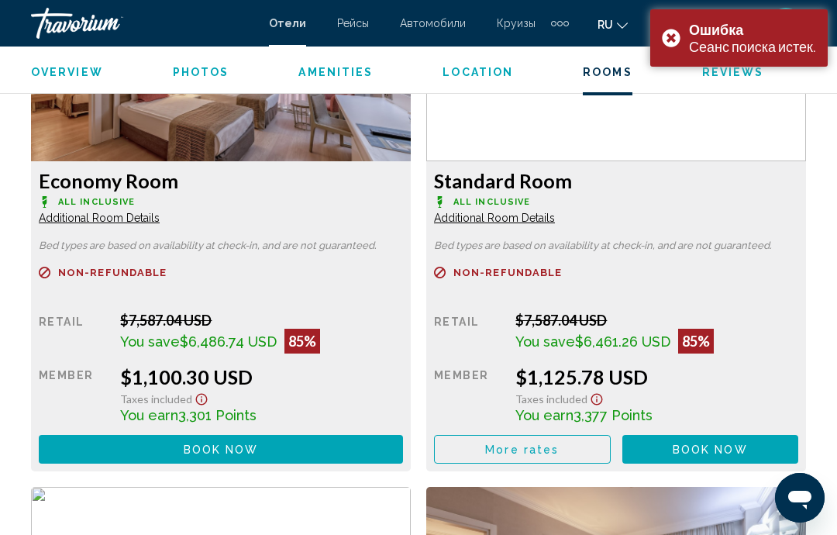
scroll to position [2501, 0]
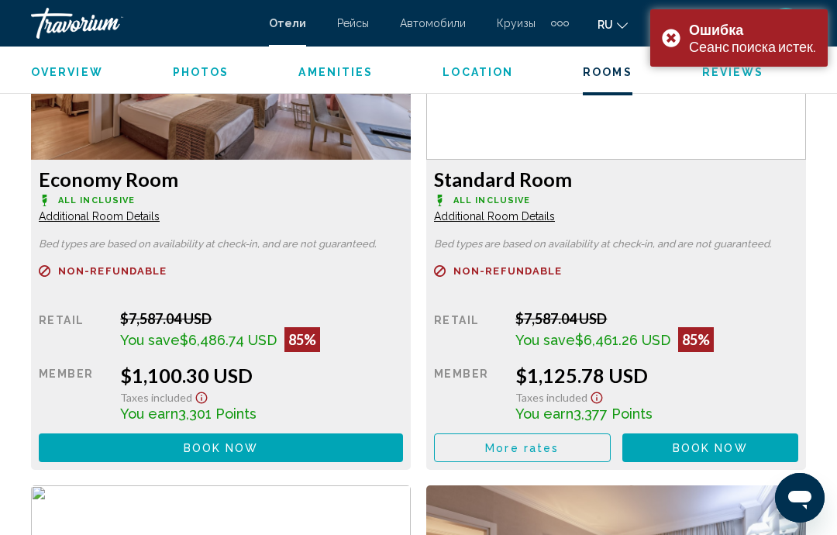
click at [312, 440] on button "Book now No longer available" at bounding box center [221, 447] width 364 height 29
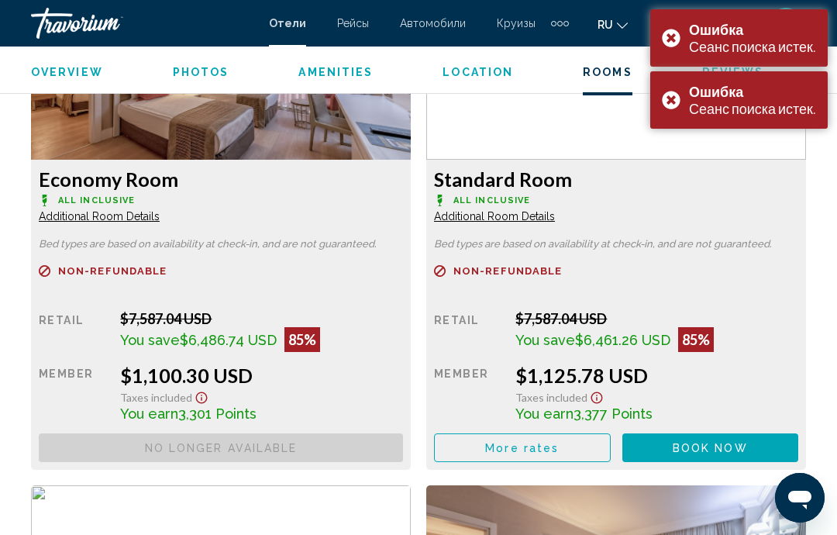
click at [0, 0] on span "Book now" at bounding box center [0, 0] width 0 height 0
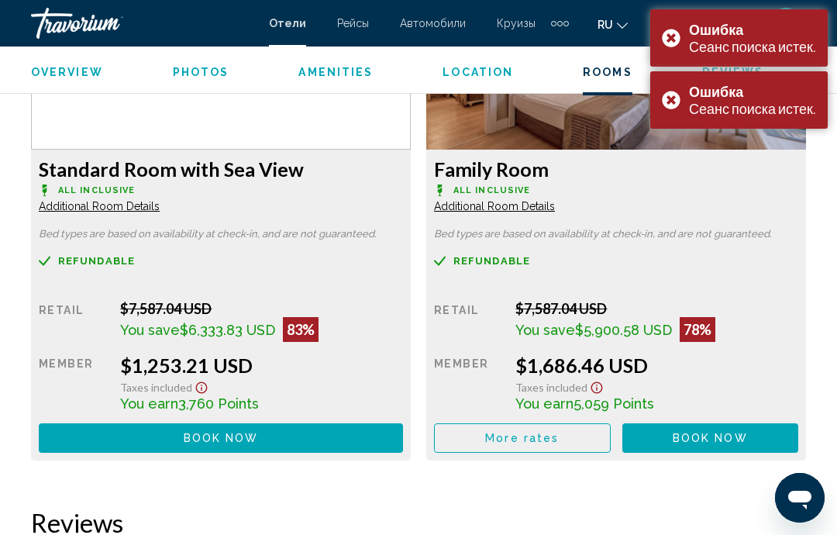
scroll to position [3011, 0]
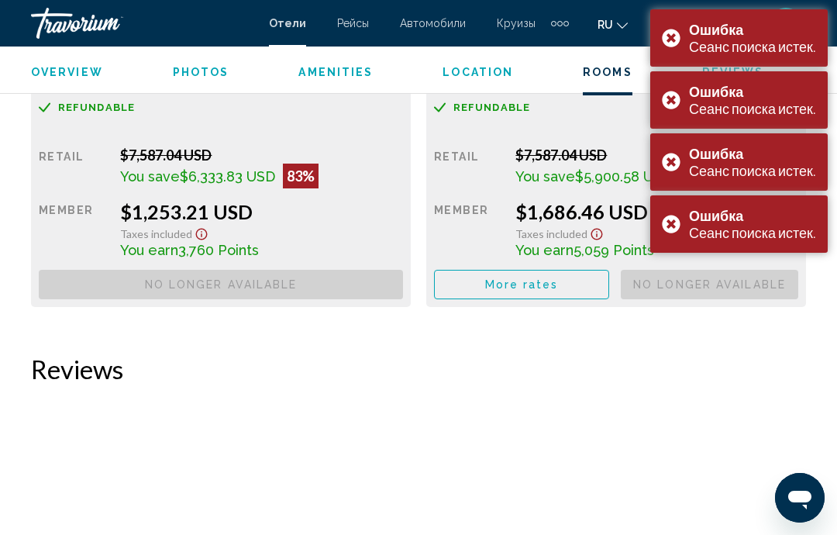
scroll to position [3209, 0]
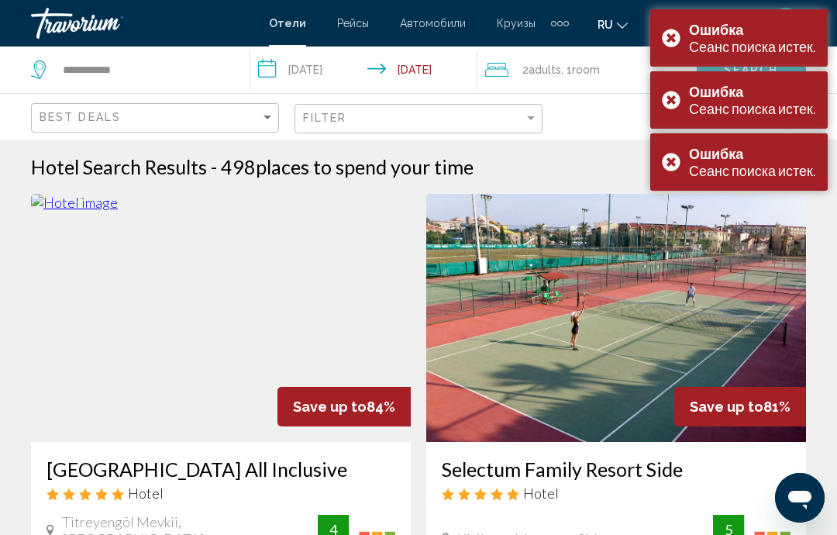
click at [677, 35] on div "Ошибка Сеанс поиска истек." at bounding box center [739, 37] width 178 height 57
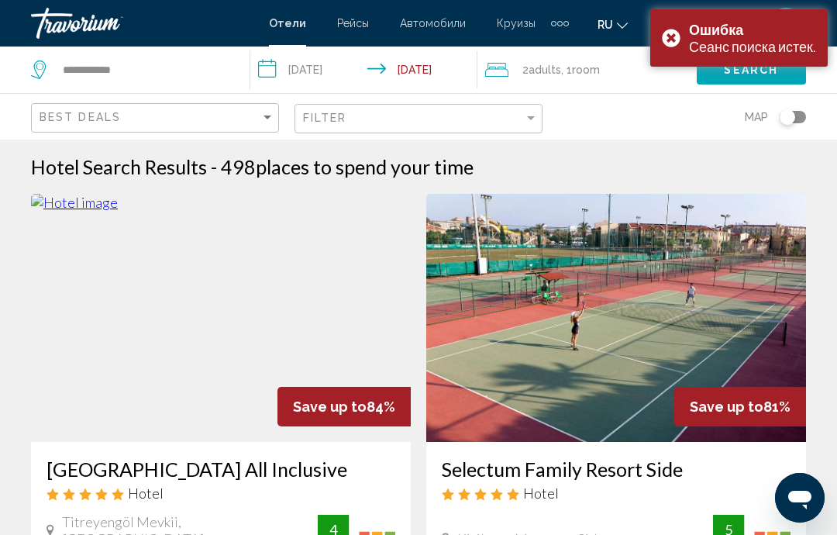
click at [675, 47] on div "Ошибка Сеанс поиска истек." at bounding box center [739, 37] width 178 height 57
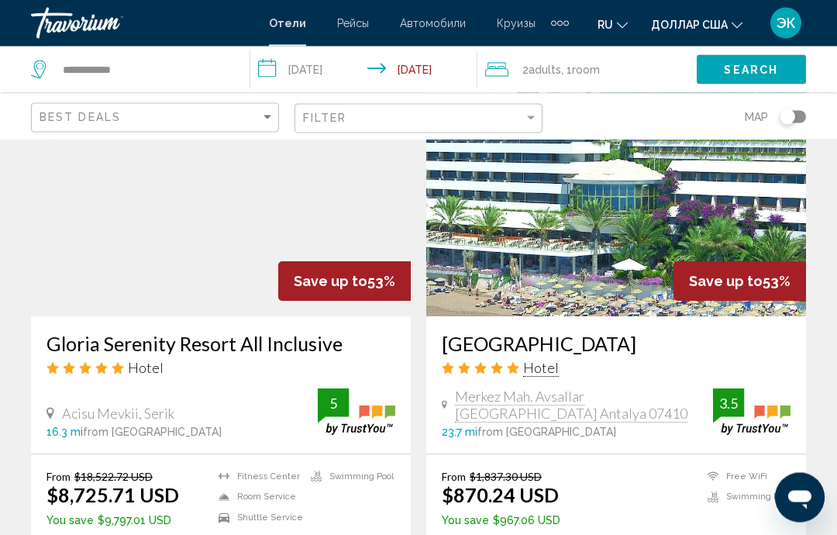
scroll to position [2342, 0]
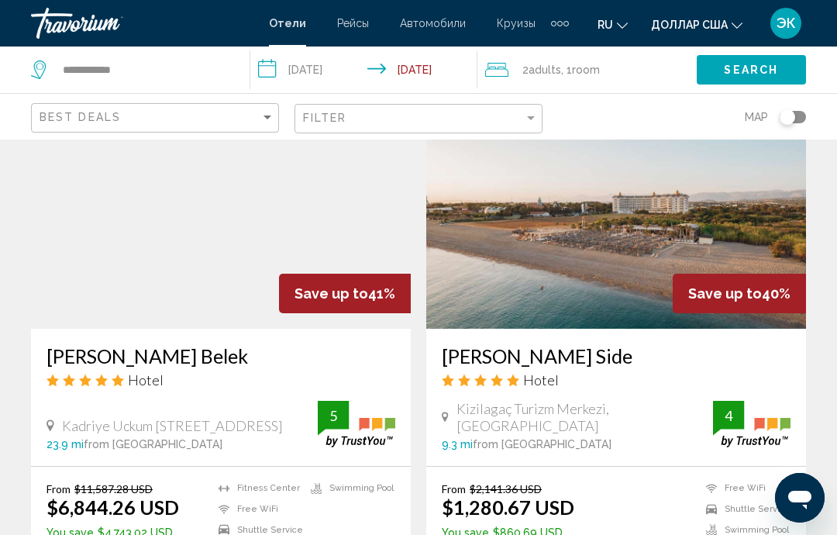
scroll to position [1253, 0]
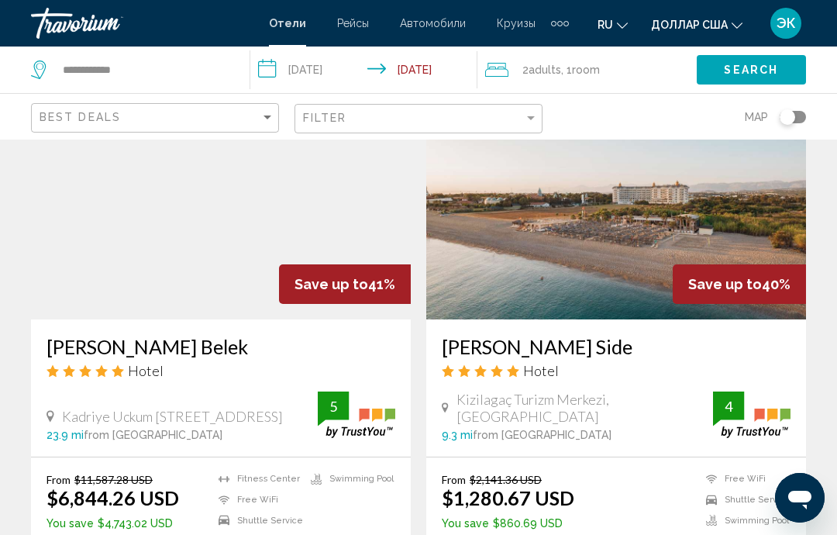
click at [599, 278] on img "Основное содержание" at bounding box center [616, 195] width 380 height 248
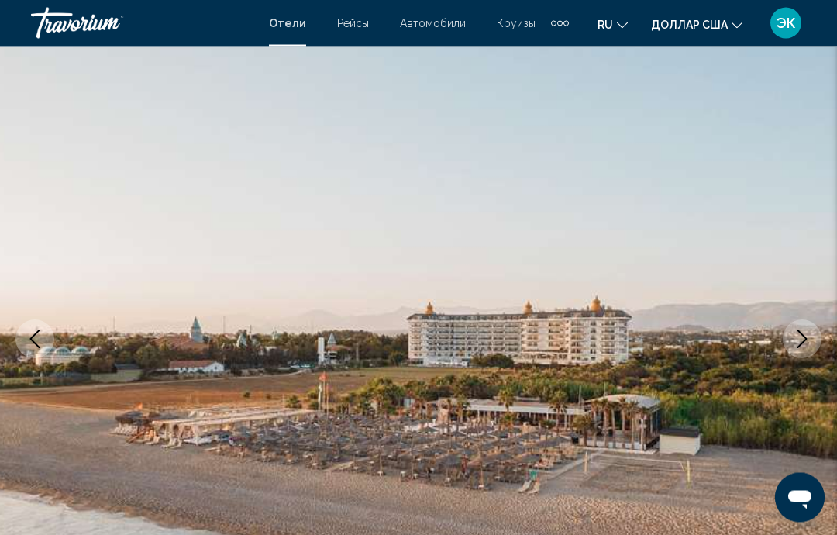
scroll to position [86, 0]
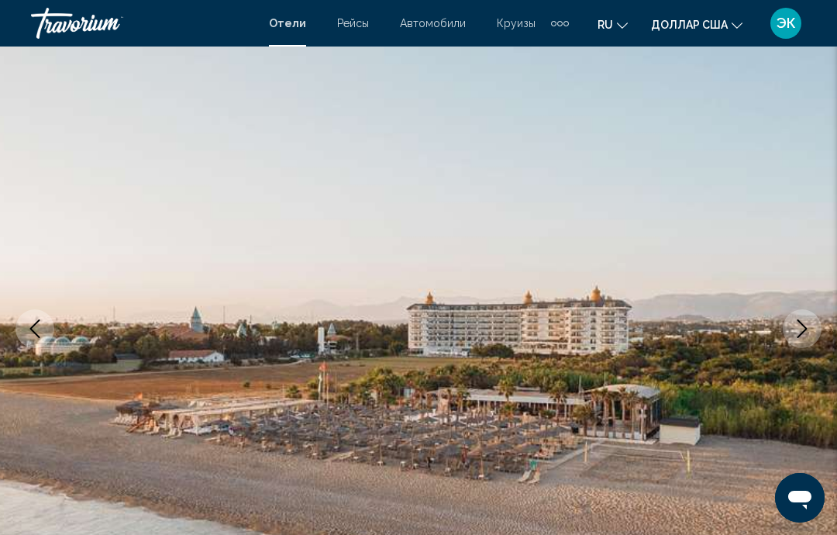
click at [802, 337] on icon "Next image" at bounding box center [802, 328] width 19 height 19
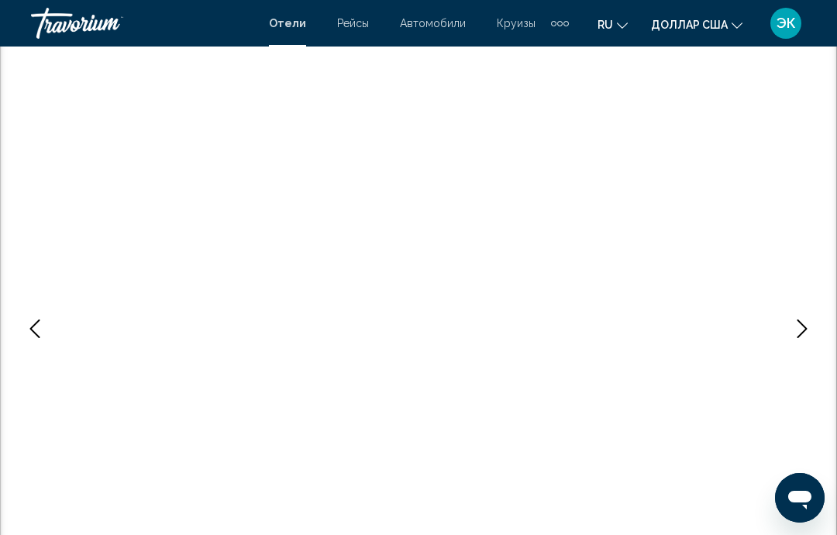
click at [802, 339] on button "Next image" at bounding box center [802, 328] width 39 height 39
click at [802, 344] on button "Next image" at bounding box center [802, 328] width 39 height 39
click at [805, 335] on icon "Next image" at bounding box center [802, 328] width 19 height 19
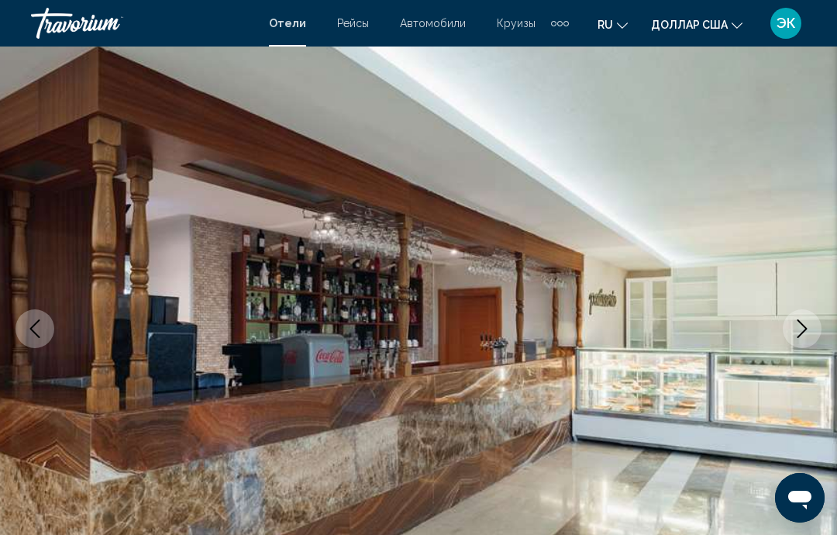
click at [807, 333] on icon "Next image" at bounding box center [802, 328] width 19 height 19
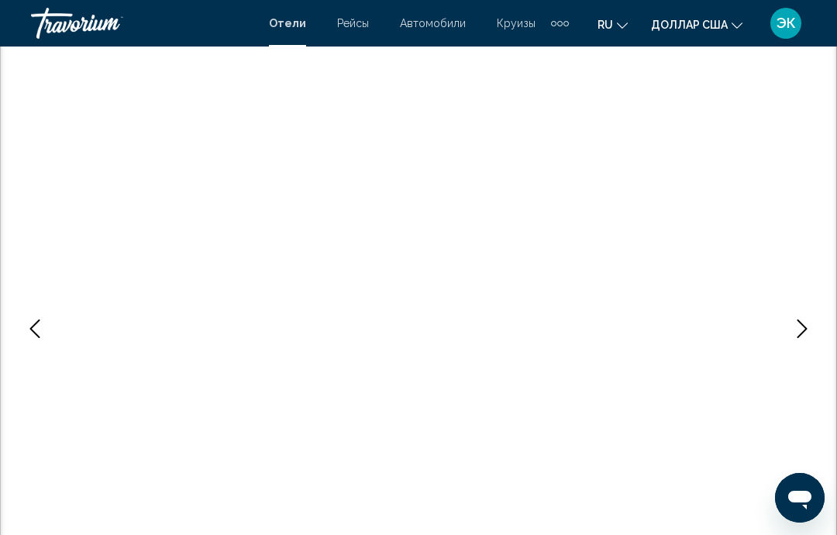
click at [807, 340] on button "Next image" at bounding box center [802, 328] width 39 height 39
click at [804, 342] on button "Next image" at bounding box center [802, 328] width 39 height 39
click at [808, 339] on button "Next image" at bounding box center [802, 328] width 39 height 39
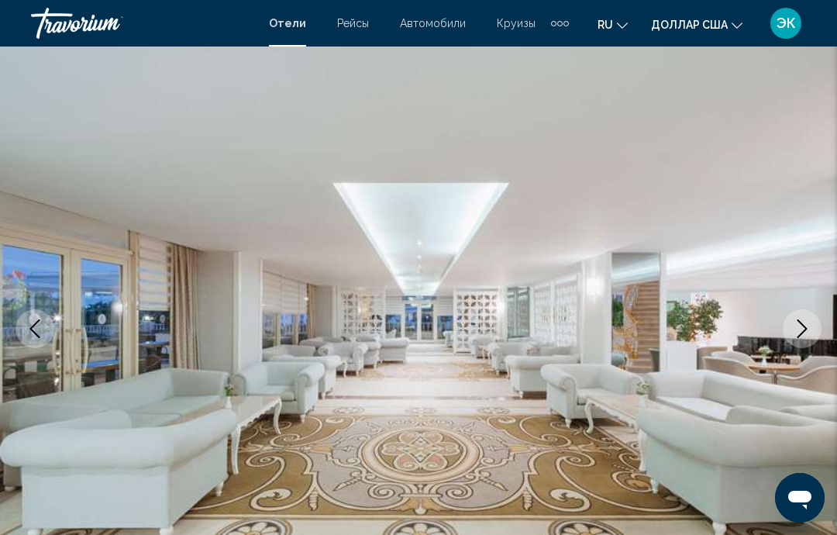
click at [801, 338] on button "Next image" at bounding box center [802, 328] width 39 height 39
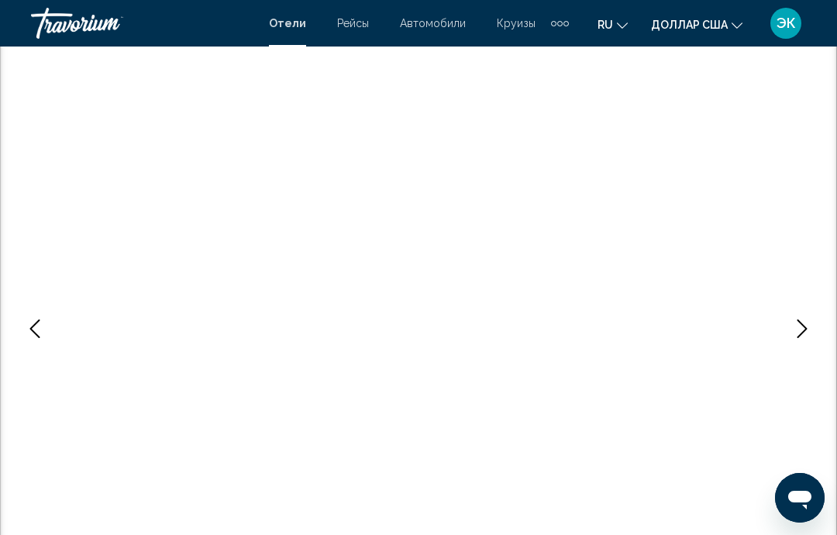
click at [799, 337] on icon "Next image" at bounding box center [802, 328] width 19 height 19
click at [808, 329] on icon "Next image" at bounding box center [802, 328] width 19 height 19
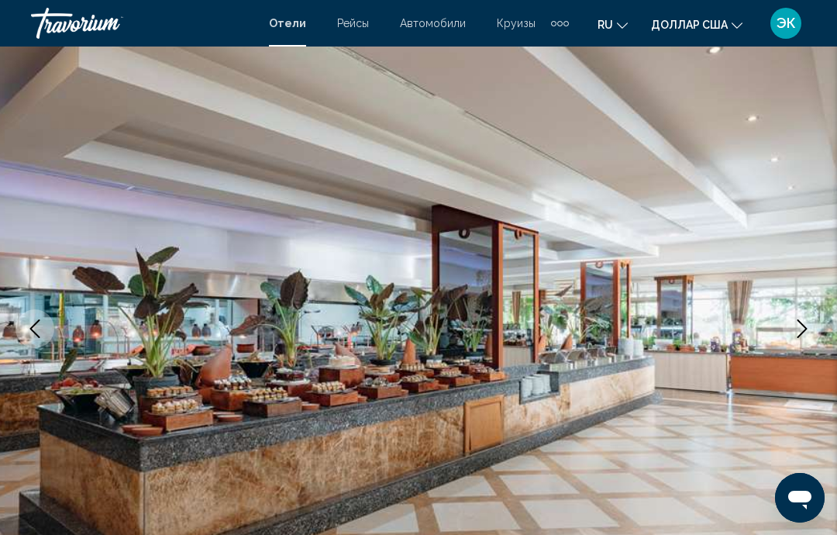
click at [798, 338] on button "Next image" at bounding box center [802, 328] width 39 height 39
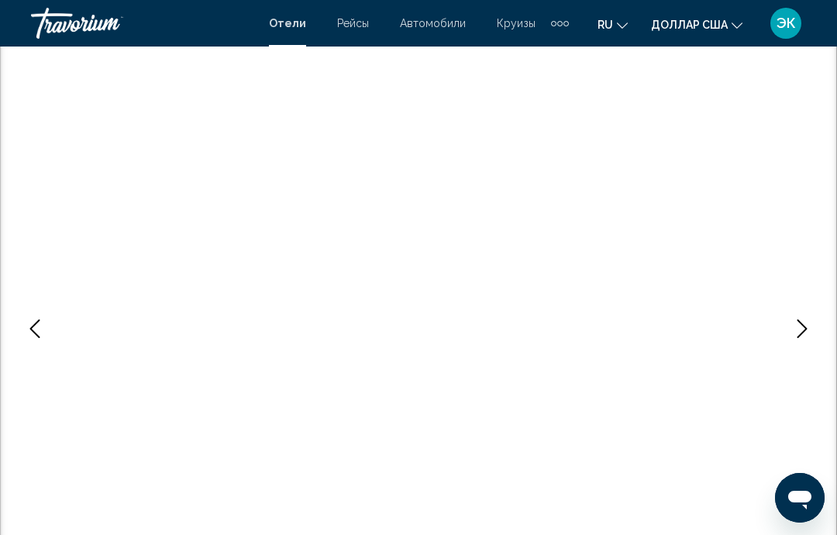
click at [788, 339] on button "Next image" at bounding box center [802, 328] width 39 height 39
click at [799, 339] on button "Next image" at bounding box center [802, 328] width 39 height 39
click at [805, 334] on icon "Next image" at bounding box center [802, 328] width 19 height 19
click at [805, 338] on button "Next image" at bounding box center [802, 328] width 39 height 39
click at [805, 331] on icon "Next image" at bounding box center [803, 328] width 10 height 19
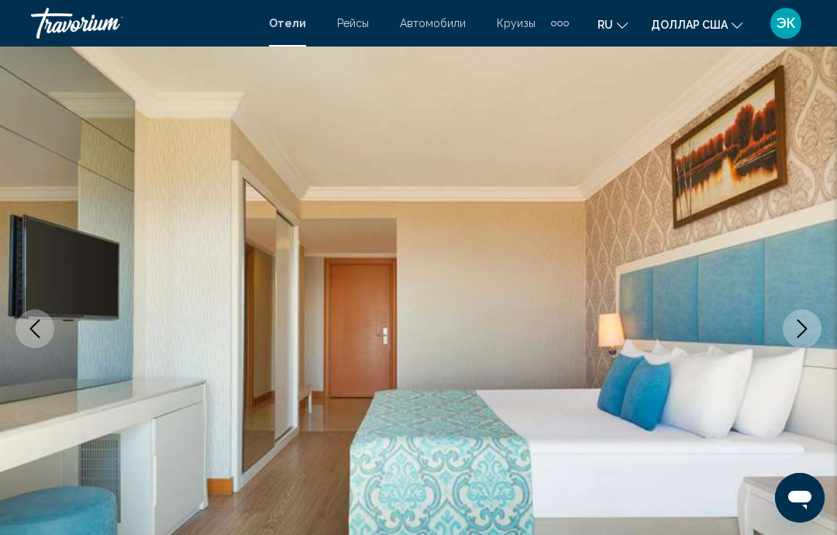
click at [799, 329] on icon "Next image" at bounding box center [802, 328] width 19 height 19
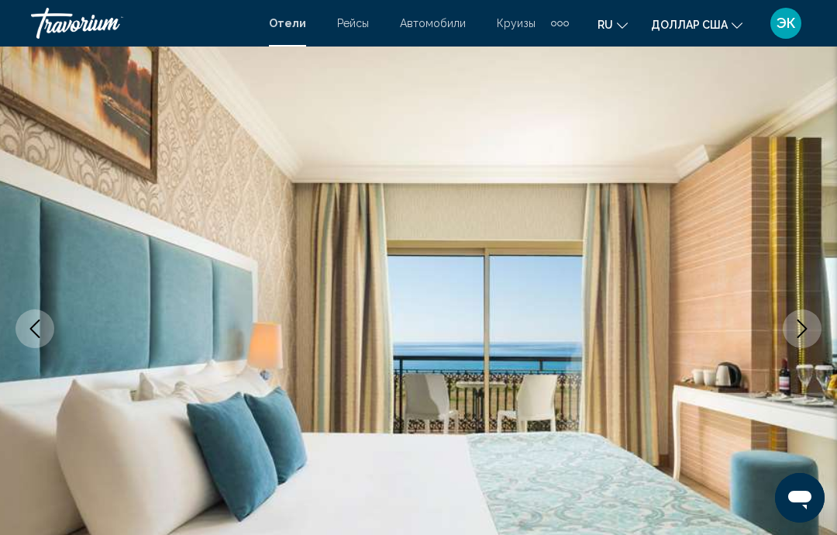
click at [797, 325] on icon "Next image" at bounding box center [802, 328] width 19 height 19
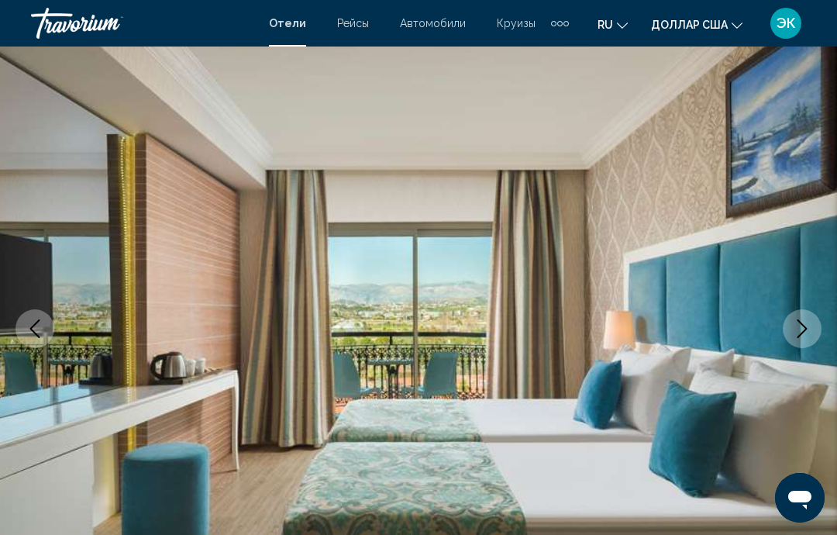
click at [800, 315] on button "Next image" at bounding box center [802, 328] width 39 height 39
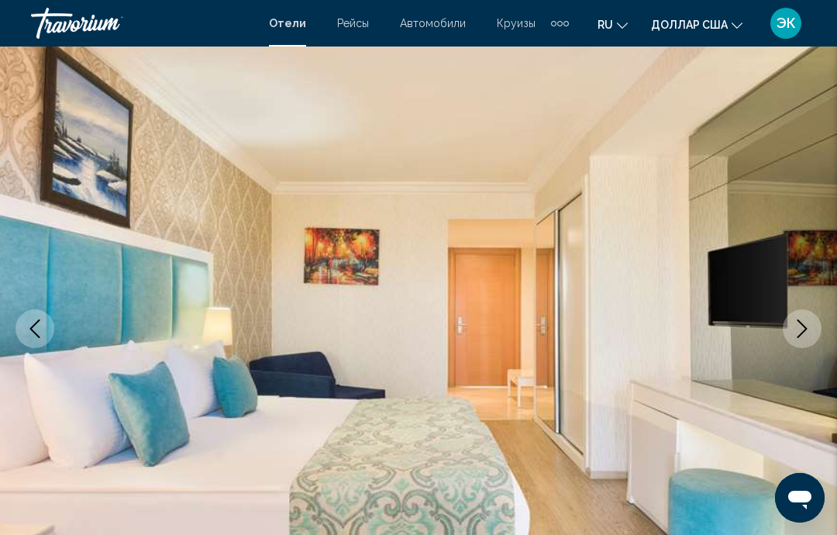
click at [802, 321] on icon "Next image" at bounding box center [802, 328] width 19 height 19
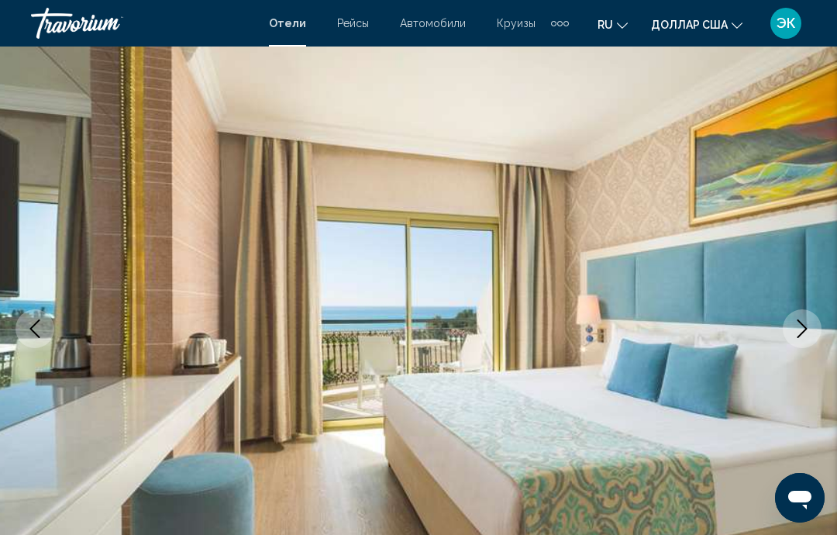
click at [798, 327] on icon "Next image" at bounding box center [802, 328] width 19 height 19
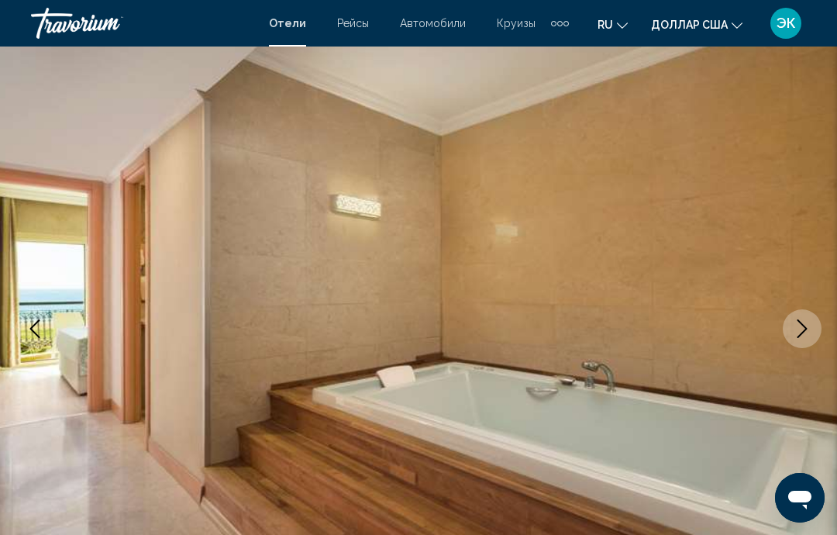
click at [808, 325] on icon "Next image" at bounding box center [802, 328] width 19 height 19
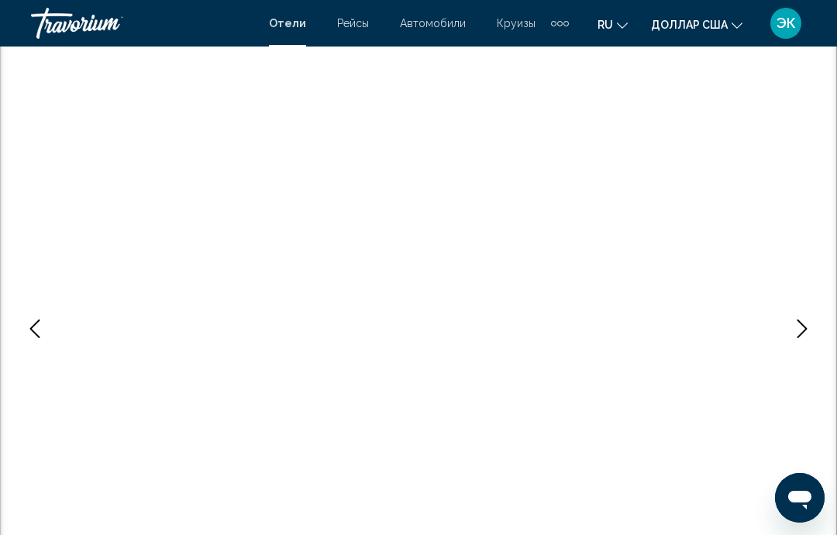
click at [808, 332] on icon "Next image" at bounding box center [802, 328] width 19 height 19
click at [805, 322] on icon "Next image" at bounding box center [802, 328] width 19 height 19
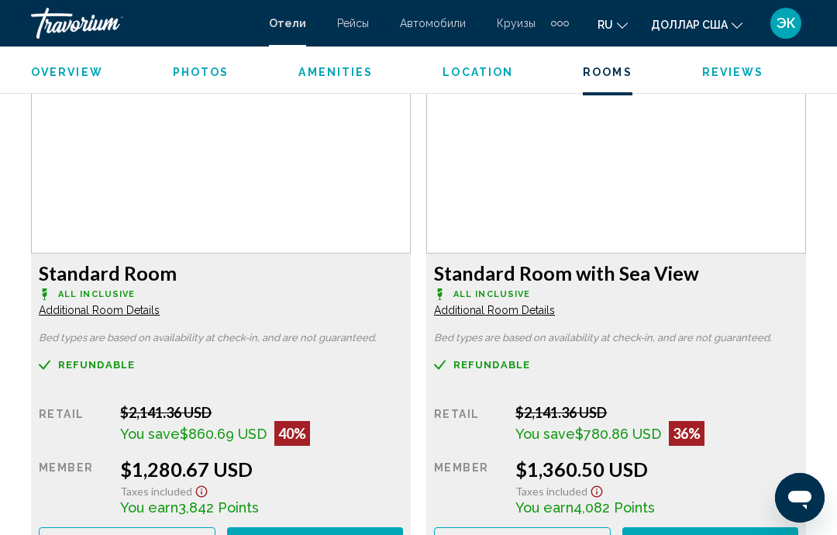
scroll to position [2416, 0]
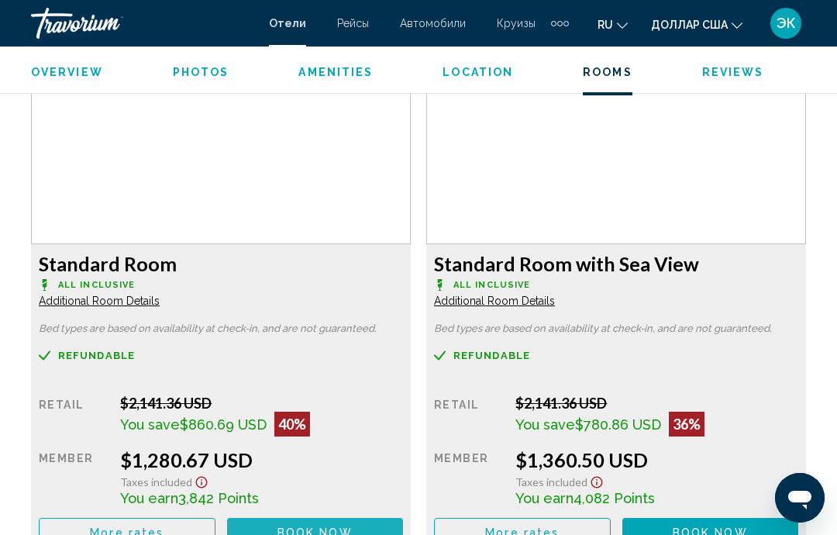
click at [343, 528] on span "Book now" at bounding box center [315, 532] width 75 height 12
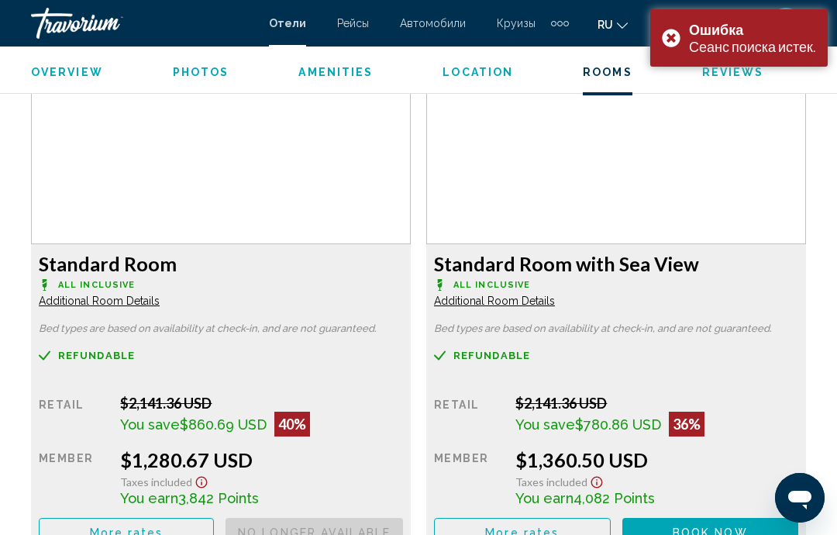
click at [0, 0] on span "Book now" at bounding box center [0, 0] width 0 height 0
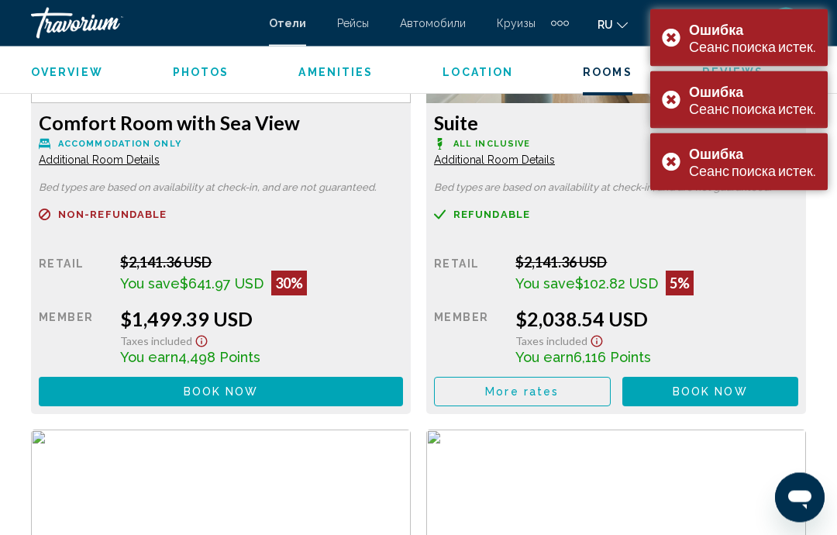
scroll to position [3077, 0]
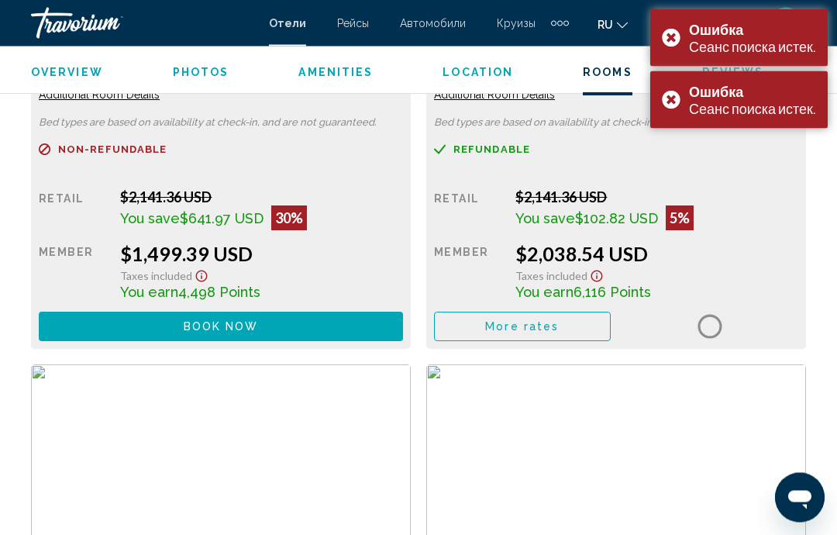
scroll to position [3142, 0]
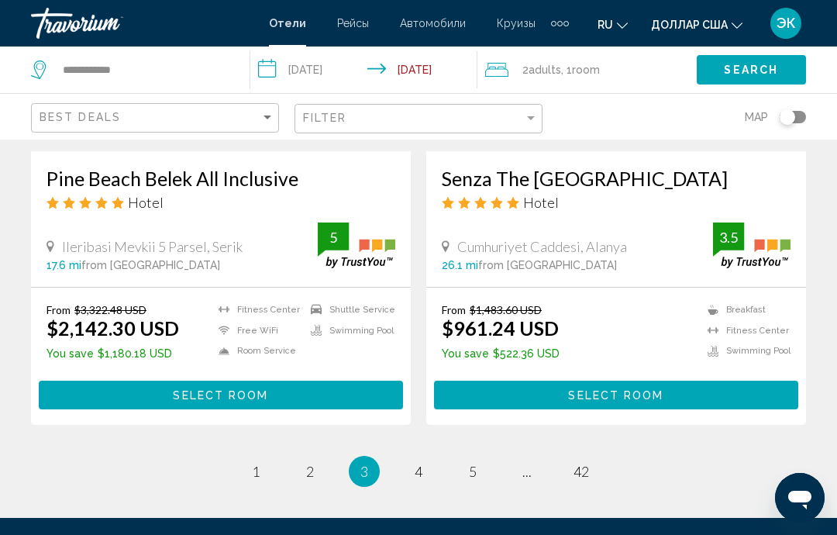
scroll to position [3192, 0]
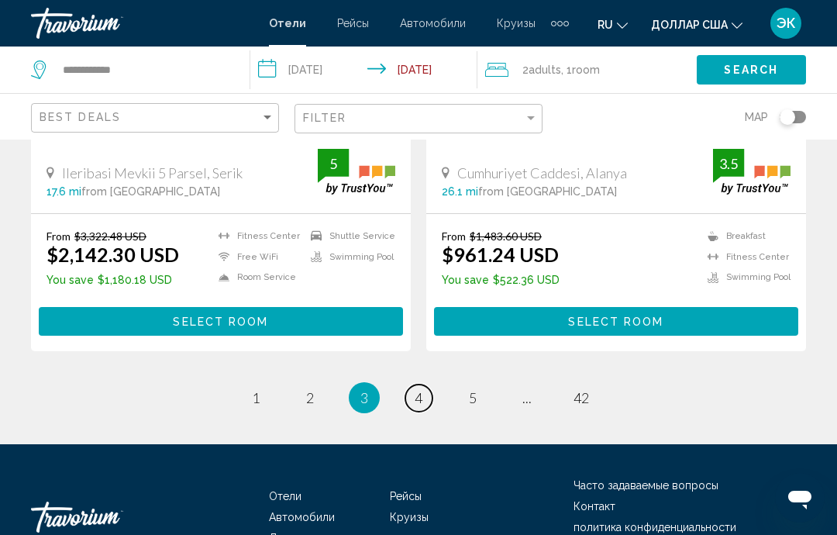
click at [423, 384] on link "page 4" at bounding box center [418, 397] width 27 height 27
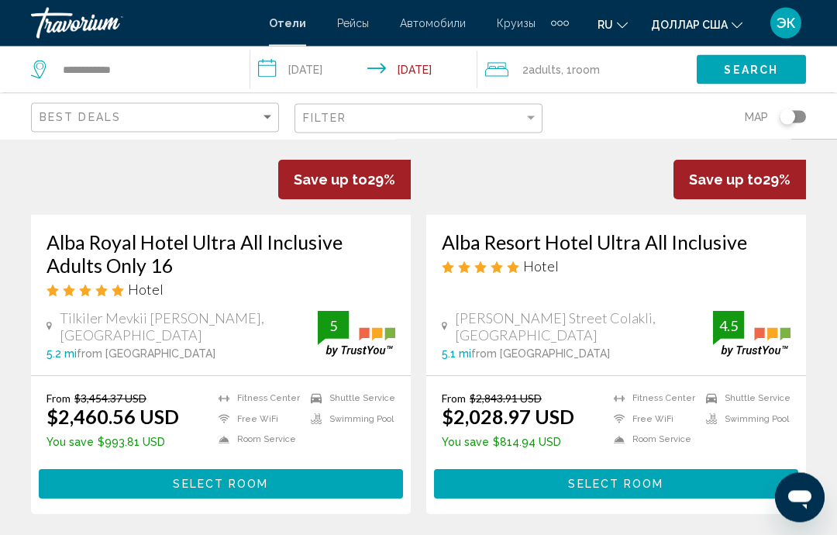
scroll to position [3094, 0]
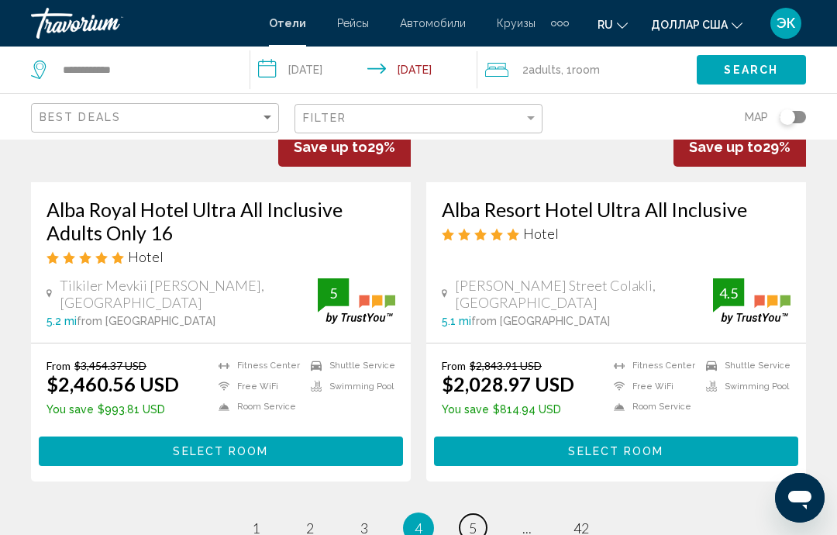
click at [472, 519] on span "5" at bounding box center [473, 527] width 8 height 17
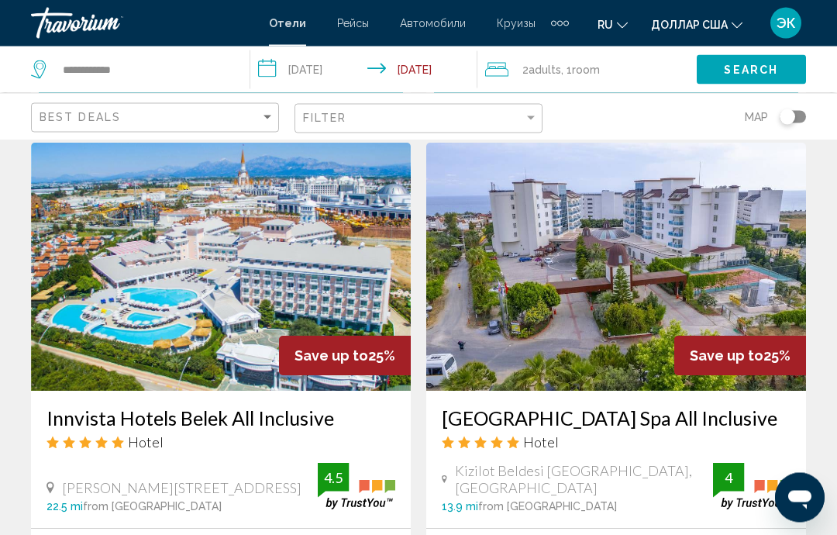
scroll to position [2891, 0]
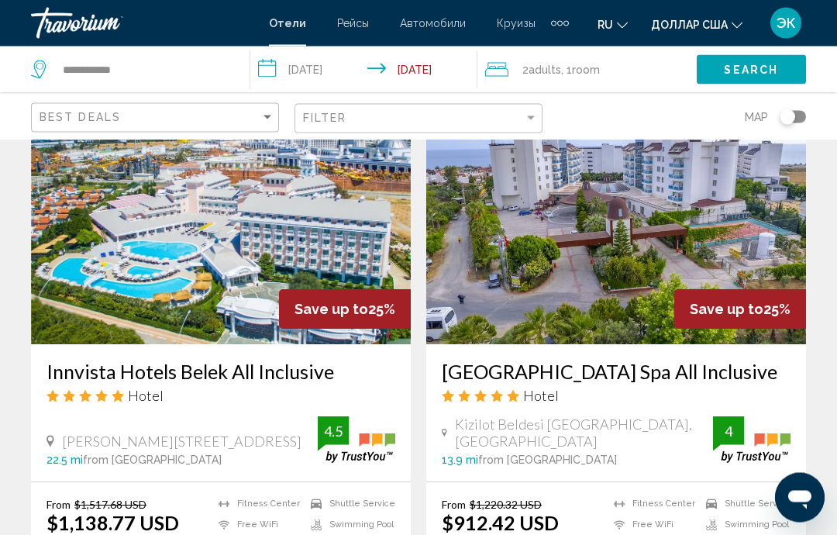
click at [238, 272] on img "Основное содержание" at bounding box center [221, 221] width 380 height 248
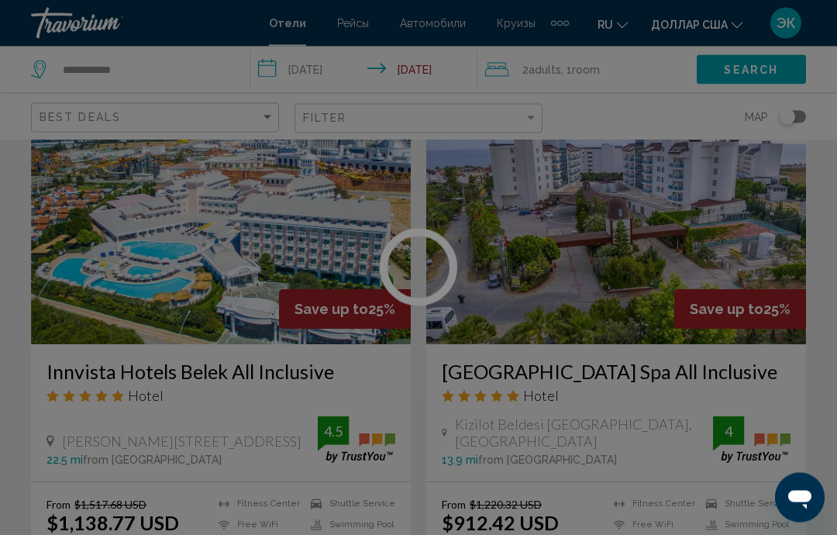
scroll to position [2891, 0]
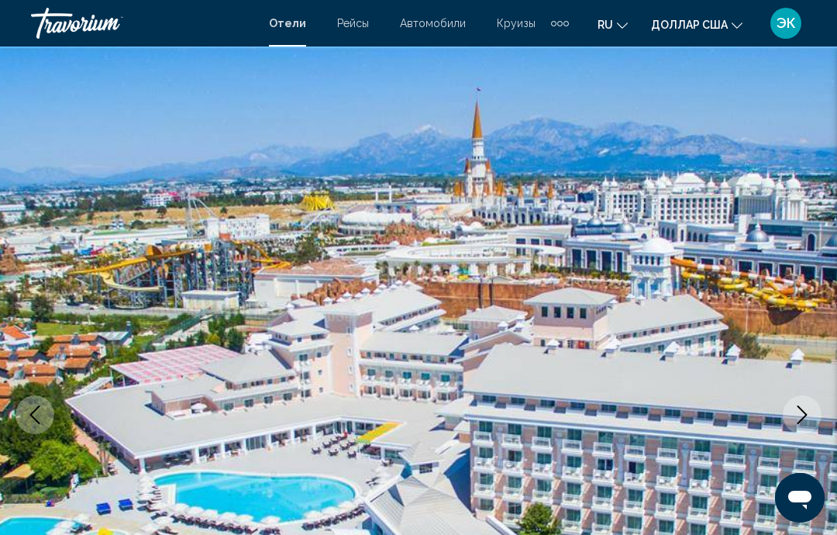
click at [807, 426] on button "Next image" at bounding box center [802, 414] width 39 height 39
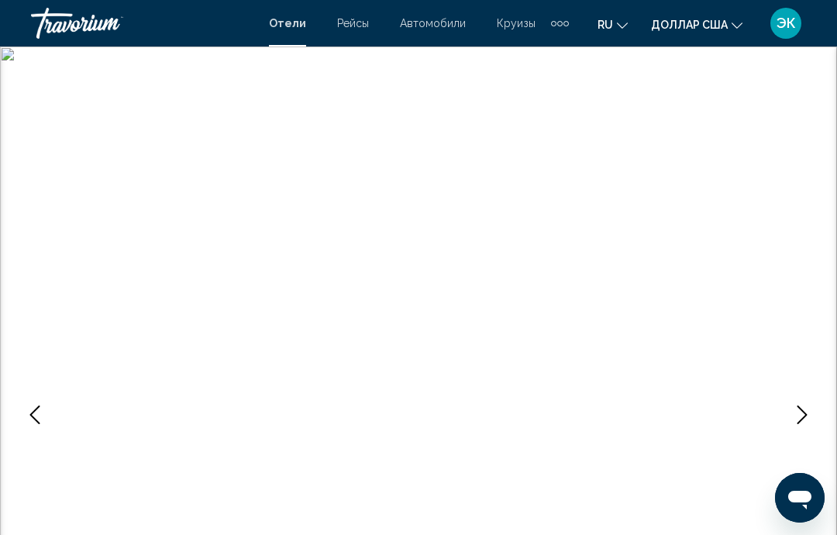
click at [805, 415] on icon "Next image" at bounding box center [802, 414] width 19 height 19
click at [799, 407] on icon "Next image" at bounding box center [803, 414] width 10 height 19
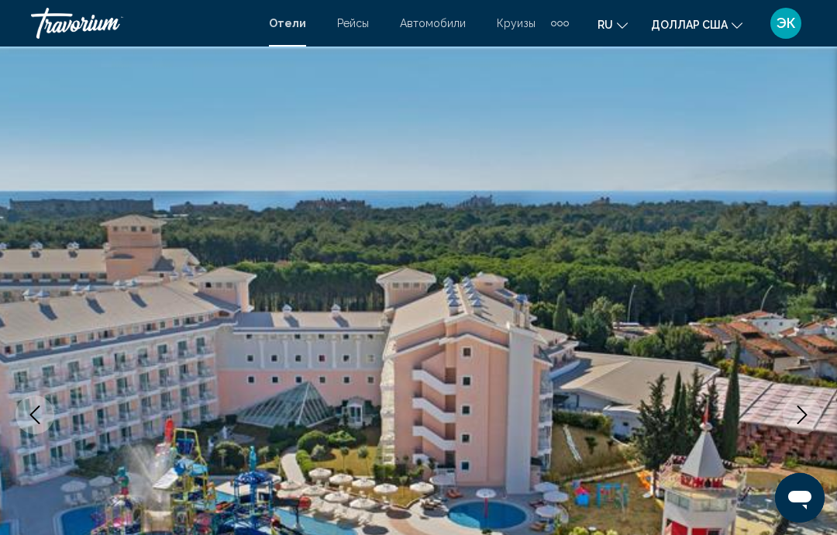
click at [798, 413] on icon "Next image" at bounding box center [802, 414] width 19 height 19
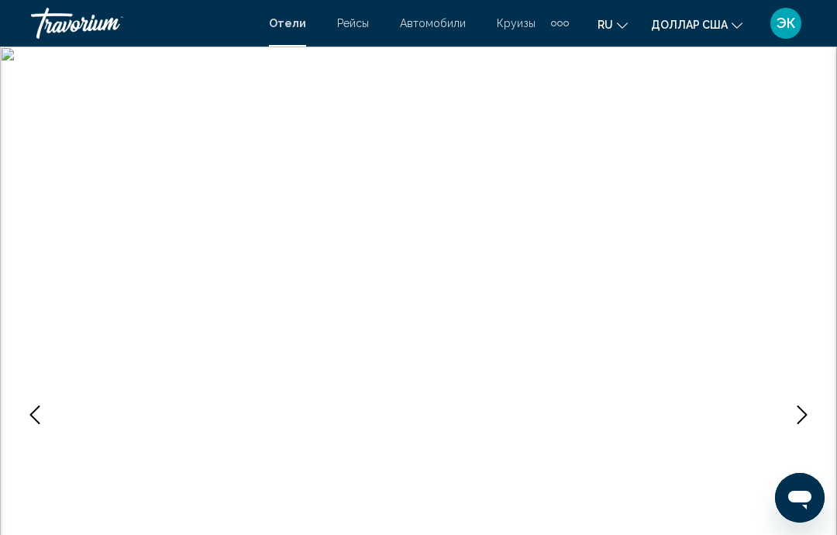
click at [805, 419] on icon "Next image" at bounding box center [802, 414] width 19 height 19
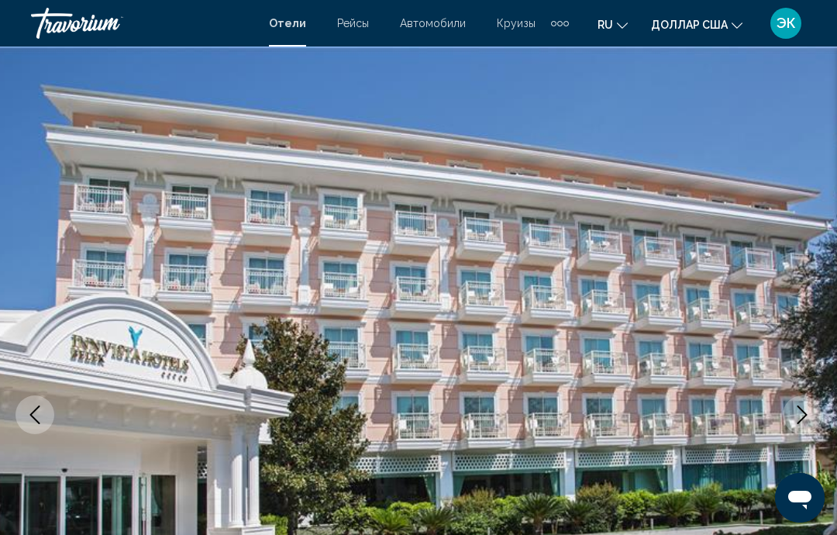
click at [801, 420] on icon "Next image" at bounding box center [803, 414] width 10 height 19
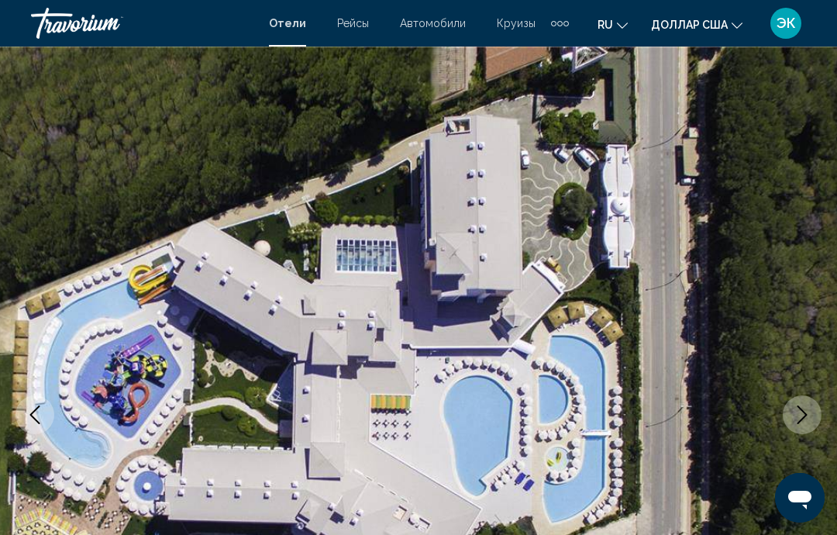
click at [798, 415] on icon "Next image" at bounding box center [802, 414] width 19 height 19
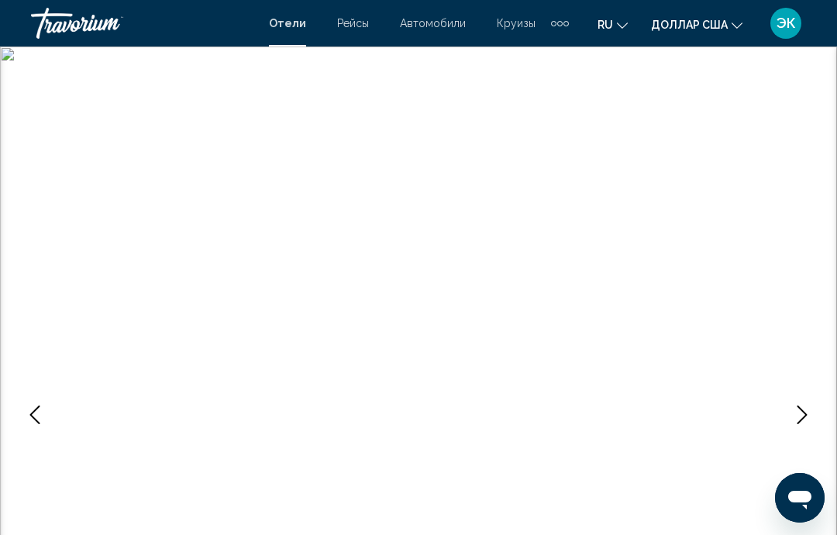
click at [800, 419] on icon "Next image" at bounding box center [802, 414] width 19 height 19
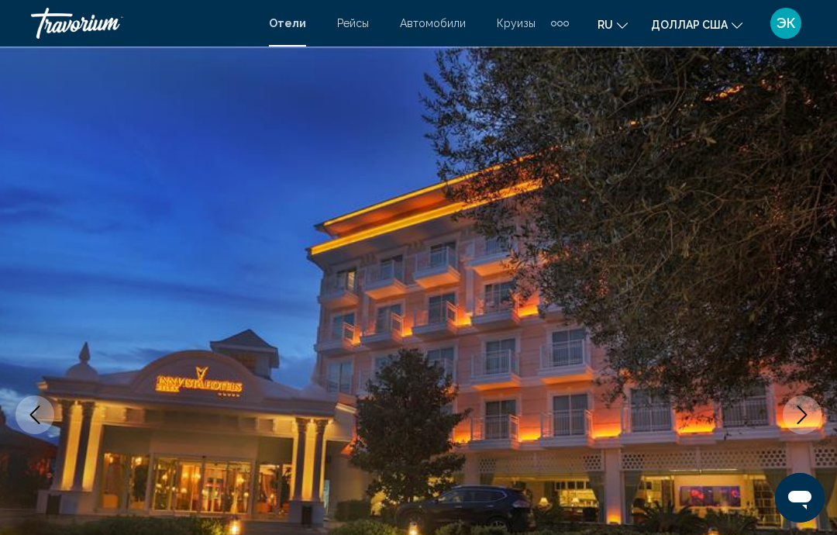
click at [801, 405] on icon "Next image" at bounding box center [802, 414] width 19 height 19
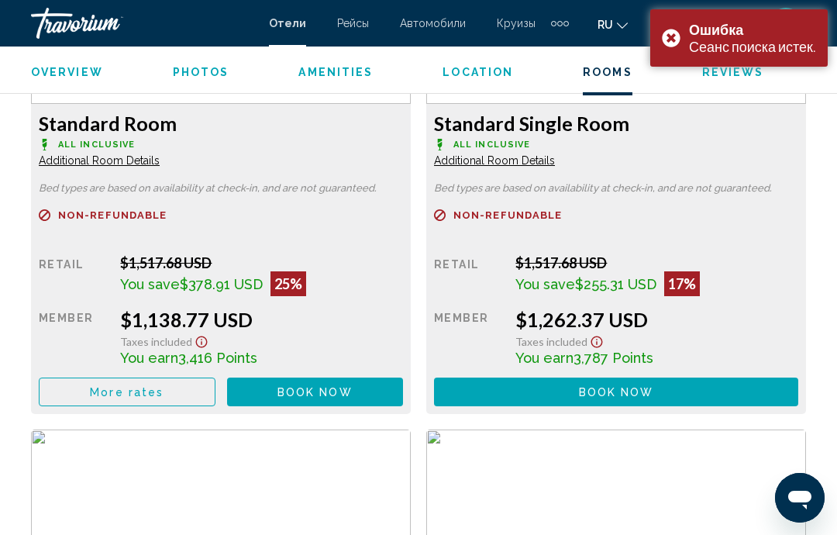
scroll to position [2552, 0]
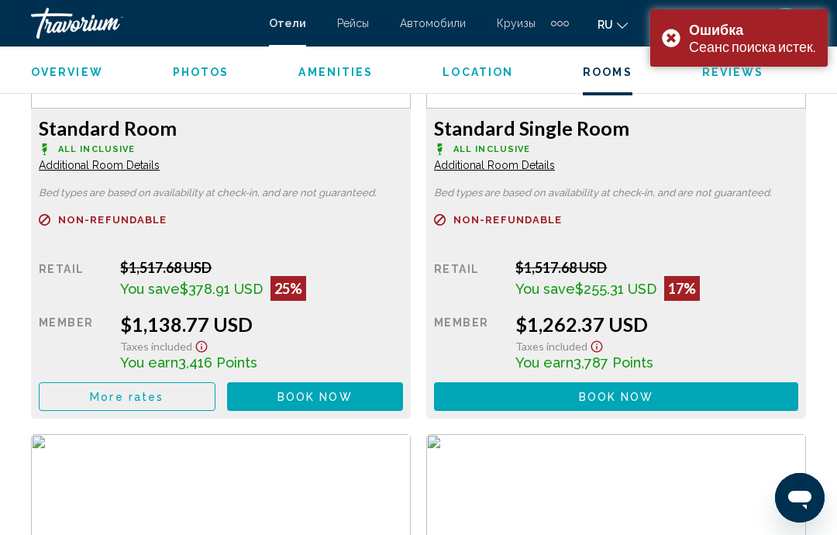
click at [340, 402] on span "Book now" at bounding box center [315, 397] width 75 height 12
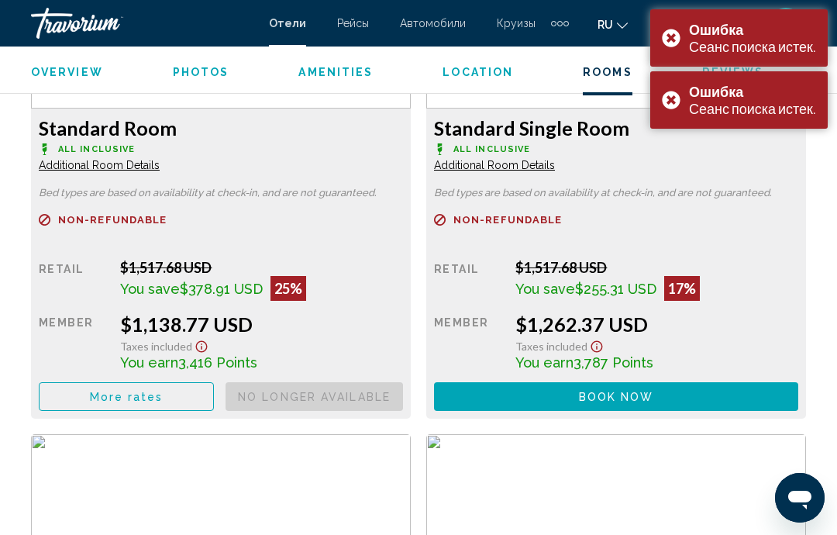
click at [403, 388] on button "Book now No longer available" at bounding box center [315, 396] width 178 height 29
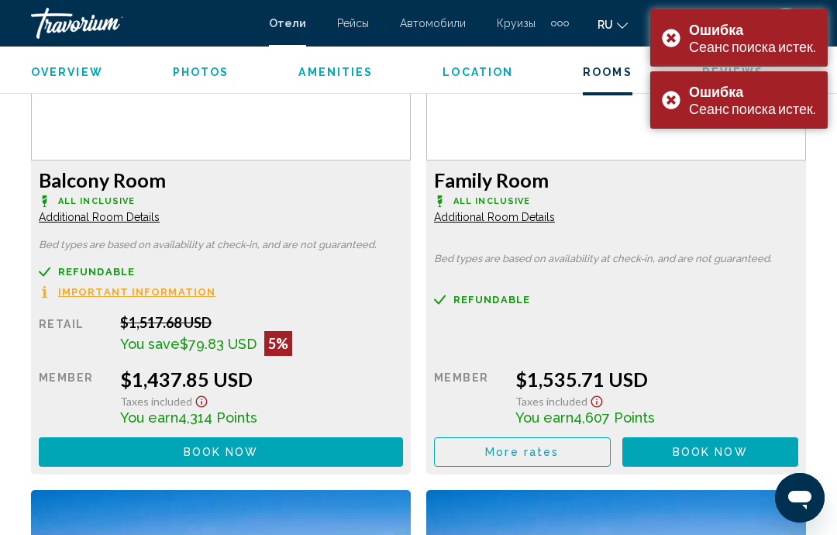
scroll to position [3018, 0]
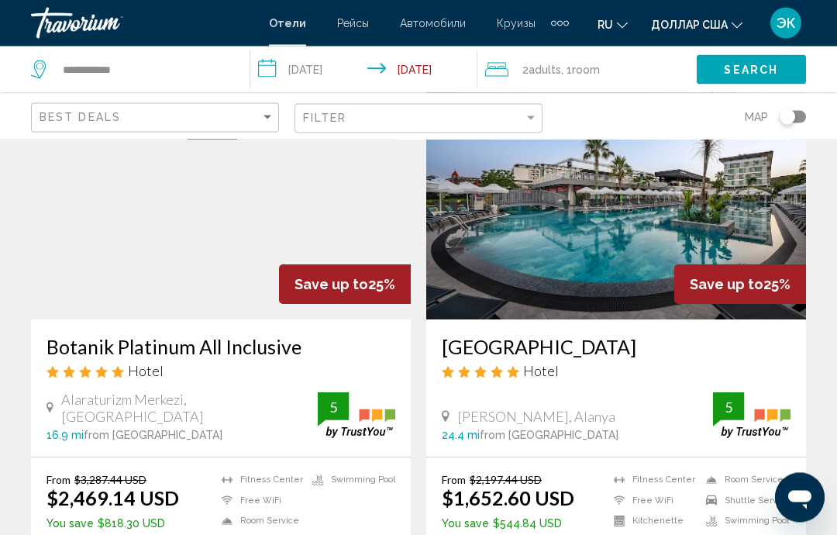
scroll to position [2361, 0]
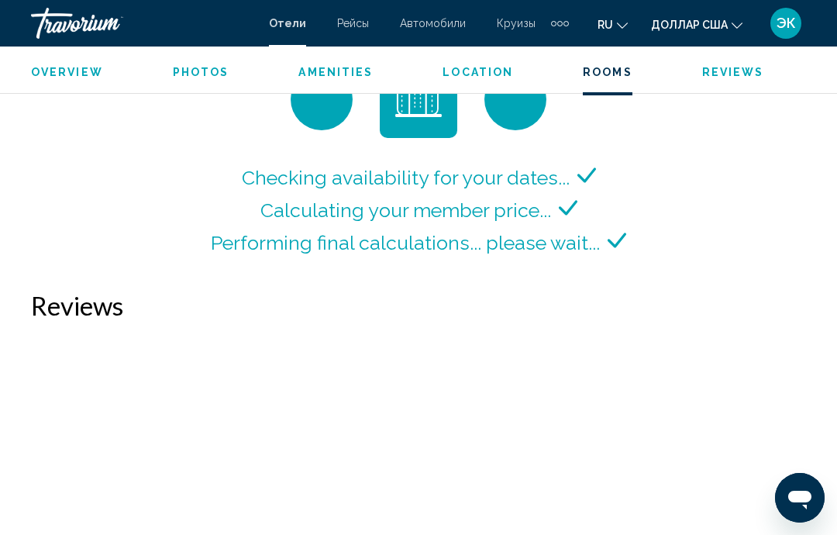
scroll to position [2408, 0]
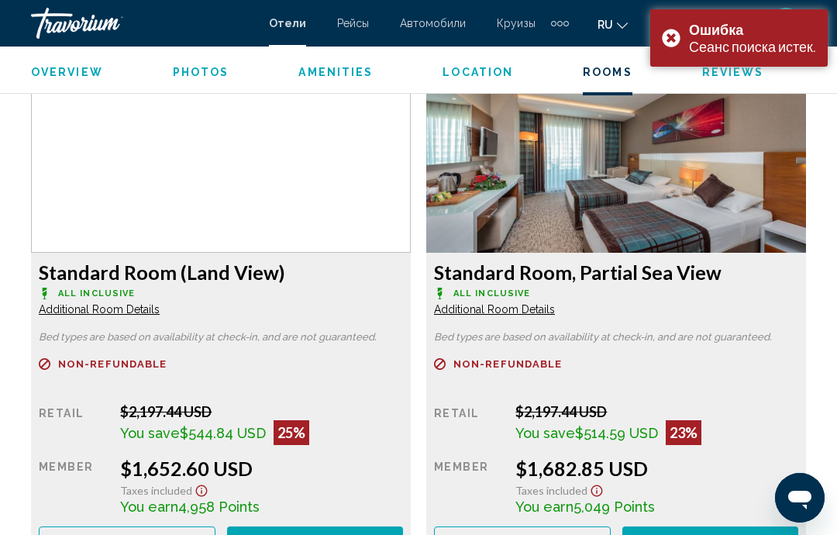
click at [350, 536] on span "Book now" at bounding box center [315, 541] width 75 height 12
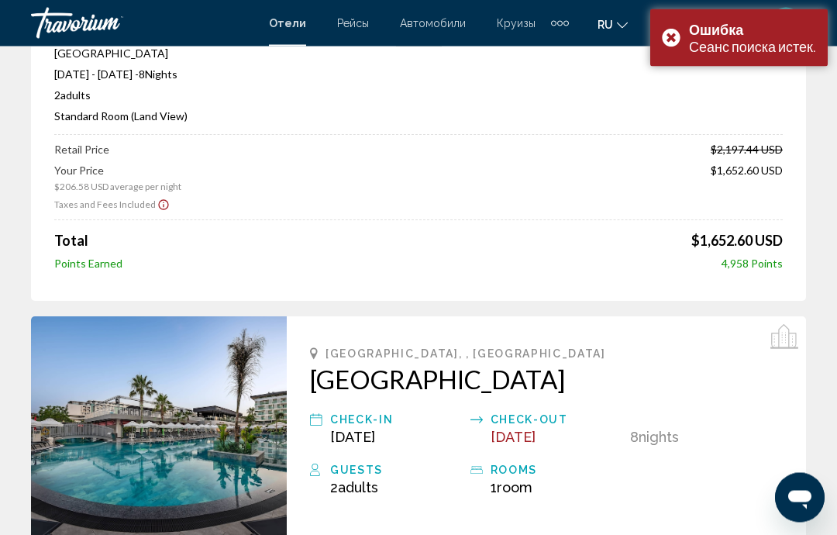
scroll to position [186, 0]
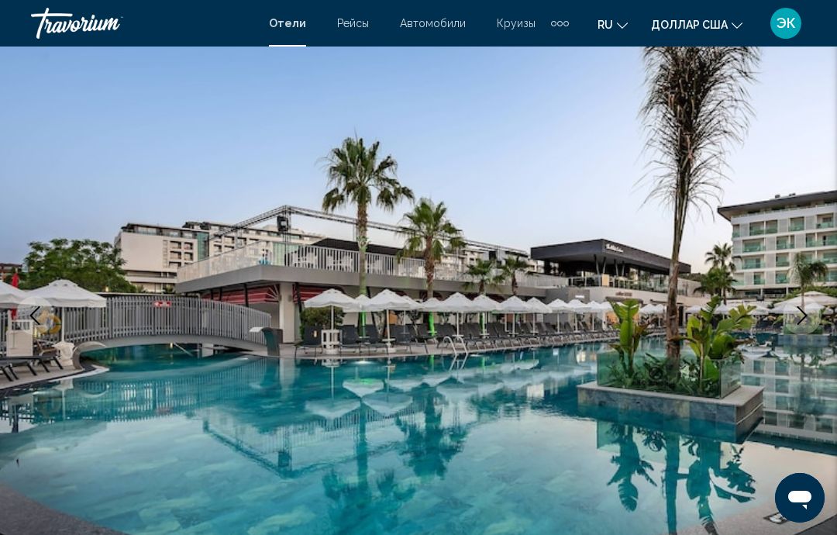
scroll to position [104, 0]
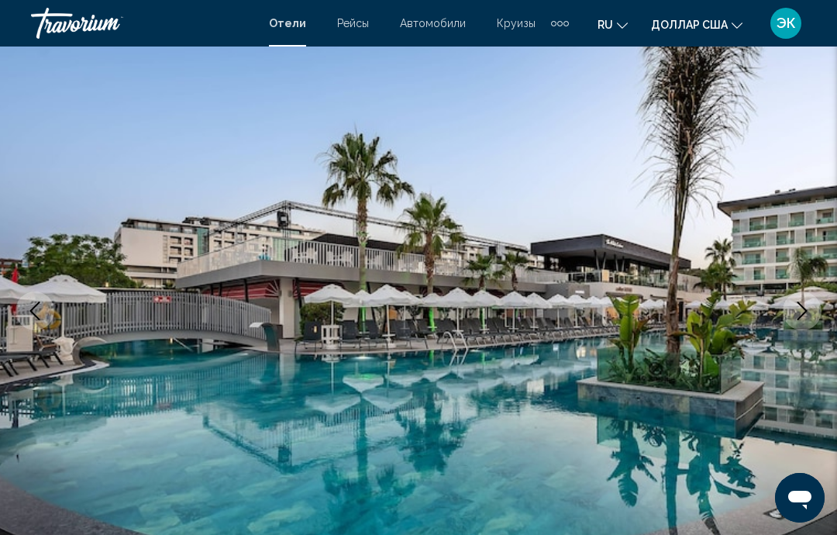
click at [791, 324] on button "Next image" at bounding box center [802, 310] width 39 height 39
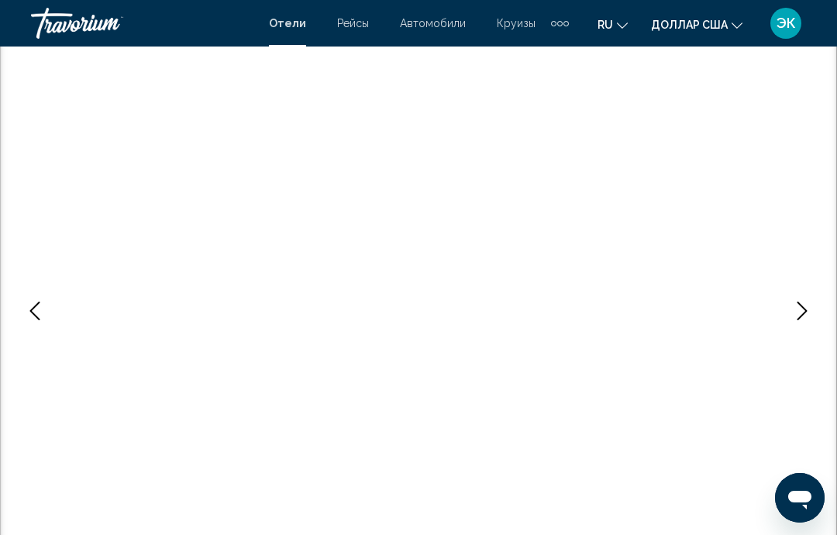
click at [798, 328] on button "Next image" at bounding box center [802, 310] width 39 height 39
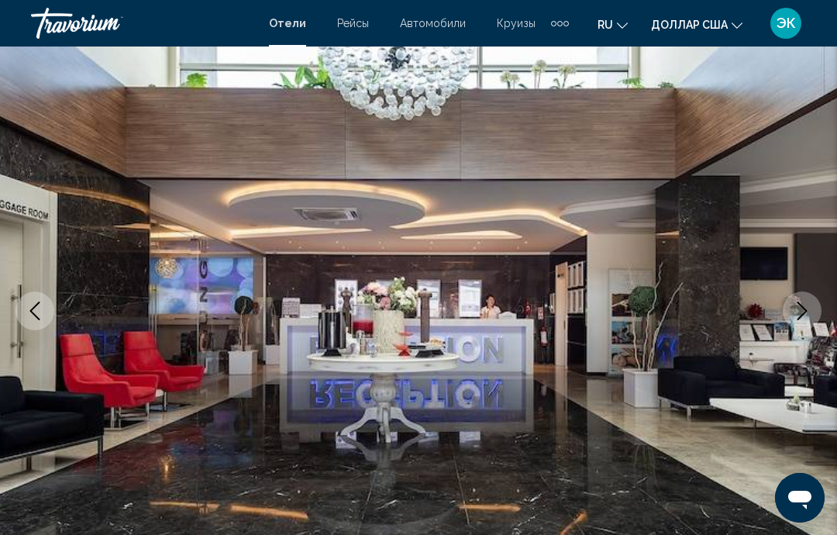
click at [799, 328] on button "Next image" at bounding box center [802, 310] width 39 height 39
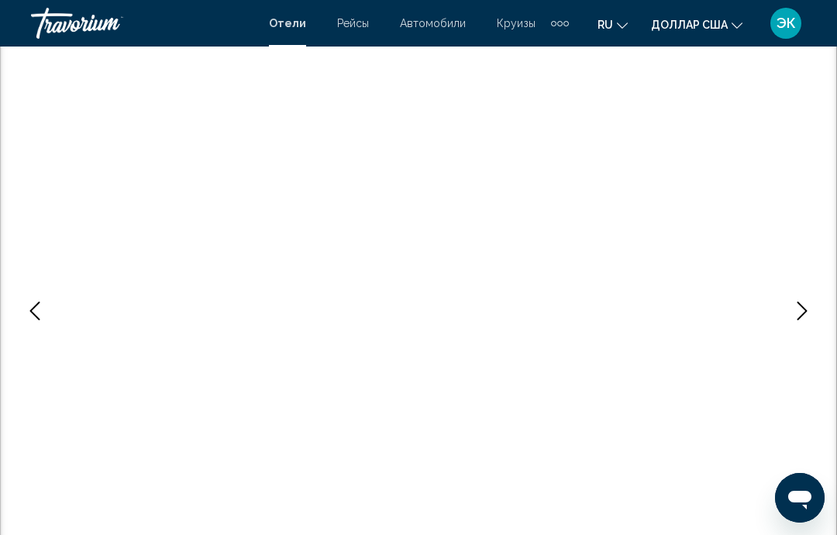
click at [795, 325] on button "Next image" at bounding box center [802, 310] width 39 height 39
click at [798, 324] on button "Next image" at bounding box center [802, 310] width 39 height 39
click at [796, 331] on img "Основное содержание" at bounding box center [418, 311] width 837 height 736
click at [802, 312] on icon "Next image" at bounding box center [802, 311] width 19 height 19
click at [797, 322] on button "Next image" at bounding box center [802, 310] width 39 height 39
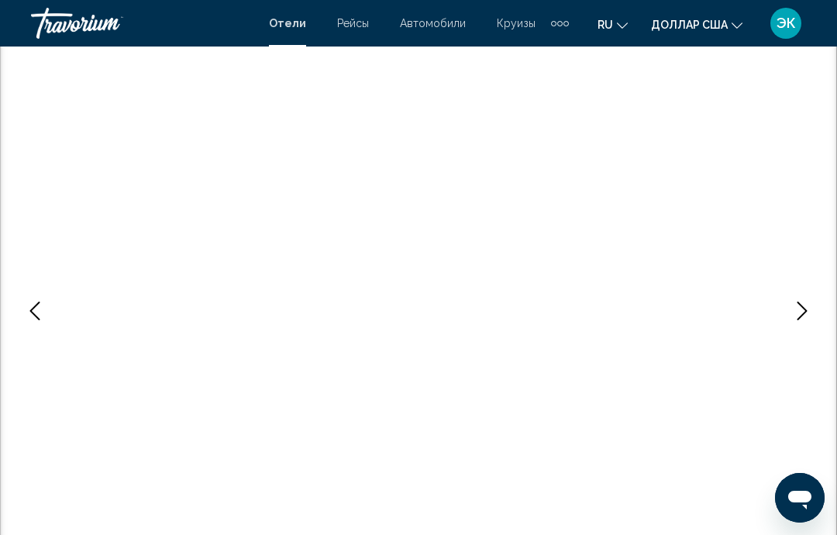
click at [798, 318] on icon "Next image" at bounding box center [802, 311] width 19 height 19
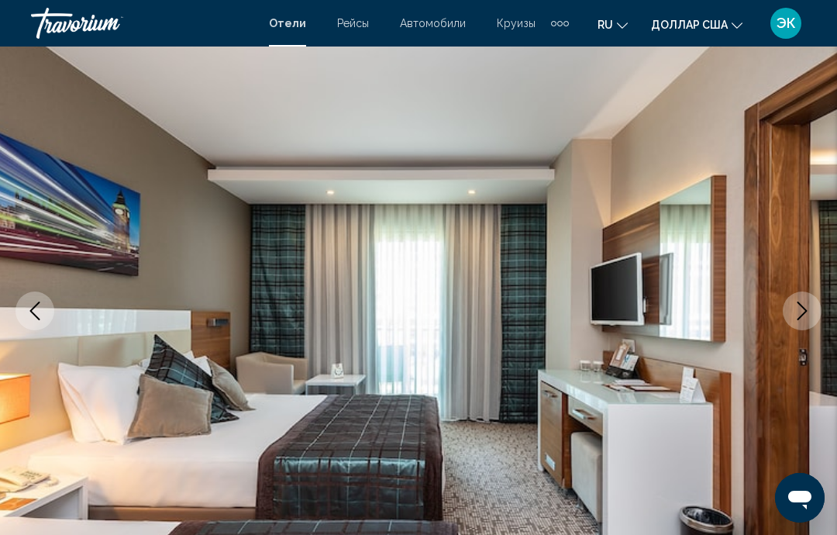
click at [804, 317] on icon "Next image" at bounding box center [802, 311] width 19 height 19
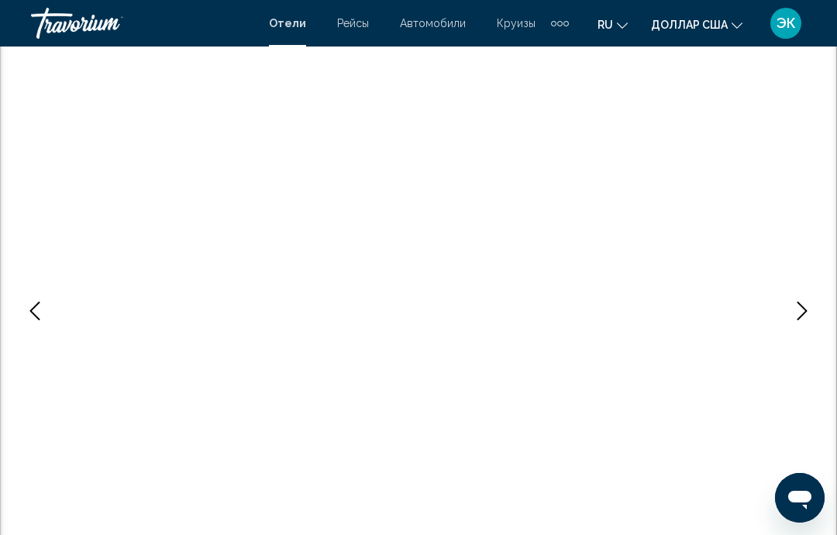
scroll to position [0, 0]
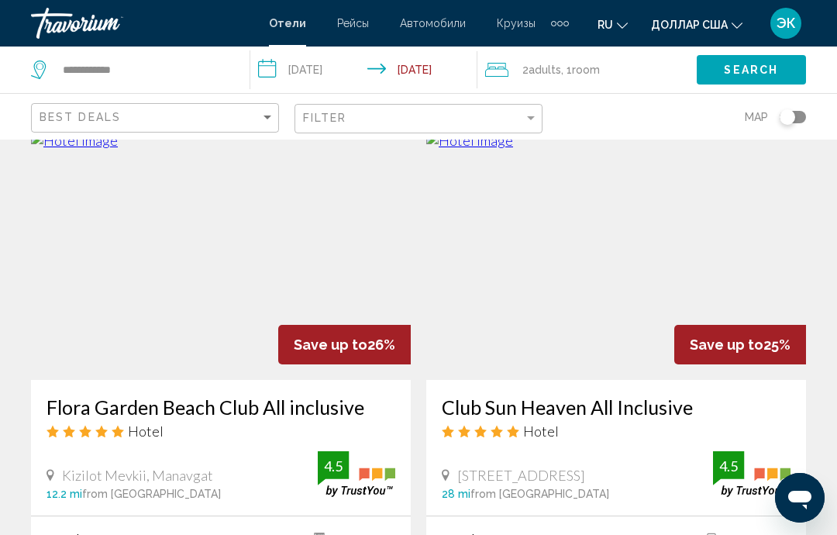
scroll to position [1753, 0]
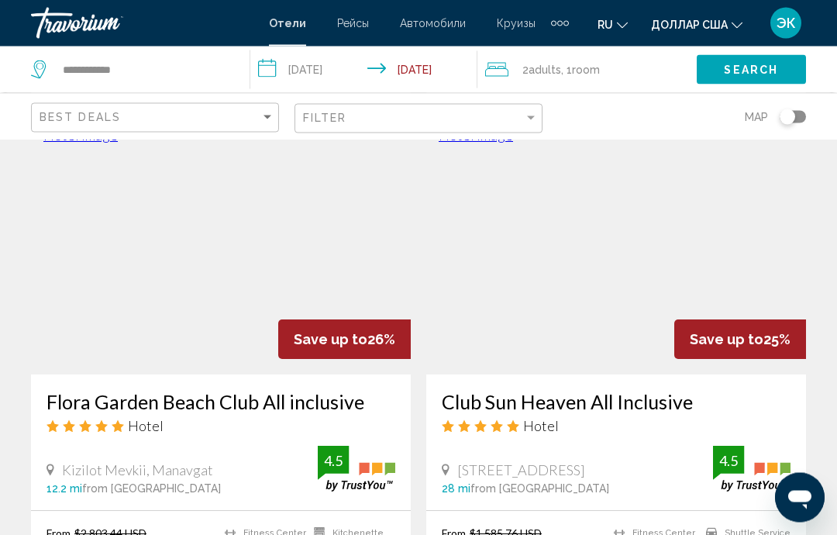
click at [641, 300] on img "Основное содержание" at bounding box center [616, 251] width 380 height 248
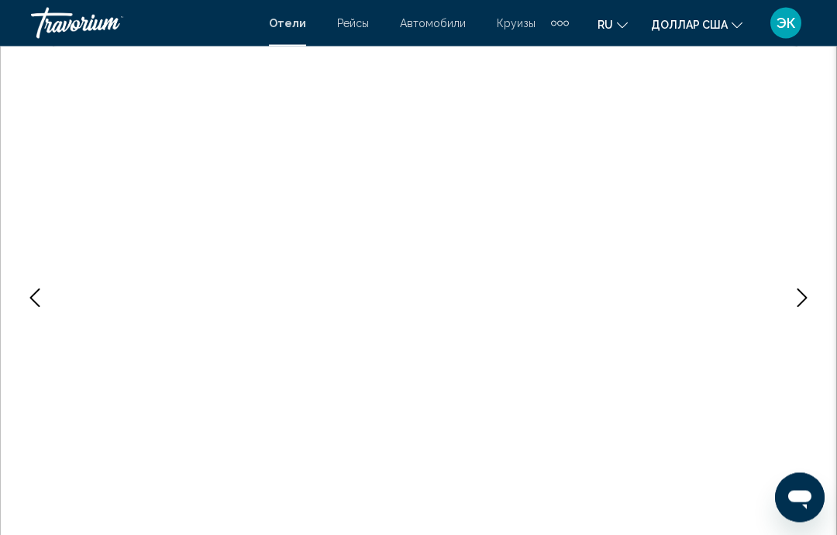
scroll to position [114, 0]
click at [804, 302] on icon "Next image" at bounding box center [802, 300] width 19 height 19
click at [797, 312] on button "Next image" at bounding box center [802, 300] width 39 height 39
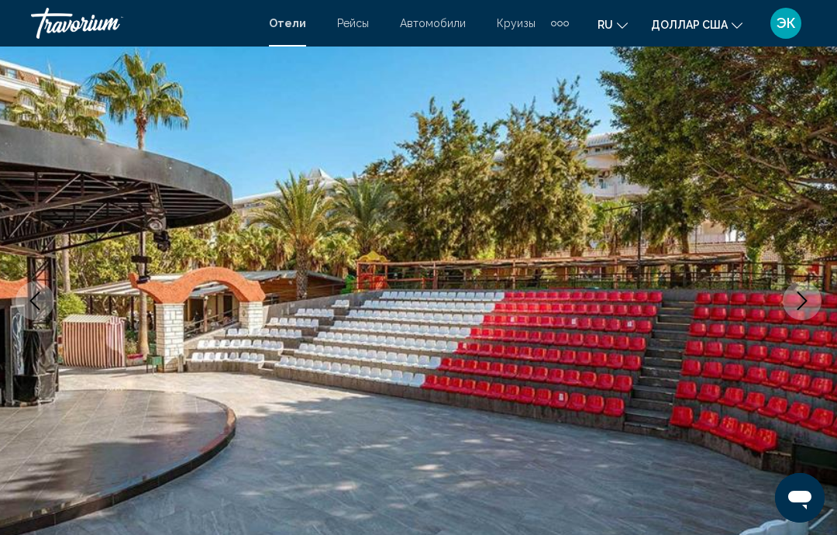
click at [800, 309] on icon "Next image" at bounding box center [802, 300] width 19 height 19
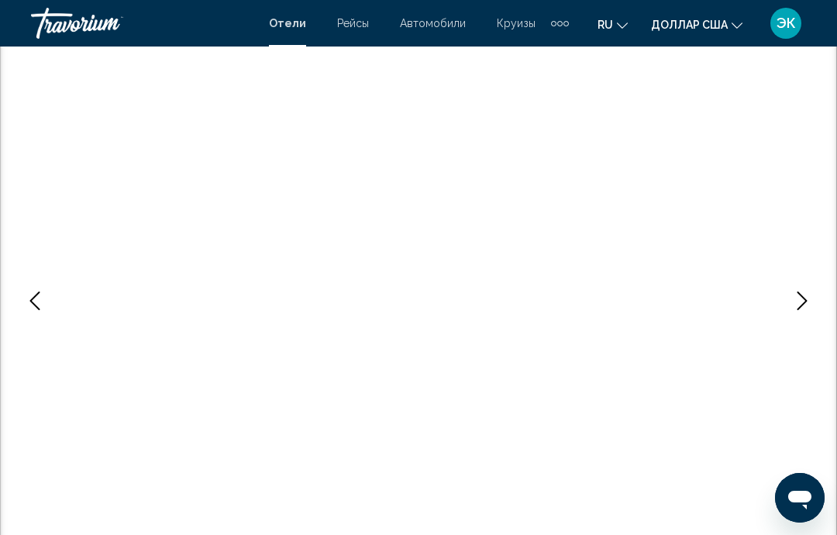
click at [795, 311] on button "Next image" at bounding box center [802, 300] width 39 height 39
click at [801, 318] on button "Next image" at bounding box center [802, 300] width 39 height 39
click at [802, 309] on icon "Next image" at bounding box center [802, 300] width 19 height 19
click at [805, 305] on icon "Next image" at bounding box center [802, 300] width 19 height 19
click at [800, 315] on button "Next image" at bounding box center [802, 300] width 39 height 39
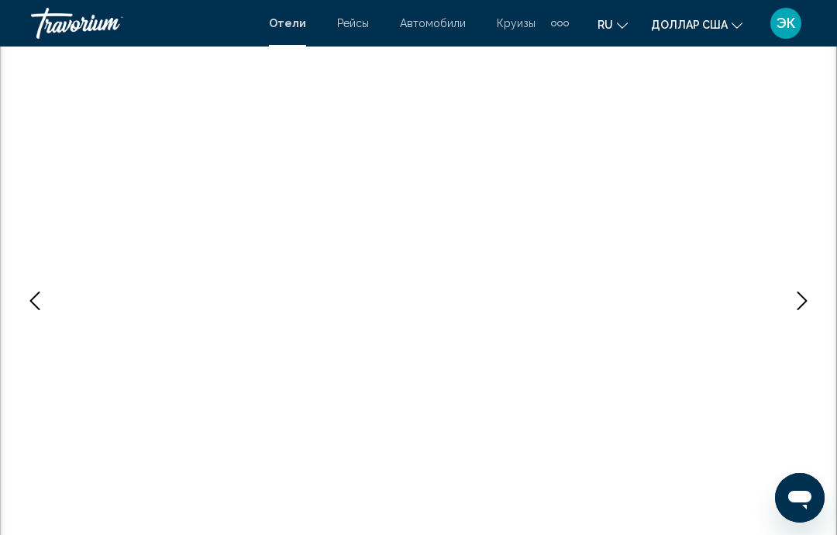
click at [803, 309] on icon "Next image" at bounding box center [802, 300] width 19 height 19
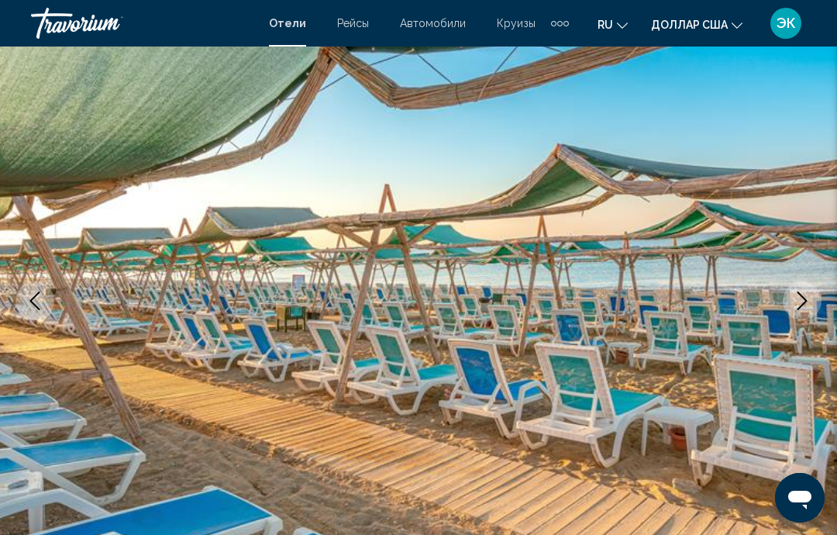
click at [804, 311] on button "Next image" at bounding box center [802, 300] width 39 height 39
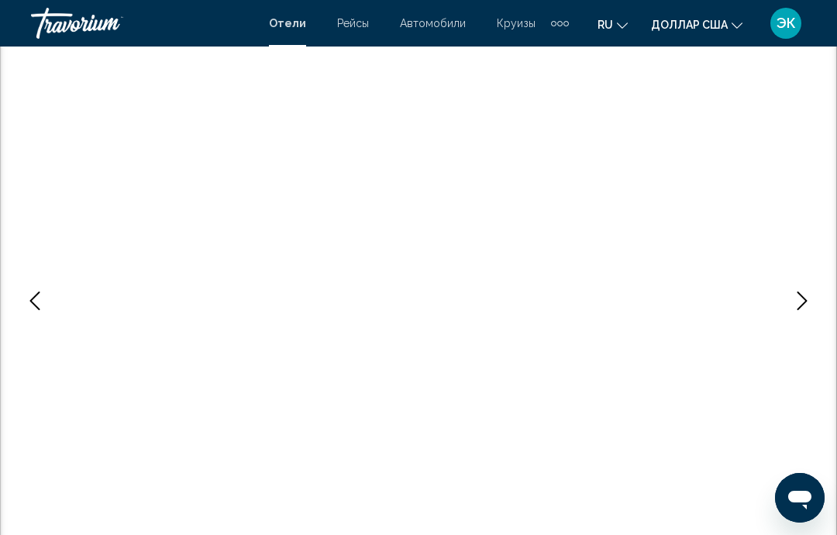
click at [805, 309] on icon "Next image" at bounding box center [802, 300] width 19 height 19
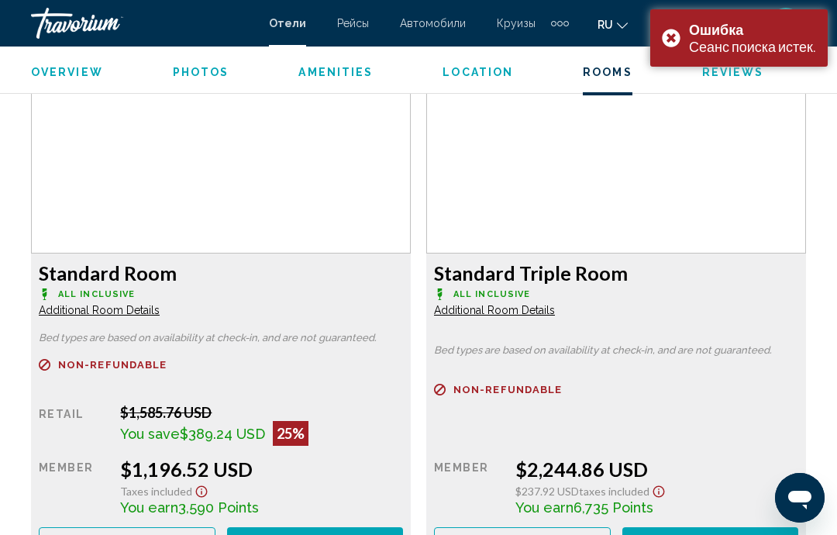
scroll to position [2416, 0]
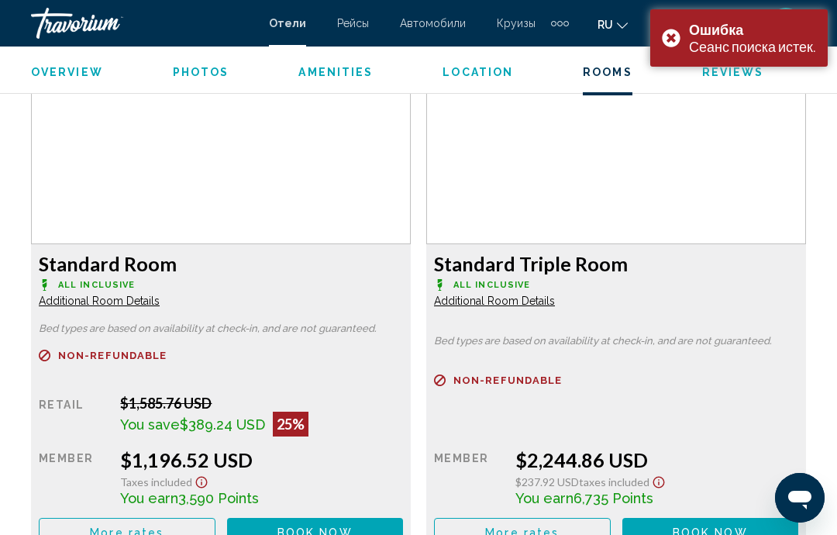
click at [336, 535] on span "Book now" at bounding box center [315, 532] width 75 height 12
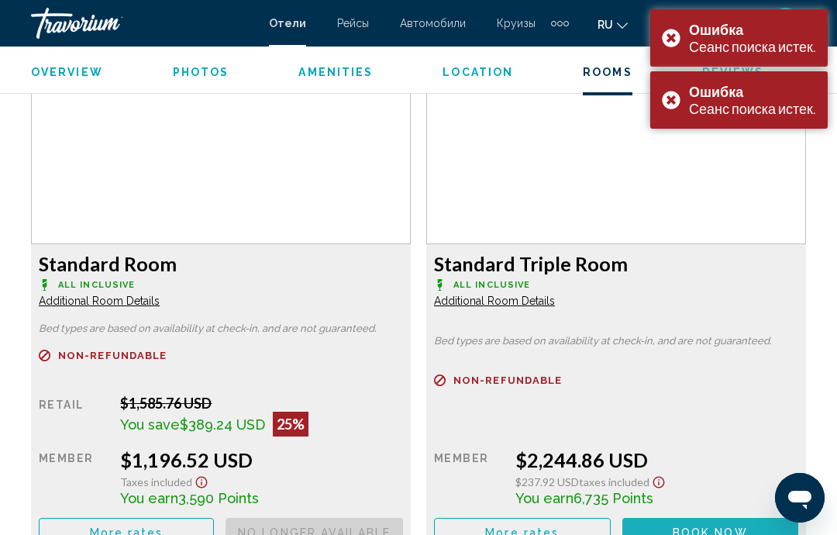
click at [0, 0] on span "Book now" at bounding box center [0, 0] width 0 height 0
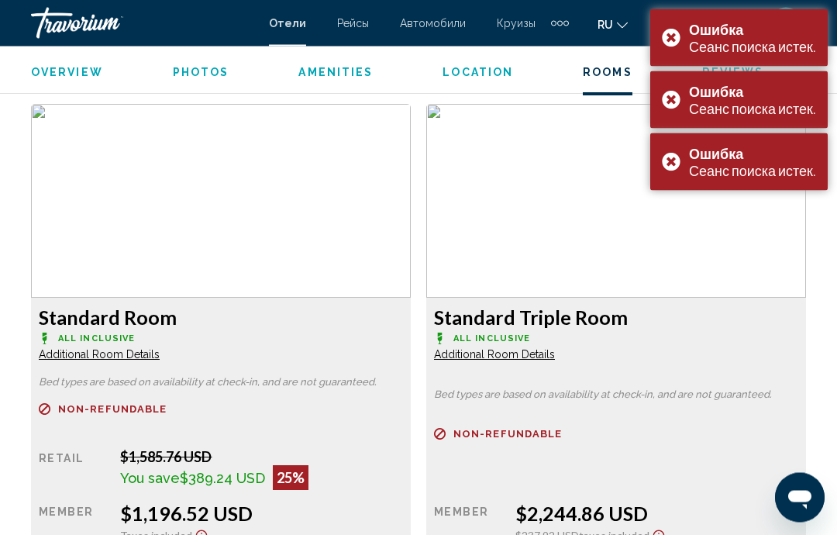
scroll to position [2367, 0]
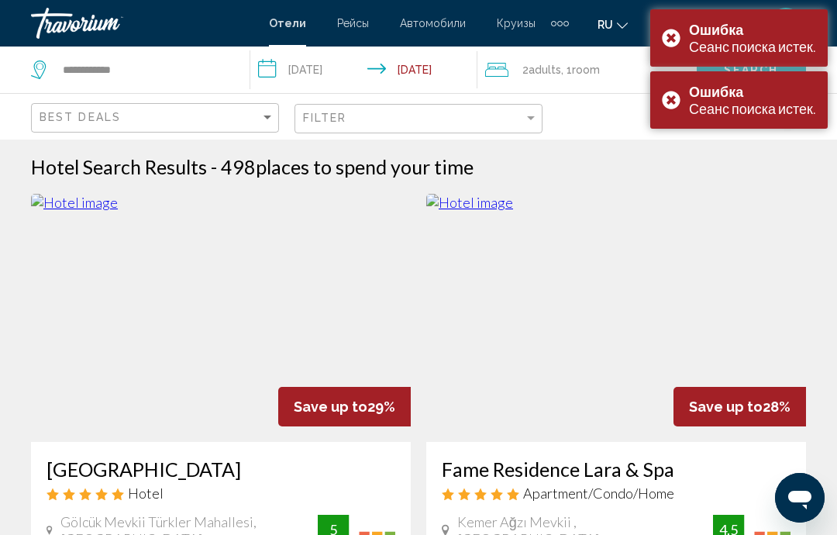
click at [669, 91] on div "Ошибка Сеанс поиска истек." at bounding box center [739, 99] width 178 height 57
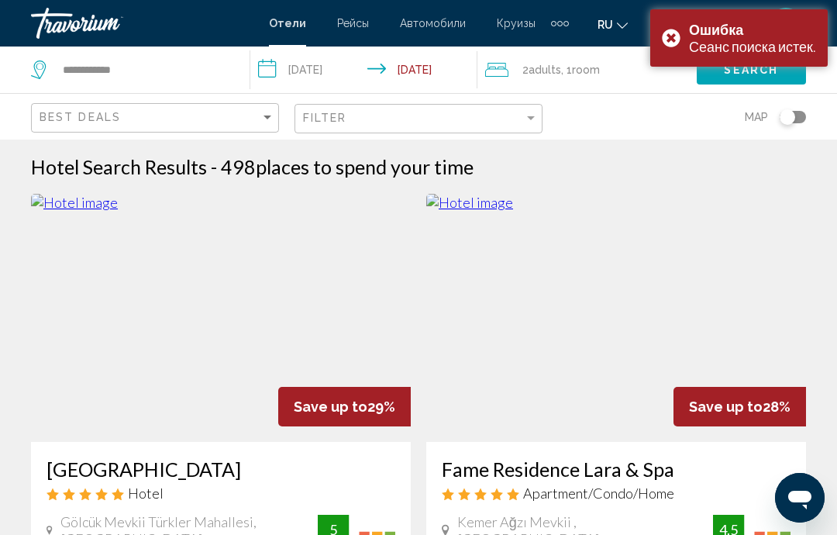
click at [677, 48] on div "Ошибка Сеанс поиска истек." at bounding box center [739, 37] width 178 height 57
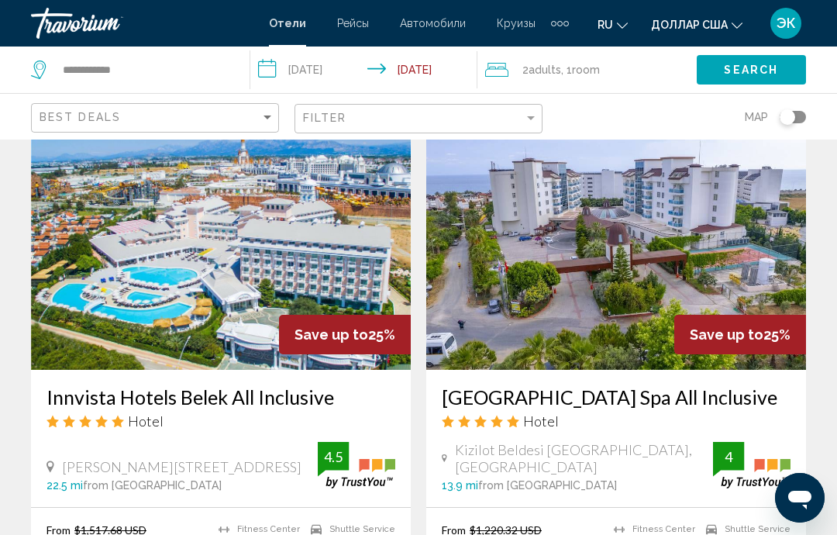
scroll to position [2860, 0]
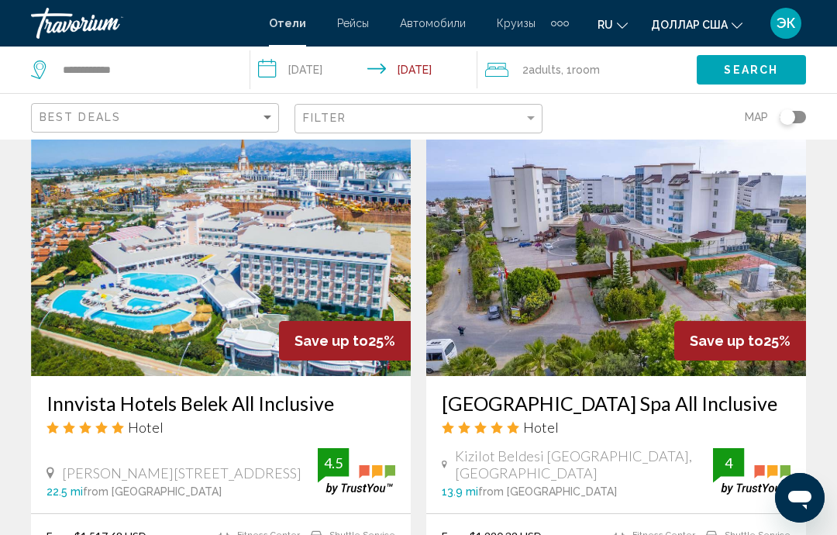
click at [629, 285] on img "Основное содержание" at bounding box center [616, 252] width 380 height 248
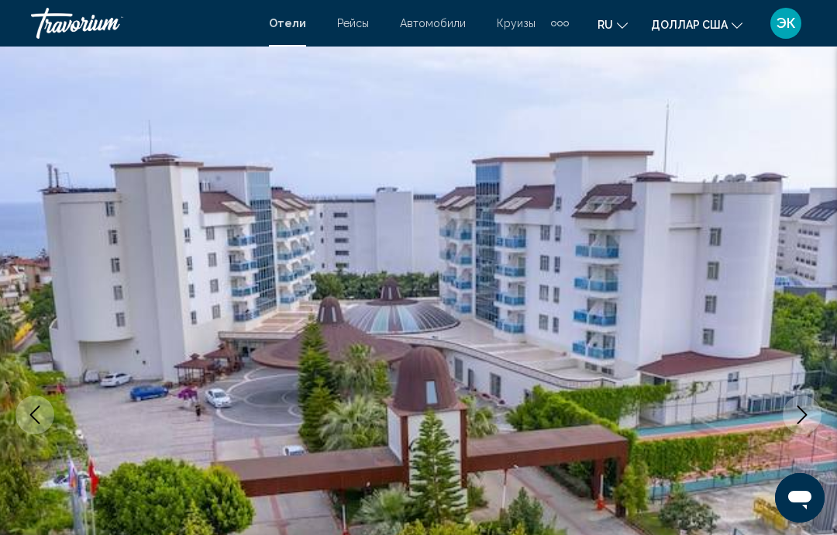
scroll to position [7, 0]
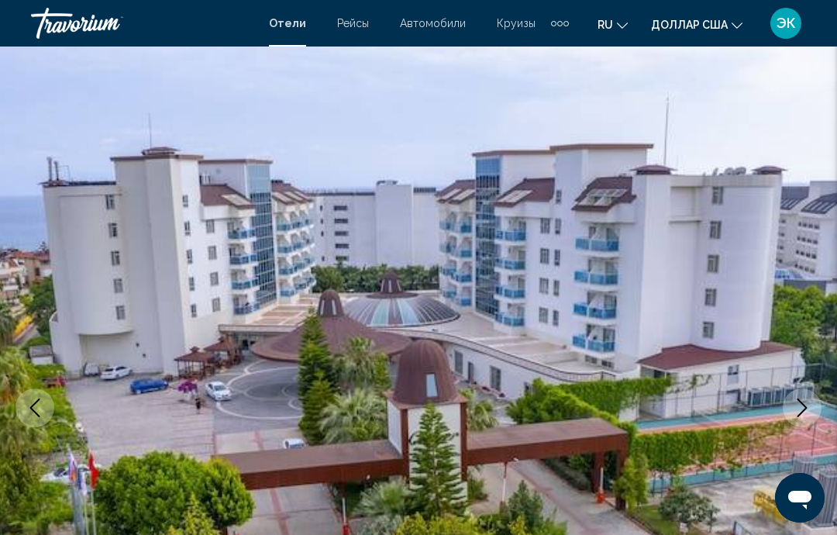
click at [805, 409] on icon "Next image" at bounding box center [803, 407] width 10 height 19
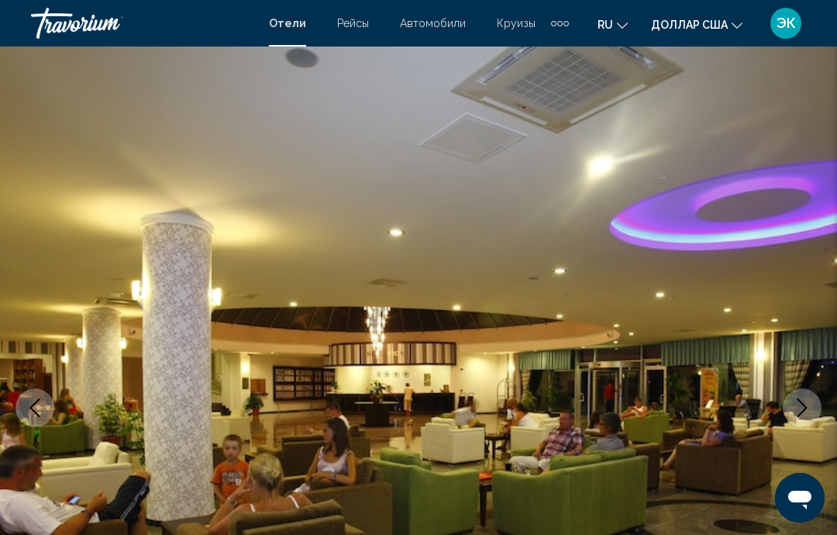
click at [805, 421] on button "Next image" at bounding box center [802, 407] width 39 height 39
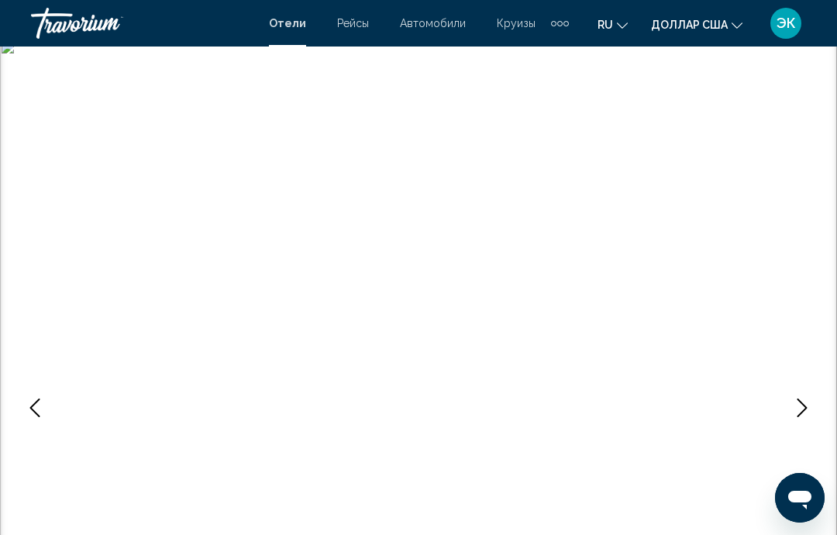
click at [800, 419] on button "Next image" at bounding box center [802, 407] width 39 height 39
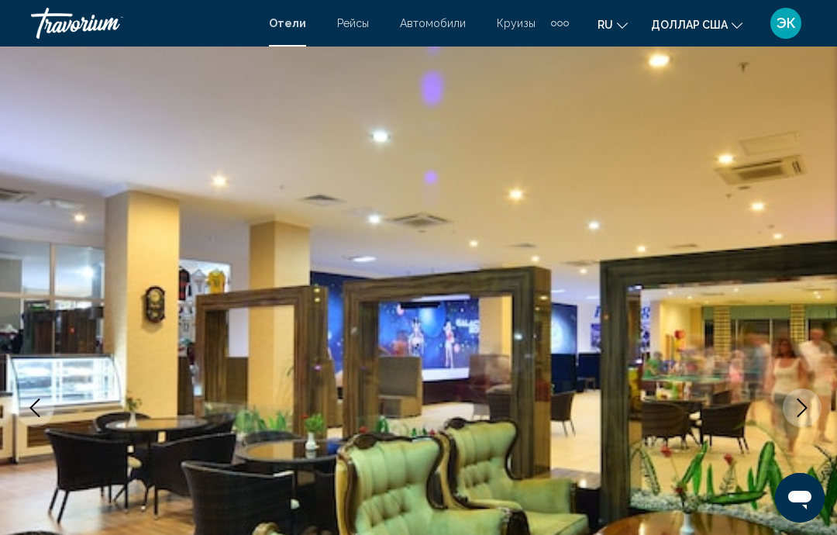
click at [798, 415] on icon "Next image" at bounding box center [802, 407] width 19 height 19
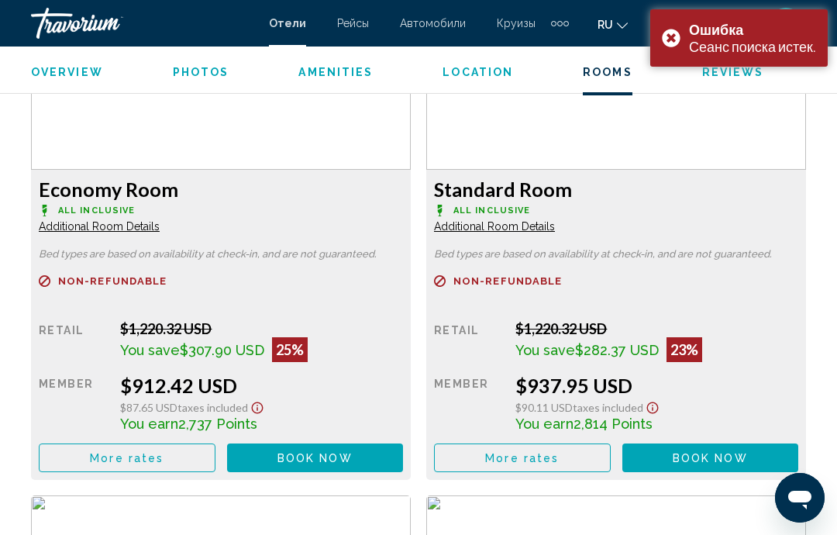
scroll to position [2488, 0]
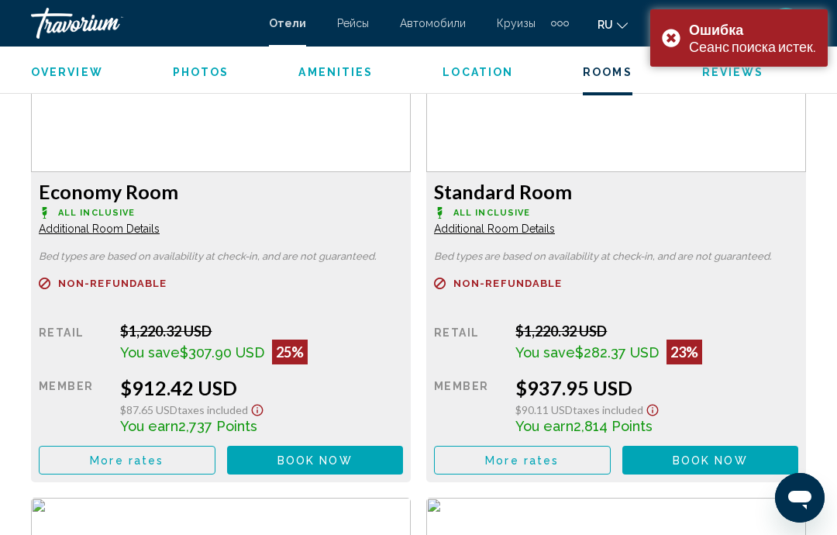
click at [346, 465] on span "Book now" at bounding box center [315, 460] width 75 height 12
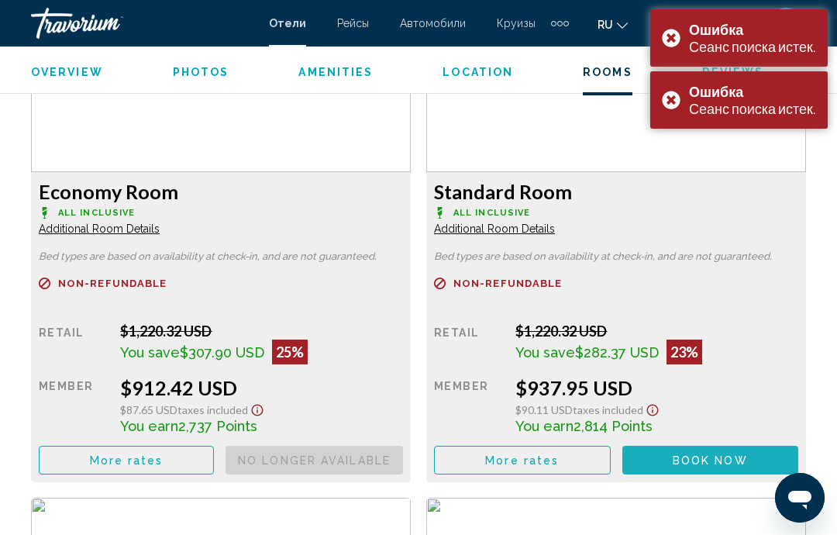
click at [0, 0] on span "Book now" at bounding box center [0, 0] width 0 height 0
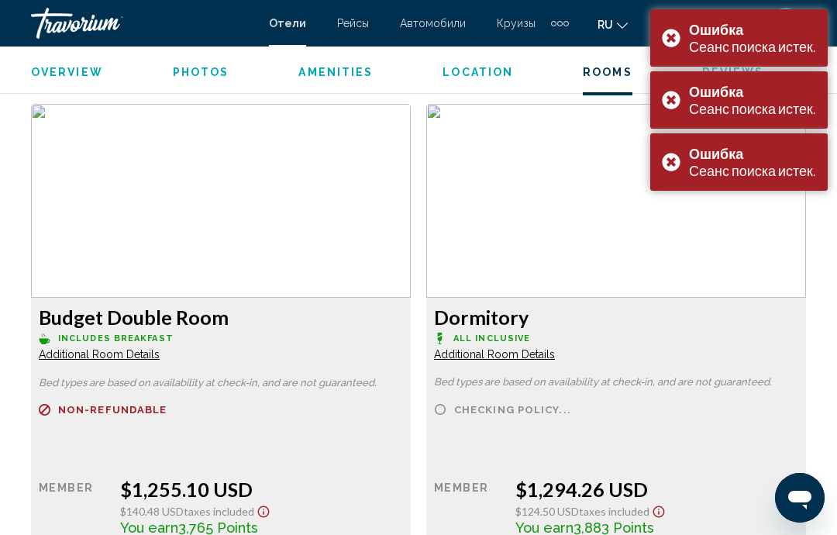
scroll to position [2927, 0]
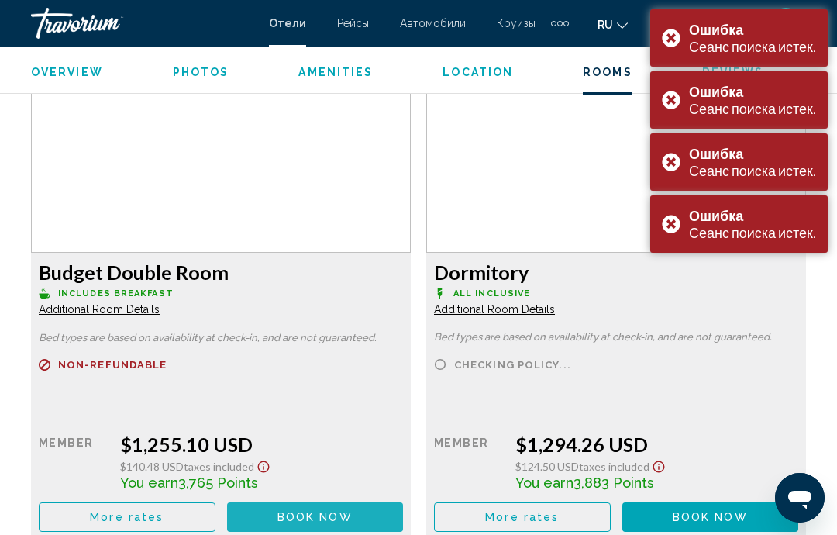
click at [0, 0] on span "Book now" at bounding box center [0, 0] width 0 height 0
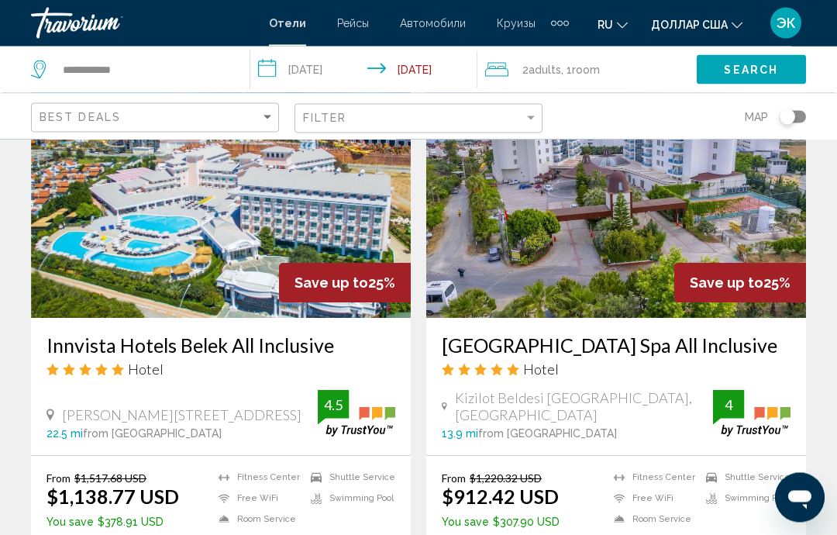
scroll to position [2918, 0]
click at [257, 240] on img "Основное содержание" at bounding box center [221, 194] width 380 height 248
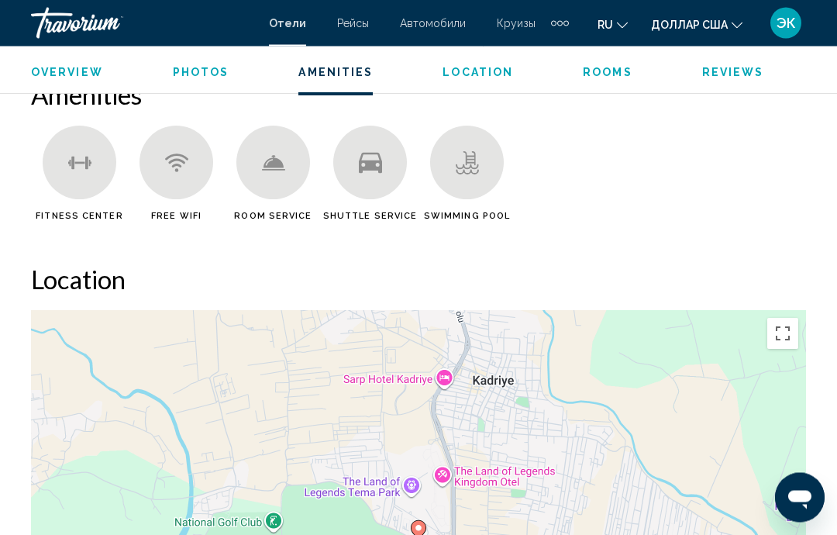
scroll to position [1508, 0]
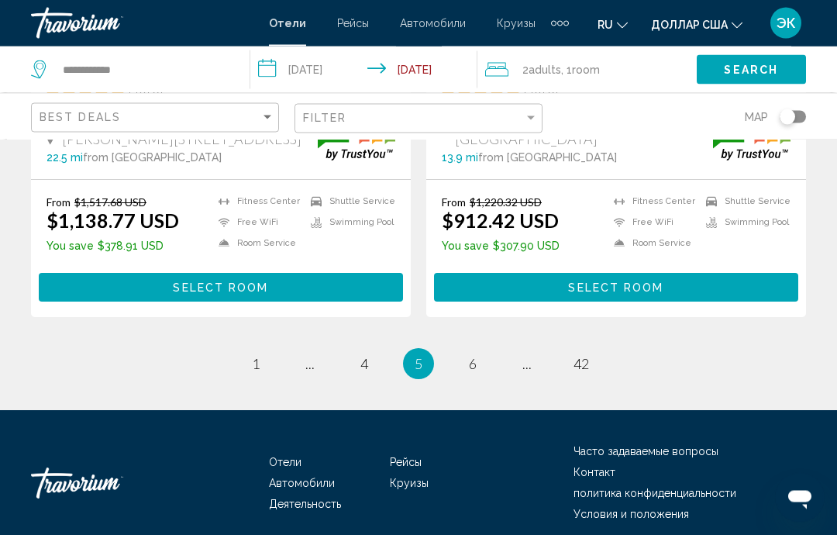
scroll to position [3231, 0]
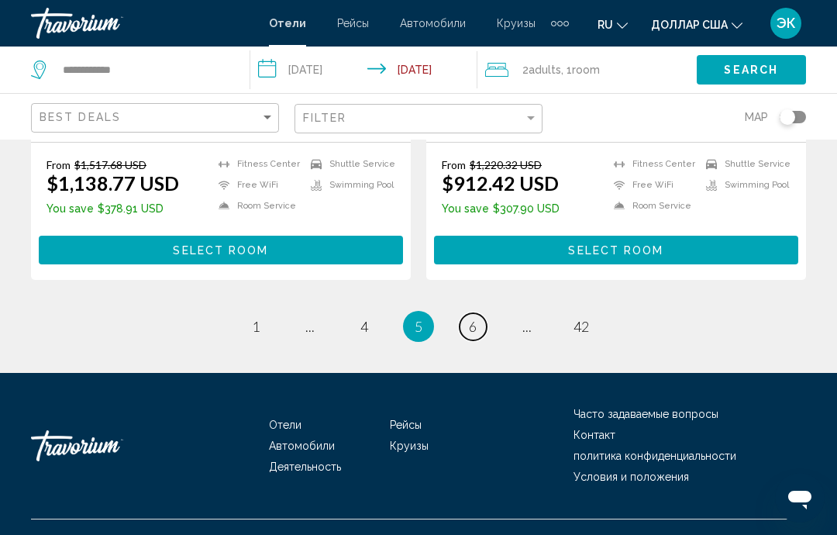
click at [477, 313] on link "page 6" at bounding box center [473, 326] width 27 height 27
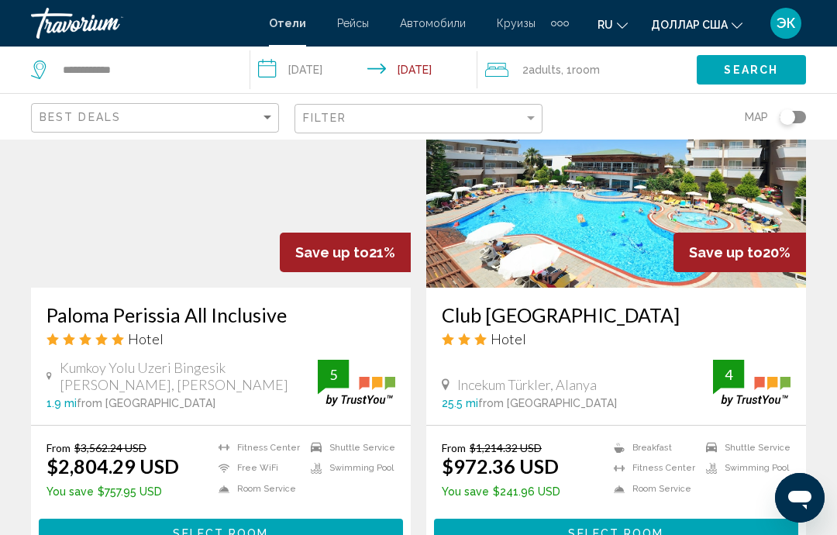
scroll to position [2423, 0]
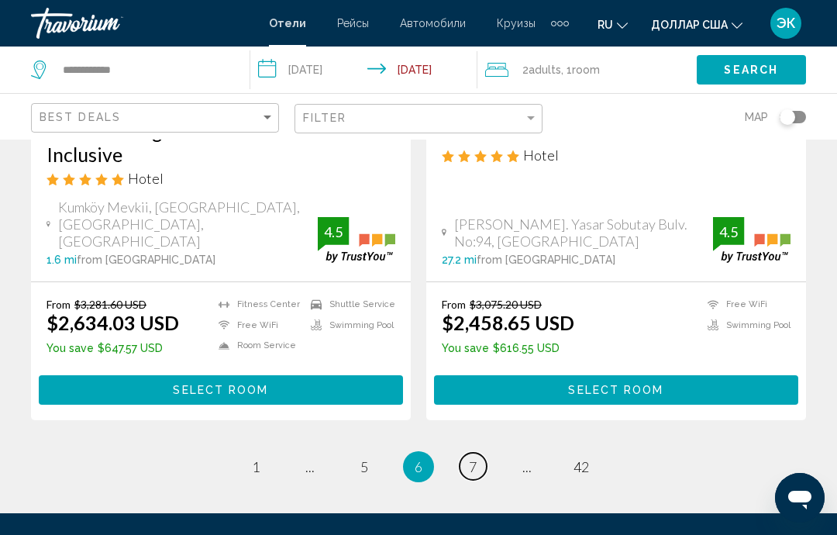
click at [475, 458] on span "7" at bounding box center [473, 466] width 8 height 17
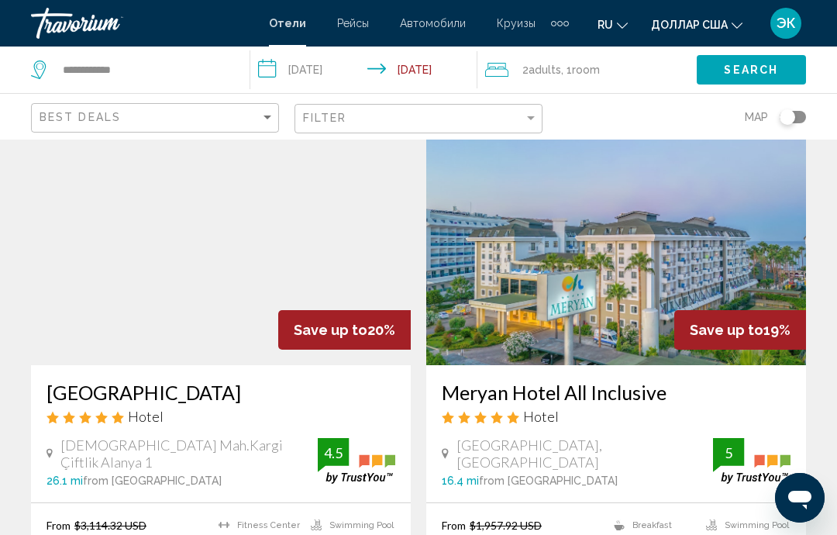
scroll to position [76, 0]
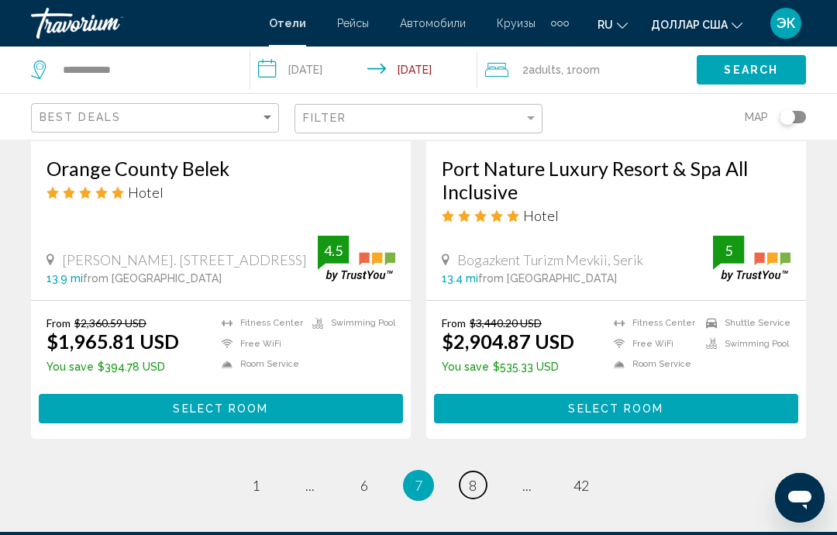
click at [474, 477] on span "8" at bounding box center [473, 485] width 8 height 17
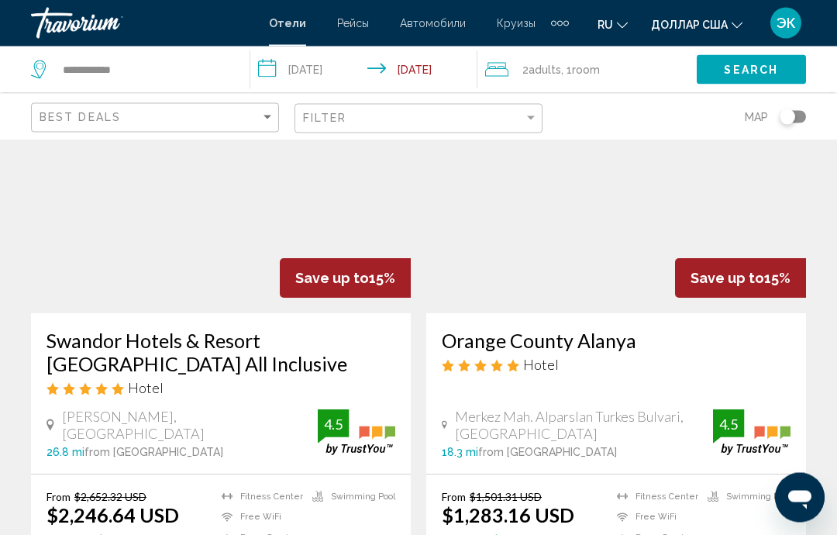
scroll to position [129, 0]
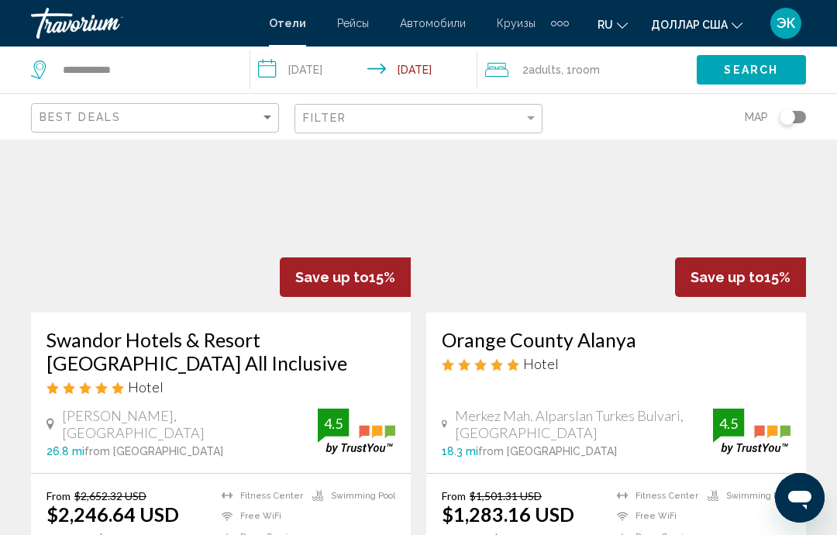
click at [597, 252] on img "Основное содержание" at bounding box center [616, 188] width 380 height 248
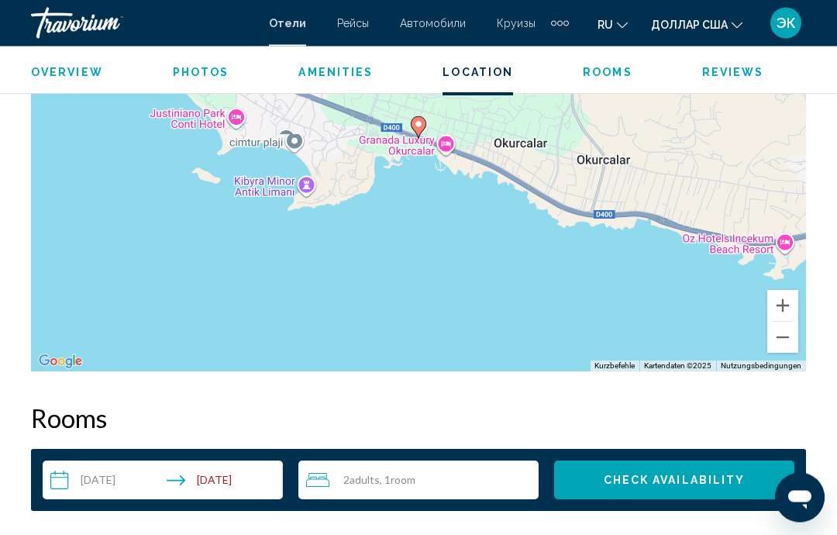
scroll to position [1914, 0]
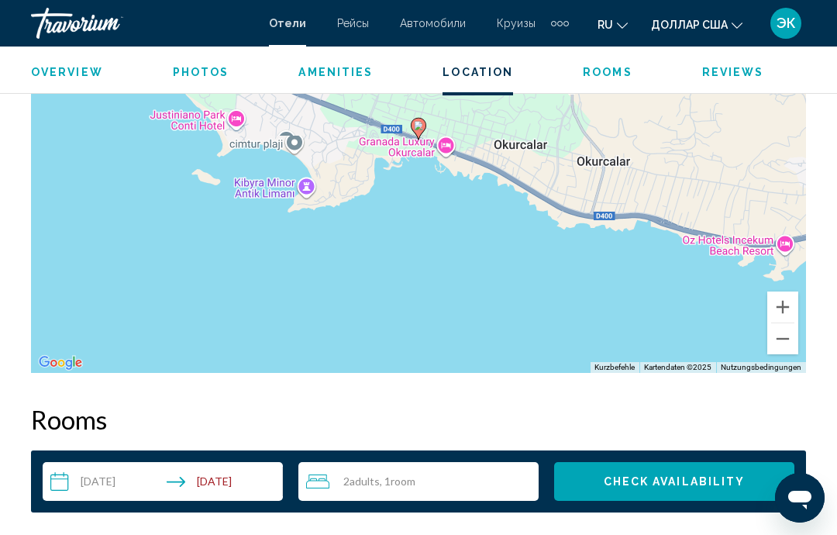
click at [778, 334] on button "Verkleinern" at bounding box center [782, 338] width 31 height 31
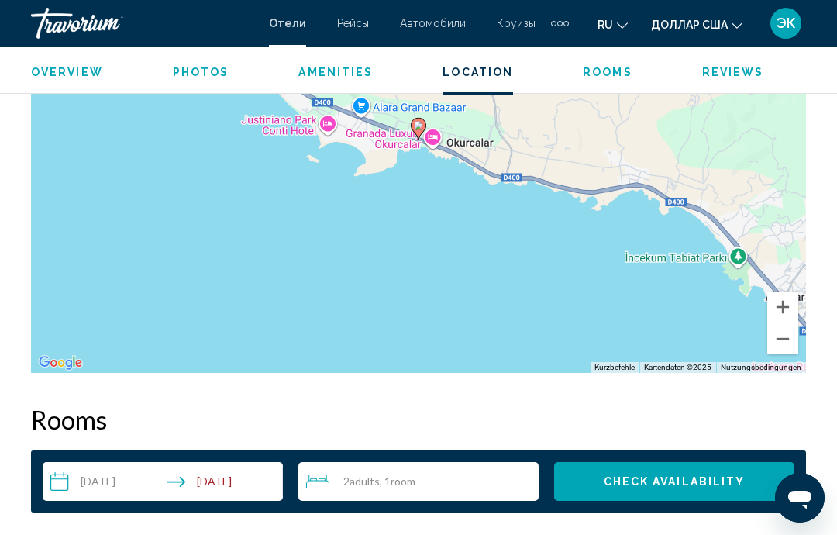
click at [784, 339] on button "Verkleinern" at bounding box center [782, 338] width 31 height 31
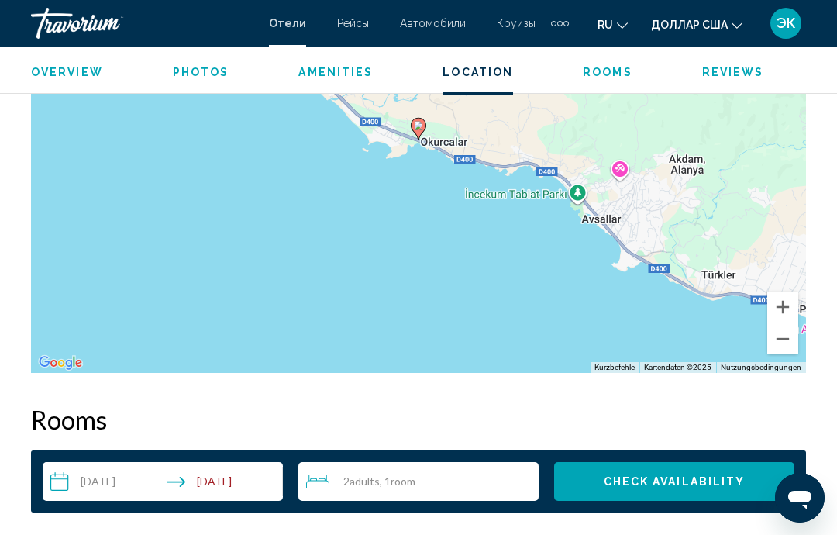
click at [786, 340] on button "Verkleinern" at bounding box center [782, 338] width 31 height 31
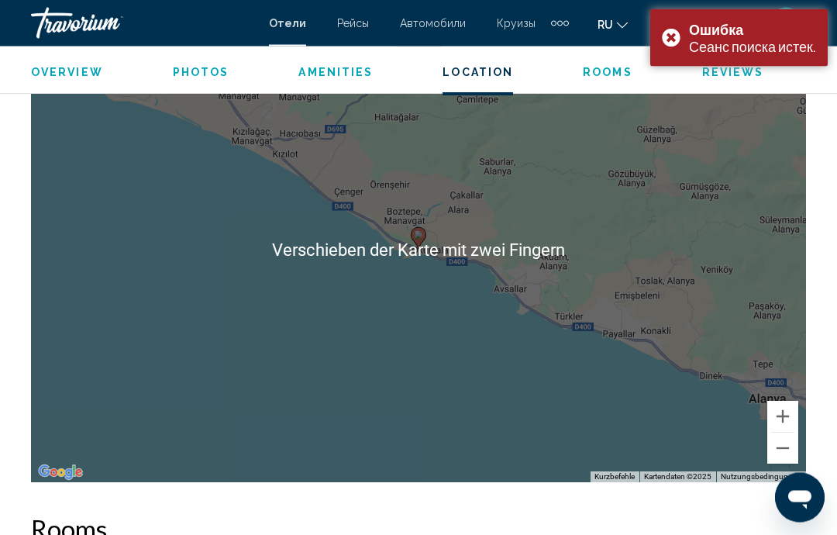
scroll to position [1801, 0]
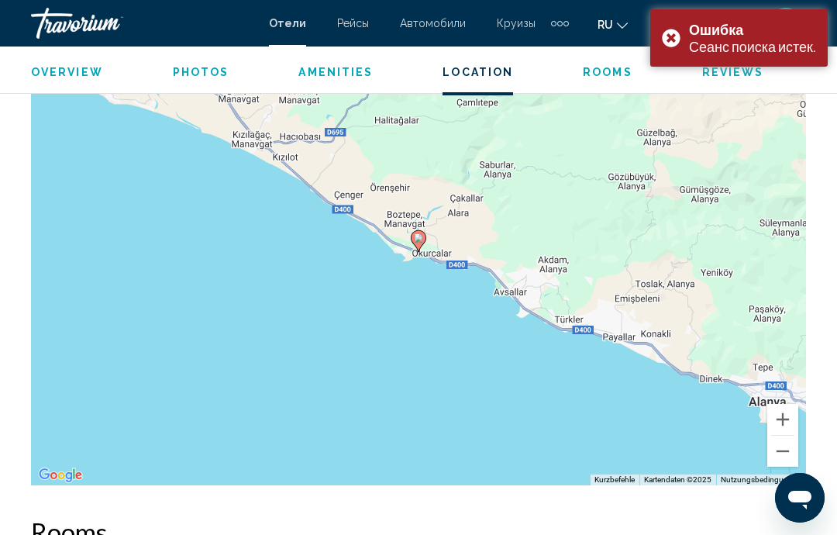
click at [779, 436] on button "Verkleinern" at bounding box center [782, 451] width 31 height 31
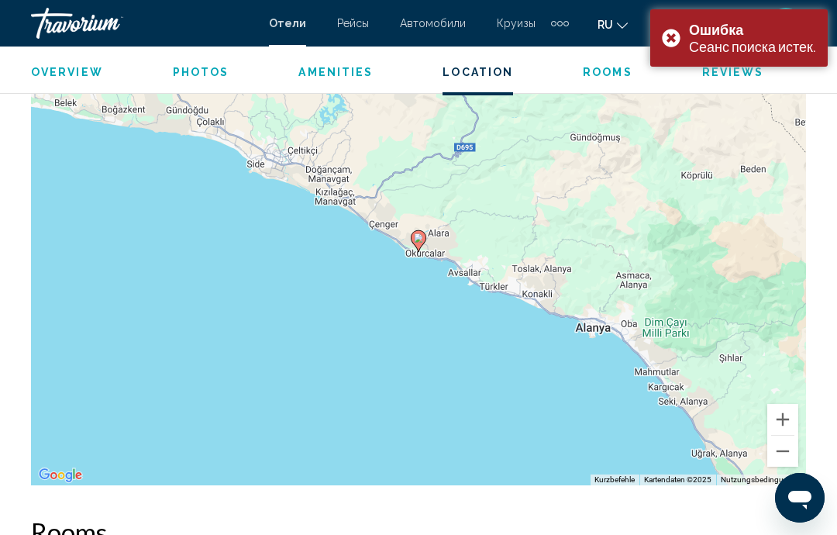
click at [784, 446] on button "Verkleinern" at bounding box center [782, 451] width 31 height 31
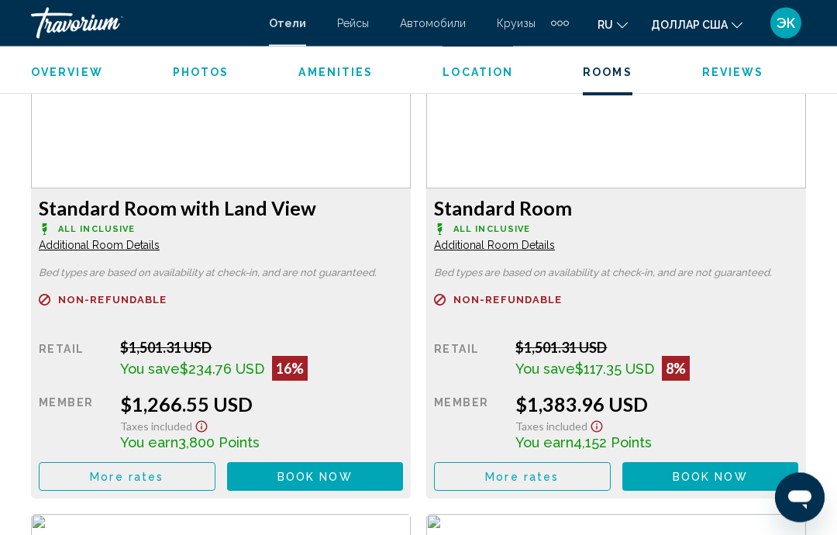
scroll to position [2463, 0]
click at [343, 471] on span "Book now" at bounding box center [315, 477] width 75 height 12
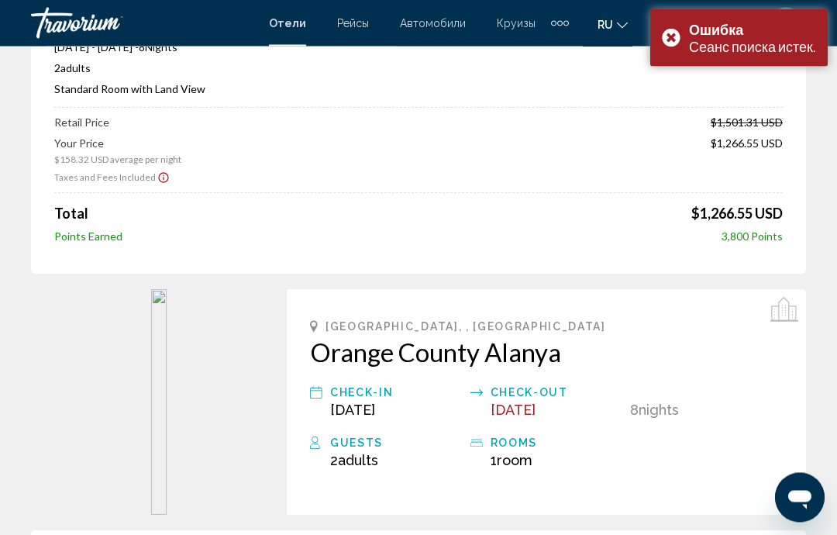
scroll to position [211, 0]
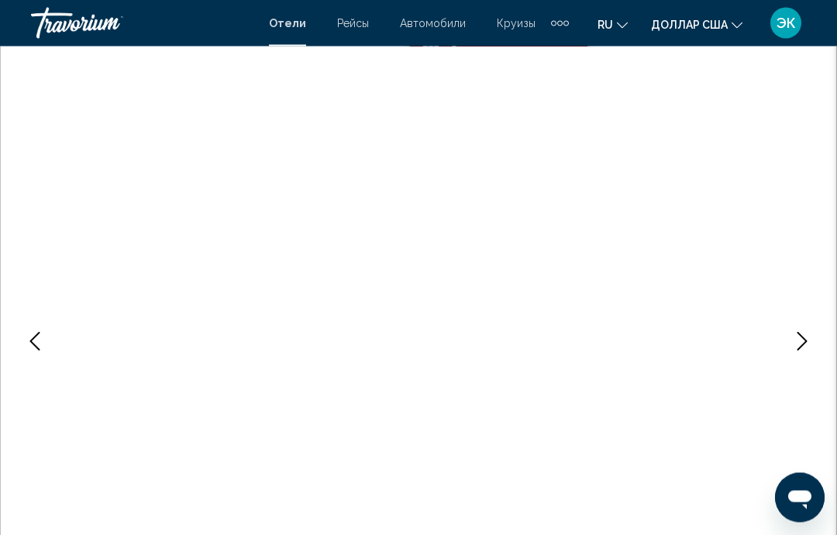
scroll to position [73, 0]
click at [798, 350] on icon "Next image" at bounding box center [802, 342] width 19 height 19
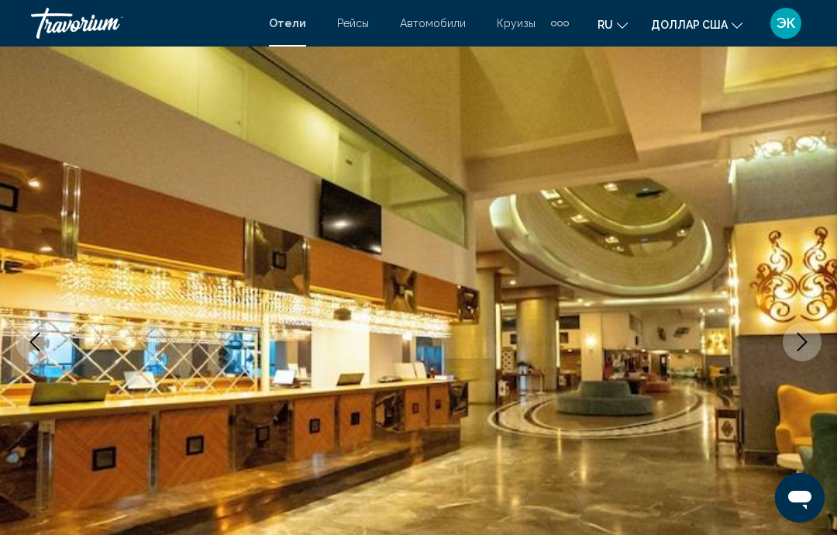
click at [793, 346] on icon "Next image" at bounding box center [802, 342] width 19 height 19
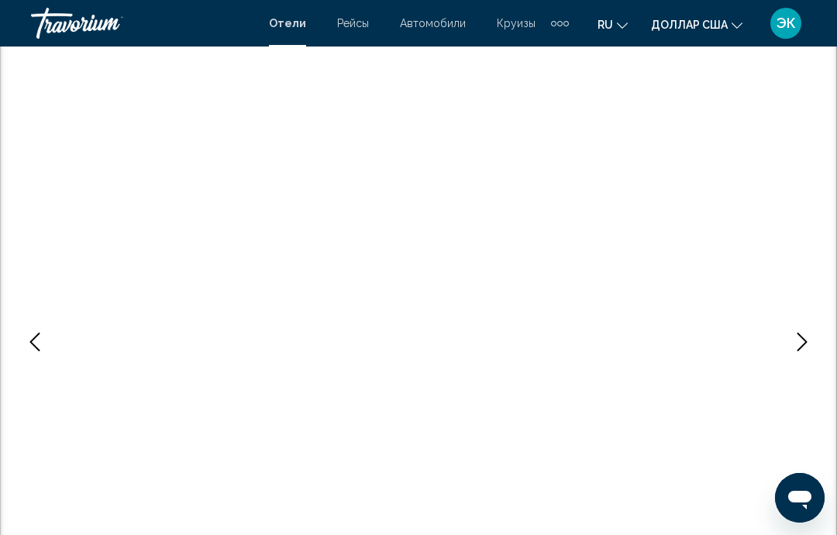
click at [792, 338] on button "Next image" at bounding box center [802, 341] width 39 height 39
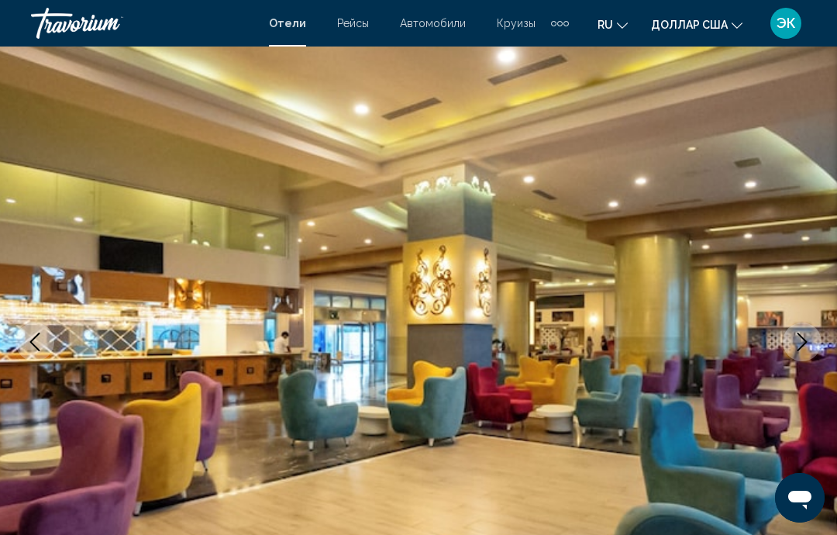
click at [807, 346] on icon "Next image" at bounding box center [802, 342] width 19 height 19
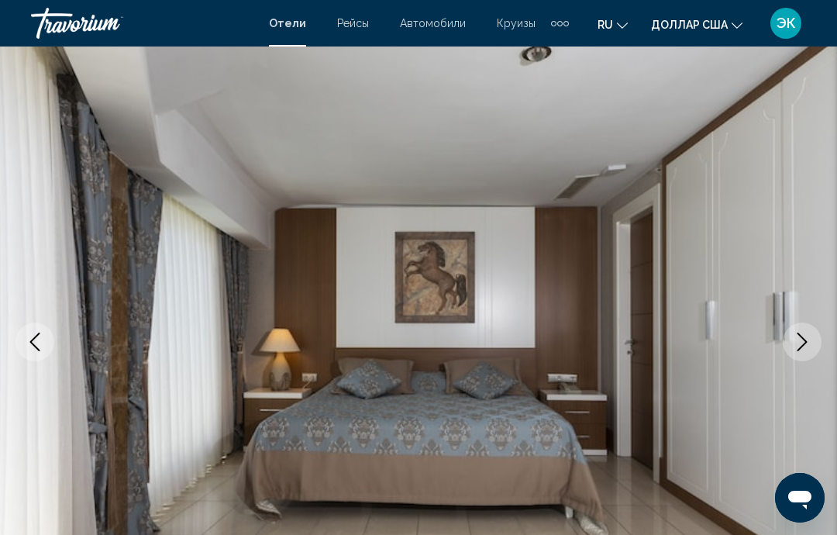
click at [794, 340] on icon "Next image" at bounding box center [802, 342] width 19 height 19
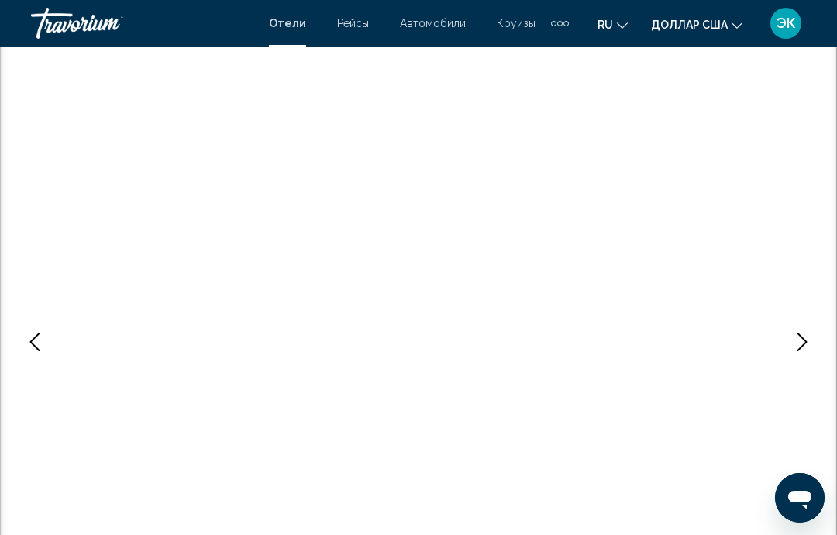
click at [796, 344] on icon "Next image" at bounding box center [802, 342] width 19 height 19
click at [797, 336] on icon "Next image" at bounding box center [802, 342] width 19 height 19
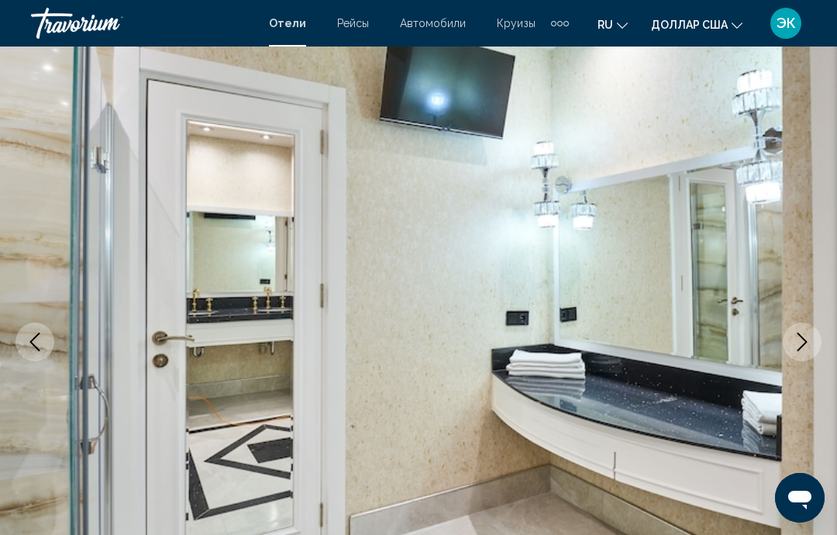
click at [790, 338] on button "Next image" at bounding box center [802, 341] width 39 height 39
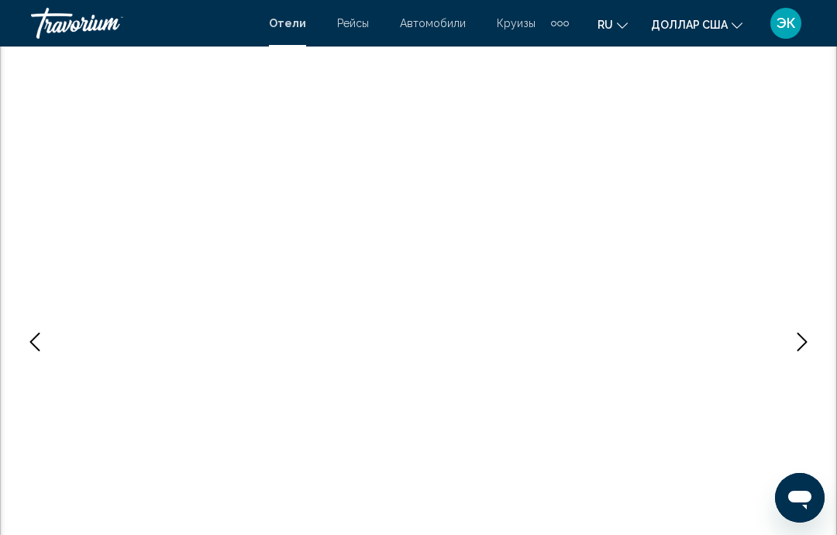
click at [791, 342] on button "Next image" at bounding box center [802, 341] width 39 height 39
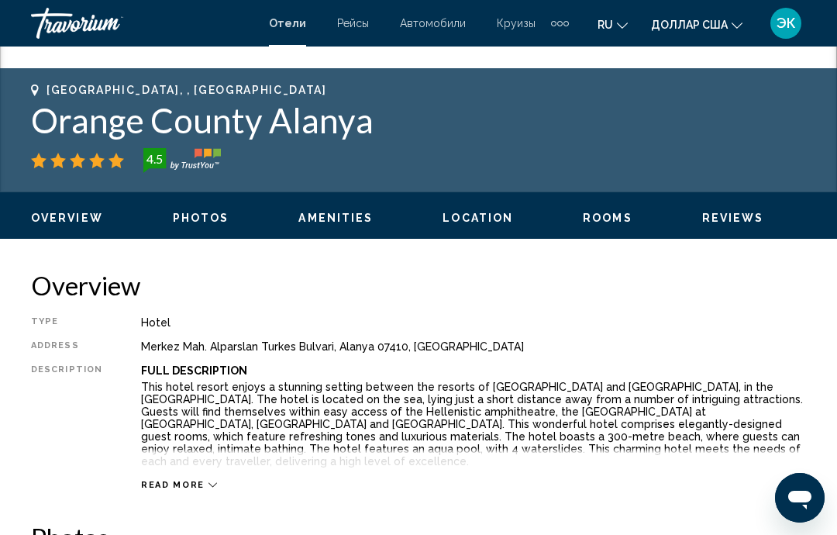
scroll to position [610, 0]
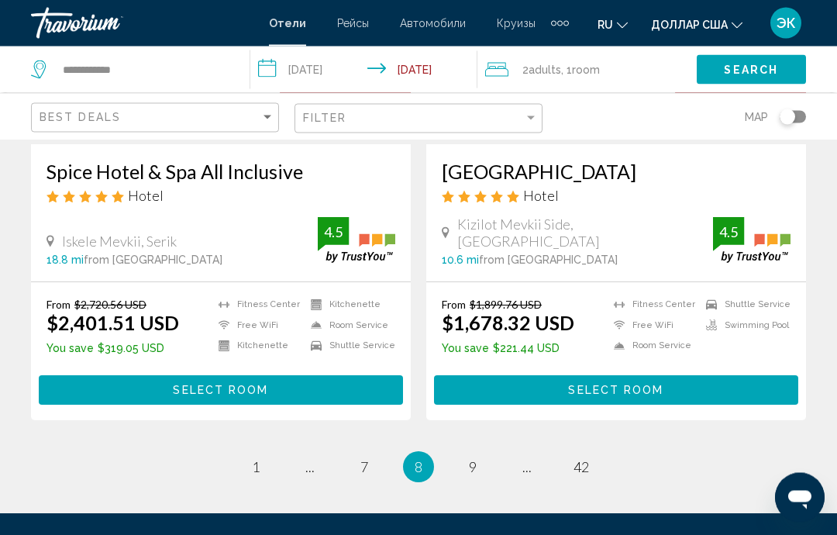
scroll to position [3218, 0]
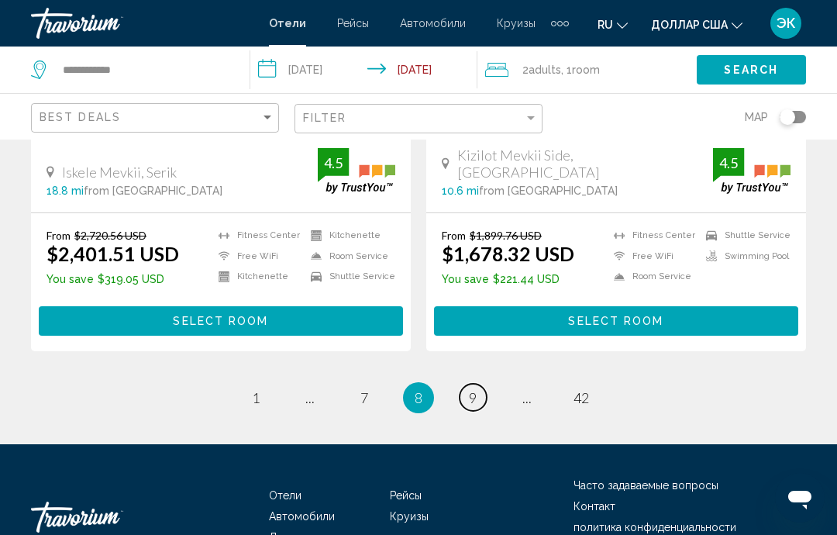
click at [483, 384] on link "page 9" at bounding box center [473, 397] width 27 height 27
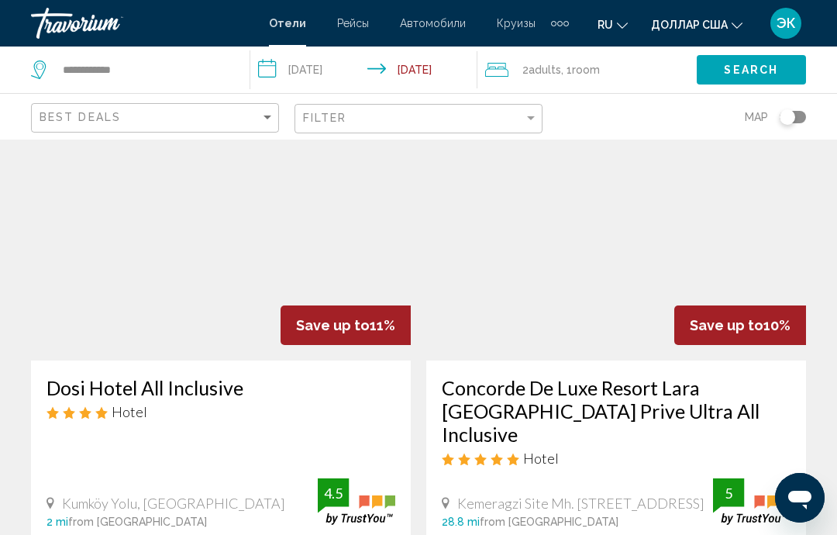
scroll to position [651, 0]
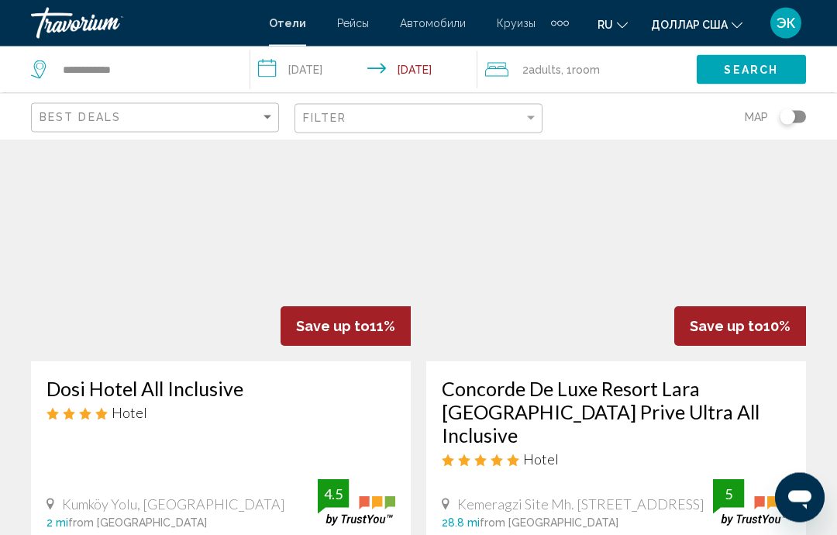
click at [257, 274] on img "Основное содержание" at bounding box center [221, 238] width 380 height 248
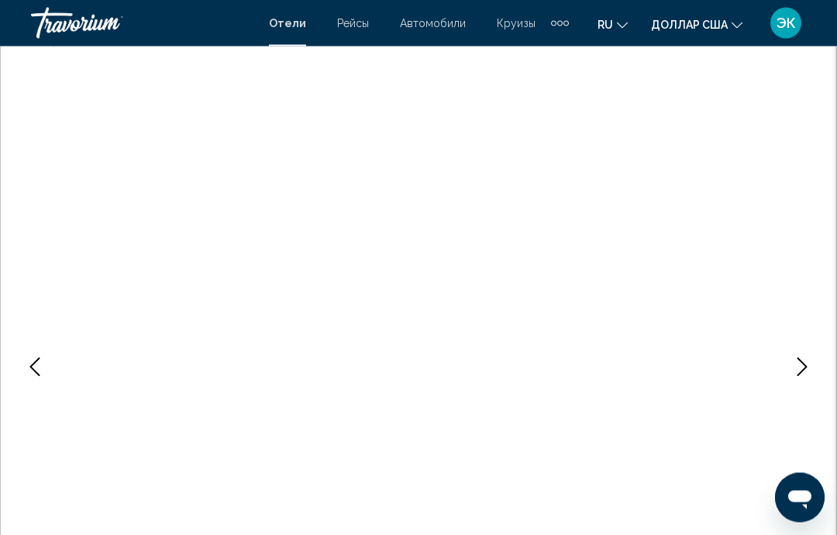
scroll to position [61, 0]
click at [799, 364] on button "Next image" at bounding box center [802, 353] width 39 height 39
click at [803, 357] on icon "Next image" at bounding box center [803, 353] width 10 height 19
click at [803, 364] on button "Next image" at bounding box center [802, 353] width 39 height 39
click at [806, 357] on icon "Next image" at bounding box center [802, 353] width 19 height 19
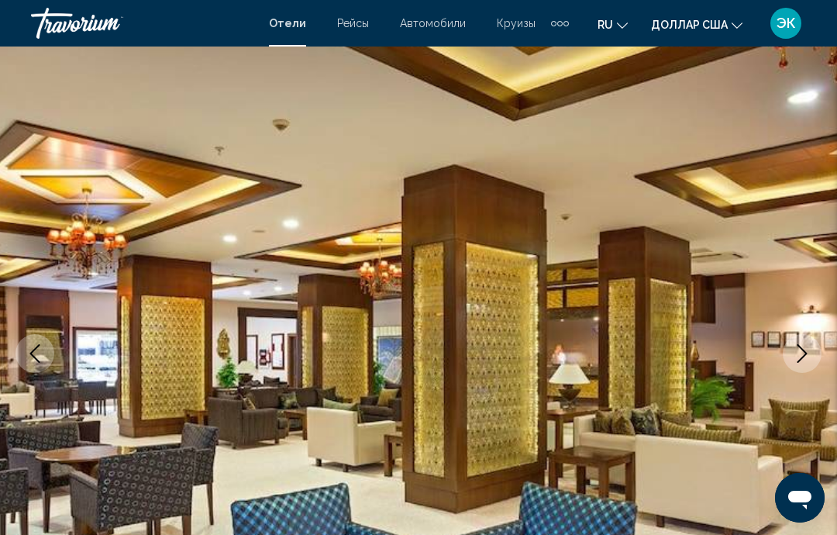
click at [804, 355] on icon "Next image" at bounding box center [802, 353] width 19 height 19
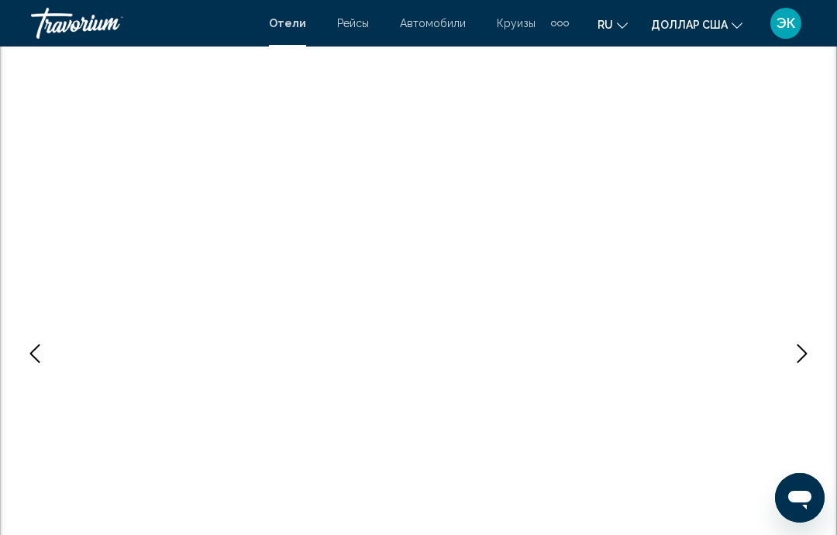
click at [805, 356] on icon "Next image" at bounding box center [802, 353] width 19 height 19
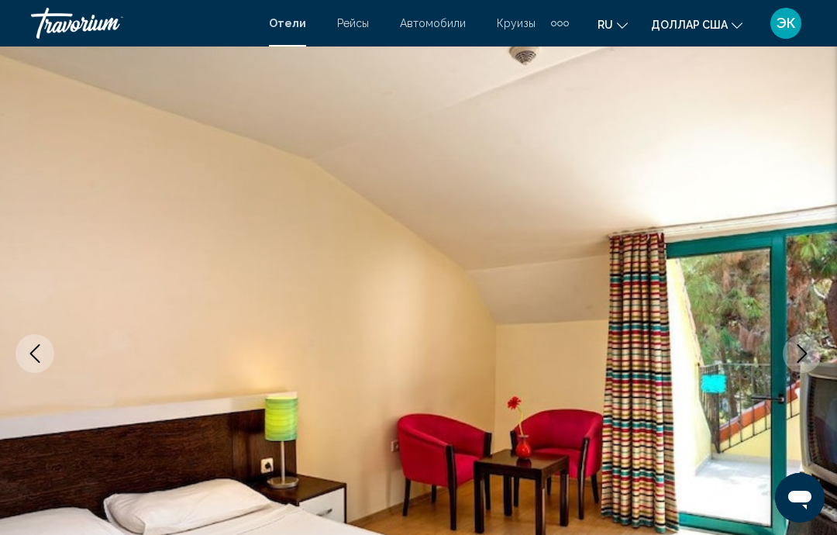
click at [807, 358] on icon "Next image" at bounding box center [802, 353] width 19 height 19
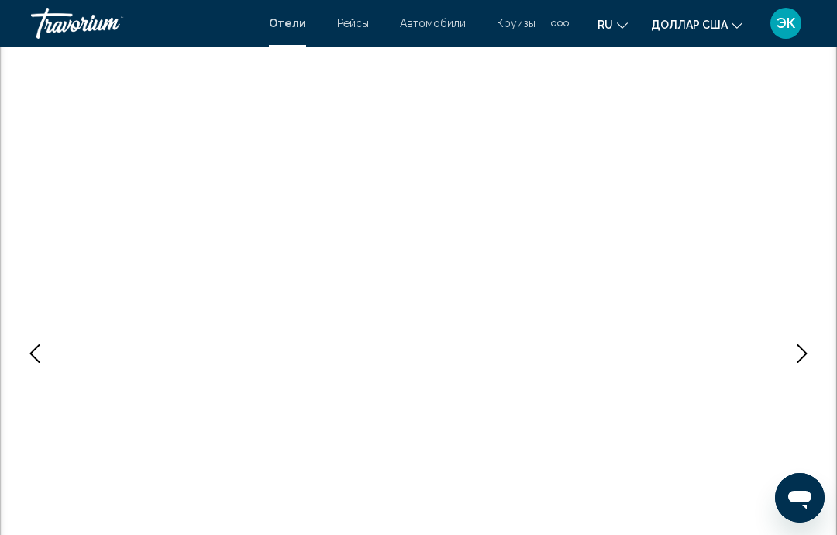
click at [807, 356] on icon "Next image" at bounding box center [802, 353] width 19 height 19
click at [807, 348] on icon "Next image" at bounding box center [802, 353] width 19 height 19
click at [809, 353] on icon "Next image" at bounding box center [802, 353] width 19 height 19
click at [812, 346] on button "Next image" at bounding box center [802, 353] width 39 height 39
click at [812, 354] on button "Next image" at bounding box center [802, 353] width 39 height 39
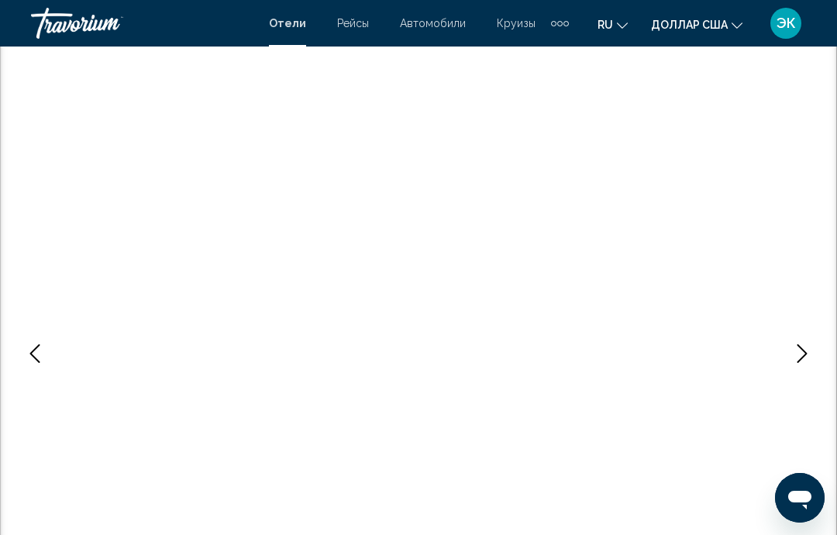
click at [808, 350] on icon "Next image" at bounding box center [802, 353] width 19 height 19
click at [810, 353] on icon "Next image" at bounding box center [802, 353] width 19 height 19
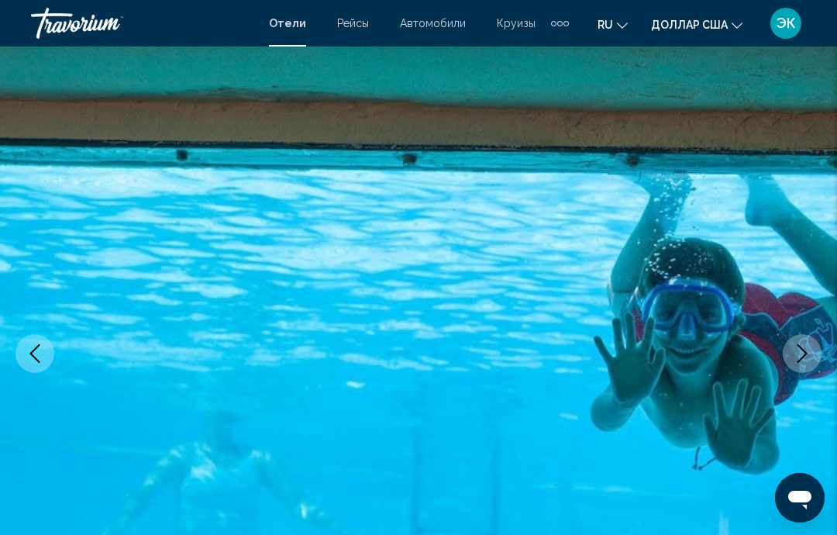
click at [808, 359] on icon "Next image" at bounding box center [802, 353] width 19 height 19
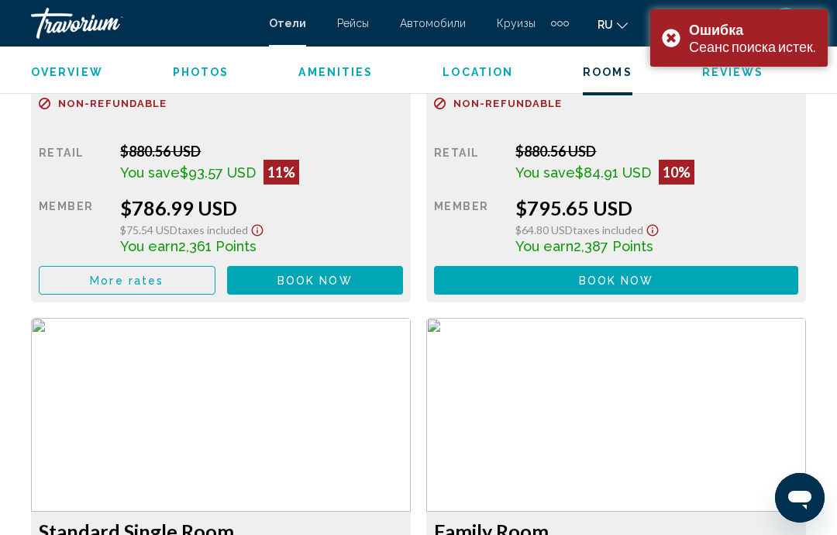
scroll to position [2666, 0]
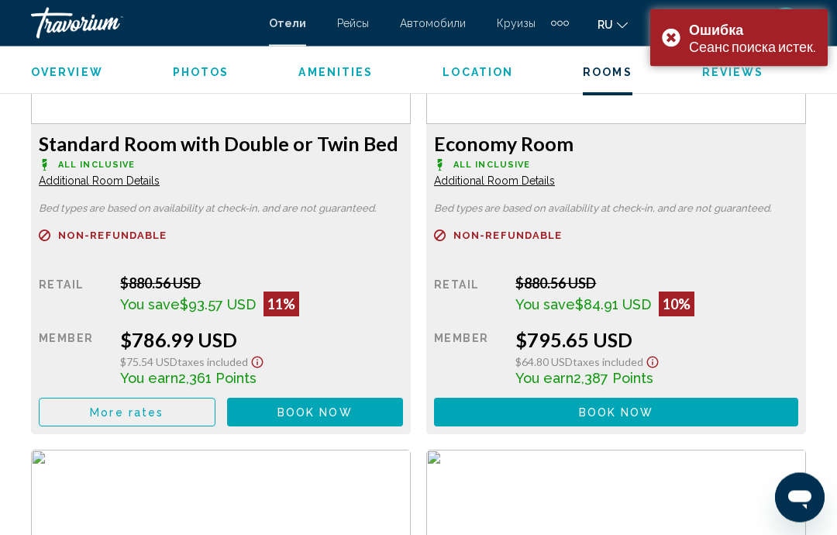
click at [360, 415] on button "Book now No longer available" at bounding box center [315, 412] width 177 height 29
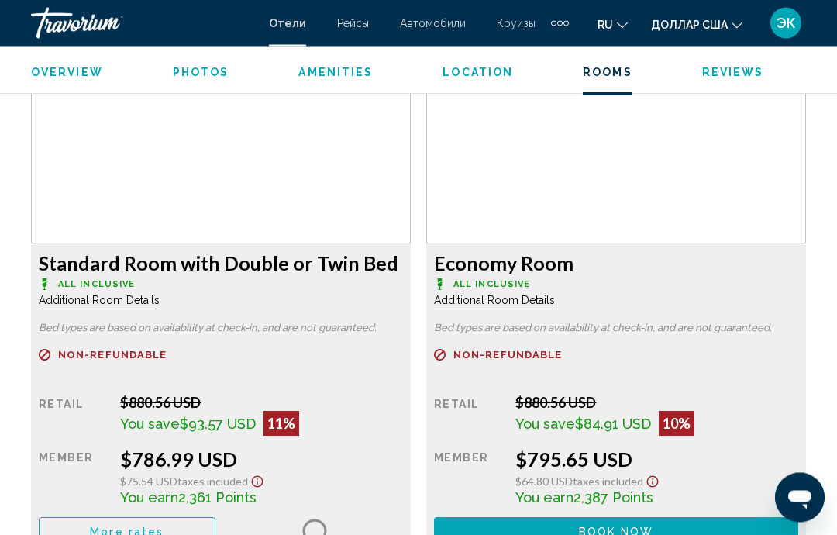
scroll to position [2417, 0]
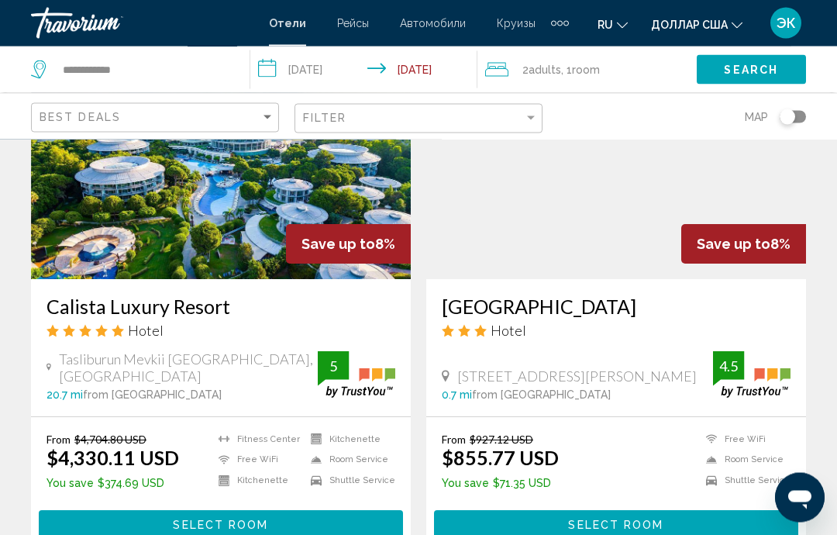
scroll to position [2467, 0]
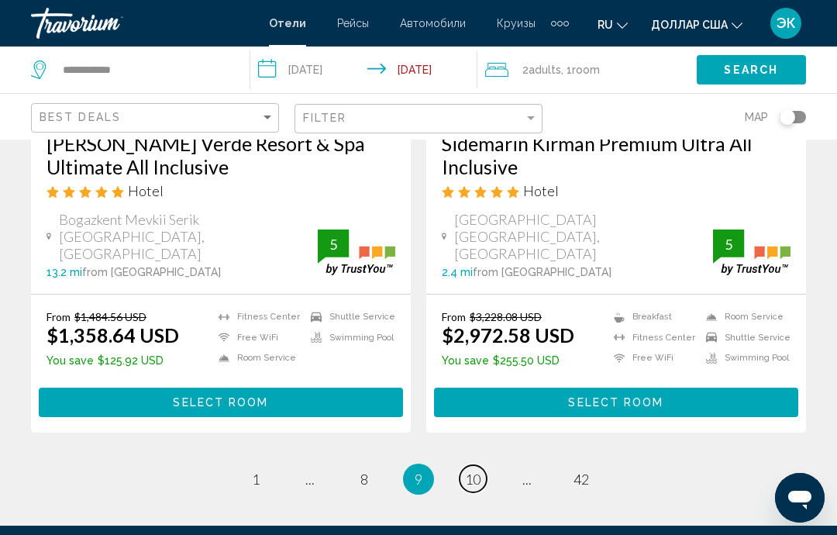
click at [474, 471] on span "10" at bounding box center [473, 479] width 16 height 17
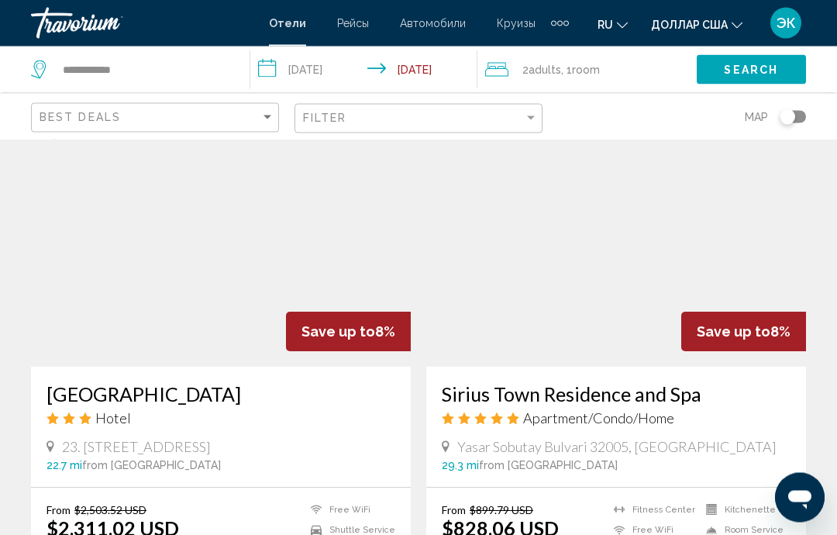
scroll to position [652, 0]
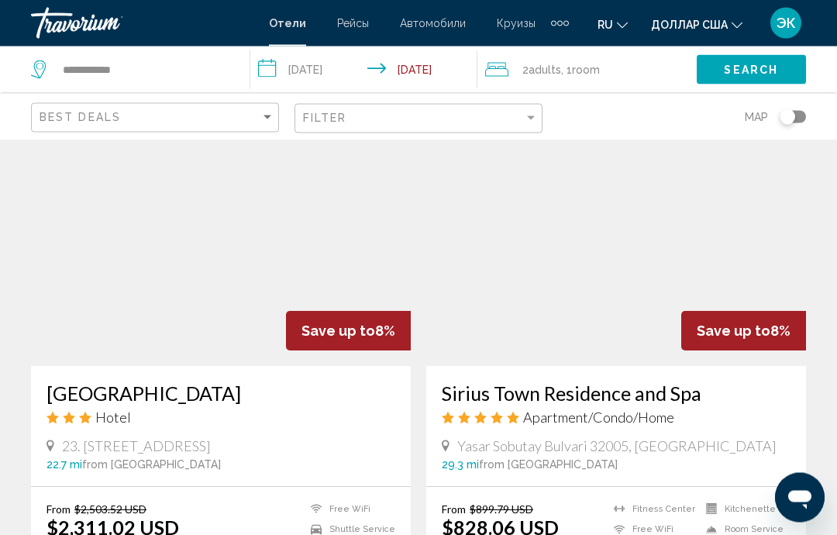
click at [746, 253] on img "Основное содержание" at bounding box center [616, 243] width 380 height 248
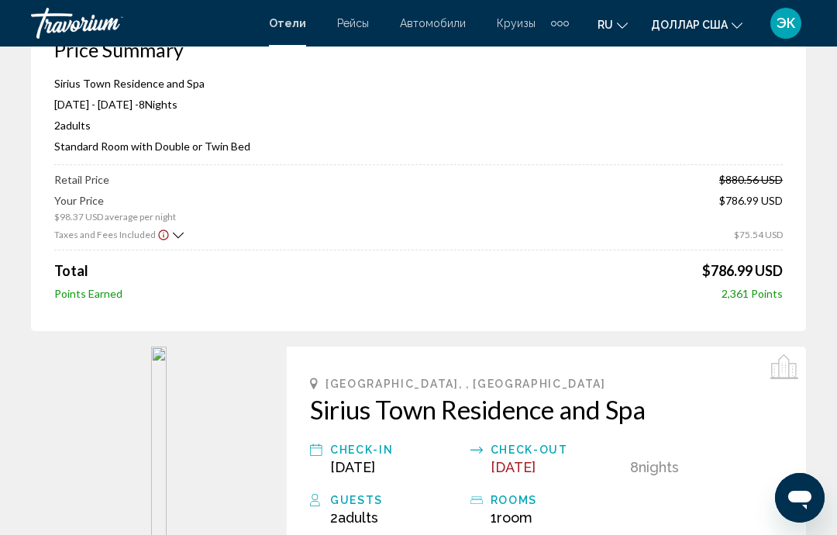
scroll to position [111, 0]
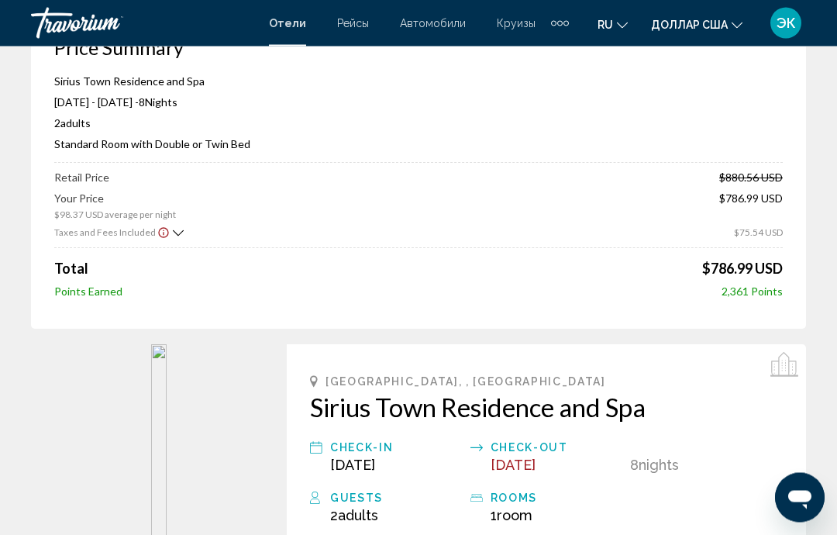
click at [167, 446] on img "Основное содержание" at bounding box center [159, 458] width 16 height 226
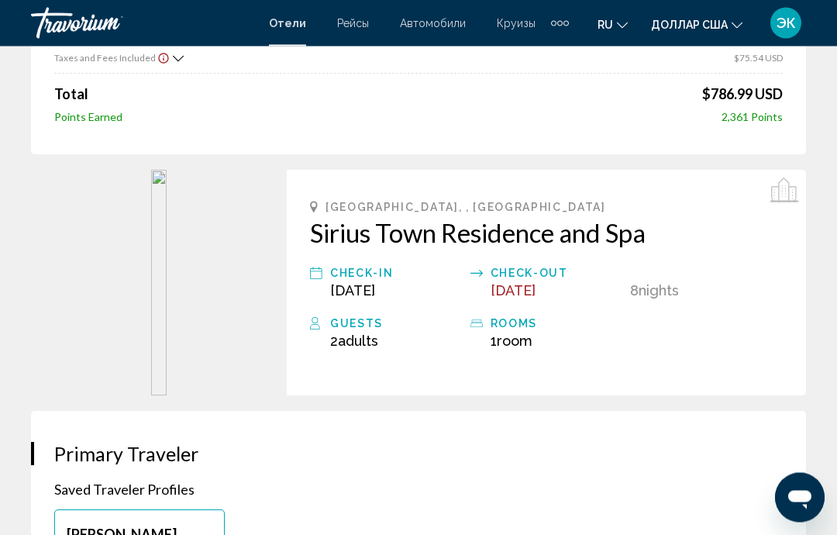
scroll to position [259, 0]
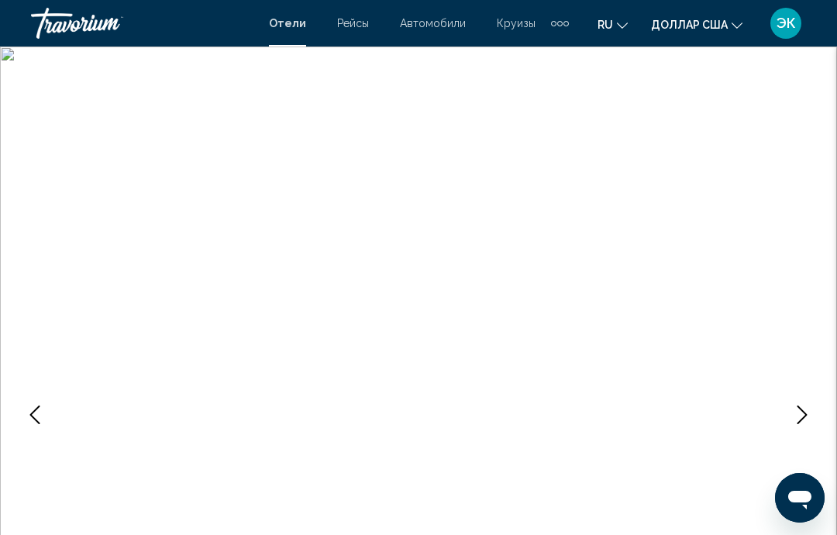
click at [799, 418] on icon "Next image" at bounding box center [802, 414] width 19 height 19
click at [808, 422] on icon "Next image" at bounding box center [802, 414] width 19 height 19
click at [802, 422] on icon "Next image" at bounding box center [802, 414] width 19 height 19
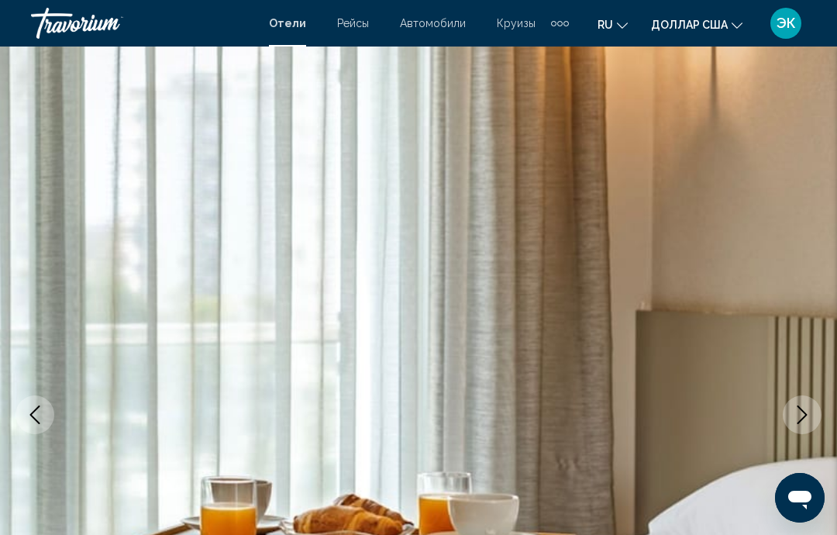
click at [804, 417] on icon "Next image" at bounding box center [803, 414] width 10 height 19
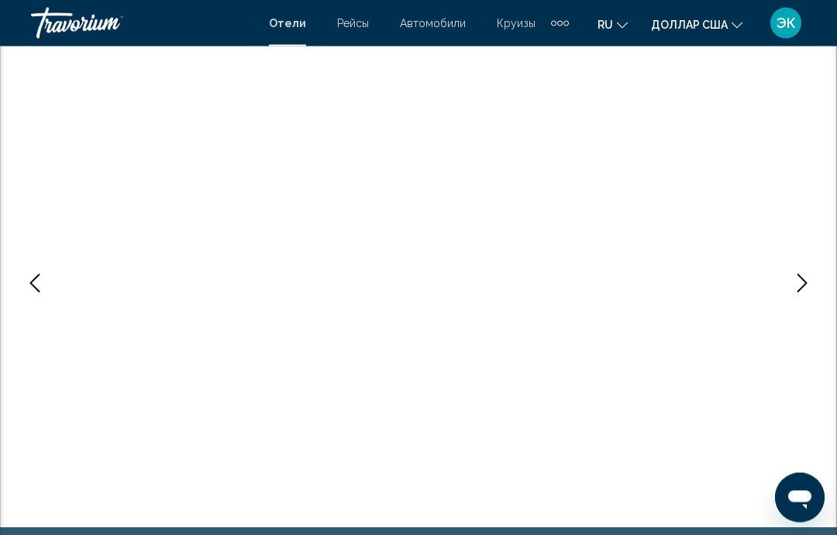
scroll to position [133, 0]
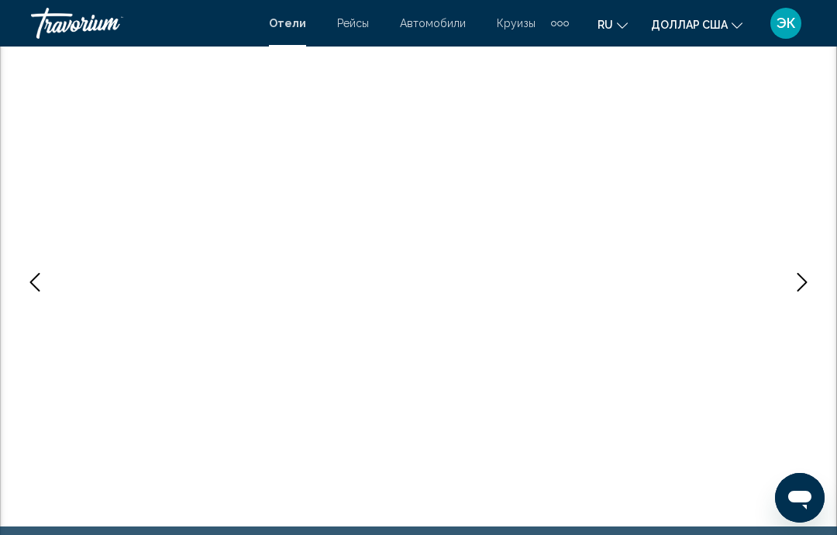
click at [807, 291] on icon "Next image" at bounding box center [802, 282] width 19 height 19
click at [805, 291] on button "Next image" at bounding box center [802, 282] width 39 height 39
click at [801, 293] on button "Next image" at bounding box center [802, 282] width 39 height 39
click at [806, 289] on icon "Next image" at bounding box center [802, 282] width 19 height 19
click at [802, 295] on button "Next image" at bounding box center [802, 282] width 39 height 39
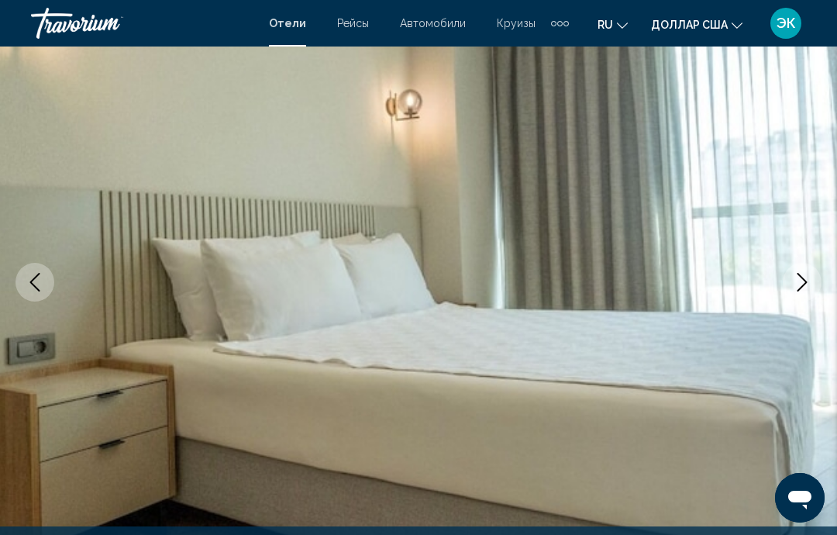
click at [808, 289] on icon "Next image" at bounding box center [802, 282] width 19 height 19
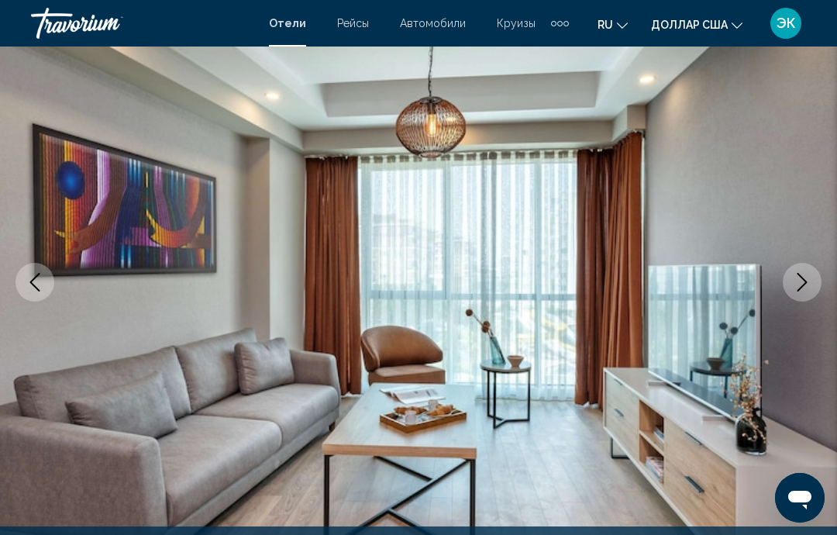
click at [811, 289] on icon "Next image" at bounding box center [802, 282] width 19 height 19
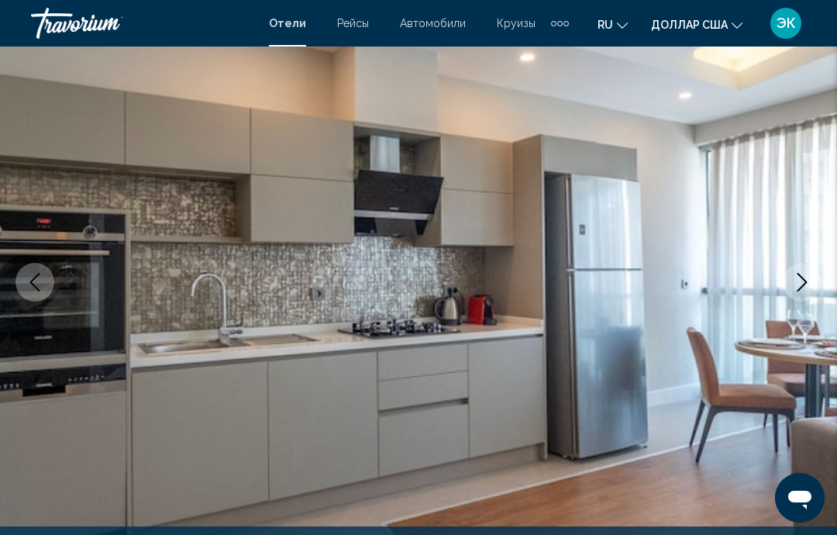
click at [808, 288] on icon "Next image" at bounding box center [802, 282] width 19 height 19
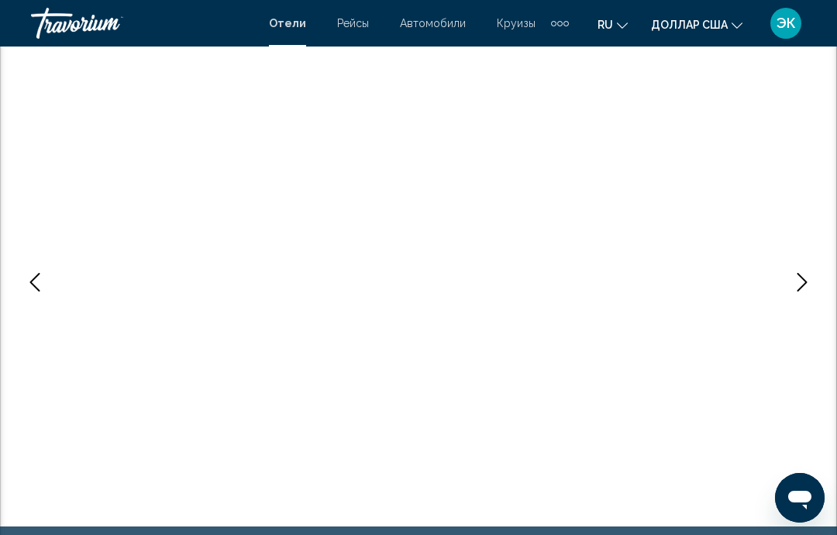
click at [806, 290] on icon "Next image" at bounding box center [802, 282] width 19 height 19
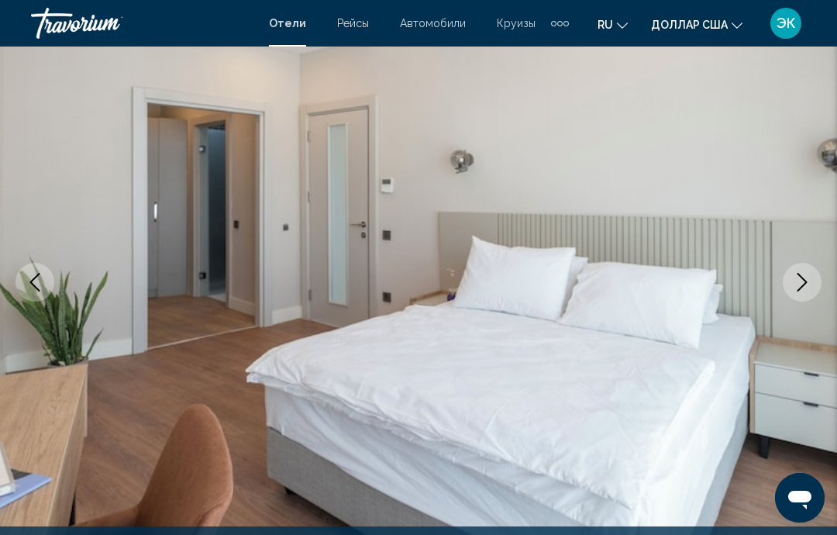
click at [808, 284] on icon "Next image" at bounding box center [802, 282] width 19 height 19
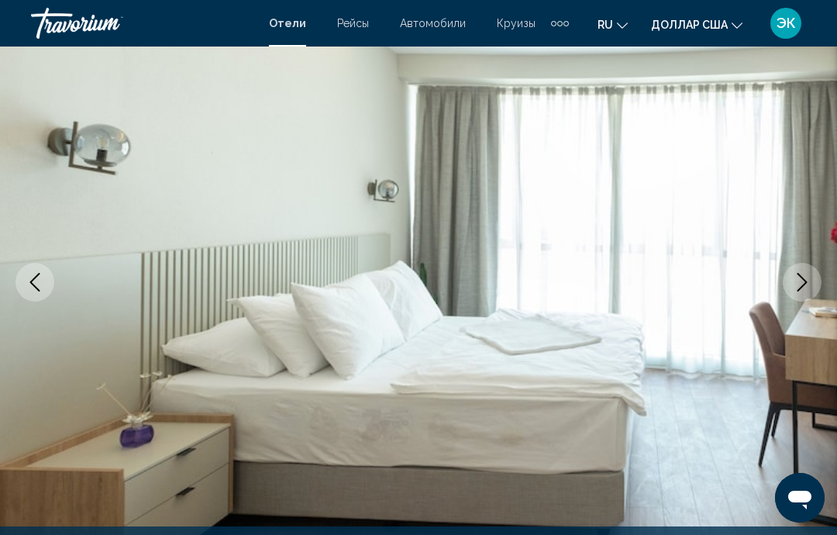
click at [805, 295] on button "Next image" at bounding box center [802, 282] width 39 height 39
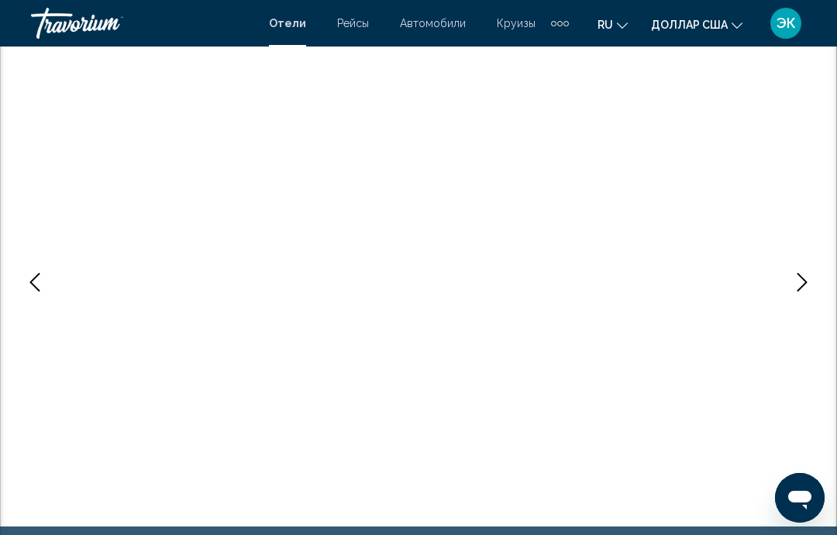
click at [806, 297] on button "Next image" at bounding box center [802, 282] width 39 height 39
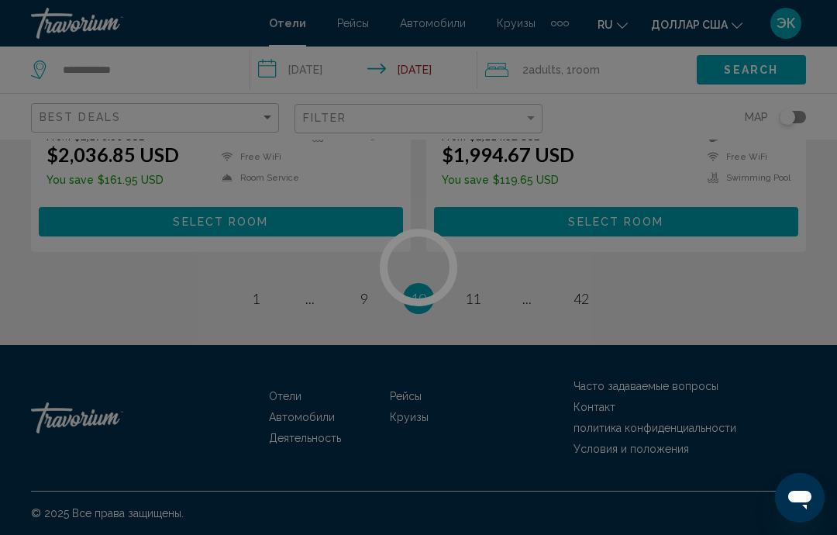
scroll to position [3268, 0]
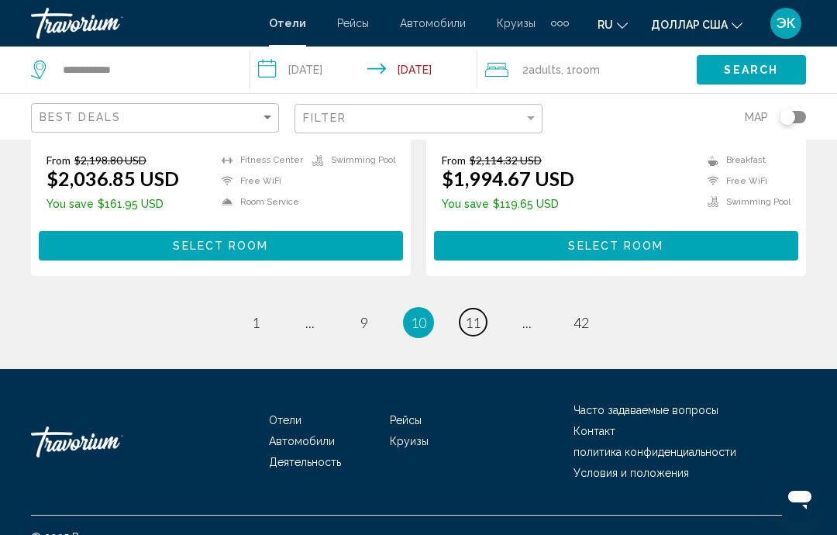
click at [474, 314] on span "11" at bounding box center [473, 322] width 16 height 17
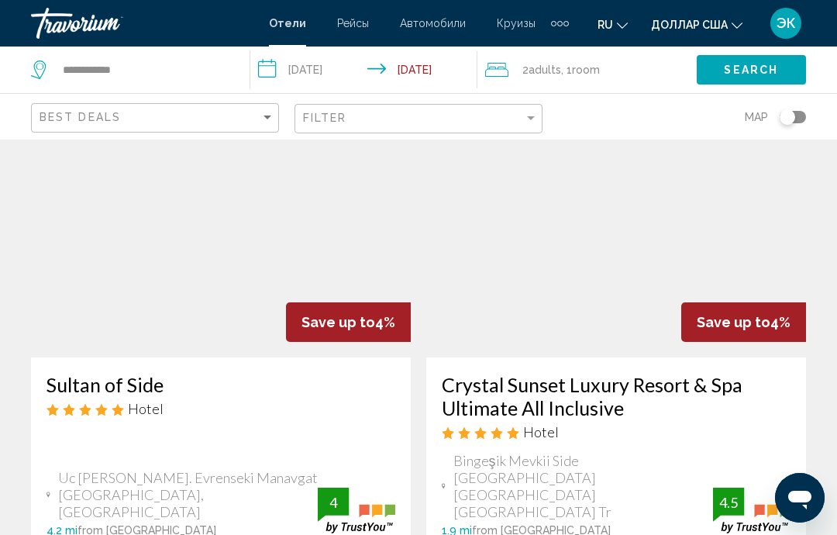
scroll to position [2342, 0]
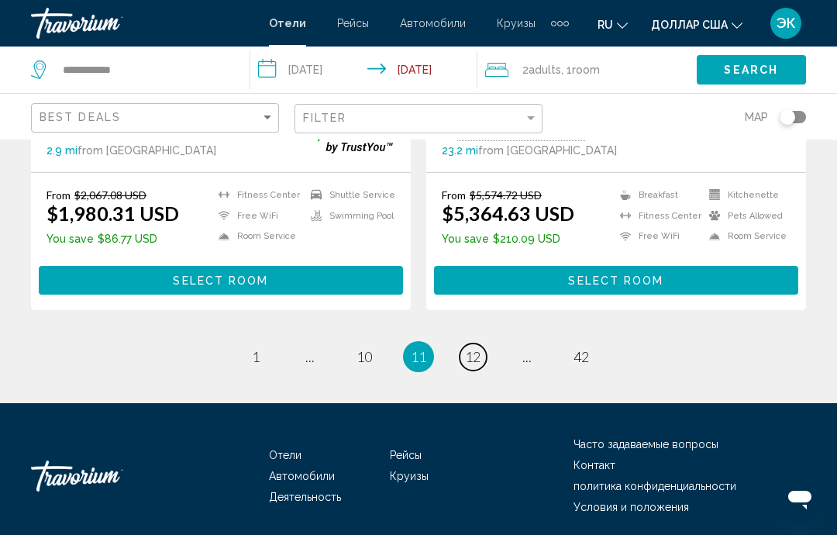
click at [465, 348] on span "12" at bounding box center [473, 356] width 16 height 17
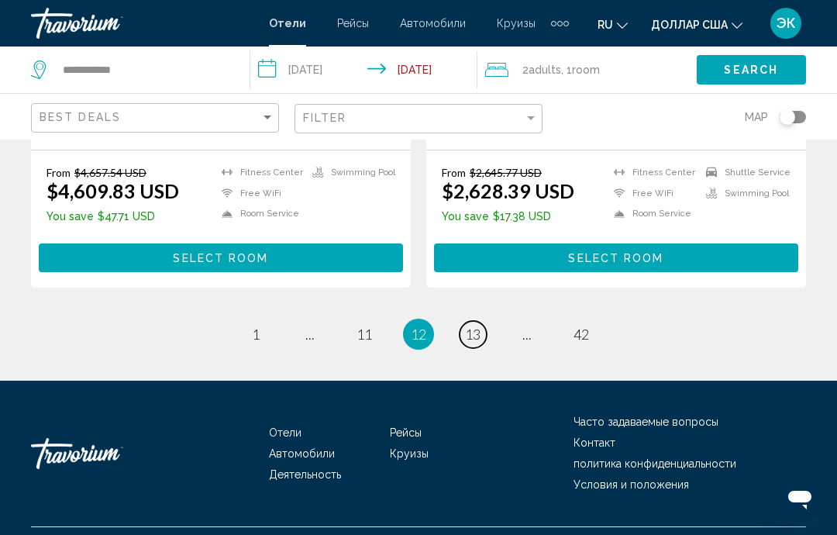
click at [481, 326] on span "13" at bounding box center [473, 334] width 16 height 17
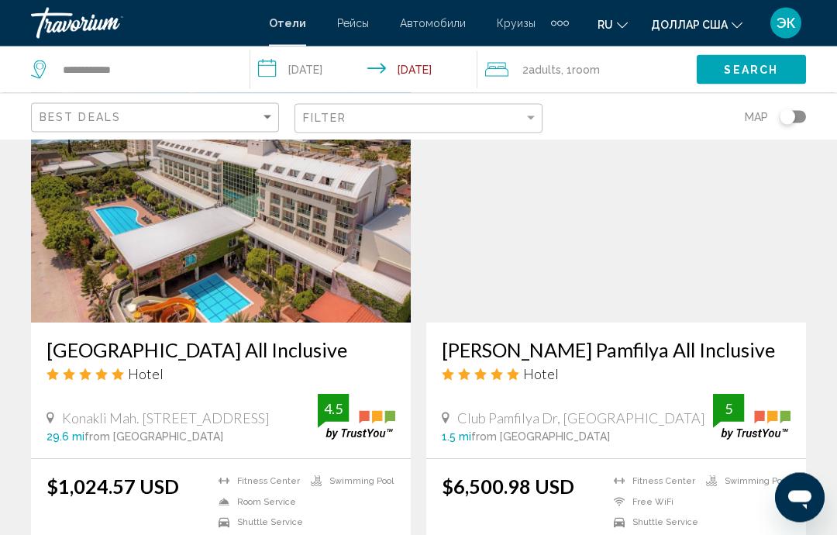
scroll to position [2380, 0]
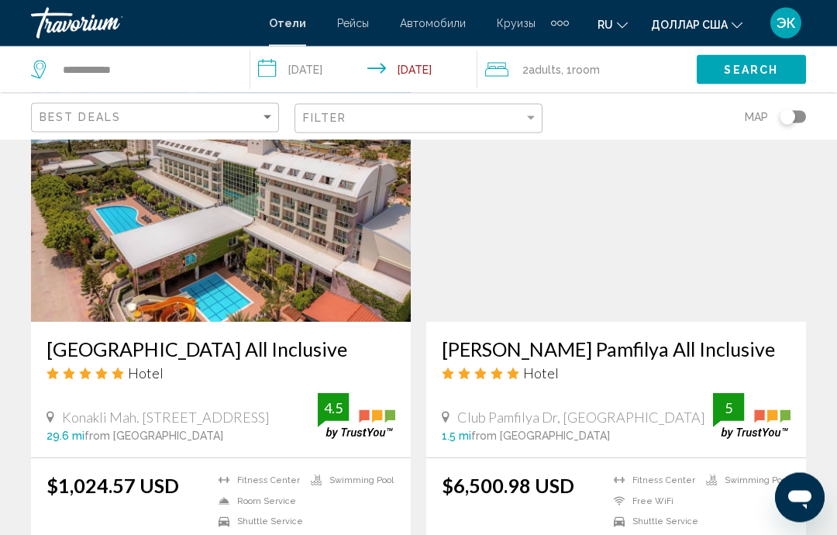
click at [302, 256] on img "Основное содержание" at bounding box center [221, 198] width 380 height 248
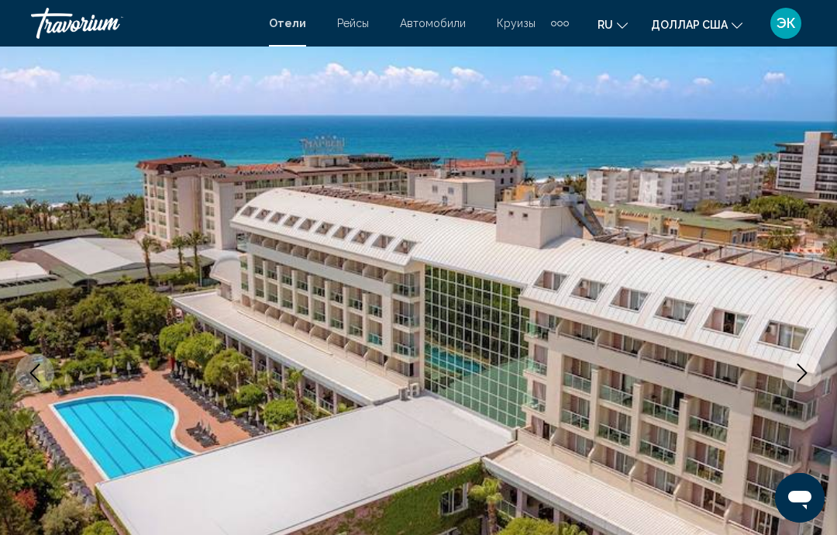
scroll to position [43, 0]
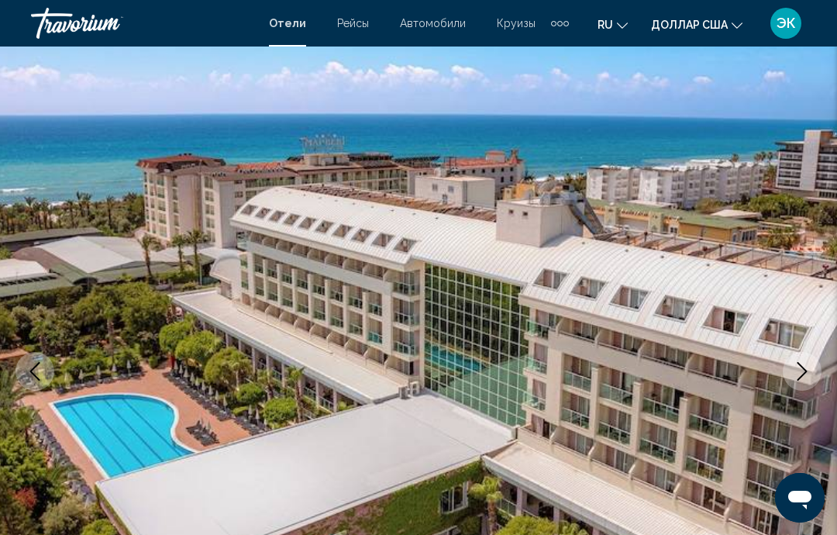
click at [805, 374] on icon "Next image" at bounding box center [803, 371] width 10 height 19
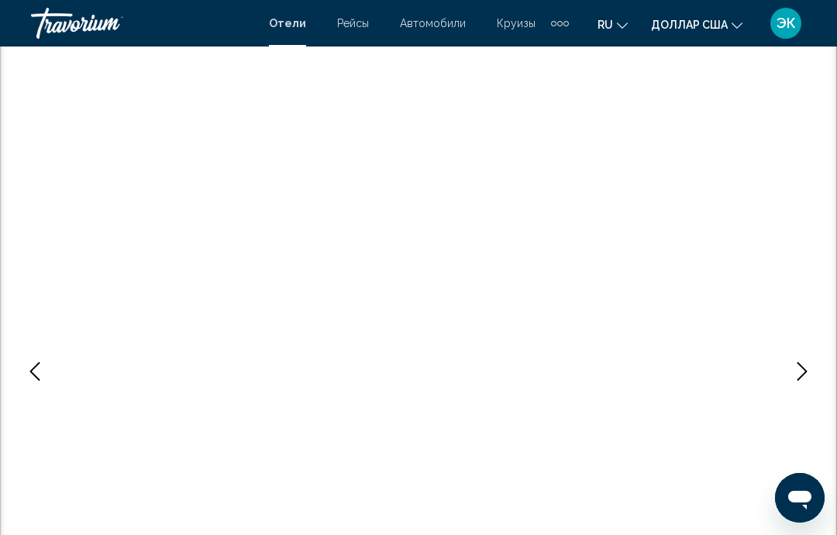
click at [808, 383] on button "Next image" at bounding box center [802, 371] width 39 height 39
click at [806, 371] on icon "Next image" at bounding box center [803, 371] width 10 height 19
click at [808, 383] on button "Next image" at bounding box center [802, 371] width 39 height 39
click at [807, 376] on icon "Next image" at bounding box center [802, 371] width 19 height 19
click at [805, 382] on button "Next image" at bounding box center [802, 371] width 39 height 39
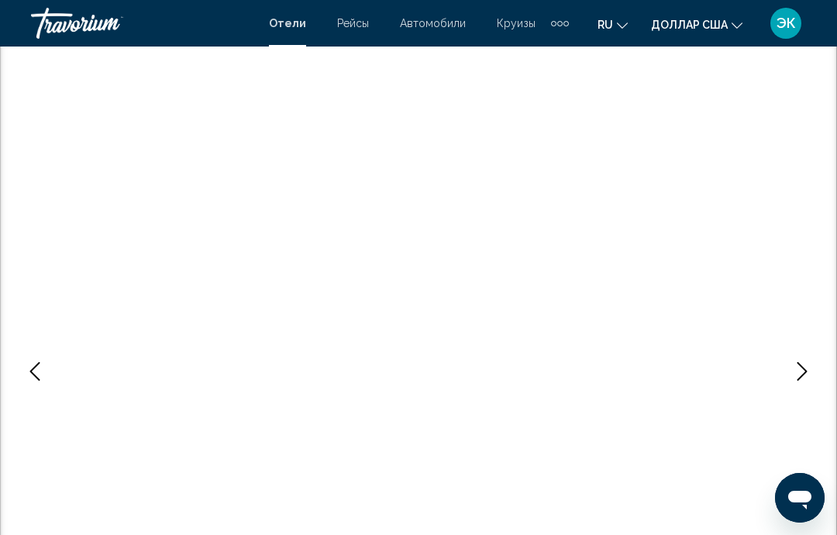
click at [801, 384] on button "Next image" at bounding box center [802, 371] width 39 height 39
click at [803, 369] on icon "Next image" at bounding box center [802, 371] width 19 height 19
click at [802, 378] on icon "Next image" at bounding box center [802, 371] width 19 height 19
click at [796, 376] on icon "Next image" at bounding box center [802, 371] width 19 height 19
click at [802, 372] on icon "Next image" at bounding box center [802, 371] width 19 height 19
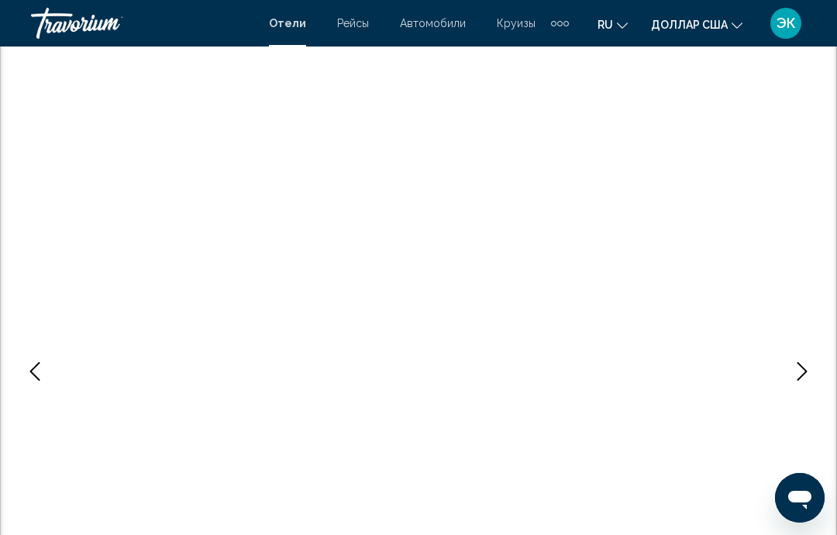
click at [805, 380] on icon "Next image" at bounding box center [802, 371] width 19 height 19
click at [804, 375] on icon "Next image" at bounding box center [802, 371] width 19 height 19
click at [797, 378] on icon "Next image" at bounding box center [802, 371] width 19 height 19
click at [798, 380] on icon "Next image" at bounding box center [803, 371] width 10 height 19
click at [799, 373] on icon "Next image" at bounding box center [802, 371] width 19 height 19
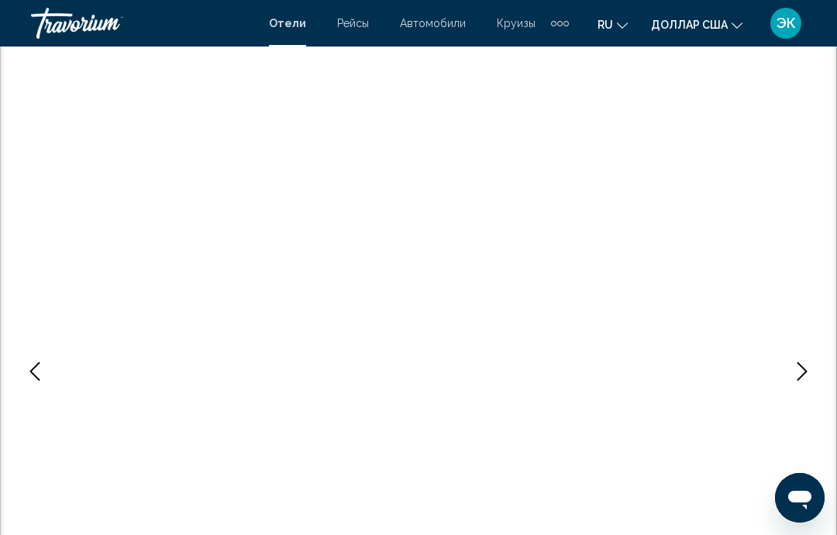
click at [795, 382] on button "Next image" at bounding box center [802, 371] width 39 height 39
click at [798, 391] on img "Основное содержание" at bounding box center [418, 371] width 837 height 736
click at [798, 369] on icon "Next image" at bounding box center [802, 371] width 19 height 19
click at [794, 374] on icon "Next image" at bounding box center [802, 371] width 19 height 19
click at [793, 380] on icon "Next image" at bounding box center [802, 371] width 19 height 19
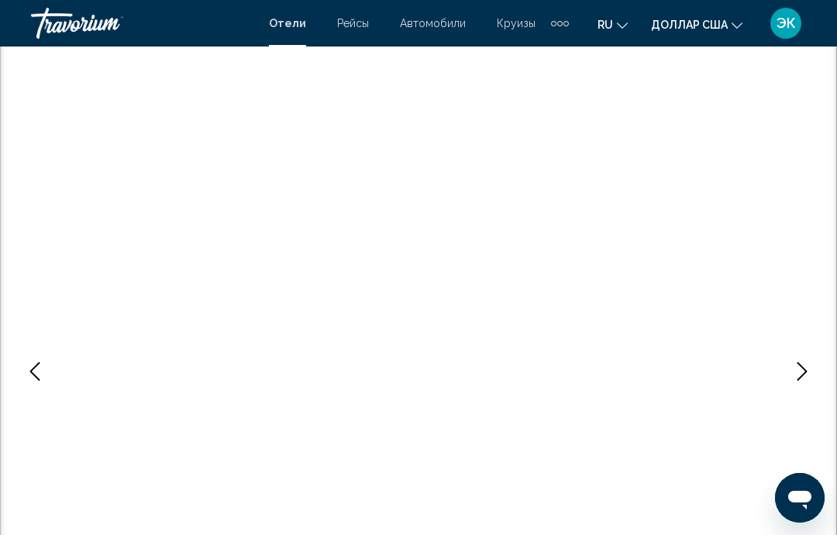
click at [797, 380] on icon "Next image" at bounding box center [802, 371] width 19 height 19
click at [804, 378] on icon "Next image" at bounding box center [802, 371] width 19 height 19
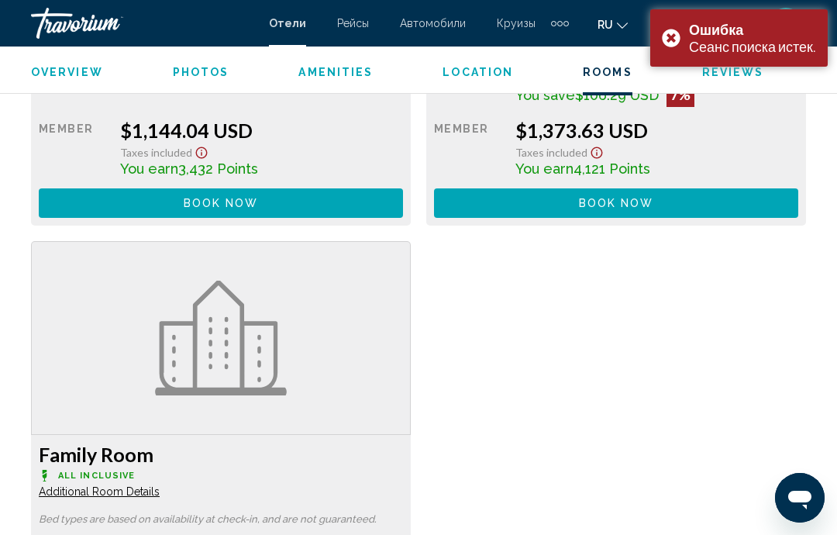
scroll to position [3235, 0]
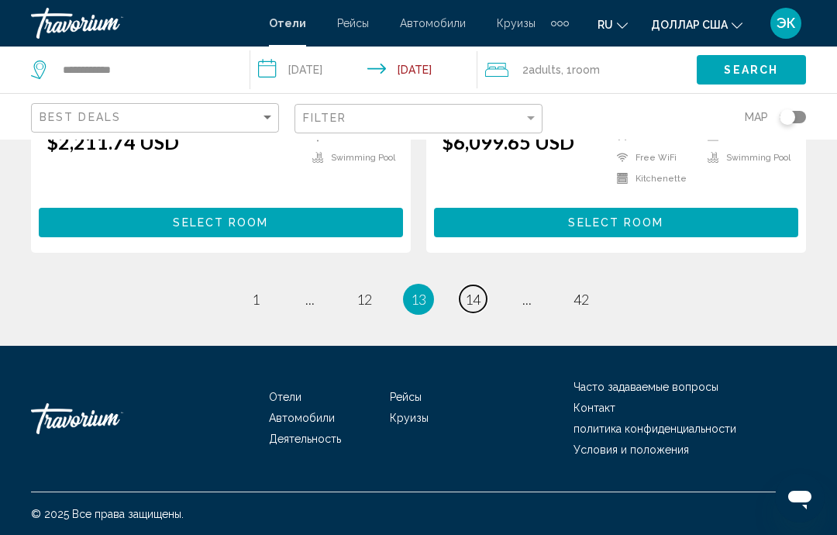
click at [468, 297] on span "14" at bounding box center [473, 299] width 16 height 17
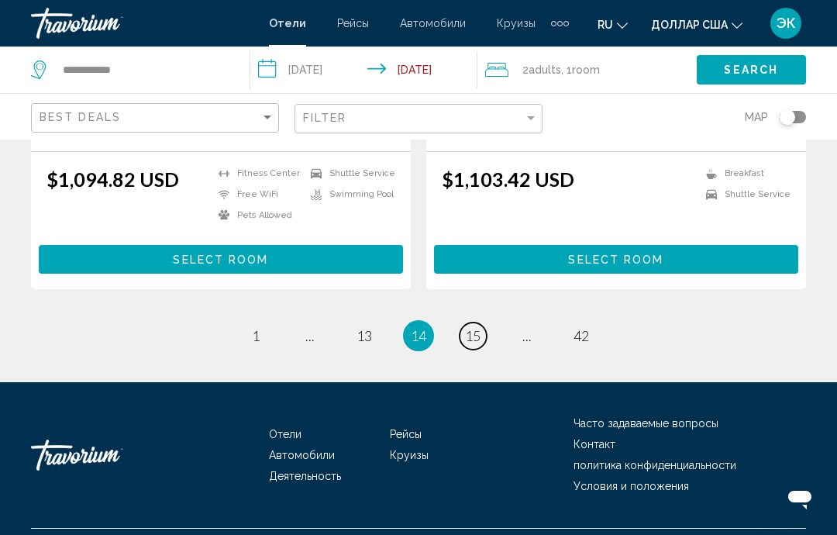
scroll to position [3282, 0]
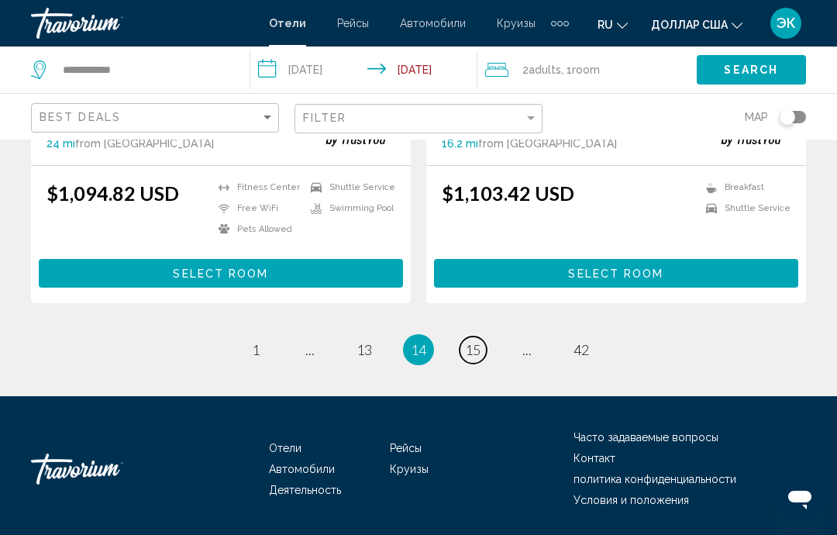
click at [477, 341] on span "15" at bounding box center [473, 349] width 16 height 17
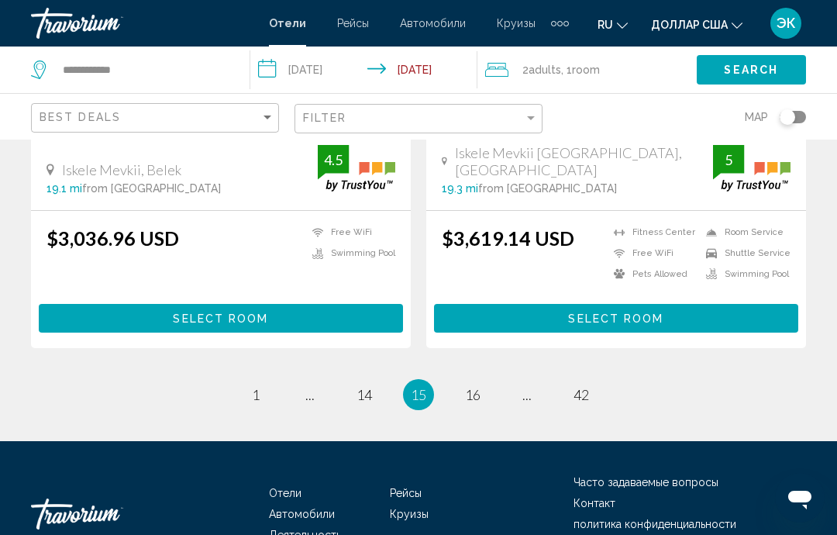
click at [415, 386] on span "15" at bounding box center [419, 394] width 16 height 17
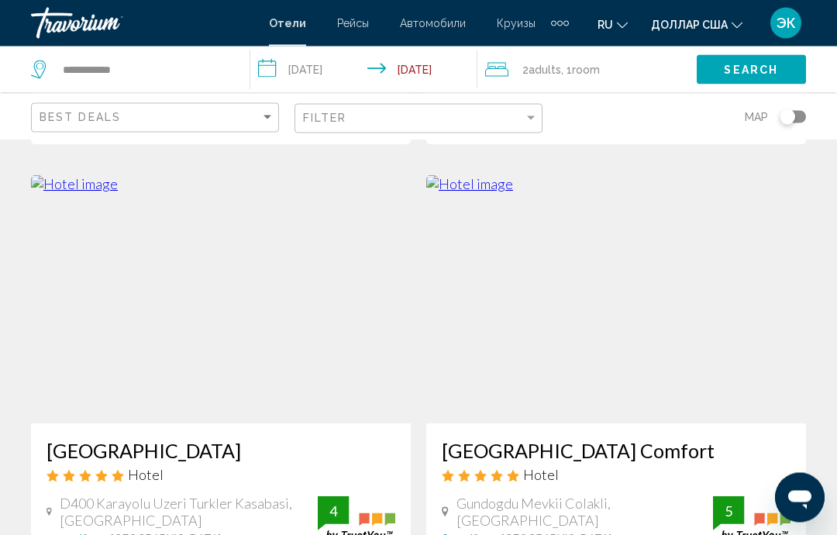
scroll to position [1732, 0]
click at [284, 300] on img "Основное содержание" at bounding box center [221, 300] width 380 height 248
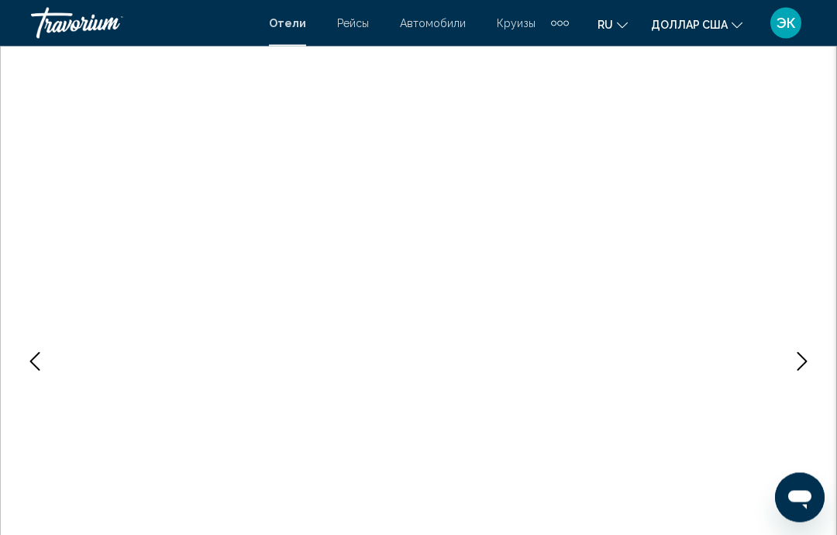
scroll to position [53, 0]
click at [799, 369] on icon "Next image" at bounding box center [803, 361] width 10 height 19
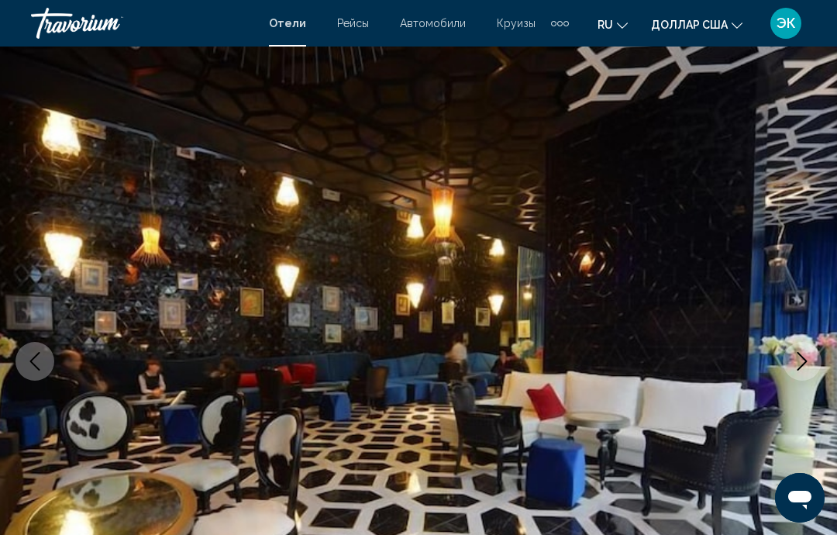
click at [803, 364] on icon "Next image" at bounding box center [803, 361] width 10 height 19
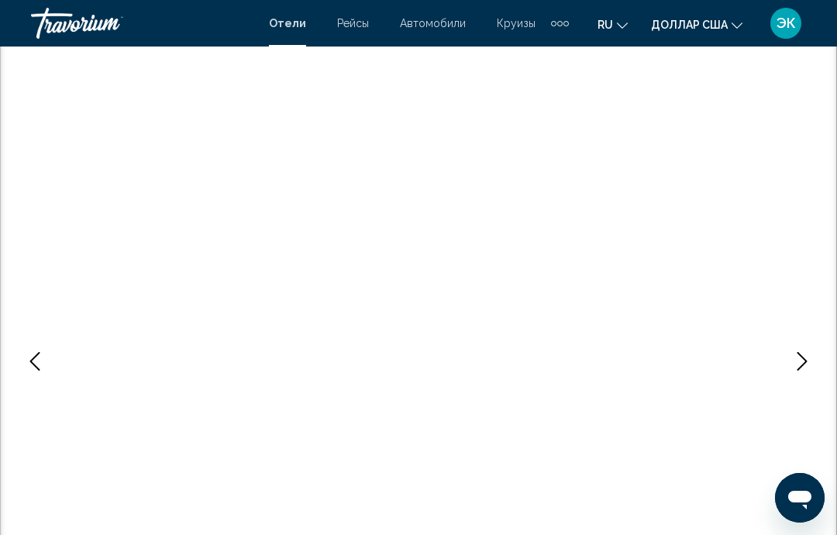
click at [798, 358] on icon "Next image" at bounding box center [802, 361] width 19 height 19
click at [798, 364] on icon "Next image" at bounding box center [802, 361] width 19 height 19
click at [792, 359] on button "Next image" at bounding box center [802, 361] width 39 height 39
click at [798, 375] on button "Next image" at bounding box center [802, 361] width 39 height 39
click at [797, 364] on icon "Next image" at bounding box center [802, 361] width 19 height 19
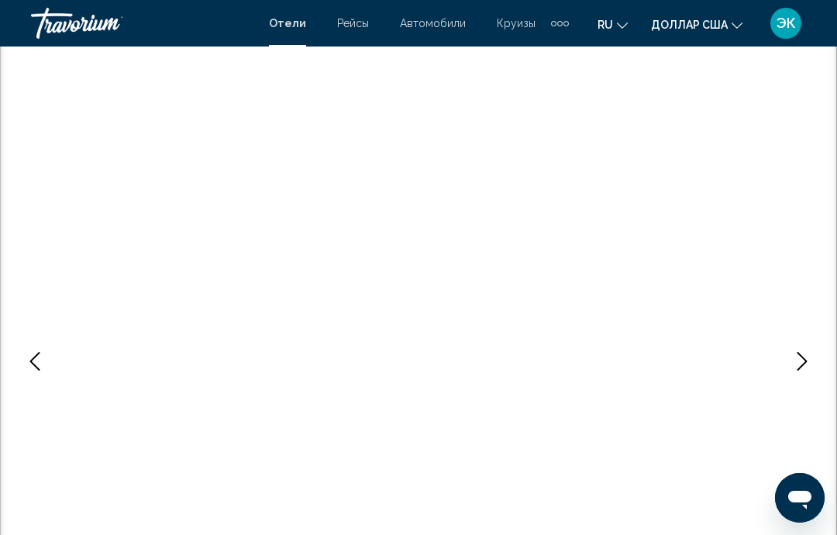
click at [800, 359] on icon "Next image" at bounding box center [802, 361] width 19 height 19
click at [799, 357] on icon "Next image" at bounding box center [802, 361] width 19 height 19
click at [803, 370] on icon "Next image" at bounding box center [802, 361] width 19 height 19
click at [802, 368] on icon "Next image" at bounding box center [802, 361] width 19 height 19
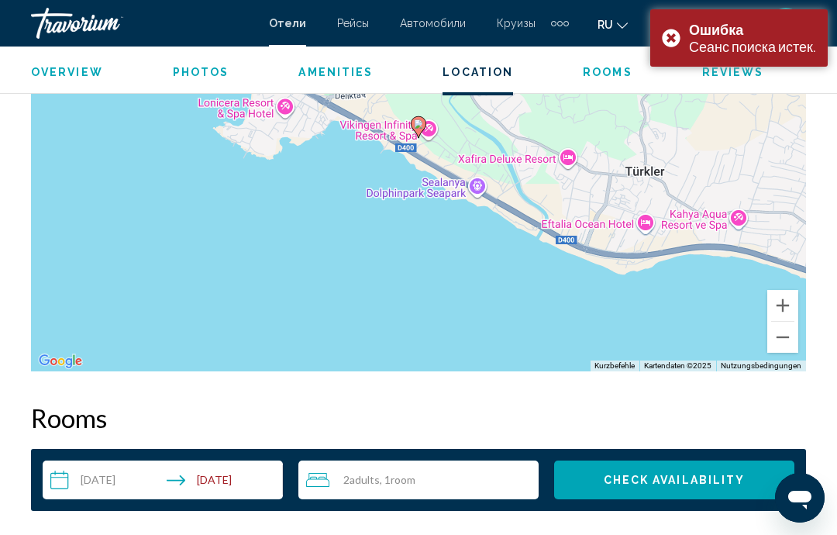
scroll to position [1924, 0]
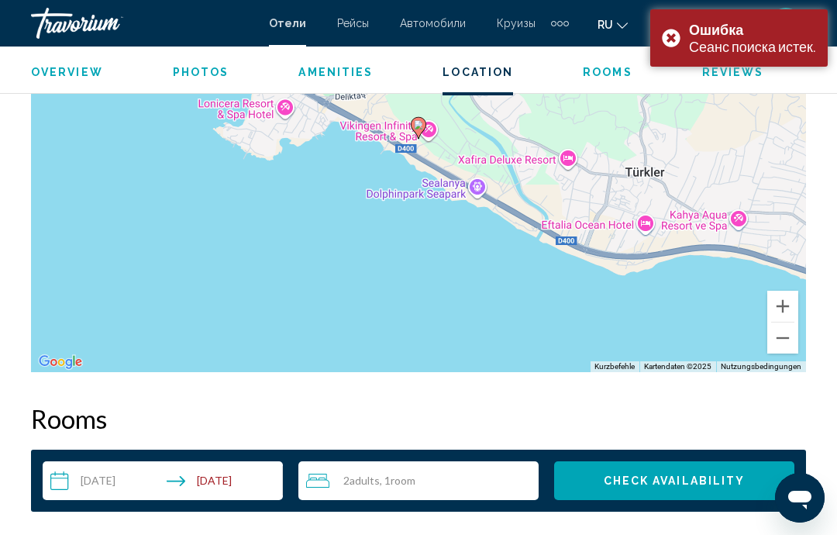
click at [784, 343] on button "Verkleinern" at bounding box center [782, 337] width 31 height 31
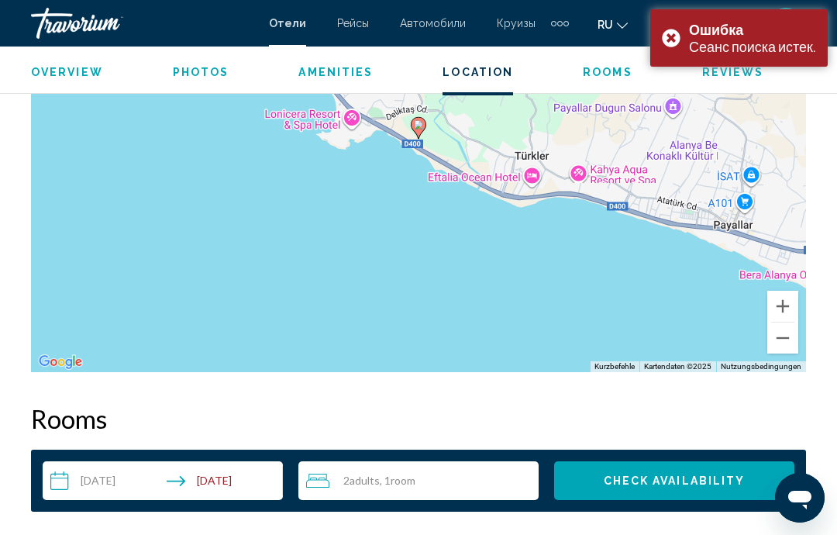
click at [785, 343] on button "Verkleinern" at bounding box center [782, 337] width 31 height 31
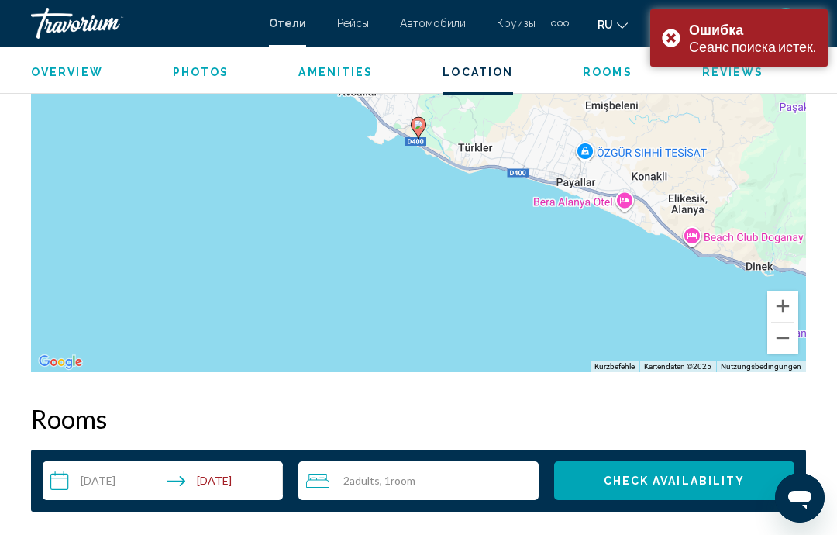
click at [783, 349] on button "Verkleinern" at bounding box center [782, 337] width 31 height 31
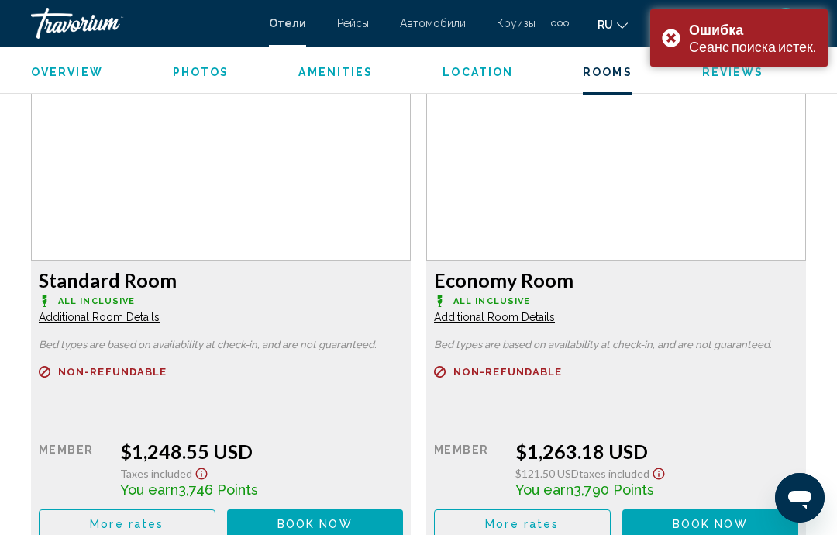
scroll to position [2411, 0]
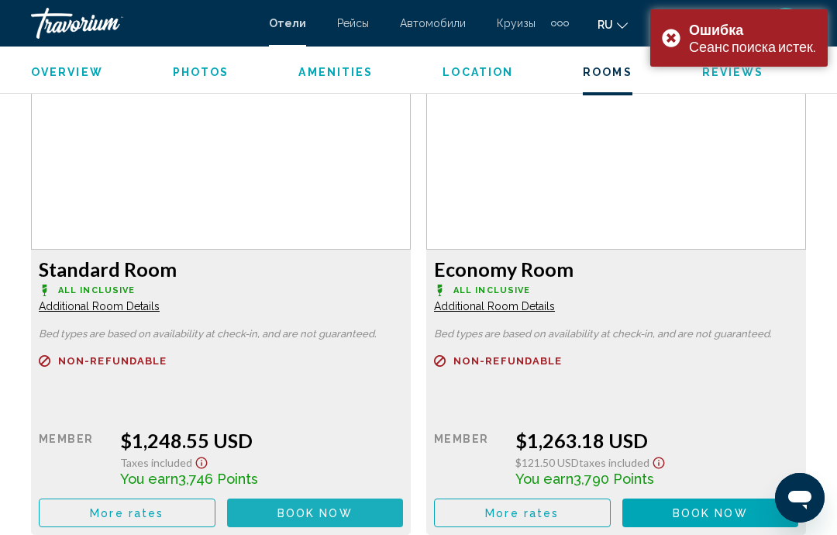
click at [333, 517] on span "Book now" at bounding box center [315, 513] width 75 height 12
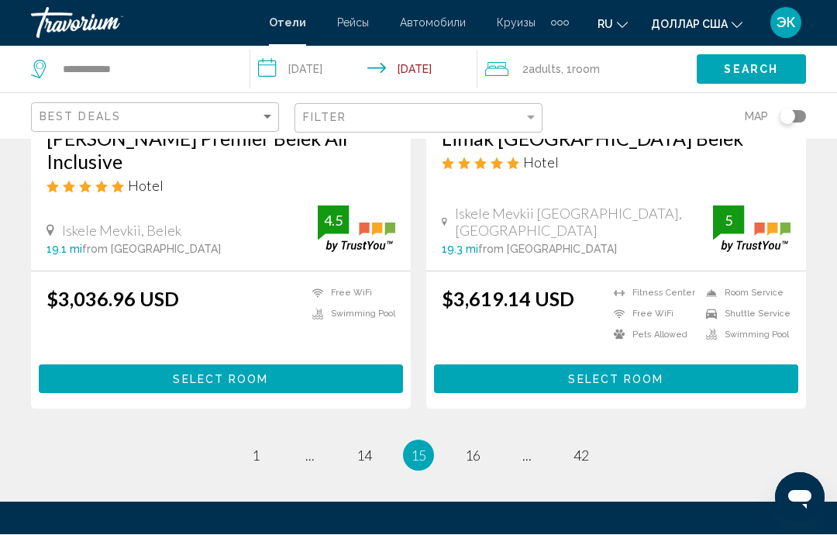
scroll to position [3175, 0]
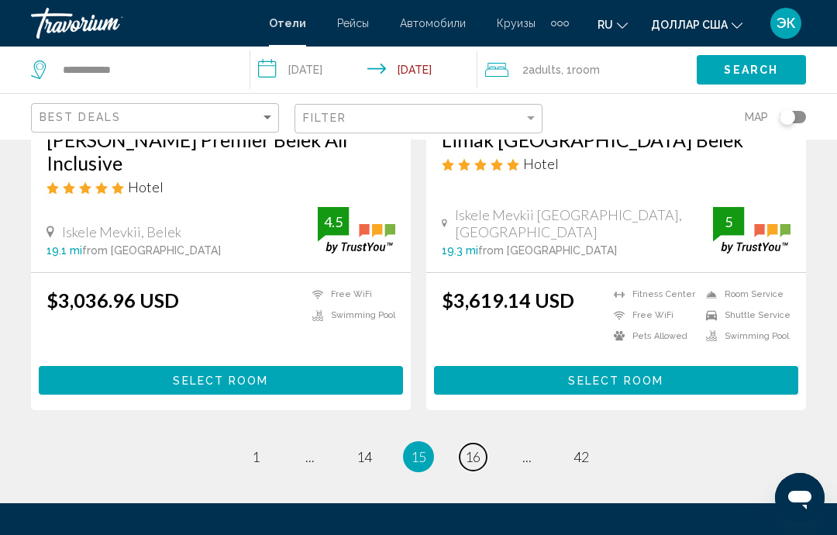
click at [472, 448] on span "16" at bounding box center [473, 456] width 16 height 17
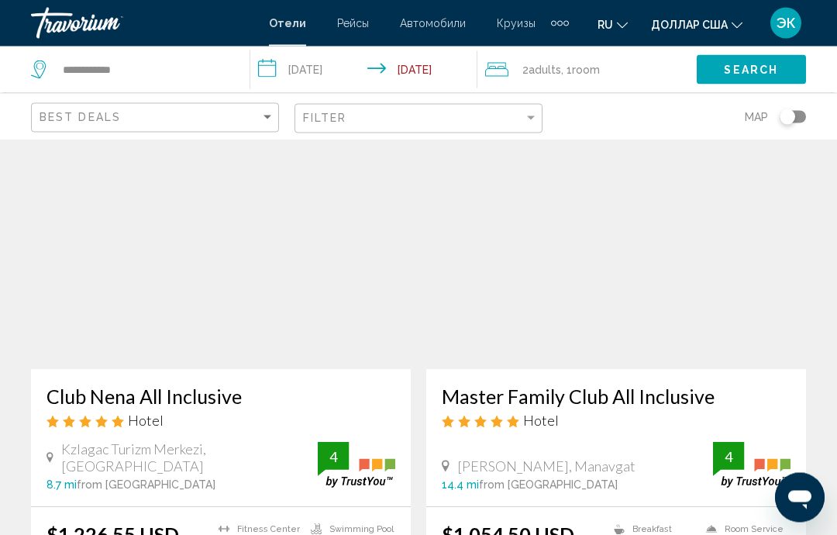
scroll to position [1182, 0]
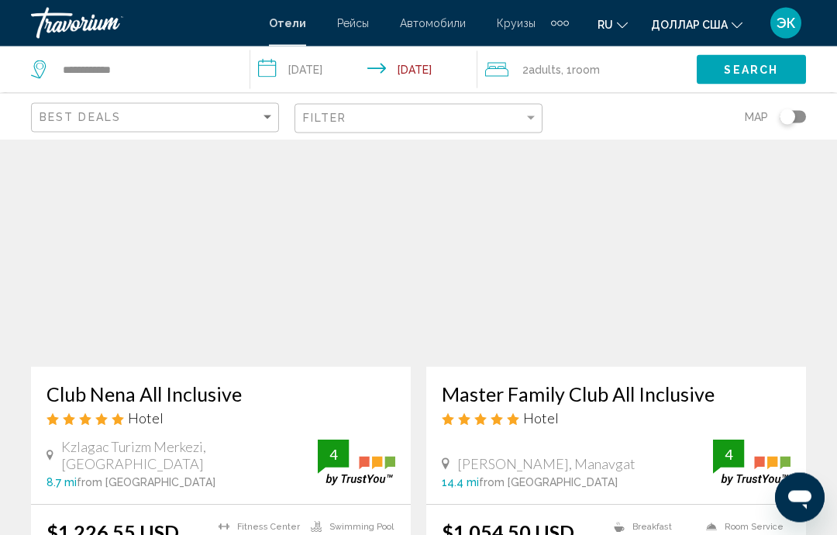
click at [284, 303] on img "Основное содержание" at bounding box center [221, 243] width 380 height 248
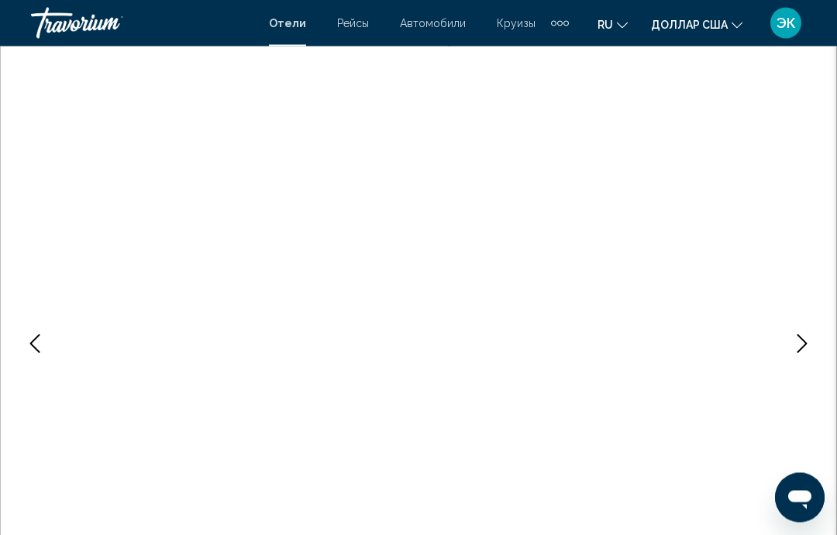
scroll to position [72, 0]
click at [805, 341] on icon "Next image" at bounding box center [803, 342] width 10 height 19
click at [799, 353] on button "Next image" at bounding box center [802, 342] width 39 height 39
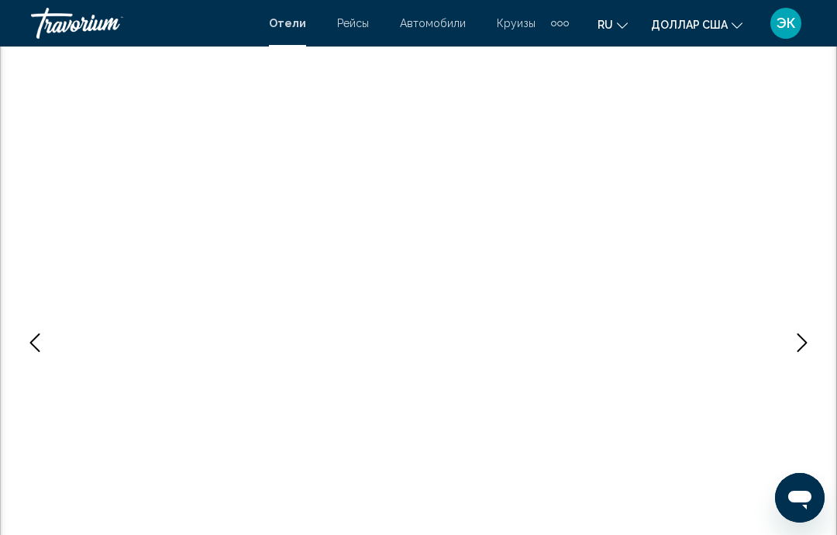
click at [802, 350] on icon "Next image" at bounding box center [802, 342] width 19 height 19
click at [798, 346] on icon "Next image" at bounding box center [802, 342] width 19 height 19
click at [800, 346] on icon "Next image" at bounding box center [802, 342] width 19 height 19
click at [805, 336] on icon "Next image" at bounding box center [802, 342] width 19 height 19
click at [800, 343] on icon "Next image" at bounding box center [802, 342] width 19 height 19
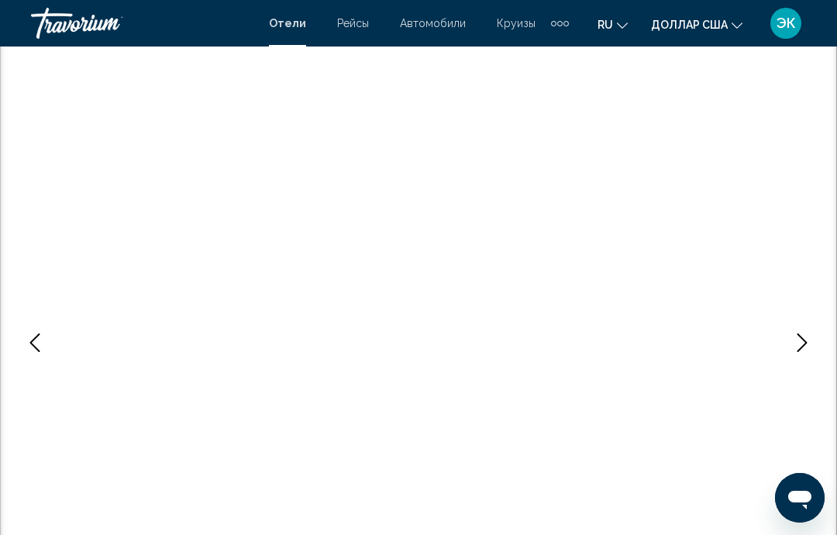
click at [800, 340] on icon "Next image" at bounding box center [802, 342] width 19 height 19
click at [804, 346] on icon "Next image" at bounding box center [803, 342] width 10 height 19
click at [804, 343] on icon "Next image" at bounding box center [802, 342] width 19 height 19
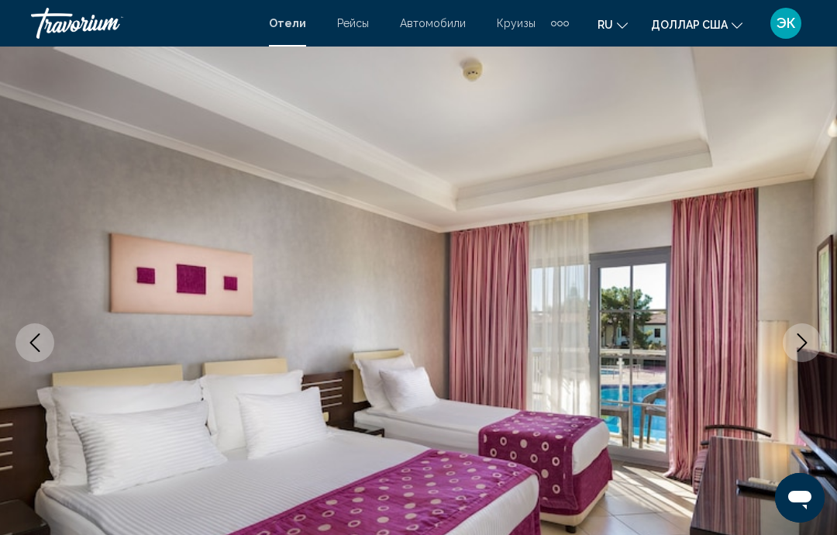
click at [802, 351] on icon "Next image" at bounding box center [802, 342] width 19 height 19
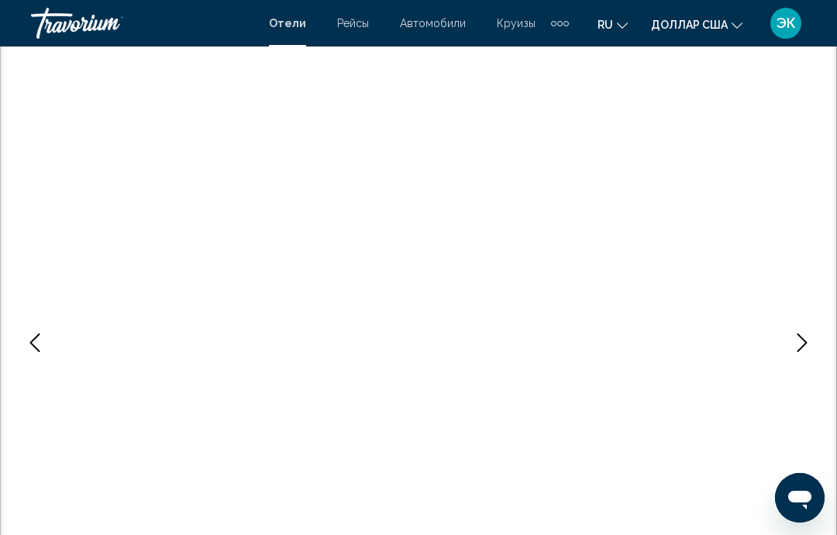
click at [805, 347] on icon "Next image" at bounding box center [802, 342] width 19 height 19
click at [812, 343] on button "Next image" at bounding box center [802, 342] width 39 height 39
click at [805, 346] on icon "Next image" at bounding box center [802, 342] width 19 height 19
click at [798, 352] on button "Next image" at bounding box center [802, 342] width 39 height 39
click at [807, 357] on button "Next image" at bounding box center [802, 342] width 39 height 39
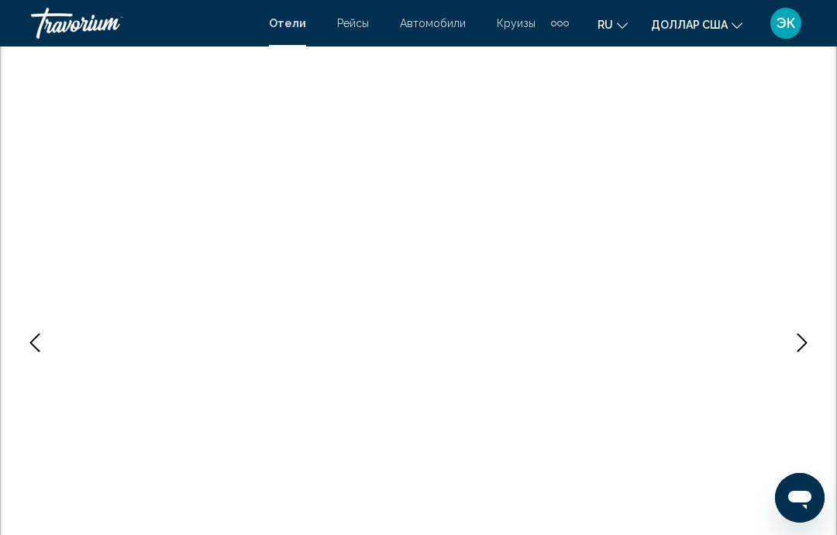
click at [807, 347] on icon "Next image" at bounding box center [802, 342] width 19 height 19
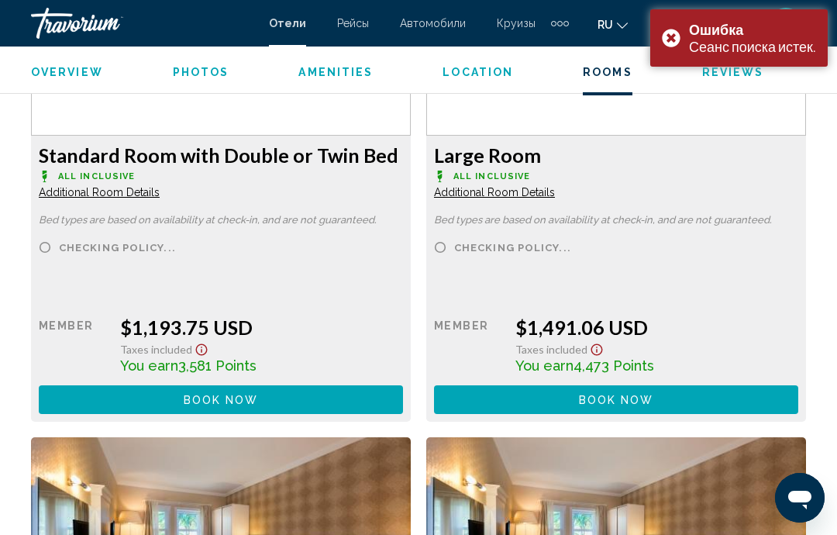
scroll to position [2525, 0]
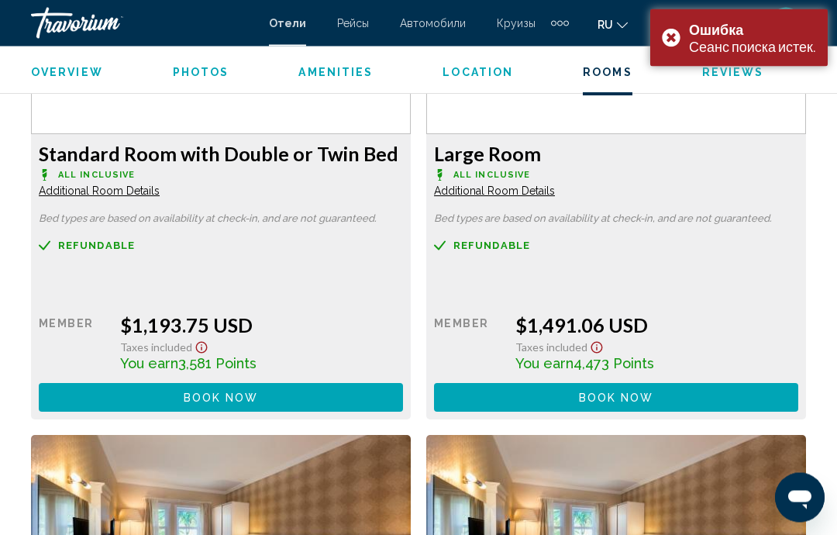
click at [304, 391] on button "Book now No longer available" at bounding box center [221, 398] width 364 height 29
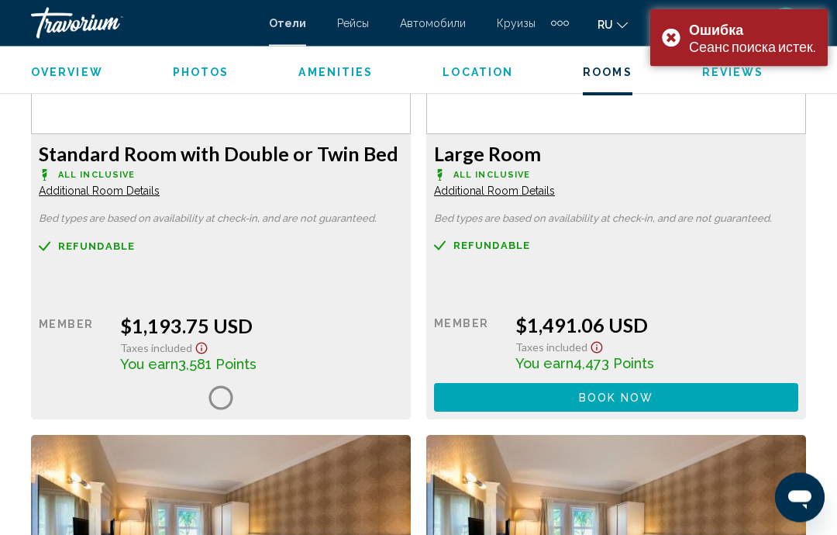
scroll to position [2526, 0]
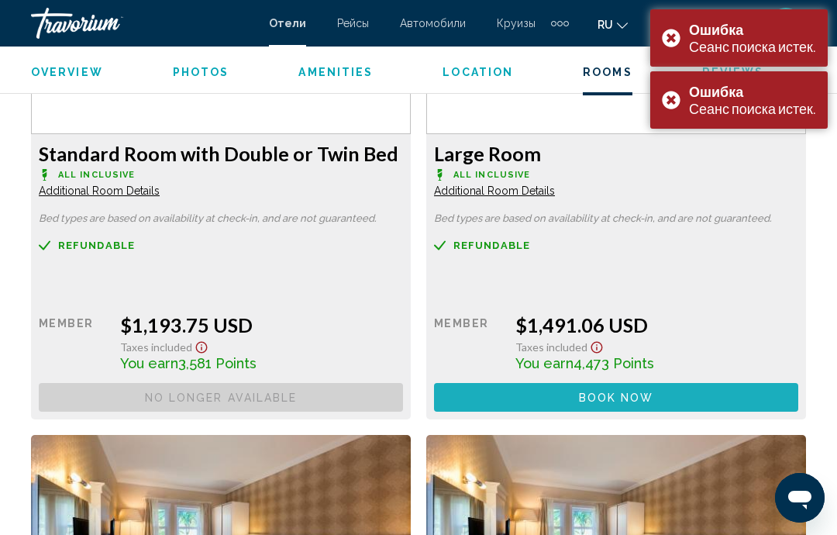
click at [403, 400] on button "Book now No longer available" at bounding box center [221, 397] width 364 height 29
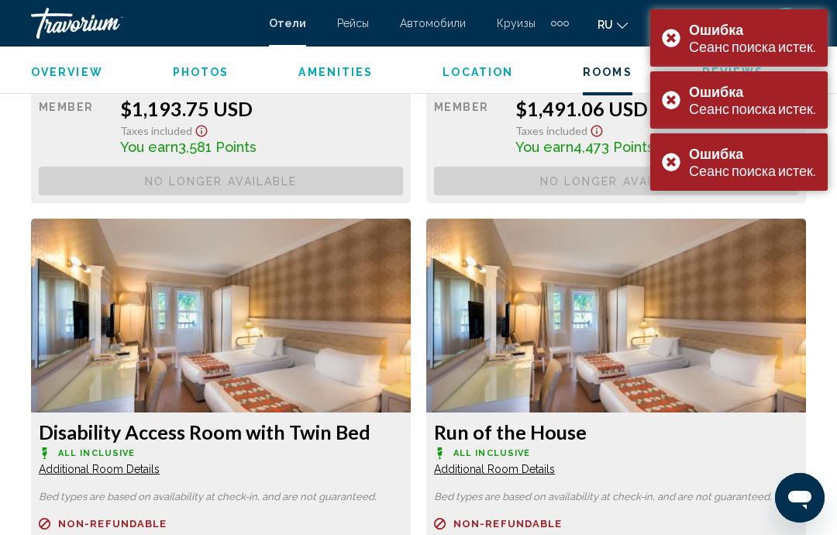
scroll to position [2727, 0]
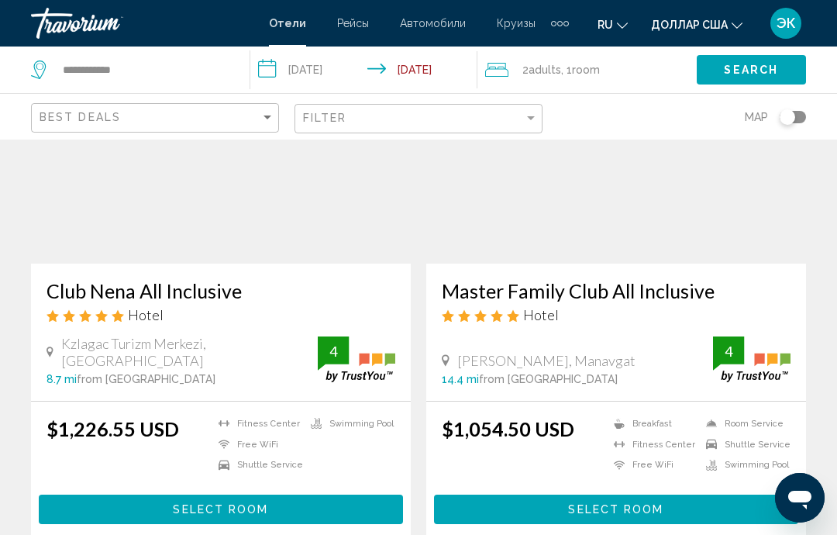
scroll to position [1203, 0]
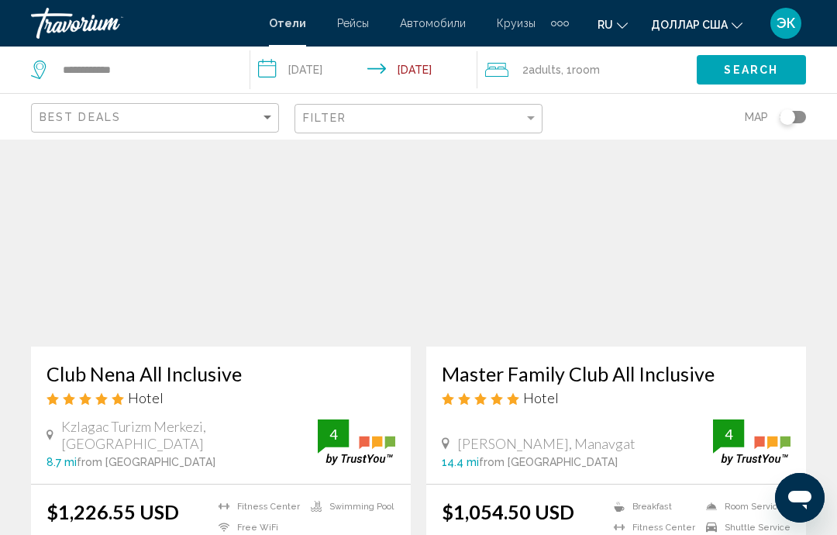
click at [741, 292] on img "Основное содержание" at bounding box center [616, 222] width 380 height 248
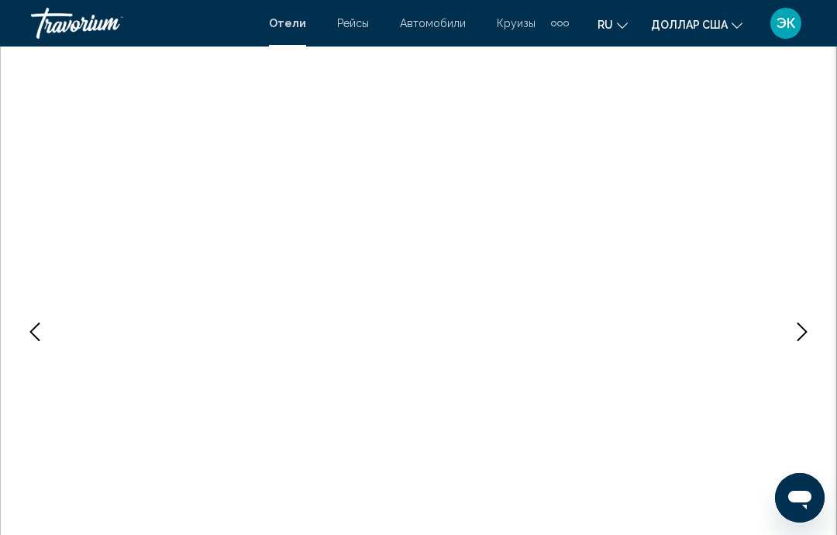
scroll to position [107, 0]
click at [802, 308] on icon "Next image" at bounding box center [802, 307] width 19 height 19
click at [814, 309] on button "Next image" at bounding box center [802, 307] width 39 height 39
click at [803, 319] on button "Next image" at bounding box center [802, 307] width 39 height 39
click at [801, 308] on icon "Next image" at bounding box center [802, 307] width 19 height 19
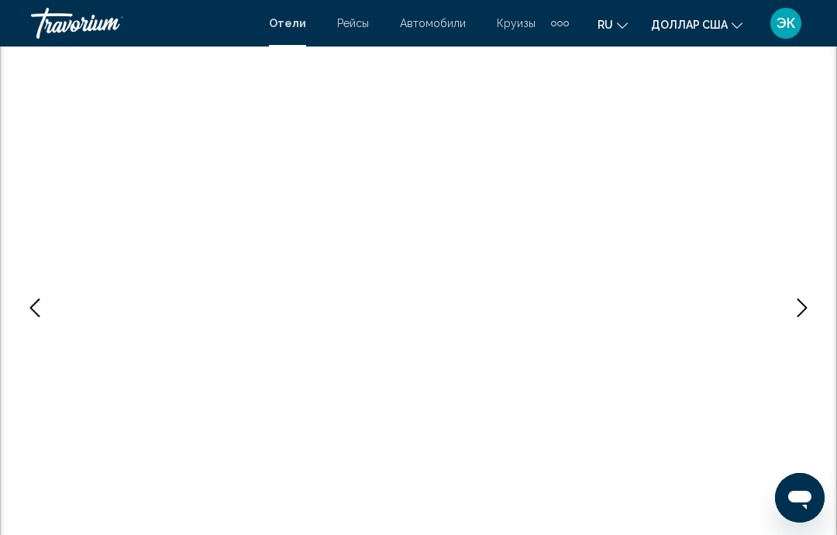
click at [803, 304] on icon "Next image" at bounding box center [803, 307] width 10 height 19
click at [798, 314] on icon "Next image" at bounding box center [802, 307] width 19 height 19
click at [807, 313] on icon "Next image" at bounding box center [802, 307] width 19 height 19
click at [802, 325] on button "Next image" at bounding box center [802, 307] width 39 height 39
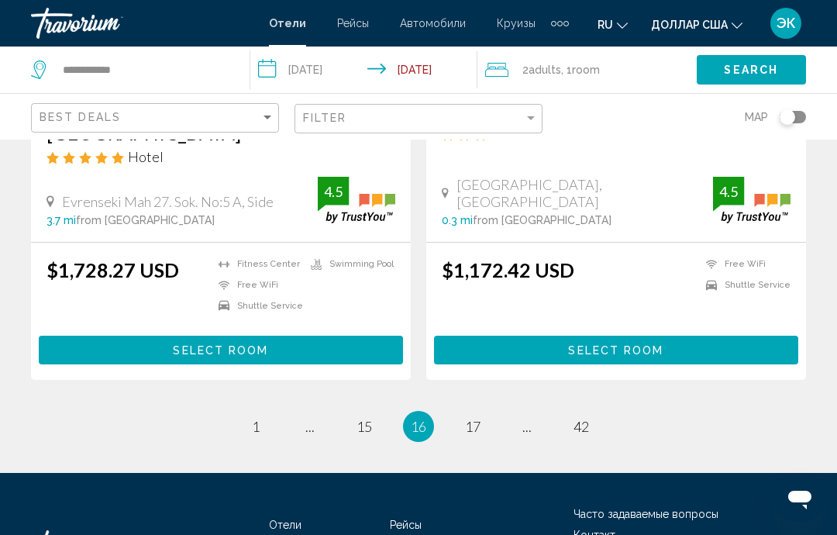
scroll to position [3172, 0]
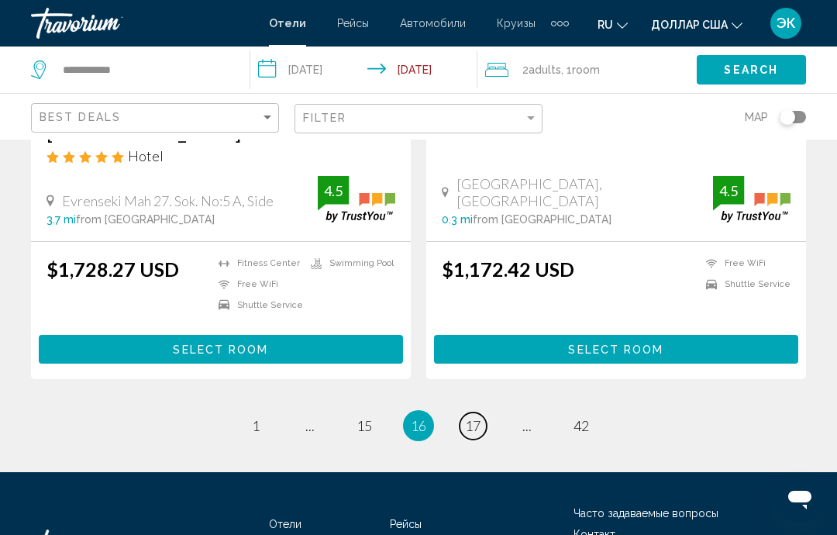
click at [476, 417] on span "17" at bounding box center [473, 425] width 16 height 17
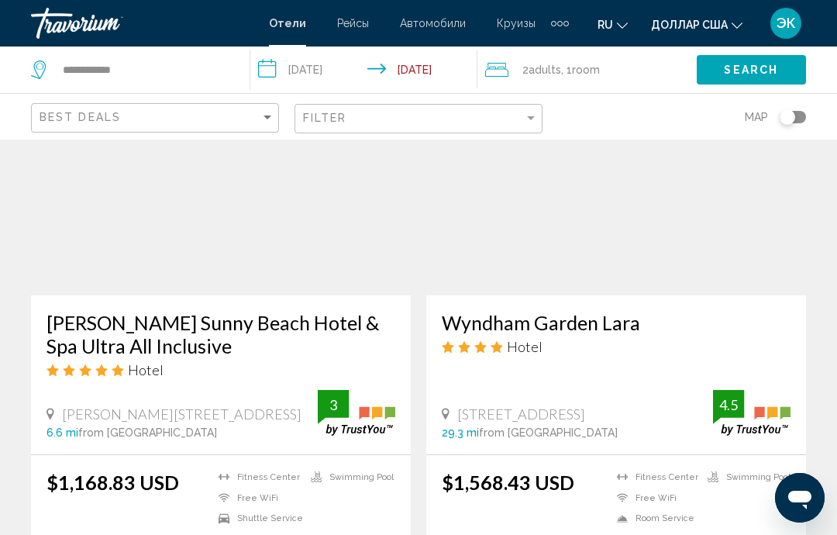
scroll to position [2383, 0]
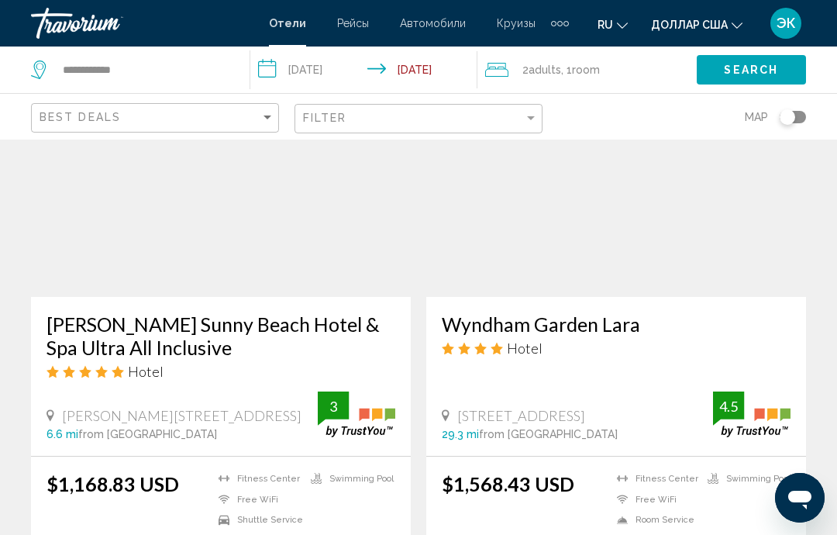
click at [288, 233] on img "Основное содержание" at bounding box center [221, 173] width 380 height 248
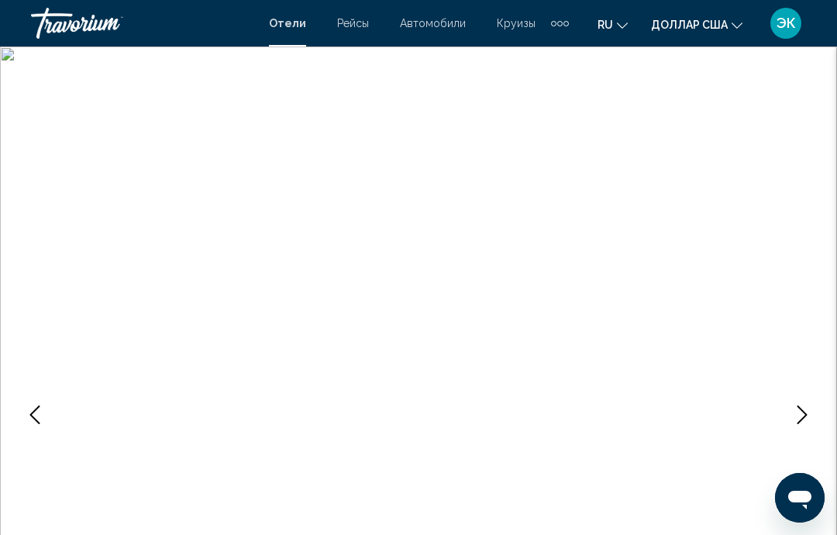
scroll to position [45, 0]
click at [795, 378] on icon "Next image" at bounding box center [802, 369] width 19 height 19
click at [802, 384] on button "Next image" at bounding box center [802, 369] width 39 height 39
click at [800, 384] on button "Next image" at bounding box center [802, 369] width 39 height 39
click at [801, 381] on button "Next image" at bounding box center [802, 369] width 39 height 39
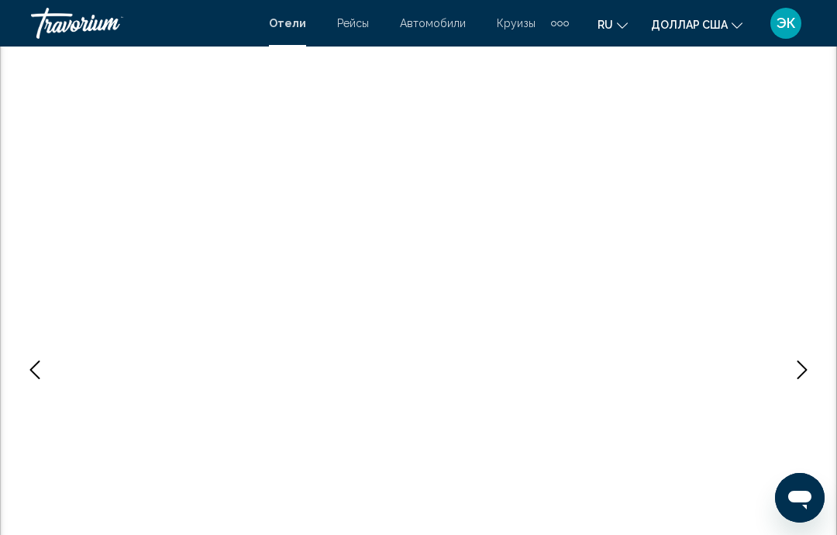
click at [798, 378] on icon "Next image" at bounding box center [803, 369] width 10 height 19
click at [801, 385] on button "Next image" at bounding box center [802, 369] width 39 height 39
click at [799, 378] on icon "Next image" at bounding box center [802, 369] width 19 height 19
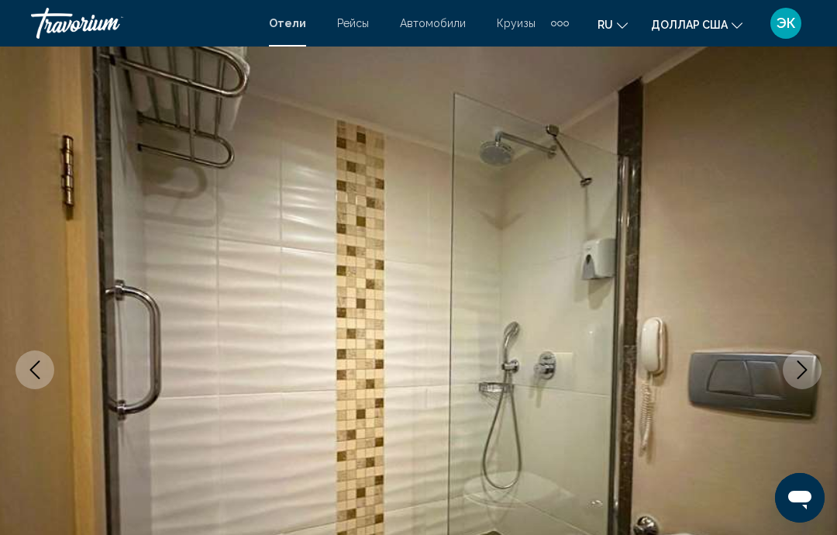
click at [799, 378] on icon "Next image" at bounding box center [802, 369] width 19 height 19
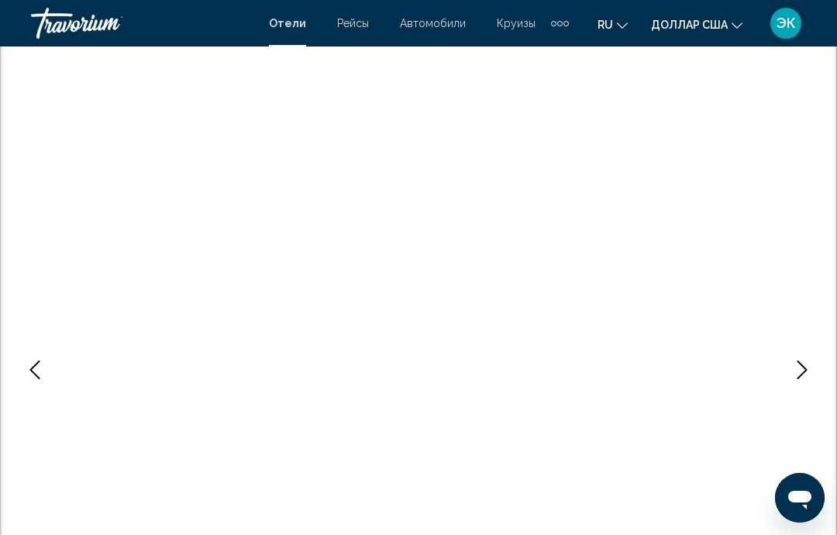
click at [798, 377] on icon "Next image" at bounding box center [803, 369] width 10 height 19
click at [797, 374] on icon "Next image" at bounding box center [802, 369] width 19 height 19
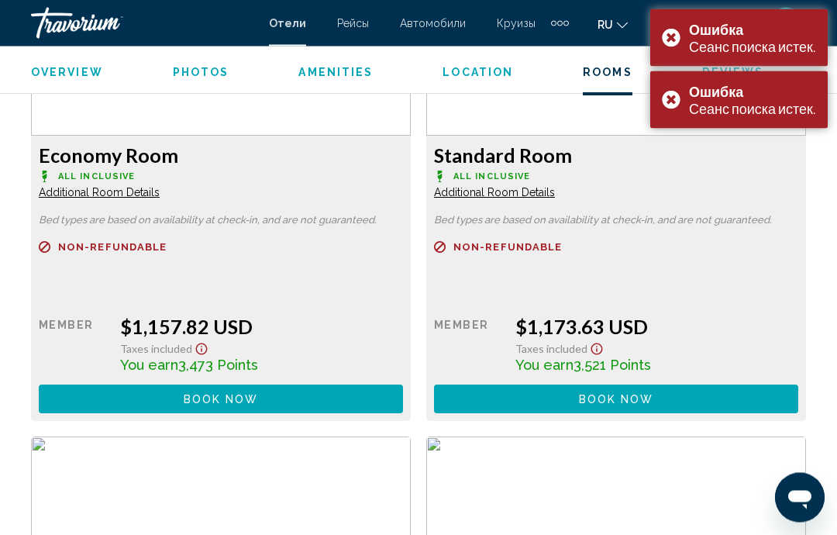
scroll to position [2519, 0]
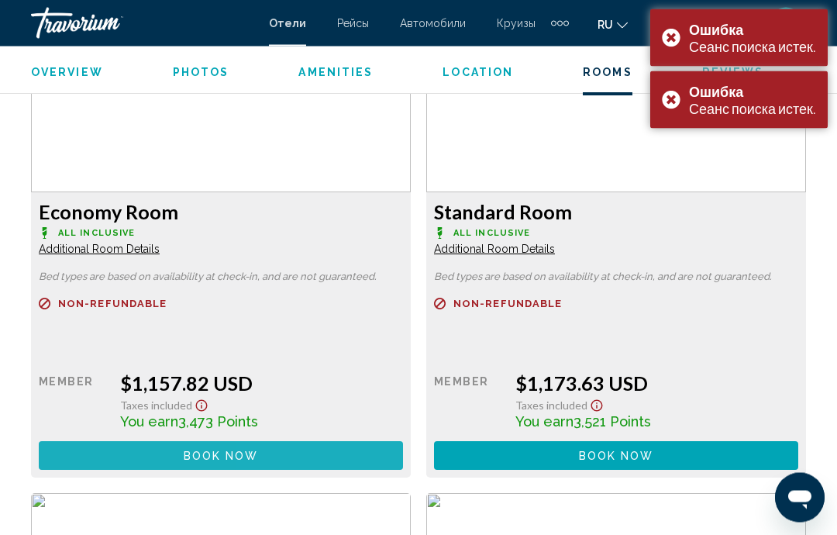
click at [317, 457] on button "Book now No longer available" at bounding box center [221, 456] width 364 height 29
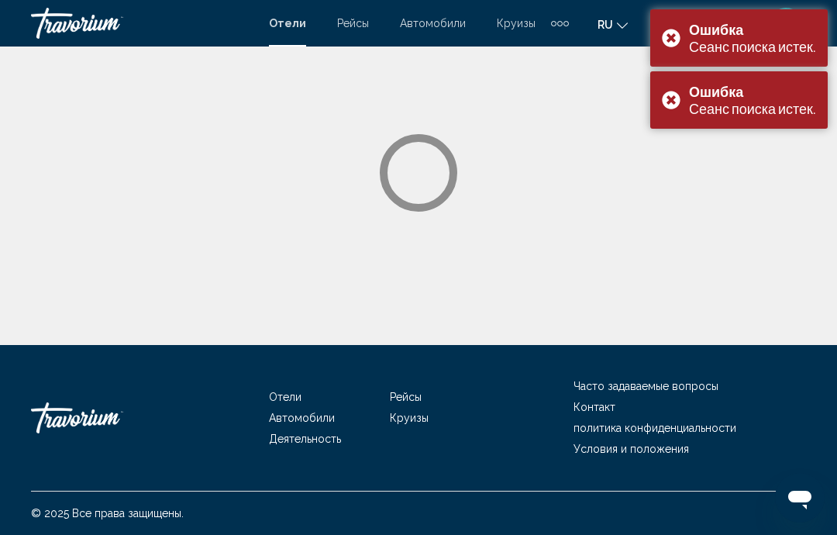
scroll to position [62, 0]
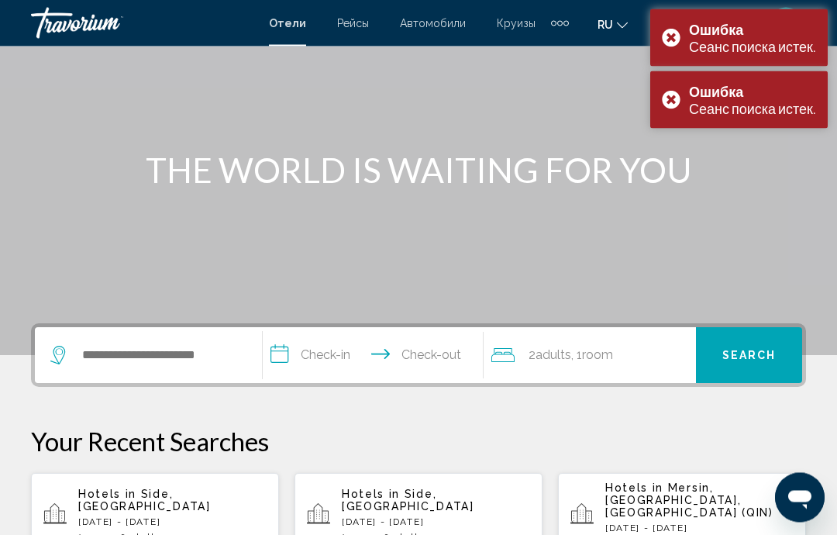
scroll to position [110, 0]
click at [220, 359] on input "Search widget" at bounding box center [160, 354] width 158 height 23
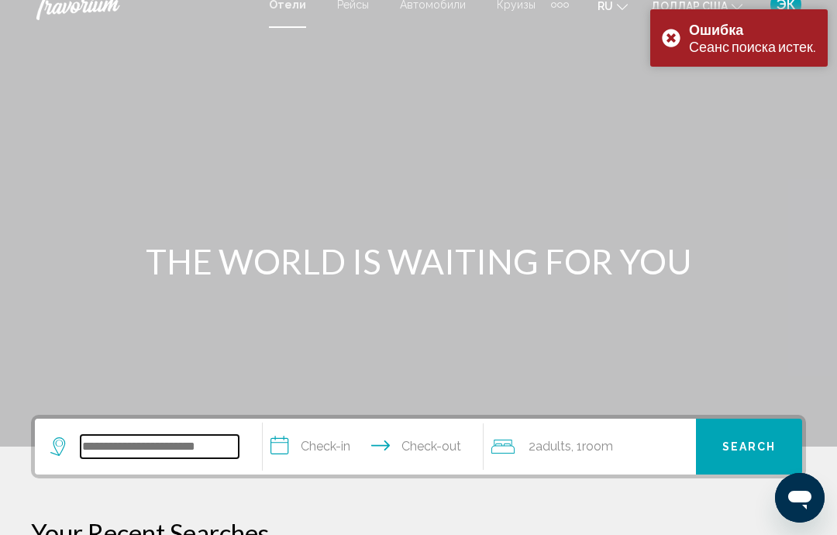
scroll to position [0, 0]
